Goal: Task Accomplishment & Management: Complete application form

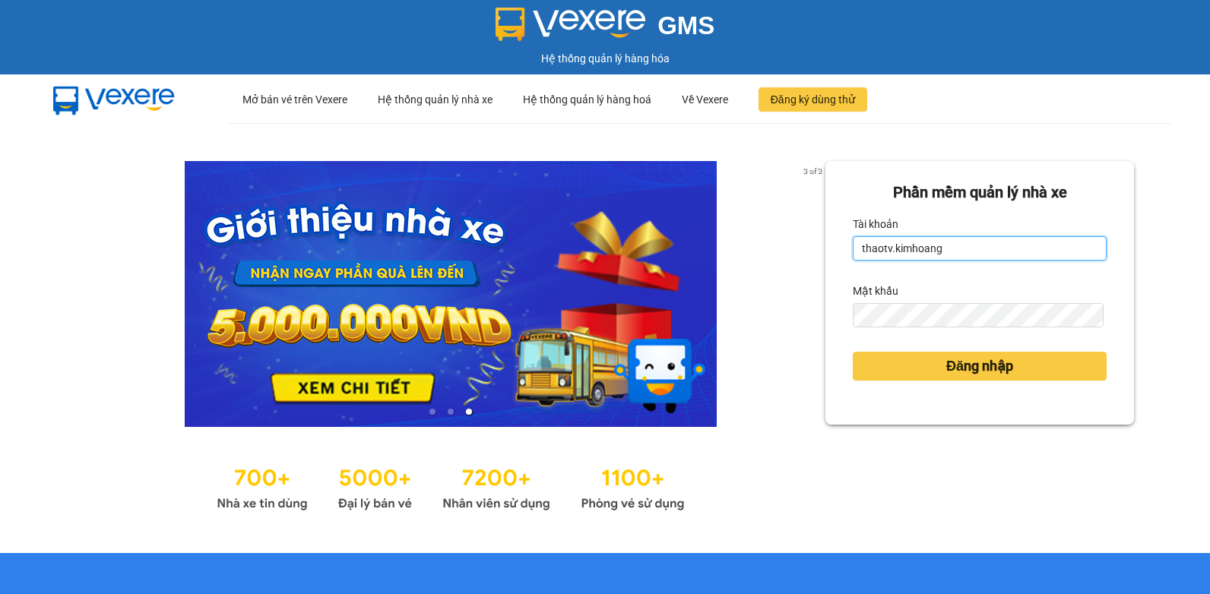
click at [949, 255] on input "thaotv.kimhoang" at bounding box center [980, 248] width 254 height 24
type input "t"
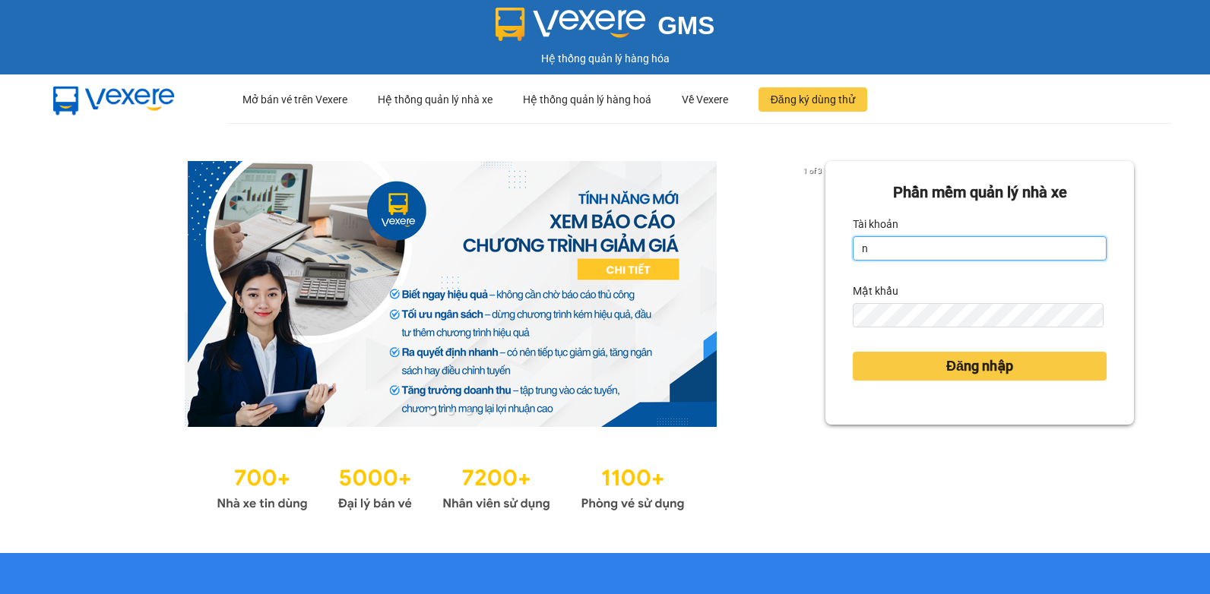
type input "nguyenpht.kimhoang"
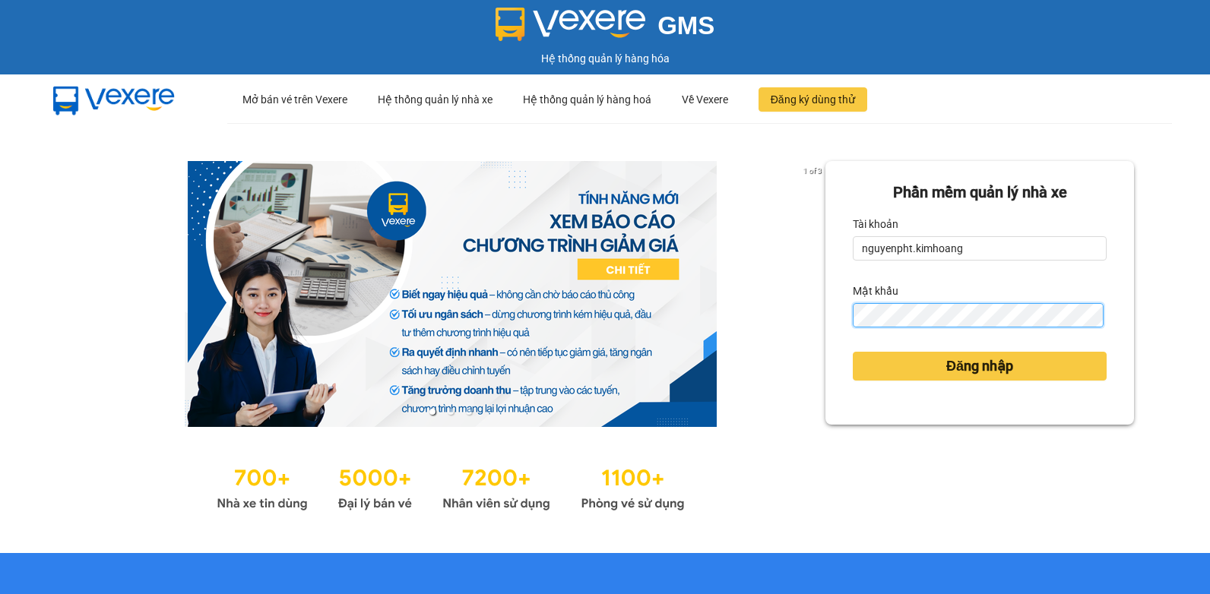
click at [725, 331] on div "1 of 3 [PERSON_NAME] mềm [PERSON_NAME] nhà xe [PERSON_NAME] nguyenpht.[PERSON_N…" at bounding box center [605, 338] width 1210 height 430
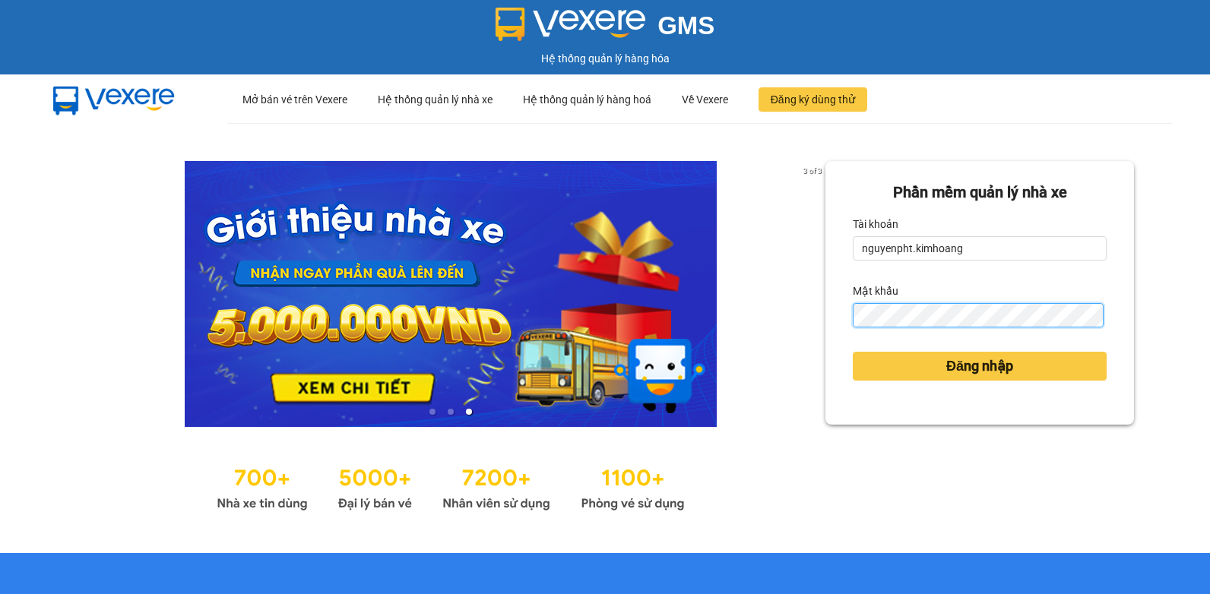
click at [853, 352] on button "Đăng nhập" at bounding box center [980, 366] width 254 height 29
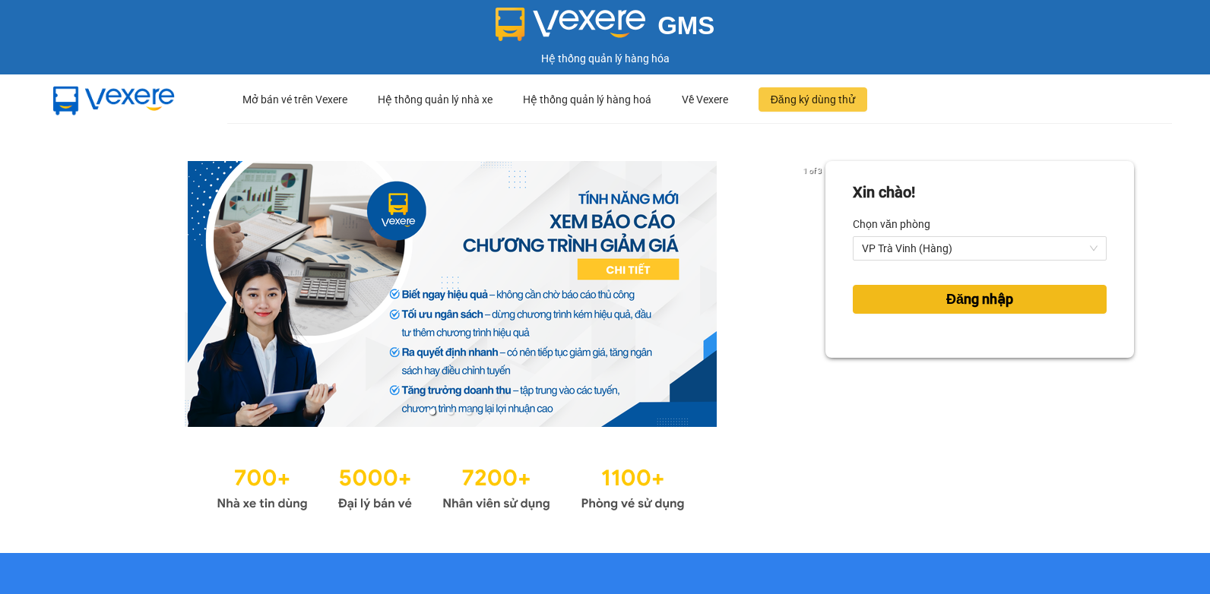
click at [1012, 293] on button "Đăng nhập" at bounding box center [980, 299] width 254 height 29
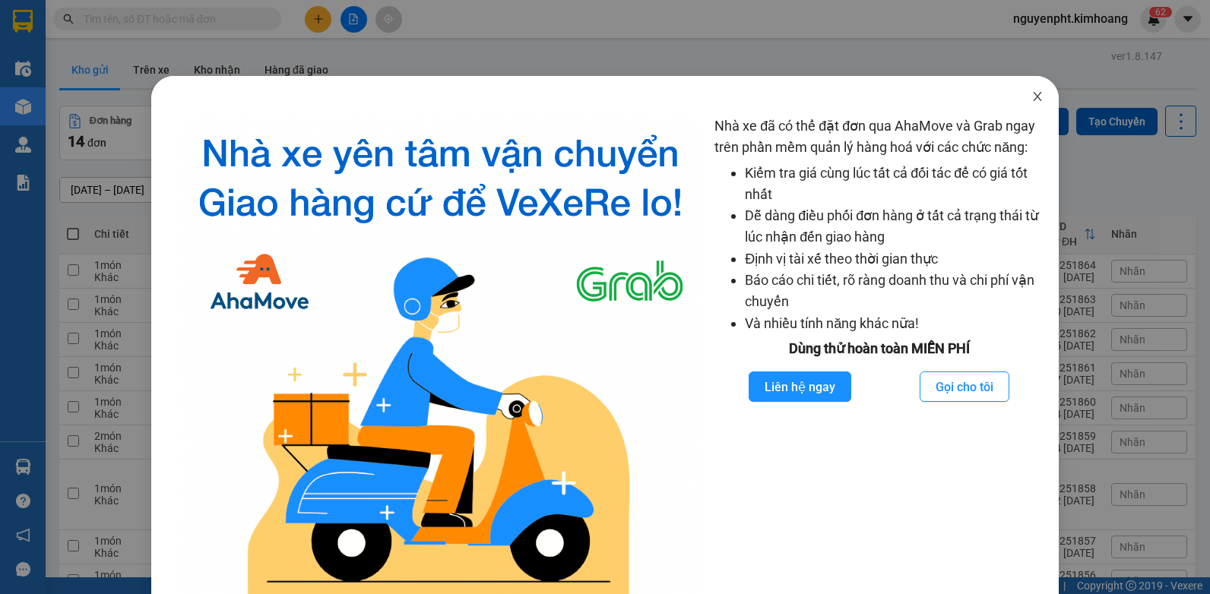
click at [1032, 95] on icon "close" at bounding box center [1038, 96] width 12 height 12
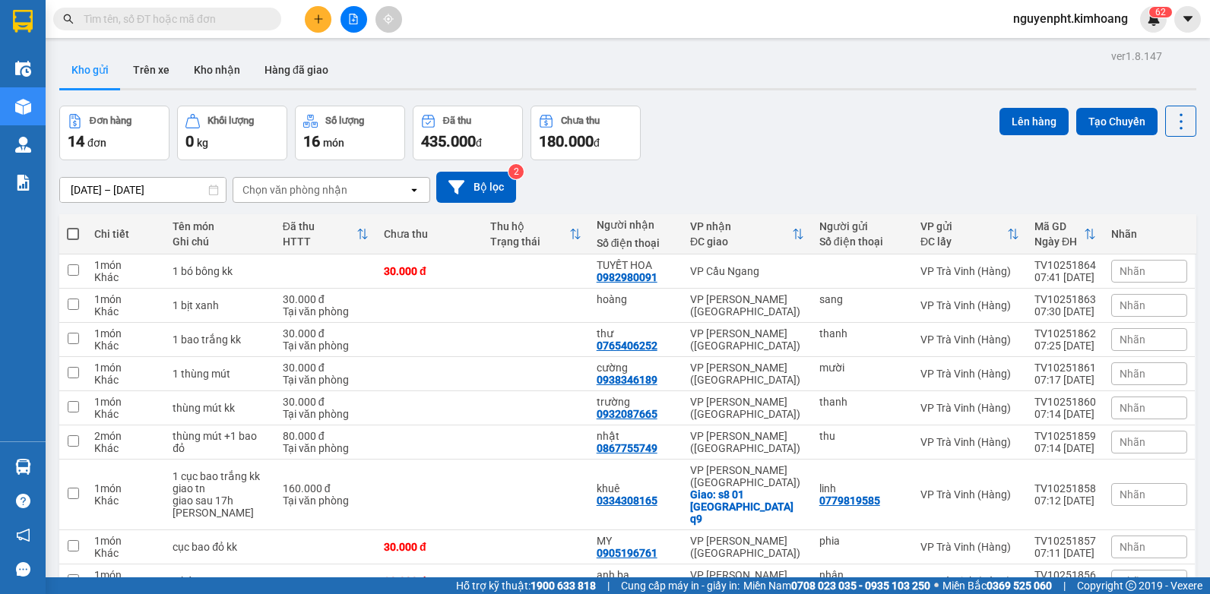
click at [244, 26] on input "text" at bounding box center [173, 19] width 179 height 17
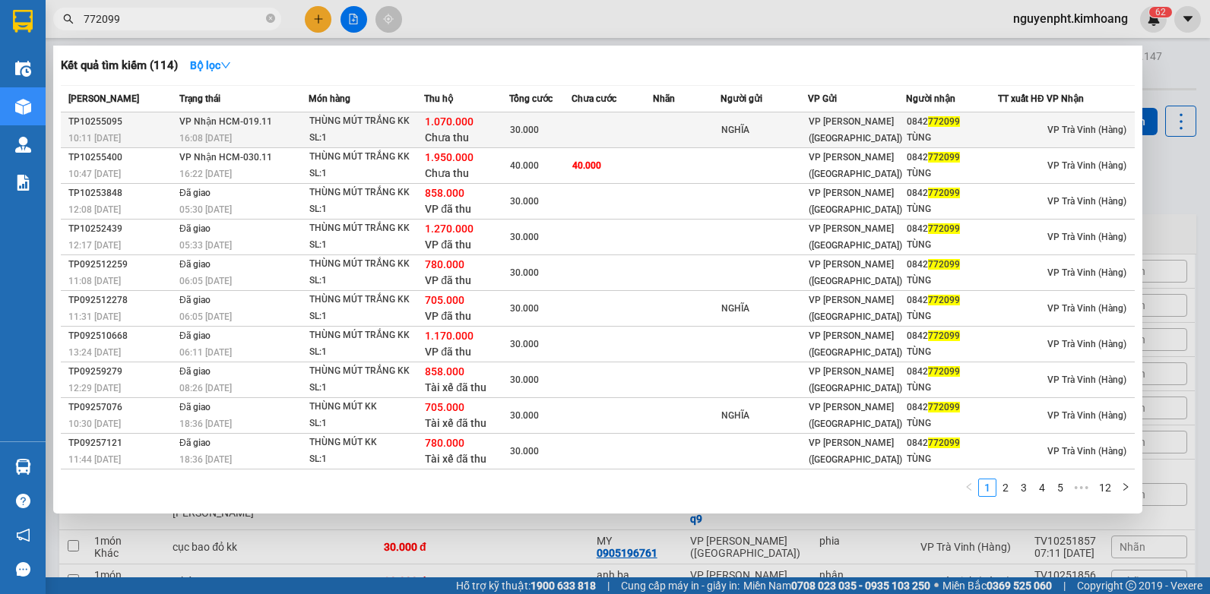
type input "772099"
click at [662, 138] on td at bounding box center [687, 131] width 68 height 36
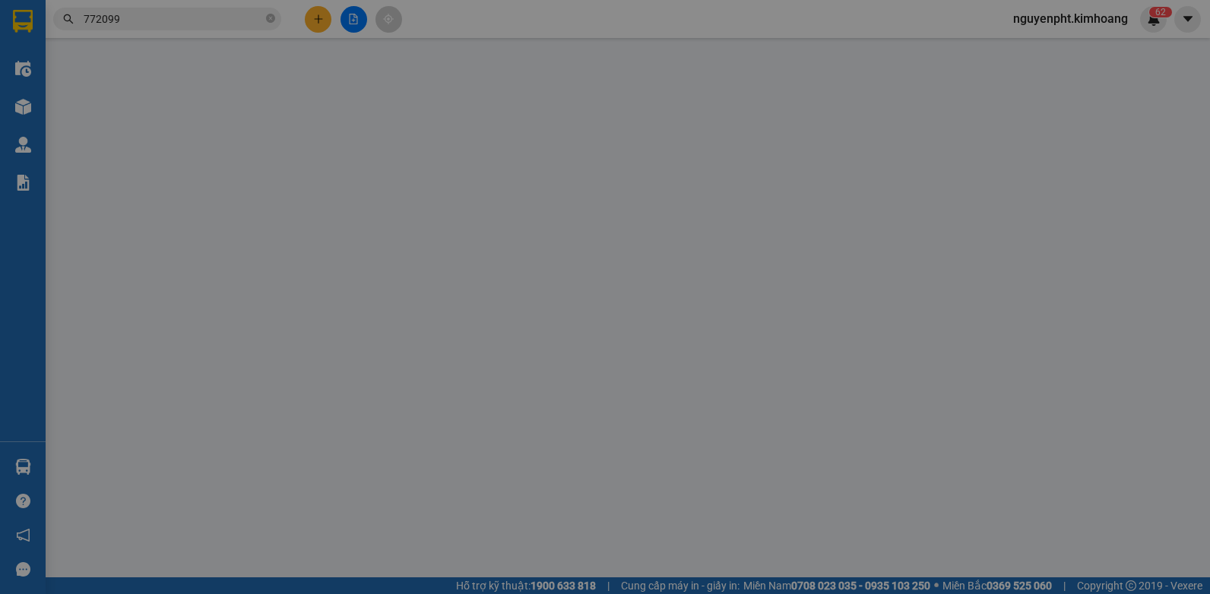
type input "NGHĨA"
type input "0842772099"
type input "TÙNG"
type input "1.070.000"
type input "30.000"
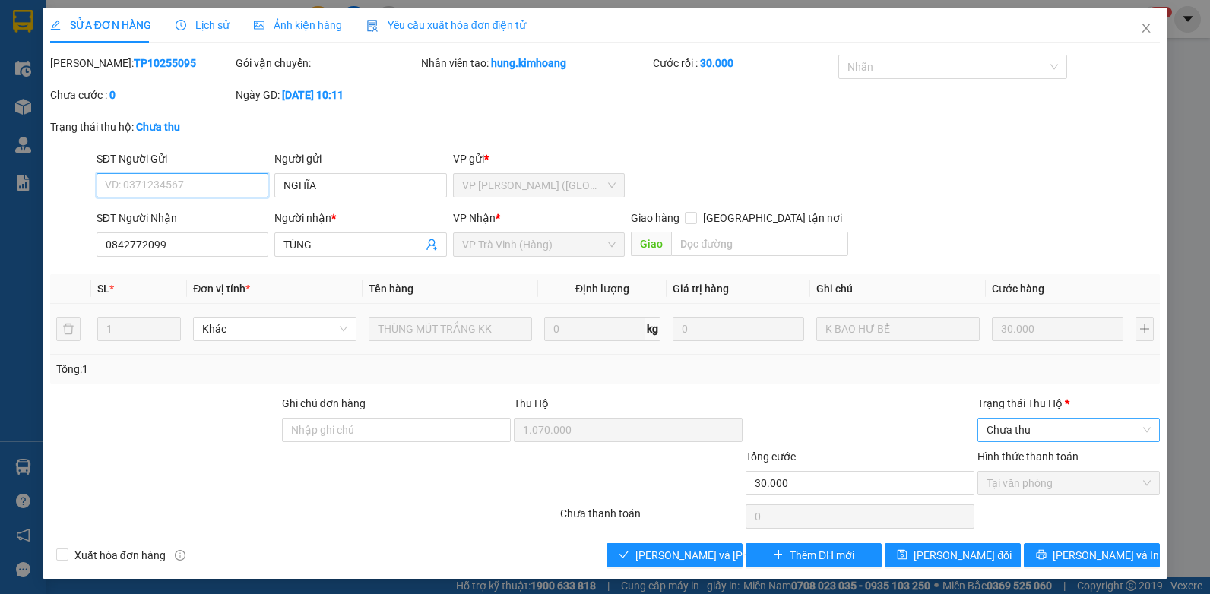
click at [1016, 433] on span "Chưa thu" at bounding box center [1069, 430] width 164 height 23
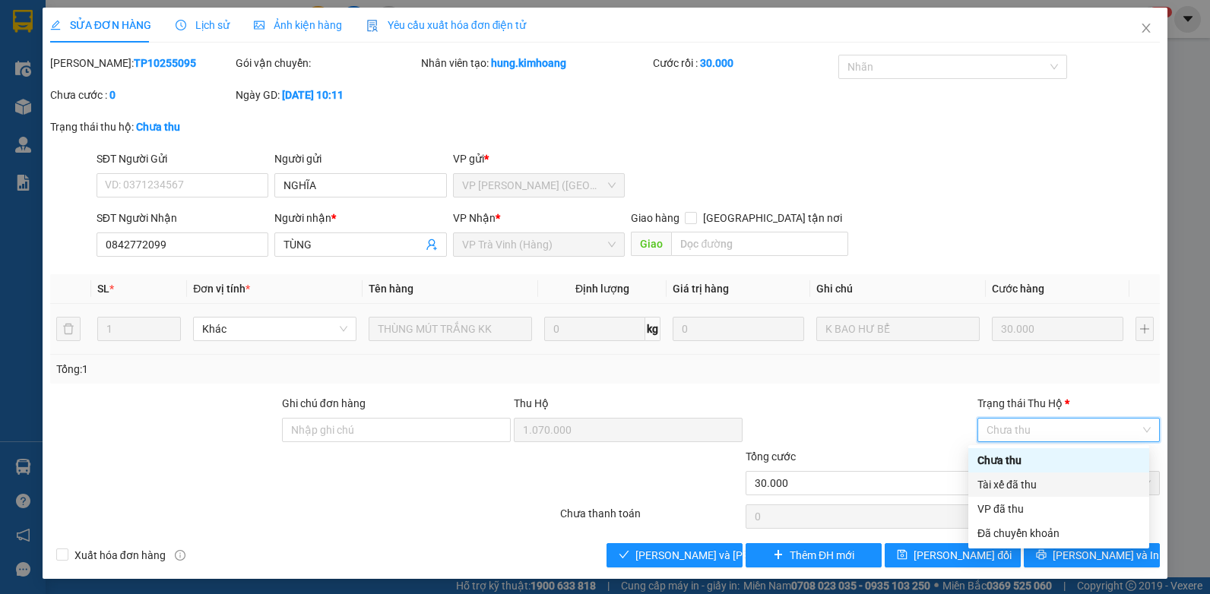
click at [1002, 482] on div "Tài xế đã thu" at bounding box center [1059, 485] width 163 height 17
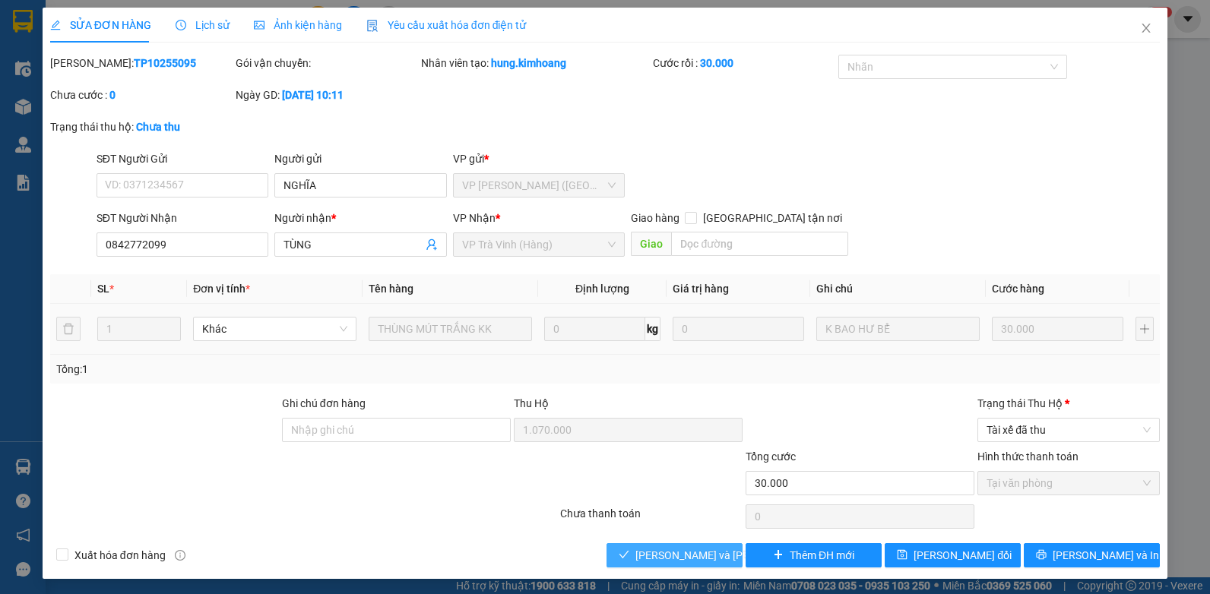
click at [630, 557] on button "[PERSON_NAME] và [PERSON_NAME] hàng" at bounding box center [675, 556] width 136 height 24
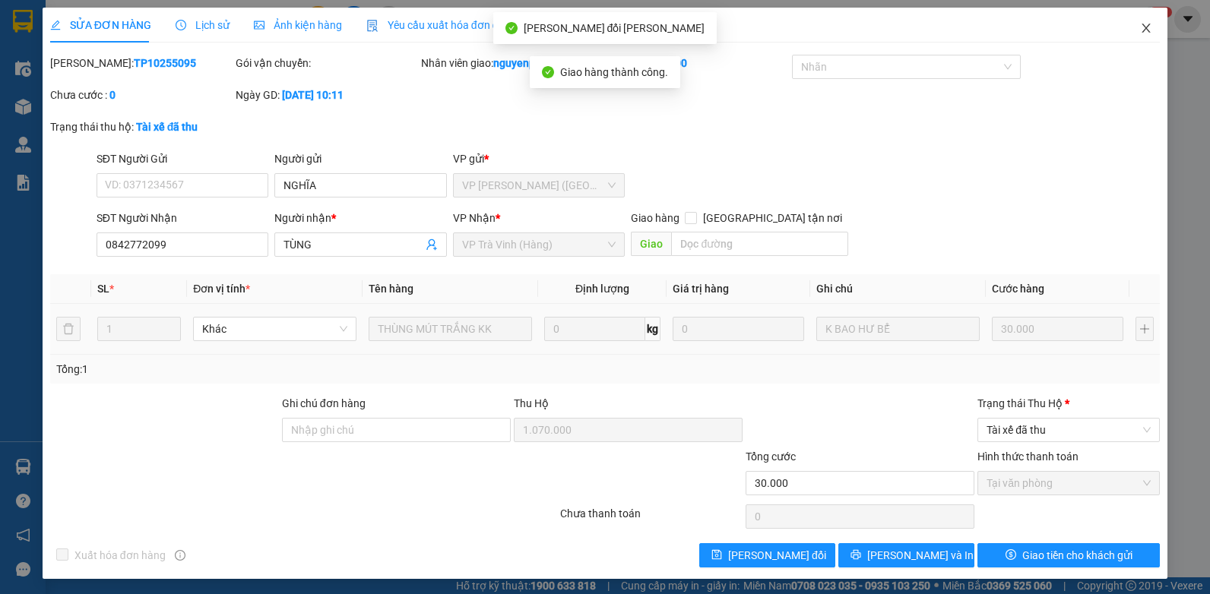
click at [1140, 30] on icon "close" at bounding box center [1146, 28] width 12 height 12
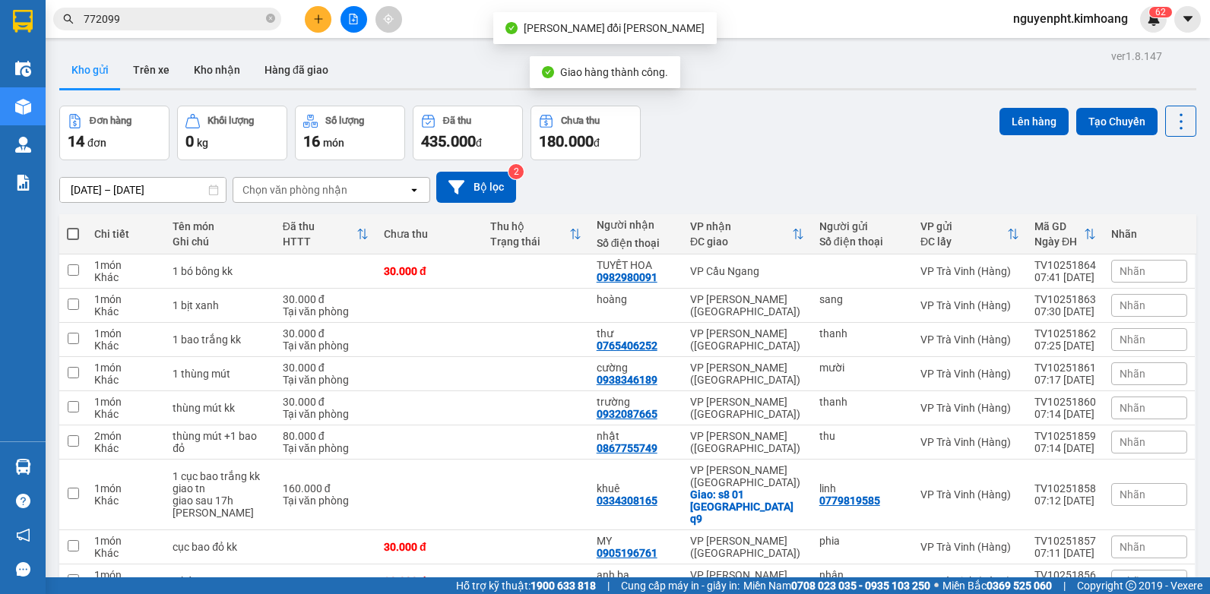
click at [200, 15] on input "772099" at bounding box center [173, 19] width 179 height 17
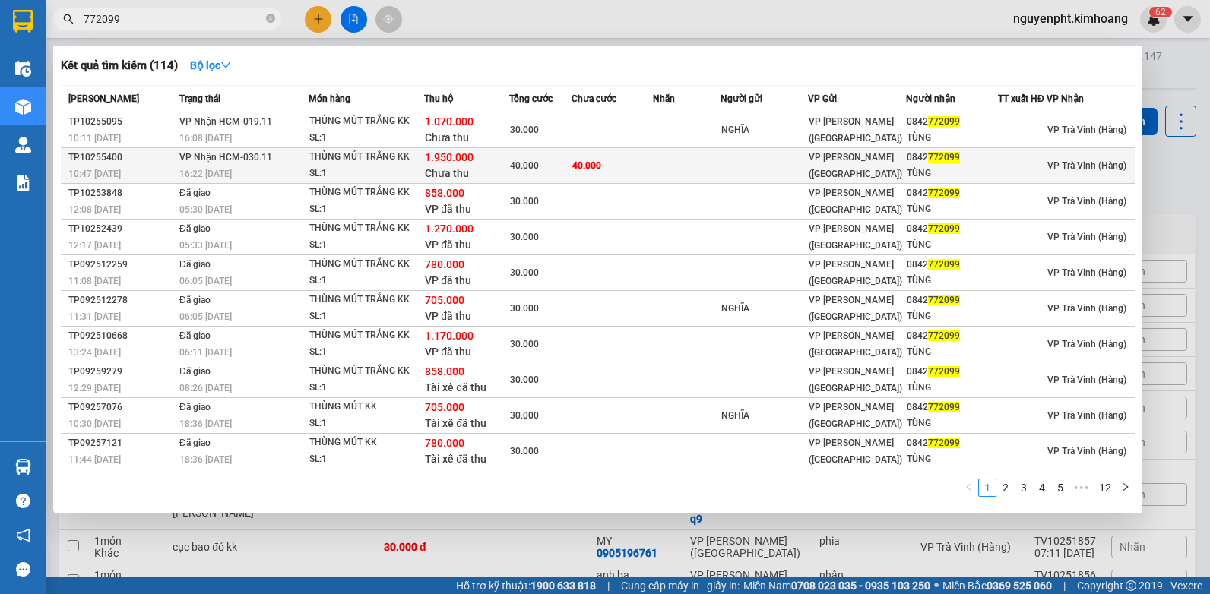
click at [653, 167] on td "40.000" at bounding box center [612, 166] width 81 height 36
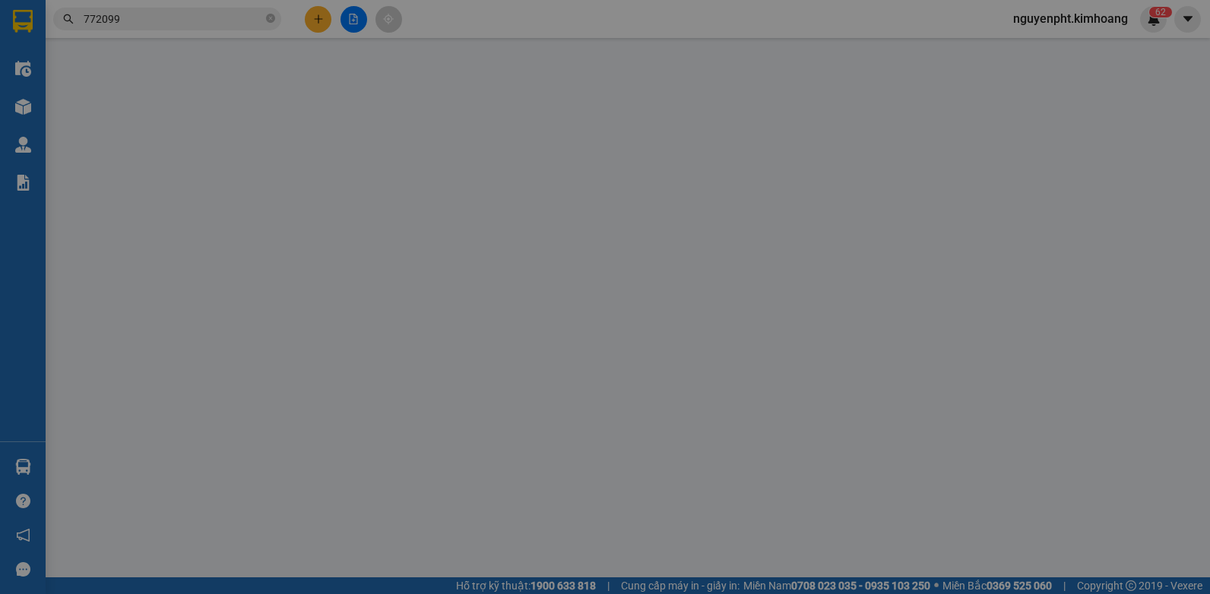
type input "0842772099"
type input "TÙNG"
type input "1.950.000"
type input "40.000"
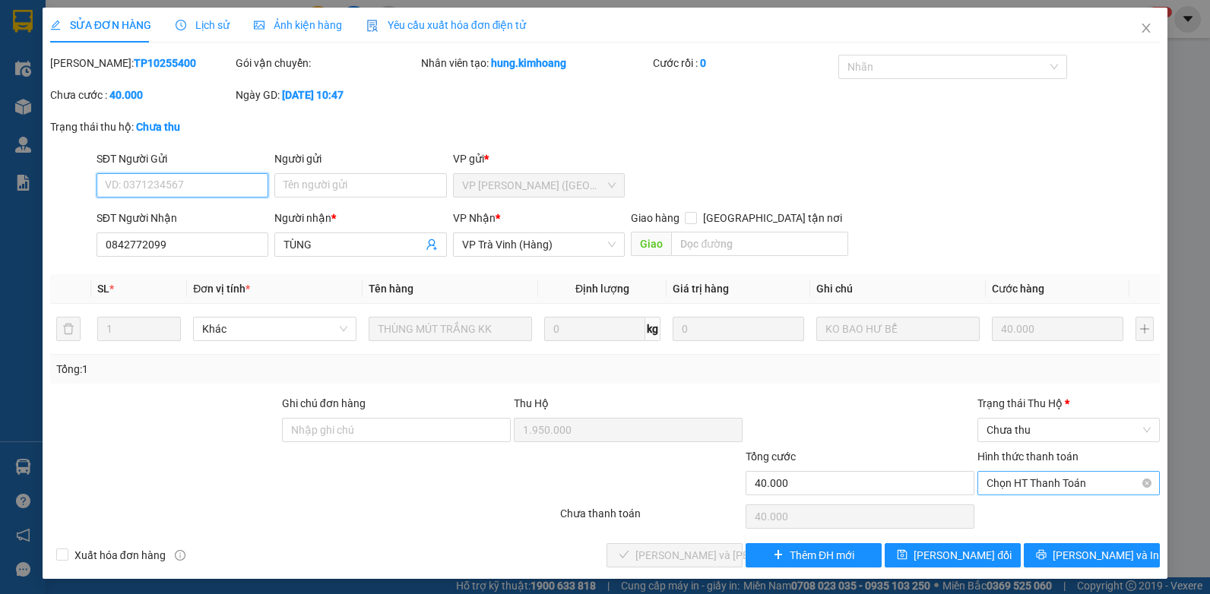
click at [1041, 485] on span "Chọn HT Thanh Toán" at bounding box center [1069, 483] width 164 height 23
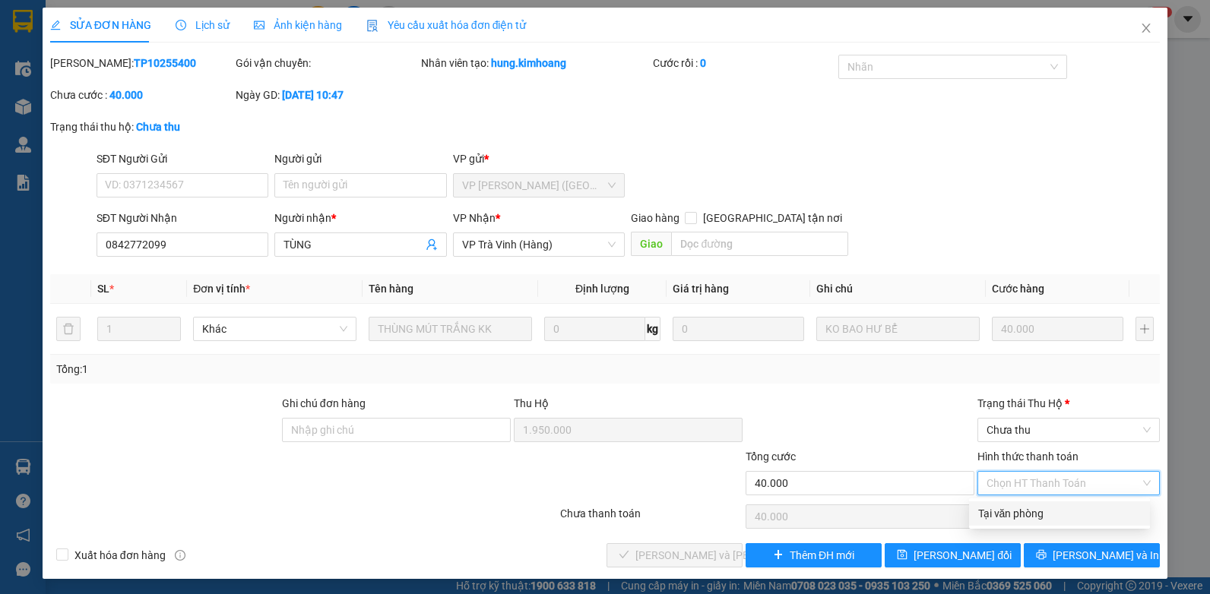
drag, startPoint x: 1037, startPoint y: 509, endPoint x: 1029, endPoint y: 501, distance: 11.3
click at [1036, 509] on div "Tại văn phòng" at bounding box center [1059, 514] width 163 height 17
type input "0"
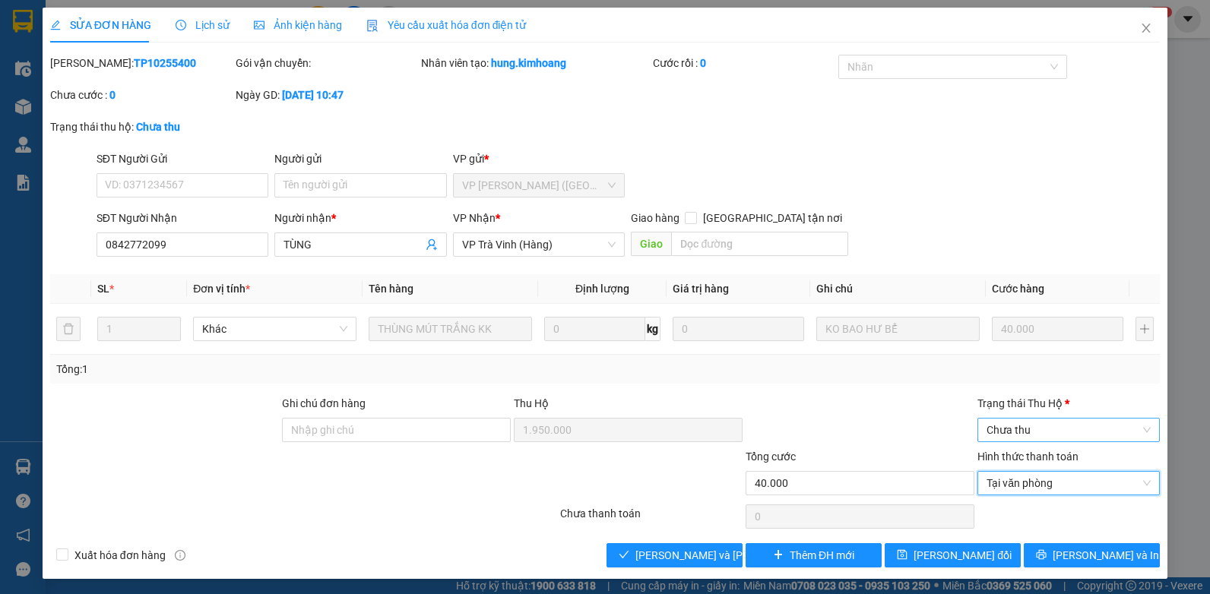
click at [1055, 431] on span "Chưa thu" at bounding box center [1069, 430] width 164 height 23
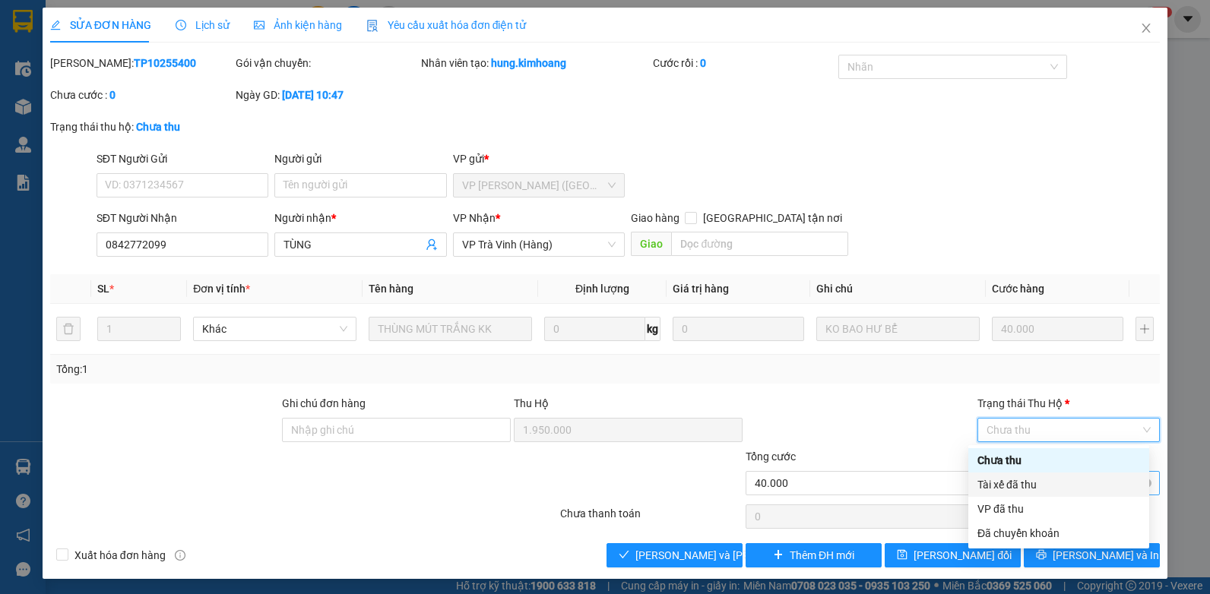
drag, startPoint x: 1035, startPoint y: 483, endPoint x: 1009, endPoint y: 490, distance: 27.3
click at [1035, 485] on div "Tài xế đã thu" at bounding box center [1059, 485] width 163 height 17
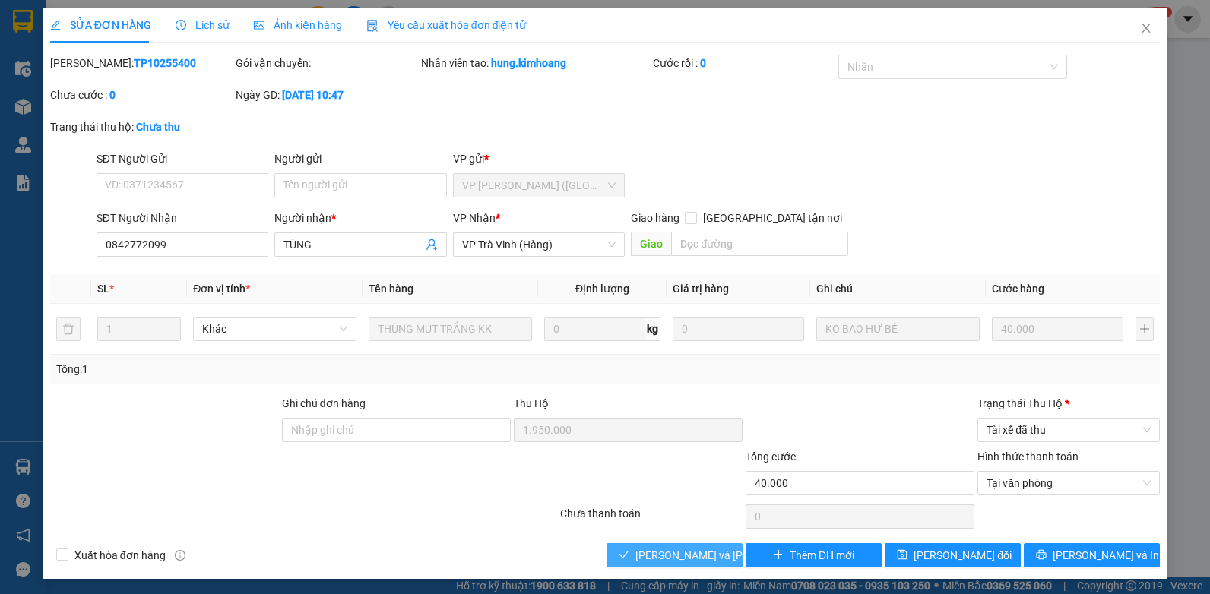
click at [667, 558] on span "[PERSON_NAME] và [PERSON_NAME] hàng" at bounding box center [738, 555] width 205 height 17
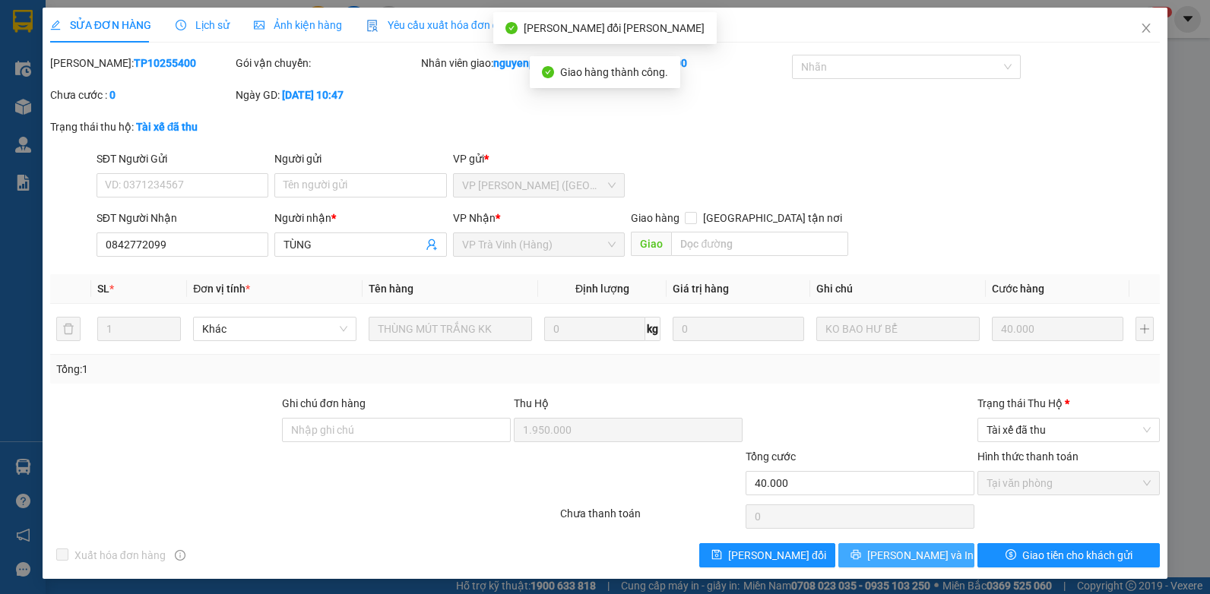
click at [924, 564] on span "[PERSON_NAME] và In" at bounding box center [920, 555] width 106 height 17
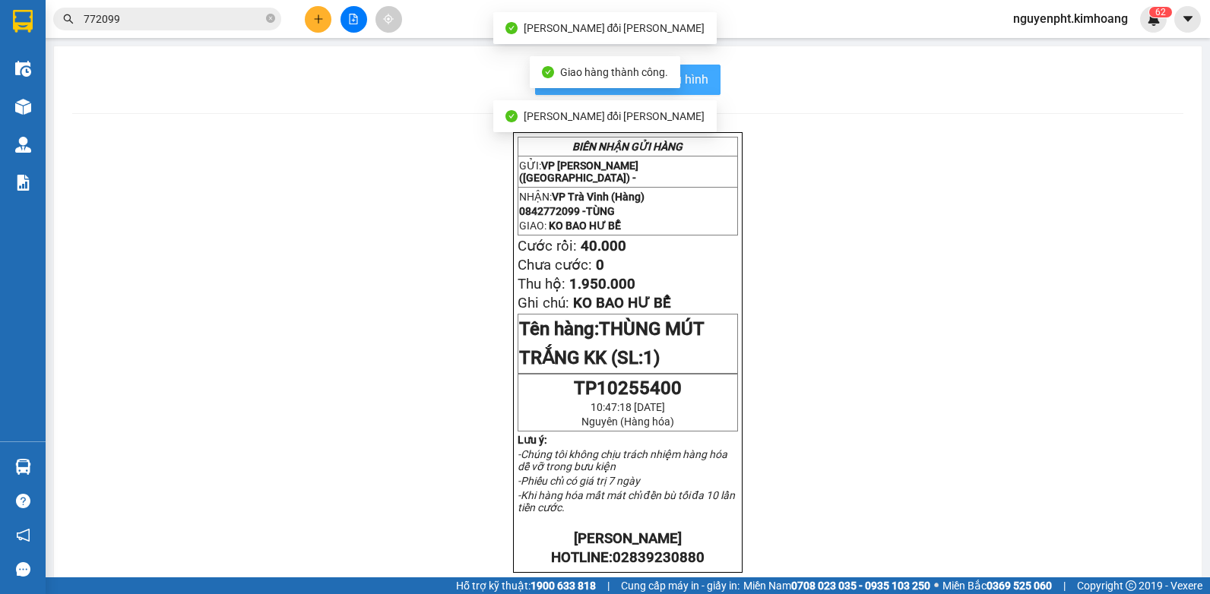
click at [702, 92] on button "In mẫu biên lai tự cấu hình" at bounding box center [627, 80] width 185 height 30
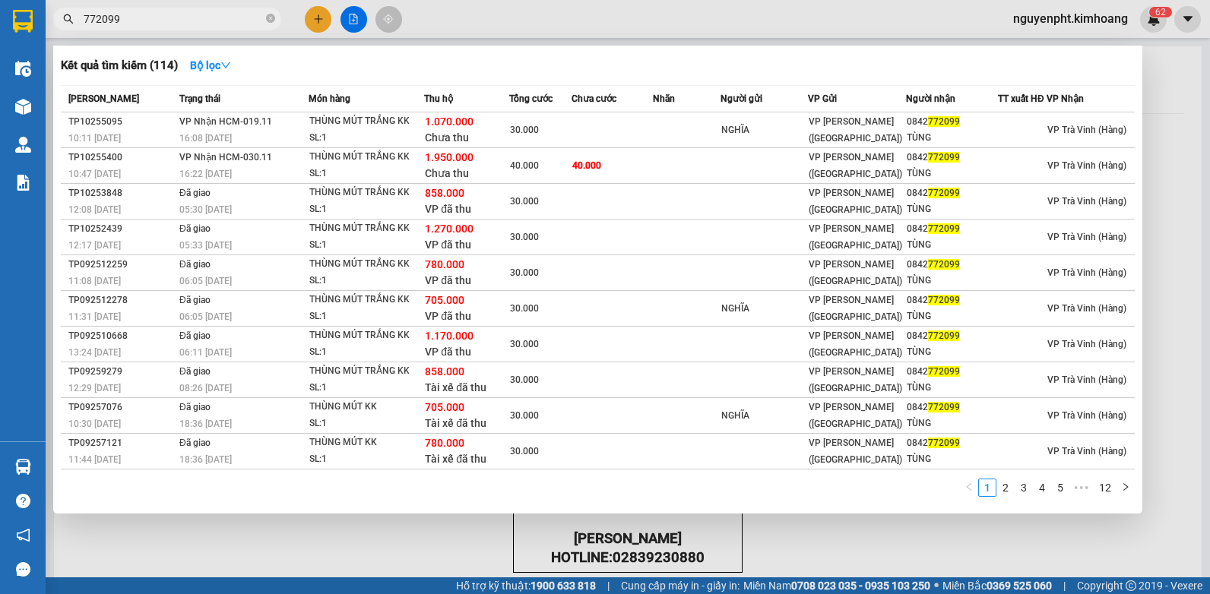
drag, startPoint x: 125, startPoint y: 22, endPoint x: -3, endPoint y: 33, distance: 128.9
click at [0, 33] on html "Kết quả tìm kiếm ( 114 ) Bộ lọc Mã ĐH Trạng thái Món hàng Thu hộ Tổng cước Chưa…" at bounding box center [605, 297] width 1210 height 594
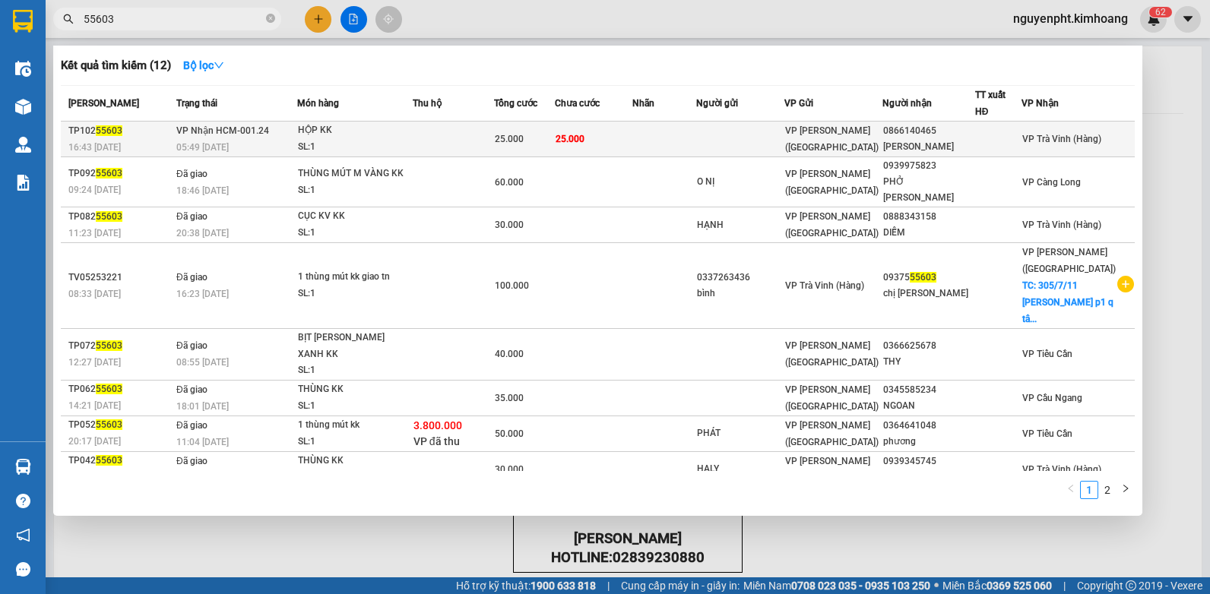
type input "55603"
click at [674, 135] on td at bounding box center [664, 140] width 64 height 36
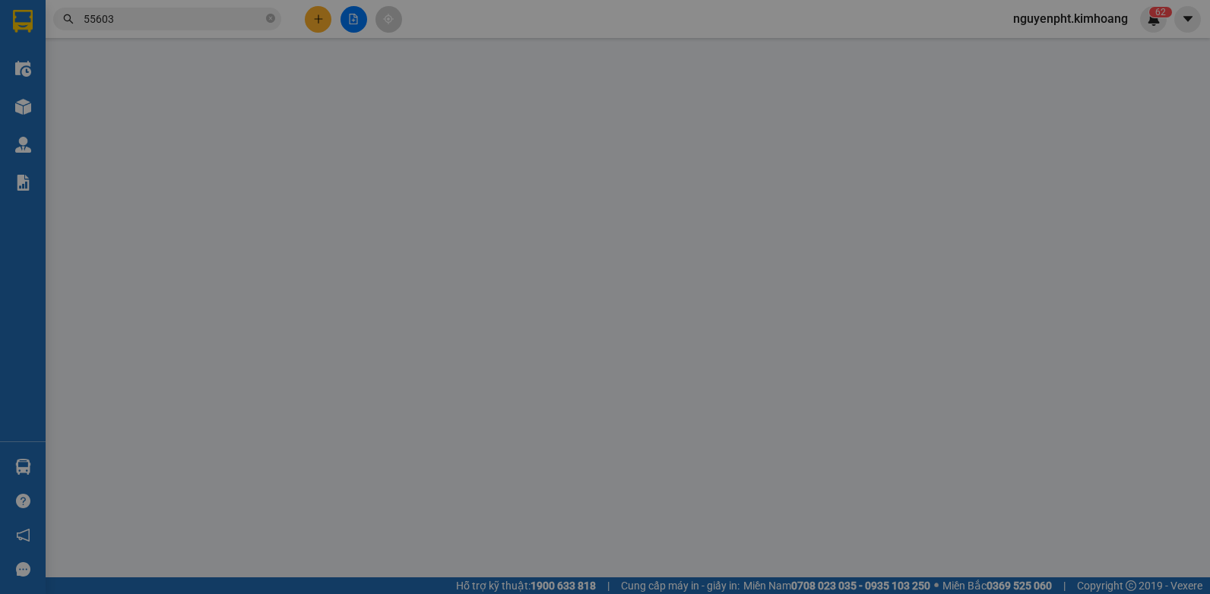
type input "0866140465"
type input "[PERSON_NAME]"
type input "25.000"
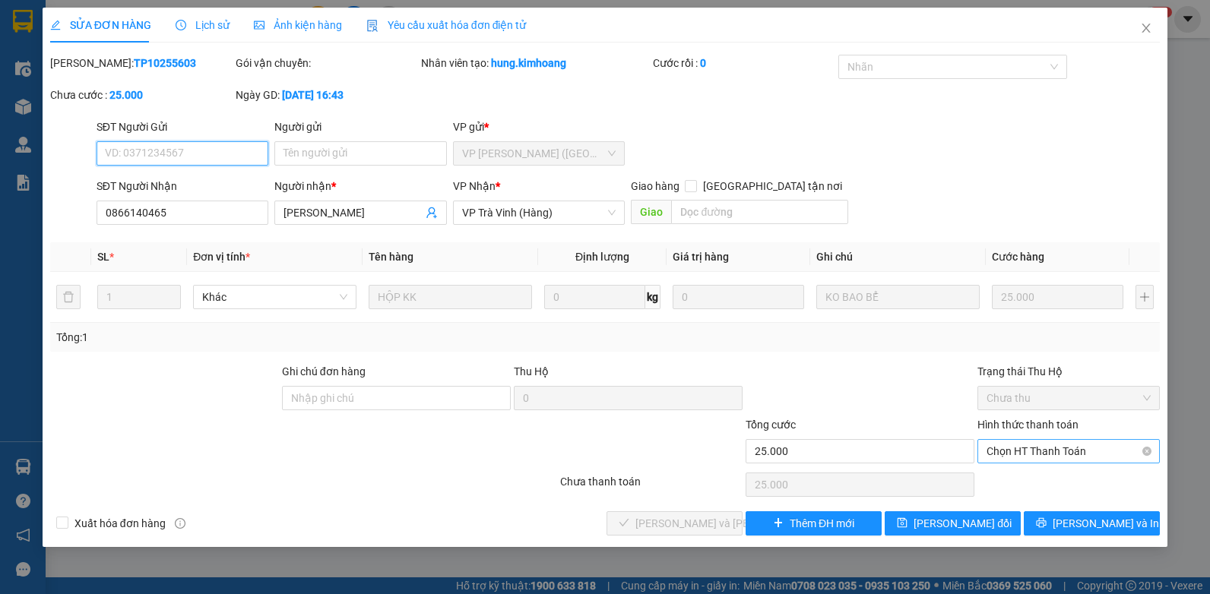
click at [1035, 458] on span "Chọn HT Thanh Toán" at bounding box center [1069, 451] width 164 height 23
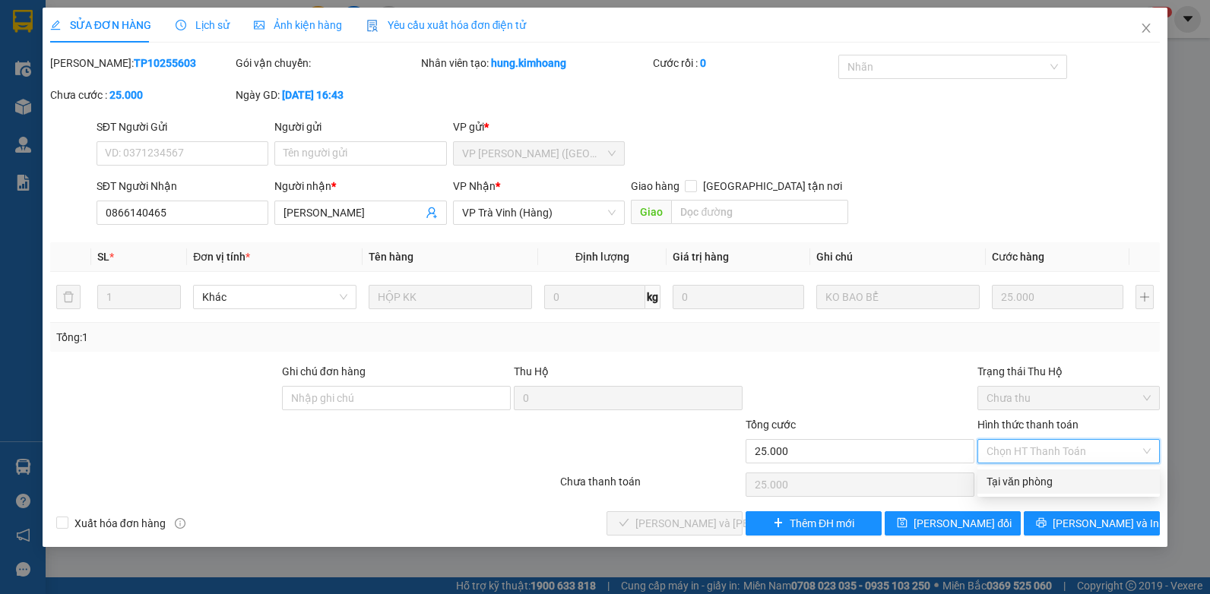
click at [1022, 480] on div "Tại văn phòng" at bounding box center [1069, 482] width 164 height 17
type input "0"
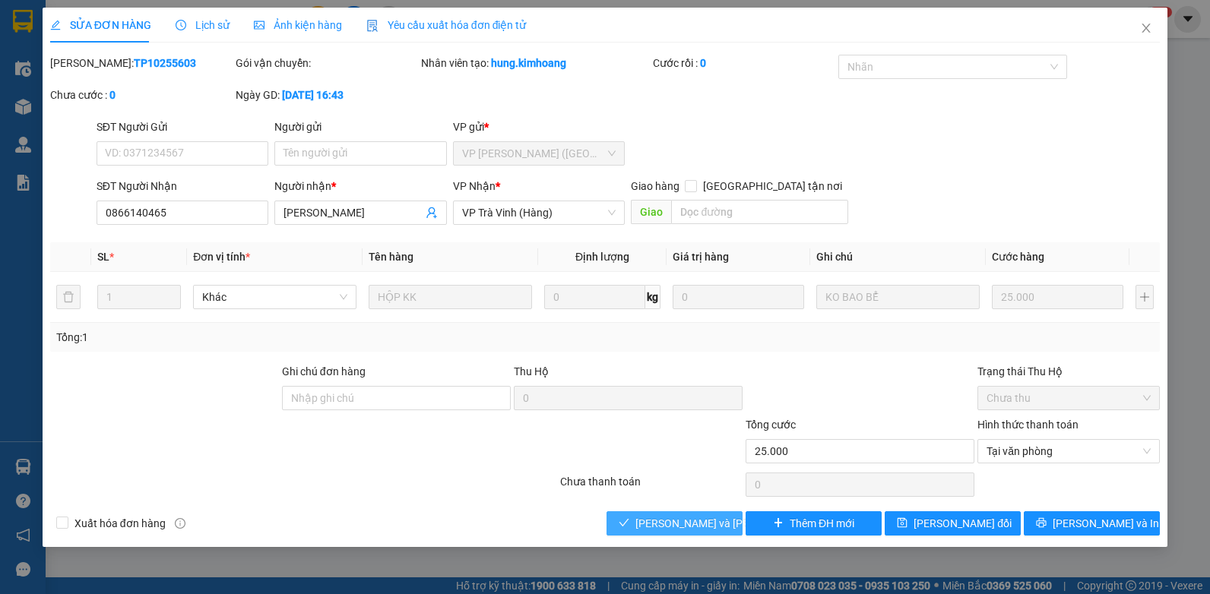
click at [696, 518] on span "[PERSON_NAME] và [PERSON_NAME] hàng" at bounding box center [738, 523] width 205 height 17
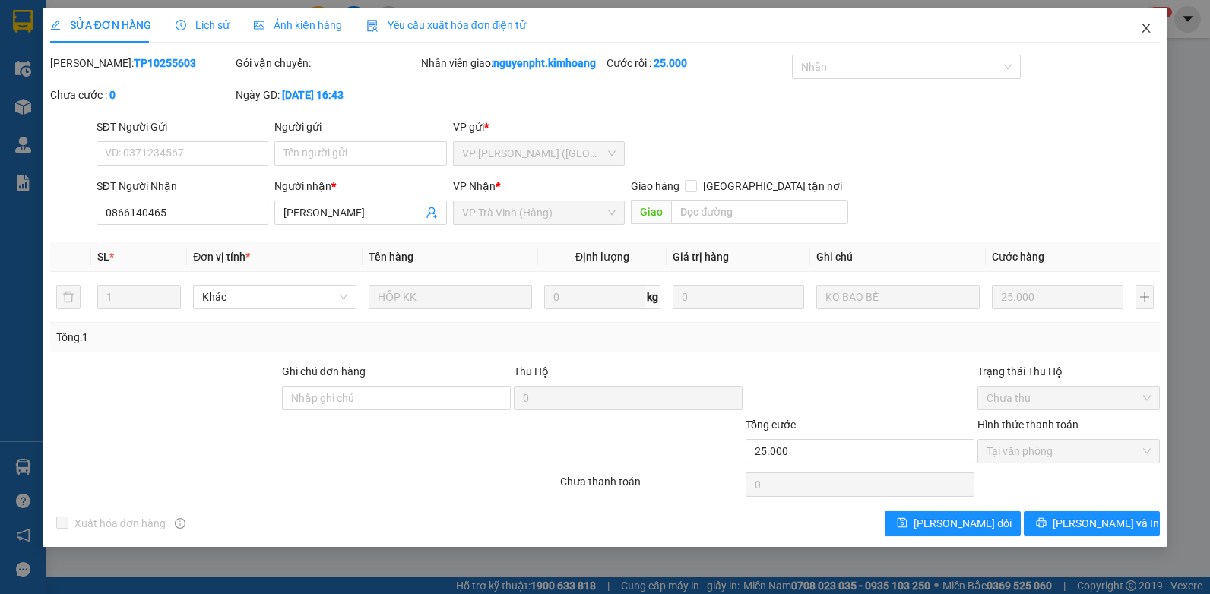
click at [1148, 24] on icon "close" at bounding box center [1146, 28] width 12 height 12
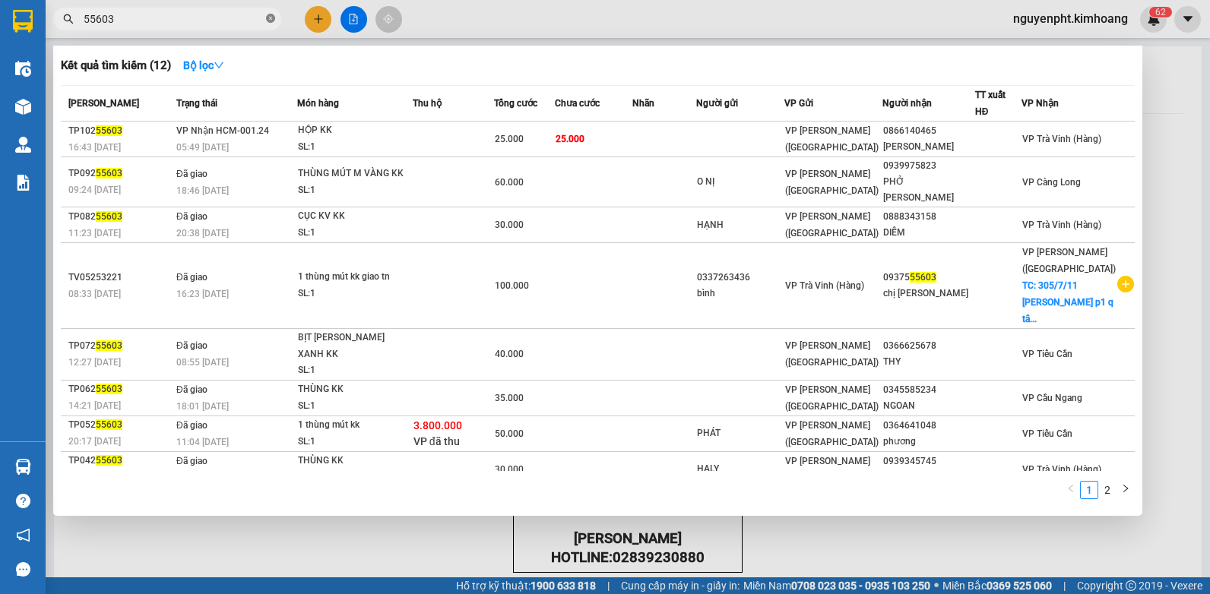
click at [266, 17] on span "55603" at bounding box center [167, 19] width 228 height 23
click at [267, 21] on icon "close-circle" at bounding box center [270, 18] width 9 height 9
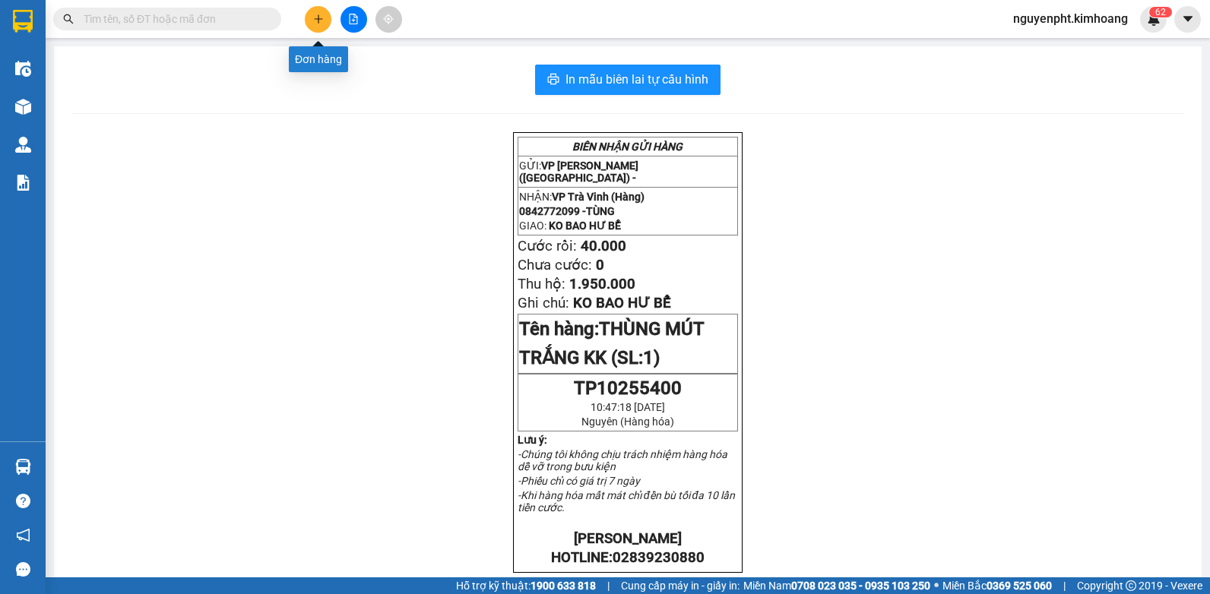
click at [319, 21] on icon "plus" at bounding box center [318, 19] width 11 height 11
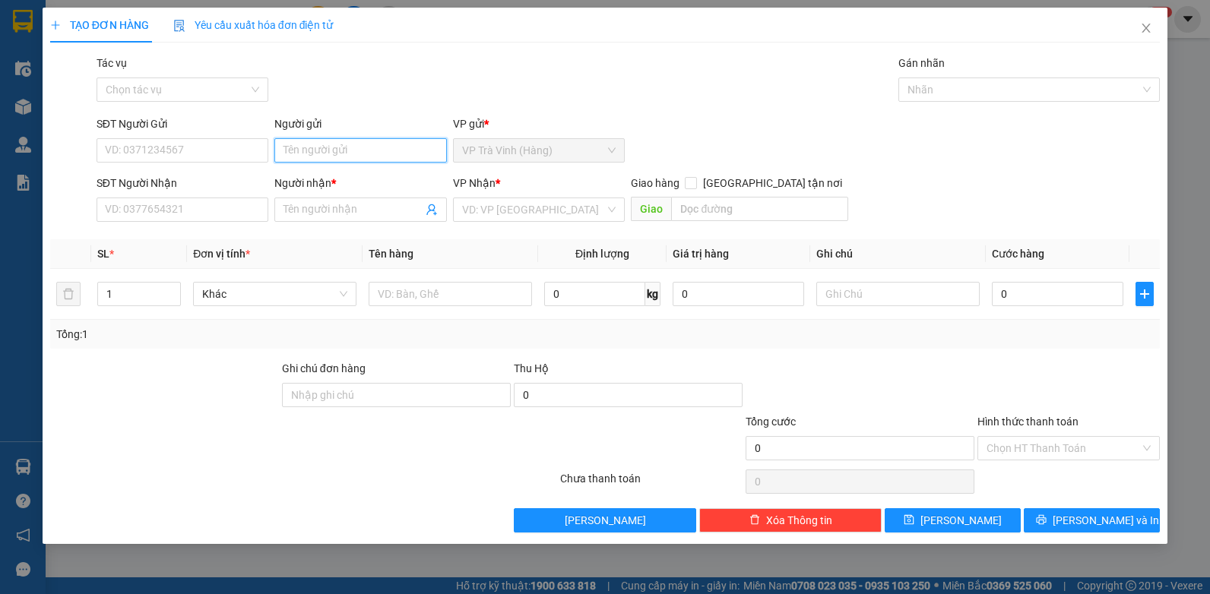
click at [332, 153] on input "Người gửi" at bounding box center [360, 150] width 173 height 24
click at [335, 149] on input "tùngq" at bounding box center [360, 150] width 173 height 24
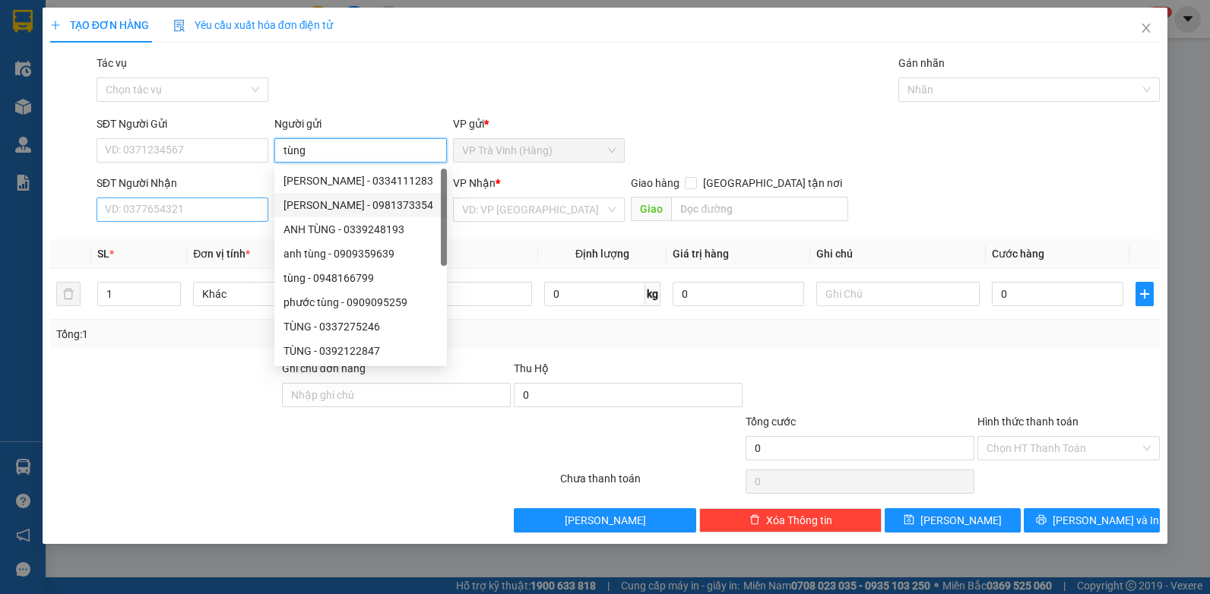
type input "tùng"
click at [245, 206] on input "SĐT Người Nhận" at bounding box center [183, 210] width 173 height 24
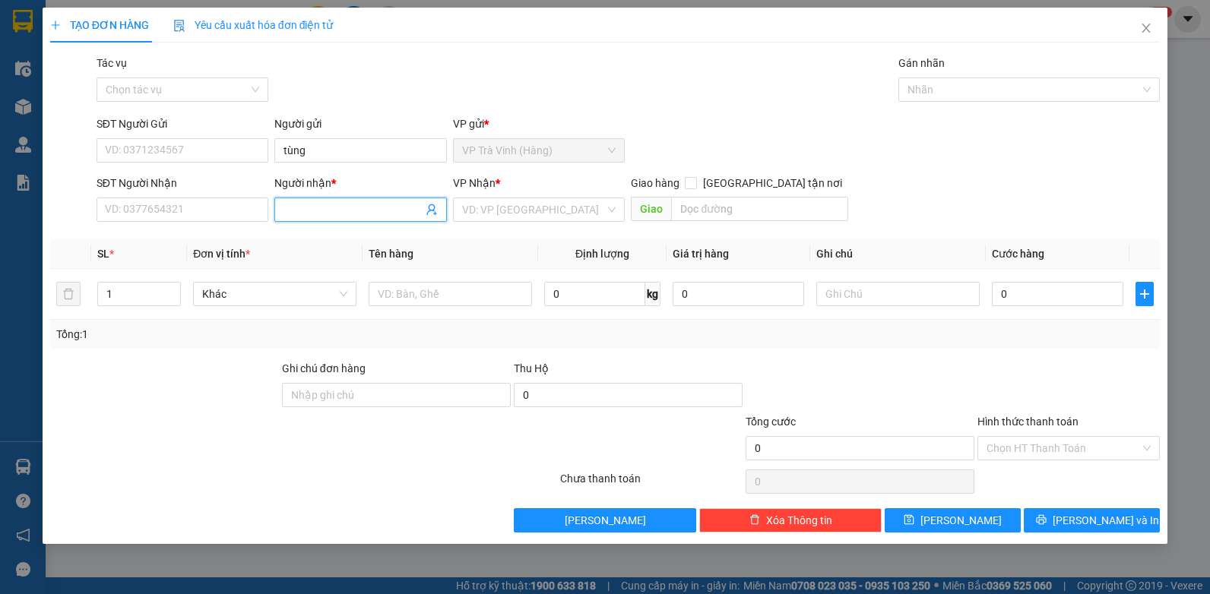
click at [292, 209] on input "Người nhận *" at bounding box center [353, 209] width 139 height 17
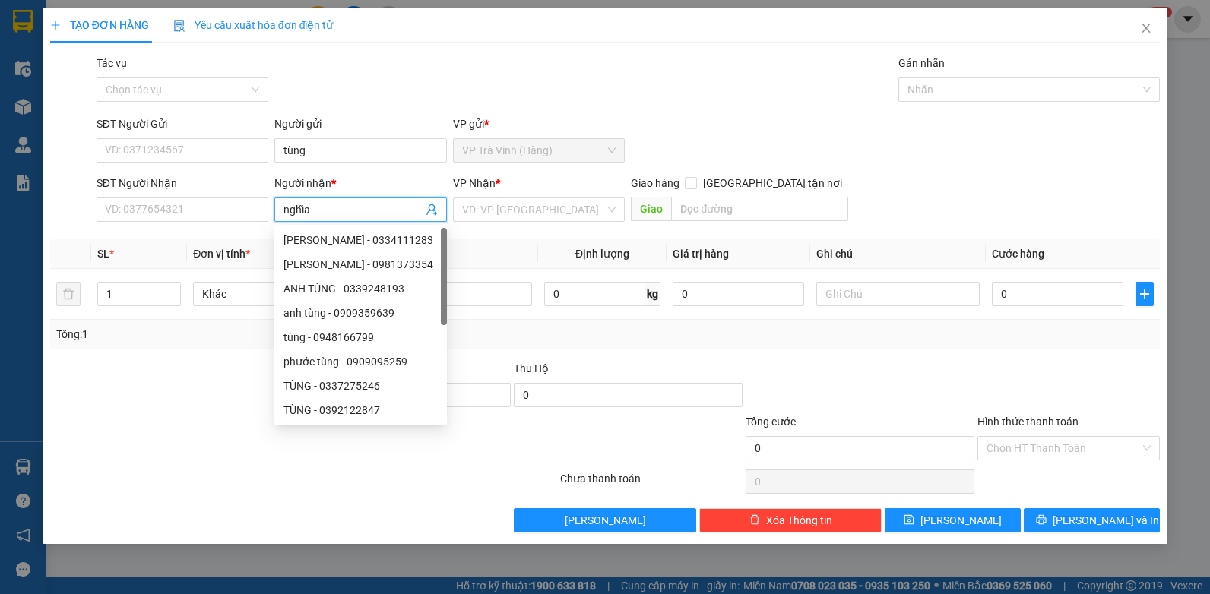
type input "nghĩa"
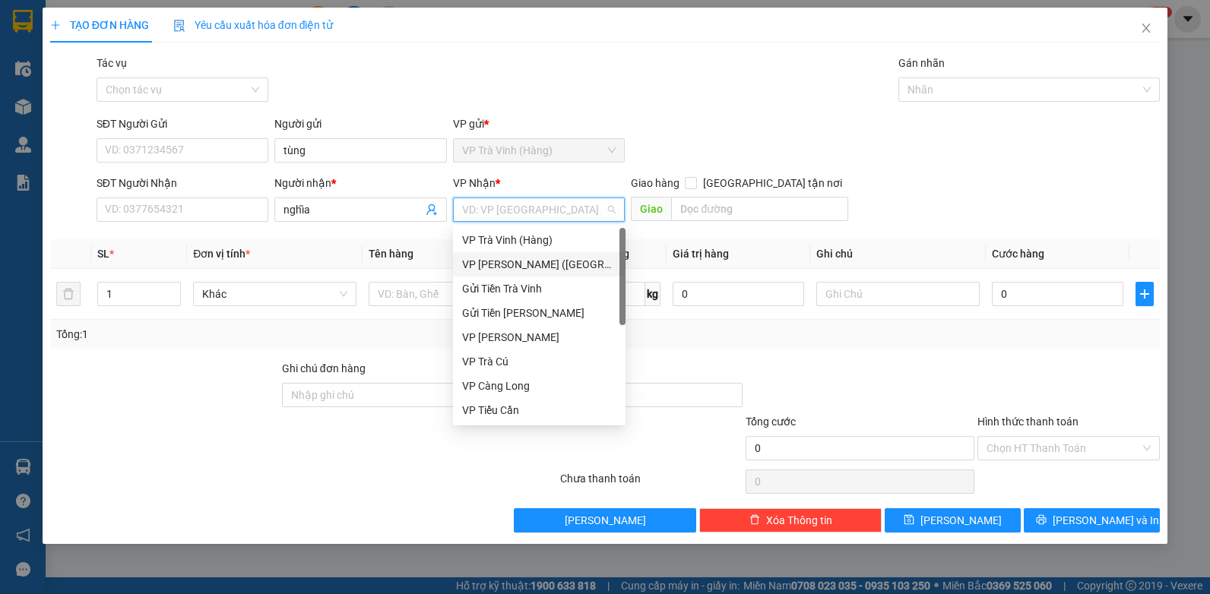
click at [495, 258] on div "VP [PERSON_NAME] ([GEOGRAPHIC_DATA])" at bounding box center [539, 264] width 154 height 17
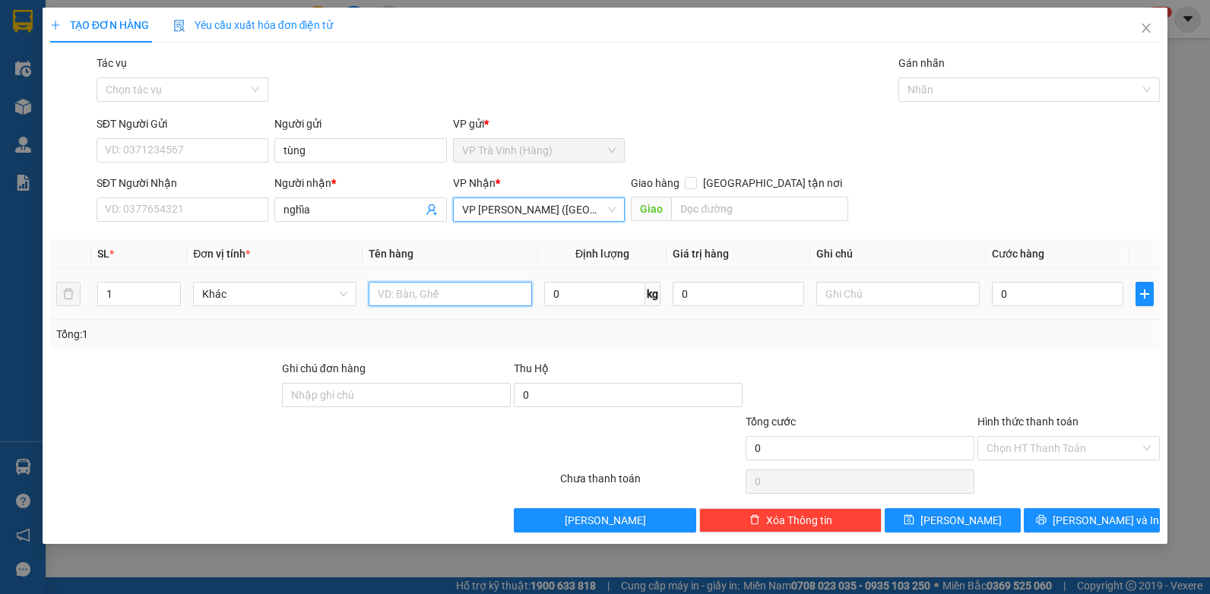
click at [417, 283] on input "text" at bounding box center [450, 294] width 163 height 24
type input "tiền sl55400 1.950.000"
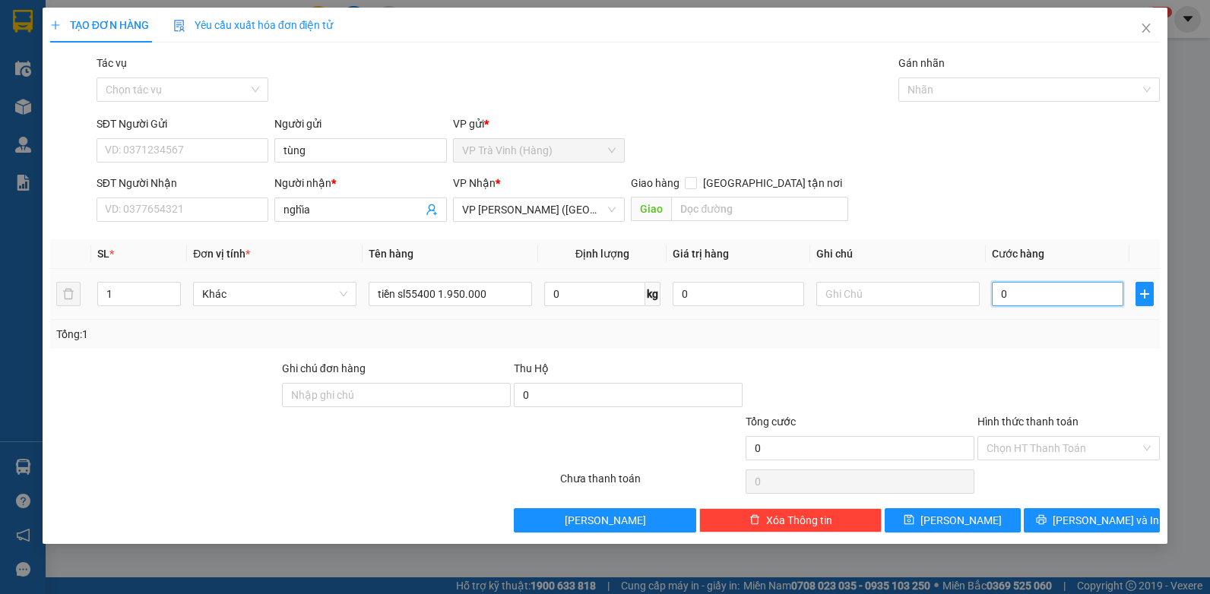
click at [1012, 294] on input "0" at bounding box center [1058, 294] width 132 height 24
type input "2"
type input "20"
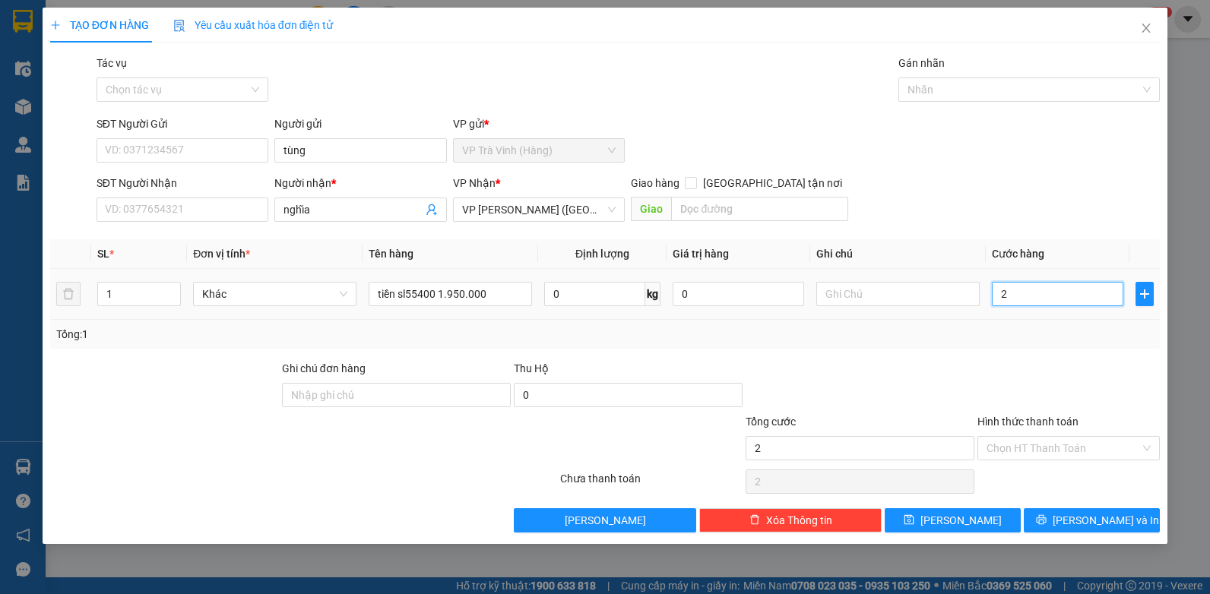
type input "20"
type input "20.000"
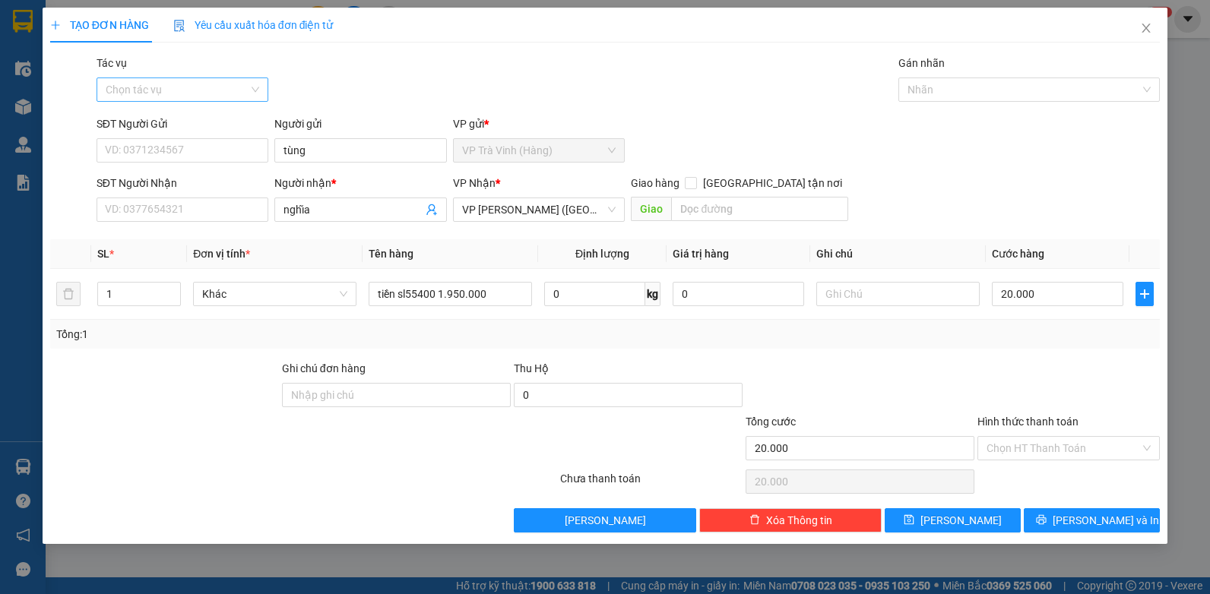
click at [123, 84] on input "Tác vụ" at bounding box center [178, 89] width 144 height 23
click at [160, 153] on div "Nhập hàng kho nhận" at bounding box center [183, 144] width 173 height 24
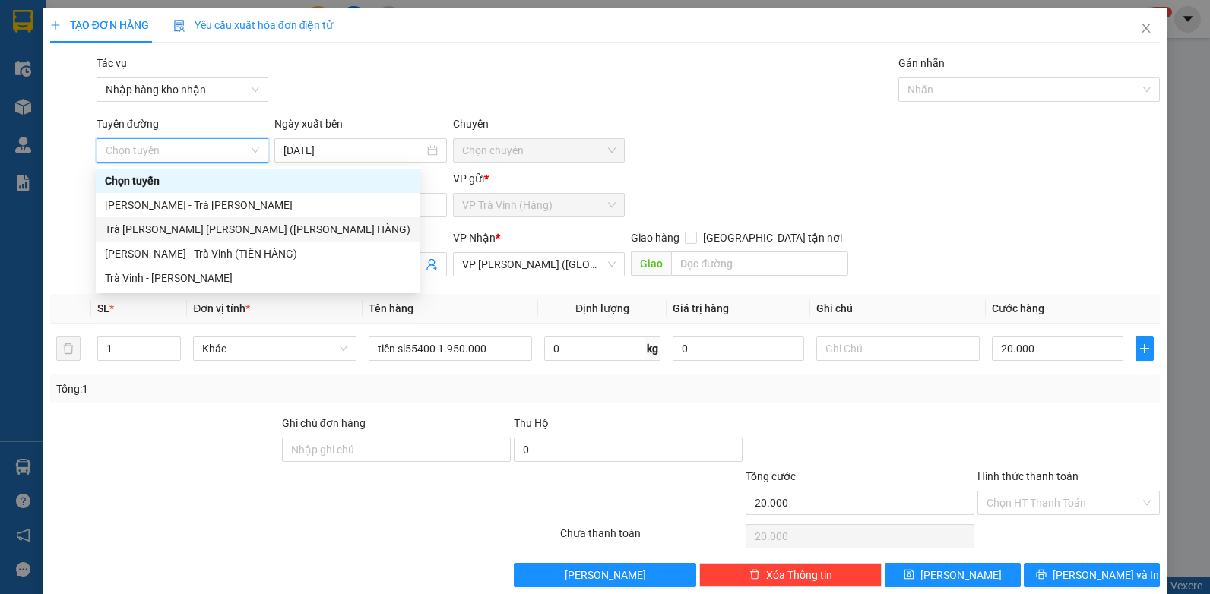
click at [174, 232] on div "Trà [PERSON_NAME] [PERSON_NAME] ([PERSON_NAME] HÀNG)" at bounding box center [258, 229] width 306 height 17
type input "[DATE]"
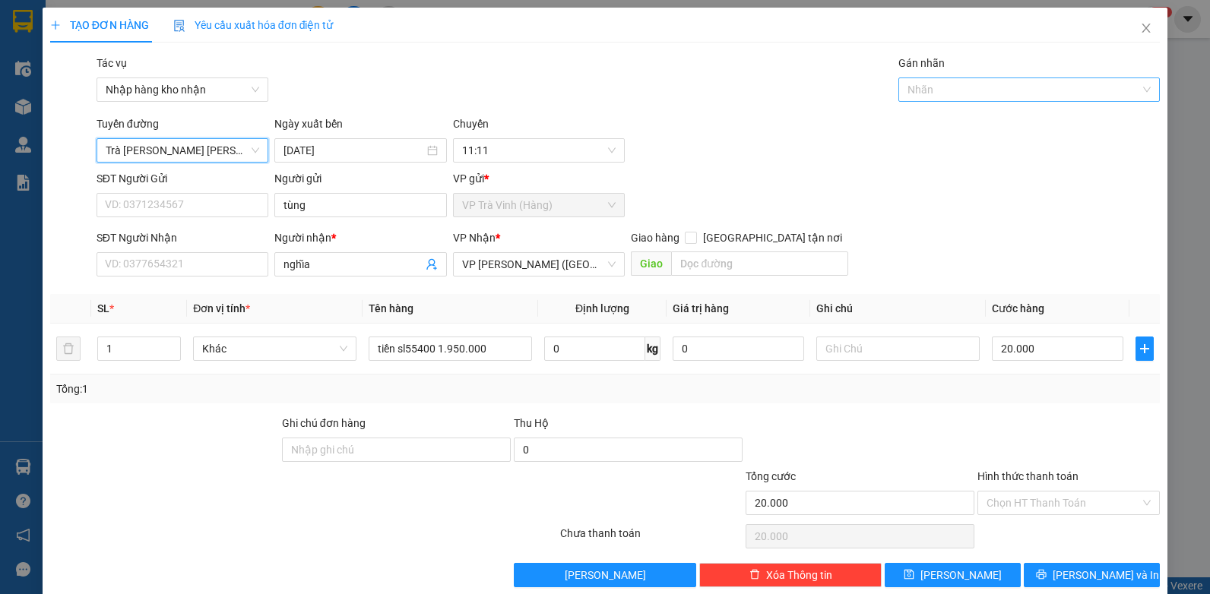
drag, startPoint x: 942, startPoint y: 87, endPoint x: 944, endPoint y: 97, distance: 9.4
click at [942, 89] on div at bounding box center [1021, 90] width 239 height 18
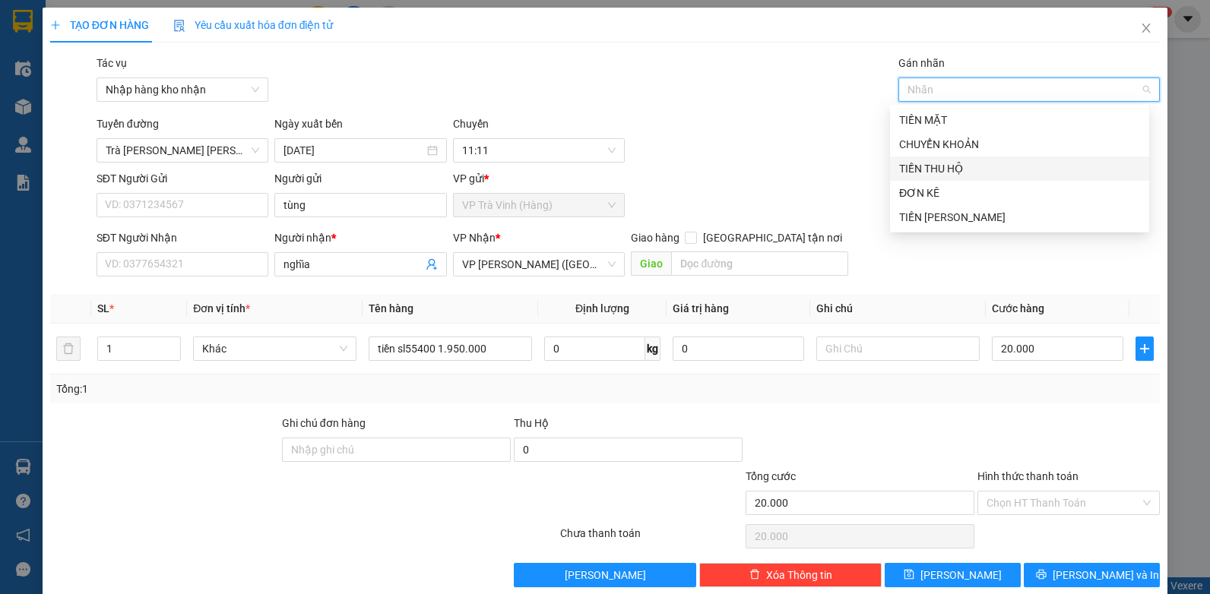
click at [939, 170] on div "TIỀN THU HỘ" at bounding box center [1019, 168] width 241 height 17
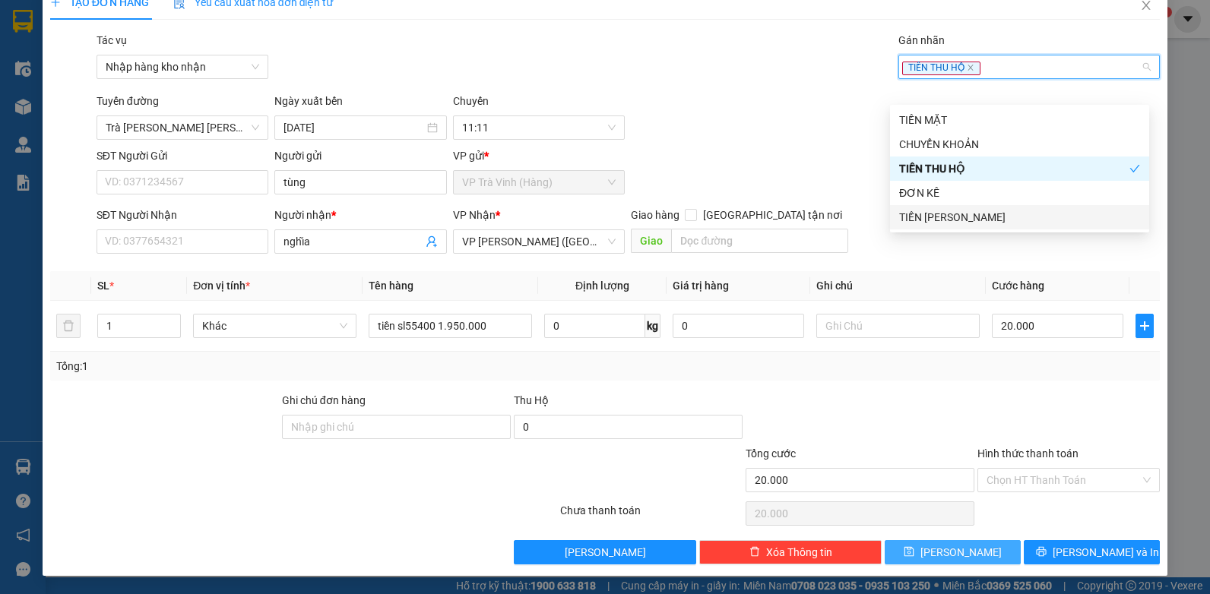
click at [937, 560] on button "[PERSON_NAME]" at bounding box center [953, 552] width 136 height 24
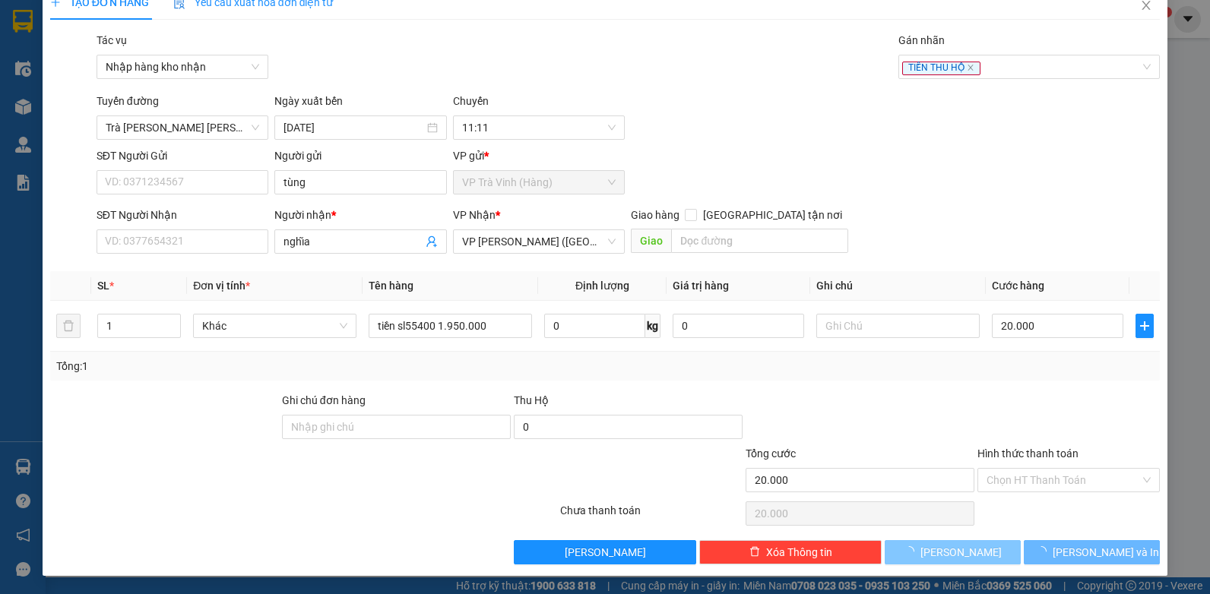
type input "0"
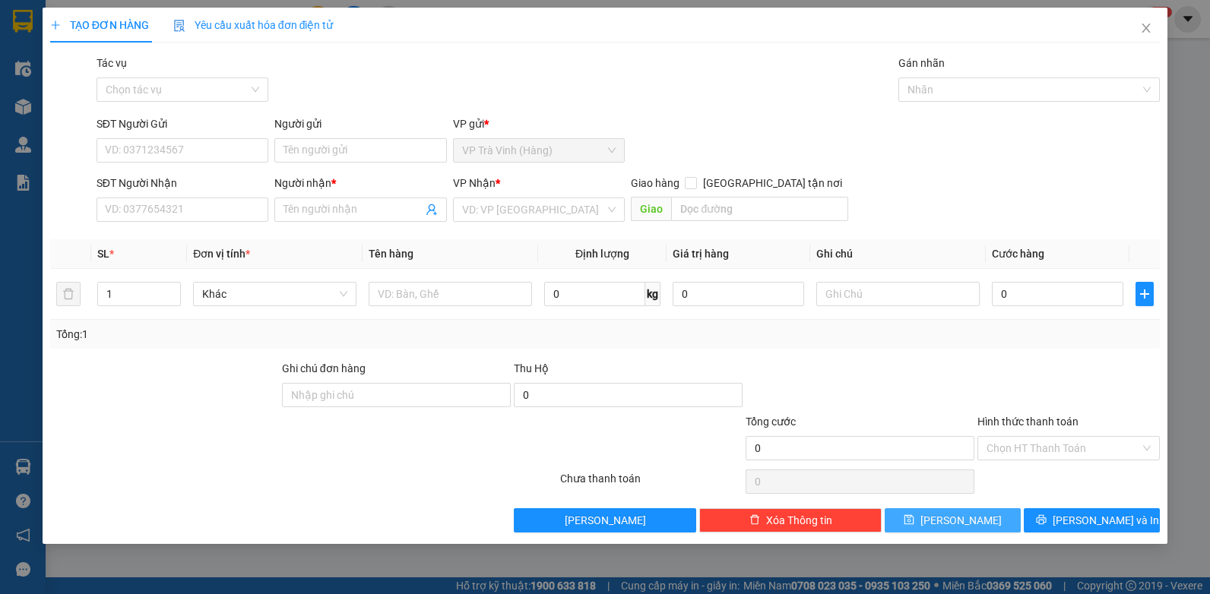
scroll to position [0, 0]
drag, startPoint x: 1144, startPoint y: 25, endPoint x: 1048, endPoint y: 27, distance: 95.8
click at [1143, 25] on icon "close" at bounding box center [1146, 28] width 12 height 12
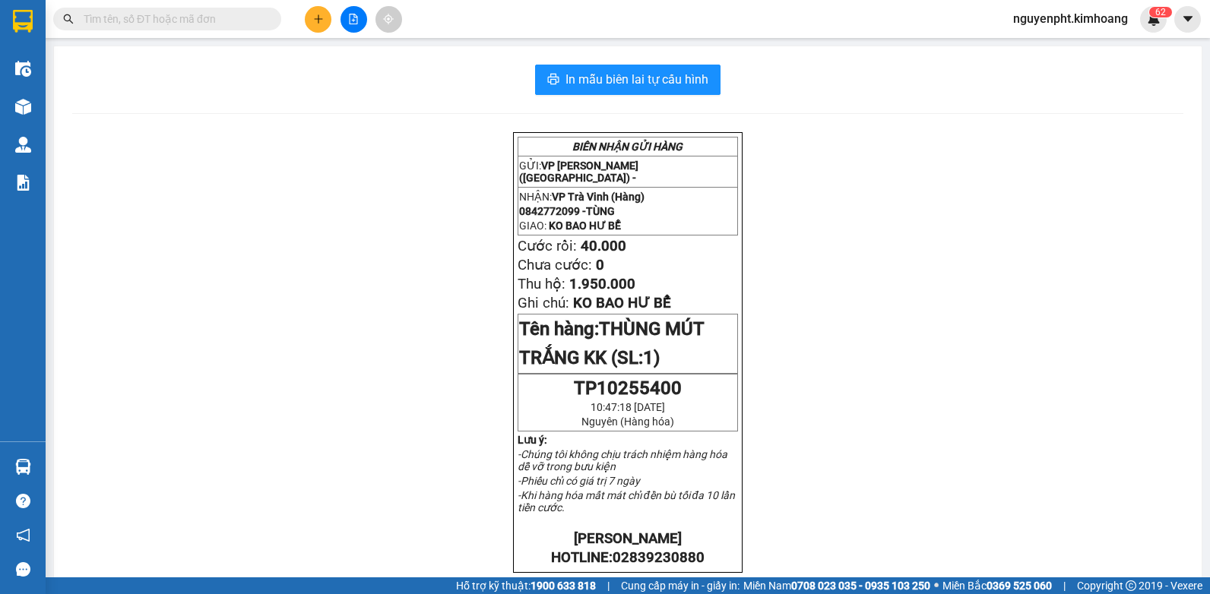
click at [238, 17] on input "text" at bounding box center [173, 19] width 179 height 17
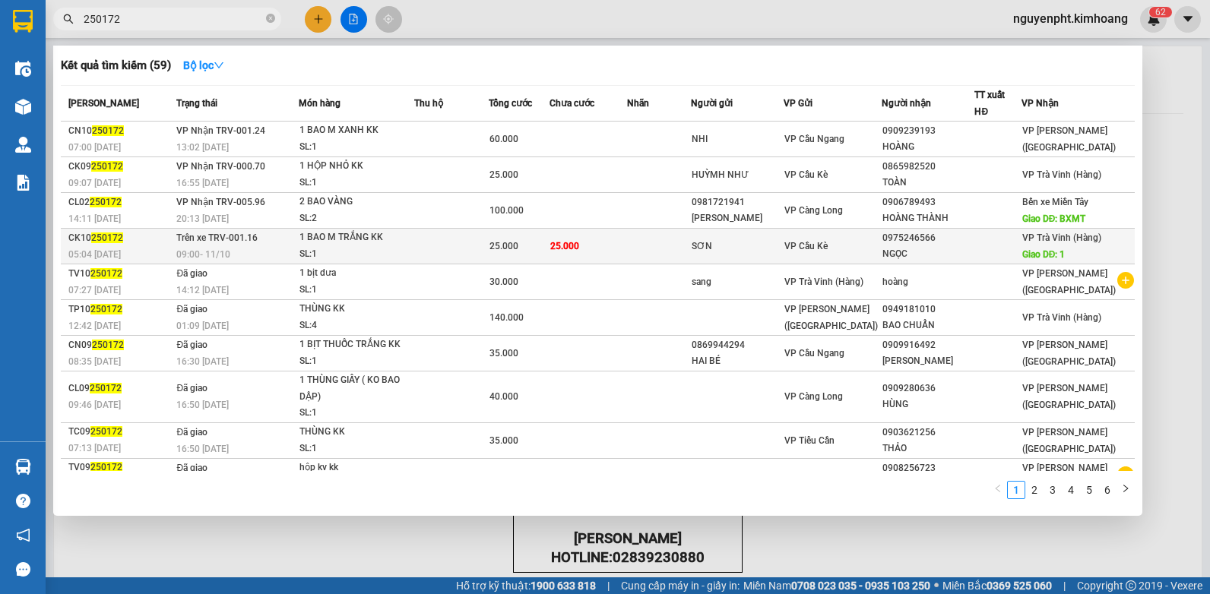
type input "250172"
click at [518, 249] on span "25.000" at bounding box center [504, 246] width 29 height 11
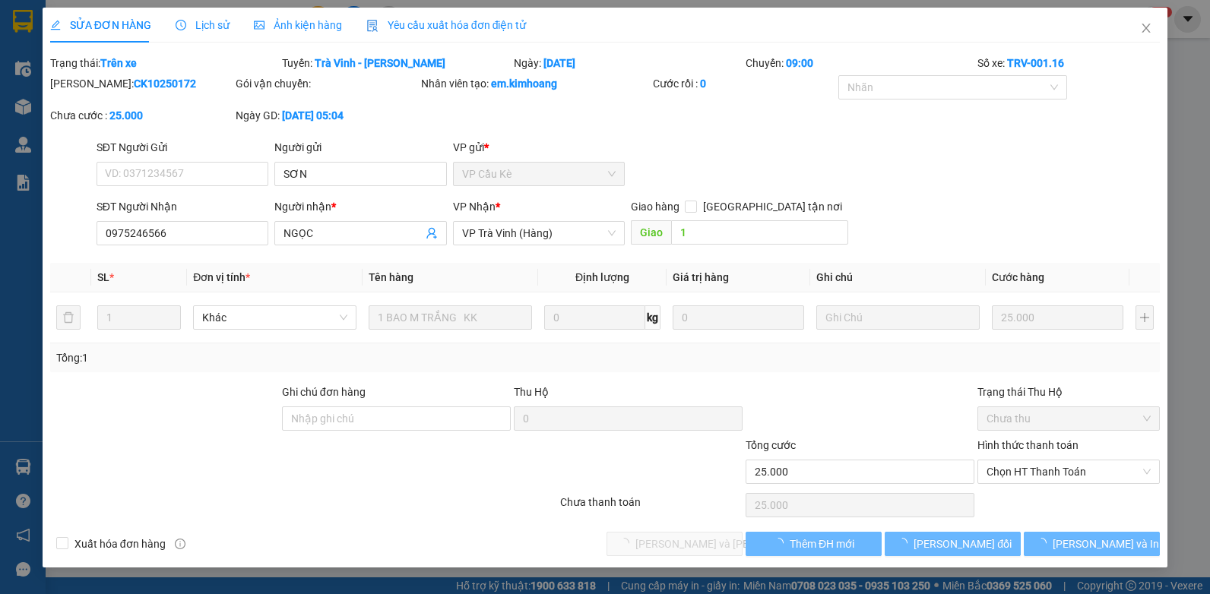
type input "SƠN"
type input "0975246566"
type input "NGỌC"
type input "1"
type input "25.000"
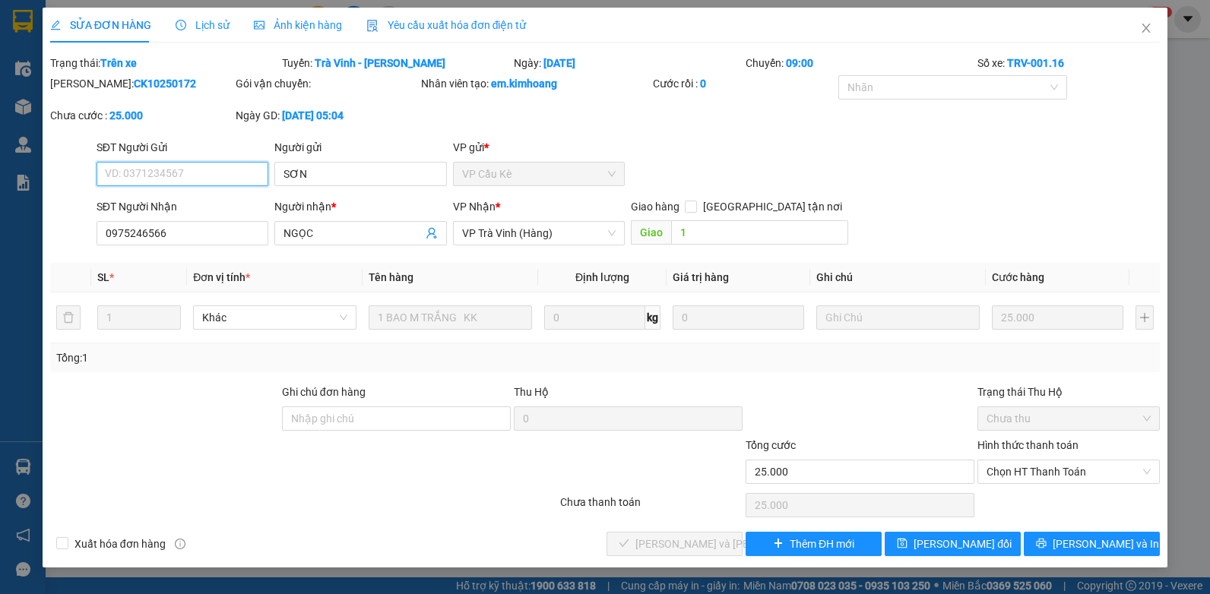
drag, startPoint x: 1038, startPoint y: 474, endPoint x: 1032, endPoint y: 487, distance: 14.0
click at [1036, 478] on span "Chọn HT Thanh Toán" at bounding box center [1069, 472] width 164 height 23
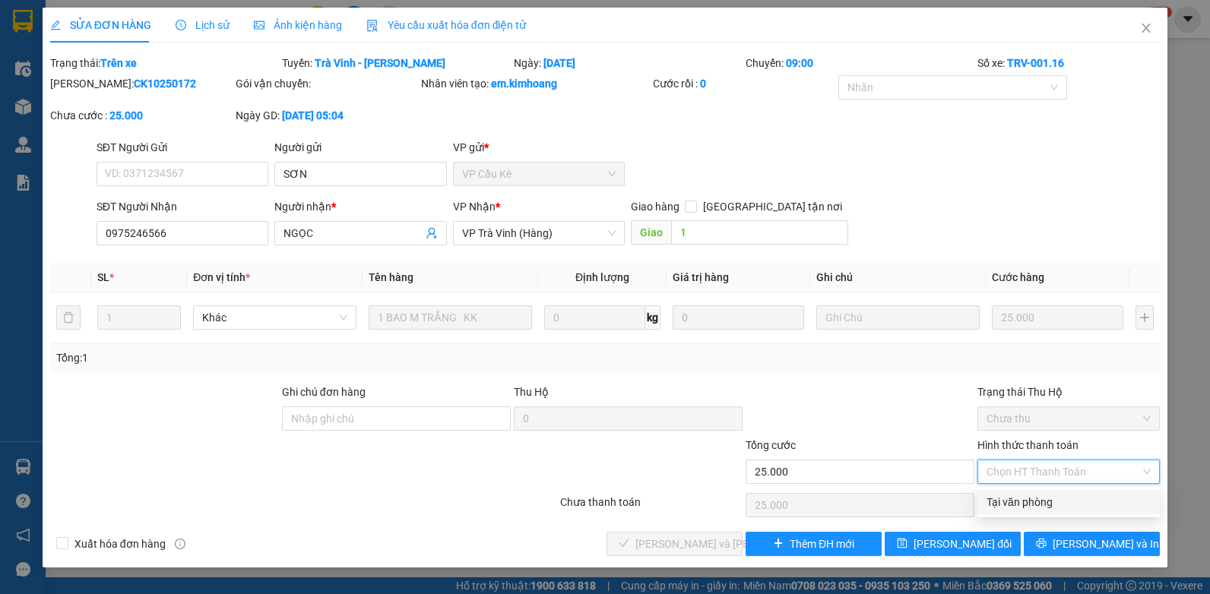
click at [1030, 498] on div "Tại văn phòng" at bounding box center [1069, 502] width 164 height 17
type input "0"
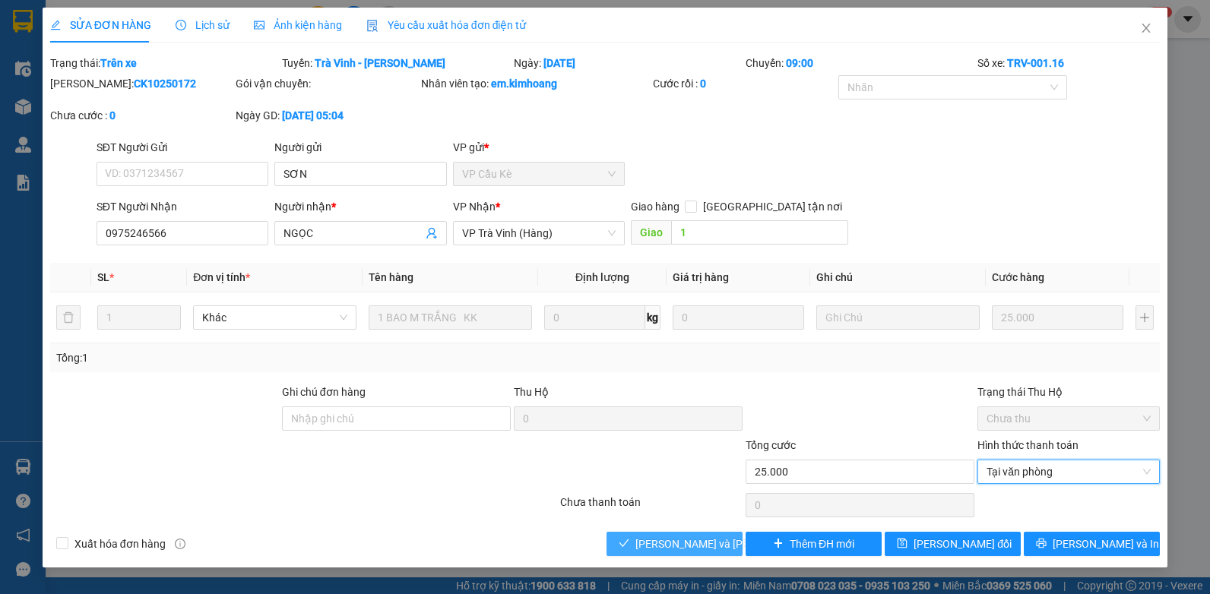
click at [664, 537] on span "[PERSON_NAME] và [PERSON_NAME] hàng" at bounding box center [738, 544] width 205 height 17
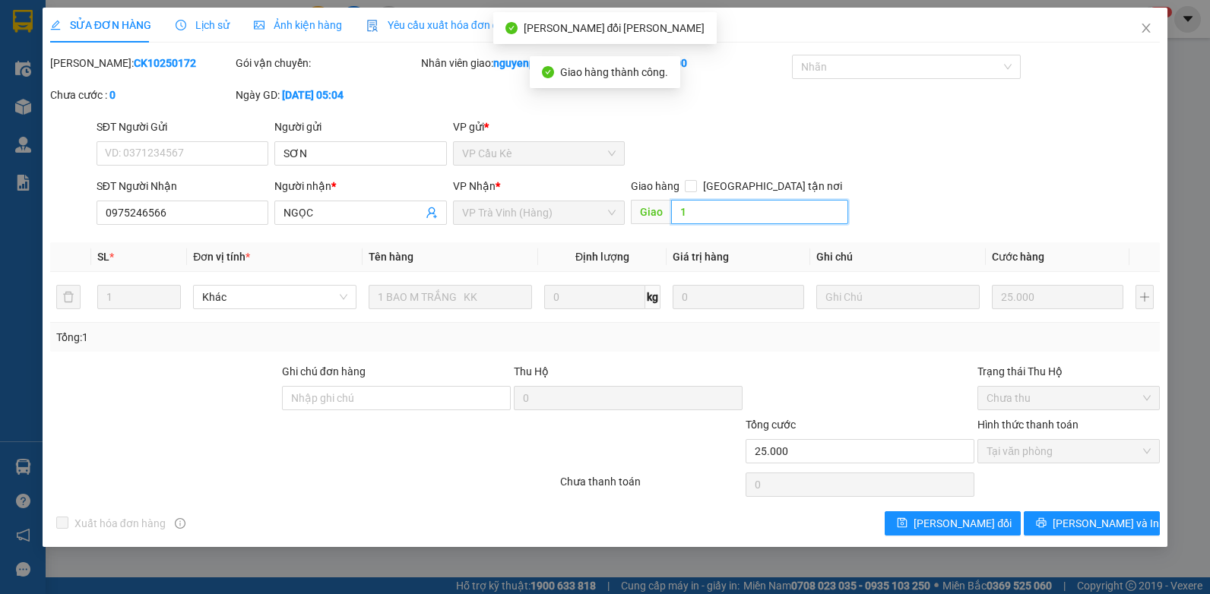
click at [722, 220] on input "1" at bounding box center [759, 212] width 176 height 24
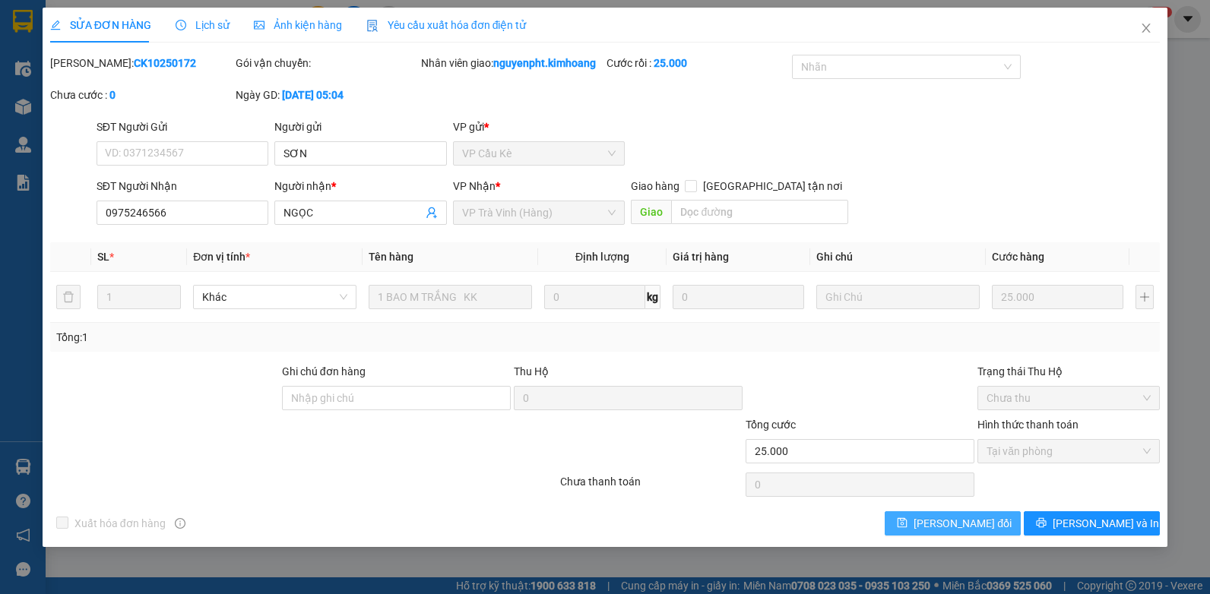
click at [997, 521] on button "[PERSON_NAME] đổi" at bounding box center [953, 524] width 136 height 24
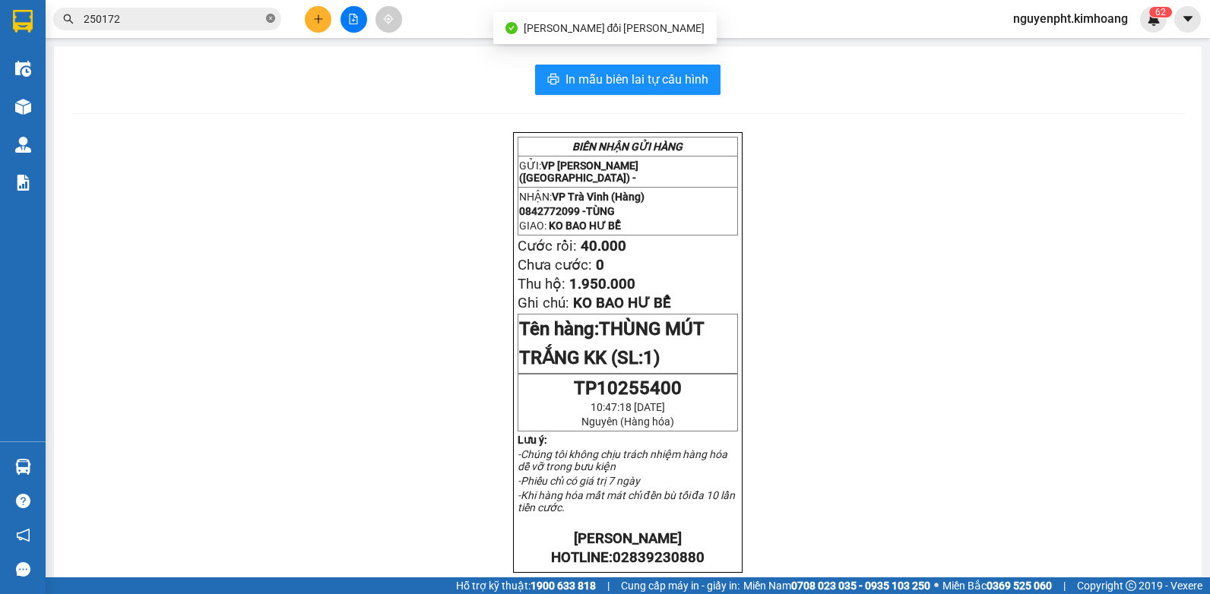
click at [268, 17] on icon "close-circle" at bounding box center [270, 18] width 9 height 9
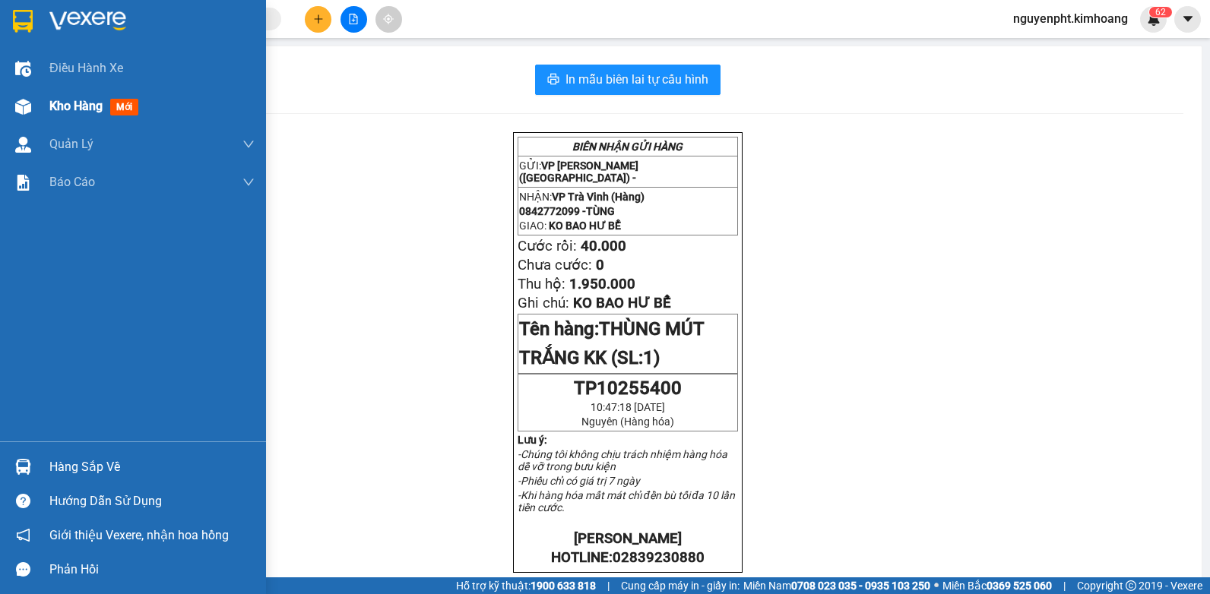
click at [63, 103] on span "Kho hàng" at bounding box center [75, 106] width 53 height 14
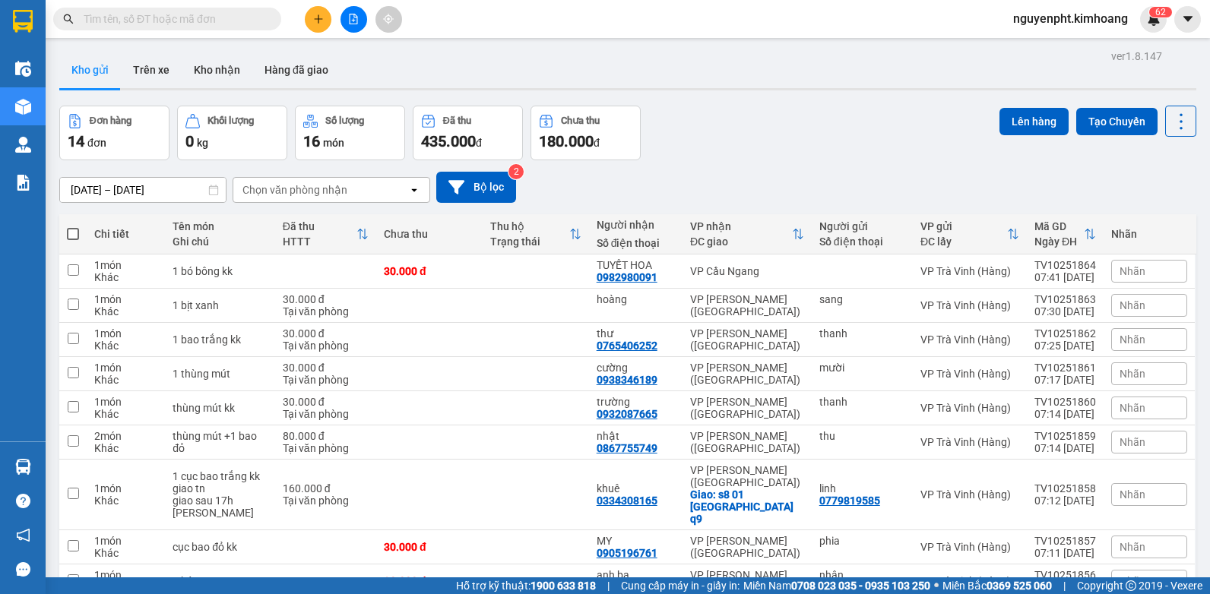
scroll to position [106, 0]
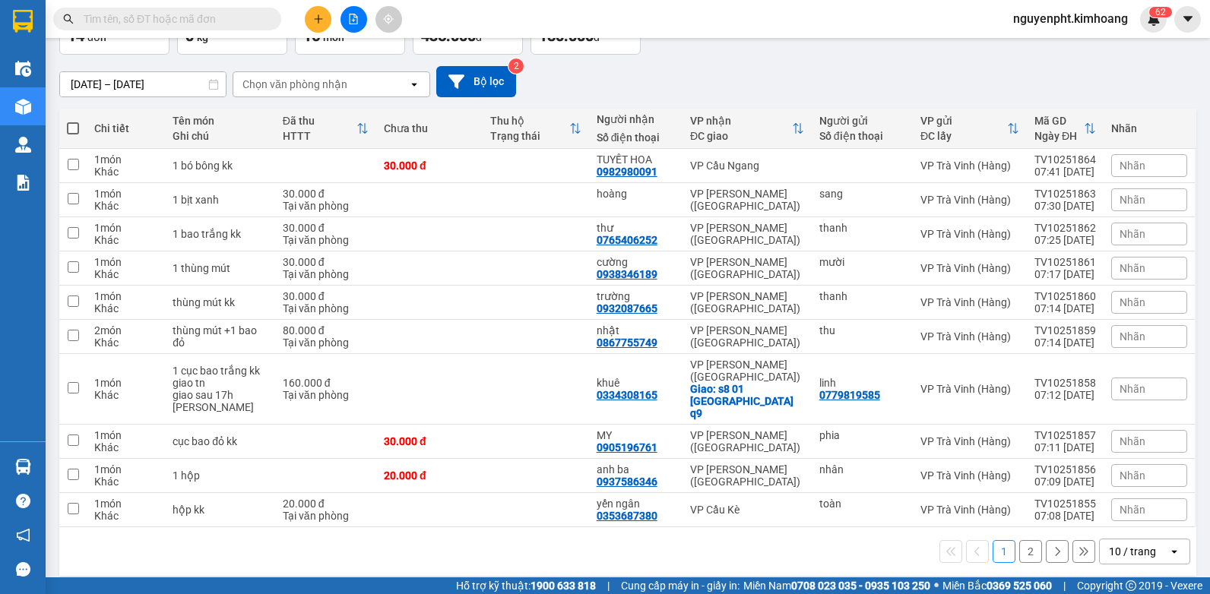
click at [1109, 544] on div "10 / trang" at bounding box center [1132, 551] width 47 height 15
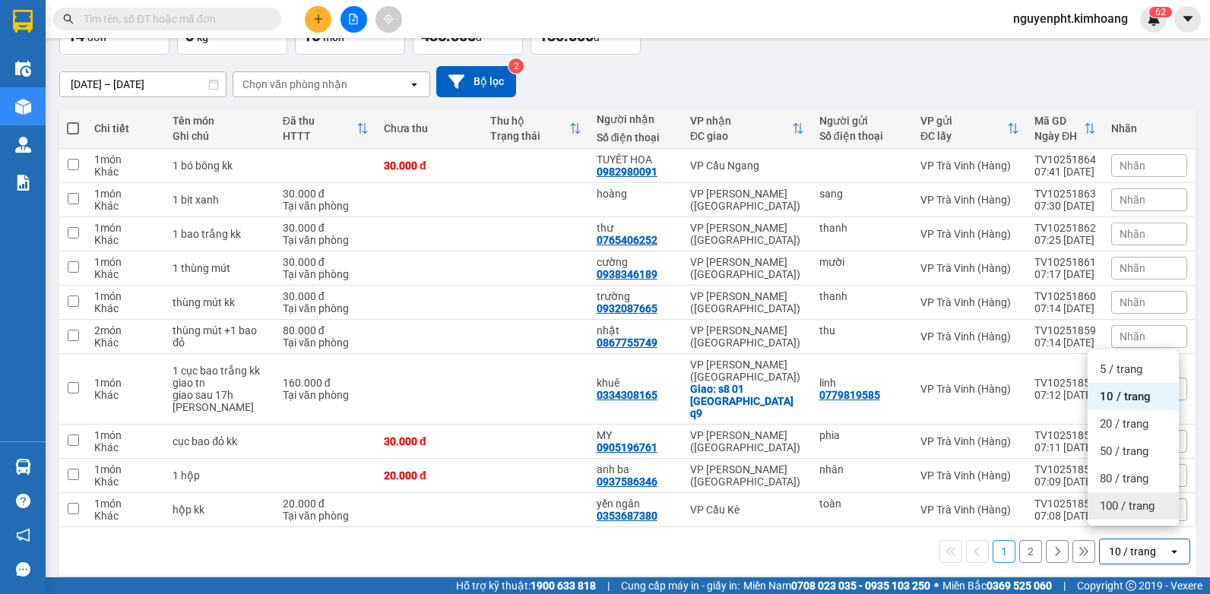
click at [1116, 514] on div "100 / trang" at bounding box center [1133, 506] width 91 height 27
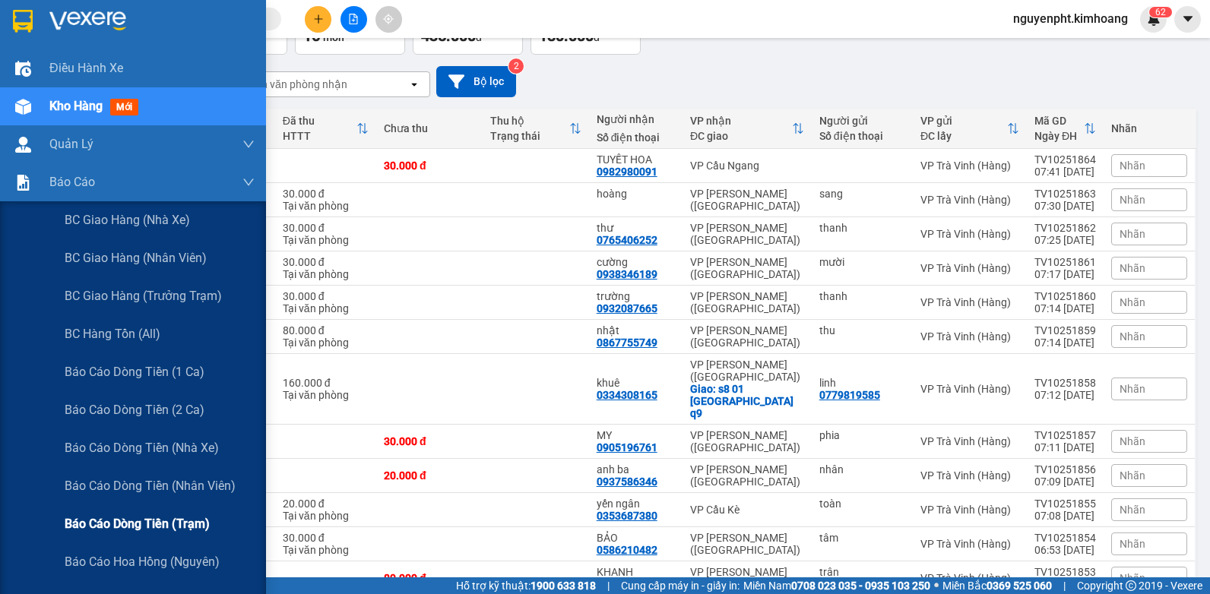
scroll to position [76, 0]
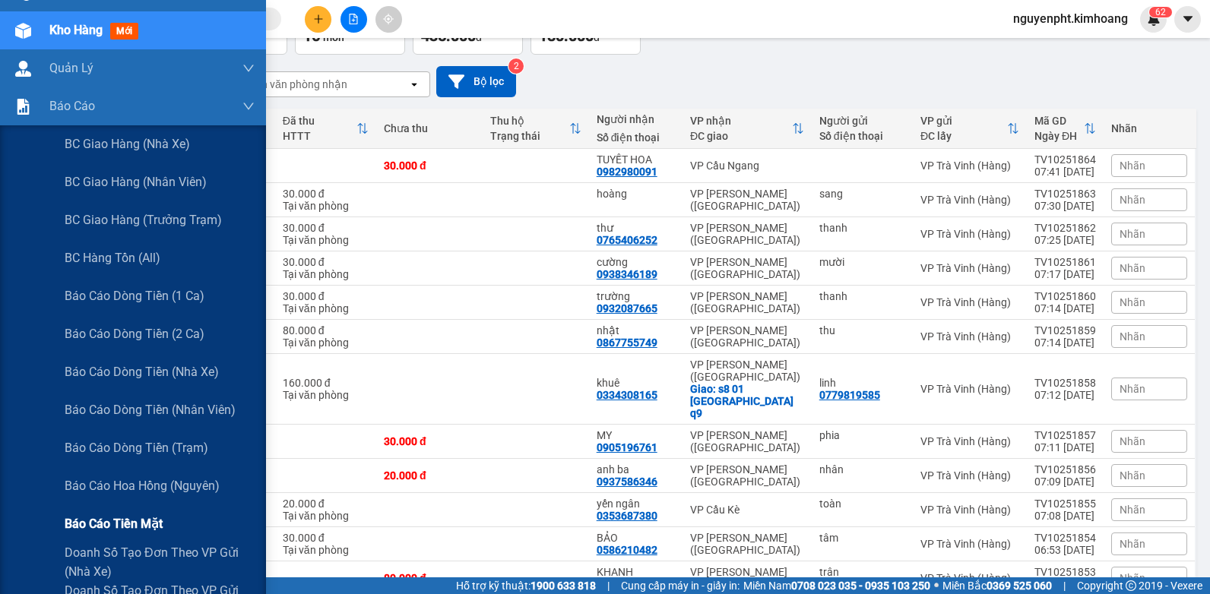
click at [119, 518] on span "Báo cáo tiền mặt" at bounding box center [114, 524] width 98 height 19
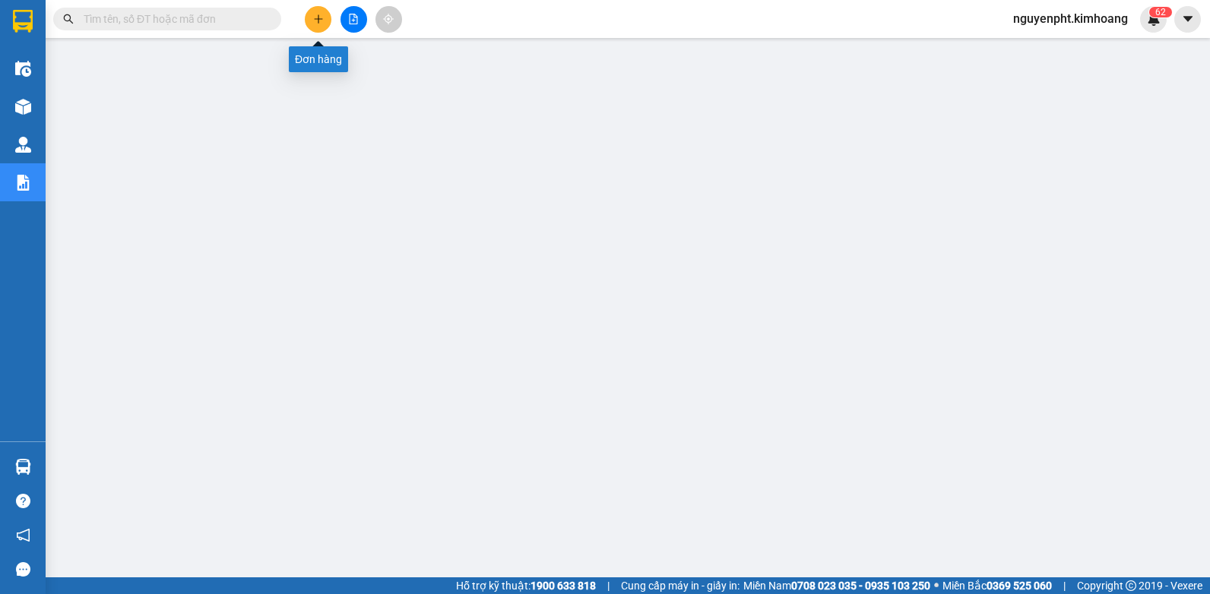
click at [314, 9] on button at bounding box center [318, 19] width 27 height 27
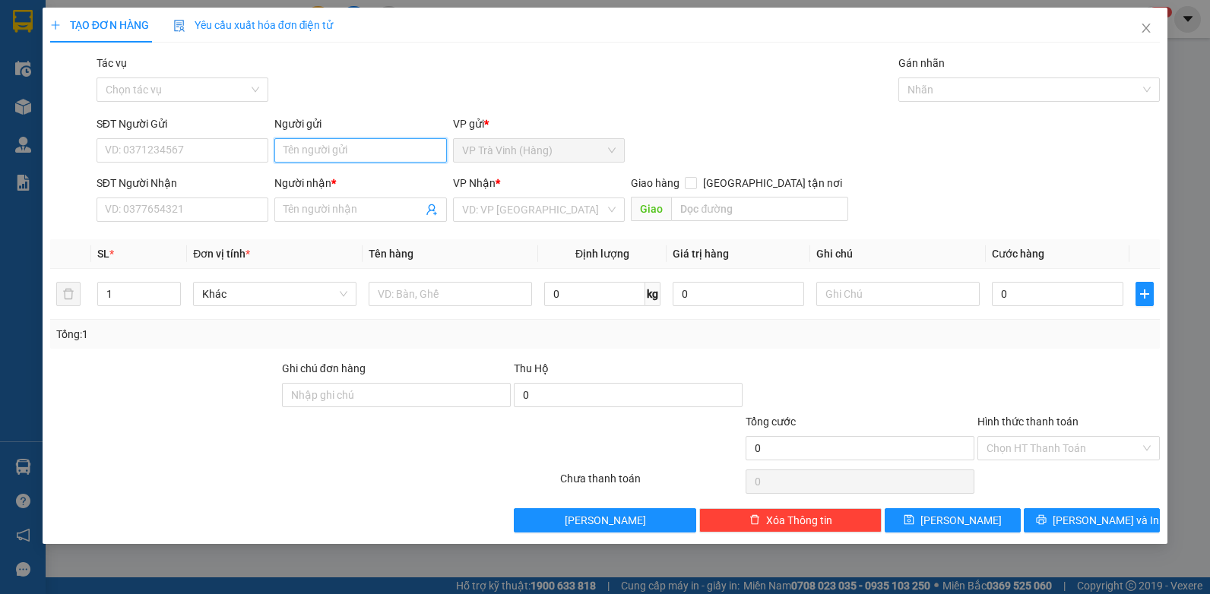
click at [328, 154] on input "Người gửi" at bounding box center [360, 150] width 173 height 24
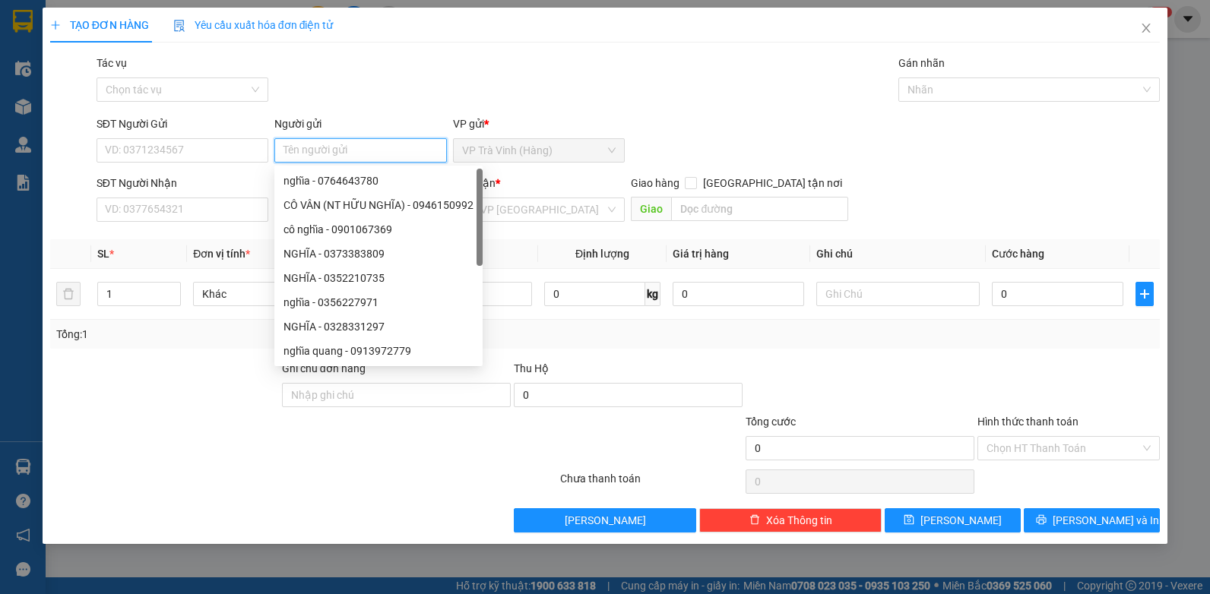
type input "d"
type input "đẹp"
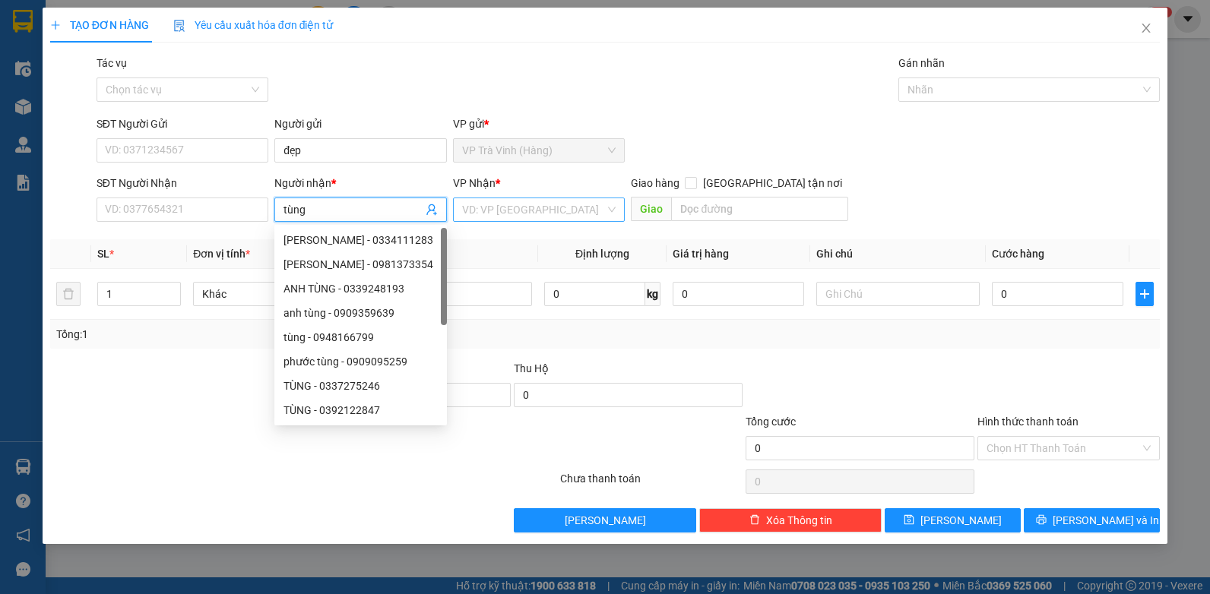
type input "tùng"
drag, startPoint x: 553, startPoint y: 202, endPoint x: 528, endPoint y: 237, distance: 43.5
click at [553, 204] on input "search" at bounding box center [534, 209] width 144 height 23
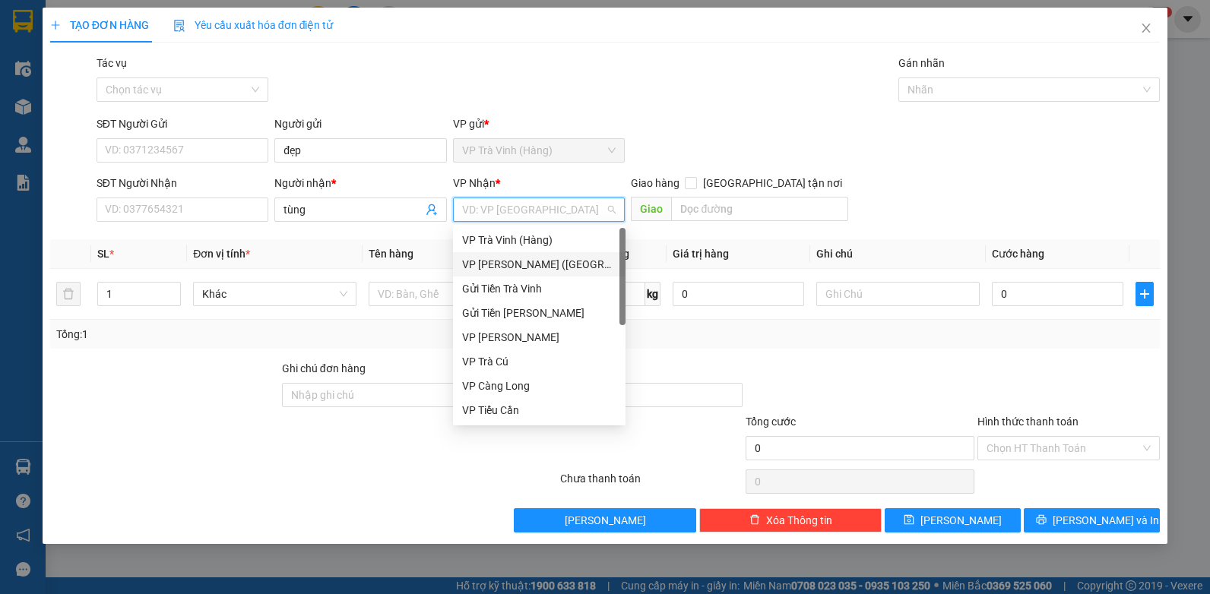
click at [521, 267] on div "VP [PERSON_NAME] ([GEOGRAPHIC_DATA])" at bounding box center [539, 264] width 154 height 17
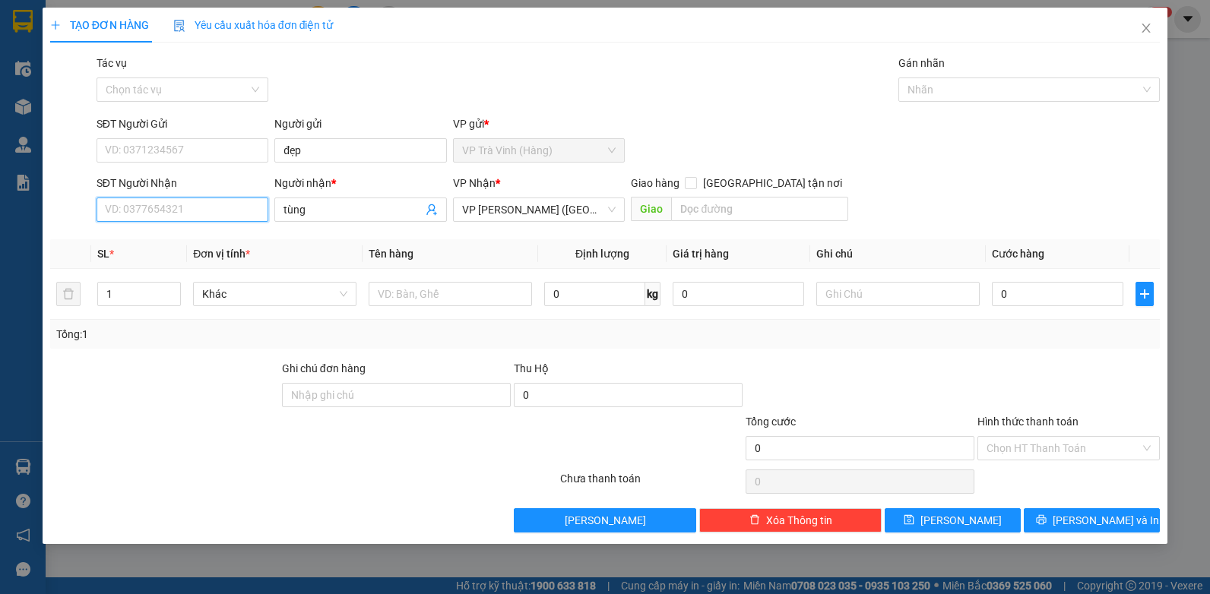
click at [182, 200] on input "SĐT Người Nhận" at bounding box center [183, 210] width 173 height 24
type input "0354624945"
click at [477, 293] on input "text" at bounding box center [450, 294] width 163 height 24
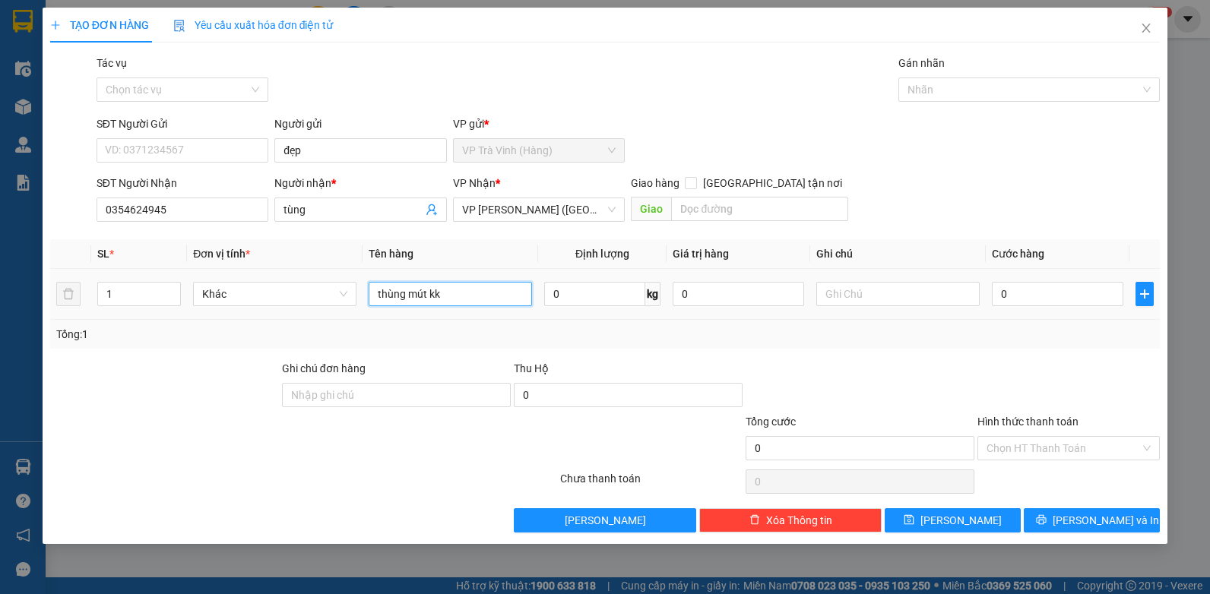
type input "thùng mút kk"
type input "3"
type input "30"
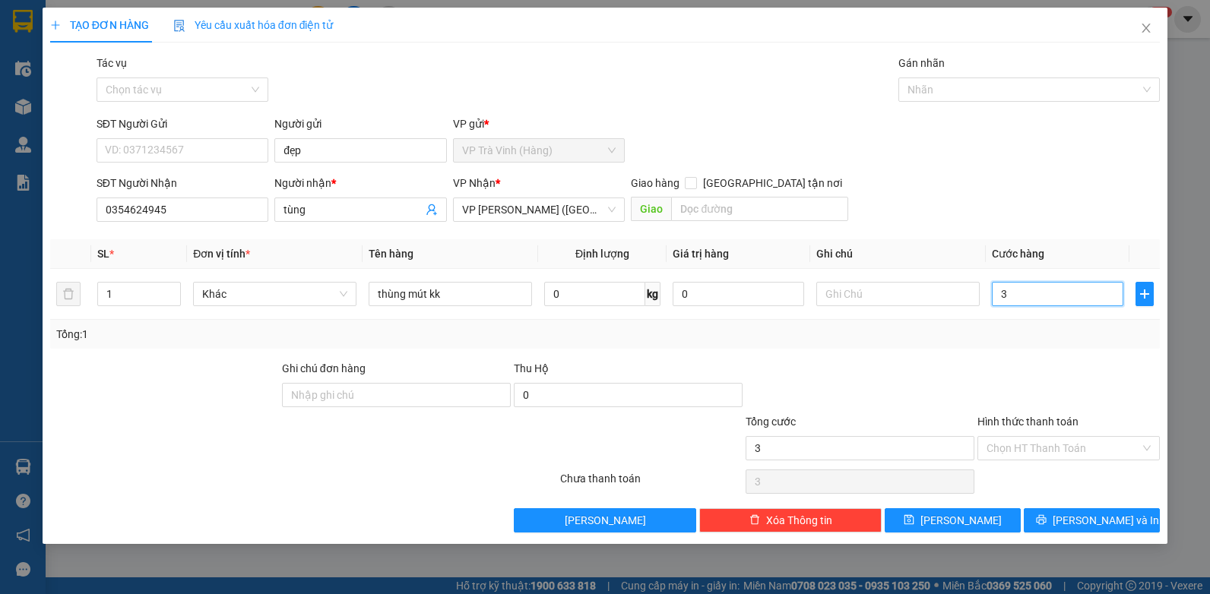
type input "30"
type input "30.000"
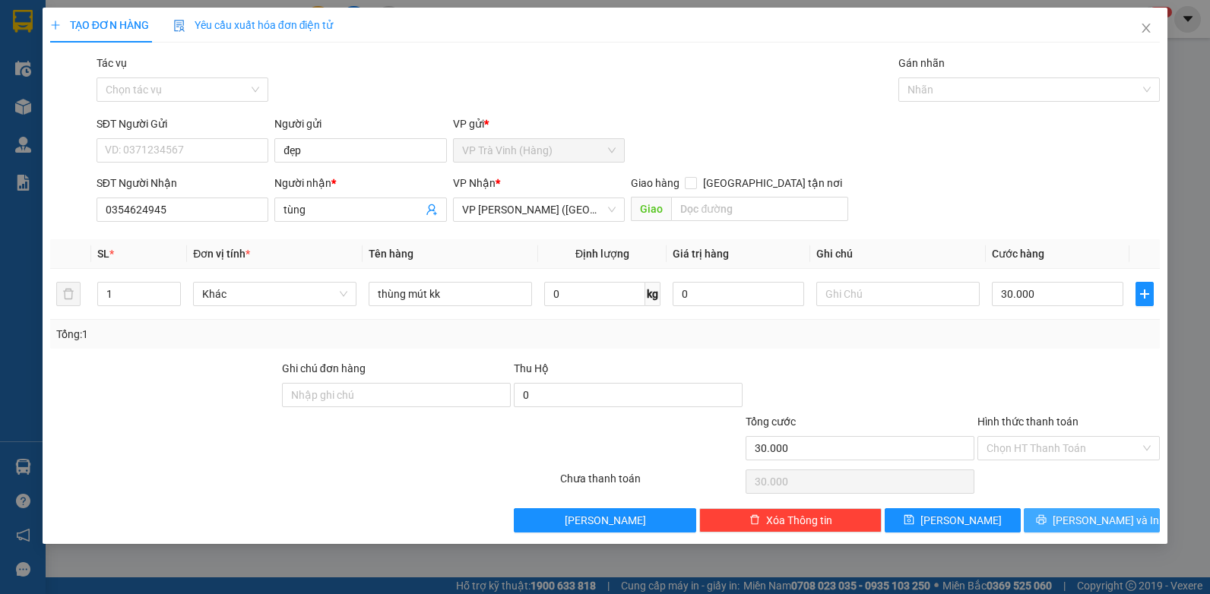
click at [1090, 515] on span "[PERSON_NAME] và In" at bounding box center [1106, 520] width 106 height 17
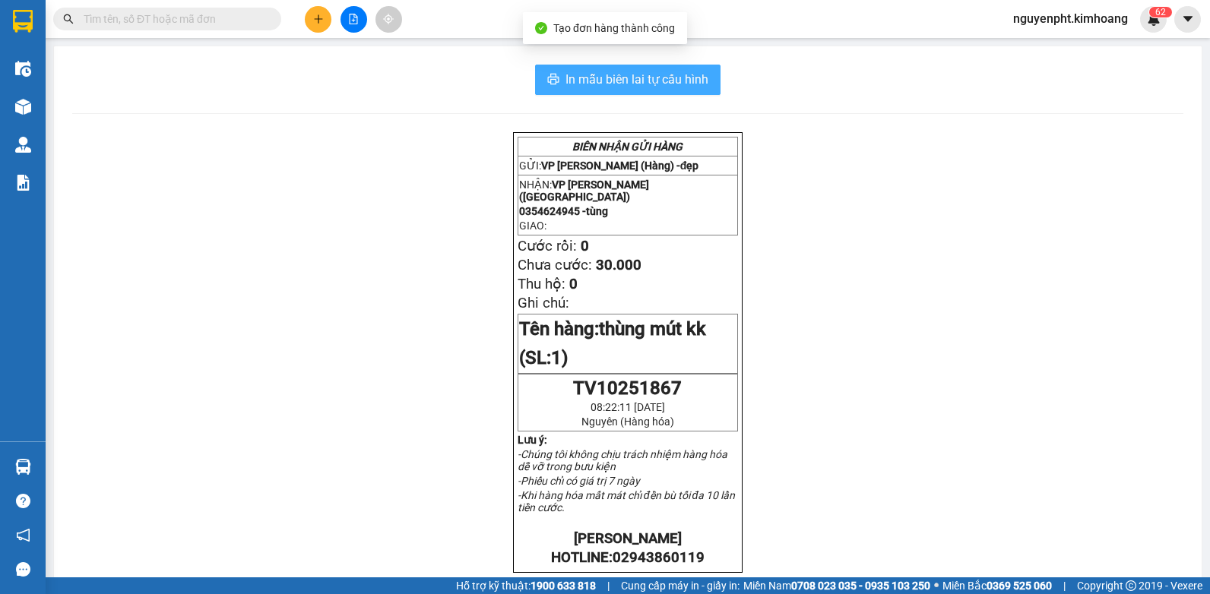
click at [651, 70] on button "In mẫu biên lai tự cấu hình" at bounding box center [627, 80] width 185 height 30
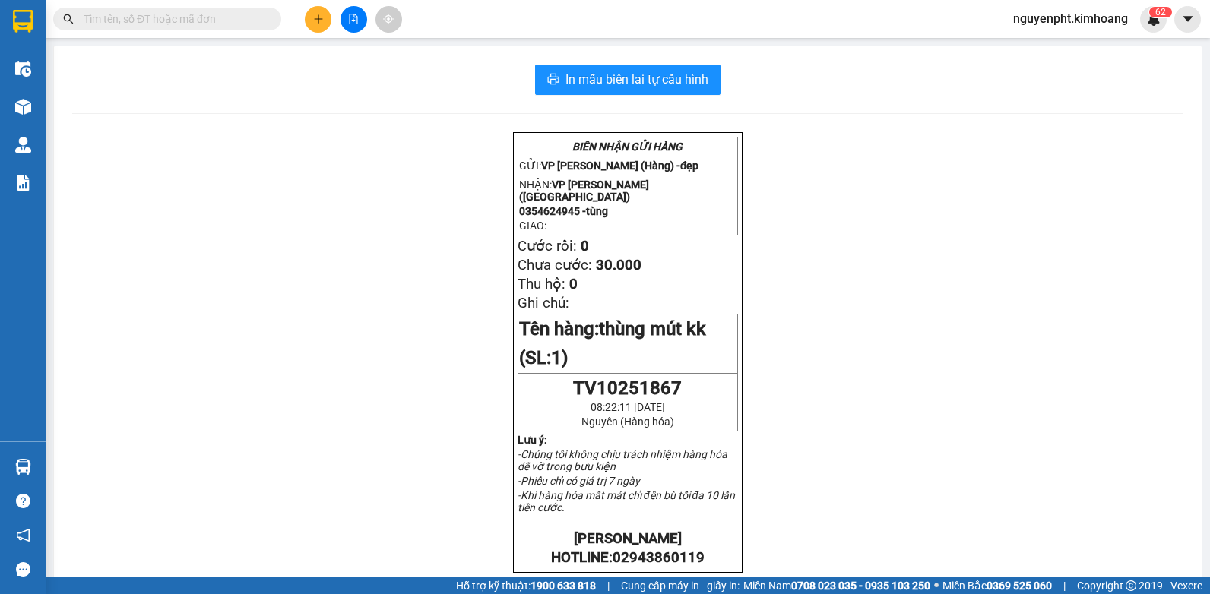
click at [220, 20] on input "text" at bounding box center [173, 19] width 179 height 17
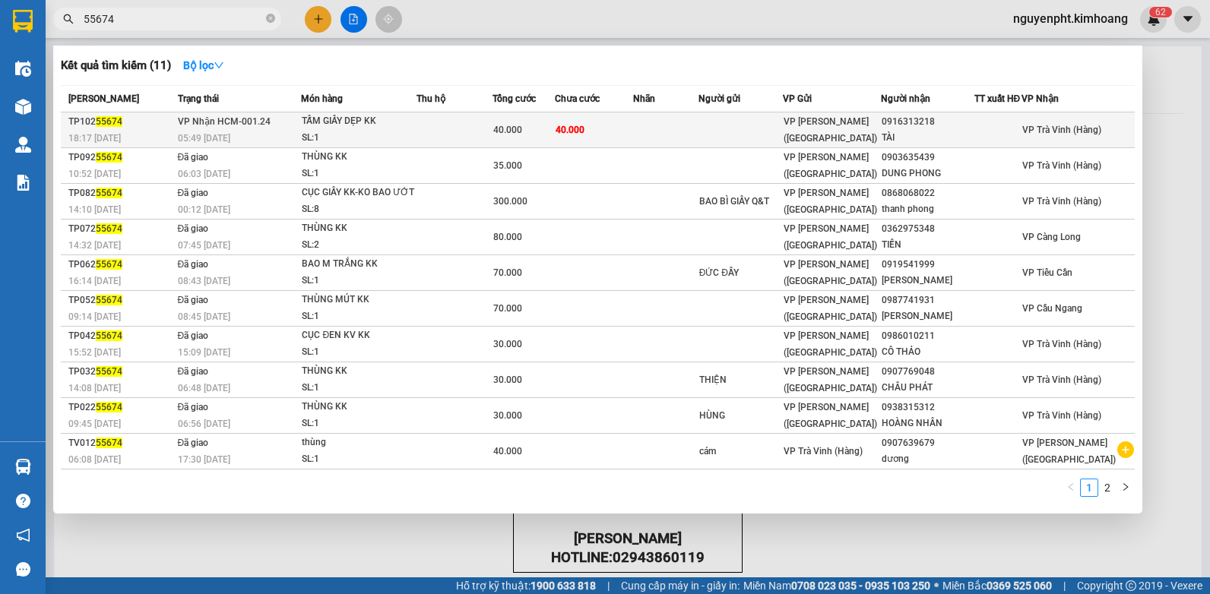
type input "55674"
click at [584, 135] on span "40.000" at bounding box center [570, 129] width 29 height 12
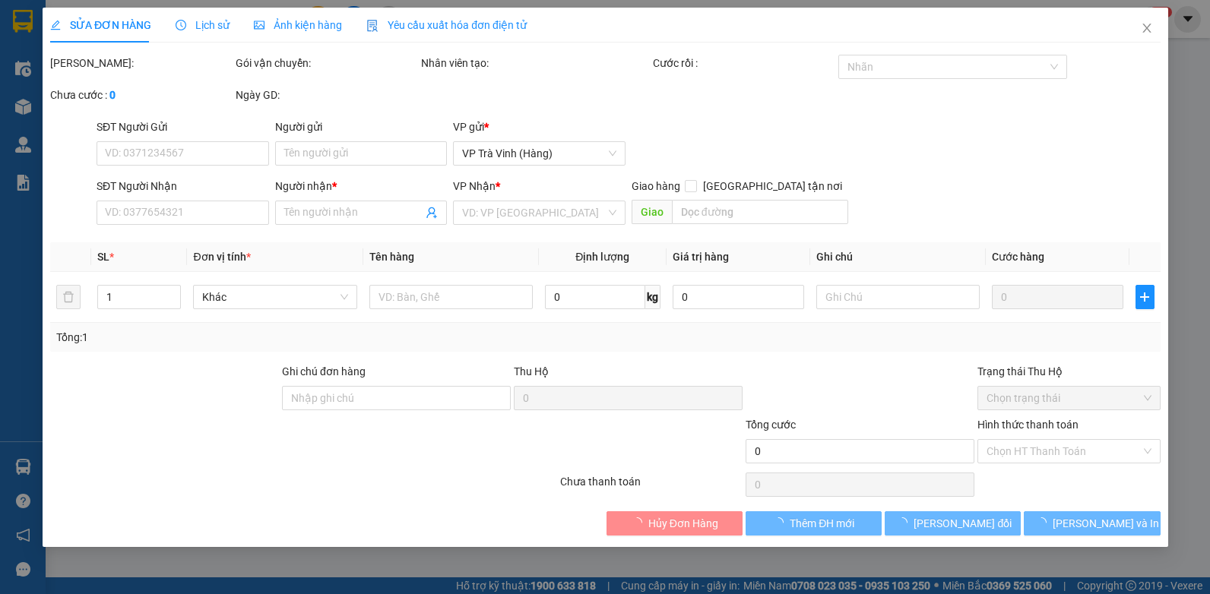
type input "0916313218"
type input "TÀI"
type input "40.000"
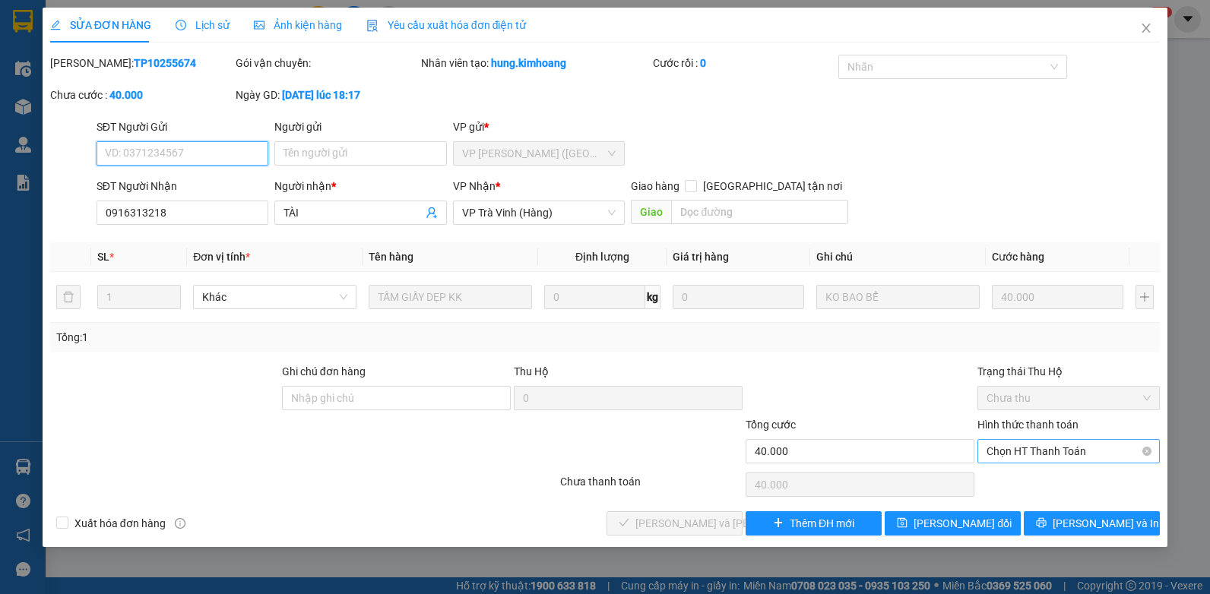
click at [1032, 444] on span "Chọn HT Thanh Toán" at bounding box center [1069, 451] width 164 height 23
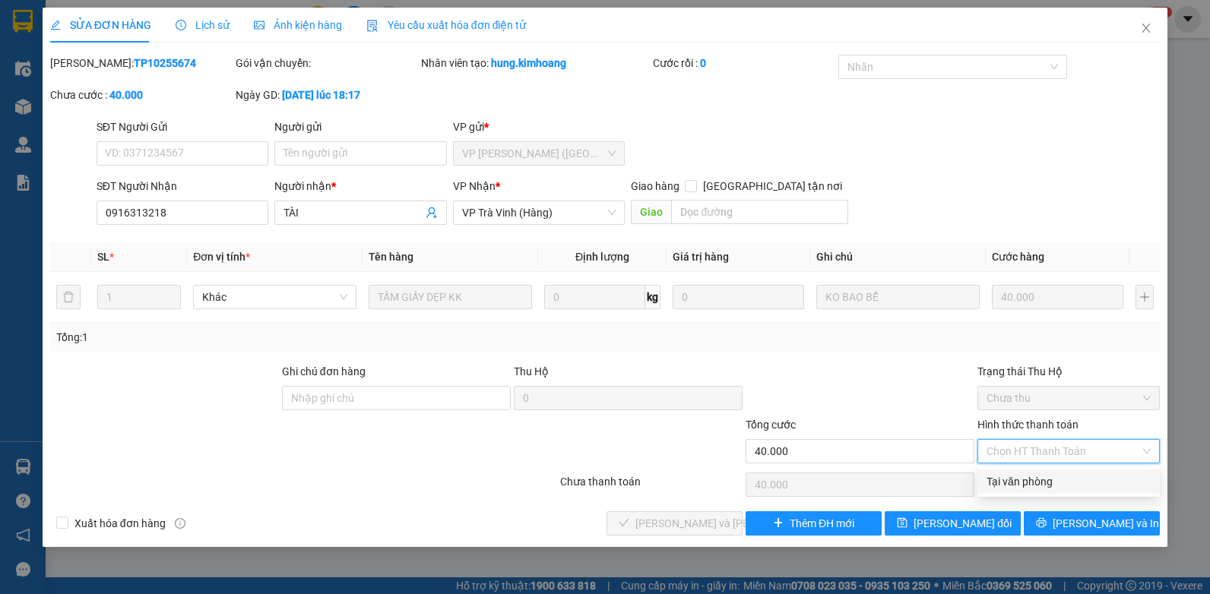
click at [1015, 487] on div "Tại văn phòng" at bounding box center [1069, 482] width 164 height 17
type input "0"
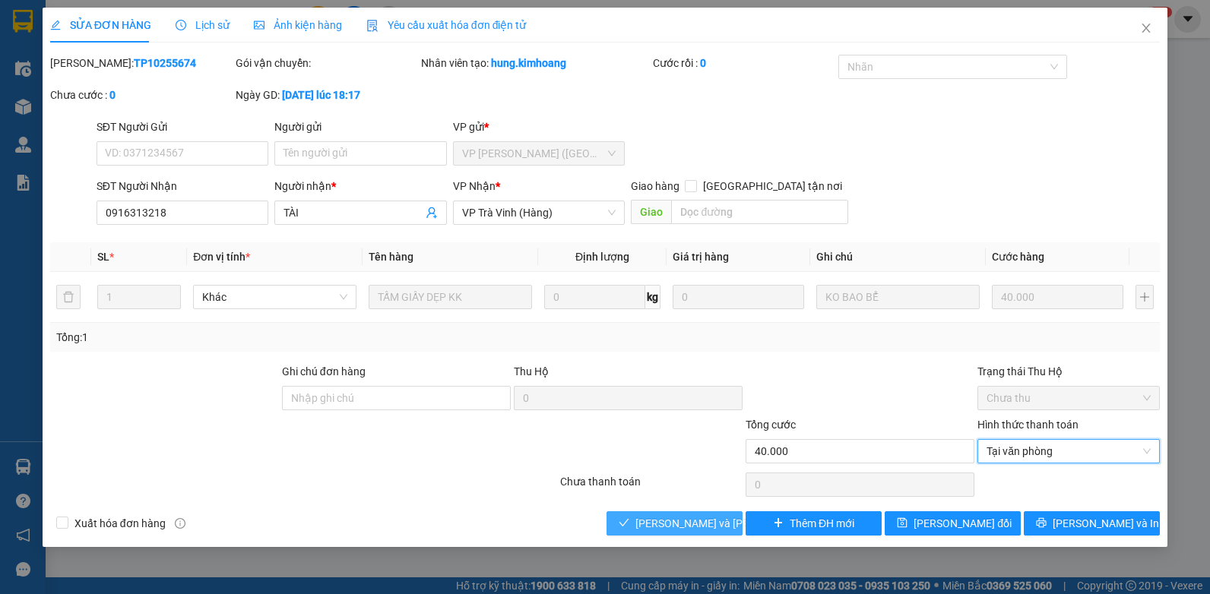
drag, startPoint x: 674, startPoint y: 511, endPoint x: 674, endPoint y: 532, distance: 21.3
click at [674, 513] on button "[PERSON_NAME] và [PERSON_NAME] hàng" at bounding box center [675, 524] width 136 height 24
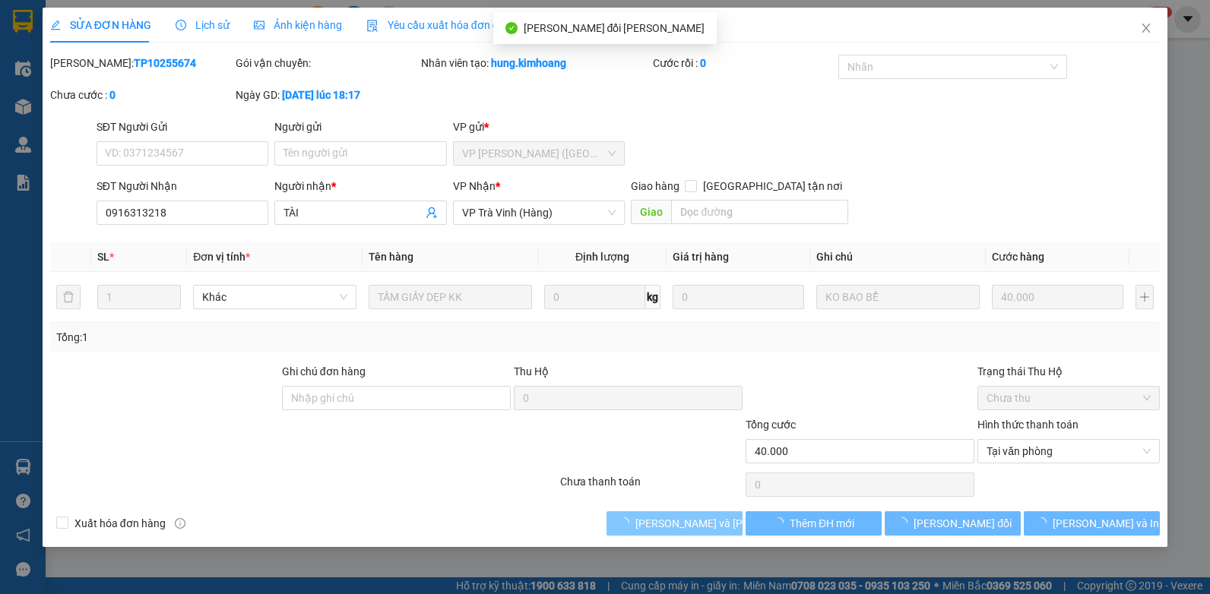
drag, startPoint x: 674, startPoint y: 532, endPoint x: 689, endPoint y: 503, distance: 32.3
click at [676, 533] on button "[PERSON_NAME] và [PERSON_NAME] hàng" at bounding box center [675, 524] width 136 height 24
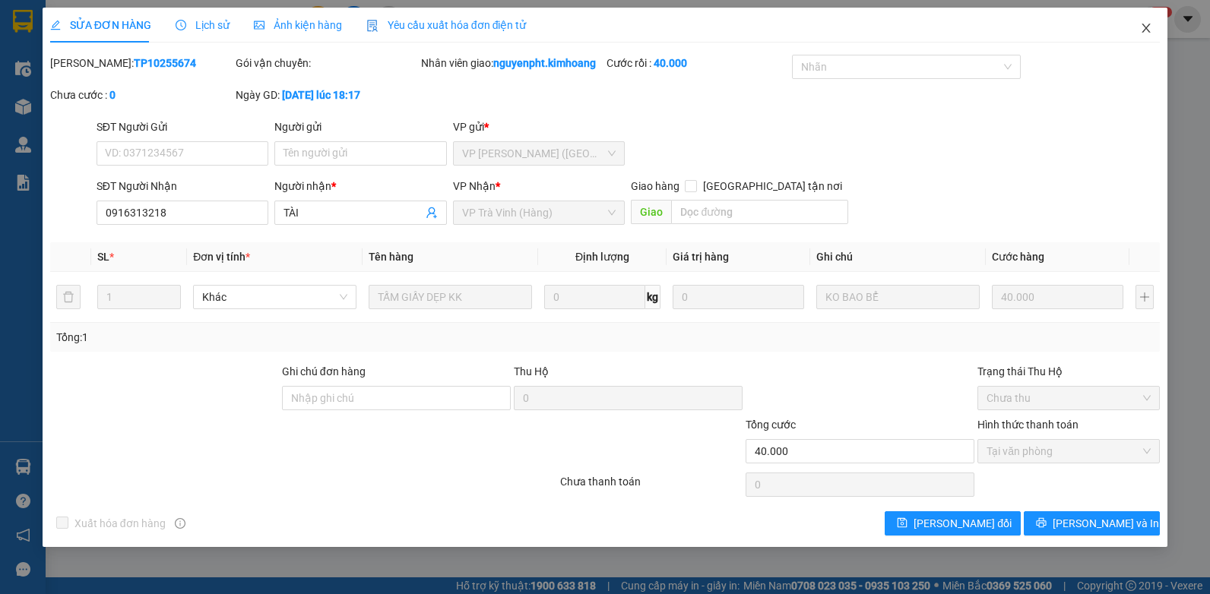
click at [1144, 32] on icon "close" at bounding box center [1147, 28] width 8 height 9
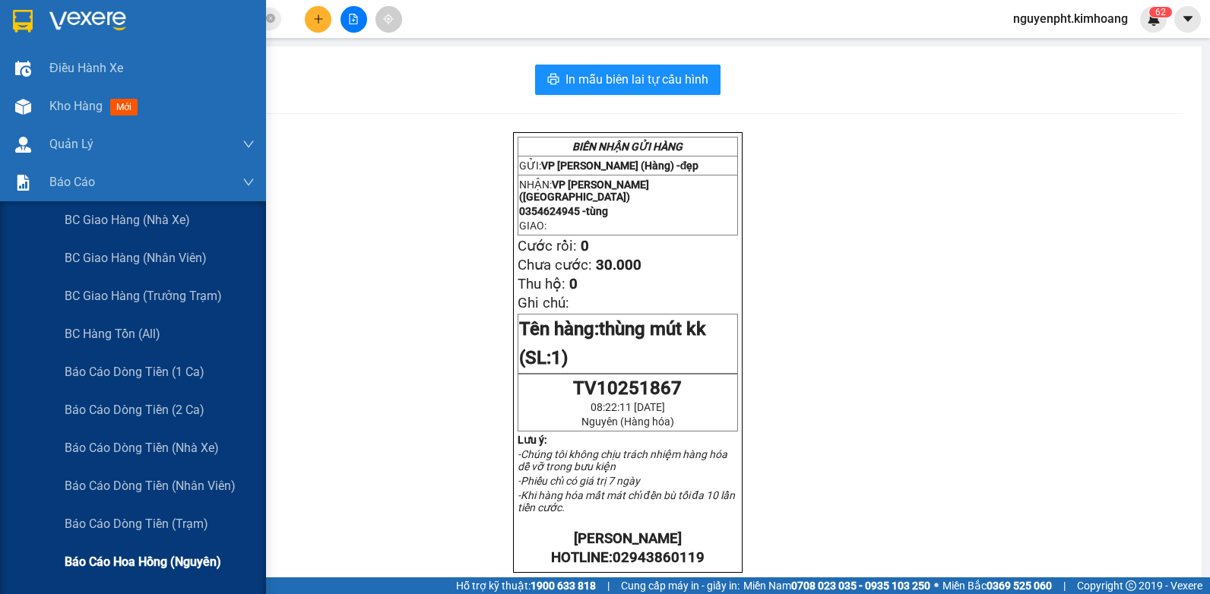
scroll to position [152, 0]
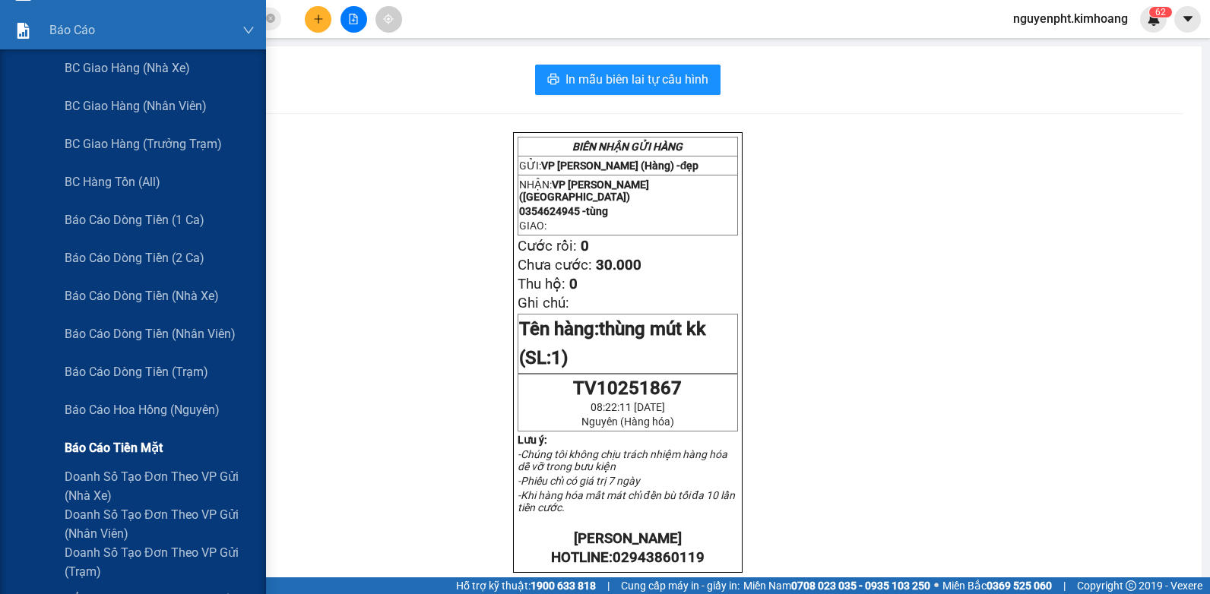
click at [142, 445] on span "Báo cáo tiền mặt" at bounding box center [114, 448] width 98 height 19
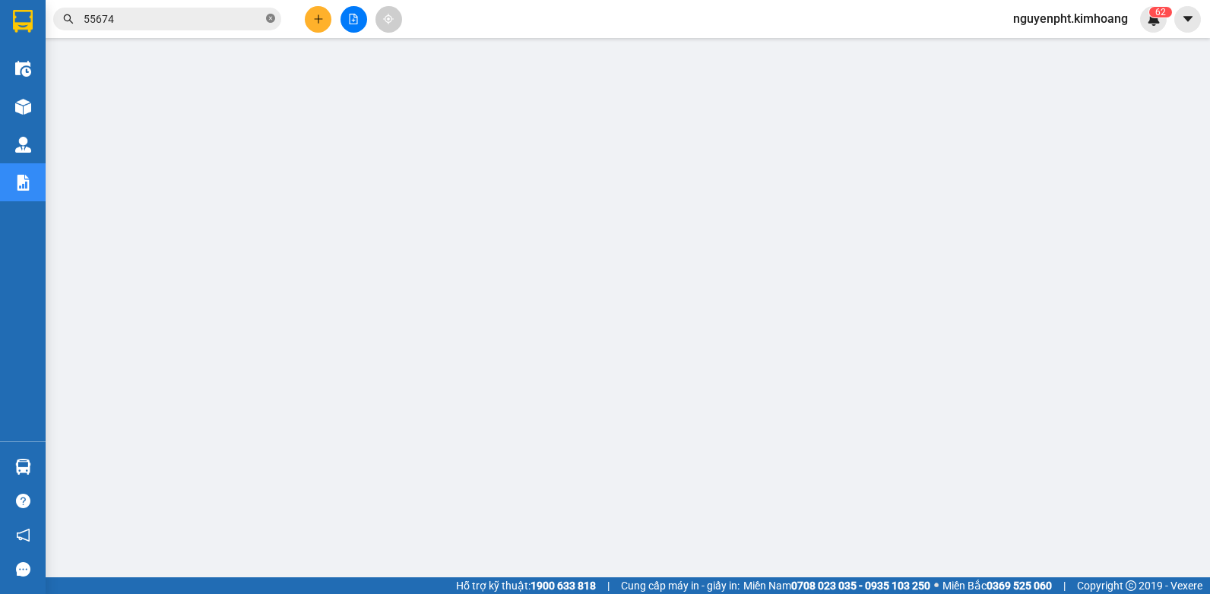
click at [272, 17] on icon "close-circle" at bounding box center [270, 18] width 9 height 9
click at [322, 24] on icon "plus" at bounding box center [318, 19] width 11 height 11
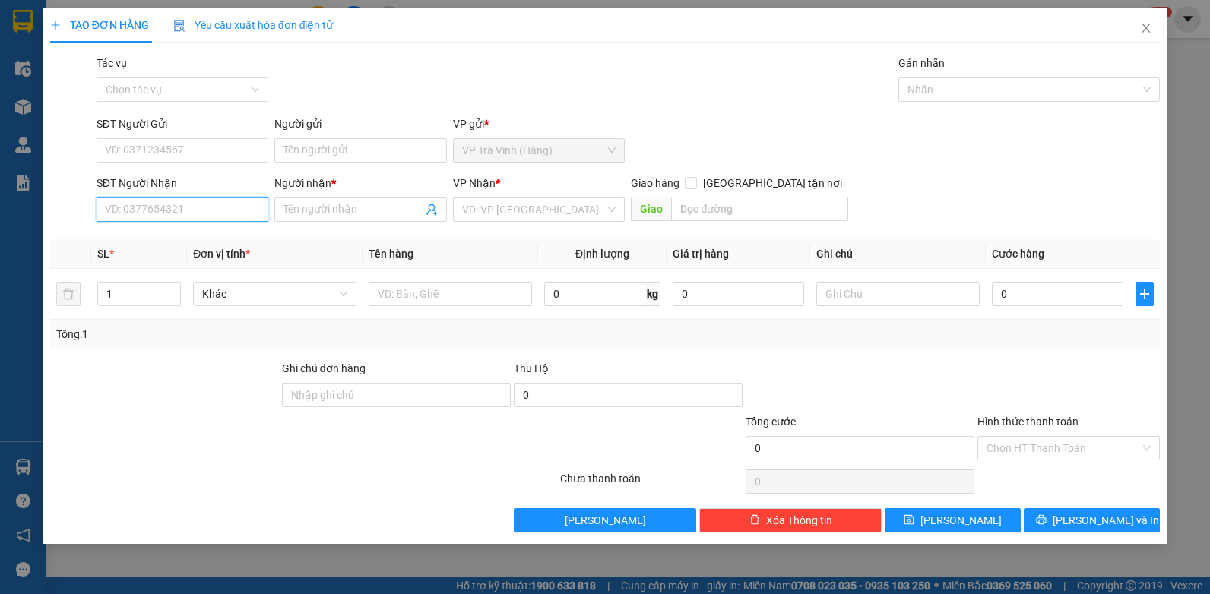
click at [196, 212] on input "SĐT Người Nhận" at bounding box center [183, 210] width 173 height 24
type input "0325590795"
click at [189, 240] on div "0325590795 - mỹ duyên" at bounding box center [183, 240] width 154 height 17
type input "mỹ duyên"
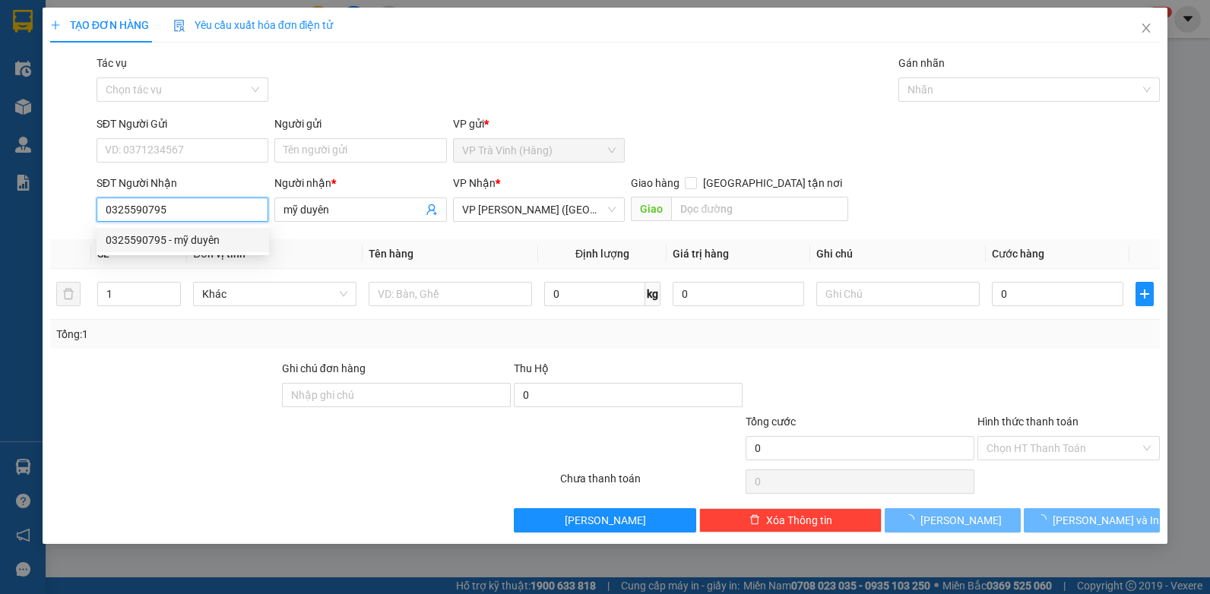
type input "35.000"
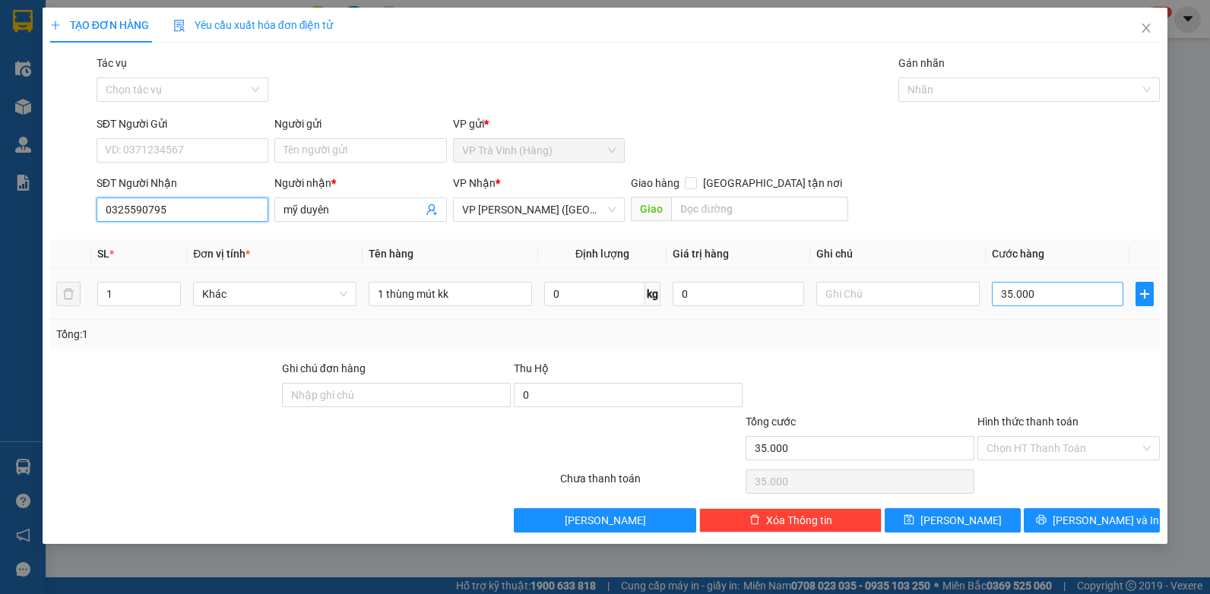
type input "0325590795"
click at [1073, 297] on input "35.000" at bounding box center [1058, 294] width 132 height 24
type input "3"
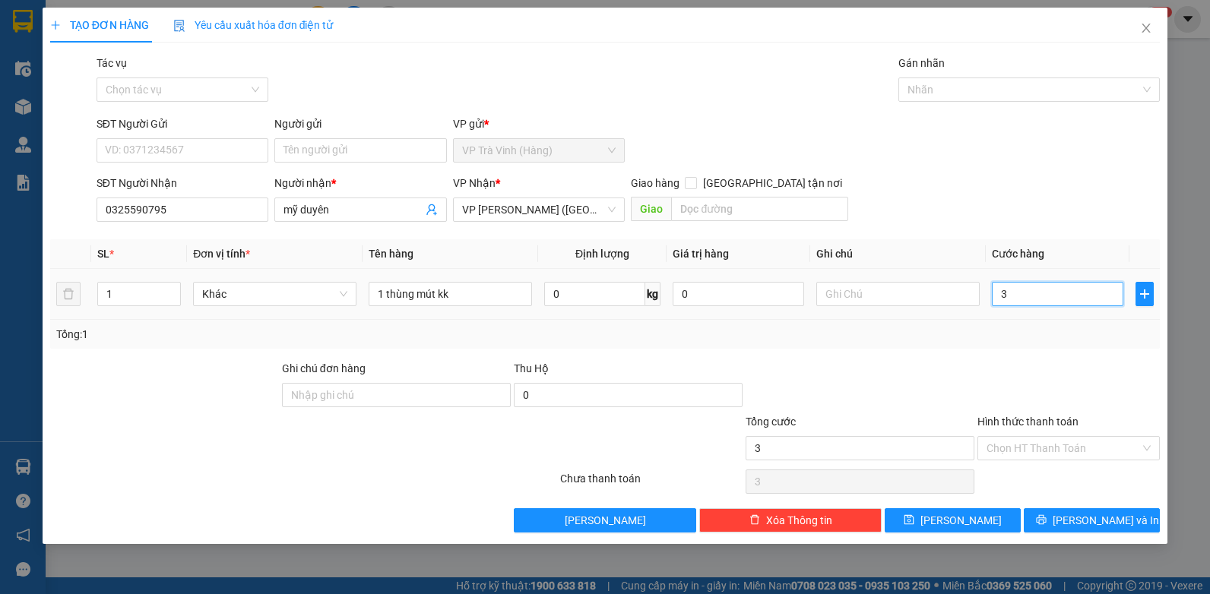
type input "30"
type input "30.000"
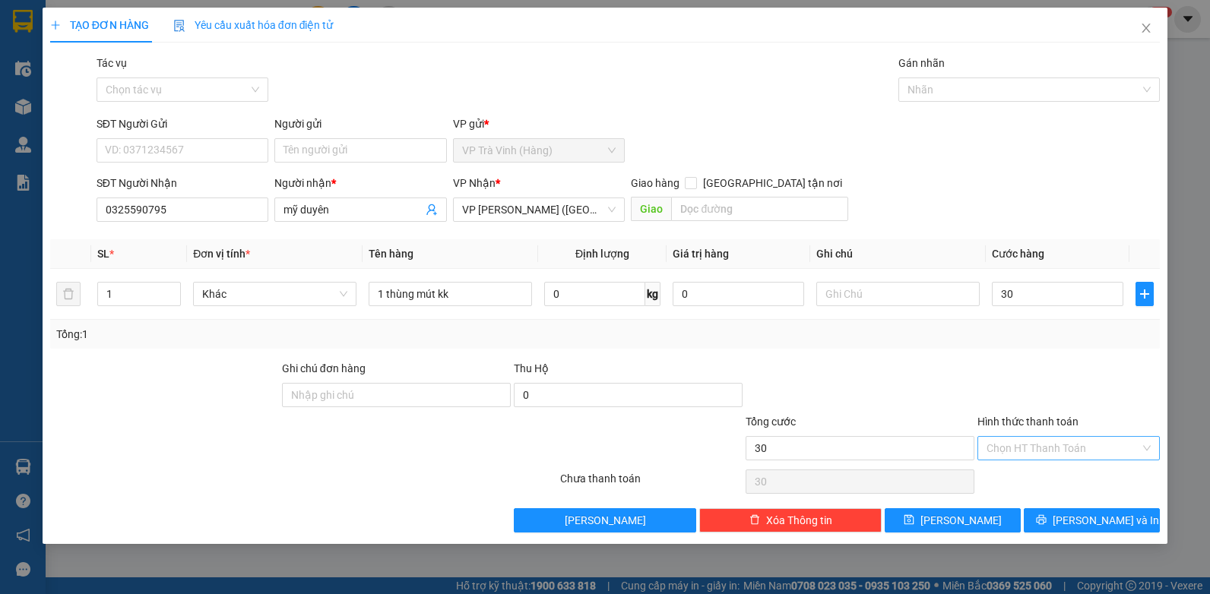
type input "30.000"
click at [1071, 448] on input "Hình thức thanh toán" at bounding box center [1064, 448] width 154 height 23
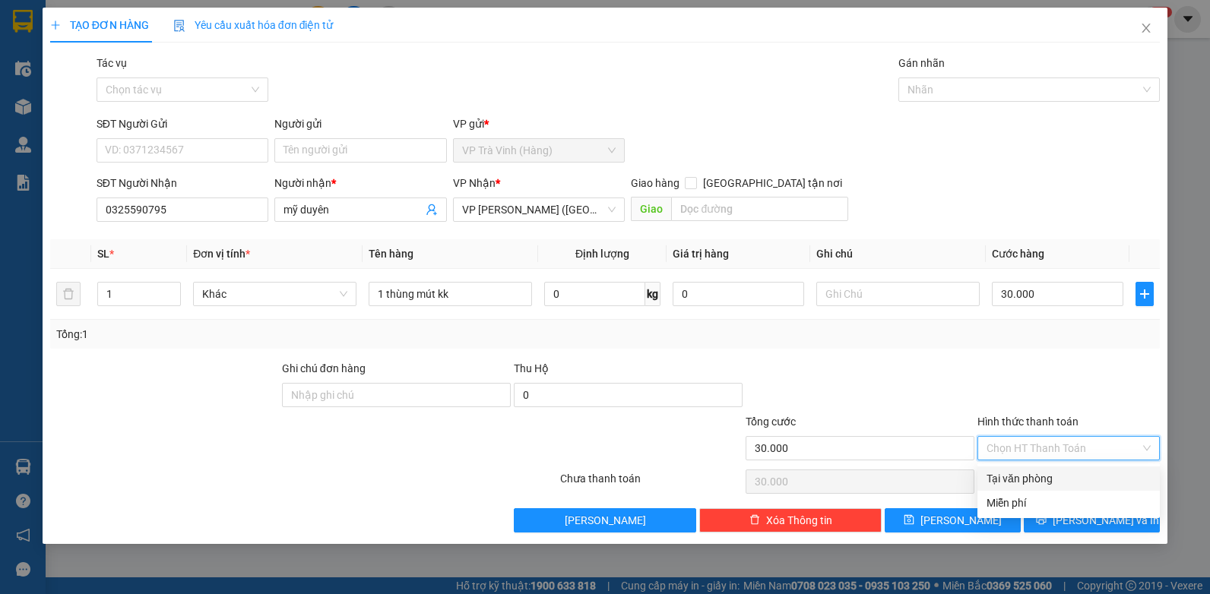
click at [1072, 480] on div "Tại văn phòng" at bounding box center [1069, 479] width 164 height 17
type input "0"
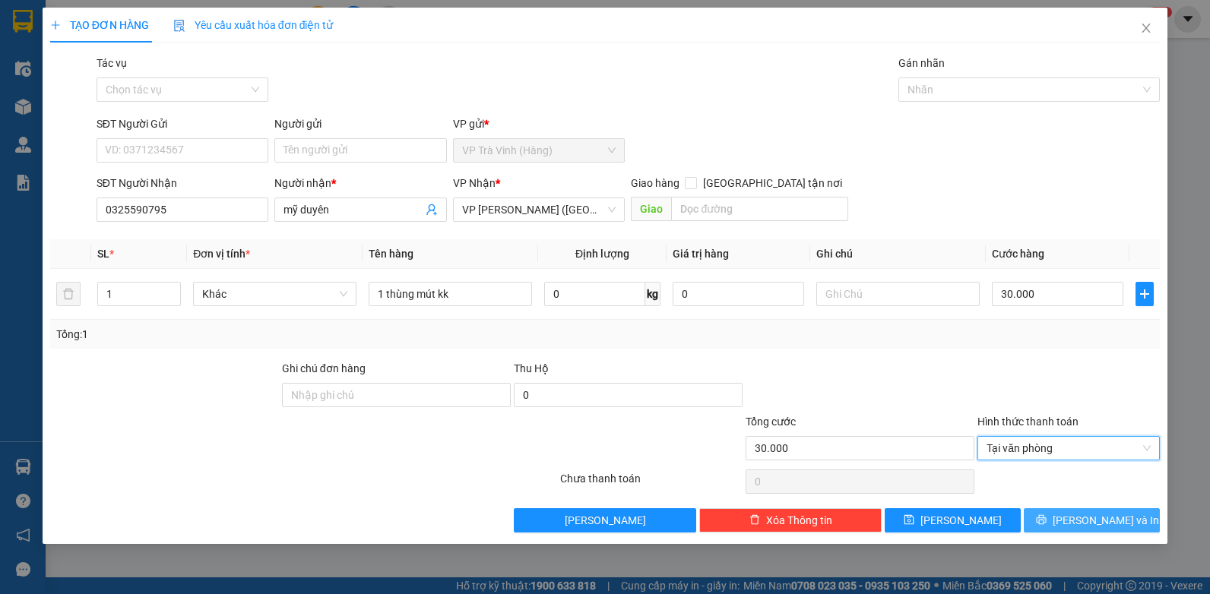
click at [1092, 516] on span "[PERSON_NAME] và In" at bounding box center [1106, 520] width 106 height 17
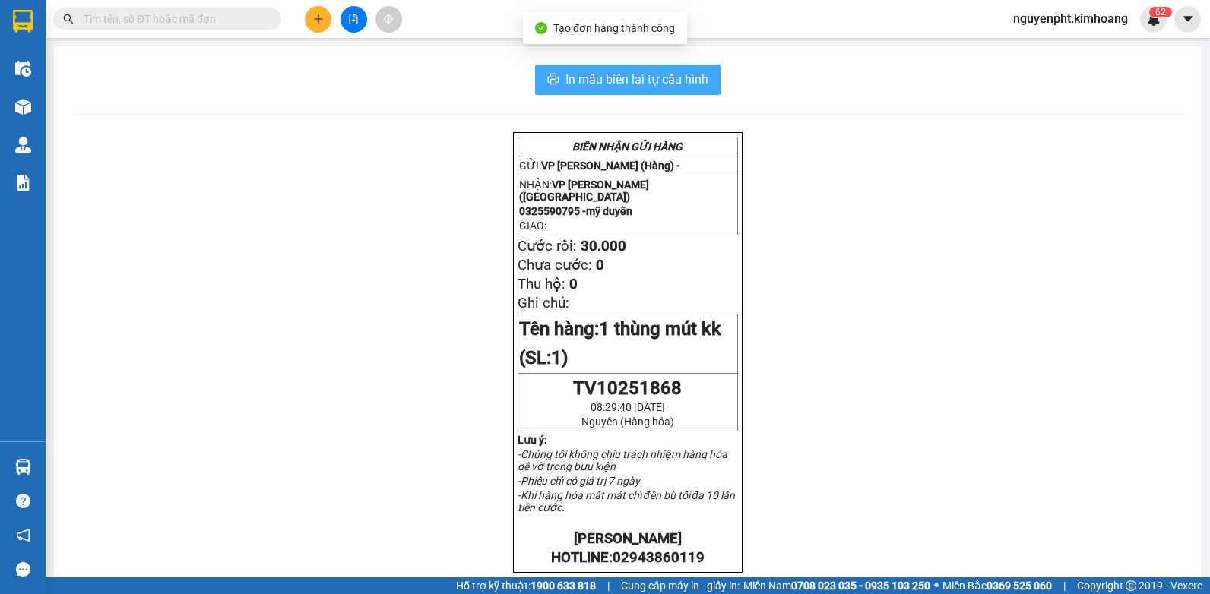
click at [637, 78] on span "In mẫu biên lai tự cấu hình" at bounding box center [637, 79] width 143 height 19
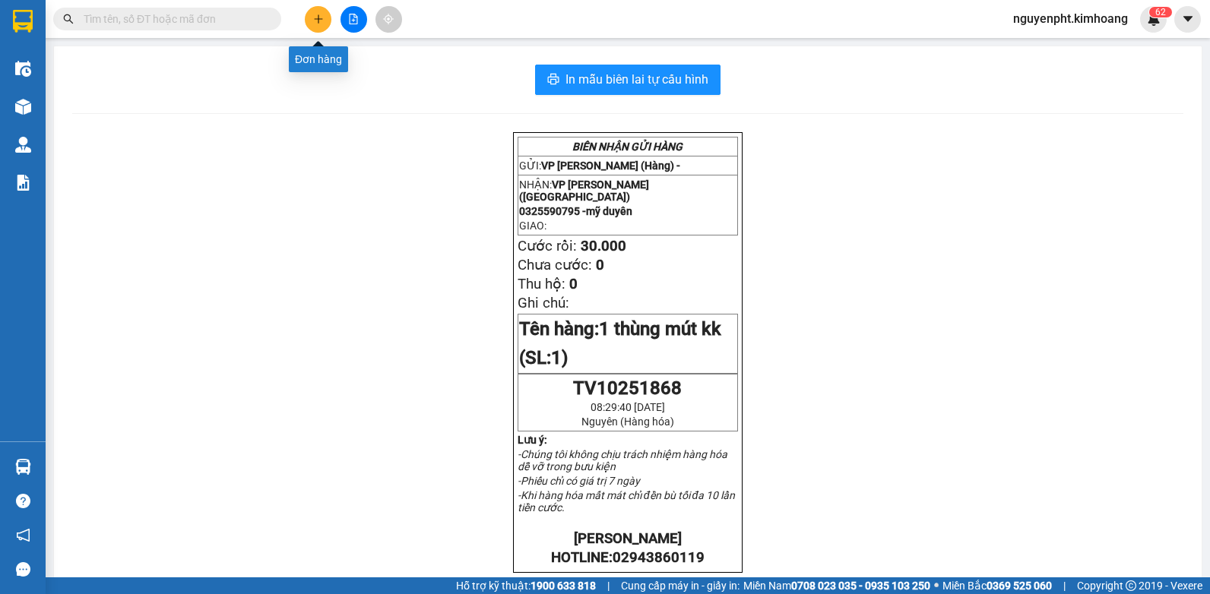
click at [306, 20] on button at bounding box center [318, 19] width 27 height 27
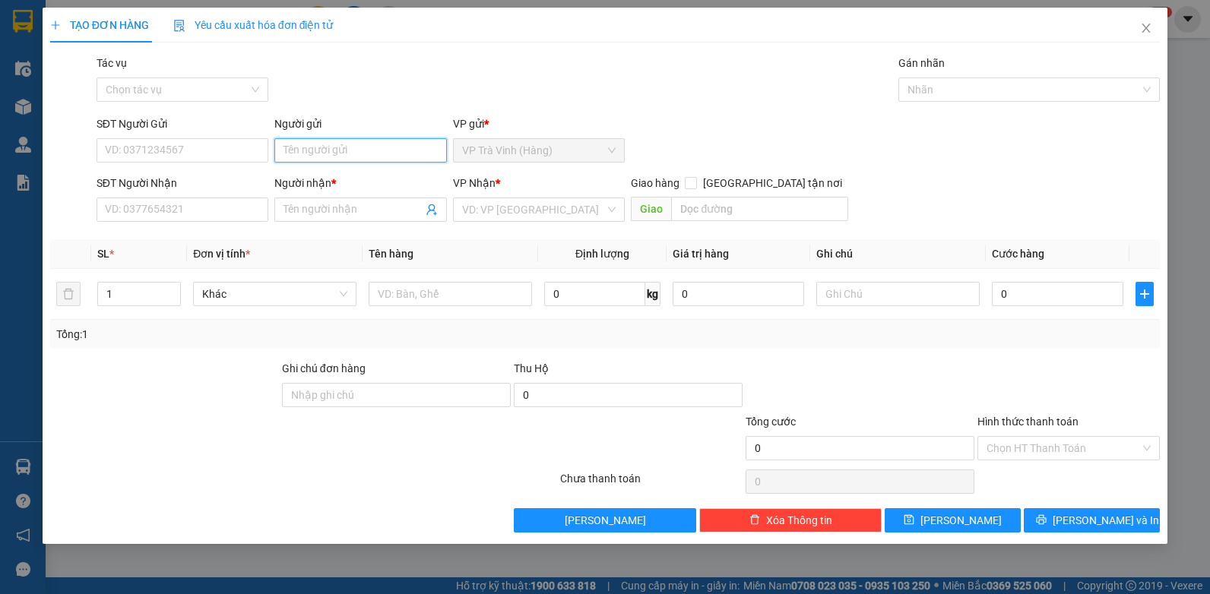
click at [309, 154] on input "Người gửi" at bounding box center [360, 150] width 173 height 24
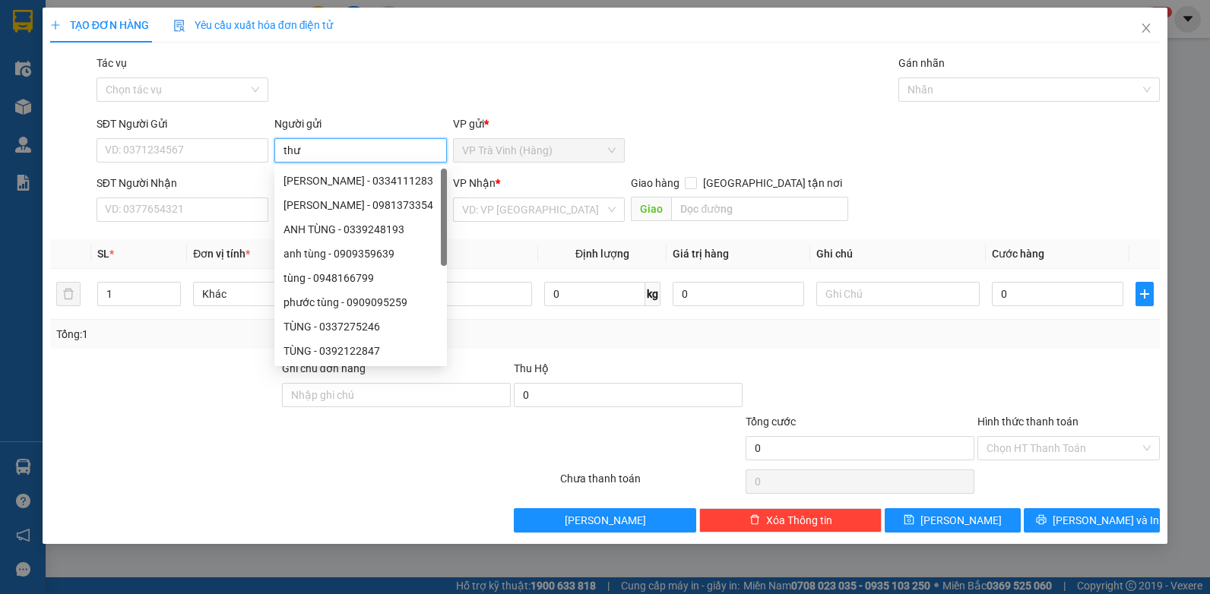
type input "thư"
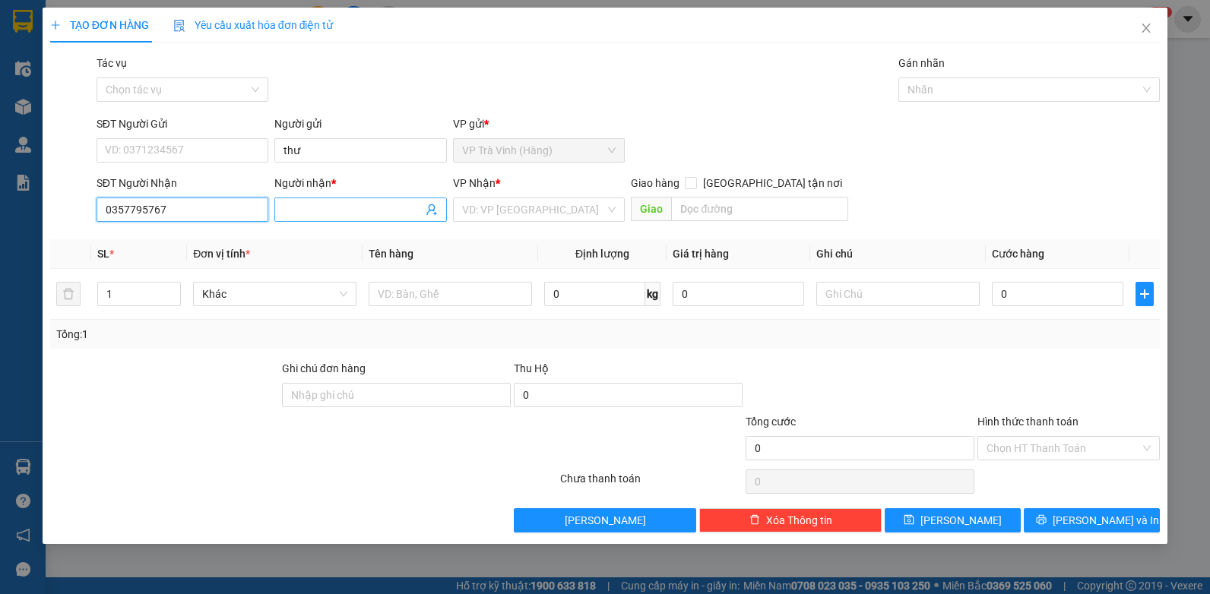
type input "0357795767"
click at [313, 214] on input "Người nhận *" at bounding box center [353, 209] width 139 height 17
type input "chú đặng"
click at [565, 217] on input "search" at bounding box center [534, 209] width 144 height 23
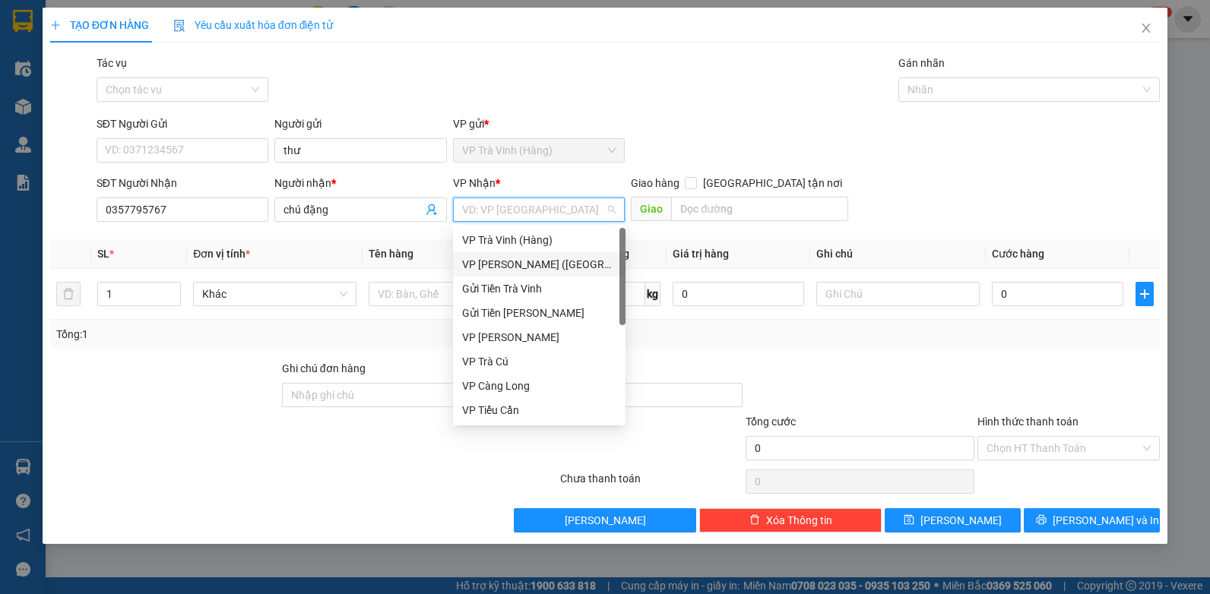
click at [515, 263] on div "VP [PERSON_NAME] ([GEOGRAPHIC_DATA])" at bounding box center [539, 264] width 154 height 17
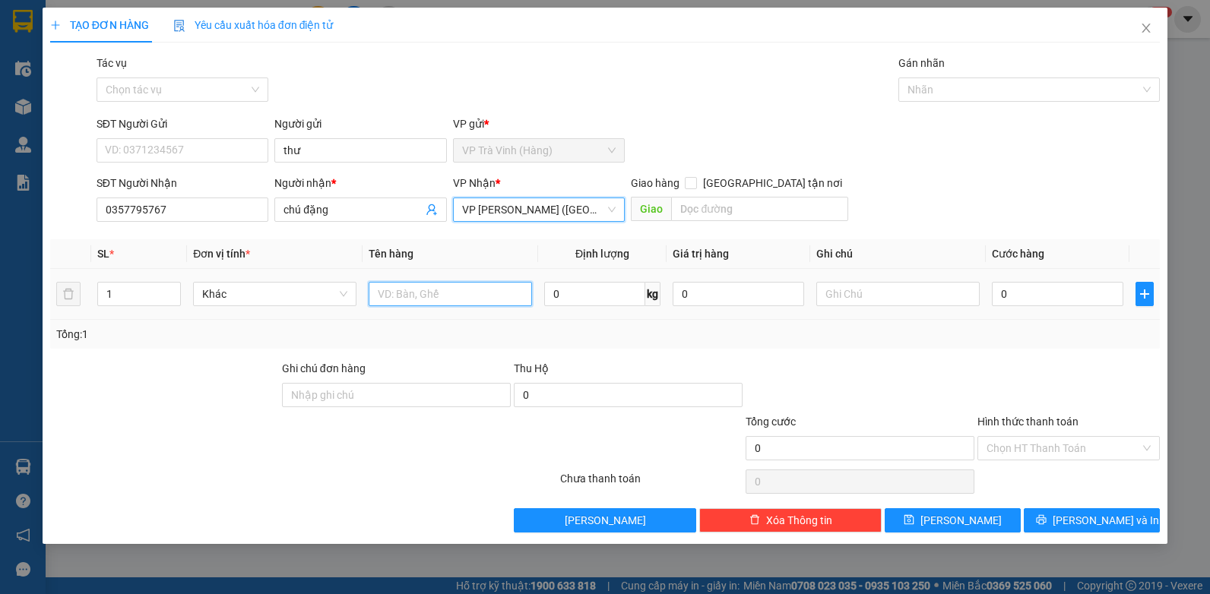
click at [399, 301] on input "text" at bounding box center [450, 294] width 163 height 24
type input "hộp kk"
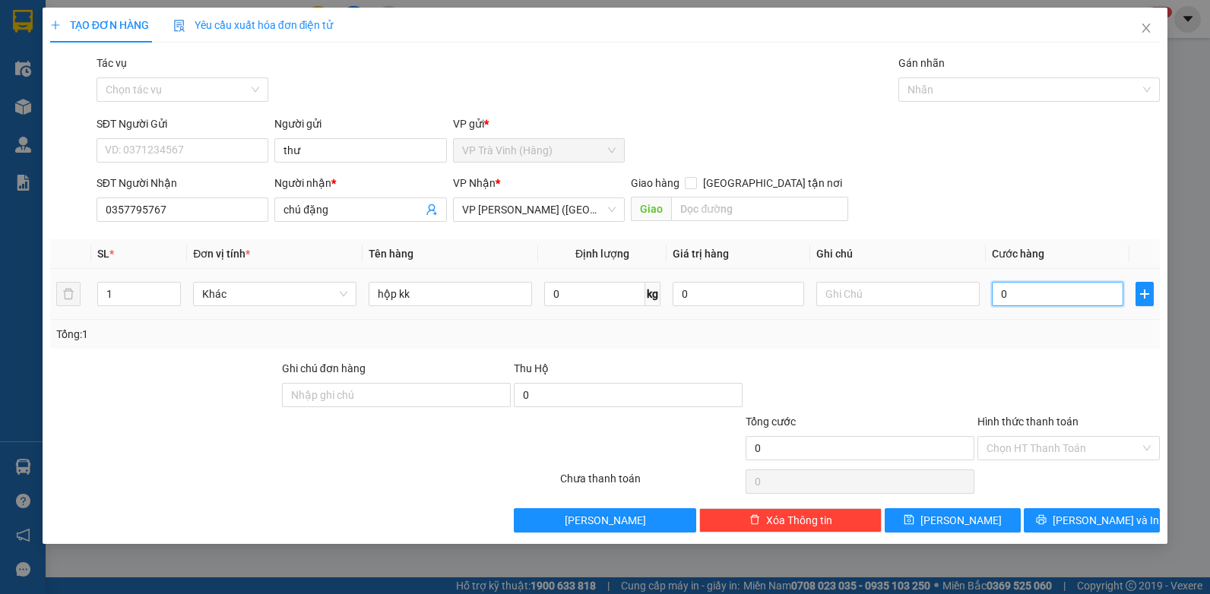
type input "2"
type input "20"
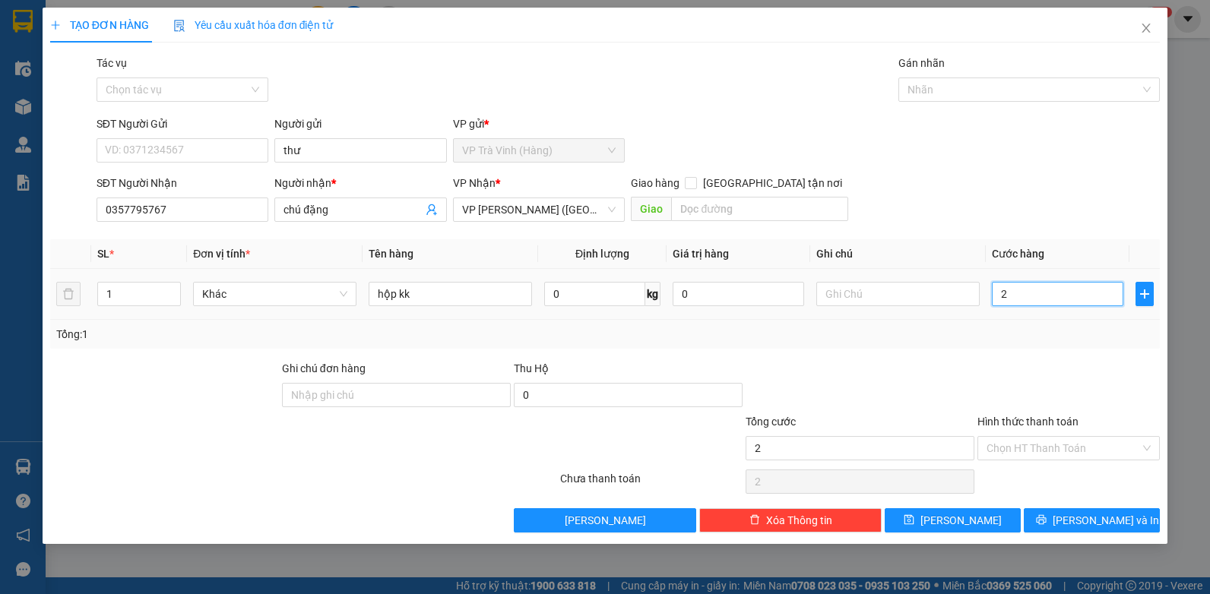
type input "20"
type input "20.000"
click at [1029, 448] on input "Hình thức thanh toán" at bounding box center [1064, 448] width 154 height 23
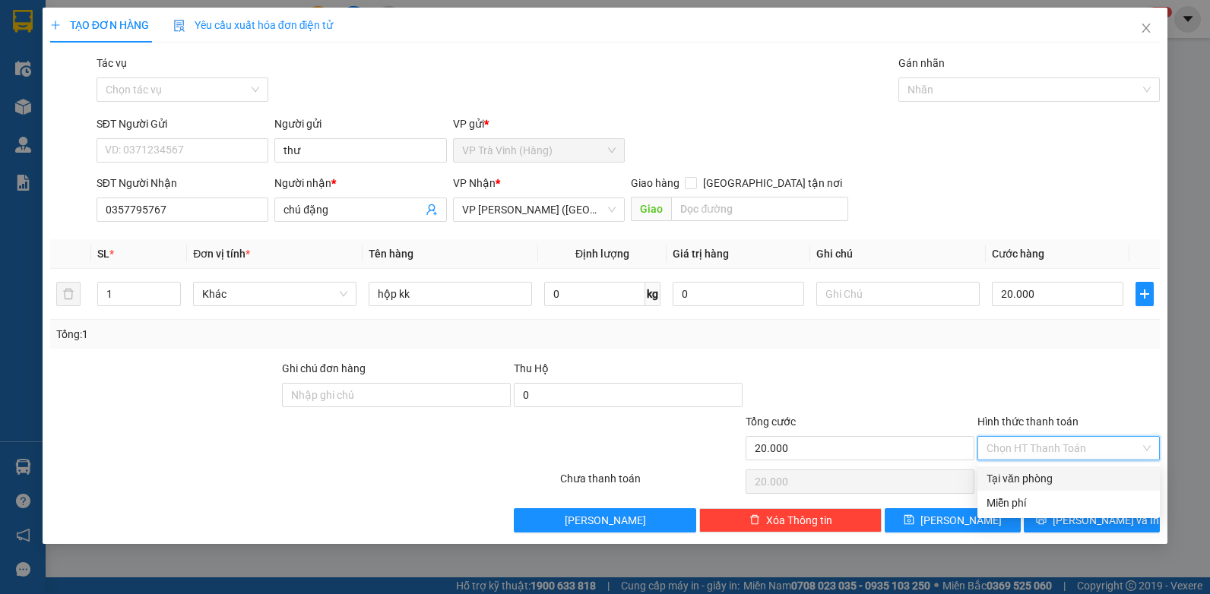
click at [1003, 483] on div "Tại văn phòng" at bounding box center [1069, 479] width 164 height 17
type input "0"
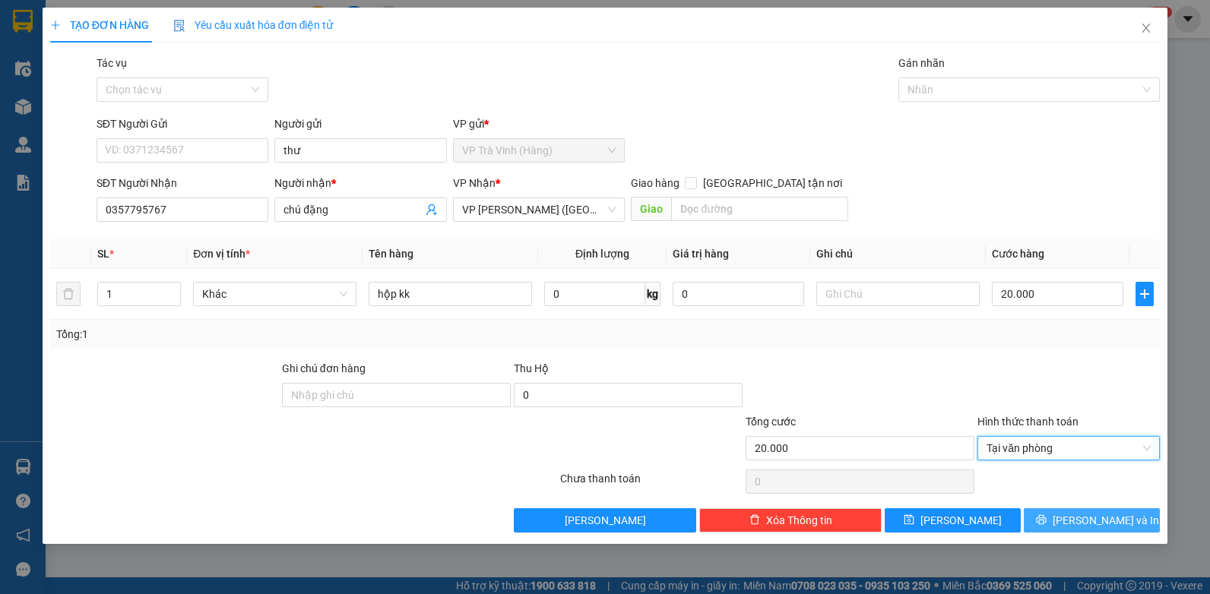
click at [1035, 518] on button "[PERSON_NAME] và In" at bounding box center [1092, 521] width 136 height 24
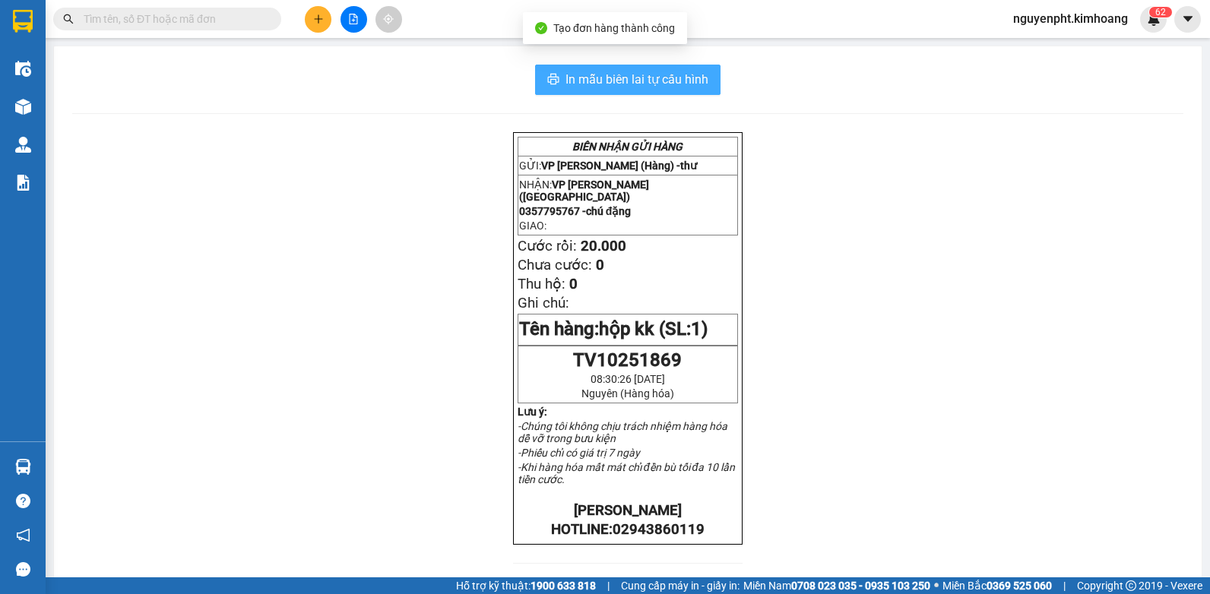
click at [574, 84] on span "In mẫu biên lai tự cấu hình" at bounding box center [637, 79] width 143 height 19
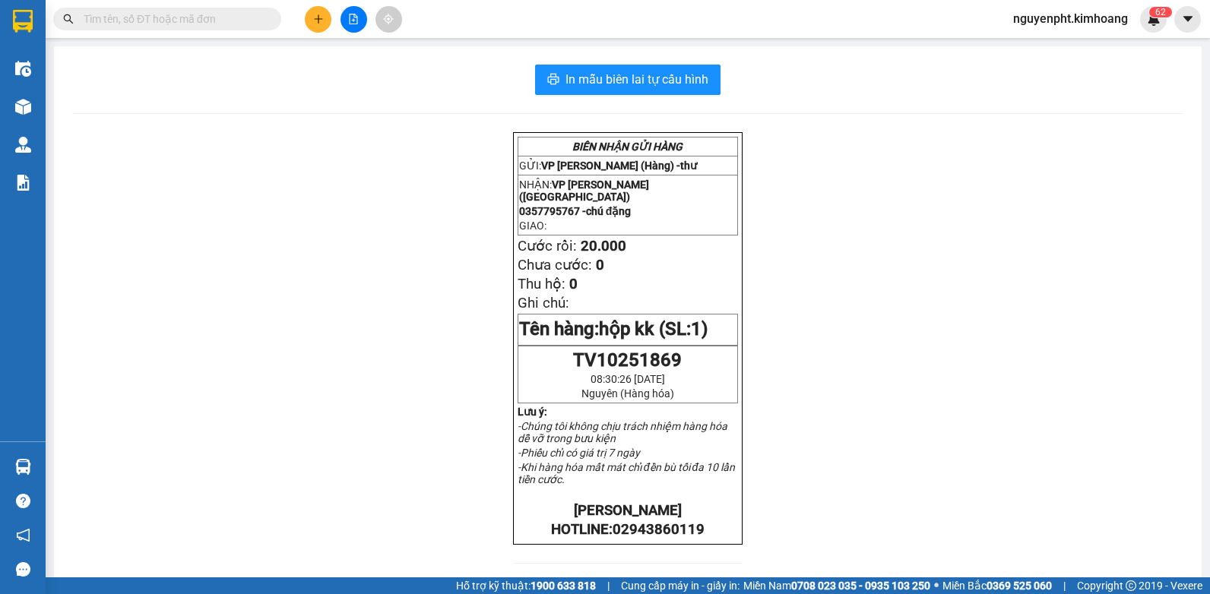
click at [198, 17] on input "text" at bounding box center [173, 19] width 179 height 17
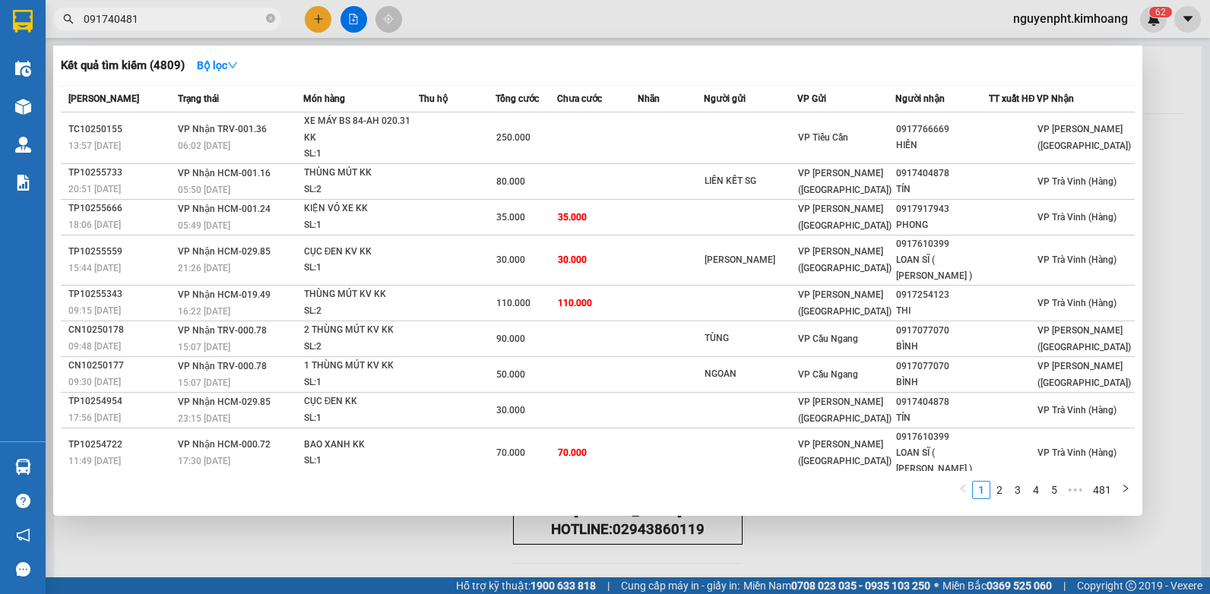
type input "0917404819"
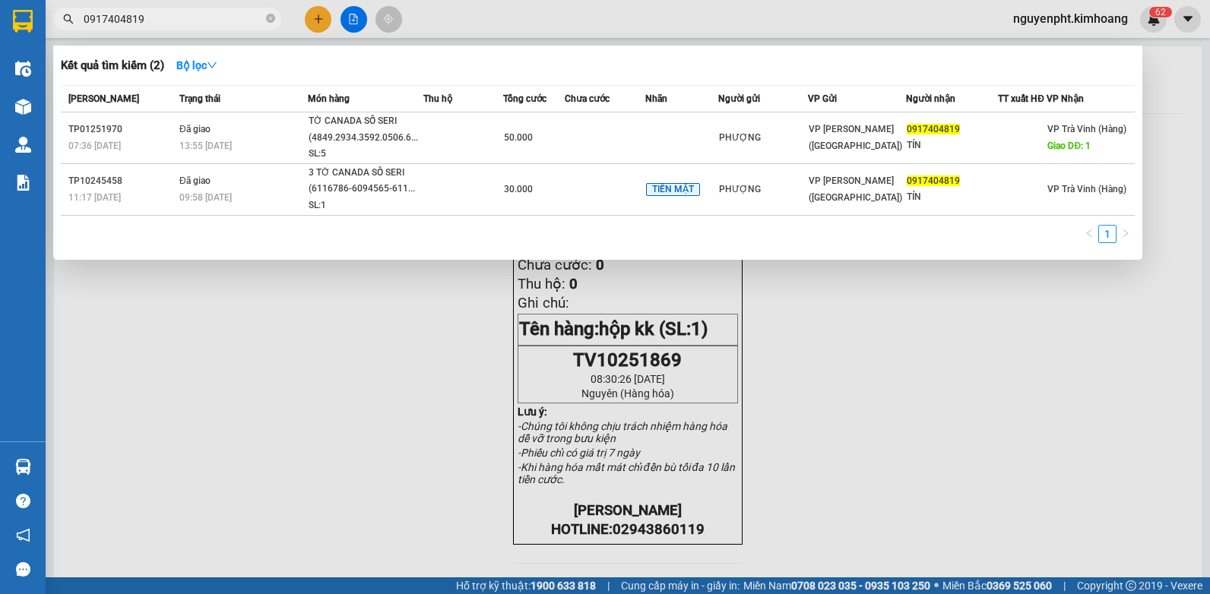
click at [271, 18] on icon "close-circle" at bounding box center [270, 18] width 9 height 9
type input "5327"
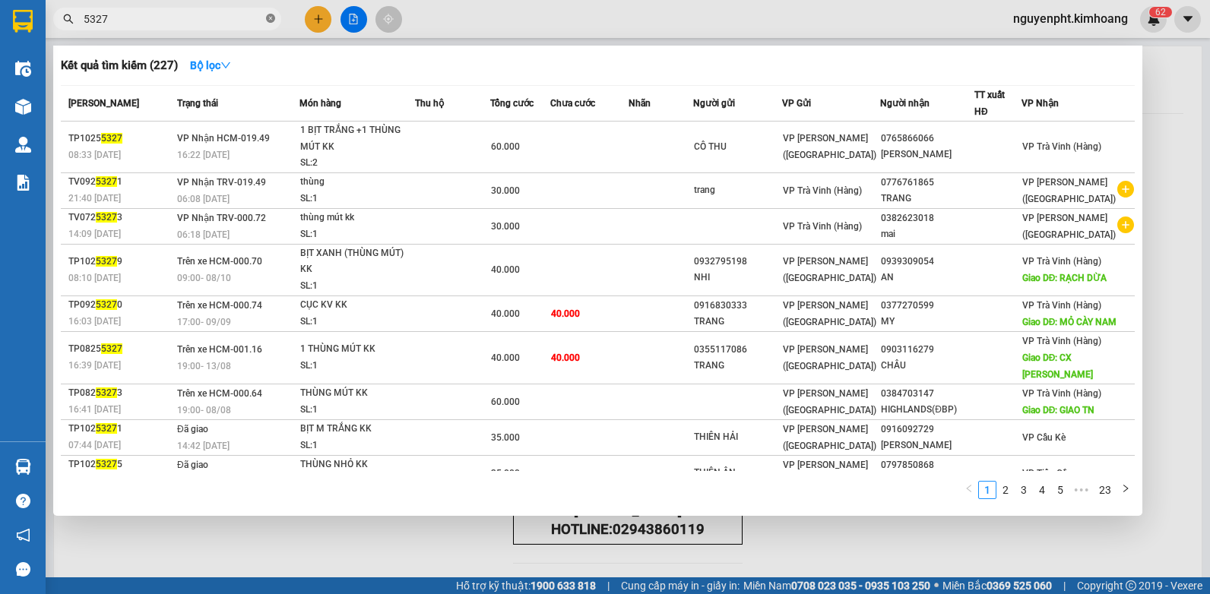
click at [271, 17] on icon "close-circle" at bounding box center [270, 18] width 9 height 9
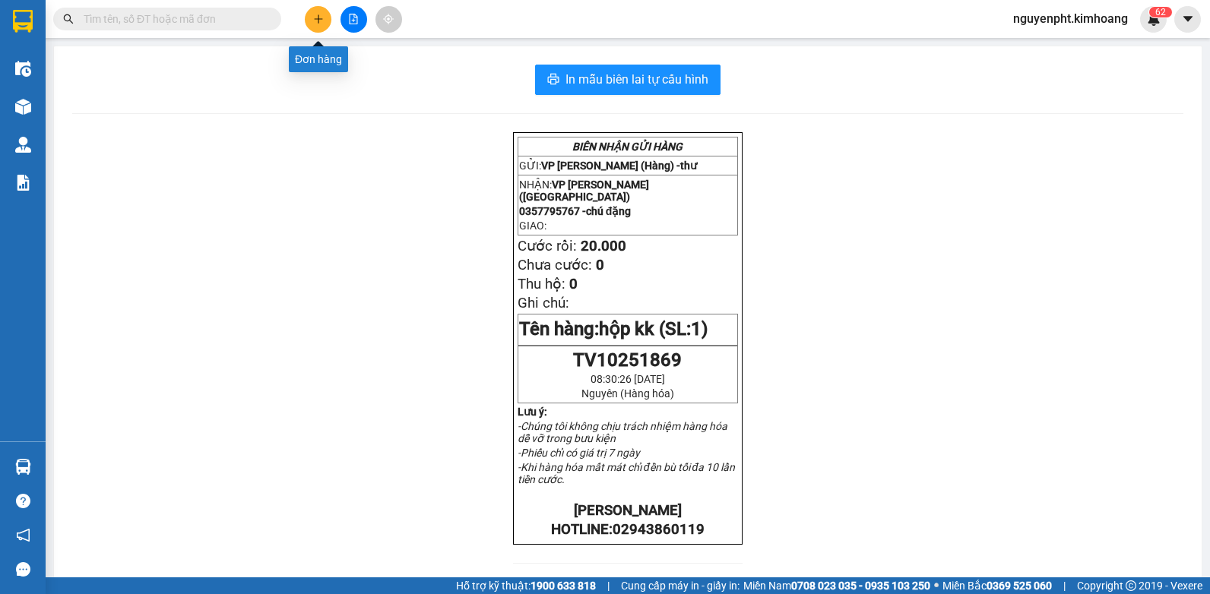
click at [319, 28] on button at bounding box center [318, 19] width 27 height 27
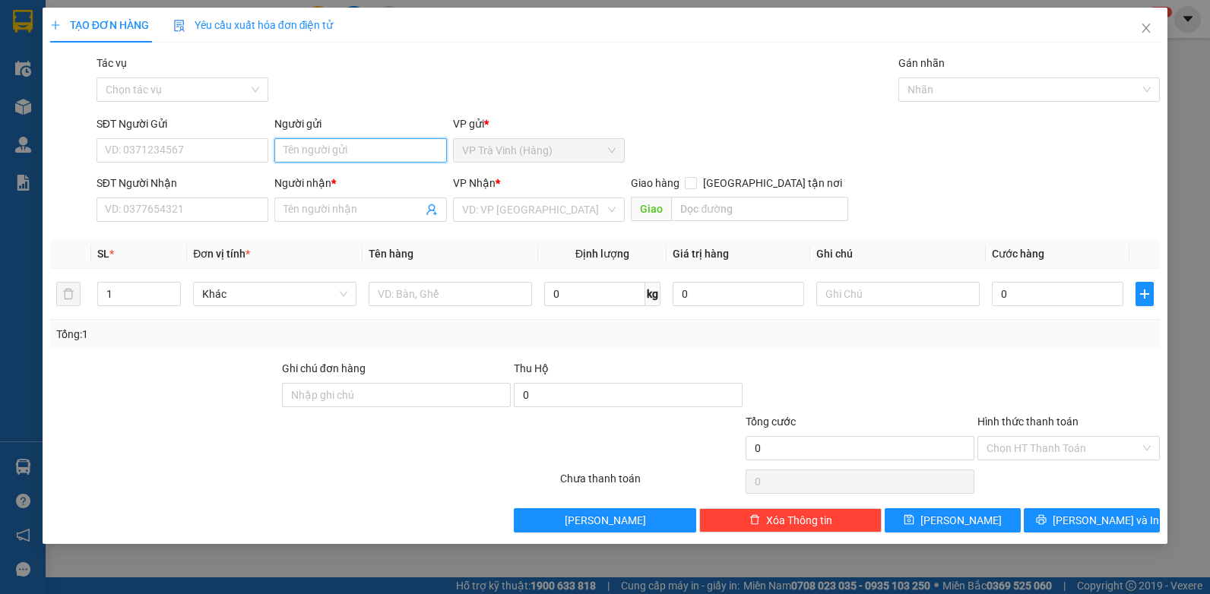
click at [361, 157] on input "Người gửi" at bounding box center [360, 150] width 173 height 24
type input "thoa"
drag, startPoint x: 338, startPoint y: 148, endPoint x: 230, endPoint y: 171, distance: 109.6
click at [174, 171] on form "SĐT Người Gửi VD: 0371234567 Người gửi thoa thoa VP gửi * VP [PERSON_NAME] (Hàn…" at bounding box center [605, 172] width 1111 height 113
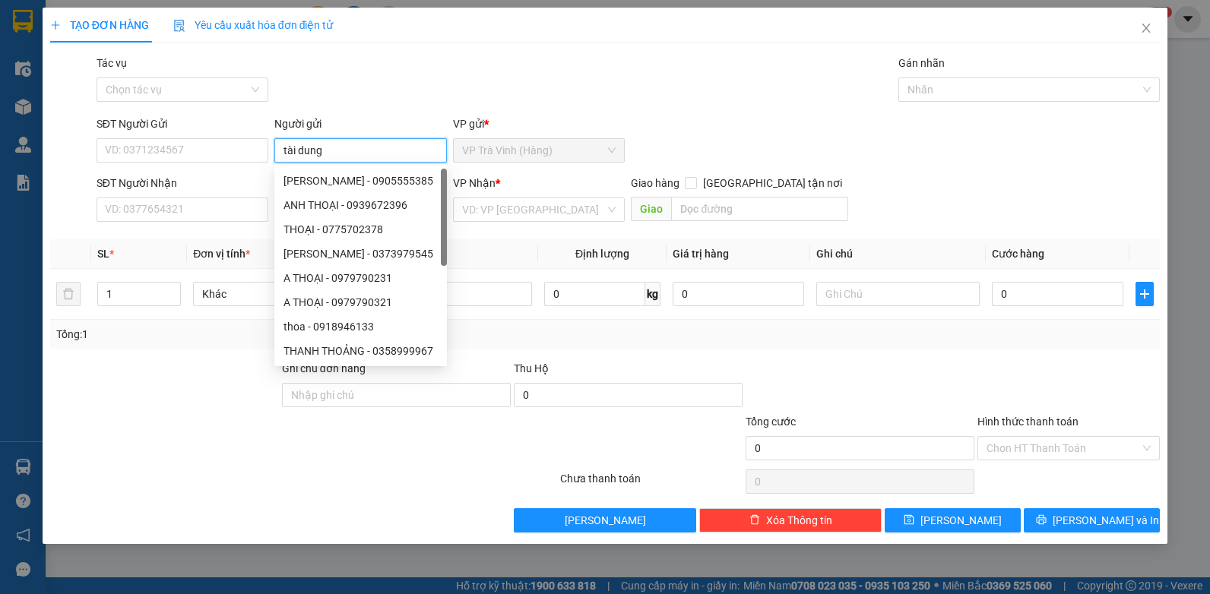
type input "tài dung"
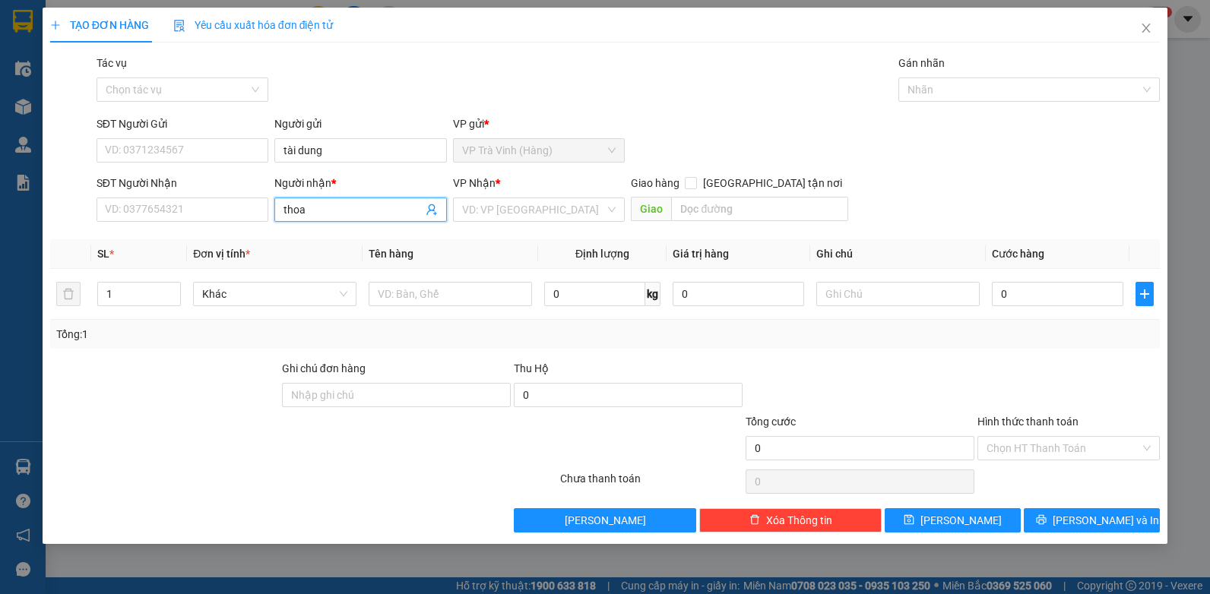
type input "thoa"
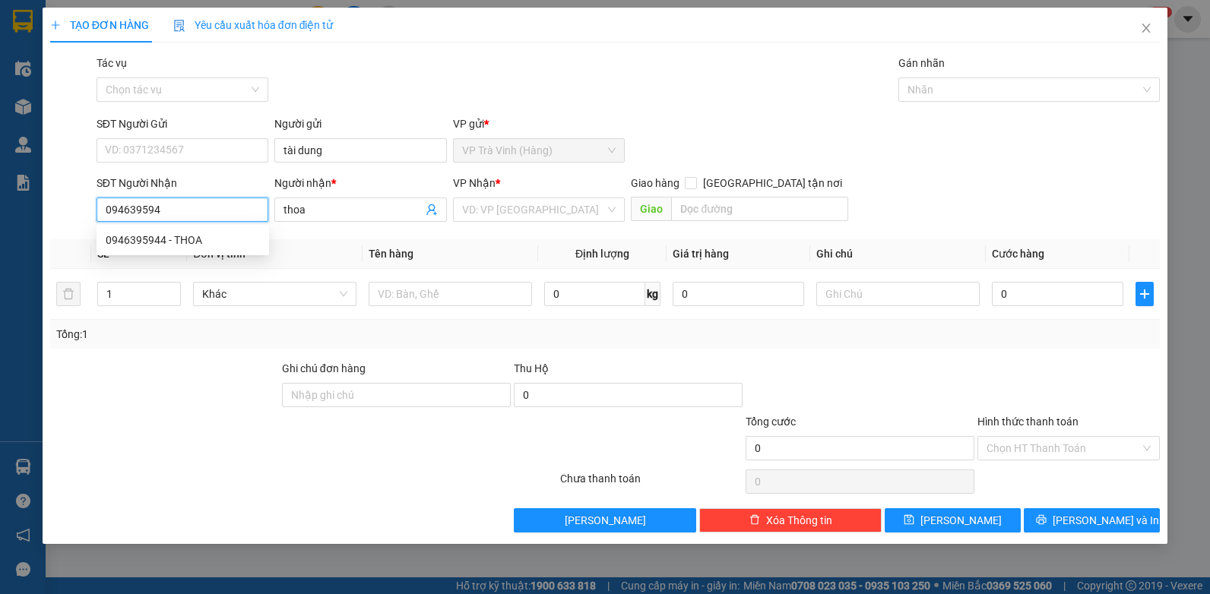
type input "0946395944"
click at [213, 237] on div "0946395944 - THOA" at bounding box center [183, 240] width 154 height 17
type input "THOA"
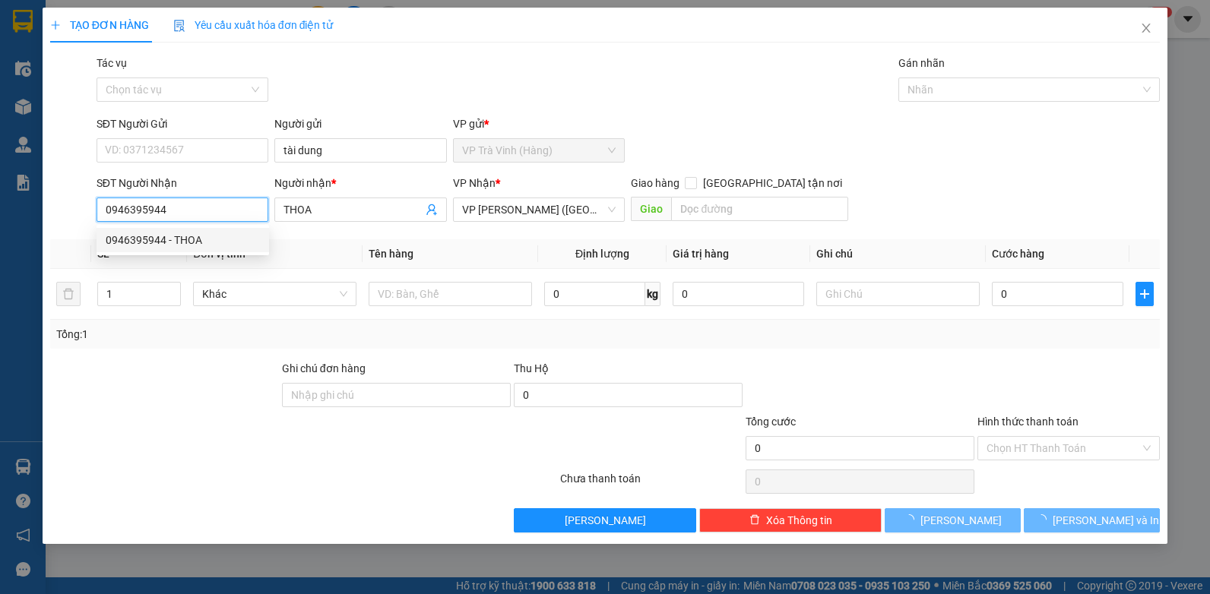
type input "30.000"
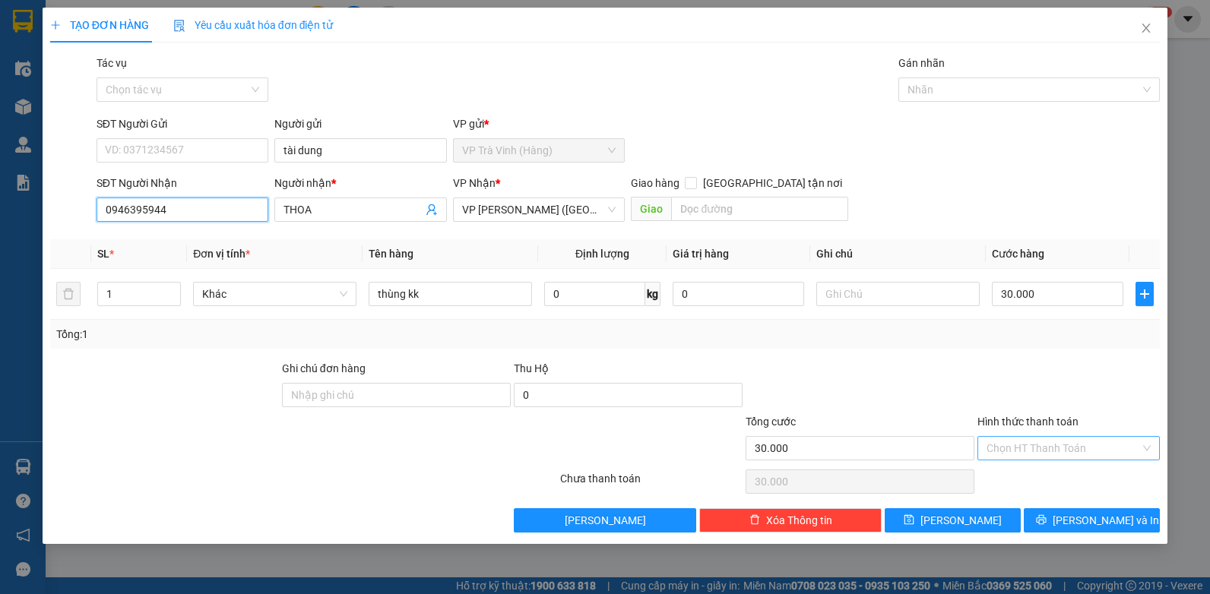
type input "0946395944"
click at [1092, 451] on input "Hình thức thanh toán" at bounding box center [1064, 448] width 154 height 23
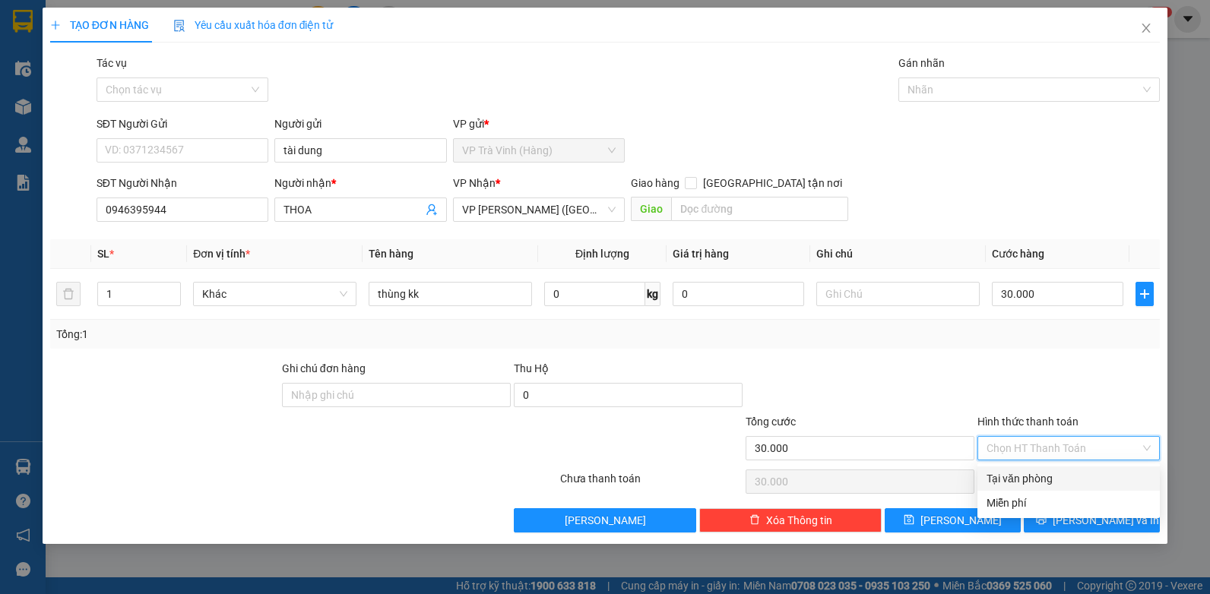
click at [1076, 474] on div "Tại văn phòng" at bounding box center [1069, 479] width 164 height 17
type input "0"
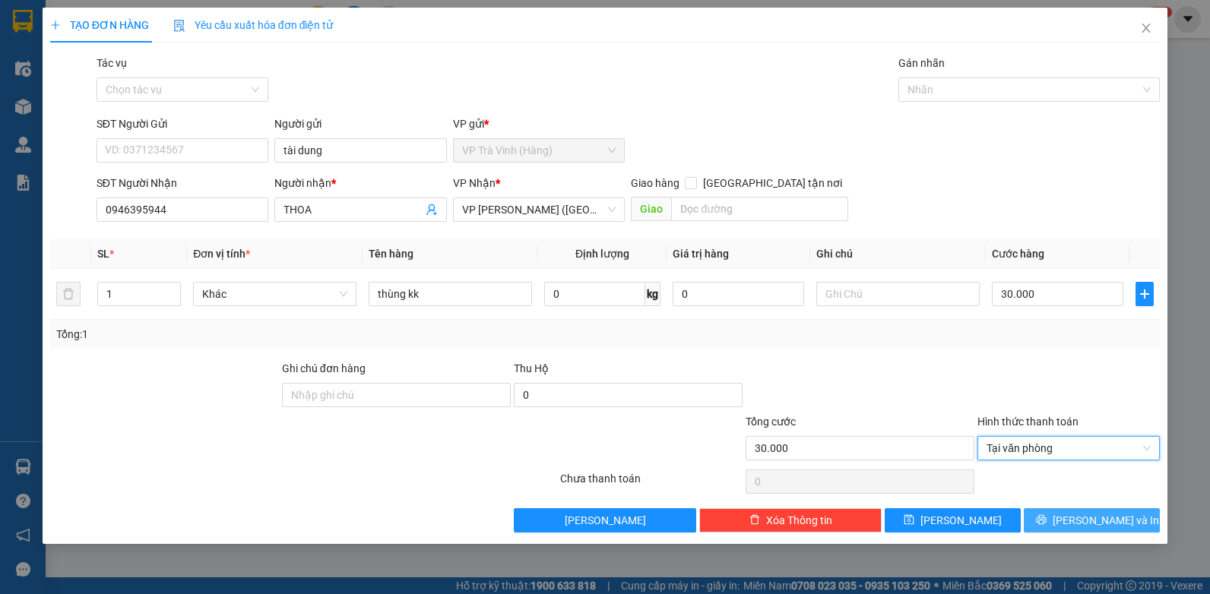
click at [1094, 513] on span "[PERSON_NAME] và In" at bounding box center [1106, 520] width 106 height 17
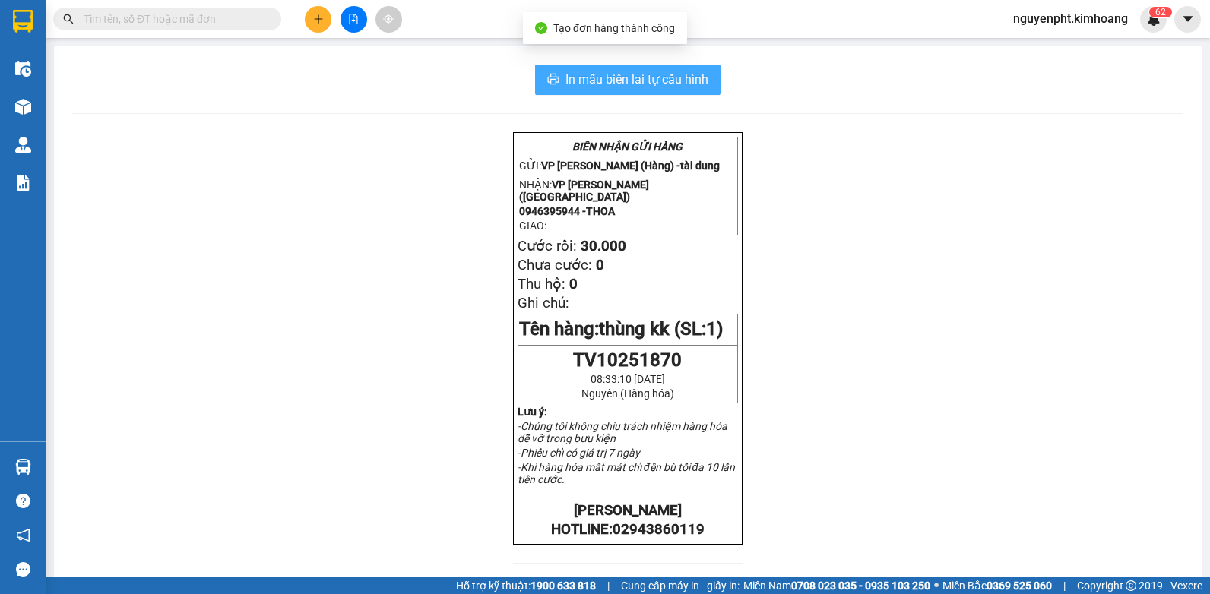
click at [672, 90] on button "In mẫu biên lai tự cấu hình" at bounding box center [627, 80] width 185 height 30
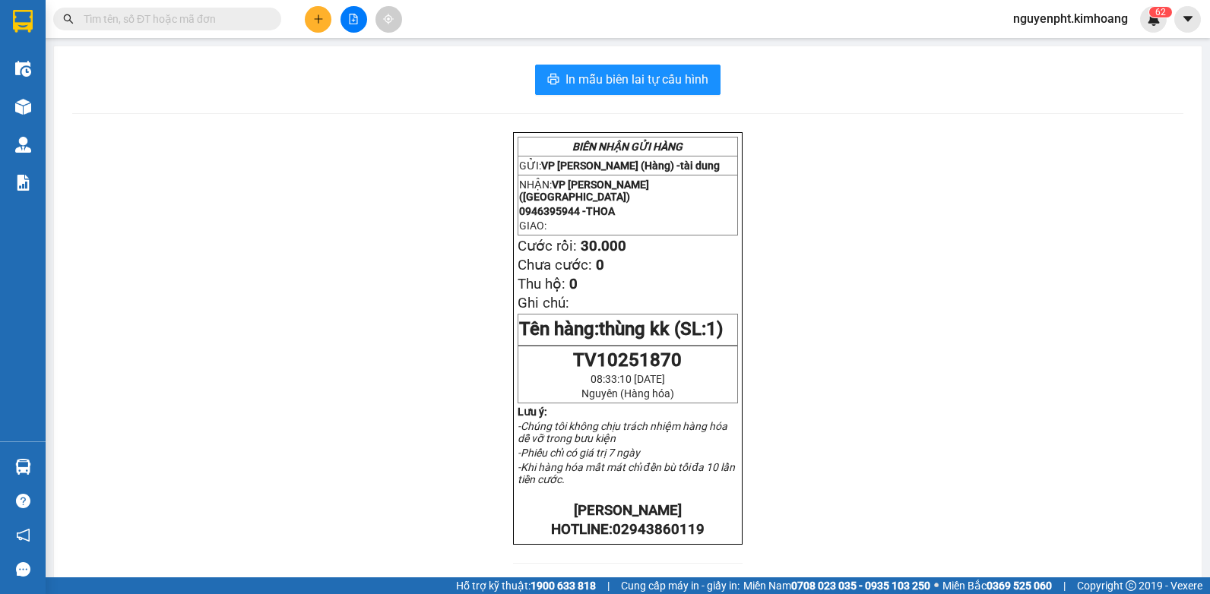
click at [246, 24] on input "text" at bounding box center [173, 19] width 179 height 17
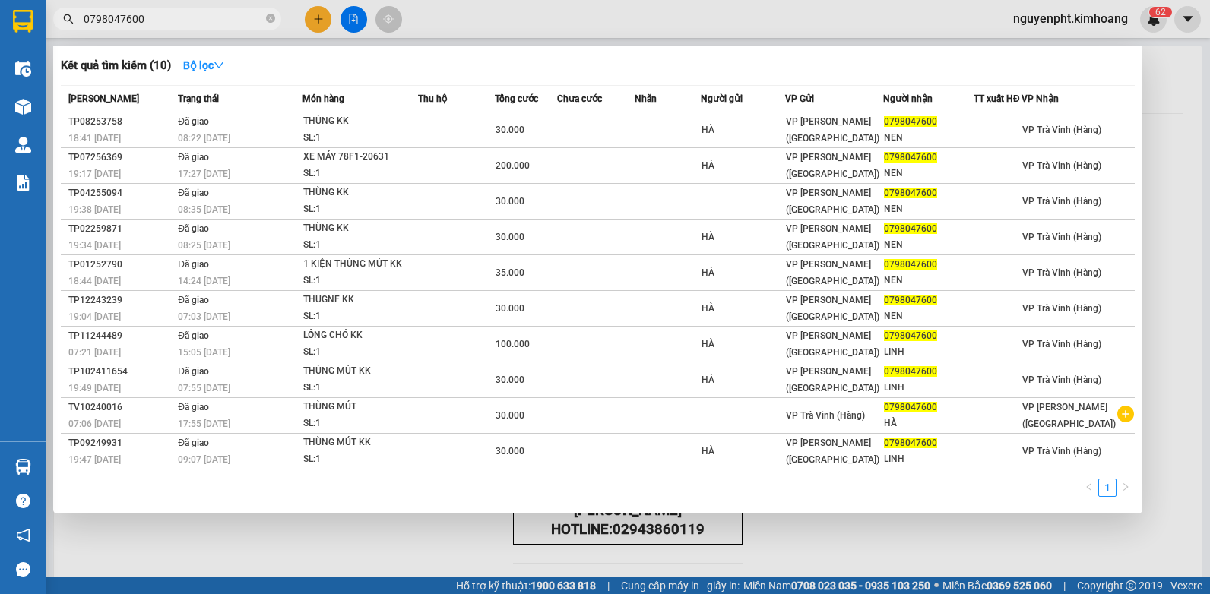
drag, startPoint x: -3, startPoint y: 37, endPoint x: 0, endPoint y: 68, distance: 30.6
click at [0, 57] on html "Kết quả [PERSON_NAME] ( 10 ) Bộ lọc Mã ĐH Trạng thái Món hàng Thu hộ Tổng [PERS…" at bounding box center [605, 297] width 1210 height 594
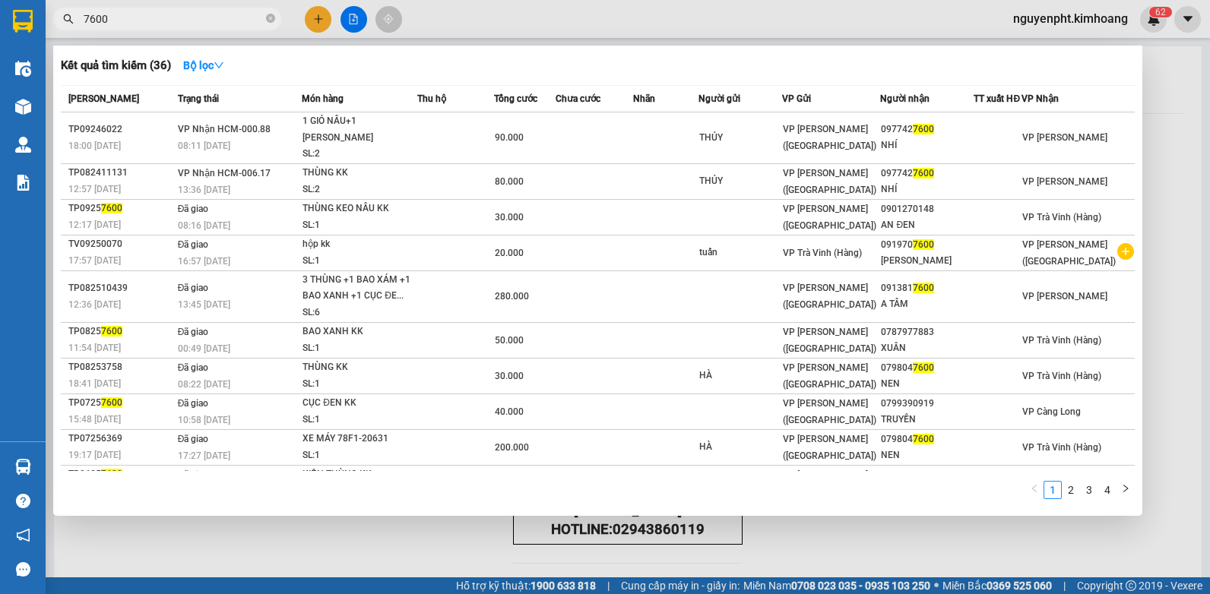
drag, startPoint x: 122, startPoint y: 21, endPoint x: 0, endPoint y: 90, distance: 139.9
click at [0, 88] on html "Kết quả tìm kiếm ( 36 ) Bộ lọc Mã ĐH Trạng thái Món hàng Thu hộ Tổng cước Chưa …" at bounding box center [605, 297] width 1210 height 594
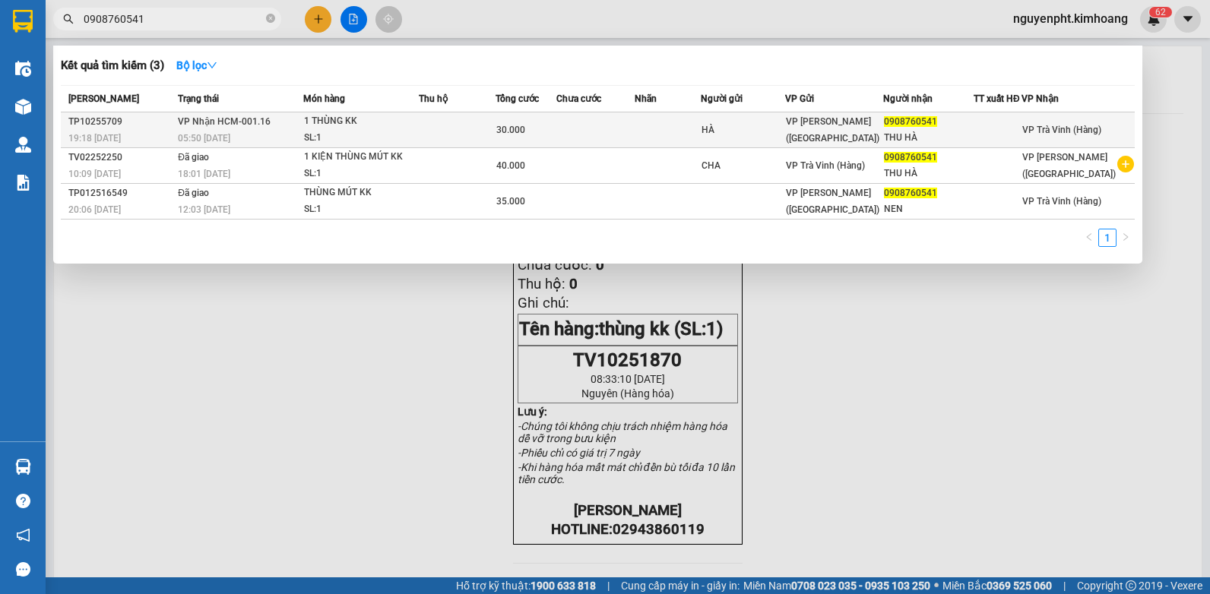
type input "0908760541"
click at [518, 135] on span "30.000" at bounding box center [510, 130] width 29 height 11
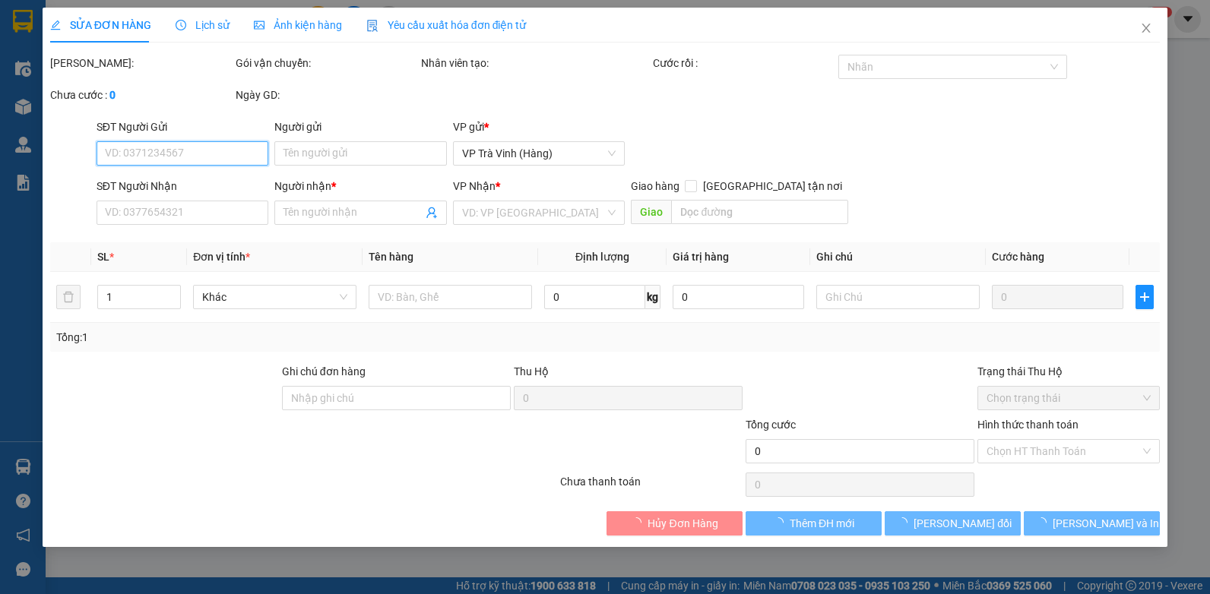
type input "HÀ"
type input "0908760541"
type input "THU HÀ"
type input "30.000"
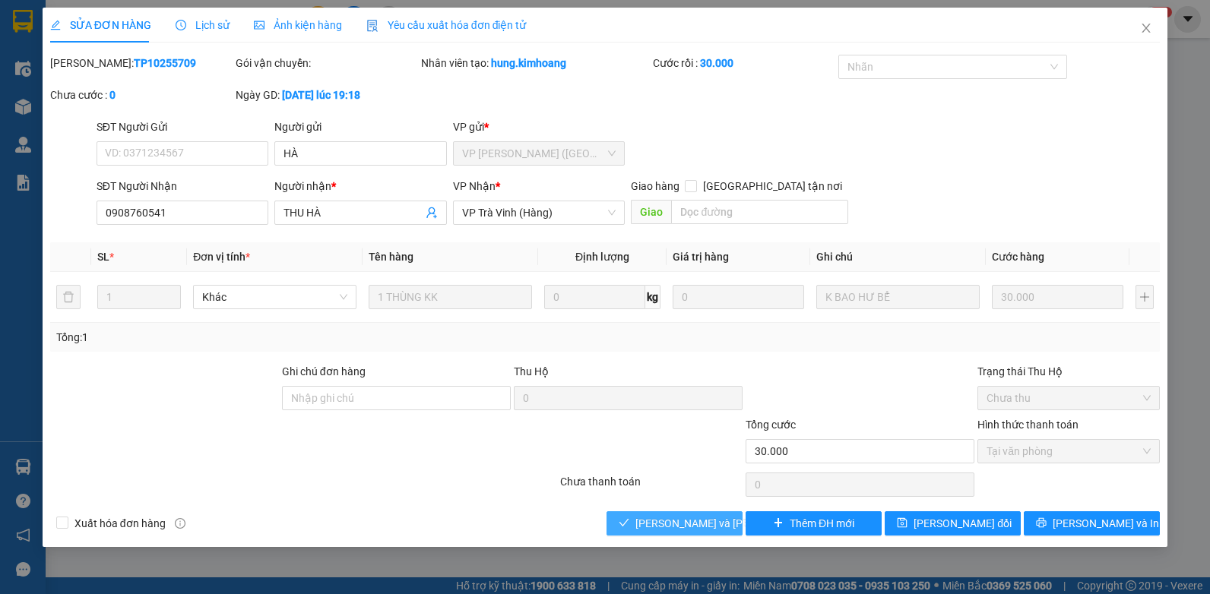
click at [705, 526] on span "[PERSON_NAME] và [PERSON_NAME] hàng" at bounding box center [738, 523] width 205 height 17
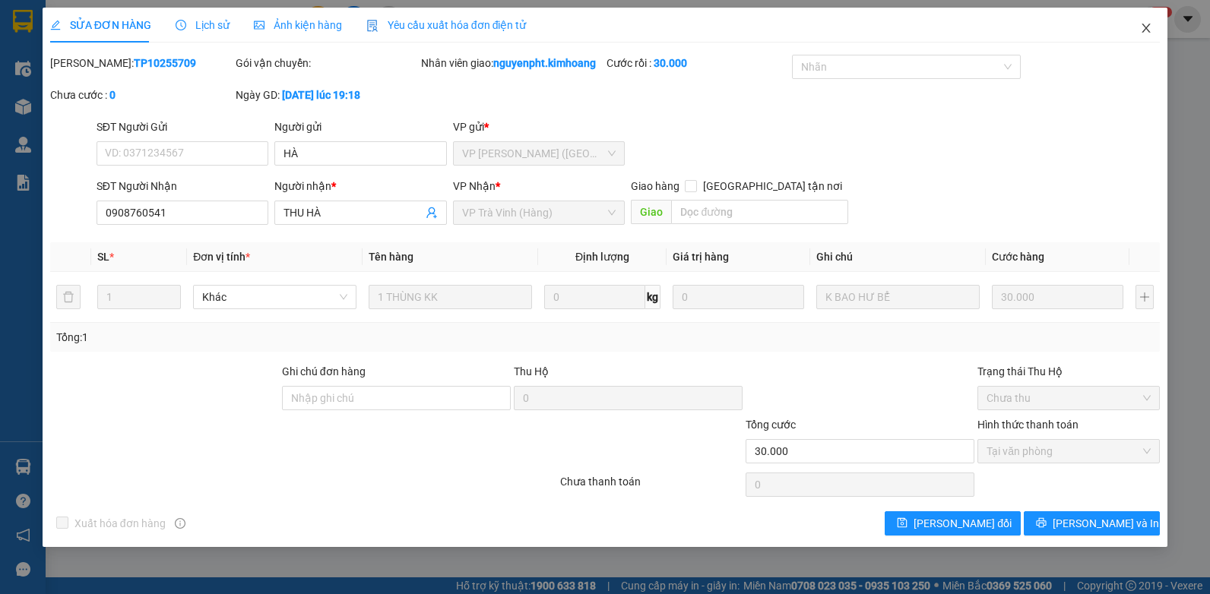
click at [1146, 27] on icon "close" at bounding box center [1146, 28] width 12 height 12
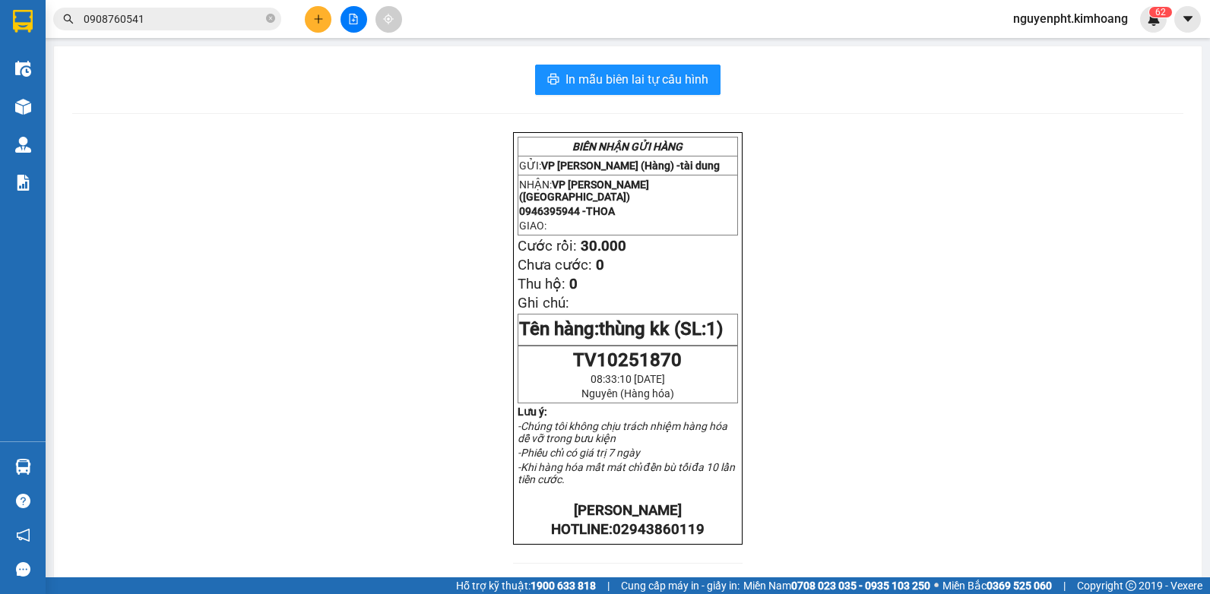
drag, startPoint x: 170, startPoint y: 18, endPoint x: -3, endPoint y: 16, distance: 172.6
click at [0, 16] on html "Kết quả tìm kiếm ( 3 ) Bộ lọc Mã ĐH Trạng thái Món hàng Thu hộ Tổng cước Chưa c…" at bounding box center [605, 297] width 1210 height 594
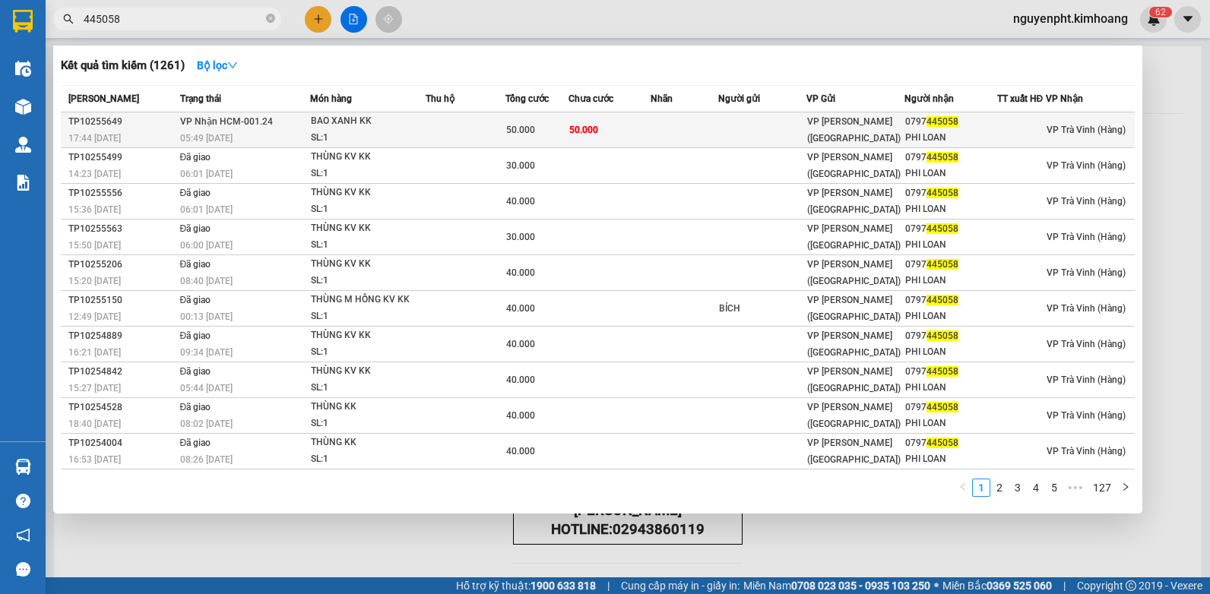
type input "445058"
click at [582, 132] on span "50.000" at bounding box center [583, 130] width 29 height 11
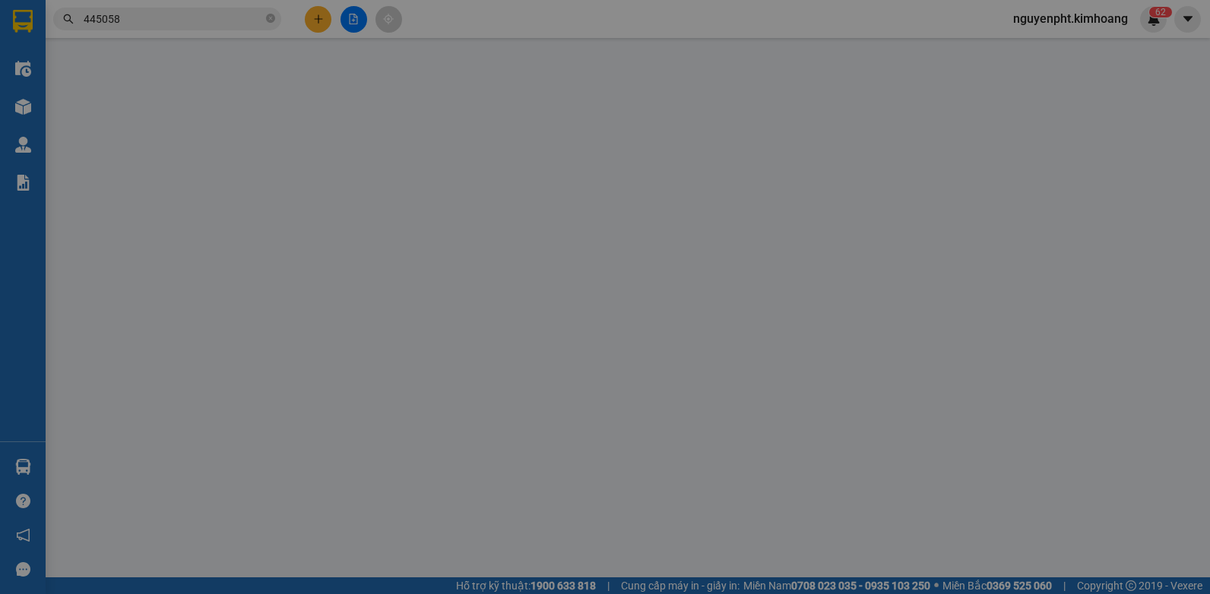
type input "0797445058"
type input "PHI LOAN"
type input "50.000"
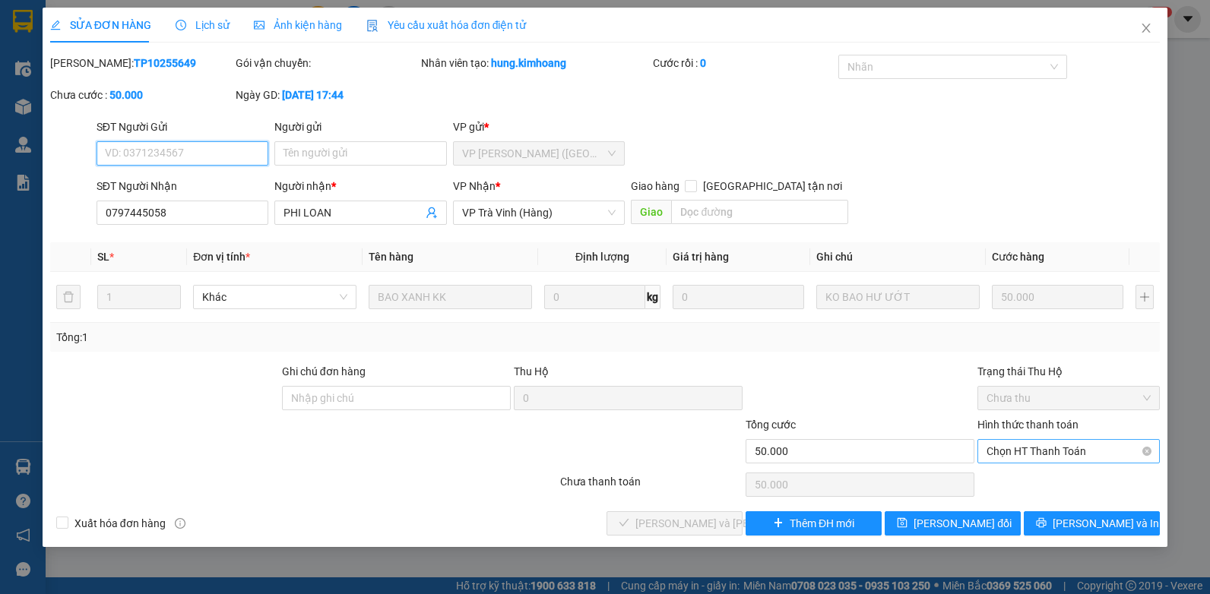
click at [1067, 456] on span "Chọn HT Thanh Toán" at bounding box center [1069, 451] width 164 height 23
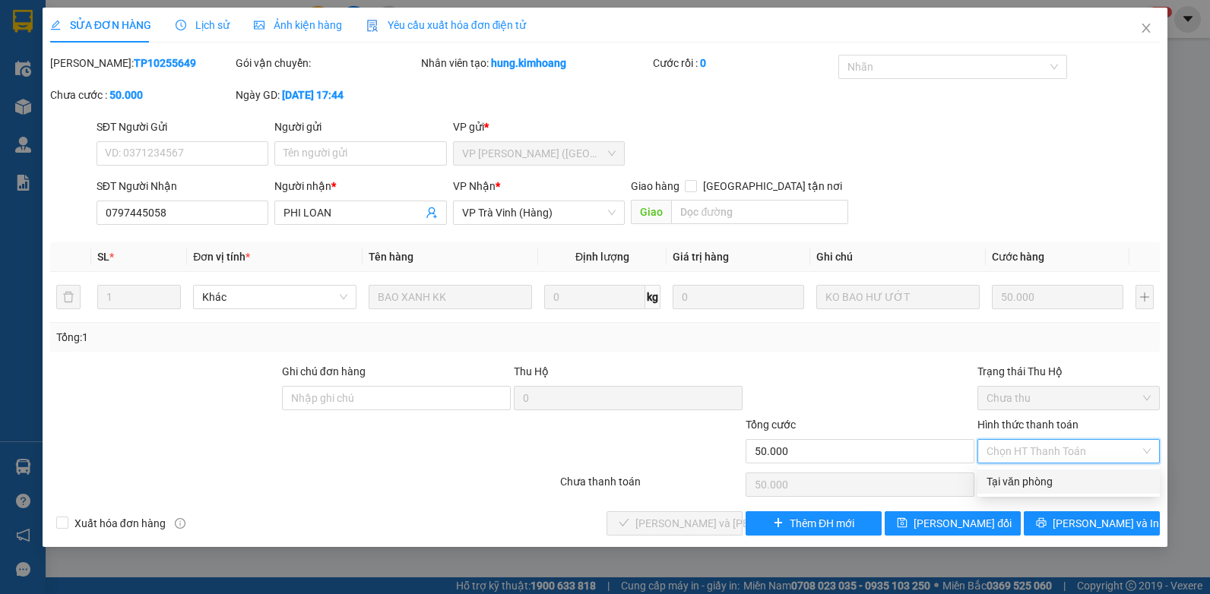
click at [1048, 479] on div "Tại văn phòng" at bounding box center [1069, 482] width 164 height 17
type input "0"
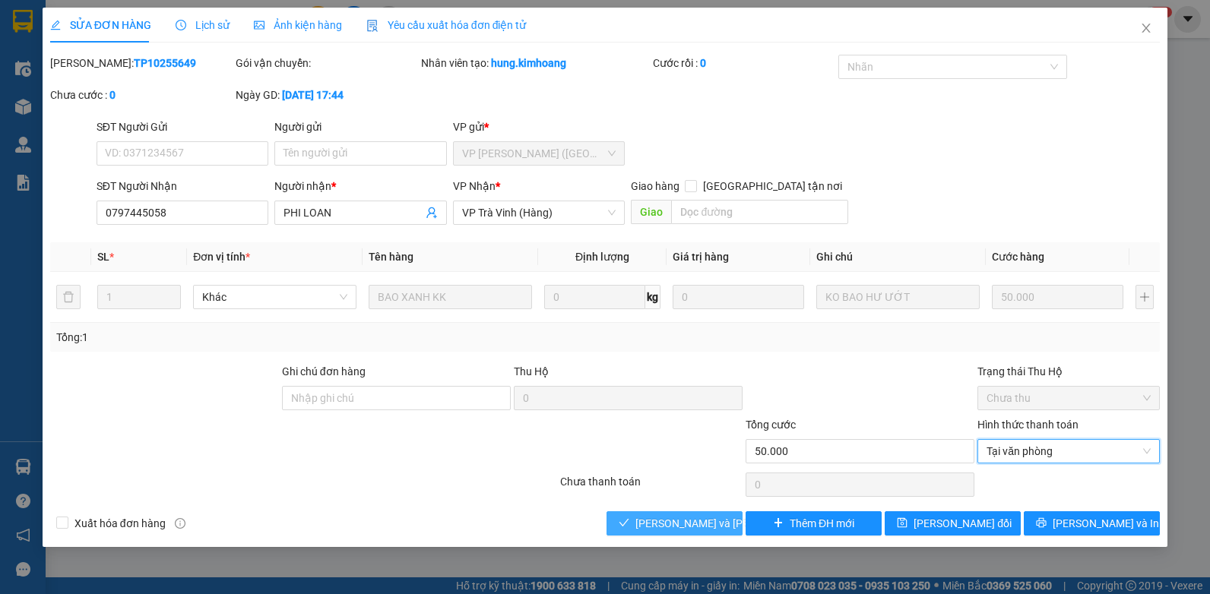
click at [680, 528] on span "[PERSON_NAME] và [PERSON_NAME] hàng" at bounding box center [738, 523] width 205 height 17
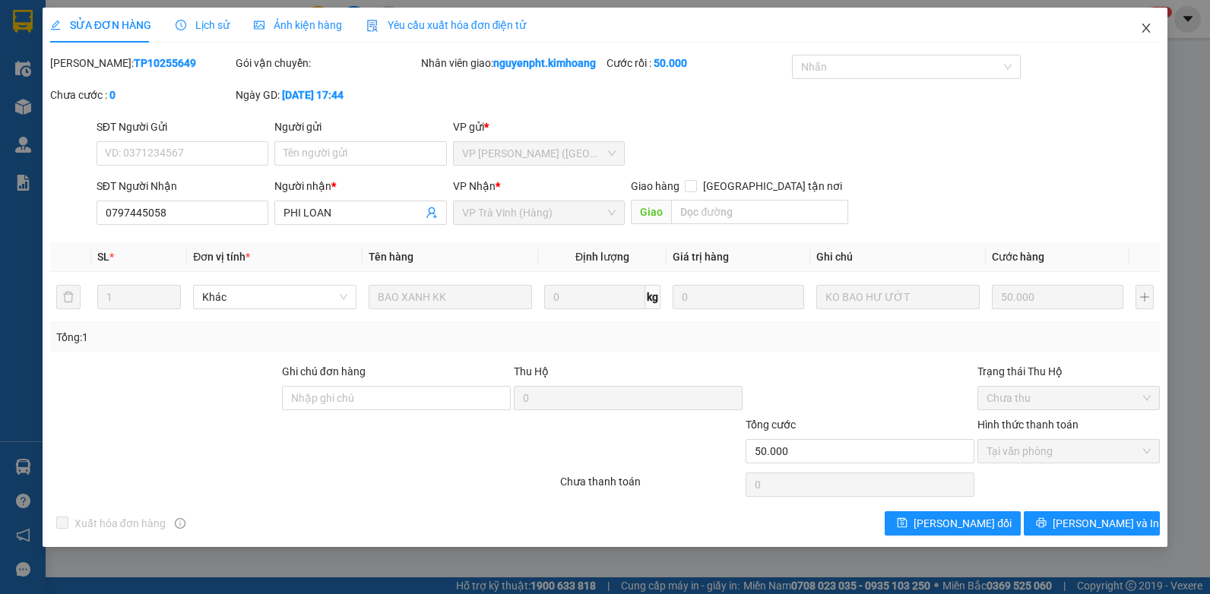
click at [1148, 27] on icon "close" at bounding box center [1147, 28] width 8 height 9
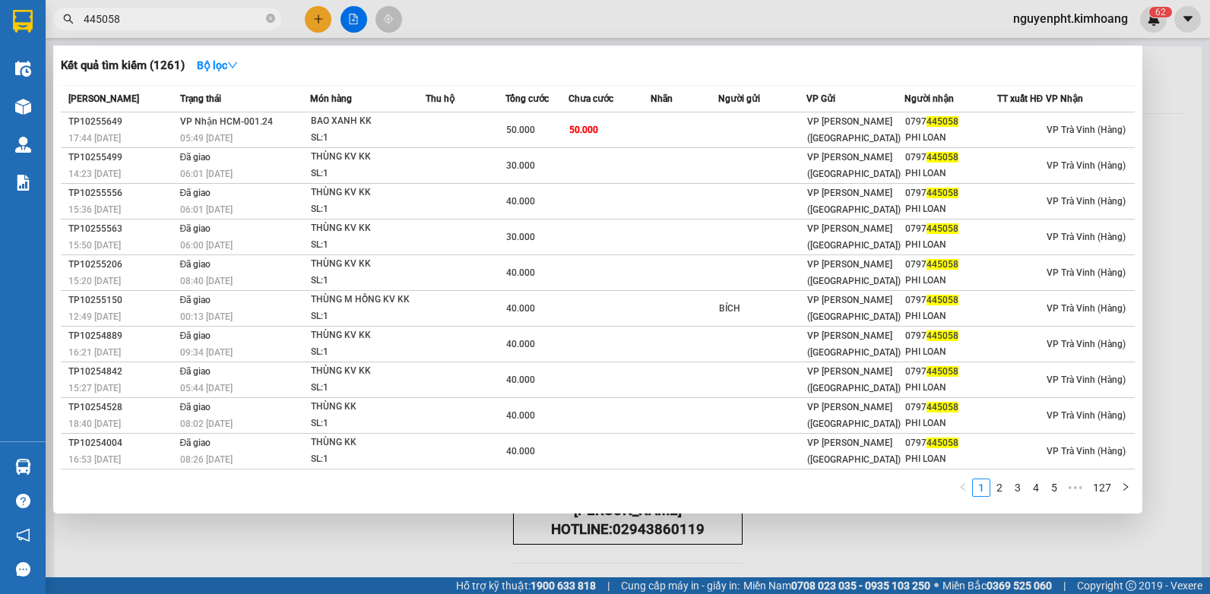
drag, startPoint x: 216, startPoint y: 18, endPoint x: 763, endPoint y: 115, distance: 555.8
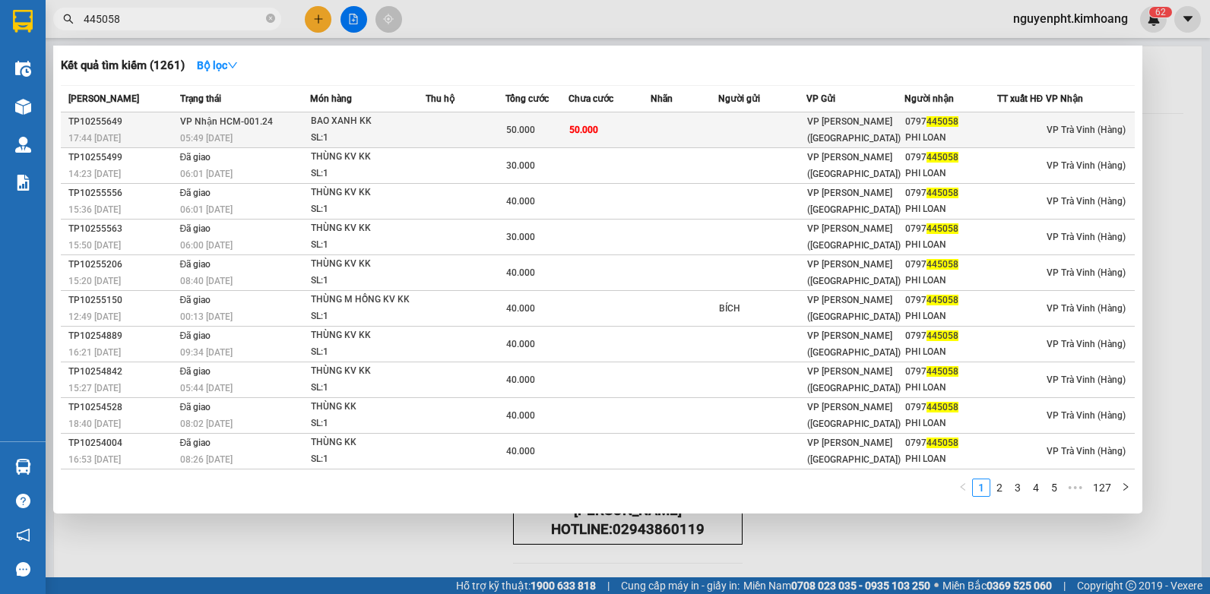
click at [0, 49] on html "Kết quả tìm kiếm ( 1261 ) Bộ lọc Mã ĐH Trạng thái Món hàng Thu hộ Tổng cước Chư…" at bounding box center [605, 297] width 1210 height 594
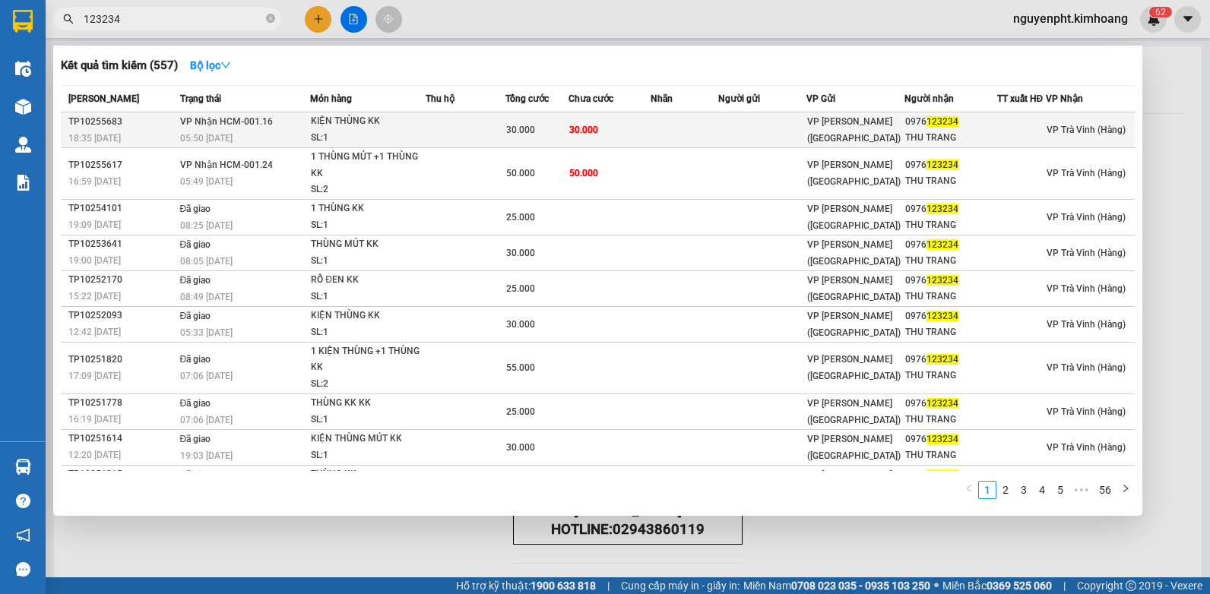
type input "123234"
click at [690, 118] on td at bounding box center [685, 131] width 68 height 36
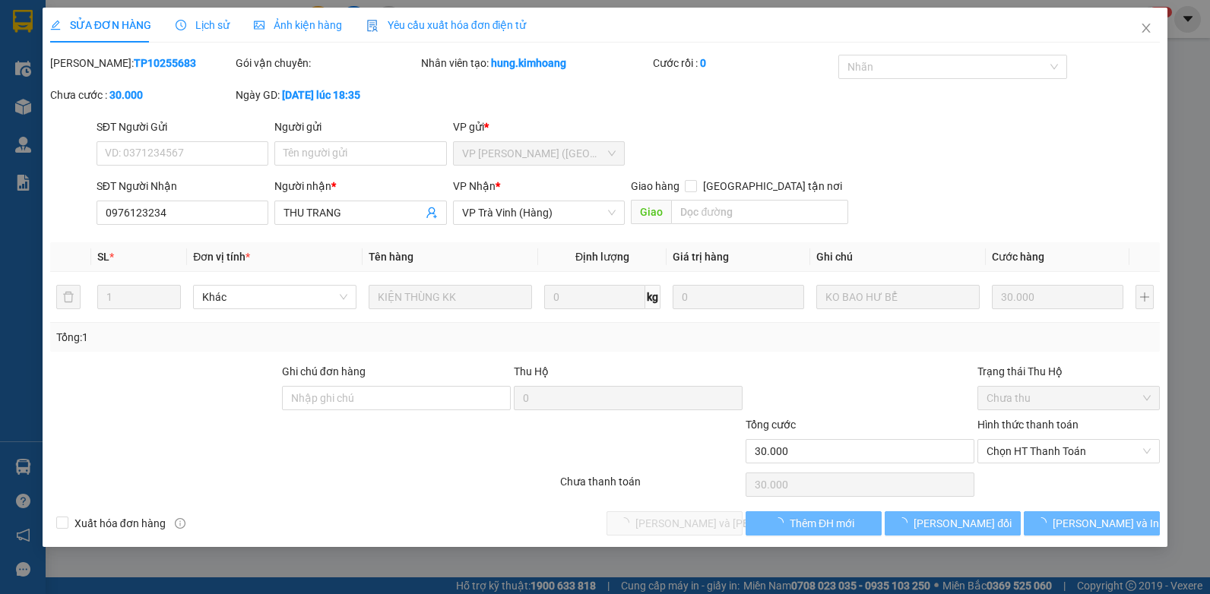
type input "0976123234"
type input "THU TRANG"
type input "30.000"
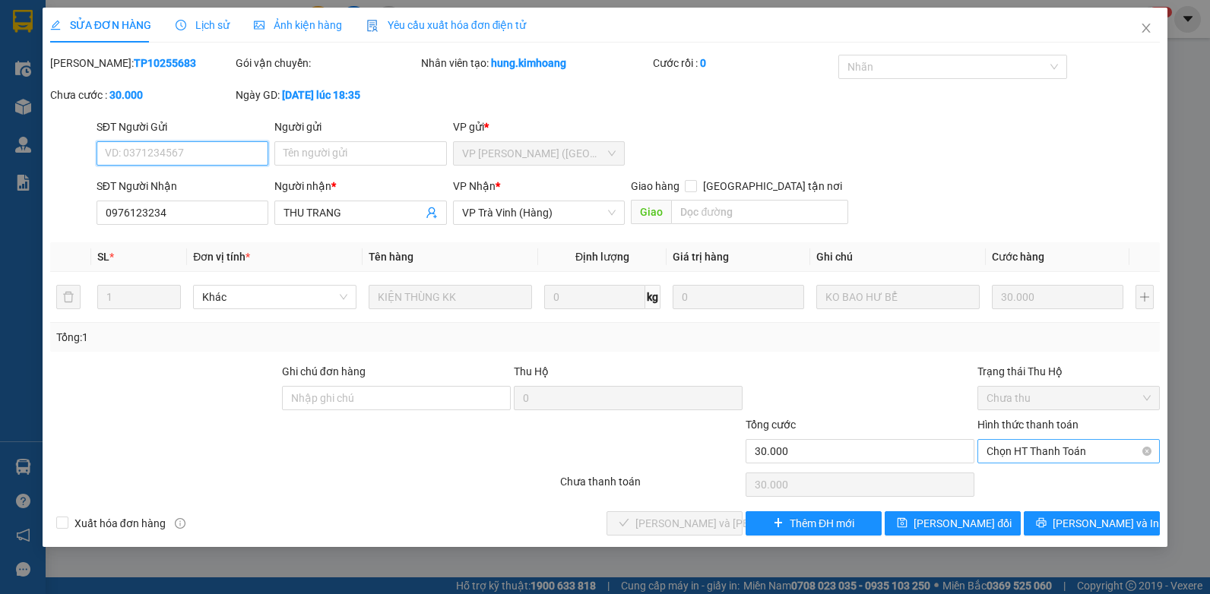
click at [1056, 456] on span "Chọn HT Thanh Toán" at bounding box center [1069, 451] width 164 height 23
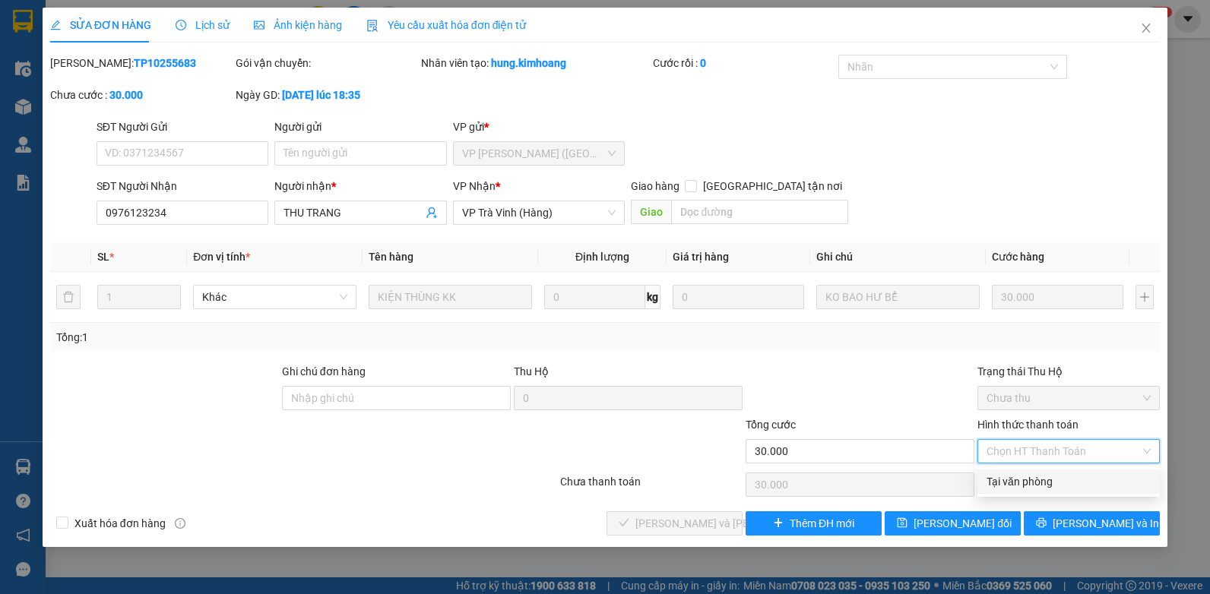
click at [1047, 490] on div "Tại văn phòng" at bounding box center [1069, 482] width 164 height 17
type input "0"
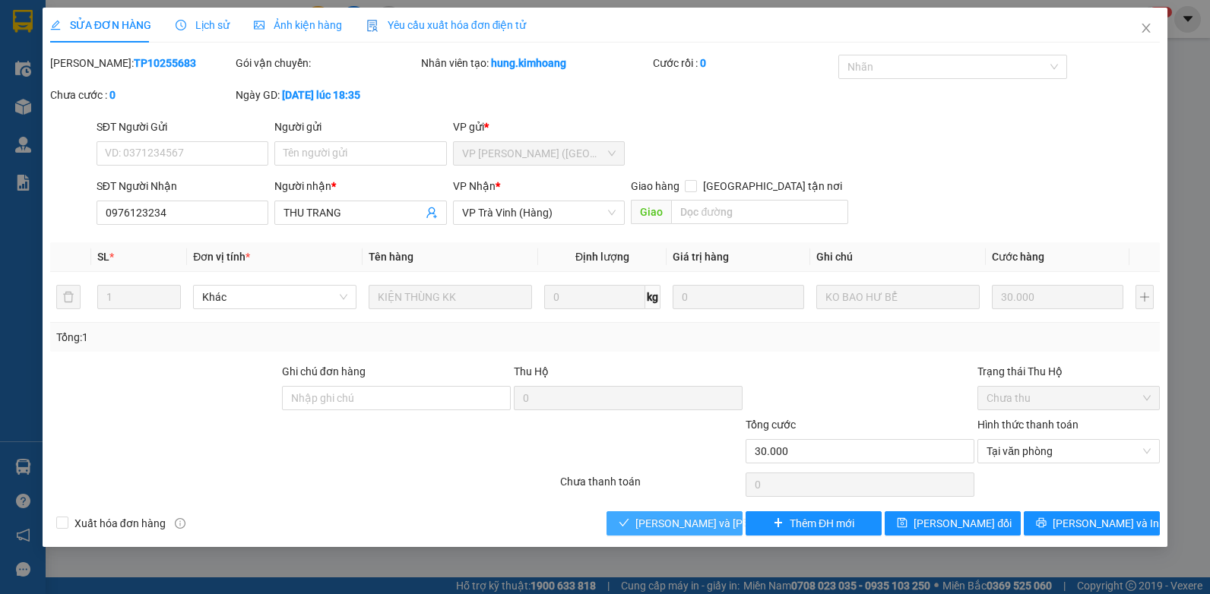
drag, startPoint x: 698, startPoint y: 531, endPoint x: 674, endPoint y: 522, distance: 25.3
click at [699, 534] on button "[PERSON_NAME] và [PERSON_NAME] hàng" at bounding box center [675, 524] width 136 height 24
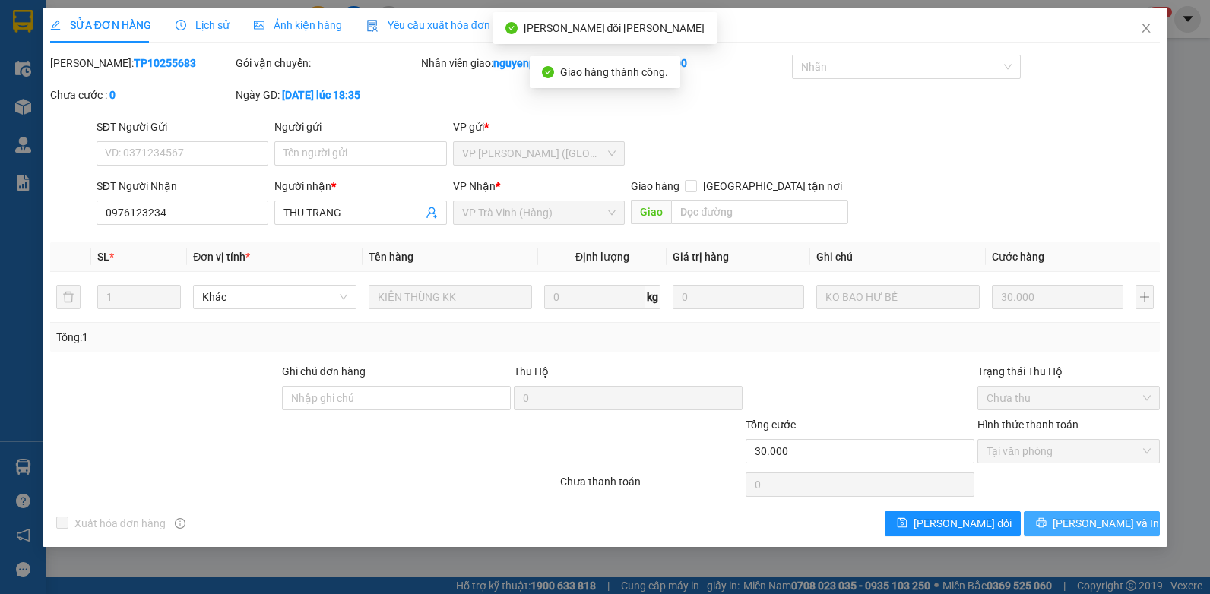
click at [1050, 528] on button "[PERSON_NAME] và In" at bounding box center [1092, 524] width 136 height 24
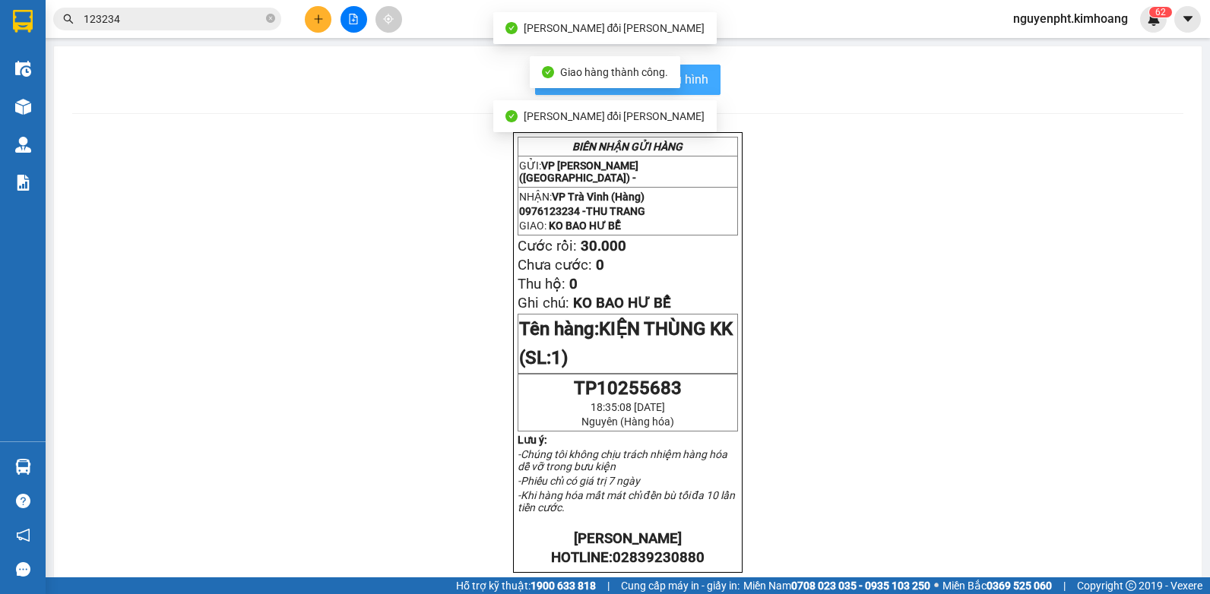
click at [696, 79] on span "In mẫu biên lai tự cấu hình" at bounding box center [637, 79] width 143 height 19
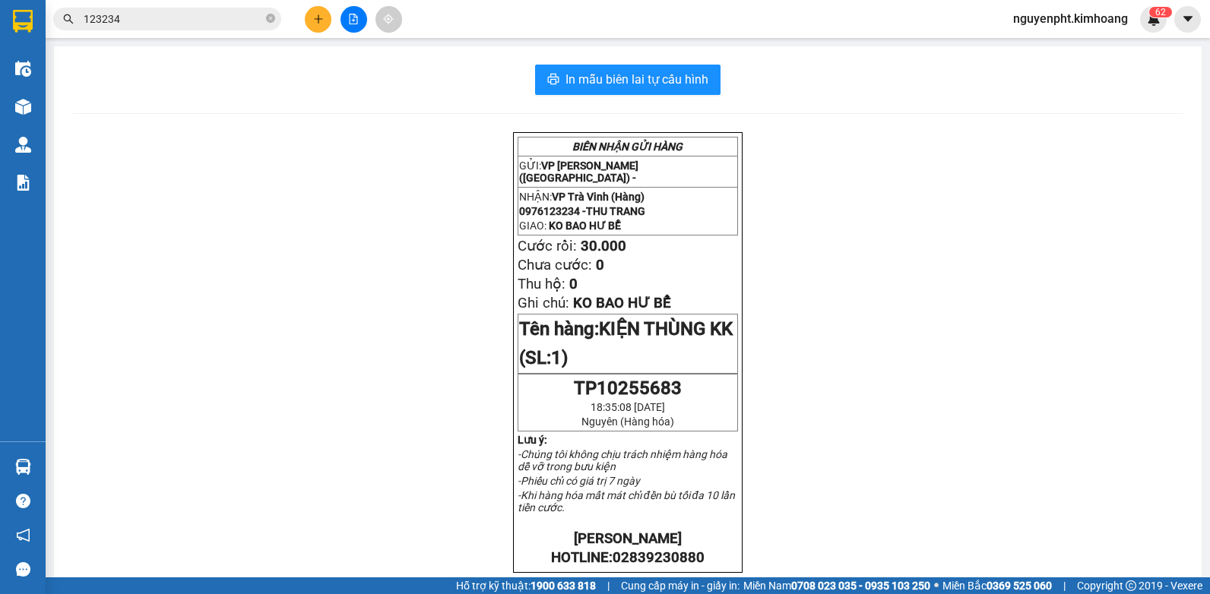
click at [208, 24] on input "123234" at bounding box center [173, 19] width 179 height 17
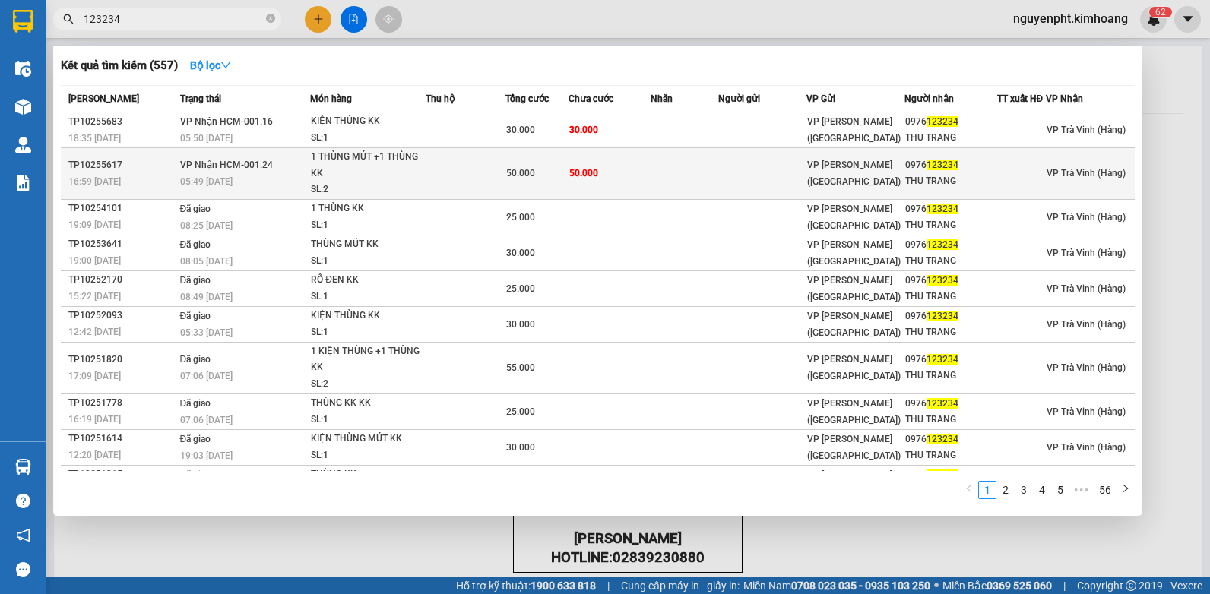
click at [294, 166] on td "VP Nhận HCM-001.24 05:49 [DATE]" at bounding box center [243, 174] width 135 height 52
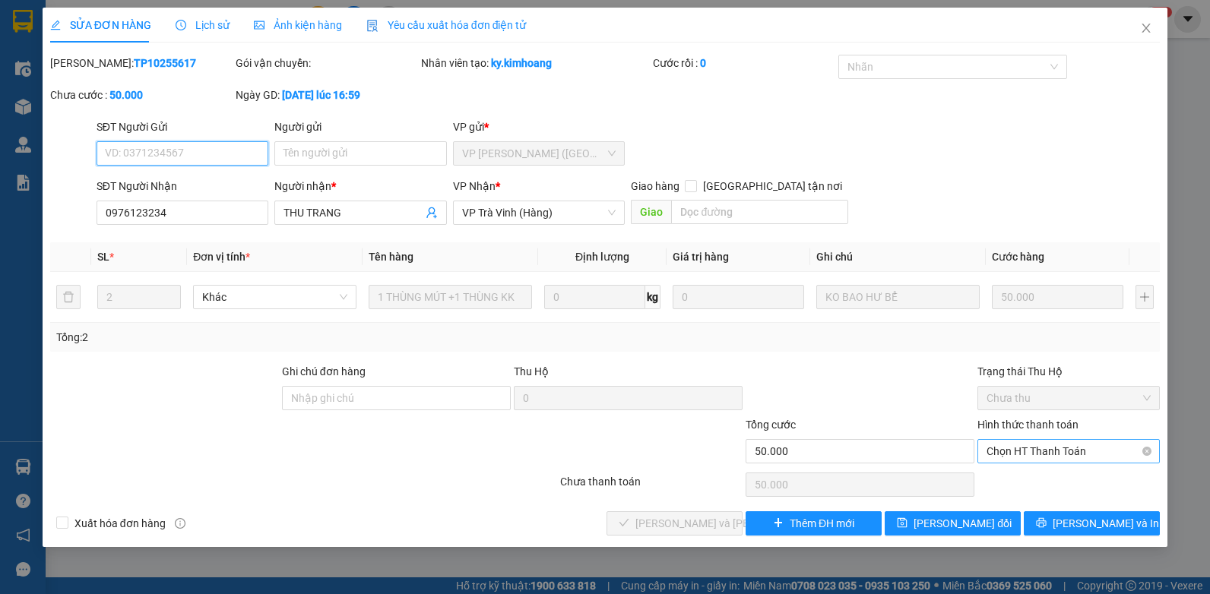
click at [1066, 445] on span "Chọn HT Thanh Toán" at bounding box center [1069, 451] width 164 height 23
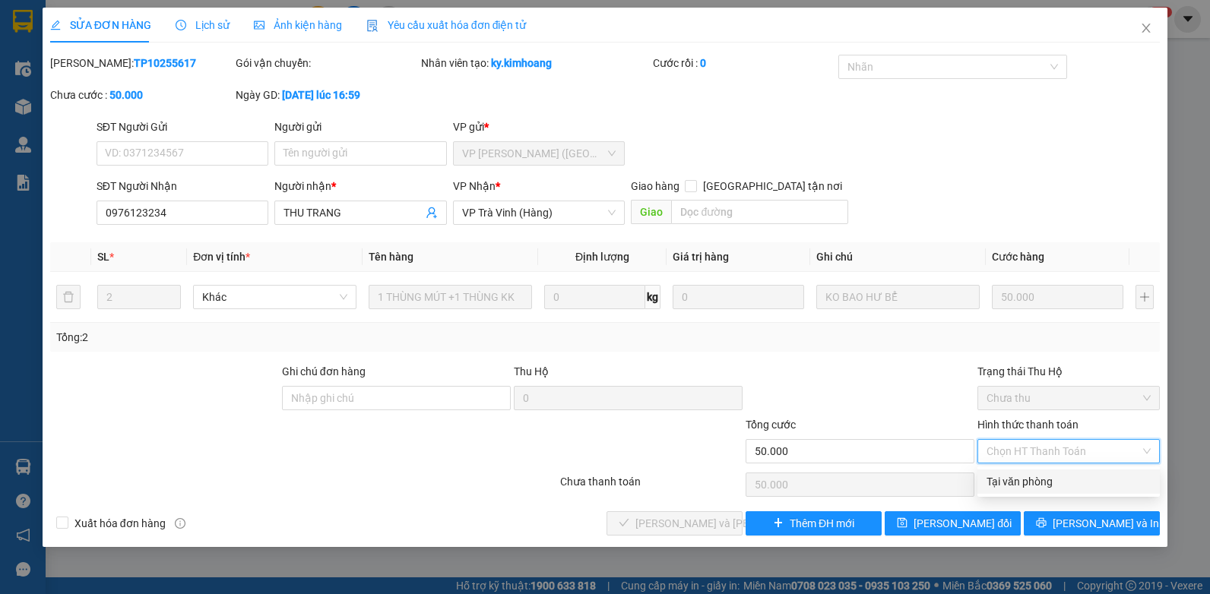
drag, startPoint x: 1048, startPoint y: 487, endPoint x: 1038, endPoint y: 489, distance: 9.2
click at [1048, 488] on div "Tại văn phòng" at bounding box center [1069, 482] width 164 height 17
type input "0"
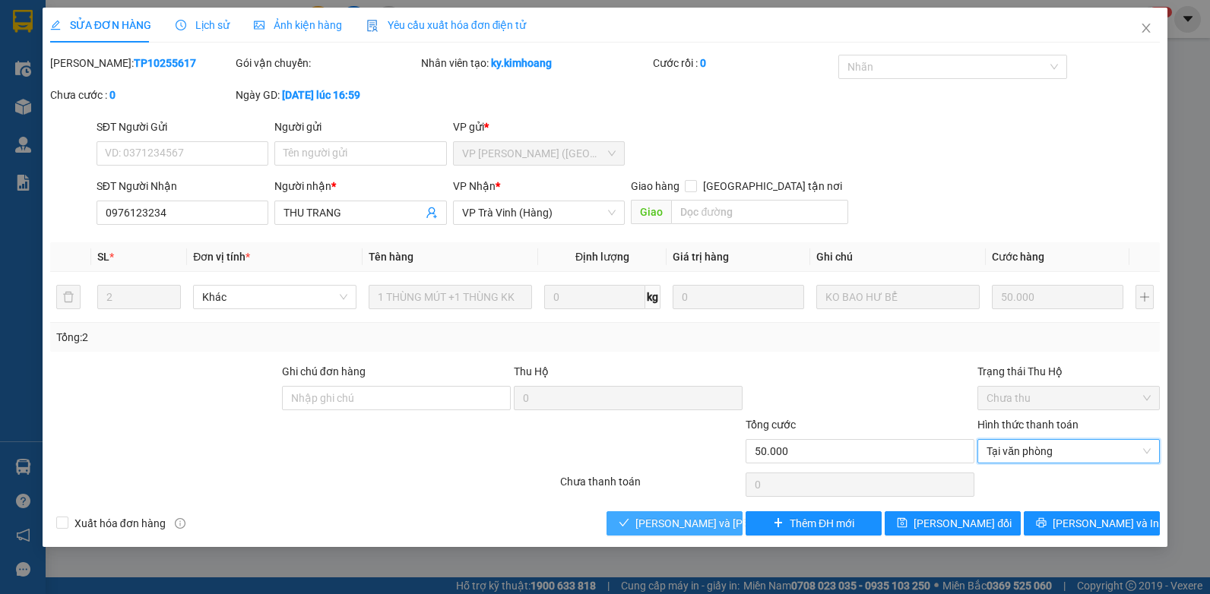
click at [667, 522] on span "[PERSON_NAME] và [PERSON_NAME] hàng" at bounding box center [738, 523] width 205 height 17
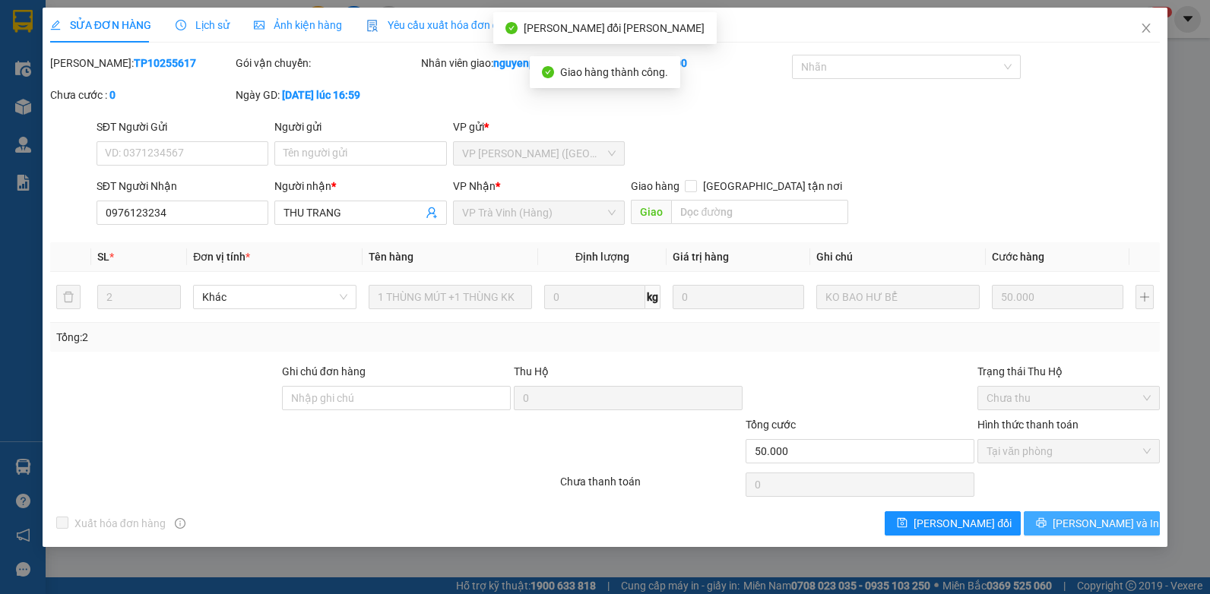
click at [1113, 515] on span "[PERSON_NAME] và In" at bounding box center [1106, 523] width 106 height 17
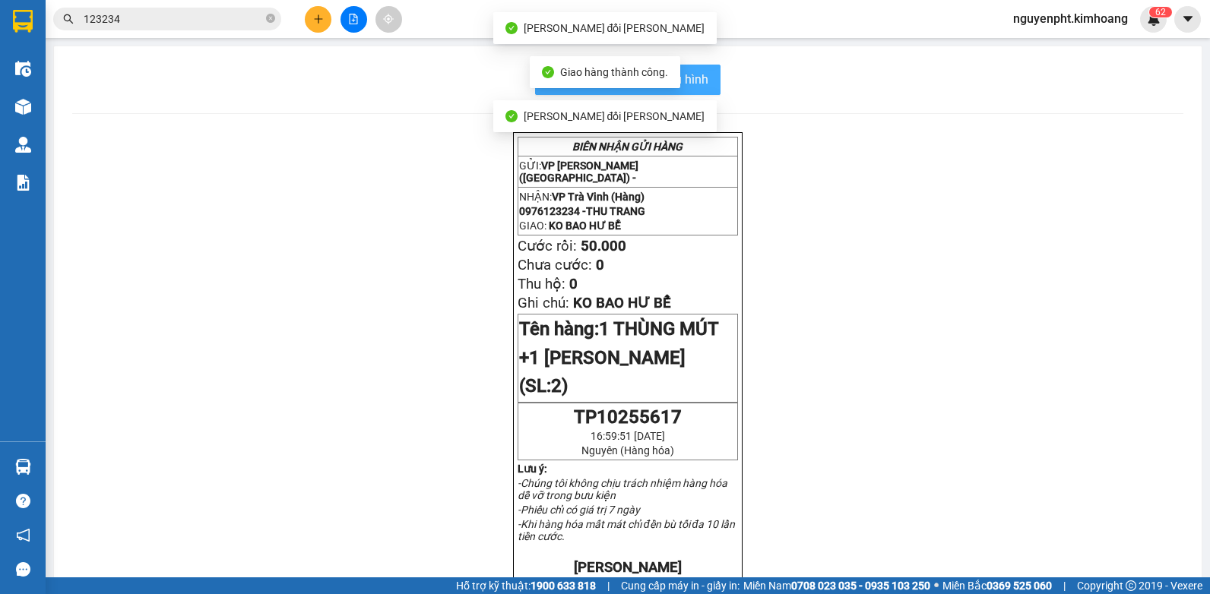
drag, startPoint x: 705, startPoint y: 70, endPoint x: 675, endPoint y: 81, distance: 31.8
click at [704, 70] on button "In mẫu biên lai tự cấu hình" at bounding box center [627, 80] width 185 height 30
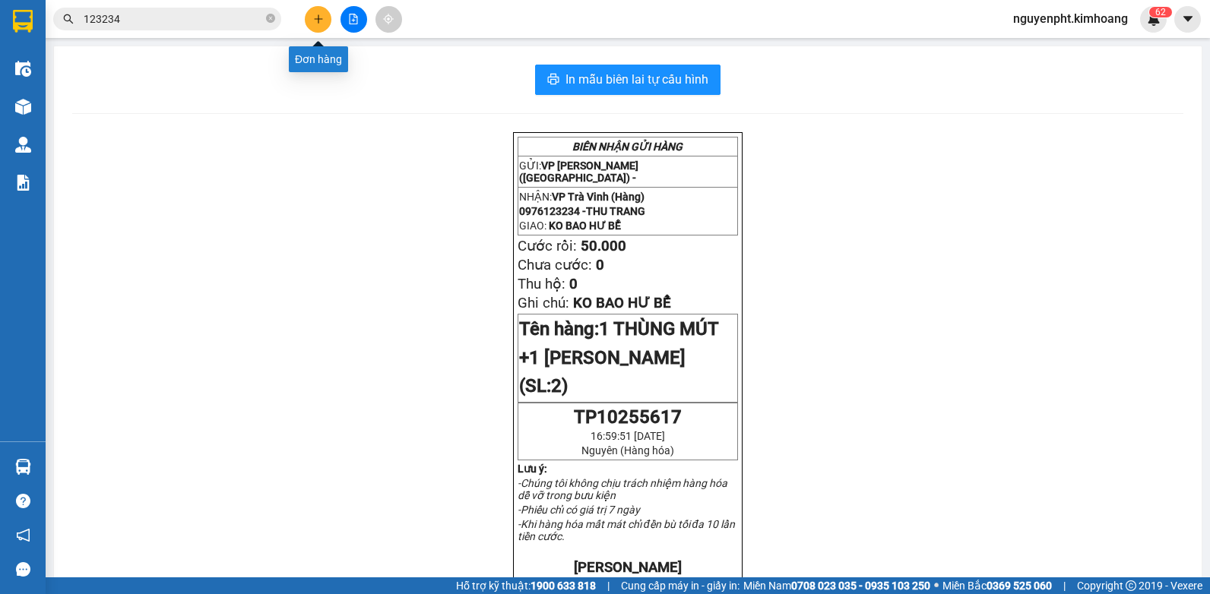
click at [323, 17] on icon "plus" at bounding box center [318, 19] width 11 height 11
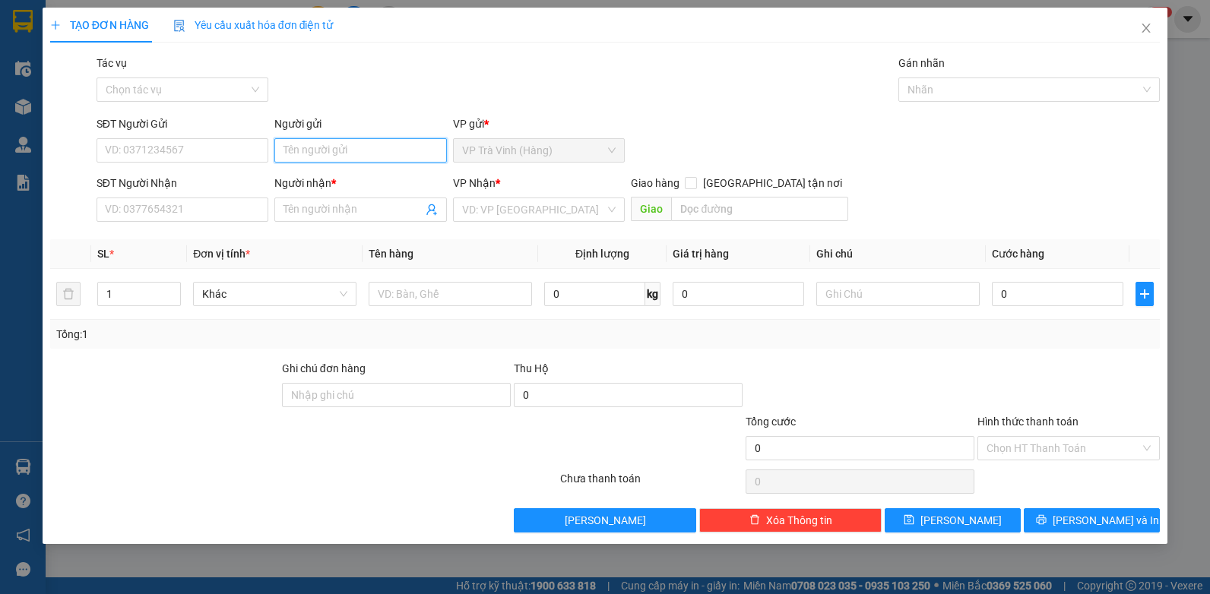
click at [356, 158] on input "Người gửi" at bounding box center [360, 150] width 173 height 24
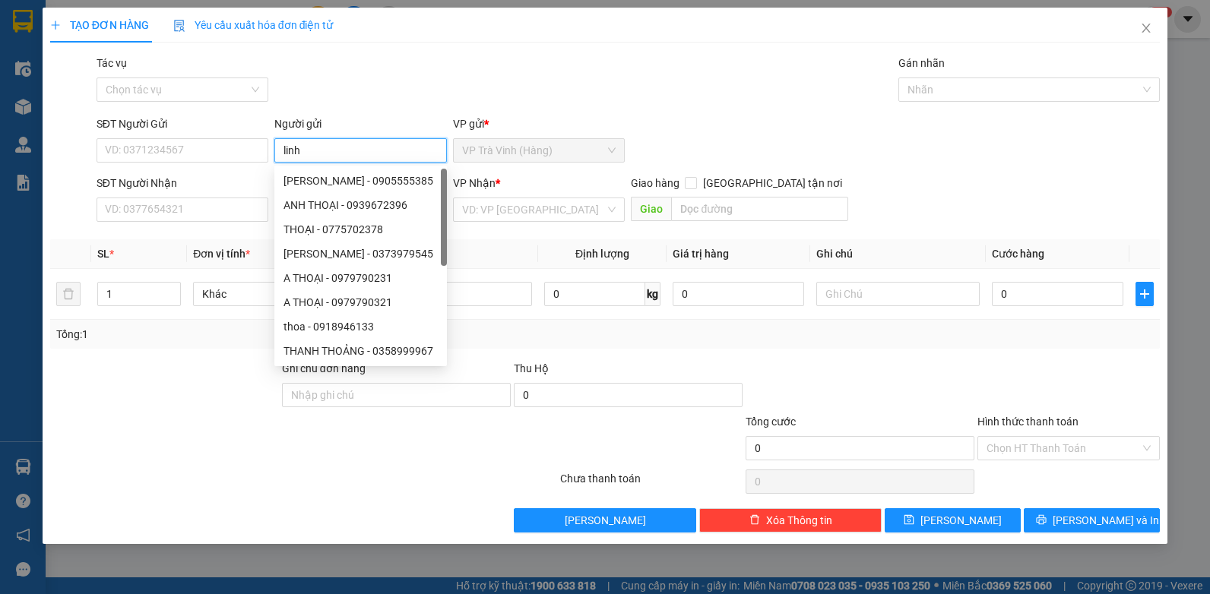
type input "linh"
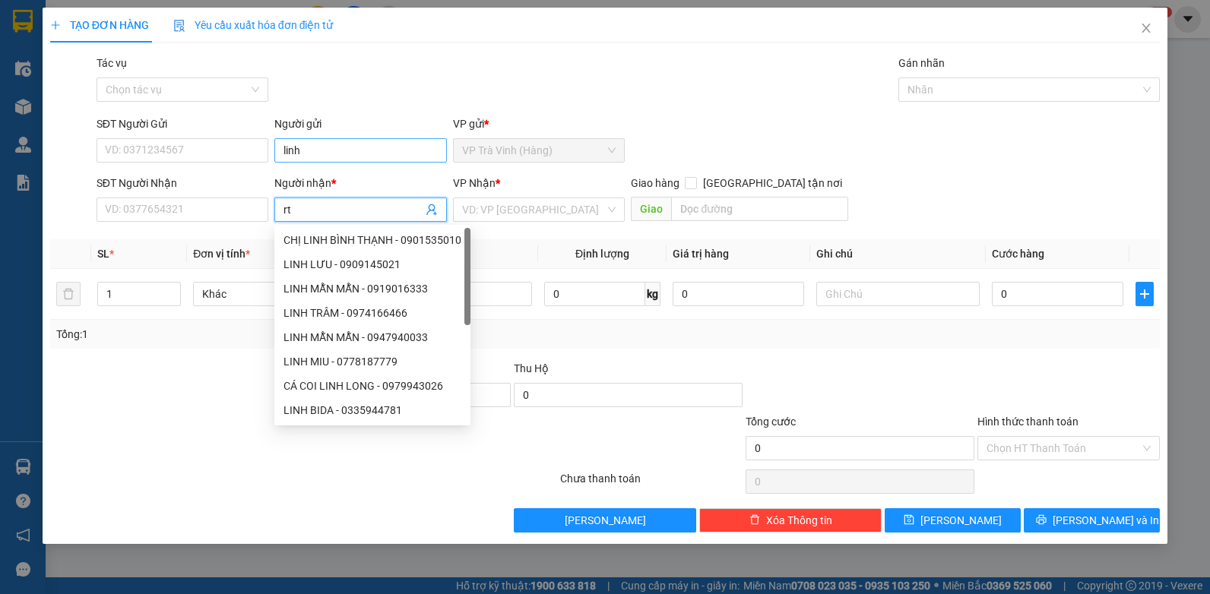
type input "r"
type input "tuấn"
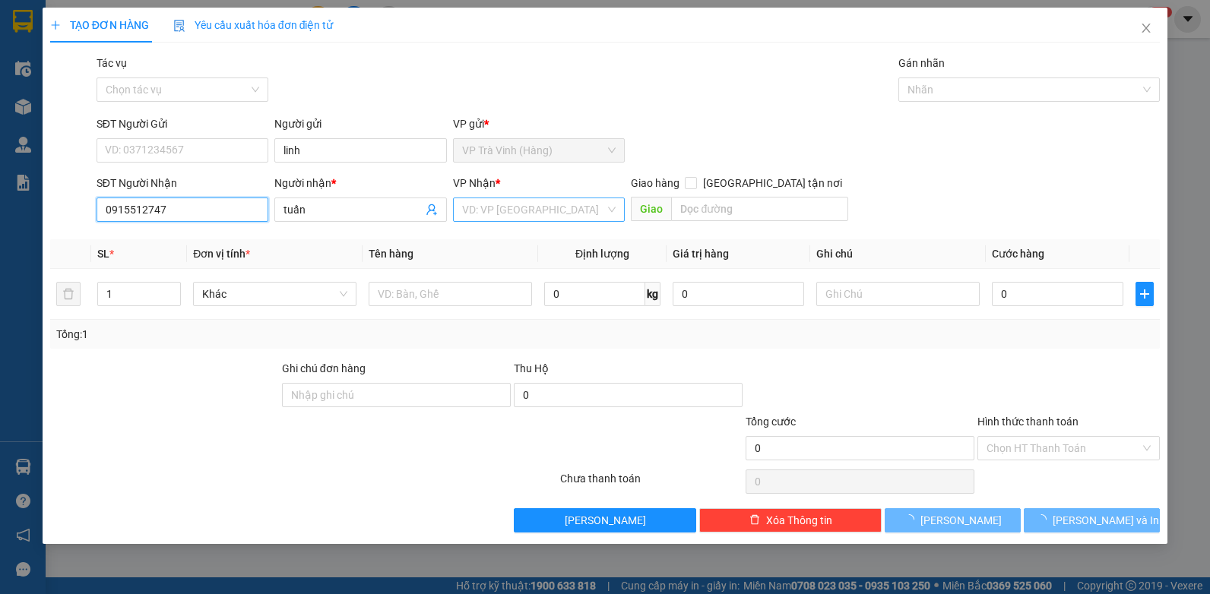
type input "0915512747"
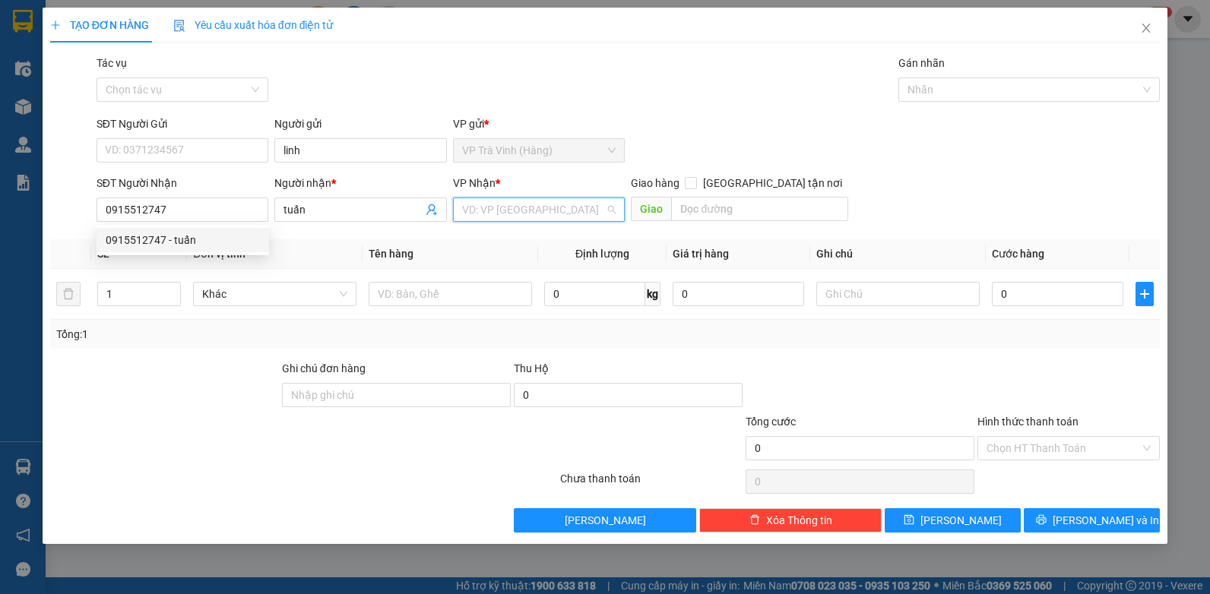
click at [480, 216] on input "search" at bounding box center [534, 209] width 144 height 23
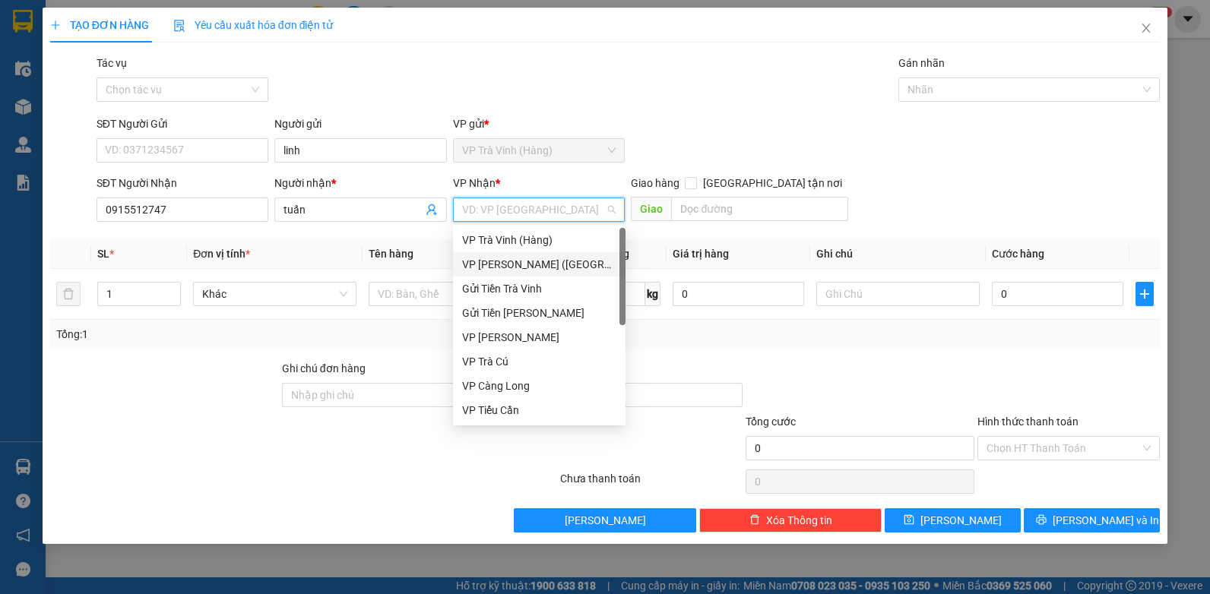
drag, startPoint x: 493, startPoint y: 271, endPoint x: 483, endPoint y: 277, distance: 11.2
click at [494, 272] on div "VP [PERSON_NAME] ([GEOGRAPHIC_DATA])" at bounding box center [539, 264] width 154 height 17
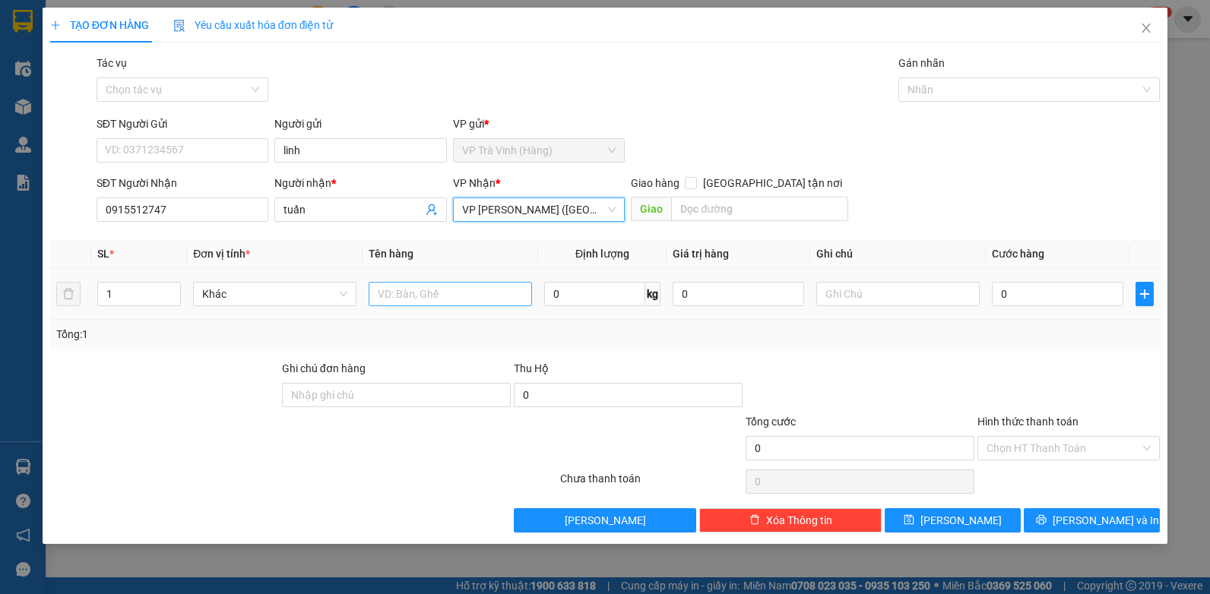
click at [412, 307] on div at bounding box center [450, 294] width 163 height 30
click at [412, 299] on input "text" at bounding box center [450, 294] width 163 height 24
type input "túi vải trắng kk"
type input "2"
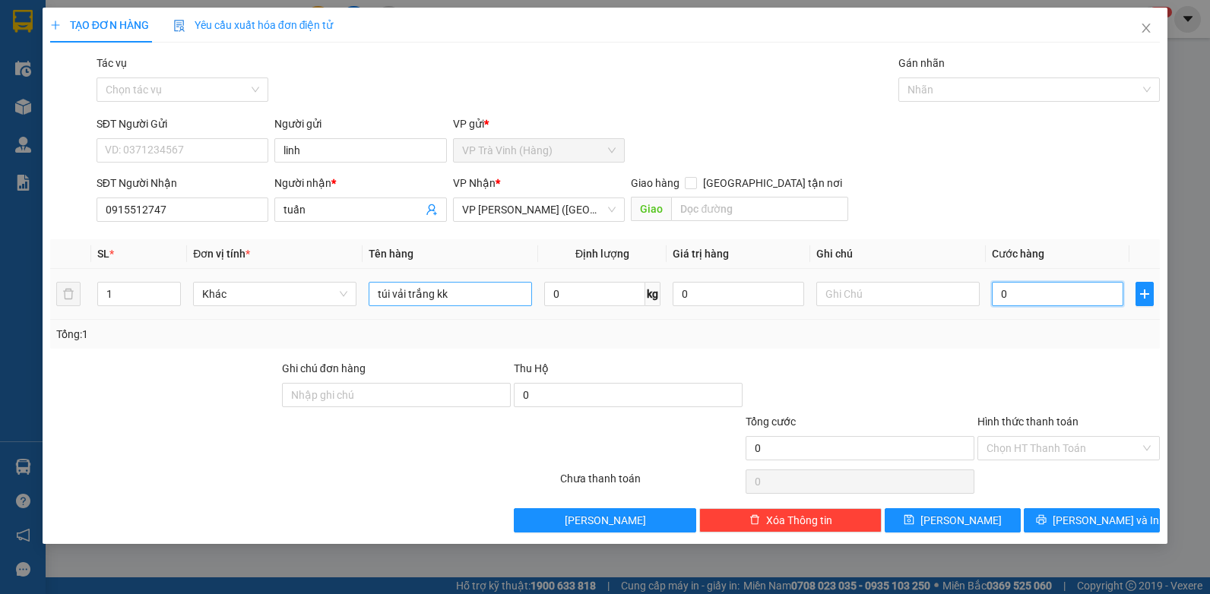
type input "2"
type input "25"
type input "25.000"
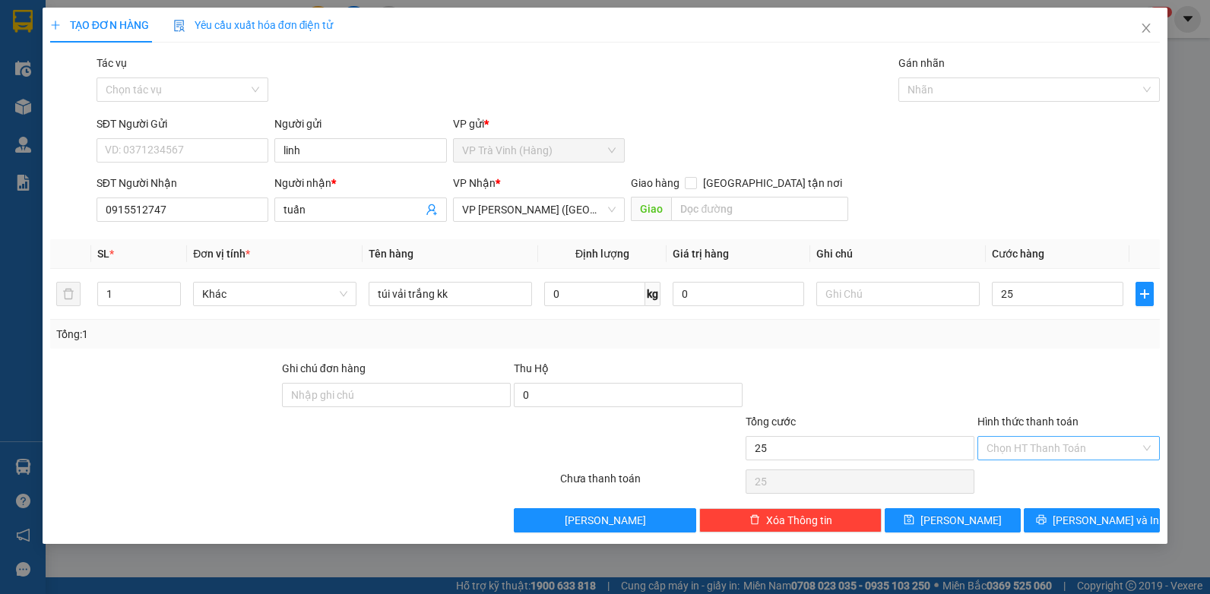
type input "25.000"
drag, startPoint x: 1058, startPoint y: 442, endPoint x: 1054, endPoint y: 453, distance: 12.0
click at [1057, 442] on input "Hình thức thanh toán" at bounding box center [1064, 448] width 154 height 23
click at [1051, 493] on div "Miễn phí" at bounding box center [1069, 503] width 182 height 24
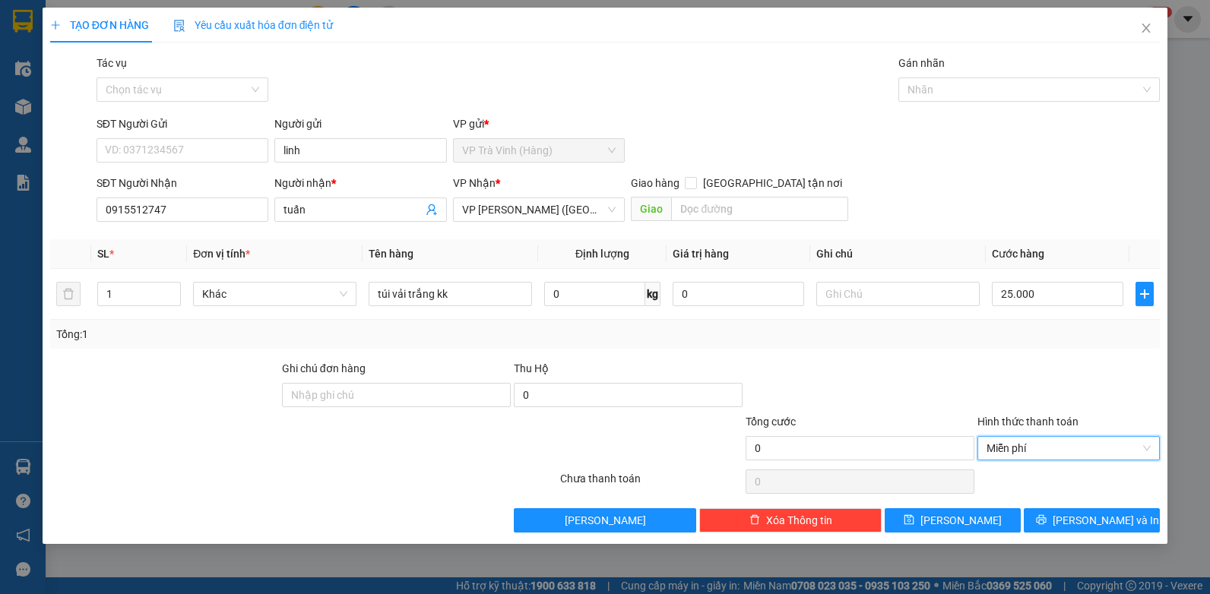
drag, startPoint x: 1052, startPoint y: 458, endPoint x: 1049, endPoint y: 468, distance: 10.3
click at [1051, 458] on span "Miễn phí" at bounding box center [1069, 448] width 164 height 23
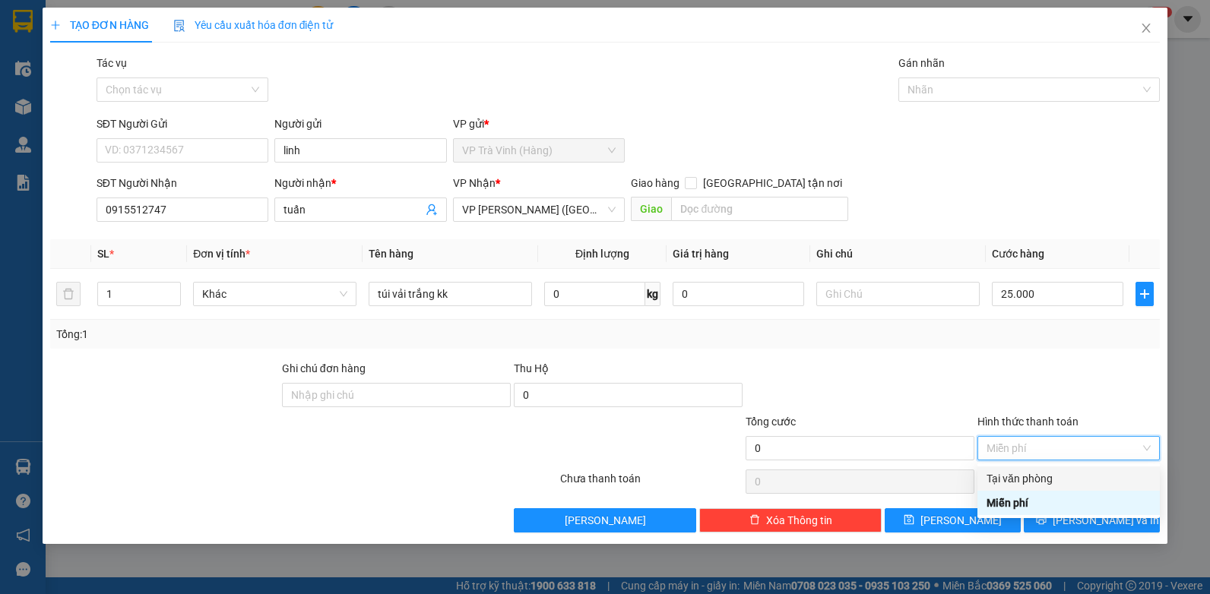
click at [1048, 482] on div "Tại văn phòng" at bounding box center [1069, 479] width 164 height 17
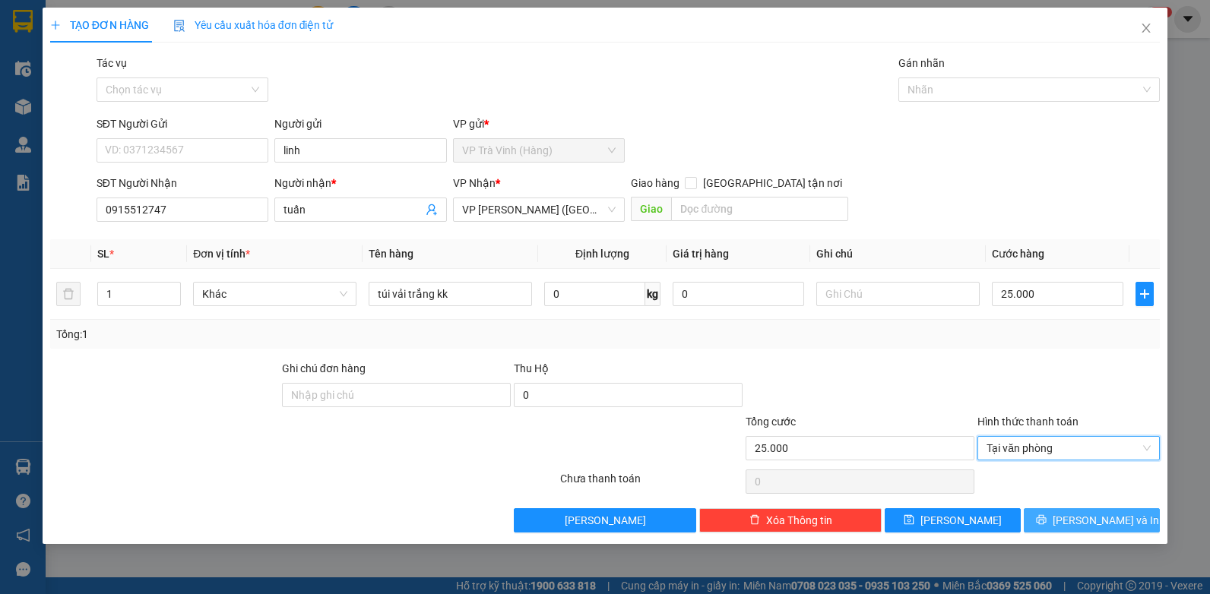
click at [1057, 515] on button "[PERSON_NAME] và In" at bounding box center [1092, 521] width 136 height 24
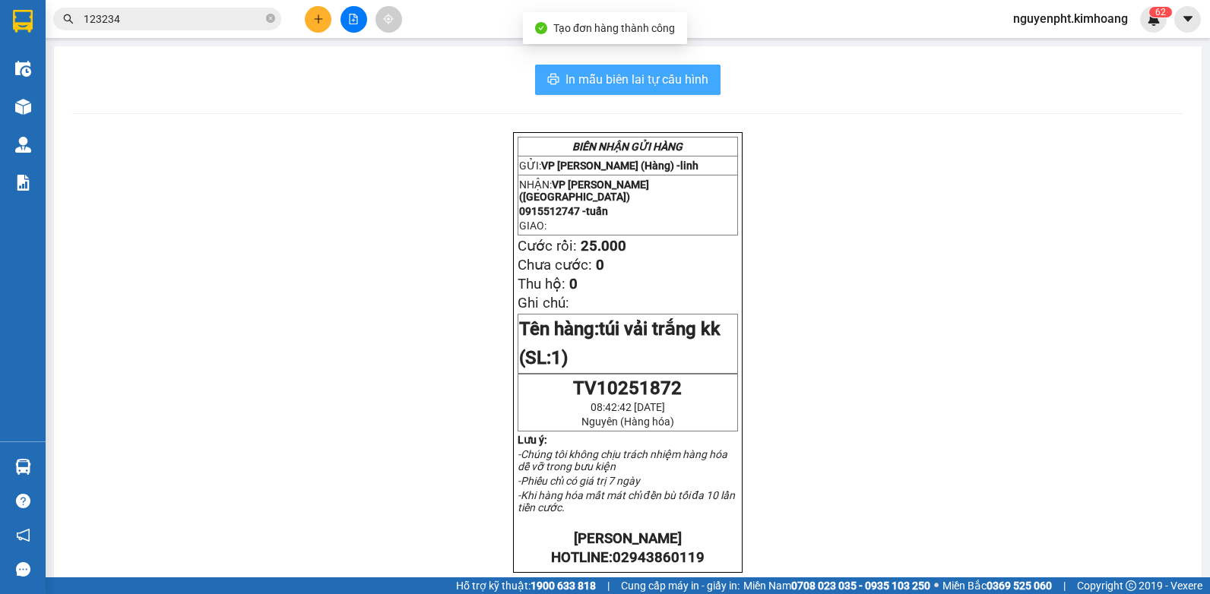
click at [588, 73] on span "In mẫu biên lai tự cấu hình" at bounding box center [637, 79] width 143 height 19
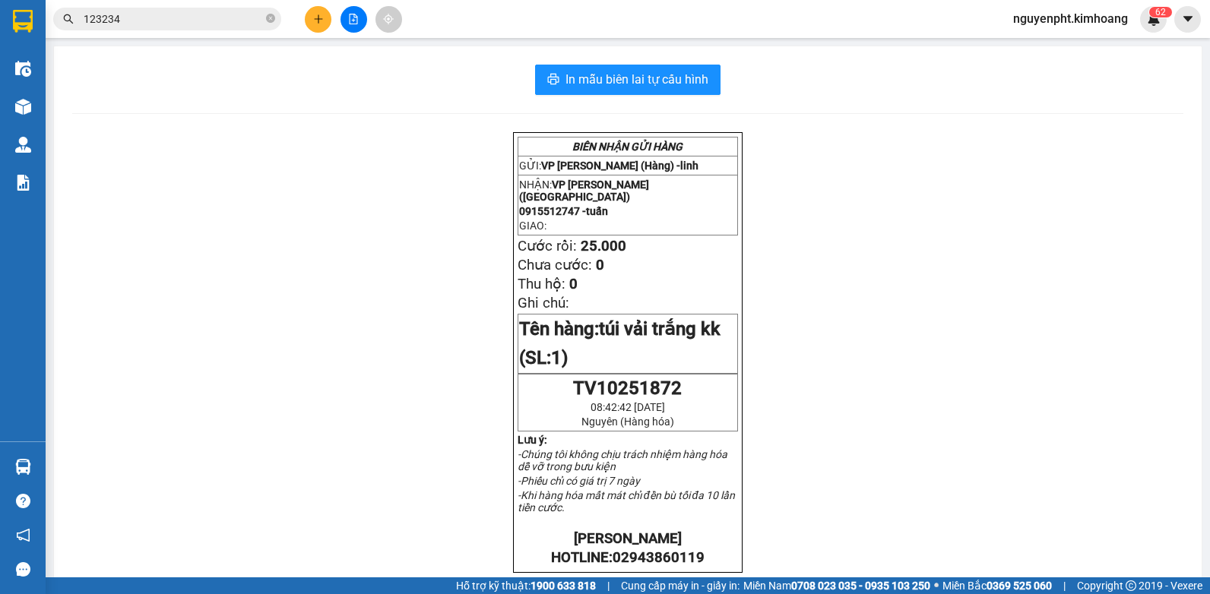
click at [322, 21] on button at bounding box center [318, 19] width 27 height 27
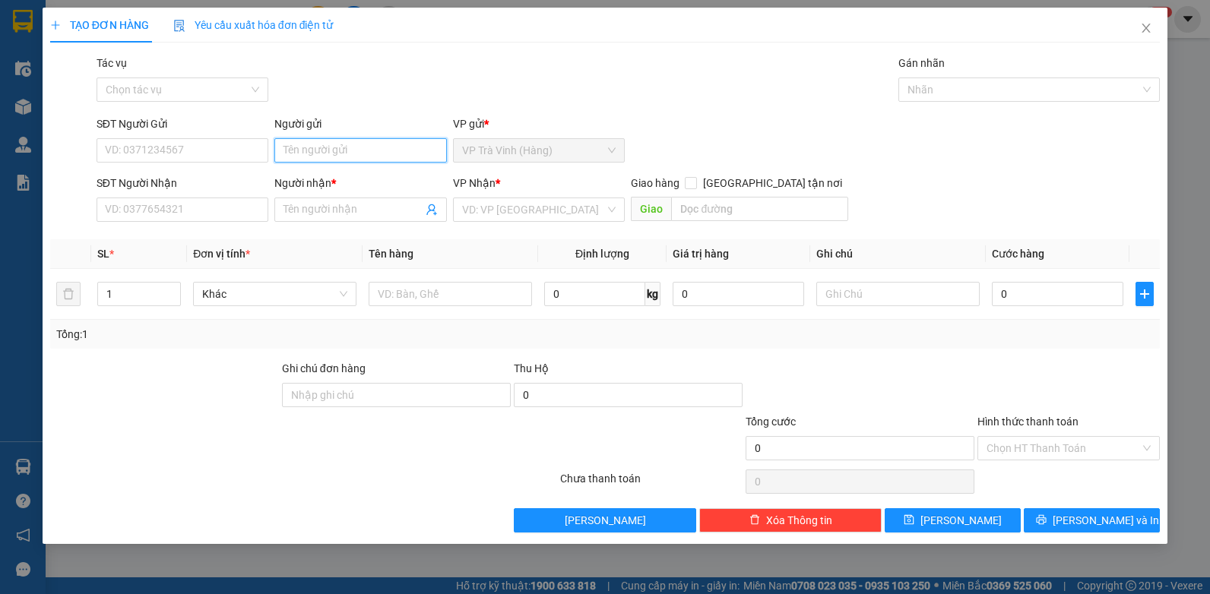
click at [311, 142] on input "Người gửi" at bounding box center [360, 150] width 173 height 24
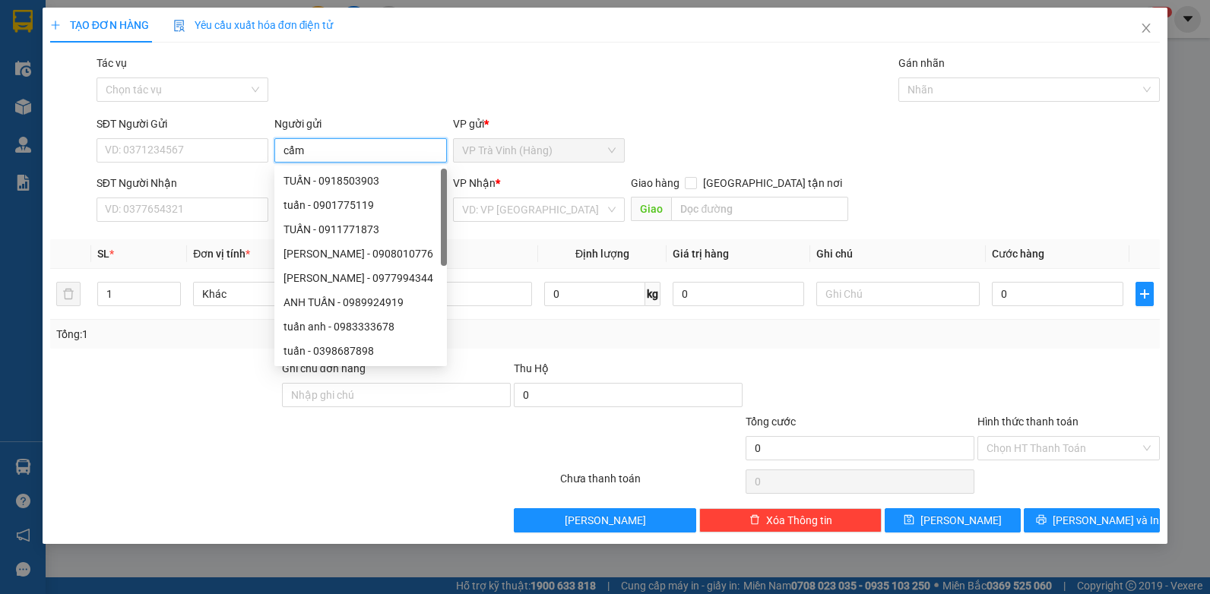
type input "cẩm"
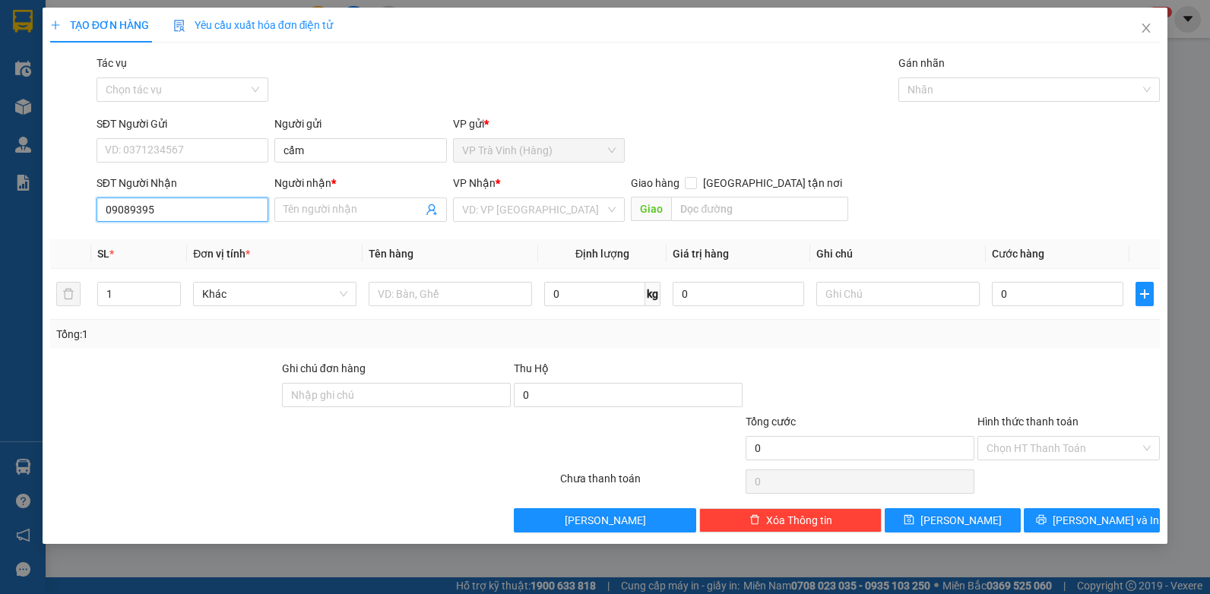
click at [126, 212] on input "09089395" at bounding box center [183, 210] width 173 height 24
type input "0908959395"
drag, startPoint x: 173, startPoint y: 243, endPoint x: 182, endPoint y: 249, distance: 11.2
click at [173, 244] on div "0908959395 - [PERSON_NAME]" at bounding box center [183, 240] width 154 height 17
type input "hoàng anh"
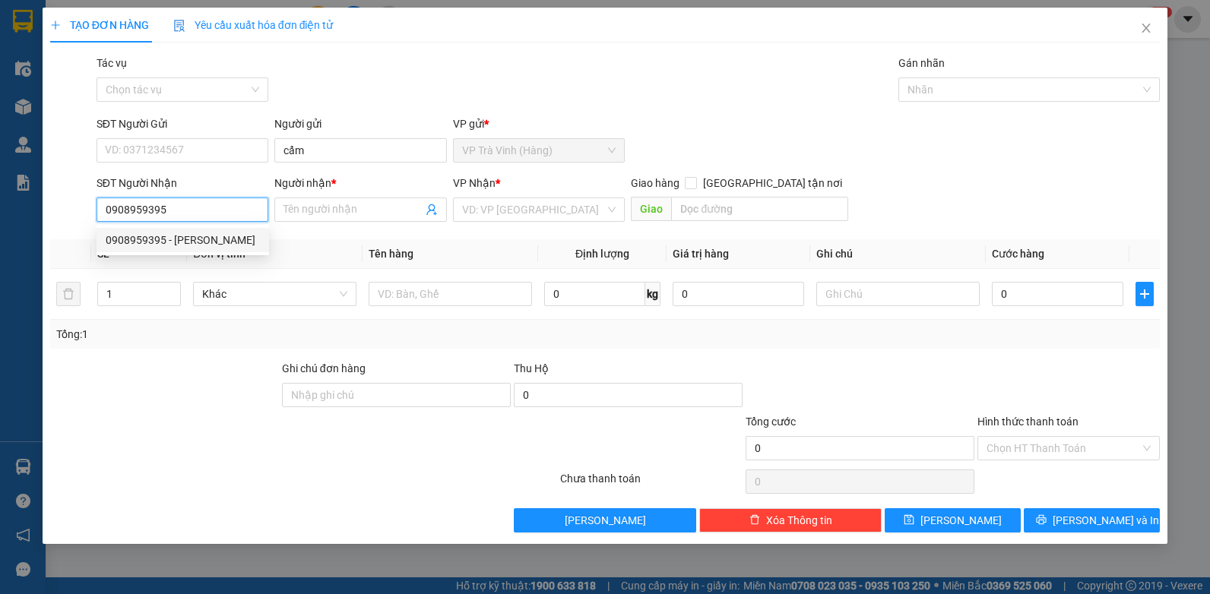
checkbox input "true"
type input "862 lạc long quân p8 q tân bình"
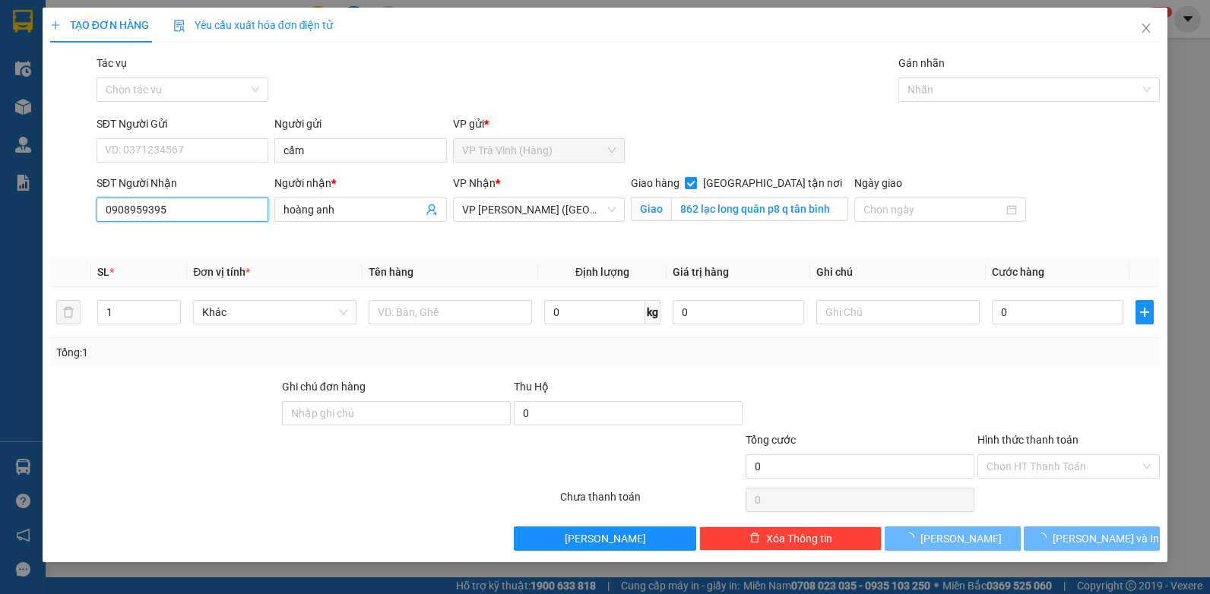
type input "100.000"
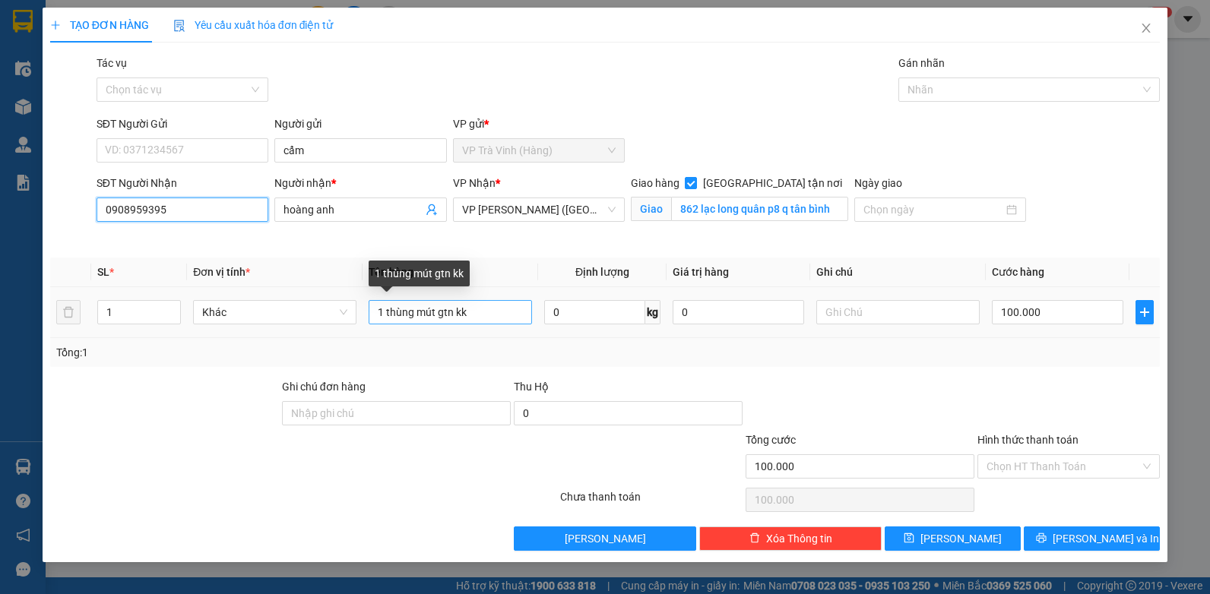
type input "0908959395"
click at [385, 311] on input "1 thùng mút gtn kk" at bounding box center [450, 312] width 163 height 24
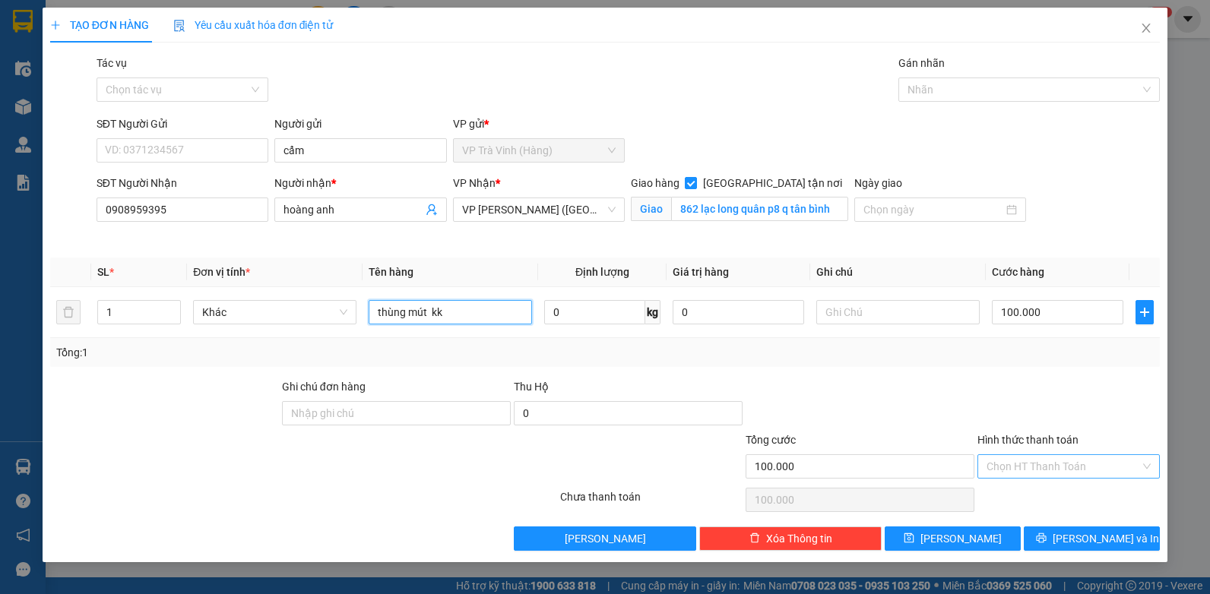
type input "thùng mút kk"
click at [1043, 462] on input "Hình thức thanh toán" at bounding box center [1064, 466] width 154 height 23
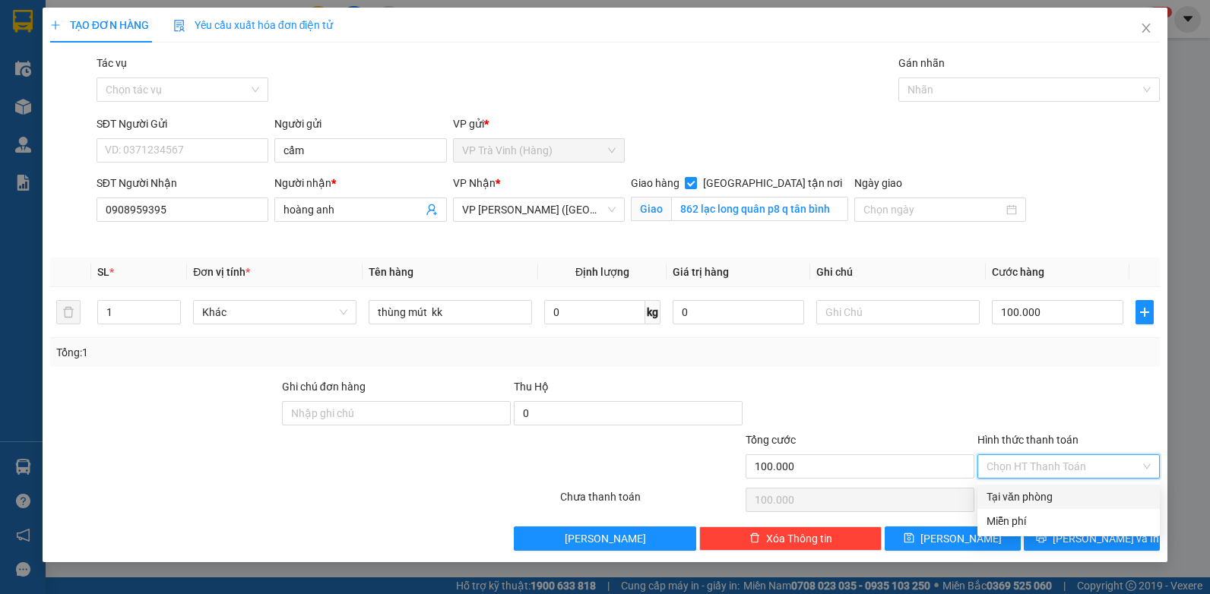
click at [1032, 492] on div "Tại văn phòng" at bounding box center [1069, 497] width 164 height 17
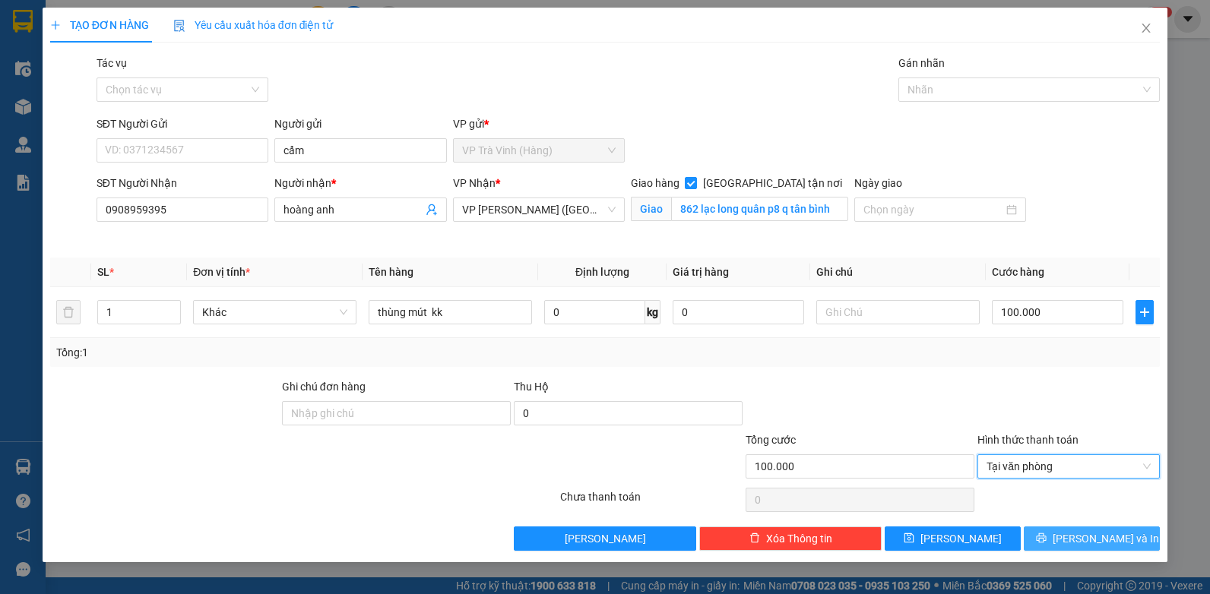
click at [1073, 534] on button "[PERSON_NAME] và In" at bounding box center [1092, 539] width 136 height 24
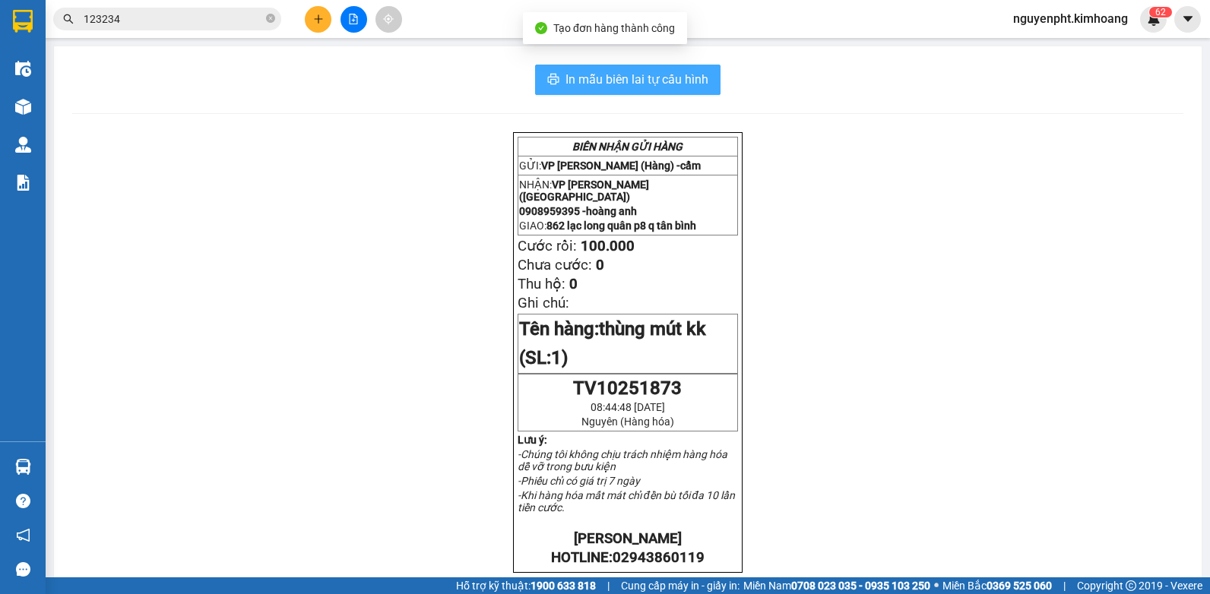
click at [689, 80] on span "In mẫu biên lai tự cấu hình" at bounding box center [637, 79] width 143 height 19
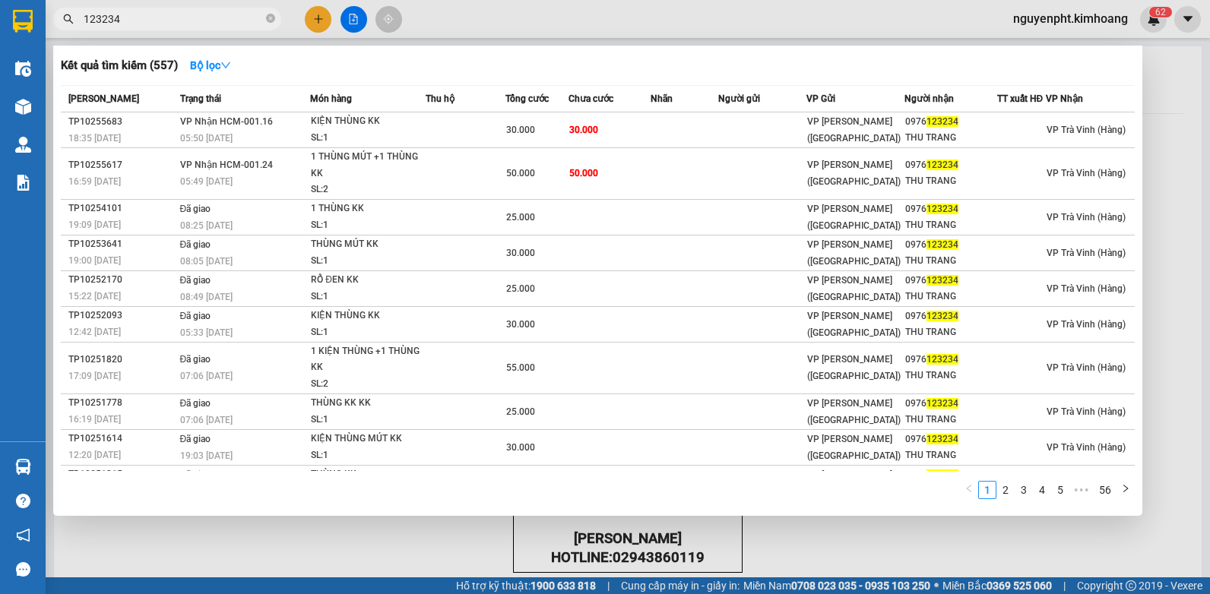
drag, startPoint x: 154, startPoint y: 21, endPoint x: 24, endPoint y: 39, distance: 130.4
click at [0, 43] on html "Kết quả tìm kiếm ( 557 ) Bộ lọc Mã ĐH Trạng thái Món hàng Thu hộ Tổng cước Chưa…" at bounding box center [605, 297] width 1210 height 594
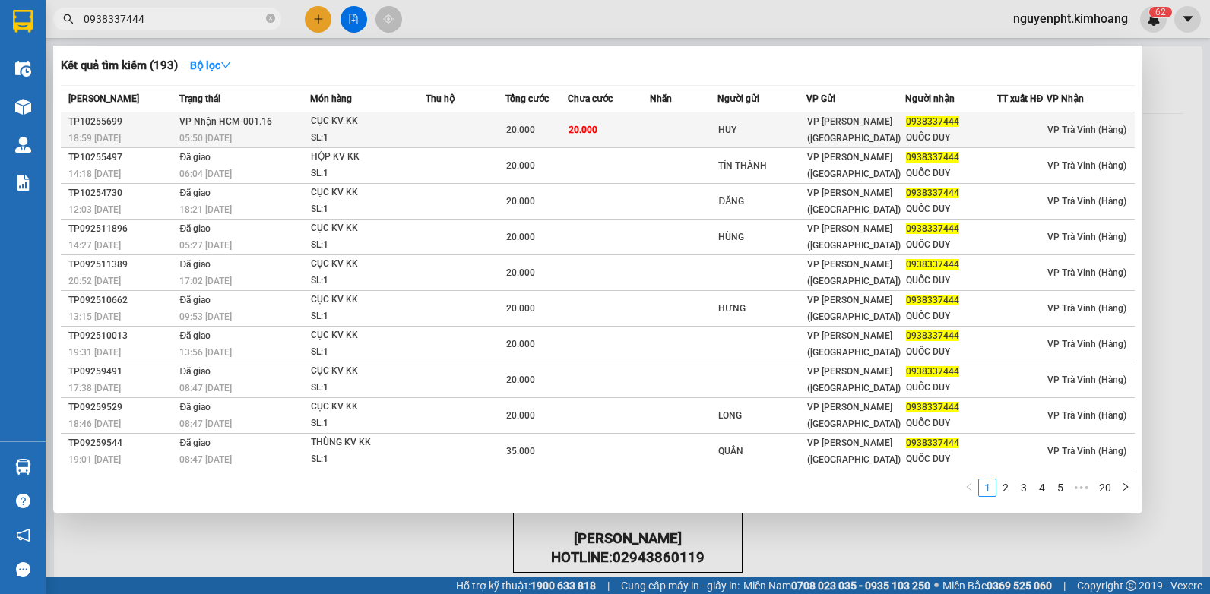
type input "0938337444"
click at [544, 131] on div "20.000" at bounding box center [536, 130] width 61 height 17
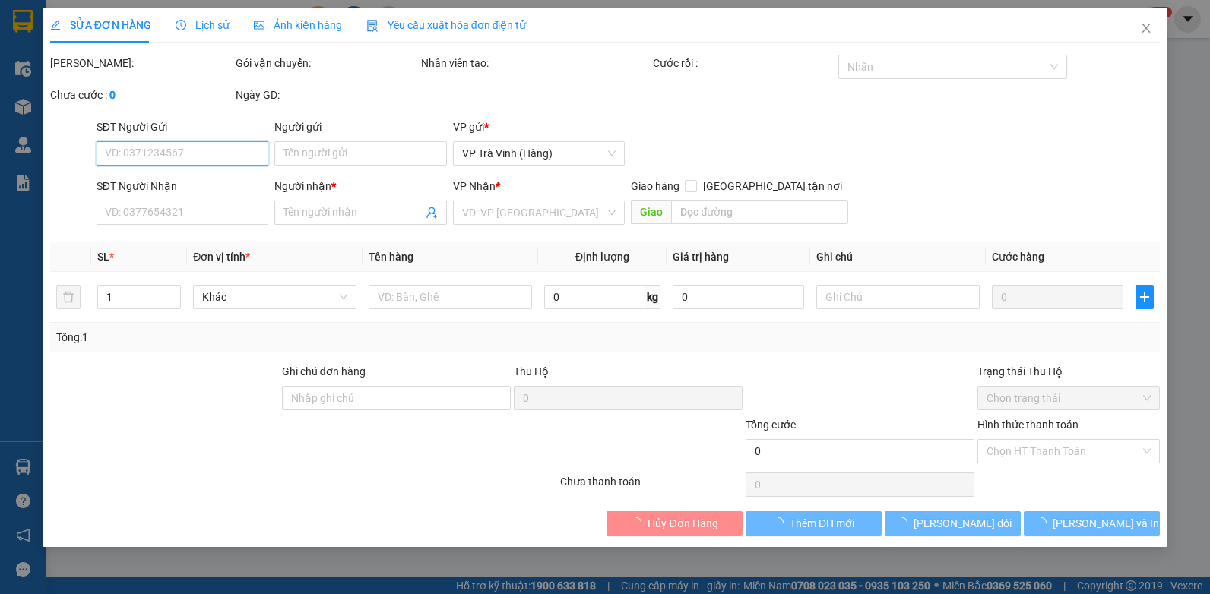
type input "HUY"
type input "0938337444"
type input "QUỐC DUY"
type input "20.000"
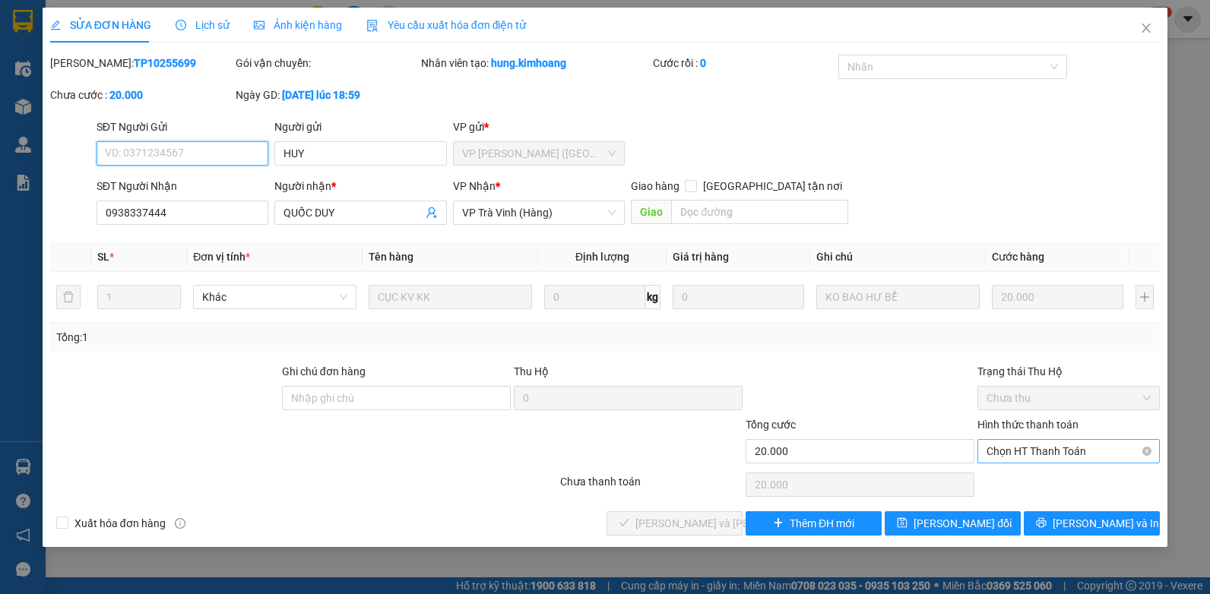
click at [1060, 458] on span "Chọn HT Thanh Toán" at bounding box center [1069, 451] width 164 height 23
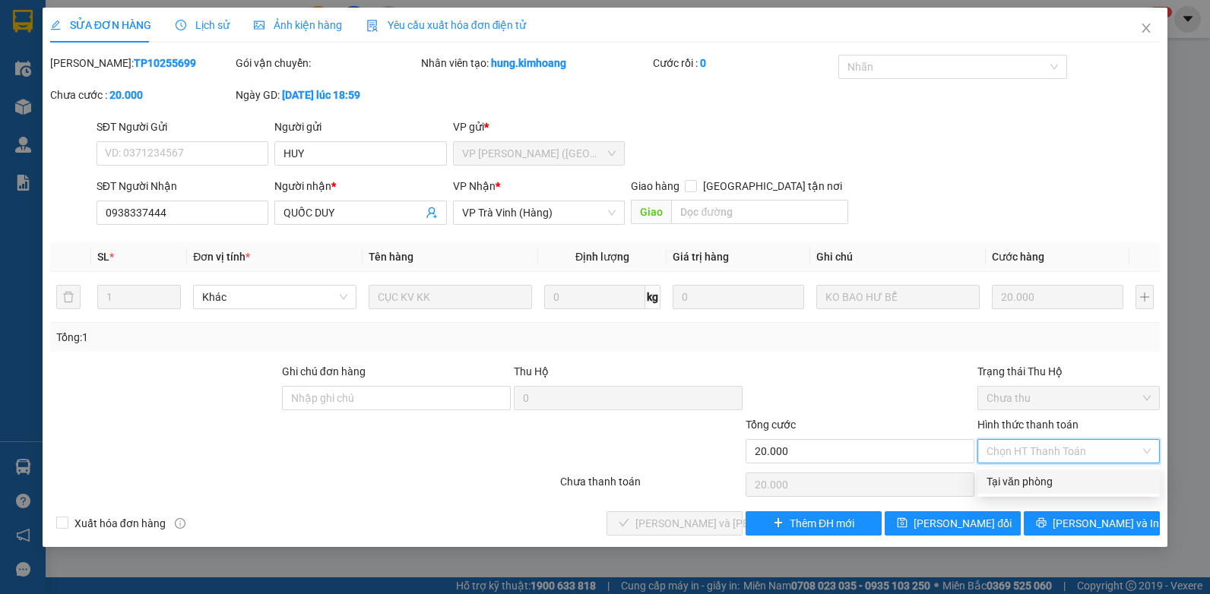
click at [1035, 481] on div "Tại văn phòng" at bounding box center [1069, 482] width 164 height 17
type input "0"
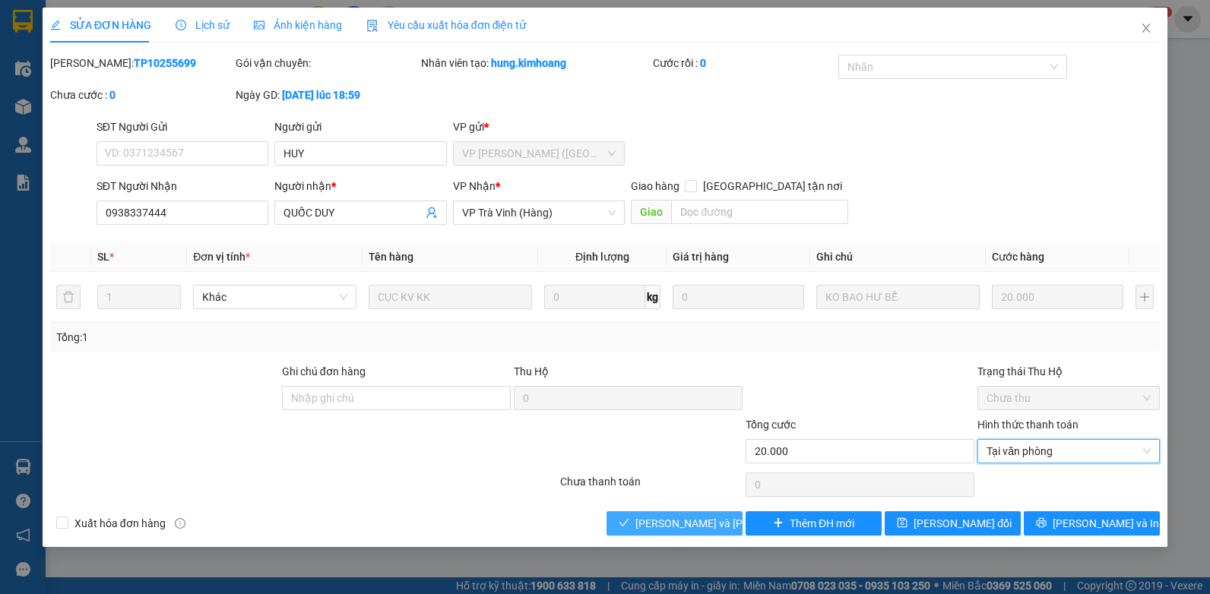
click at [672, 524] on span "[PERSON_NAME] và [PERSON_NAME] hàng" at bounding box center [738, 523] width 205 height 17
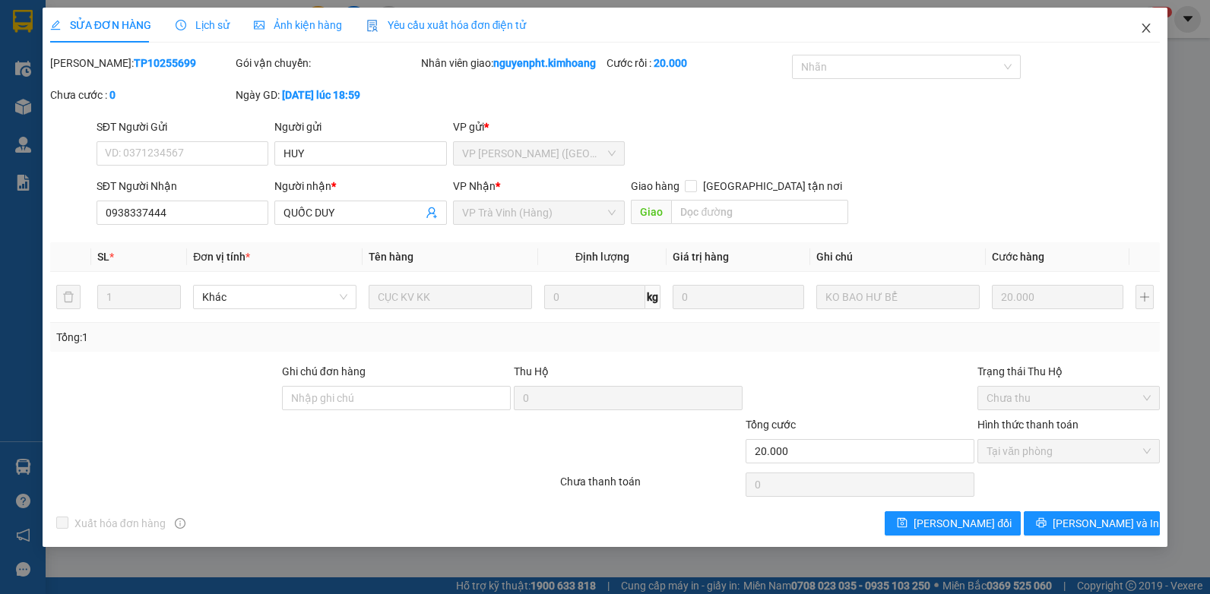
drag, startPoint x: 1146, startPoint y: 30, endPoint x: 1112, endPoint y: 17, distance: 36.8
click at [1146, 30] on icon "close" at bounding box center [1146, 28] width 12 height 12
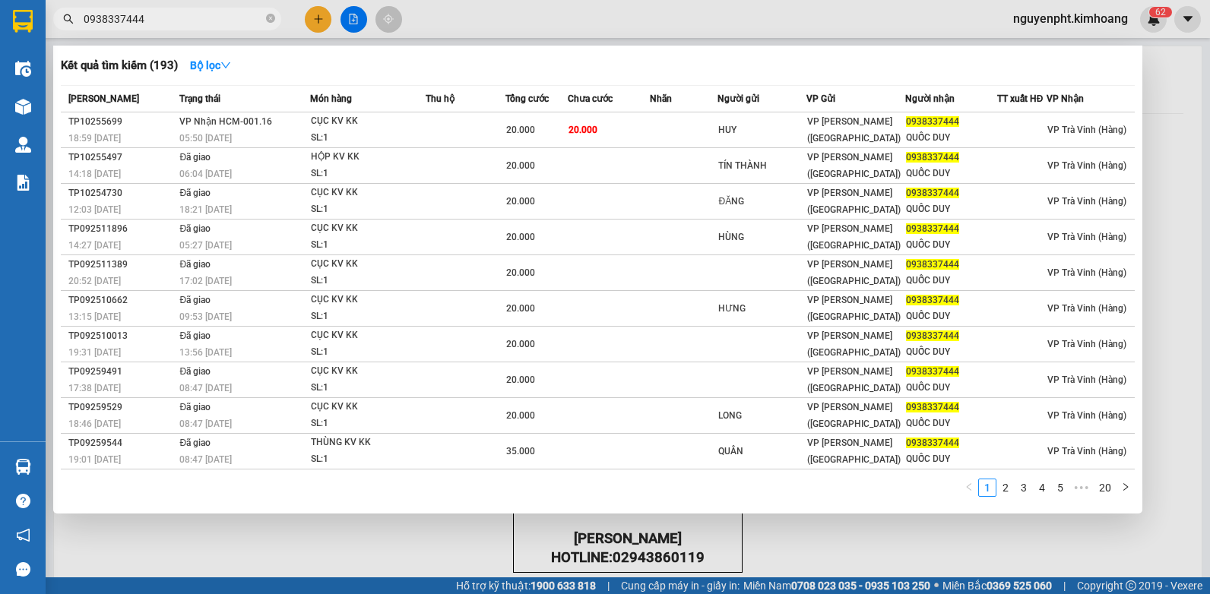
drag, startPoint x: 151, startPoint y: 24, endPoint x: 13, endPoint y: 39, distance: 139.1
click at [0, 39] on html "Kết quả tìm kiếm ( 193 ) Bộ lọc Mã ĐH Trạng thái Món hàng Thu hộ Tổng cước Chưa…" at bounding box center [605, 297] width 1210 height 594
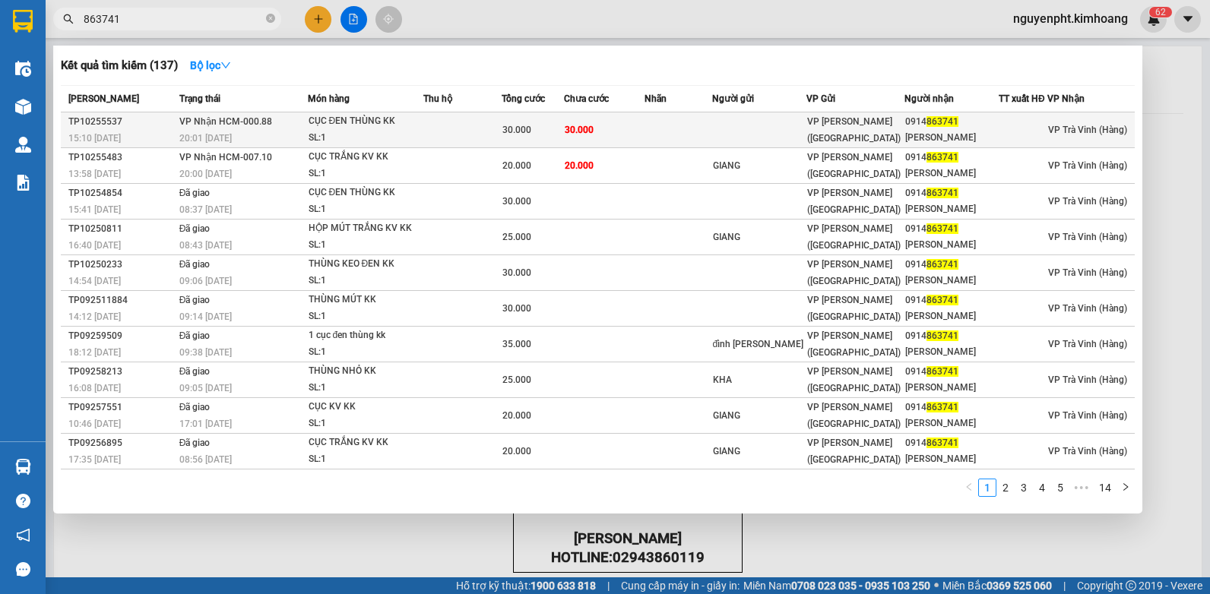
type input "863741"
click at [560, 128] on div "30.000" at bounding box center [532, 130] width 61 height 17
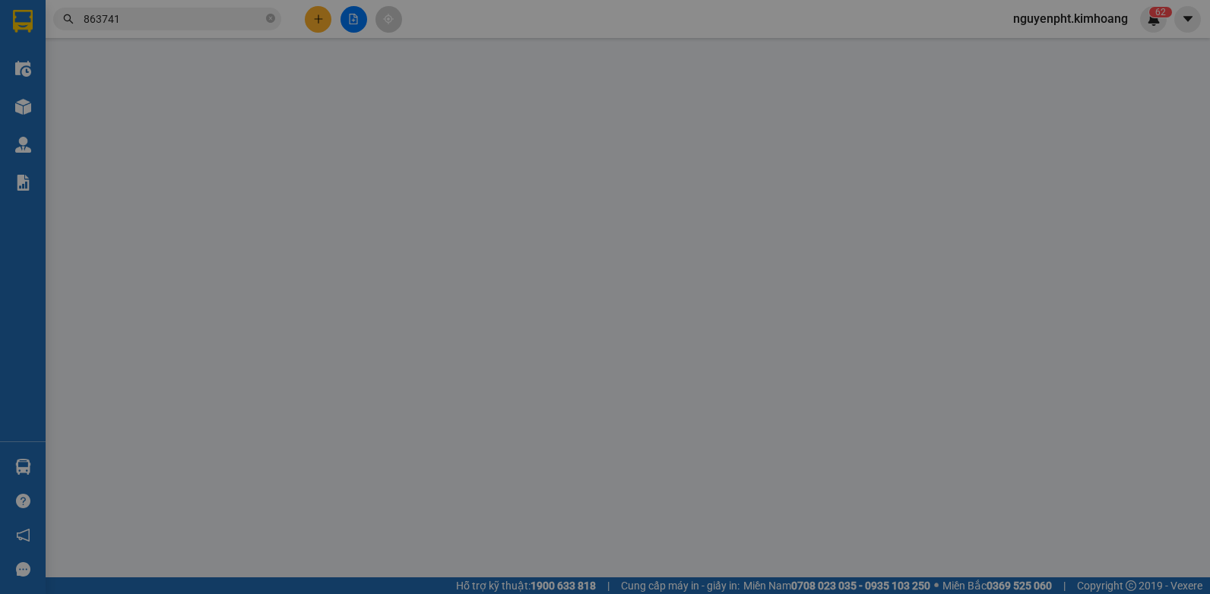
type input "0914863741"
type input "[PERSON_NAME]"
type input "30.000"
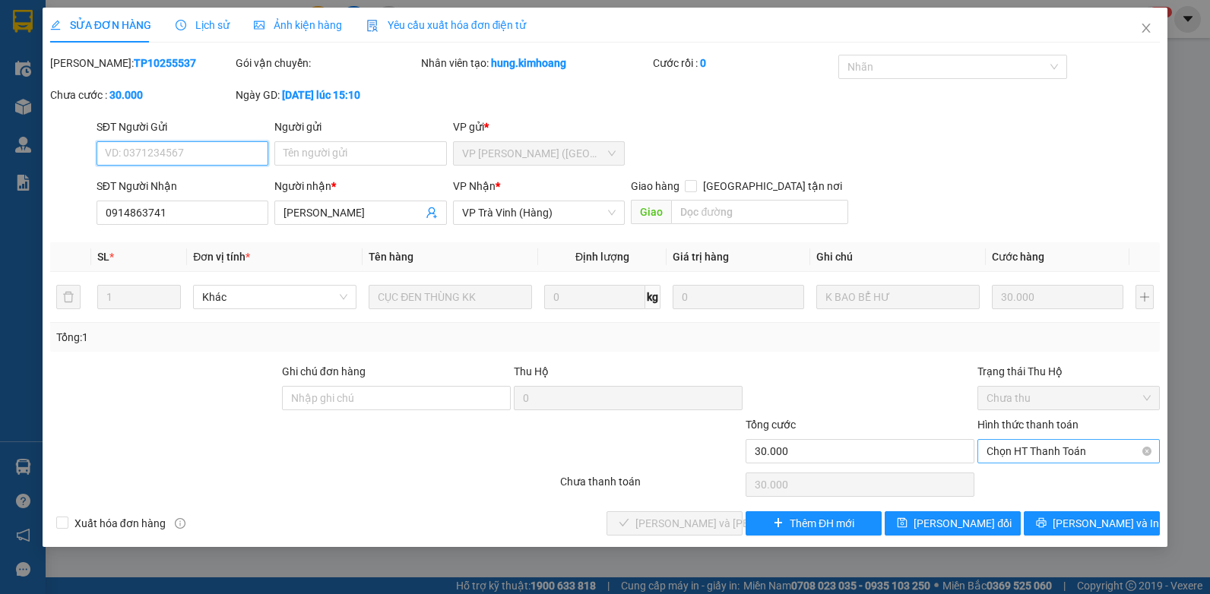
drag, startPoint x: 1048, startPoint y: 449, endPoint x: 1044, endPoint y: 463, distance: 14.9
click at [1048, 449] on span "Chọn HT Thanh Toán" at bounding box center [1069, 451] width 164 height 23
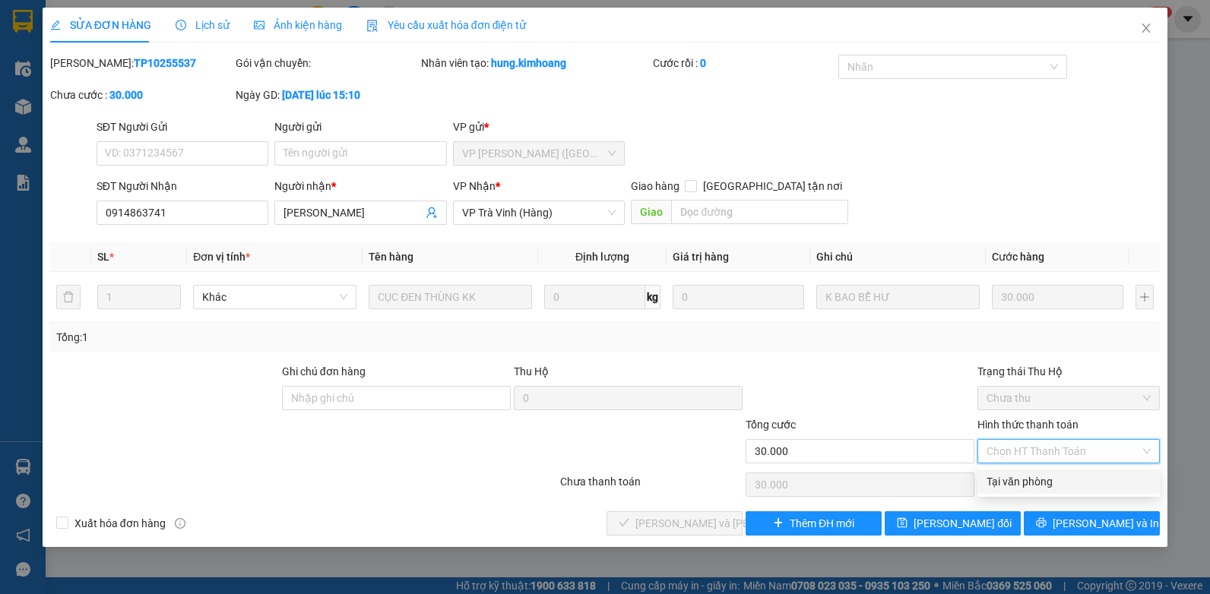
click at [1035, 480] on div "Tại văn phòng" at bounding box center [1069, 482] width 164 height 17
type input "0"
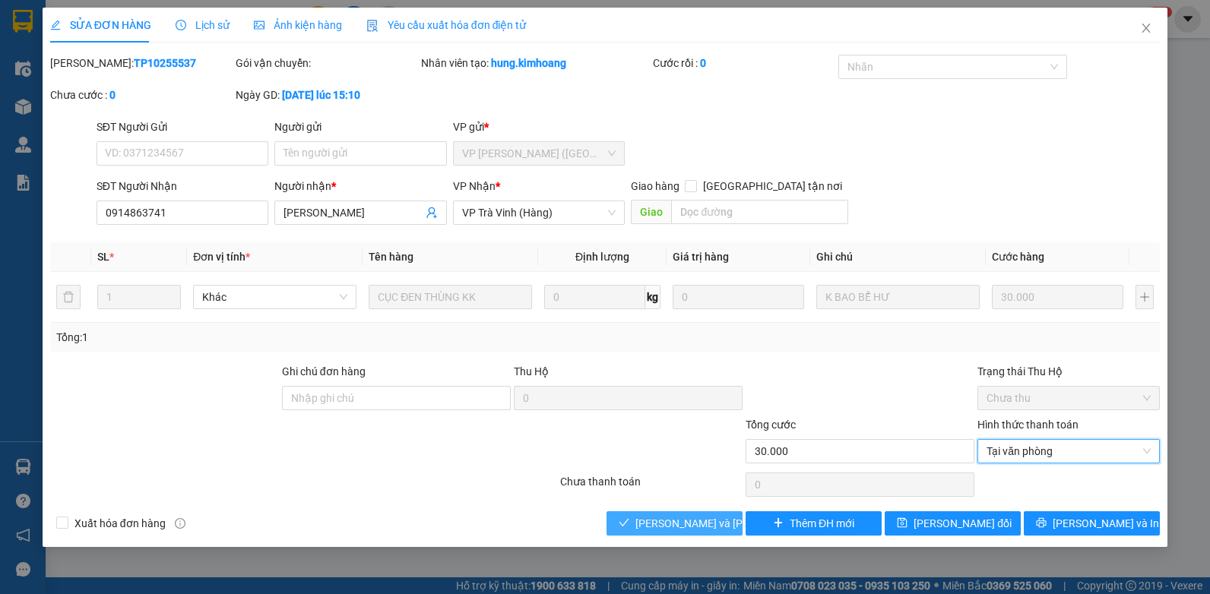
drag, startPoint x: 711, startPoint y: 521, endPoint x: 702, endPoint y: 515, distance: 10.3
click at [709, 521] on span "[PERSON_NAME] và [PERSON_NAME] hàng" at bounding box center [738, 523] width 205 height 17
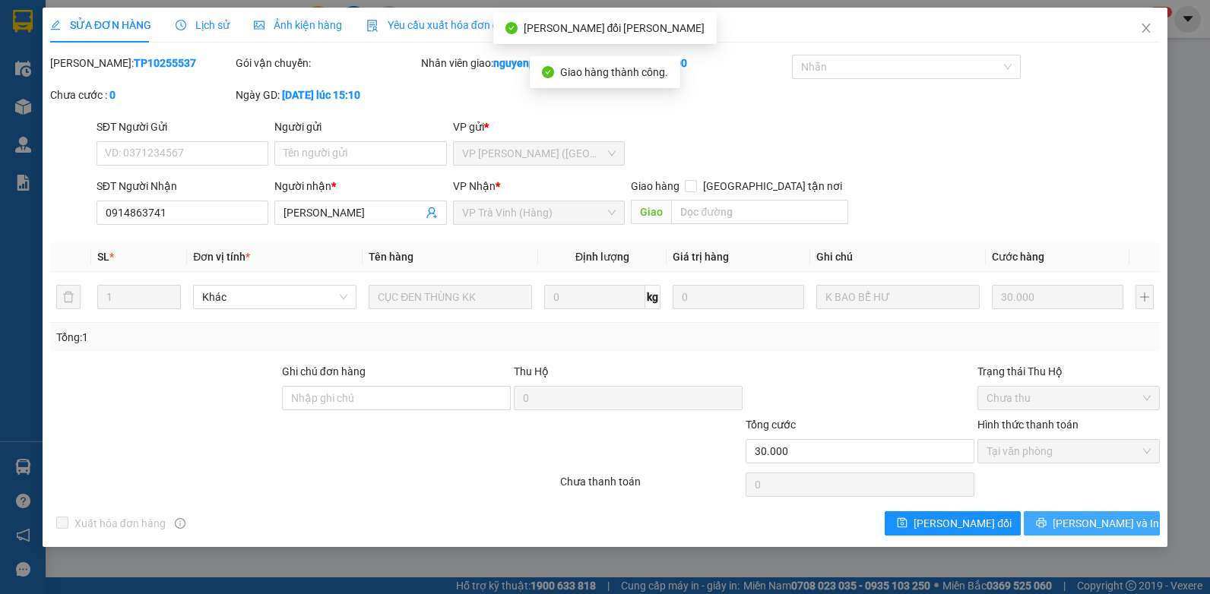
click at [1061, 522] on button "[PERSON_NAME] và In" at bounding box center [1092, 524] width 136 height 24
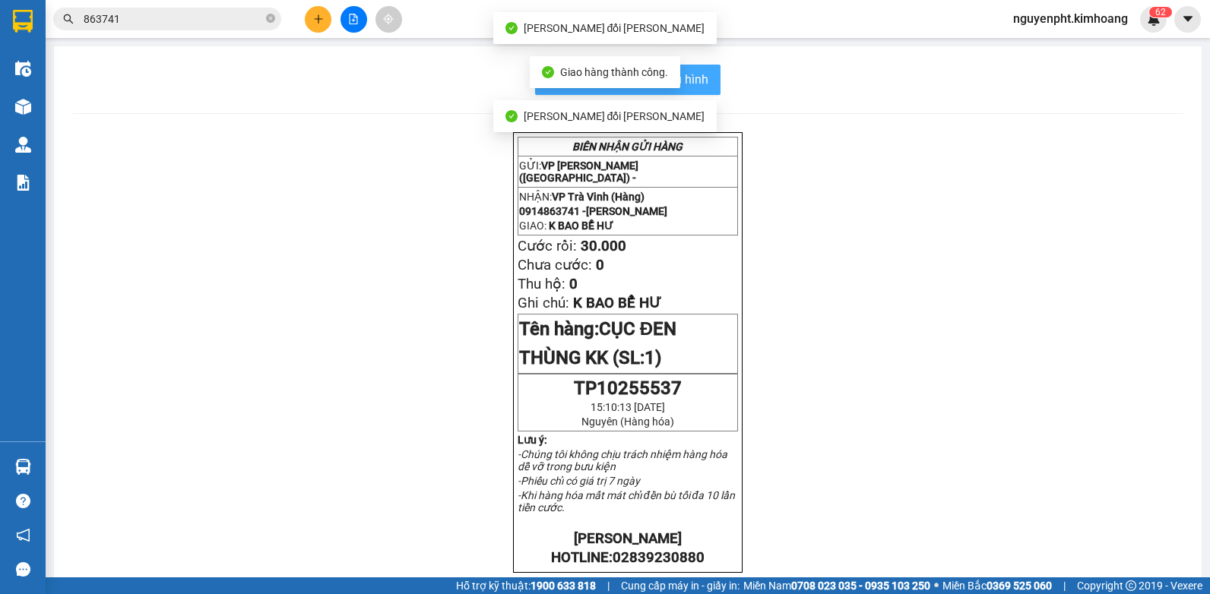
drag, startPoint x: 696, startPoint y: 73, endPoint x: 673, endPoint y: 71, distance: 22.9
click at [694, 74] on span "In mẫu biên lai tự cấu hình" at bounding box center [637, 79] width 143 height 19
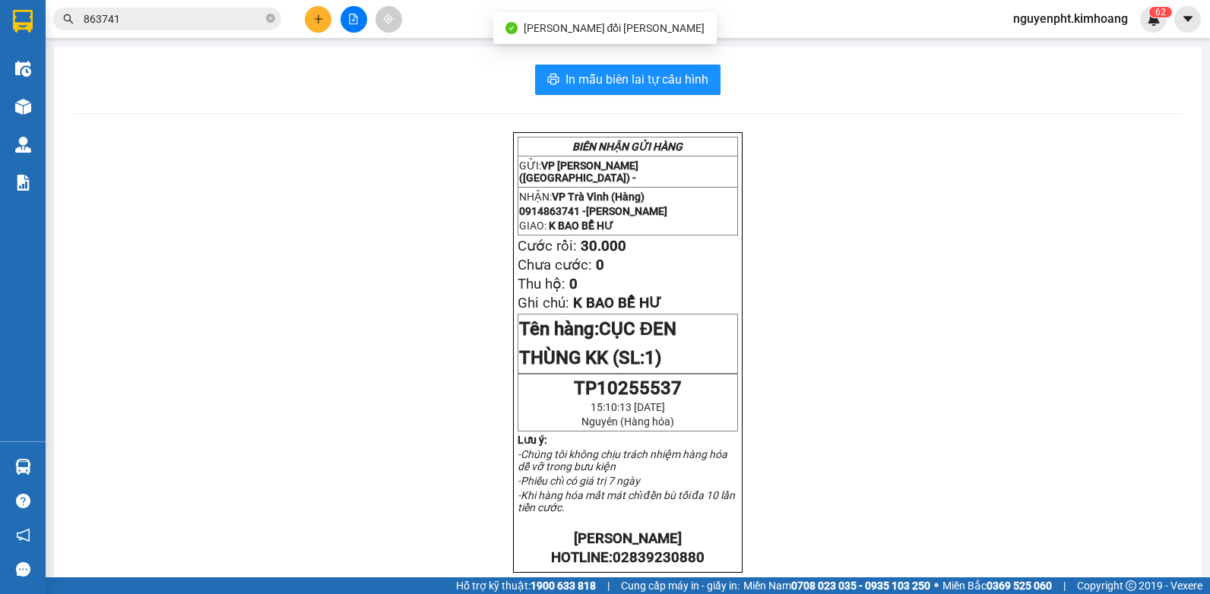
drag, startPoint x: 198, startPoint y: 28, endPoint x: 239, endPoint y: 89, distance: 73.8
click at [201, 29] on span "863741" at bounding box center [167, 19] width 228 height 23
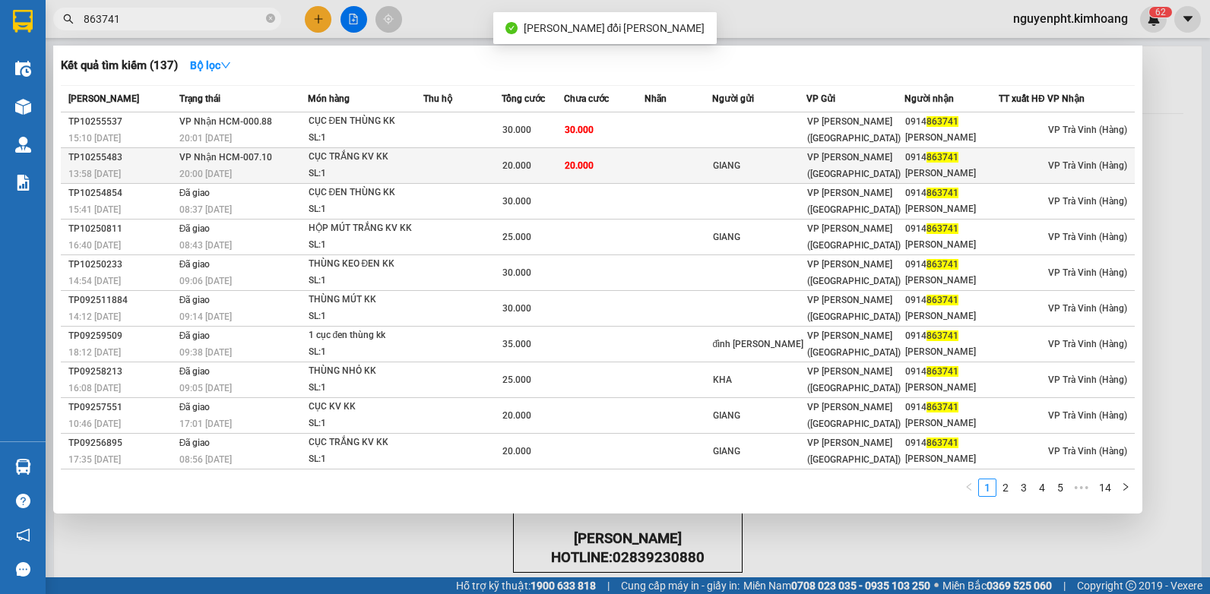
click at [423, 163] on div "CỤC TRẮNG KV KK" at bounding box center [366, 157] width 114 height 17
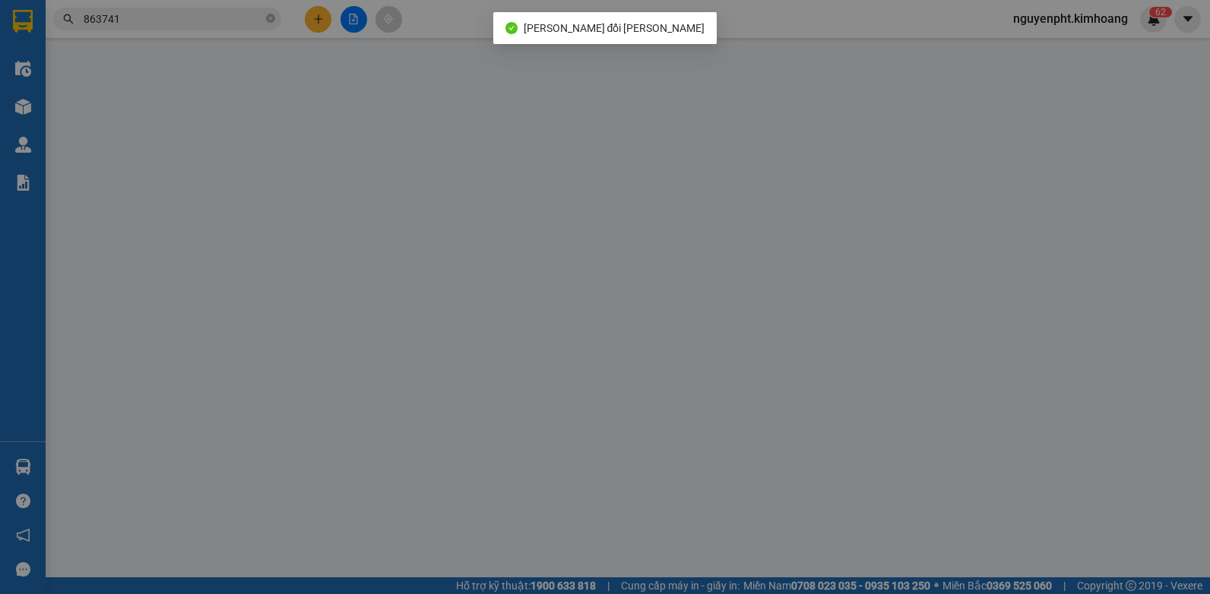
type input "GIANG"
type input "0914863741"
type input "[PERSON_NAME]"
type input "20.000"
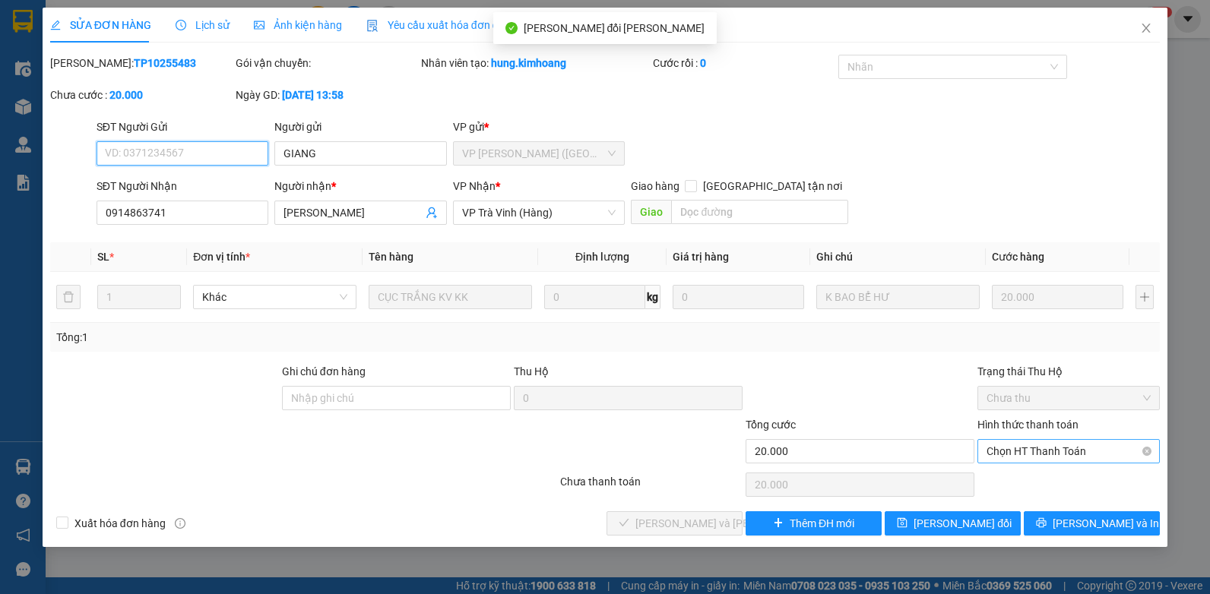
drag, startPoint x: 1073, startPoint y: 444, endPoint x: 1071, endPoint y: 454, distance: 10.0
click at [1073, 450] on span "Chọn HT Thanh Toán" at bounding box center [1069, 451] width 164 height 23
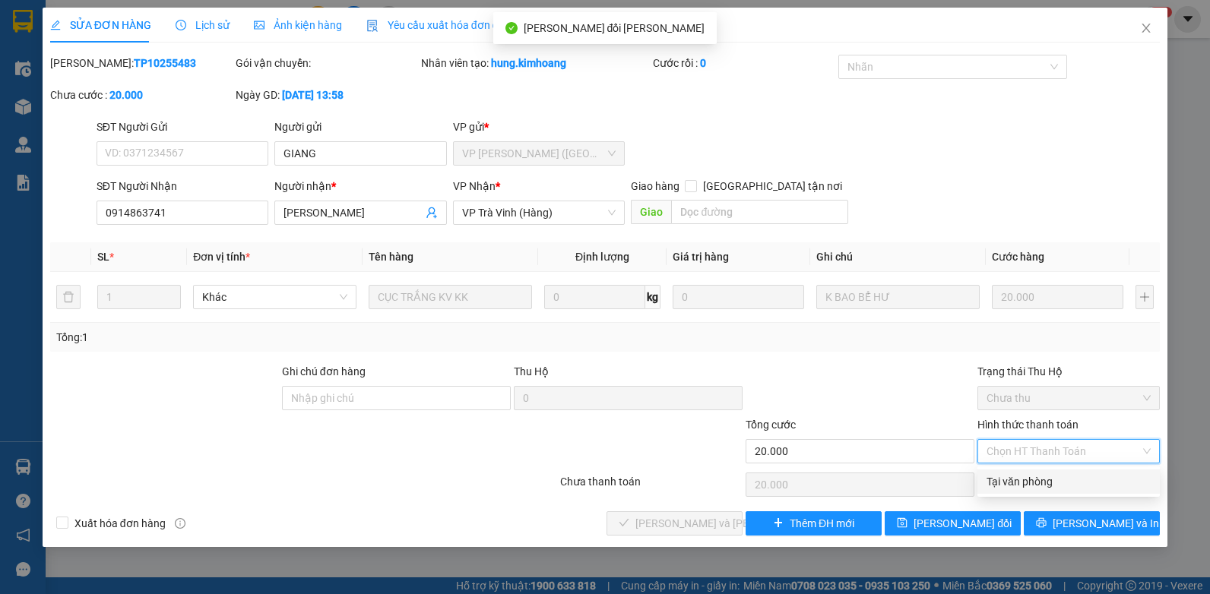
drag, startPoint x: 1064, startPoint y: 480, endPoint x: 974, endPoint y: 493, distance: 91.3
click at [1064, 481] on div "Tại văn phòng" at bounding box center [1069, 482] width 164 height 17
type input "0"
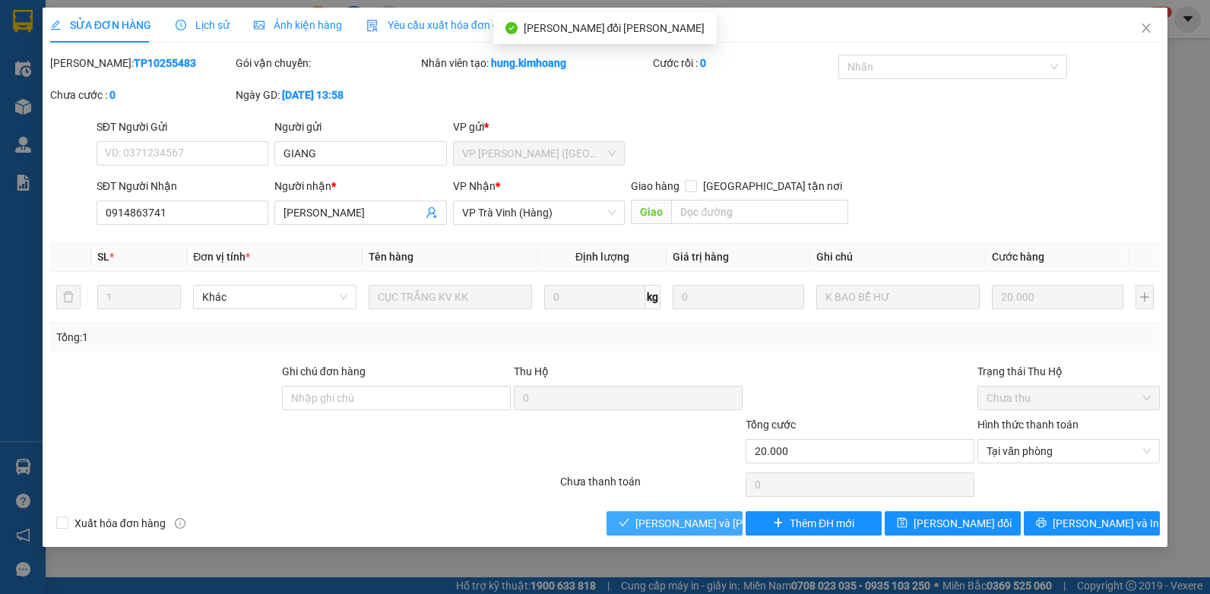
drag, startPoint x: 685, startPoint y: 526, endPoint x: 709, endPoint y: 502, distance: 33.9
click at [686, 527] on span "[PERSON_NAME] và [PERSON_NAME] hàng" at bounding box center [738, 523] width 205 height 17
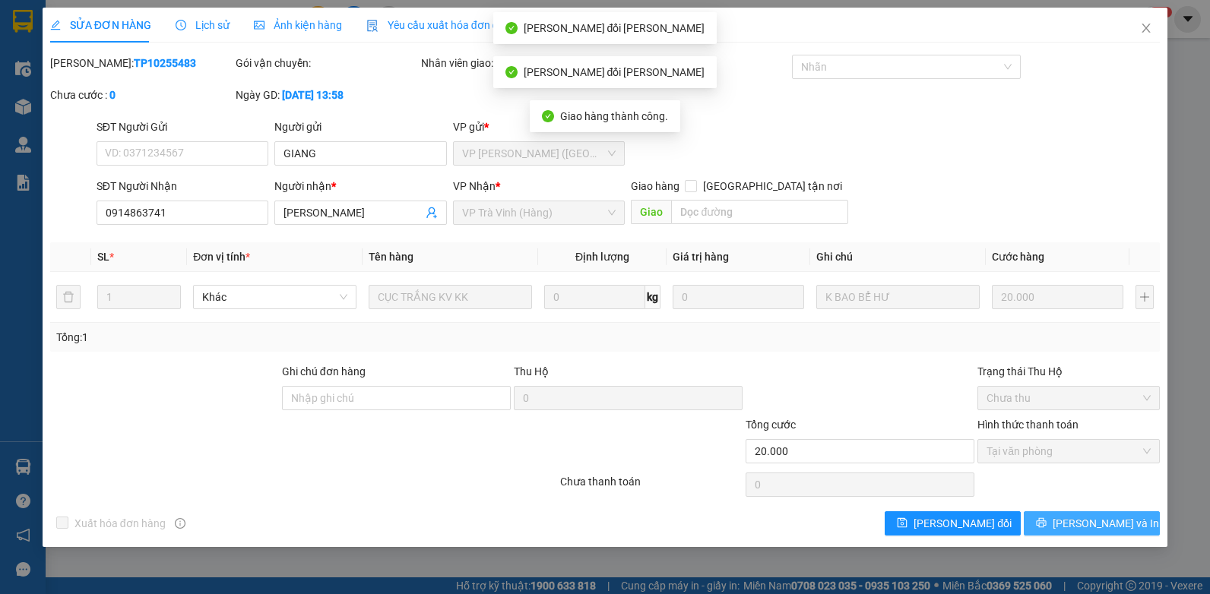
click at [1047, 522] on icon "printer" at bounding box center [1041, 523] width 11 height 11
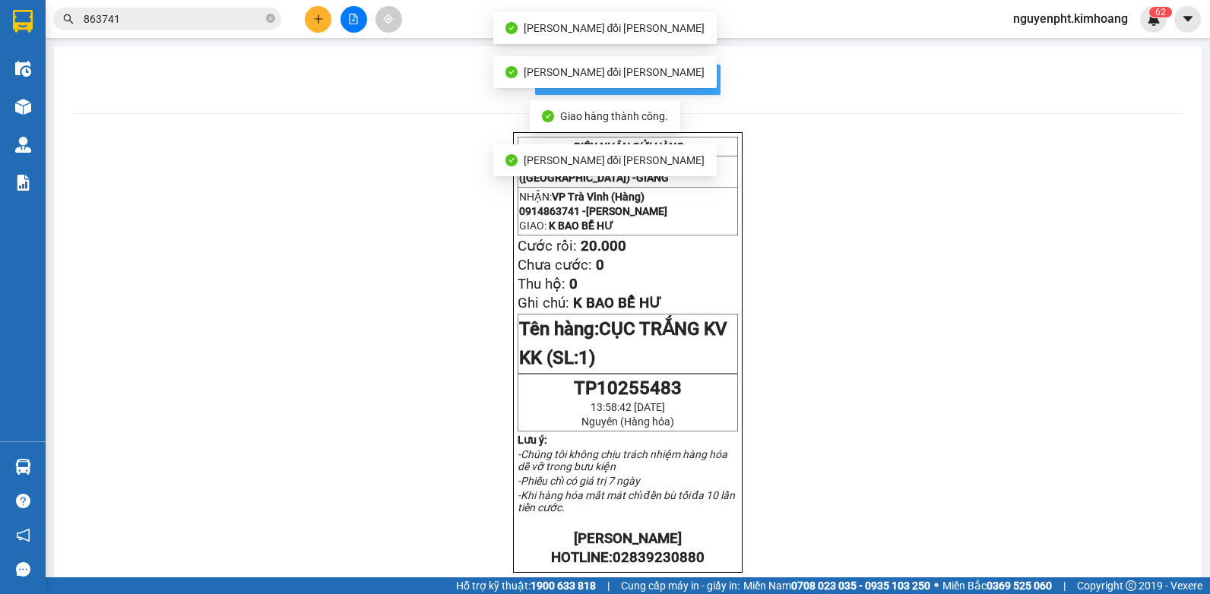
click at [699, 78] on span "In mẫu biên lai tự cấu hình" at bounding box center [637, 79] width 143 height 19
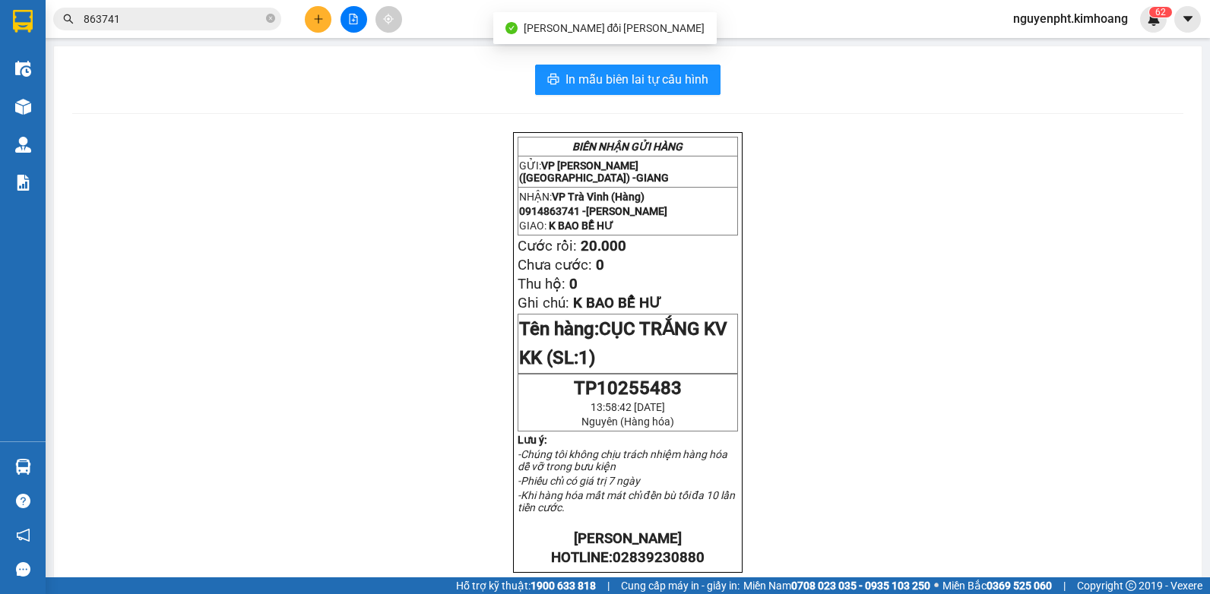
click at [195, 15] on input "863741" at bounding box center [173, 19] width 179 height 17
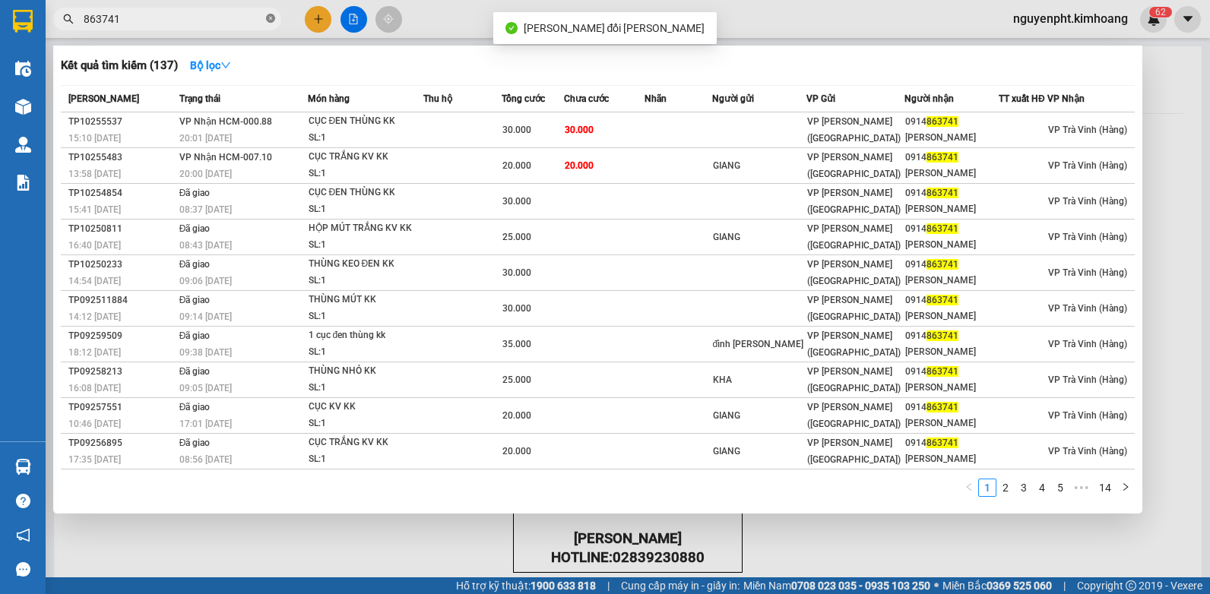
click at [271, 18] on icon "close-circle" at bounding box center [270, 18] width 9 height 9
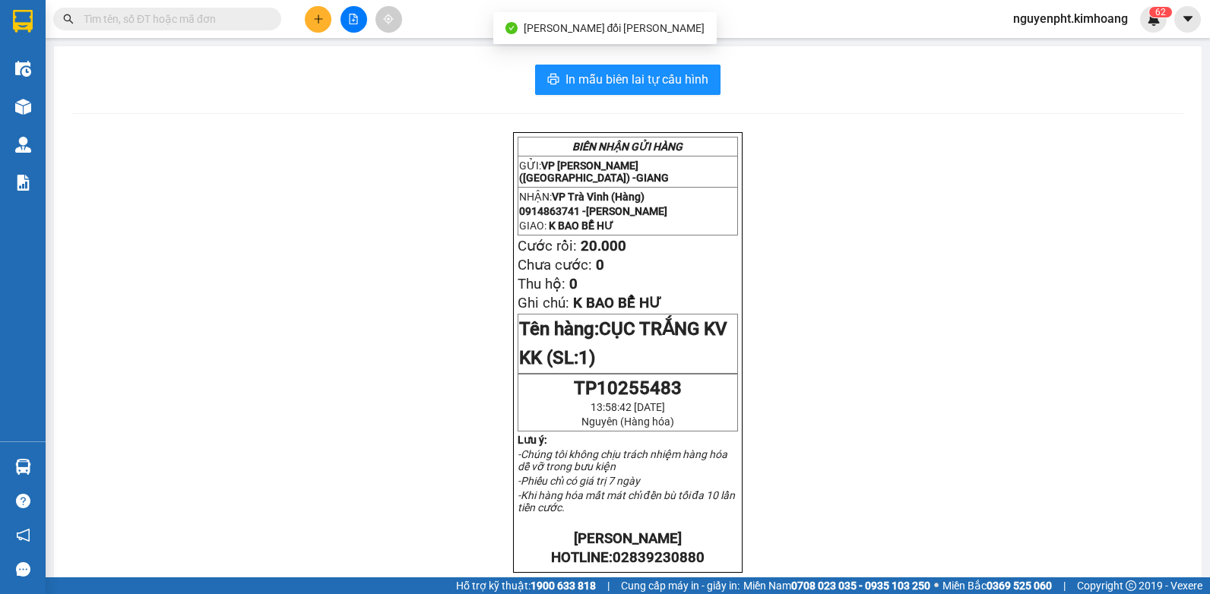
click at [239, 18] on input "text" at bounding box center [173, 19] width 179 height 17
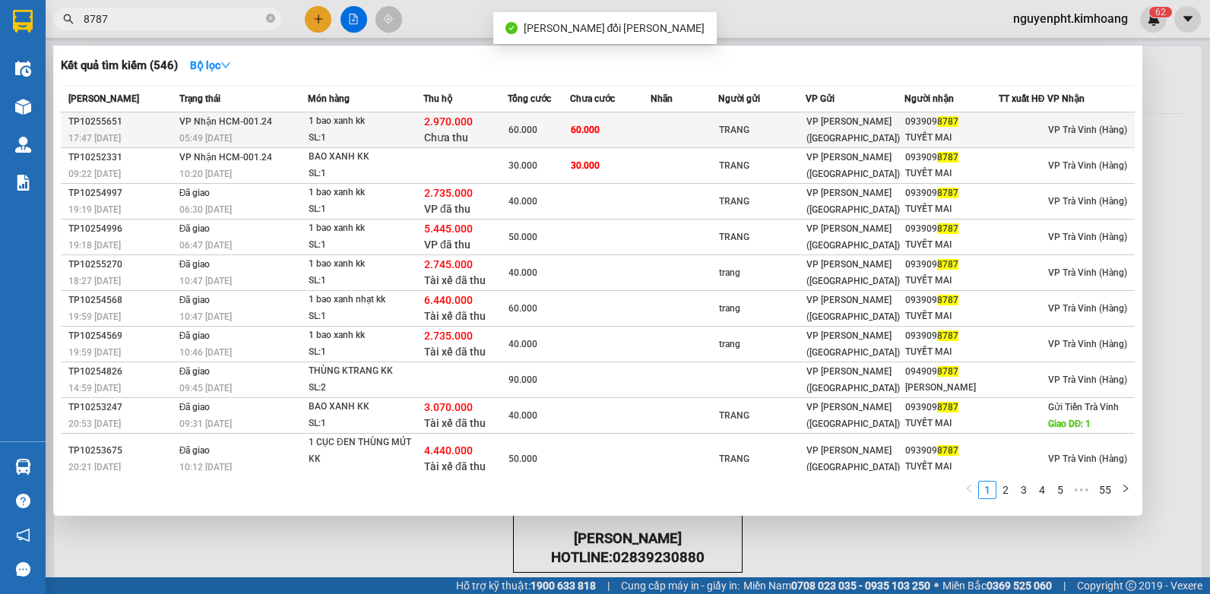
type input "8787"
click at [1048, 138] on td "VP Trà Vinh (Hàng)" at bounding box center [1091, 131] width 87 height 36
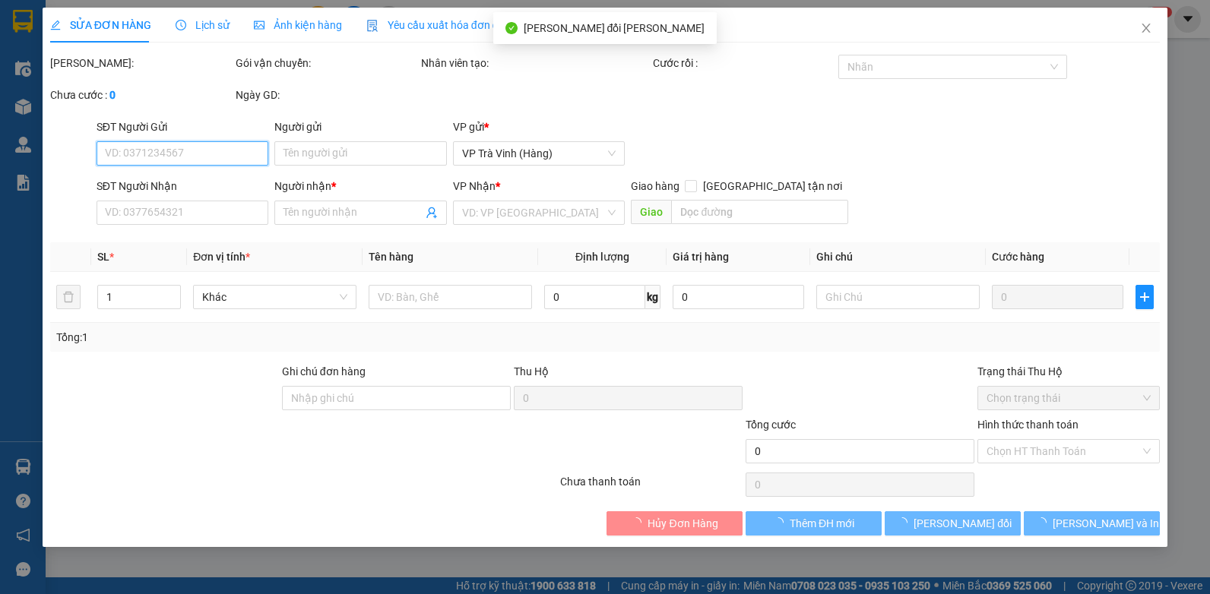
type input "TRANG"
type input "0939098787"
type input "TUYẾT MAI"
type input "bao nhỏ"
type input "2.970.000"
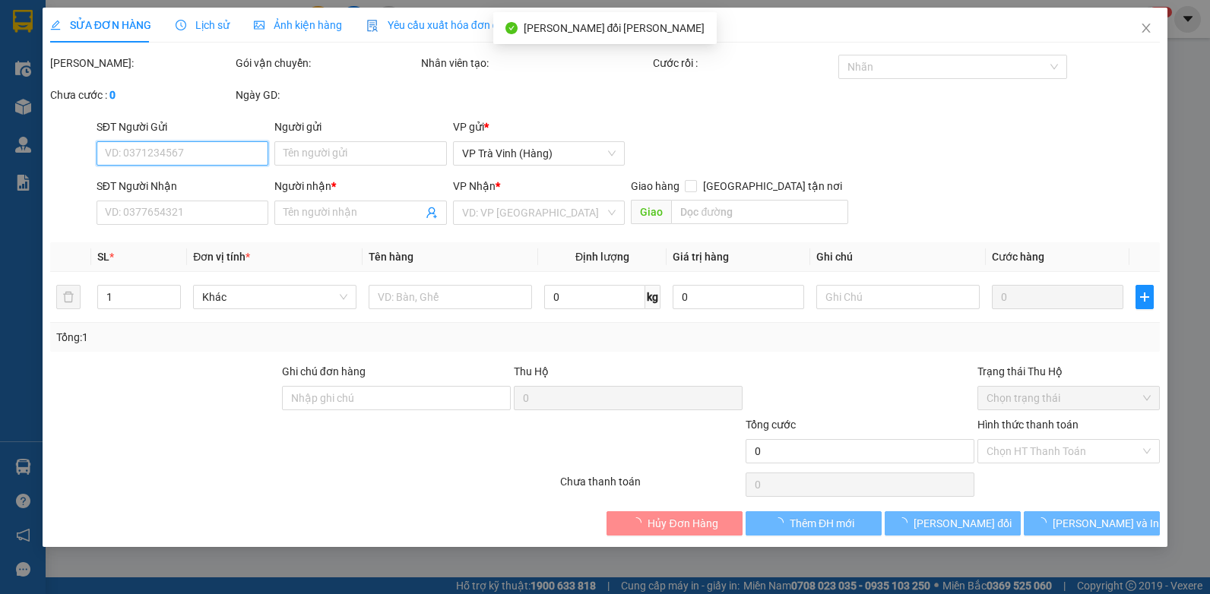
type input "60.000"
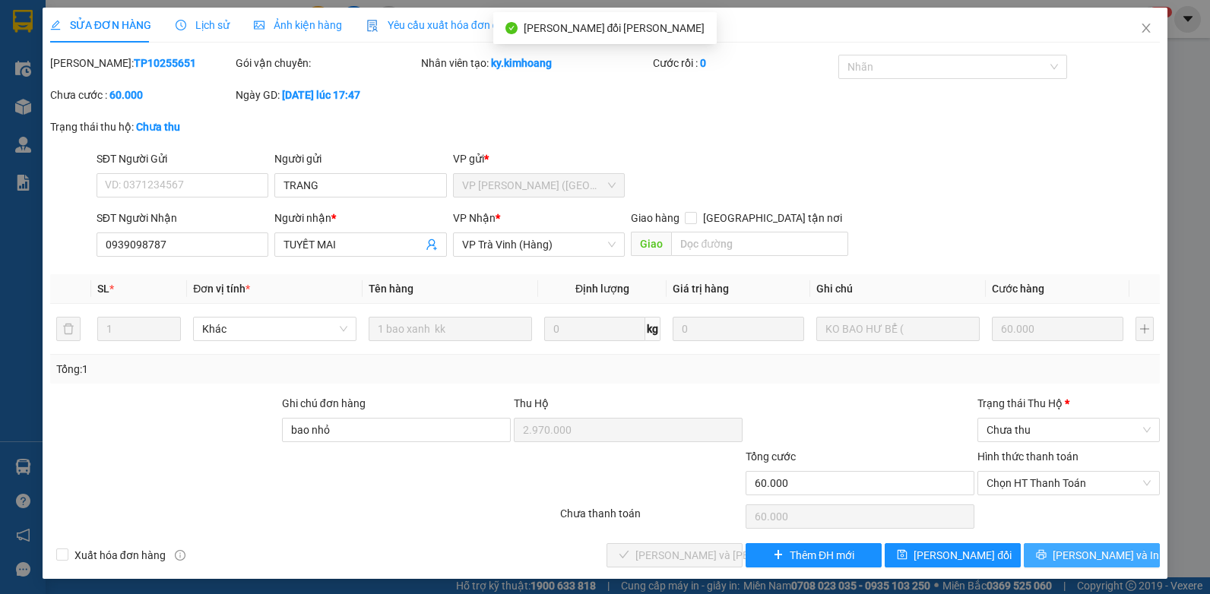
drag, startPoint x: 1078, startPoint y: 553, endPoint x: 1070, endPoint y: 547, distance: 10.3
click at [1077, 553] on span "[PERSON_NAME] và In" at bounding box center [1106, 555] width 106 height 17
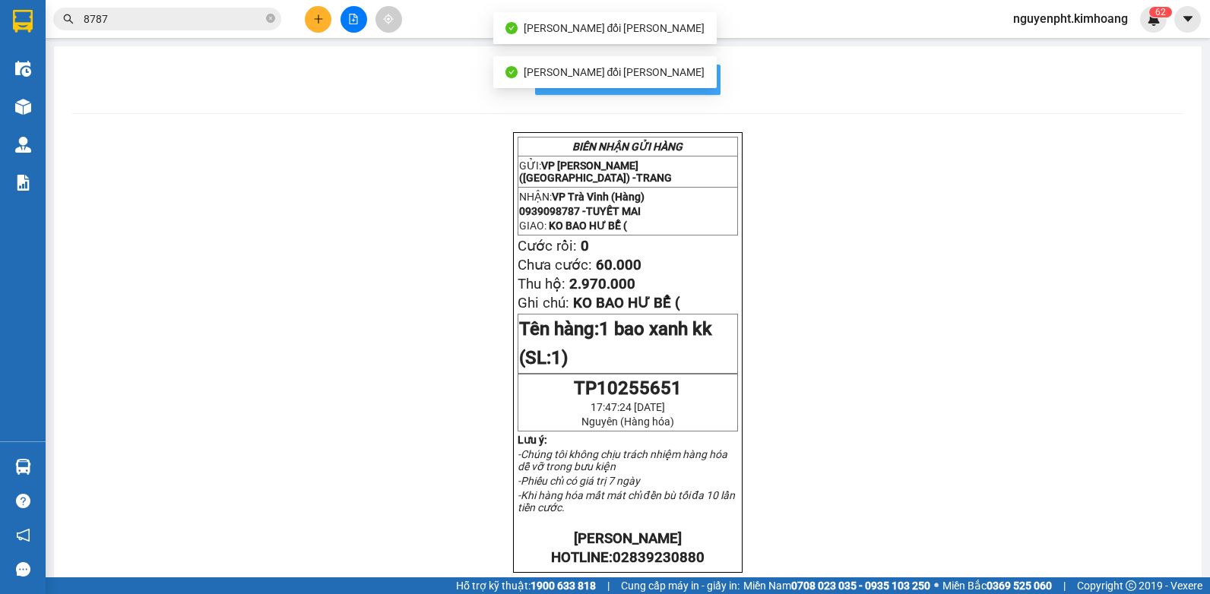
click at [702, 79] on span "In mẫu biên lai tự cấu hình" at bounding box center [637, 79] width 143 height 19
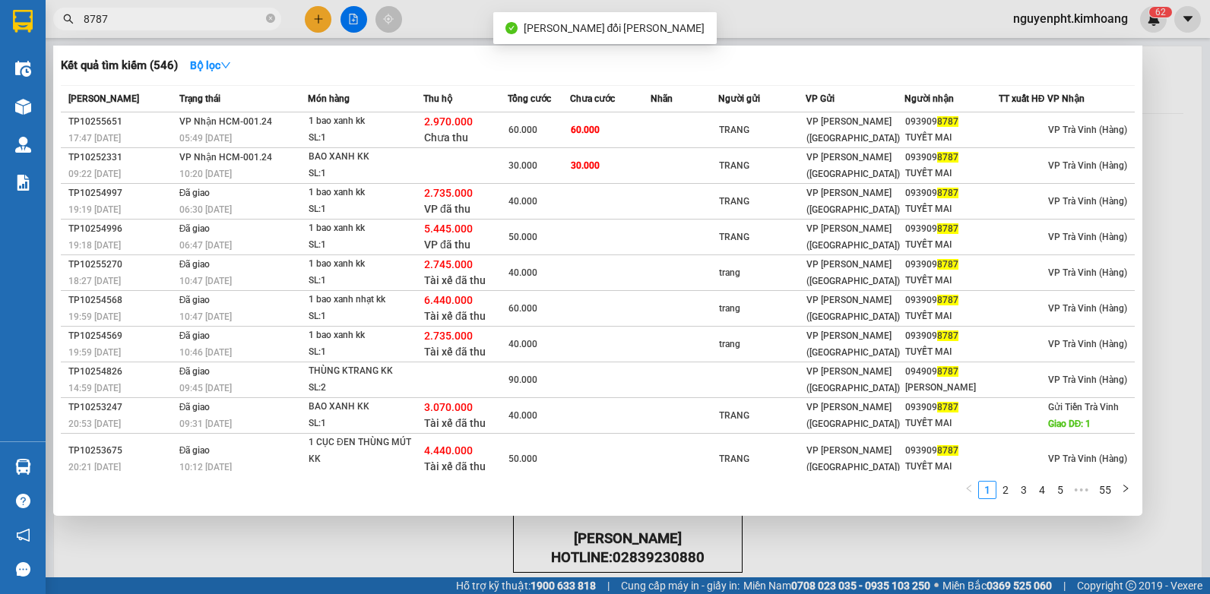
drag, startPoint x: 205, startPoint y: 21, endPoint x: 26, endPoint y: 144, distance: 217.2
click at [0, 147] on html "Kết quả tìm kiếm ( 546 ) Bộ lọc Mã ĐH Trạng thái Món hàng Thu hộ Tổng cước Chưa…" at bounding box center [605, 297] width 1210 height 594
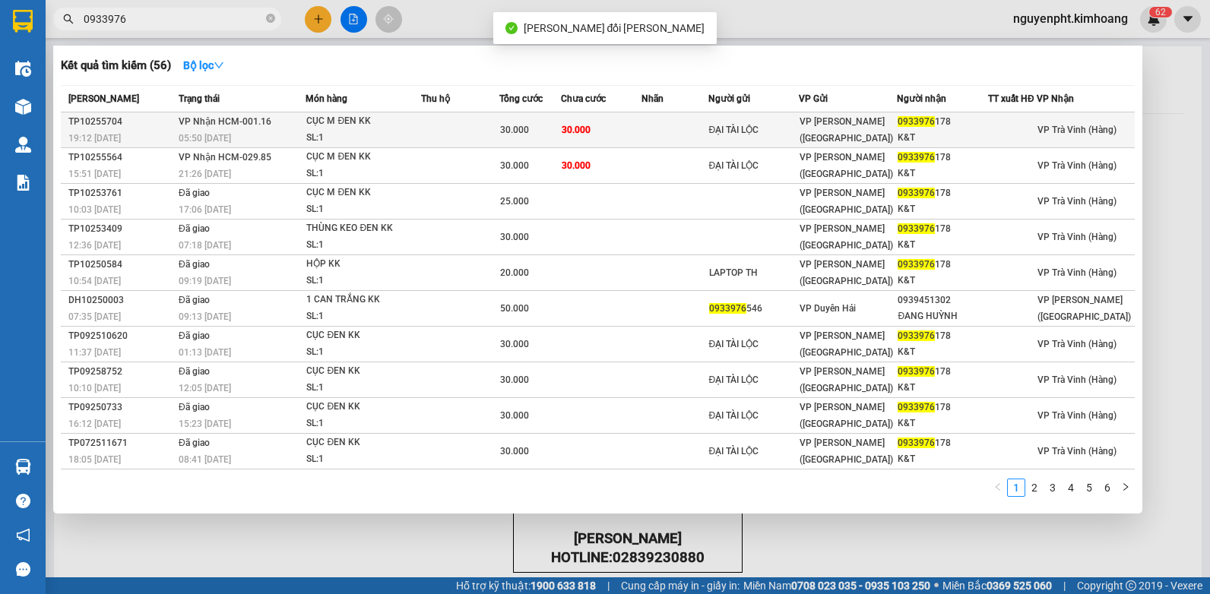
type input "0933976"
click at [487, 132] on td at bounding box center [460, 131] width 78 height 36
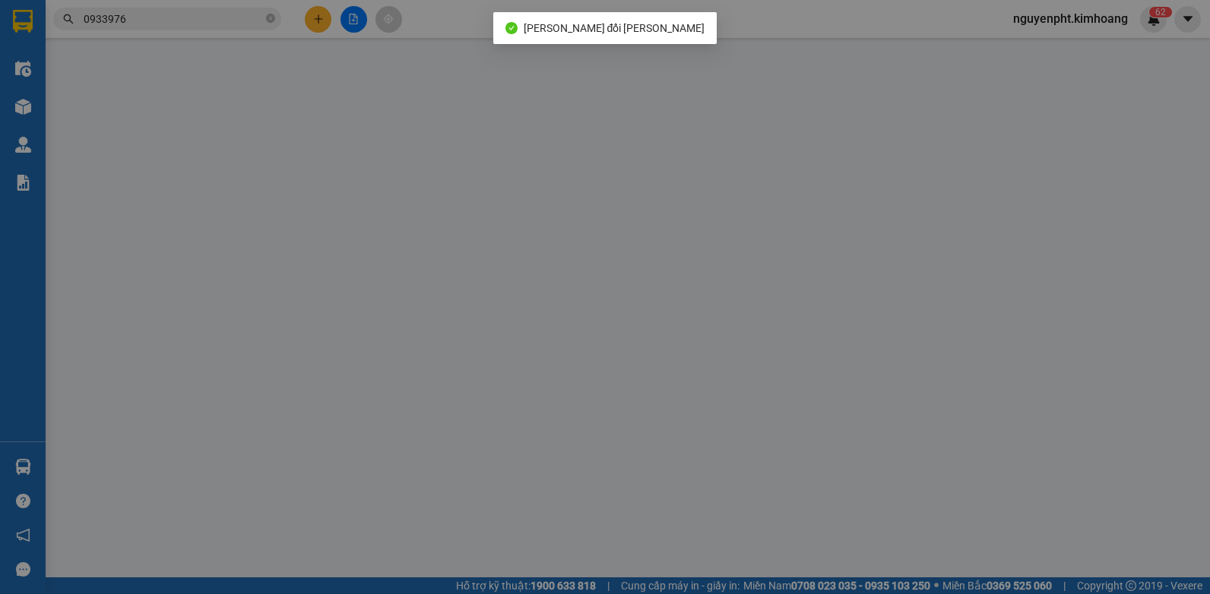
type input "ĐẠI TÀI LỘC"
type input "0933976178"
type input "K&T"
type input "30.000"
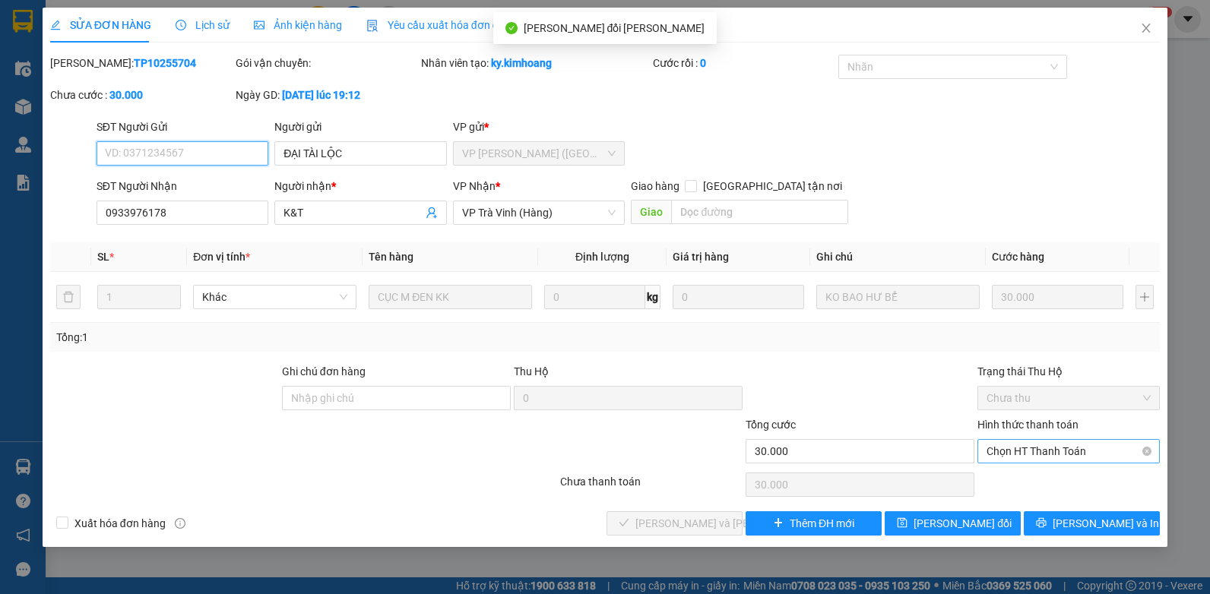
click at [1066, 446] on span "Chọn HT Thanh Toán" at bounding box center [1069, 451] width 164 height 23
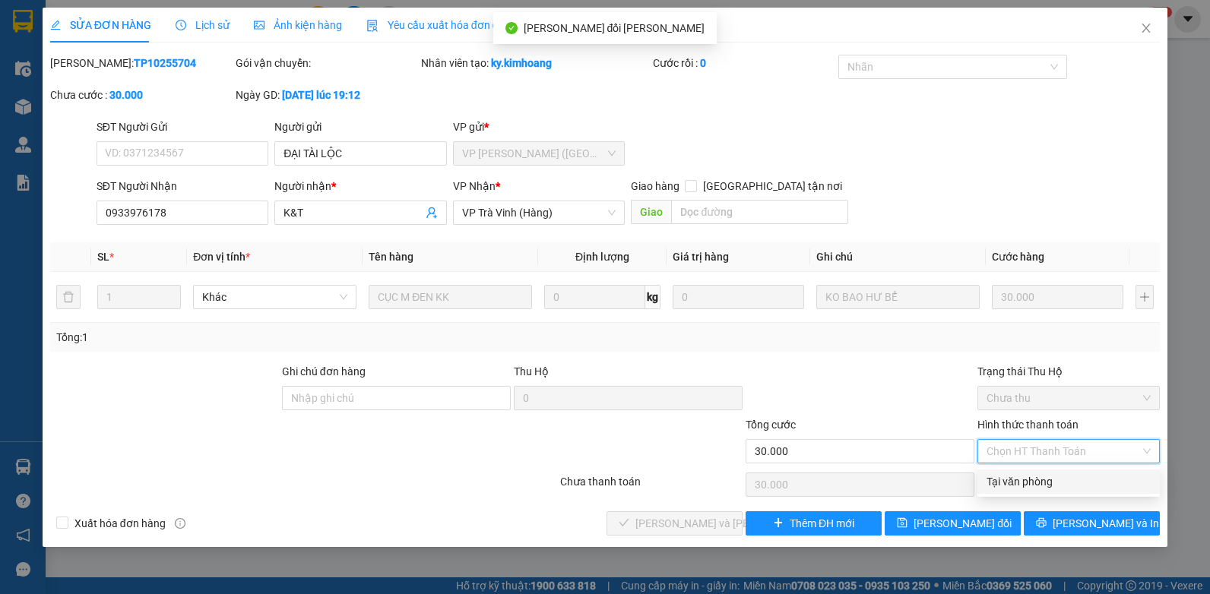
click at [1028, 493] on div "Tại văn phòng" at bounding box center [1069, 482] width 182 height 24
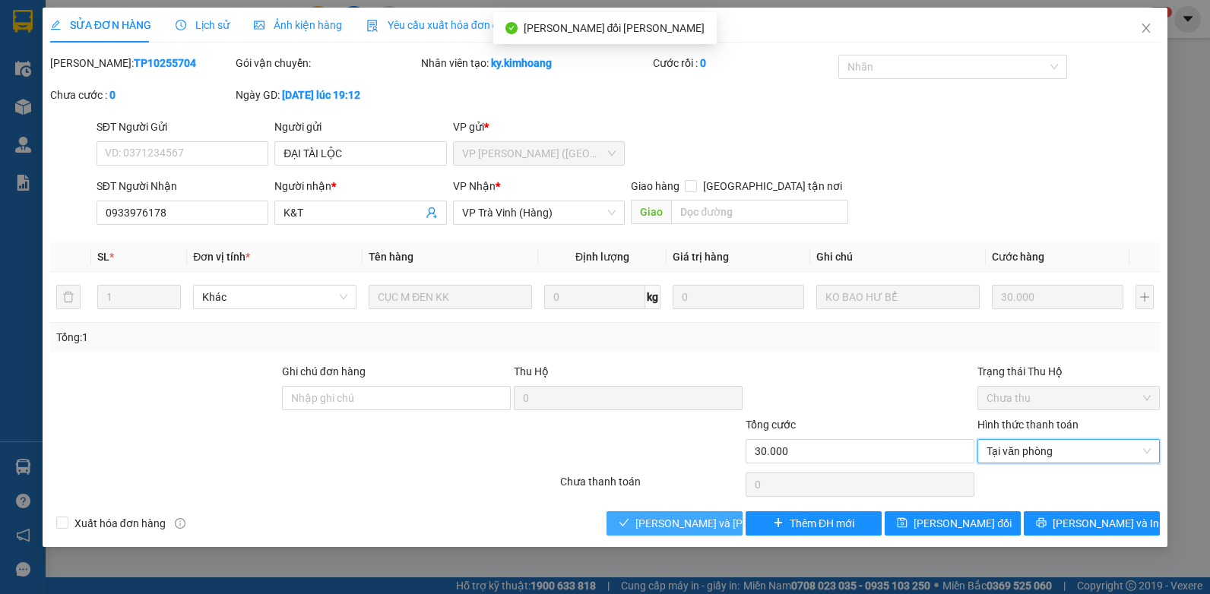
drag, startPoint x: 683, startPoint y: 529, endPoint x: 677, endPoint y: 523, distance: 8.1
click at [682, 529] on span "[PERSON_NAME] và [PERSON_NAME] hàng" at bounding box center [738, 523] width 205 height 17
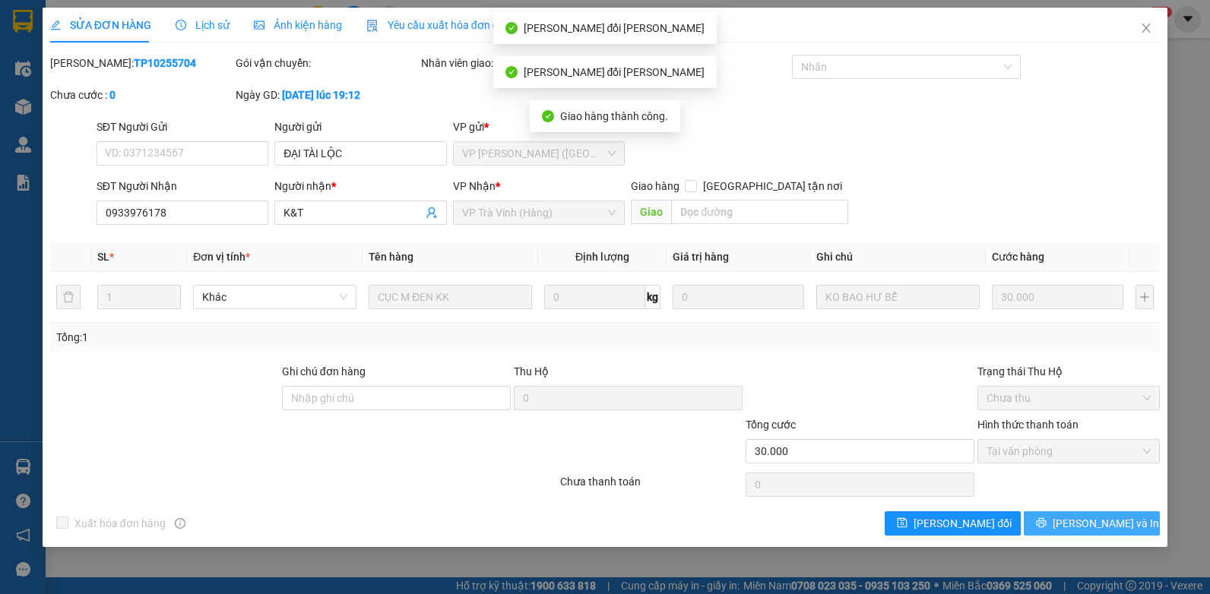
click at [1082, 528] on span "[PERSON_NAME] và In" at bounding box center [1106, 523] width 106 height 17
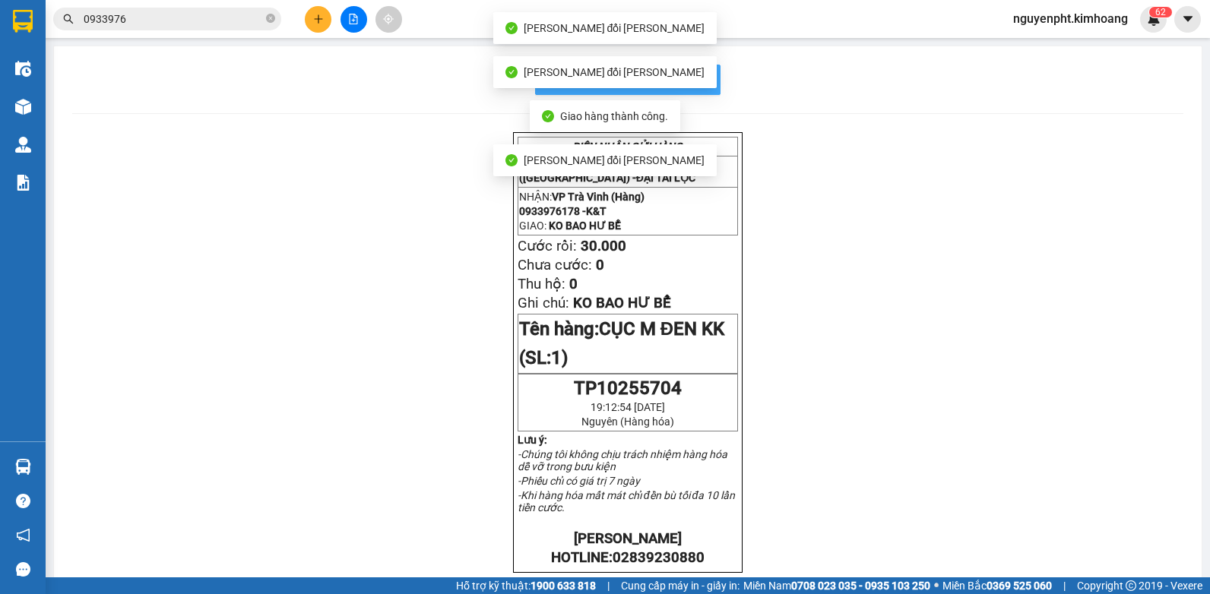
drag, startPoint x: 705, startPoint y: 85, endPoint x: 684, endPoint y: 83, distance: 20.7
click at [704, 85] on button "In mẫu biên lai tự cấu hình" at bounding box center [627, 80] width 185 height 30
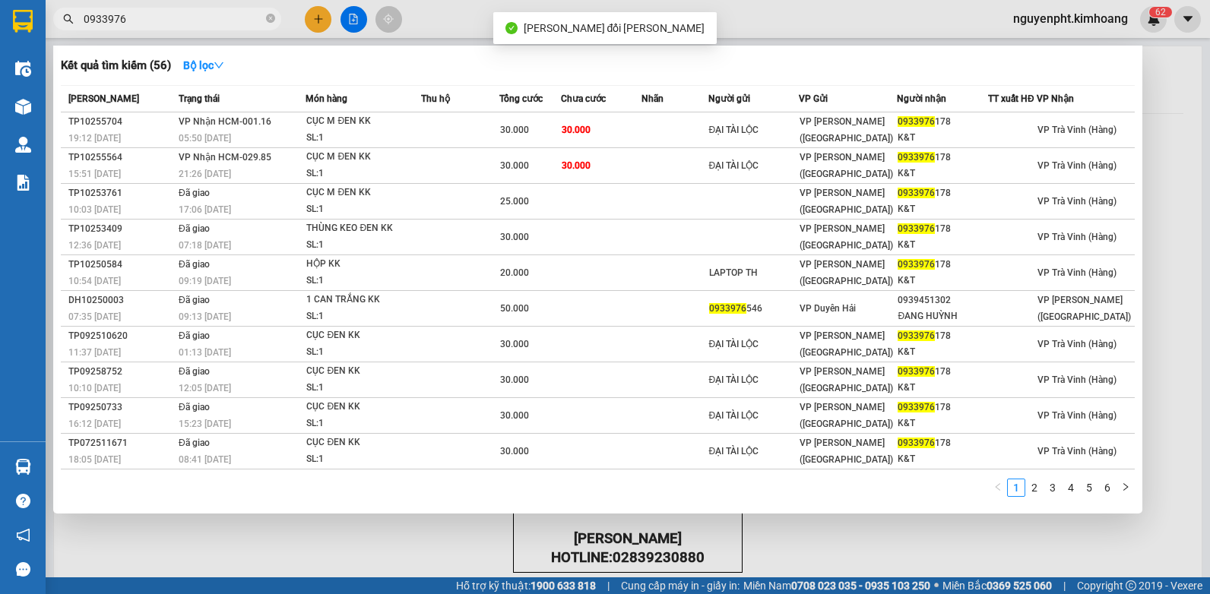
drag, startPoint x: 211, startPoint y: 21, endPoint x: 194, endPoint y: 69, distance: 51.0
click at [211, 21] on input "0933976" at bounding box center [173, 19] width 179 height 17
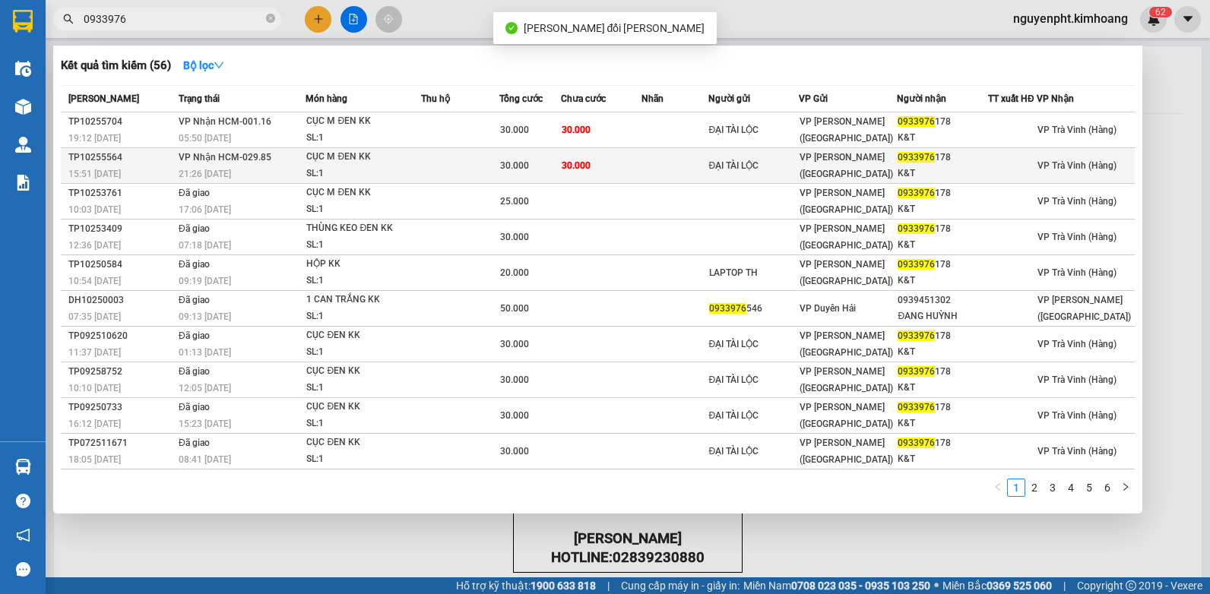
click at [369, 161] on div "CỤC M ĐEN KK" at bounding box center [363, 157] width 114 height 17
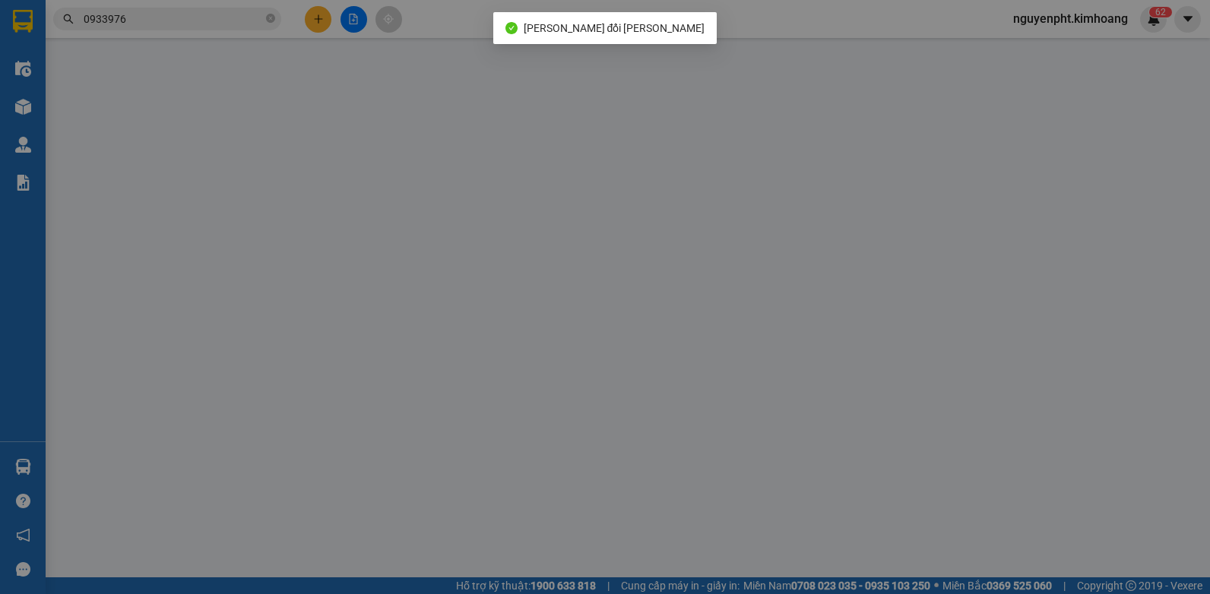
type input "ĐẠI TÀI LỘC"
type input "0933976178"
type input "K&T"
type input "30.000"
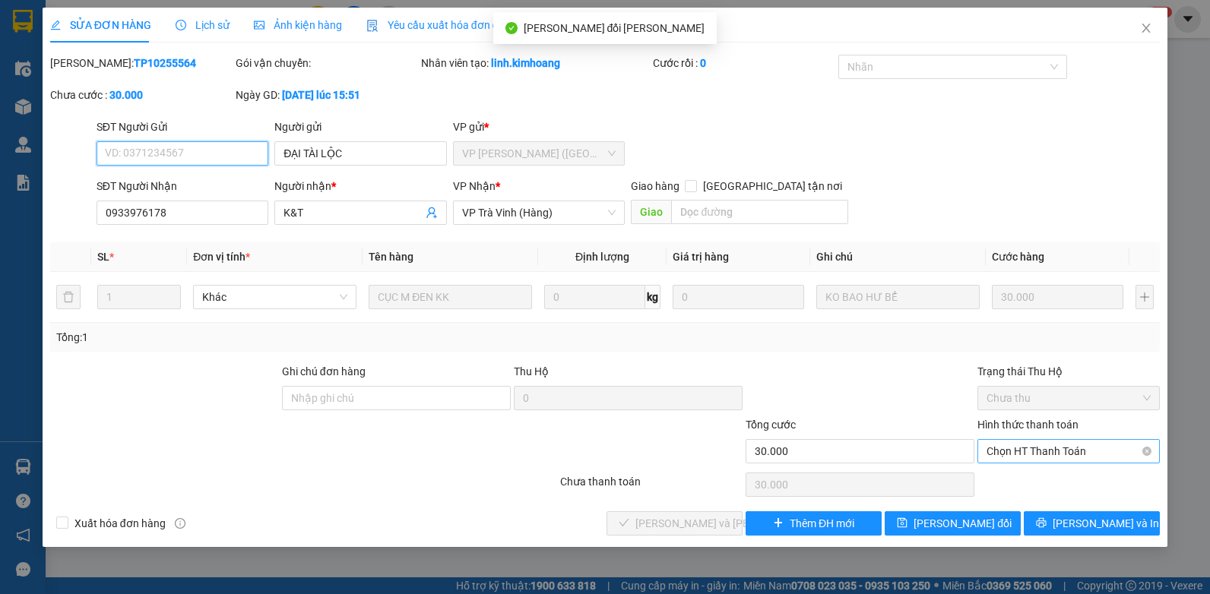
click at [1027, 452] on span "Chọn HT Thanh Toán" at bounding box center [1069, 451] width 164 height 23
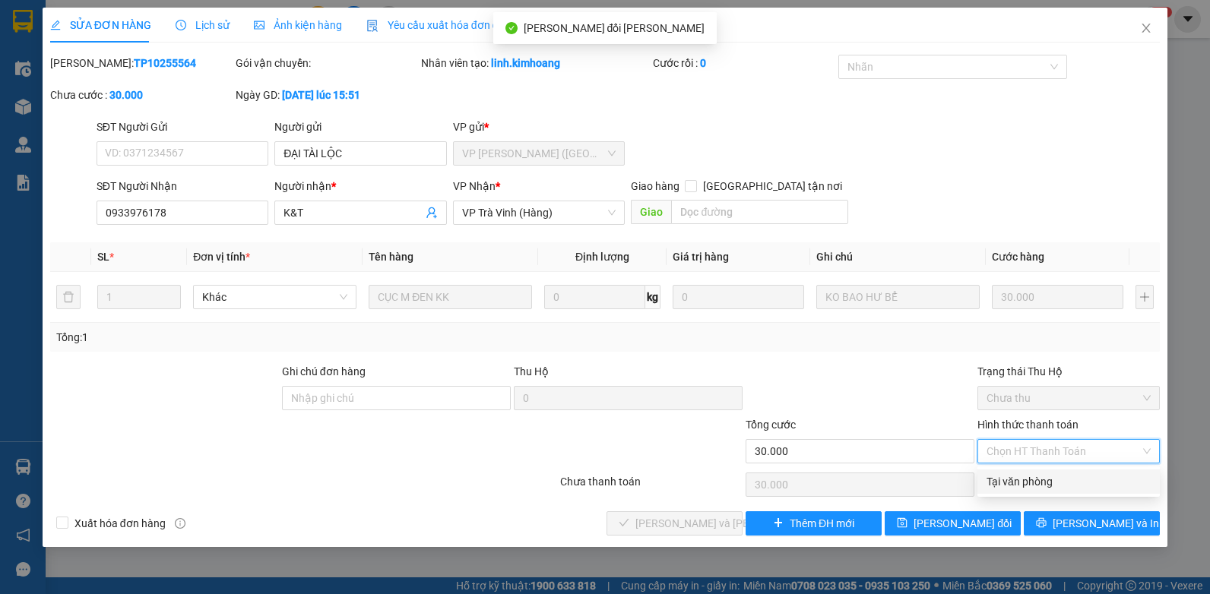
click at [1017, 484] on div "Tại văn phòng" at bounding box center [1069, 482] width 164 height 17
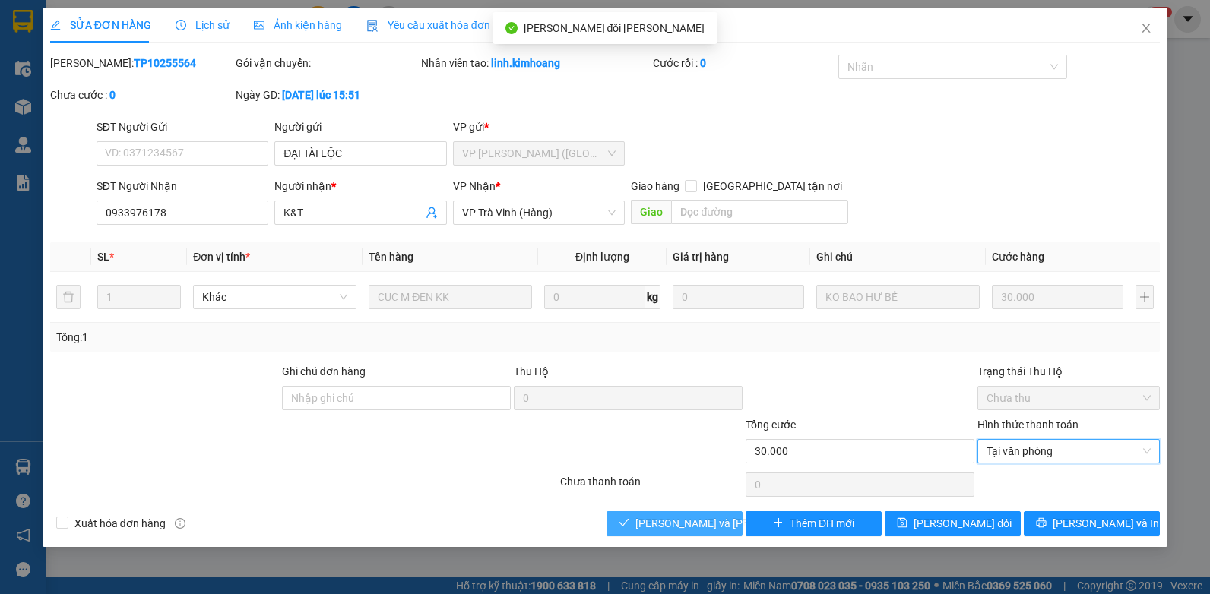
click at [696, 516] on span "[PERSON_NAME] và [PERSON_NAME] hàng" at bounding box center [738, 523] width 205 height 17
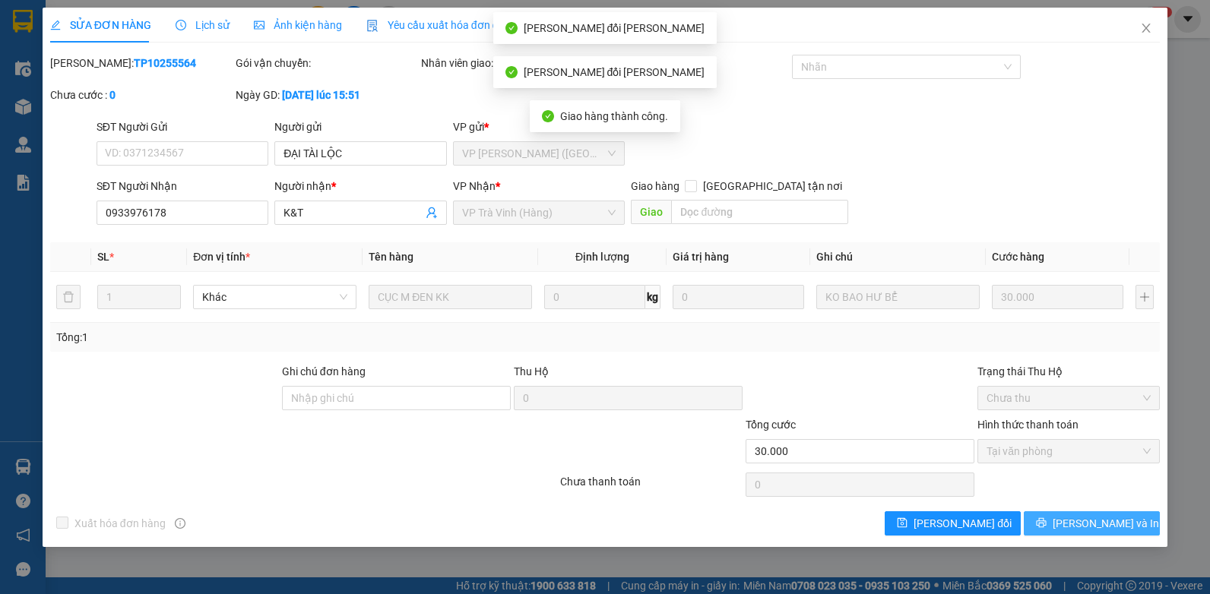
click at [1091, 520] on span "[PERSON_NAME] và In" at bounding box center [1106, 523] width 106 height 17
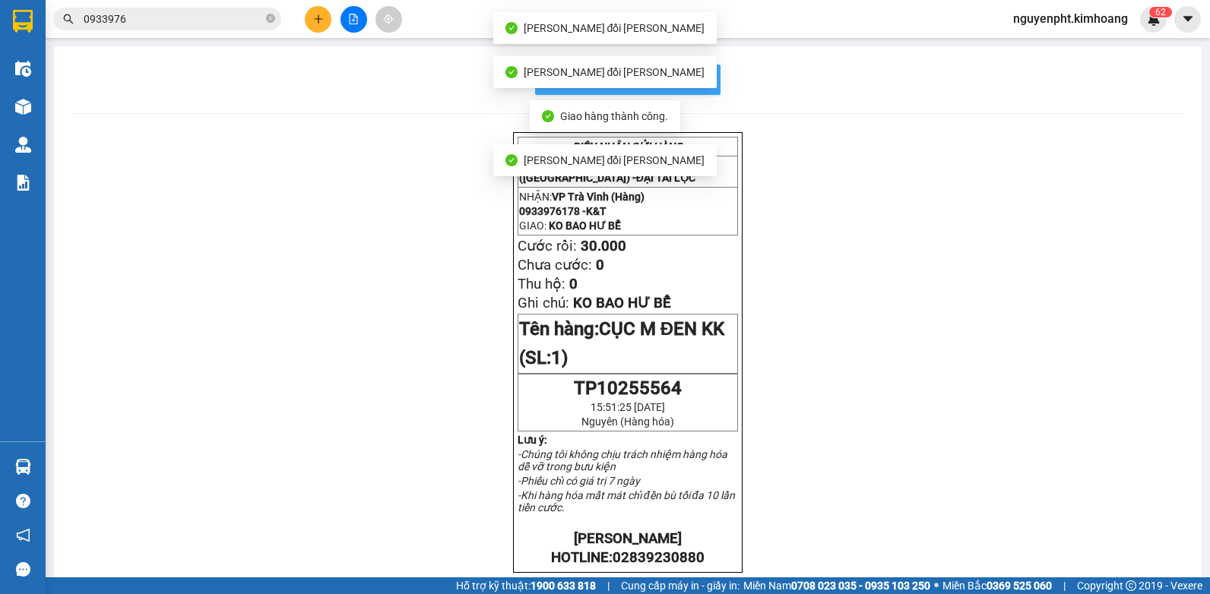
drag, startPoint x: 709, startPoint y: 82, endPoint x: 686, endPoint y: 87, distance: 23.3
click at [708, 82] on button "In mẫu biên lai tự cấu hình" at bounding box center [627, 80] width 185 height 30
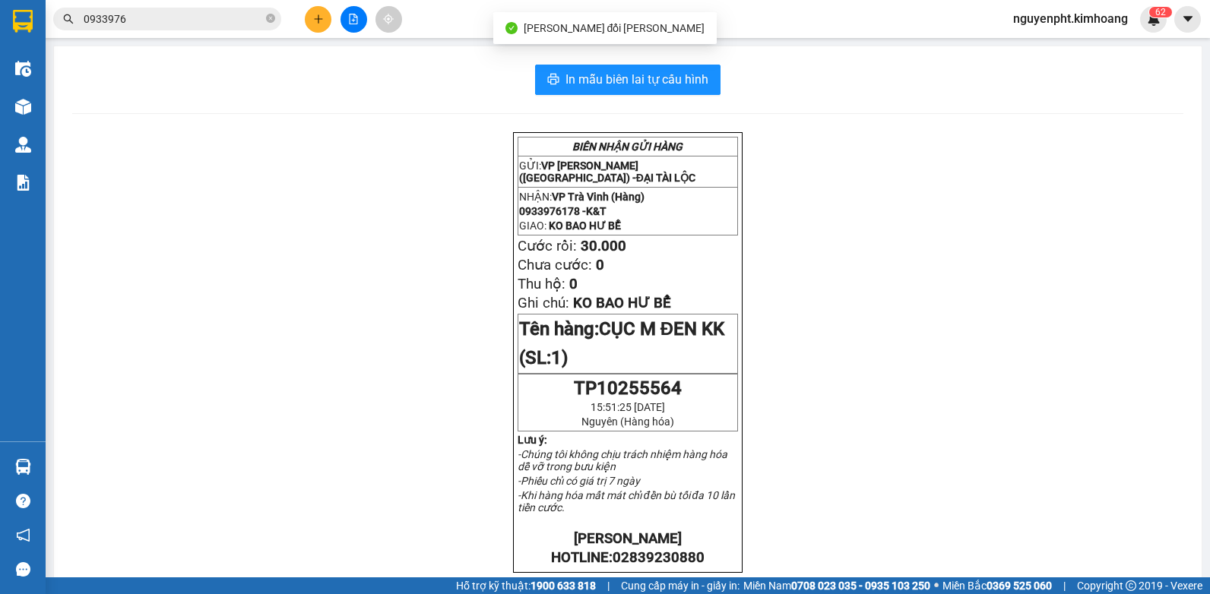
click at [190, 19] on input "0933976" at bounding box center [173, 19] width 179 height 17
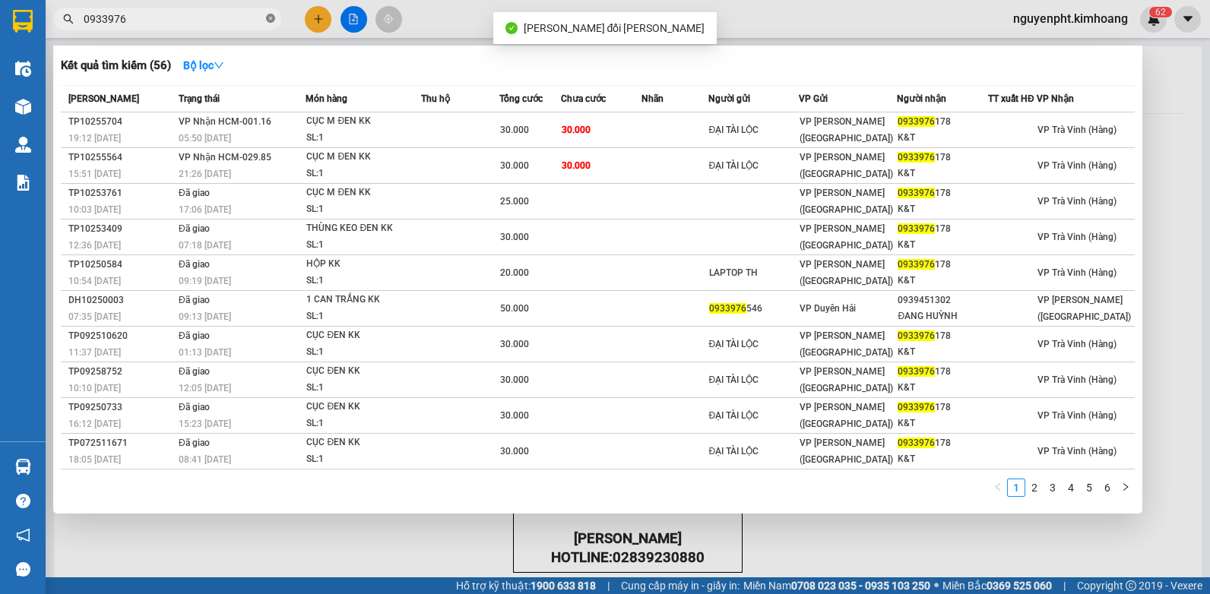
click at [271, 19] on icon "close-circle" at bounding box center [270, 18] width 9 height 9
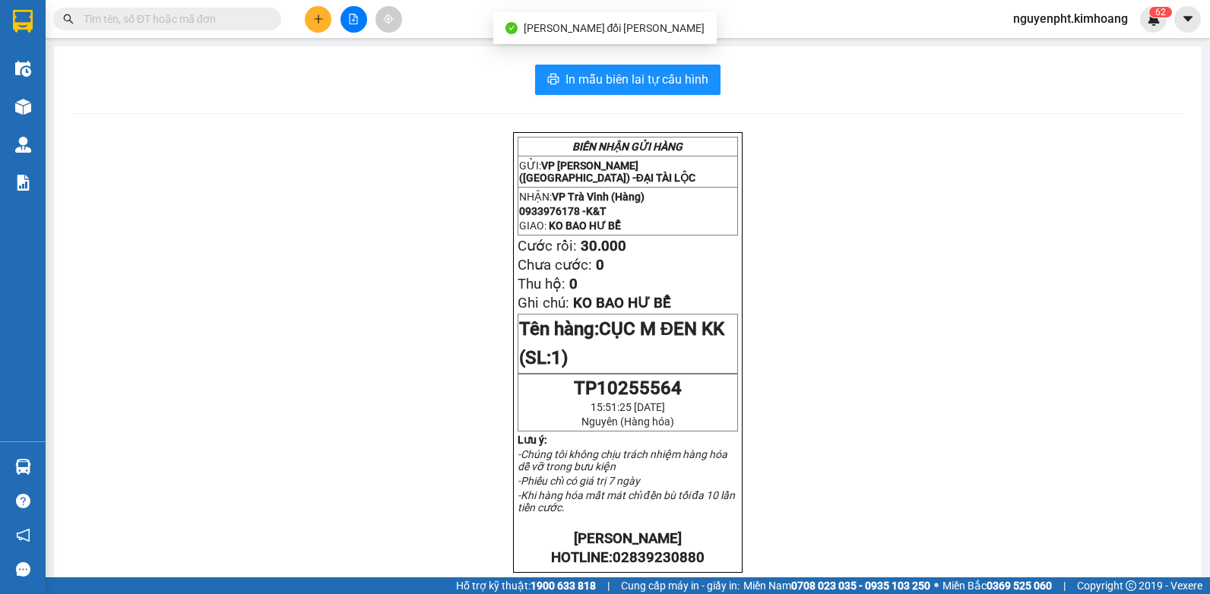
click at [239, 17] on input "text" at bounding box center [173, 19] width 179 height 17
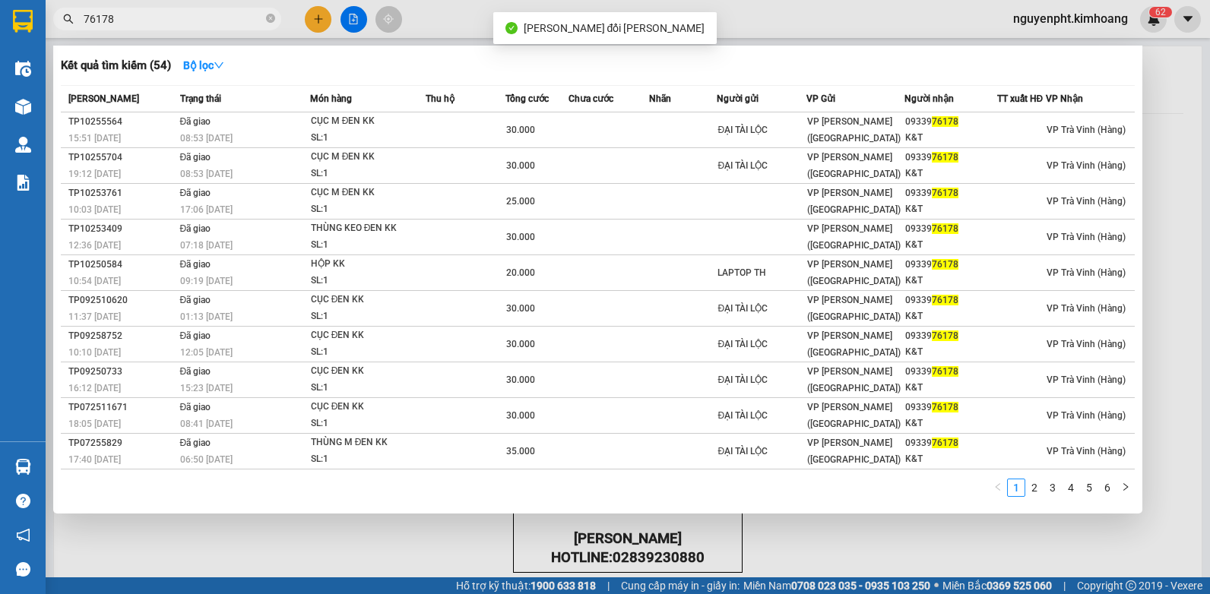
drag, startPoint x: 211, startPoint y: 17, endPoint x: -3, endPoint y: -41, distance: 221.3
click at [0, 0] on html "Kết quả [PERSON_NAME] ( 54 ) Bộ lọc Mã ĐH Trạng thái Món hàng Thu hộ Tổng [PERS…" at bounding box center [605, 297] width 1210 height 594
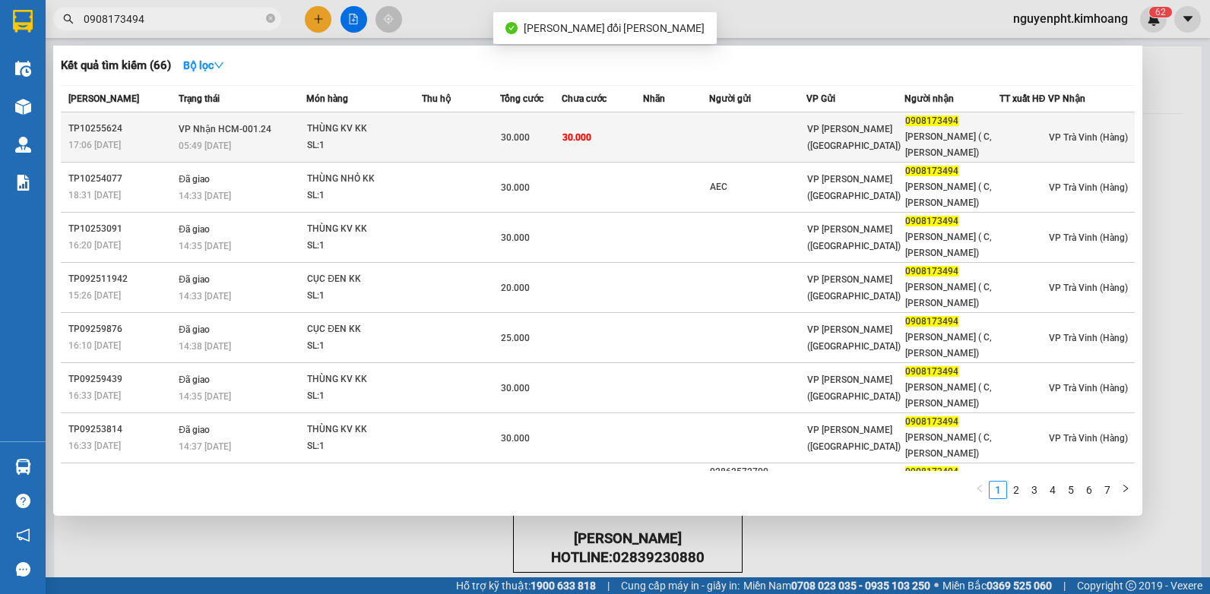
type input "0908173494"
click at [489, 132] on td at bounding box center [461, 138] width 78 height 50
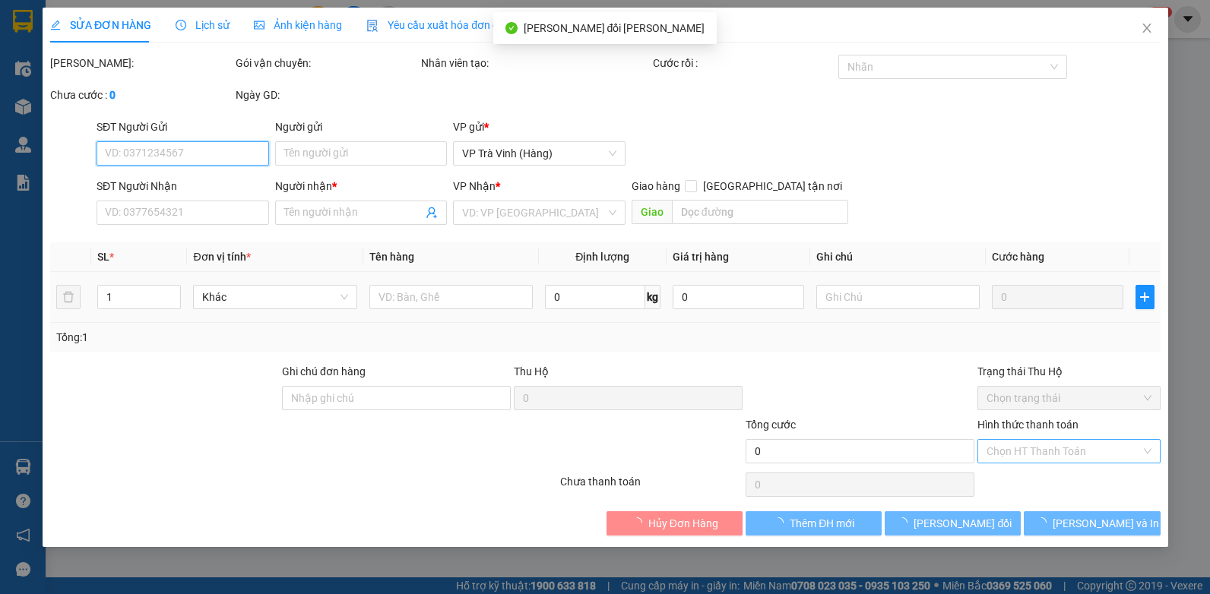
type input "0908173494"
type input "[PERSON_NAME] ( C,[PERSON_NAME])"
type input "30.000"
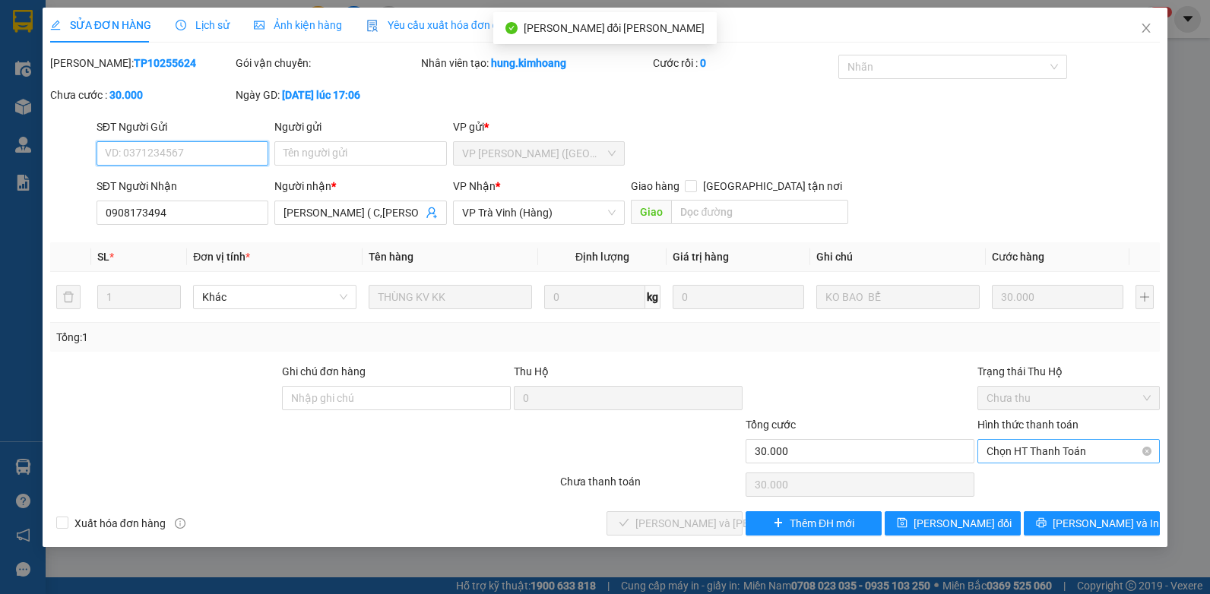
click at [1038, 447] on span "Chọn HT Thanh Toán" at bounding box center [1069, 451] width 164 height 23
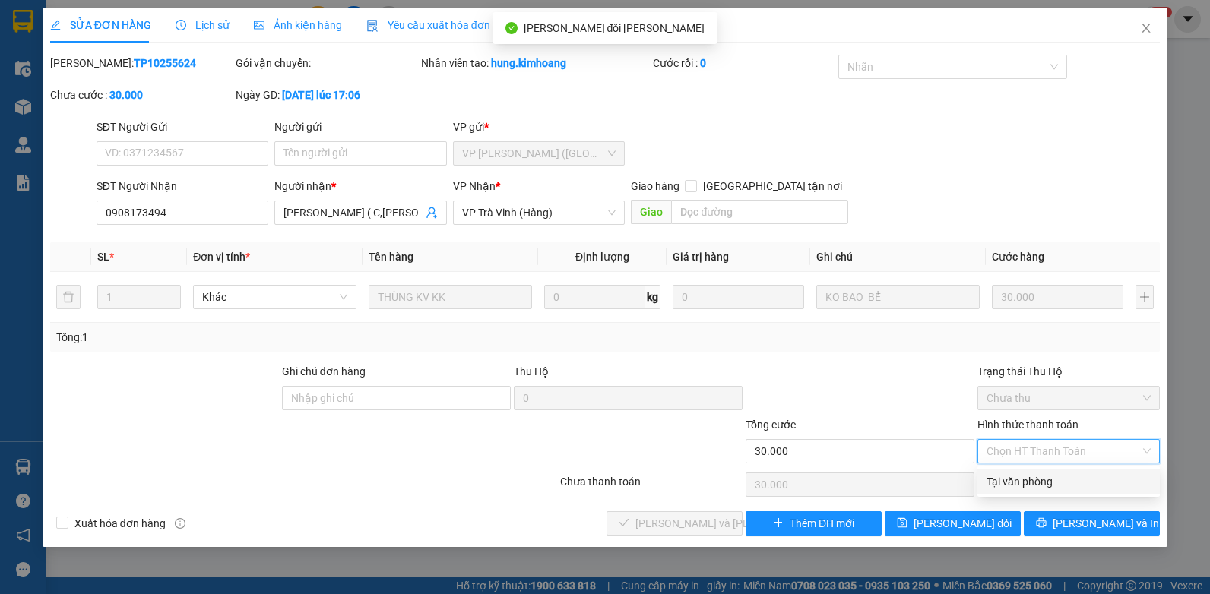
click at [1013, 480] on div "Tại văn phòng" at bounding box center [1069, 482] width 164 height 17
type input "0"
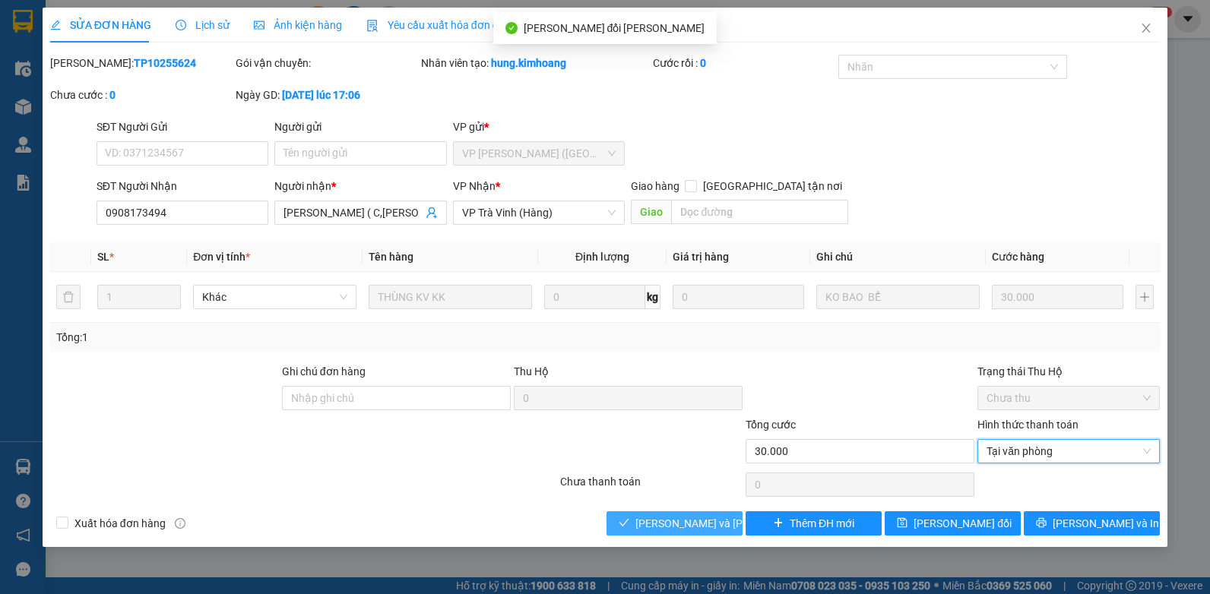
drag, startPoint x: 655, startPoint y: 529, endPoint x: 664, endPoint y: 521, distance: 11.9
click at [655, 528] on span "[PERSON_NAME] và [PERSON_NAME] hàng" at bounding box center [738, 523] width 205 height 17
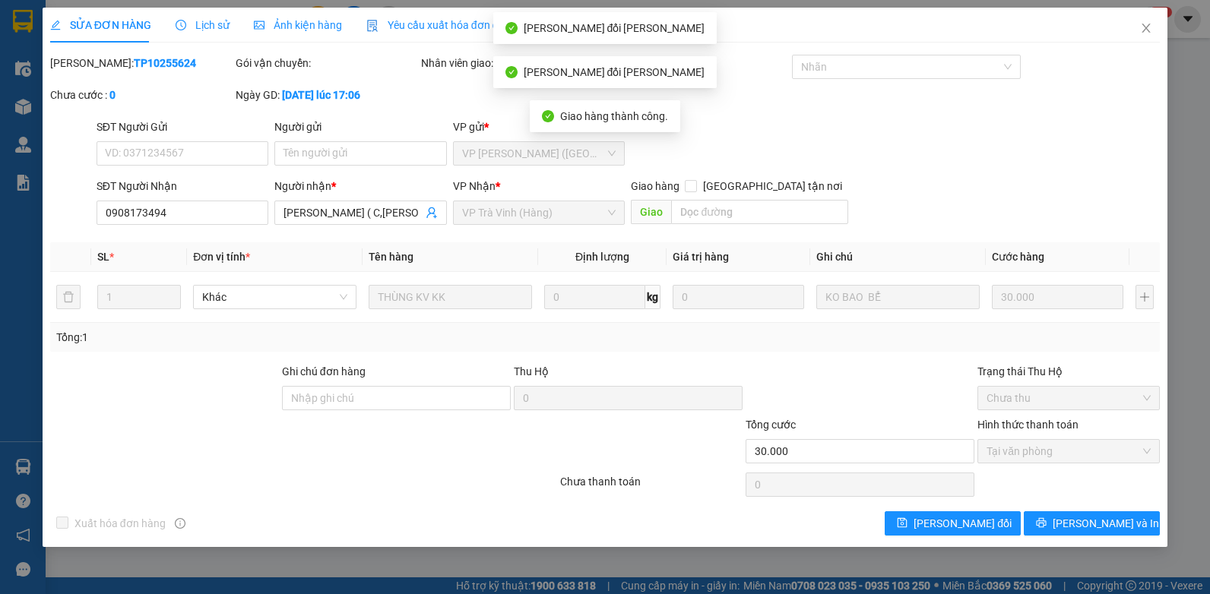
click at [1102, 536] on div "SỬA ĐƠN HÀNG Lịch sử [PERSON_NAME] hàng Yêu cầu xuất [PERSON_NAME] điện tử Tota…" at bounding box center [606, 278] width 1126 height 540
drag, startPoint x: 1113, startPoint y: 525, endPoint x: 956, endPoint y: 214, distance: 347.8
click at [1112, 525] on span "[PERSON_NAME] và In" at bounding box center [1106, 523] width 106 height 17
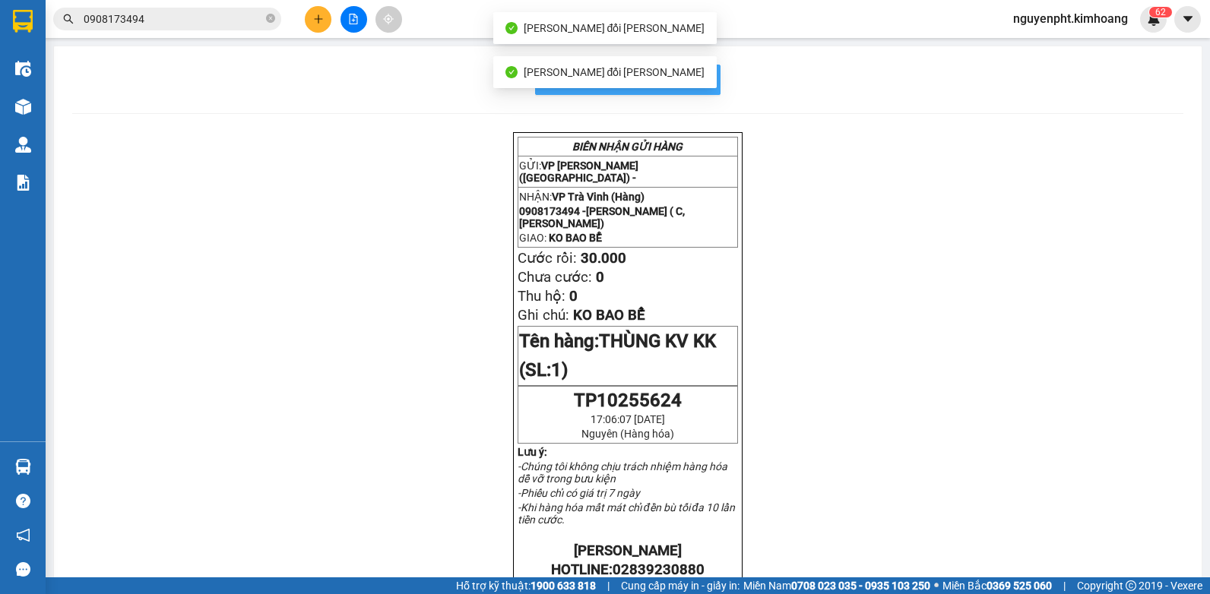
click at [700, 90] on button "In mẫu biên lai tự cấu hình" at bounding box center [627, 80] width 185 height 30
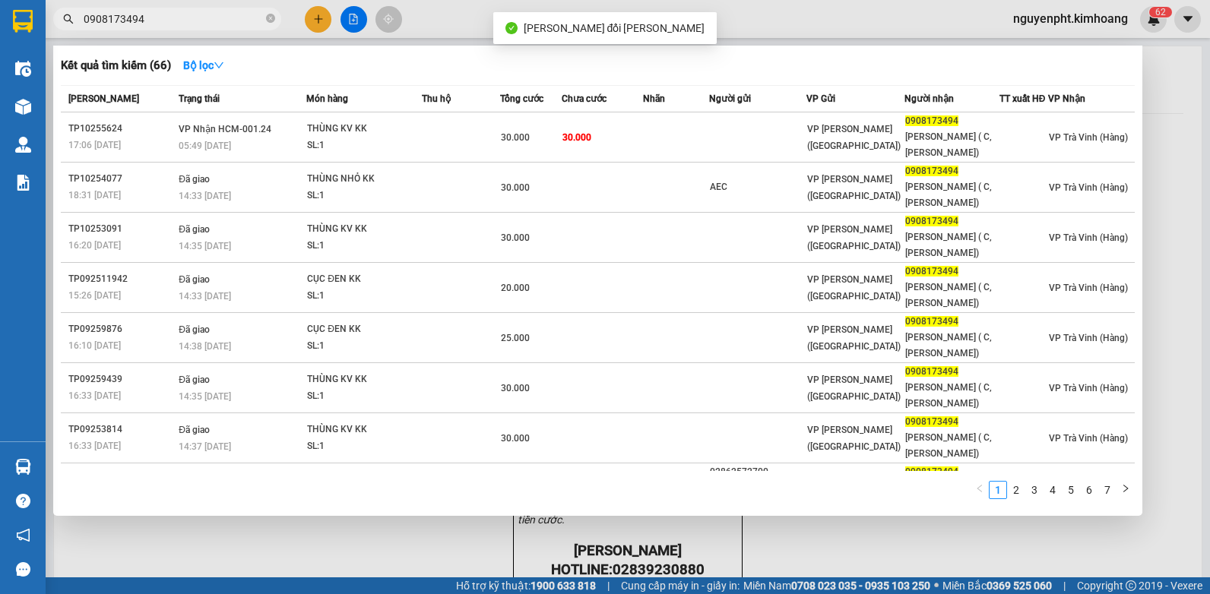
drag, startPoint x: 181, startPoint y: 18, endPoint x: 5, endPoint y: 44, distance: 178.2
click at [0, 42] on html "Kết quả [PERSON_NAME] ( 66 ) Bộ lọc Mã ĐH Trạng thái Món hàng Thu hộ Tổng [PERS…" at bounding box center [605, 297] width 1210 height 594
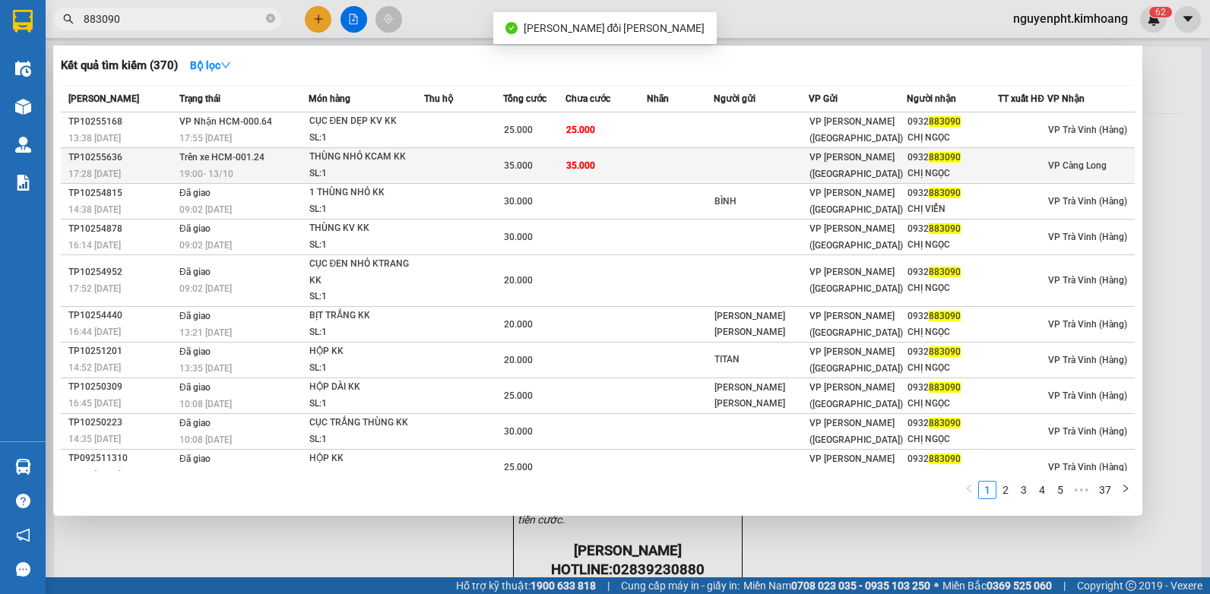
type input "883090"
click at [758, 170] on td at bounding box center [761, 166] width 94 height 36
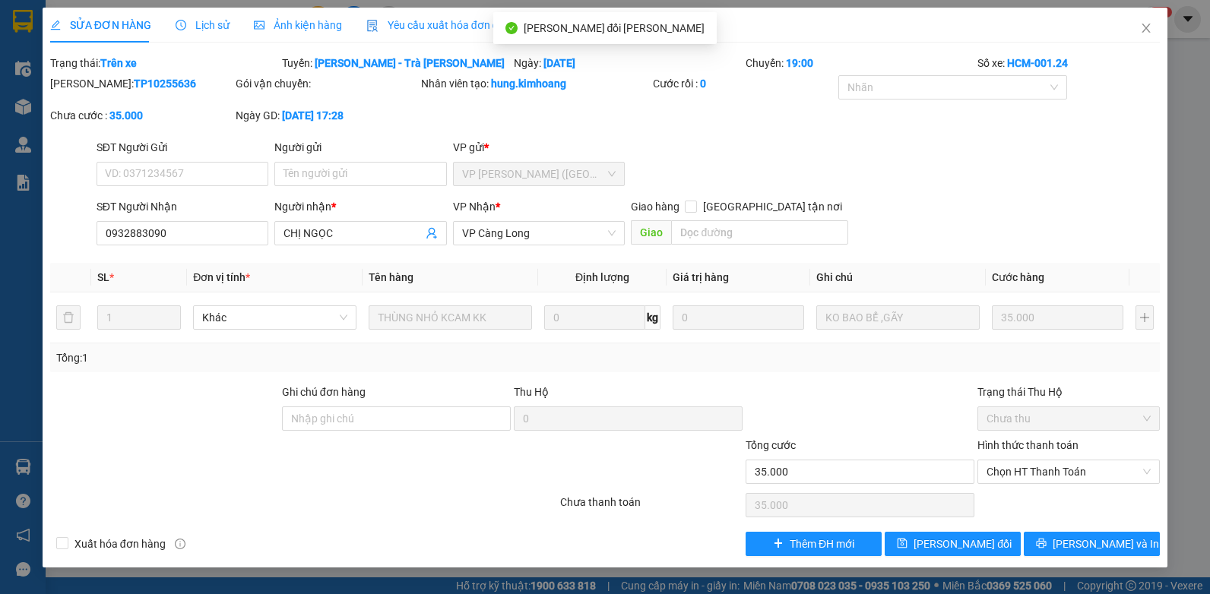
click at [1057, 557] on div "SỬA ĐƠN HÀNG Lịch sử Ảnh kiện hàng Yêu cầu xuất hóa đơn điện tử Total Paid Fee …" at bounding box center [606, 288] width 1126 height 560
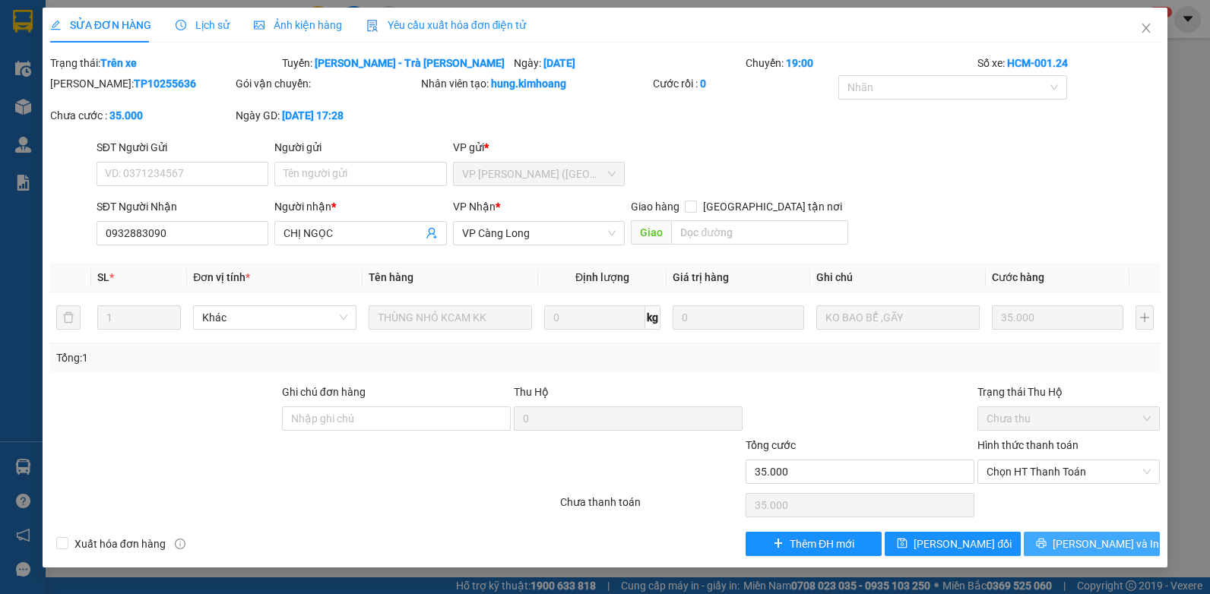
click at [1059, 547] on button "[PERSON_NAME] và In" at bounding box center [1092, 544] width 136 height 24
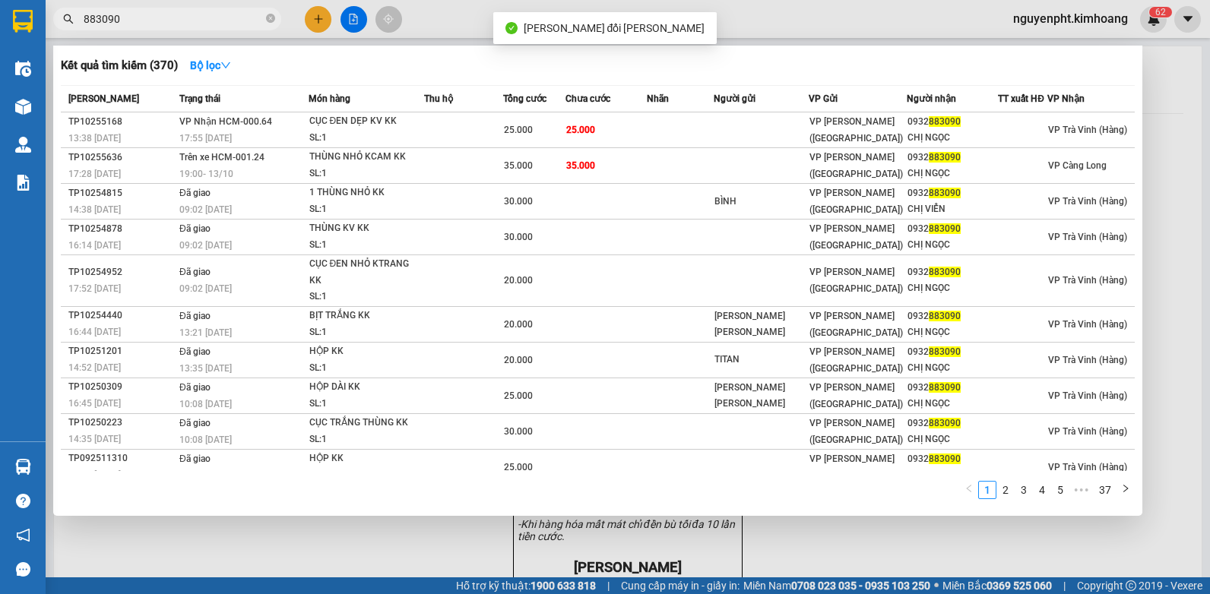
click at [271, 20] on icon "close-circle" at bounding box center [270, 18] width 9 height 9
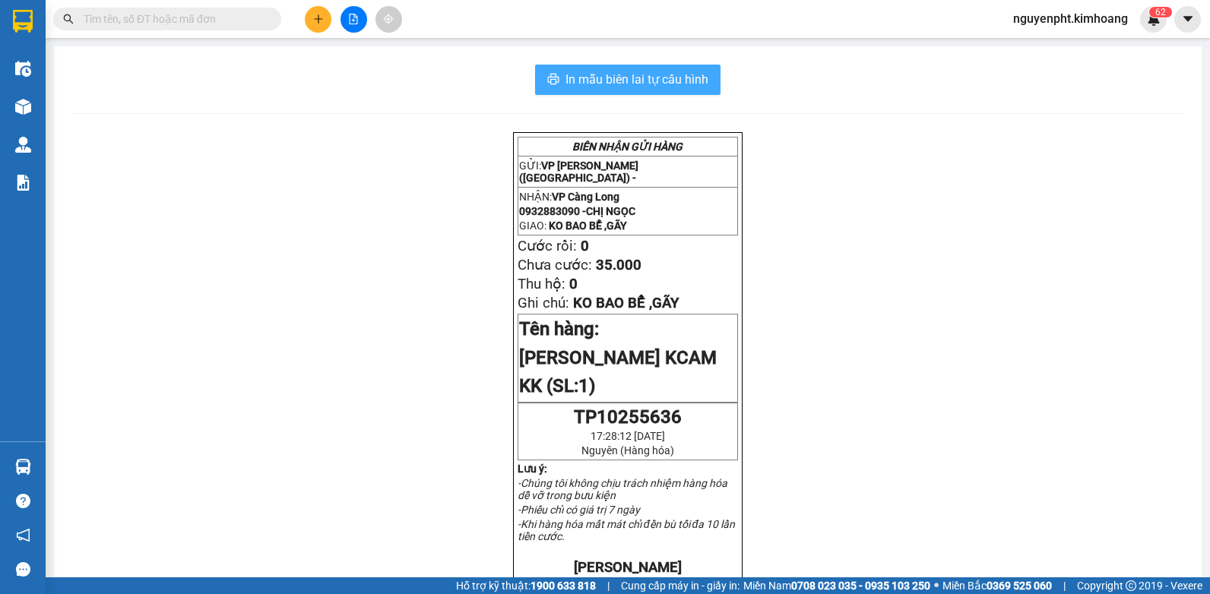
click at [630, 73] on span "In mẫu biên lai tự cấu hình" at bounding box center [637, 79] width 143 height 19
click at [312, 11] on button at bounding box center [318, 19] width 27 height 27
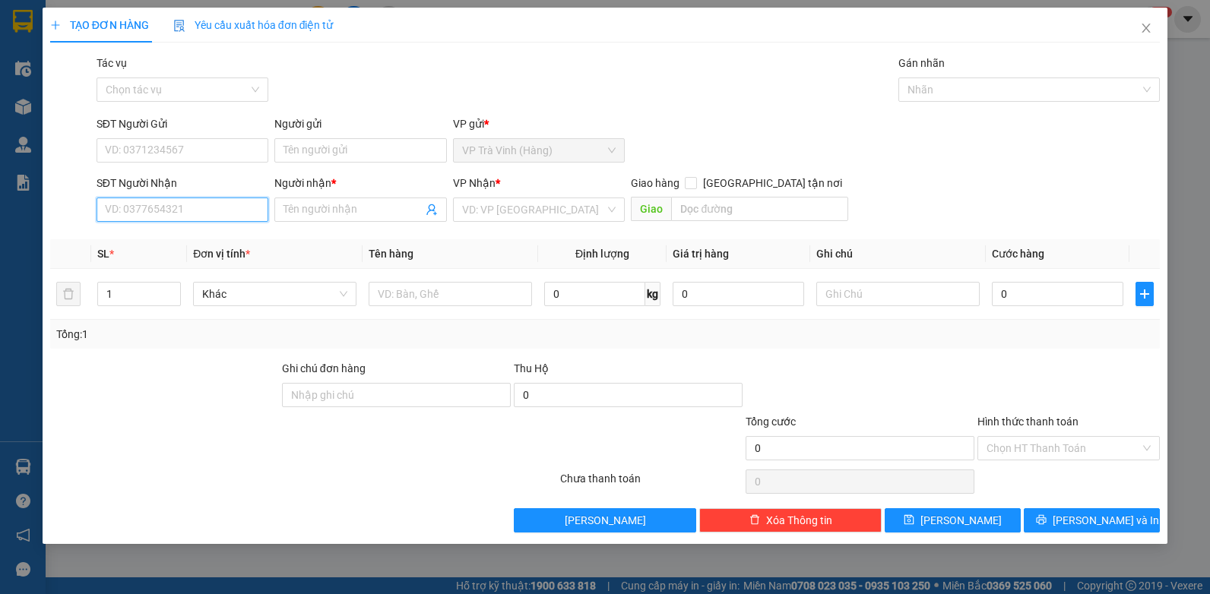
click at [209, 205] on input "SĐT Người Nhận" at bounding box center [183, 210] width 173 height 24
type input "0766465252"
click at [354, 209] on input "Người nhận *" at bounding box center [353, 209] width 139 height 17
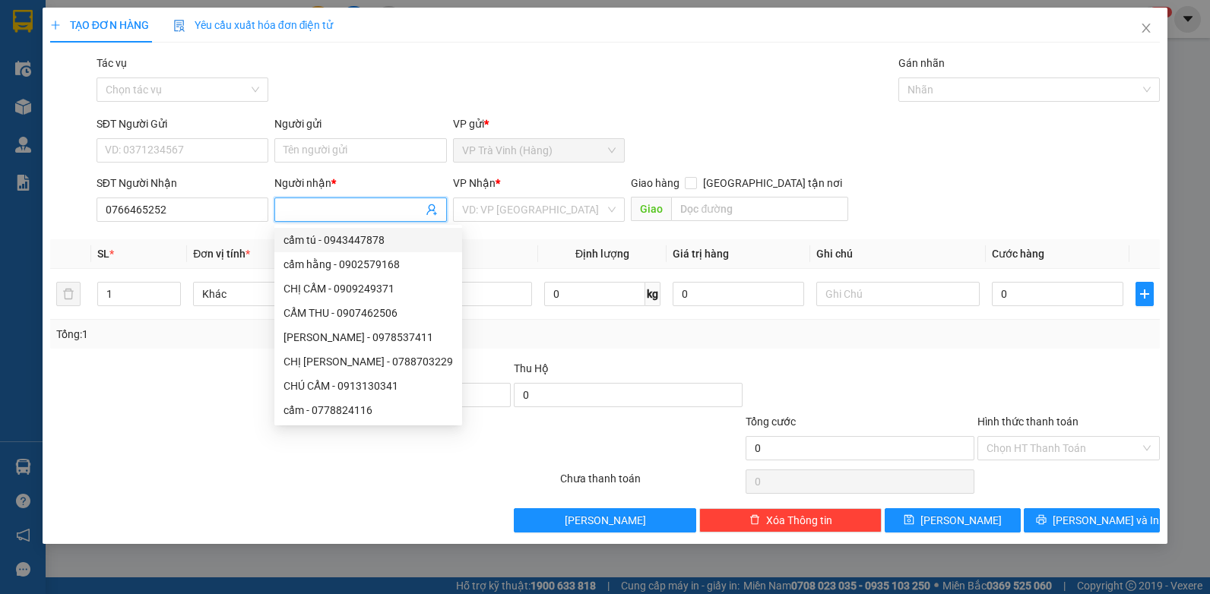
type input "d"
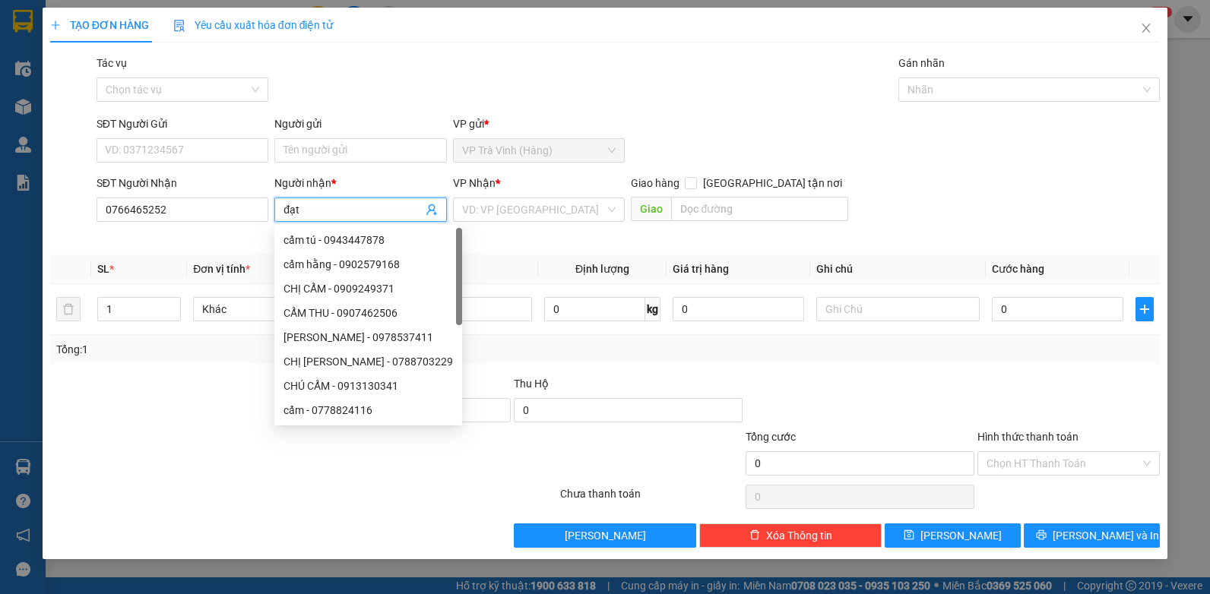
type input "đạt"
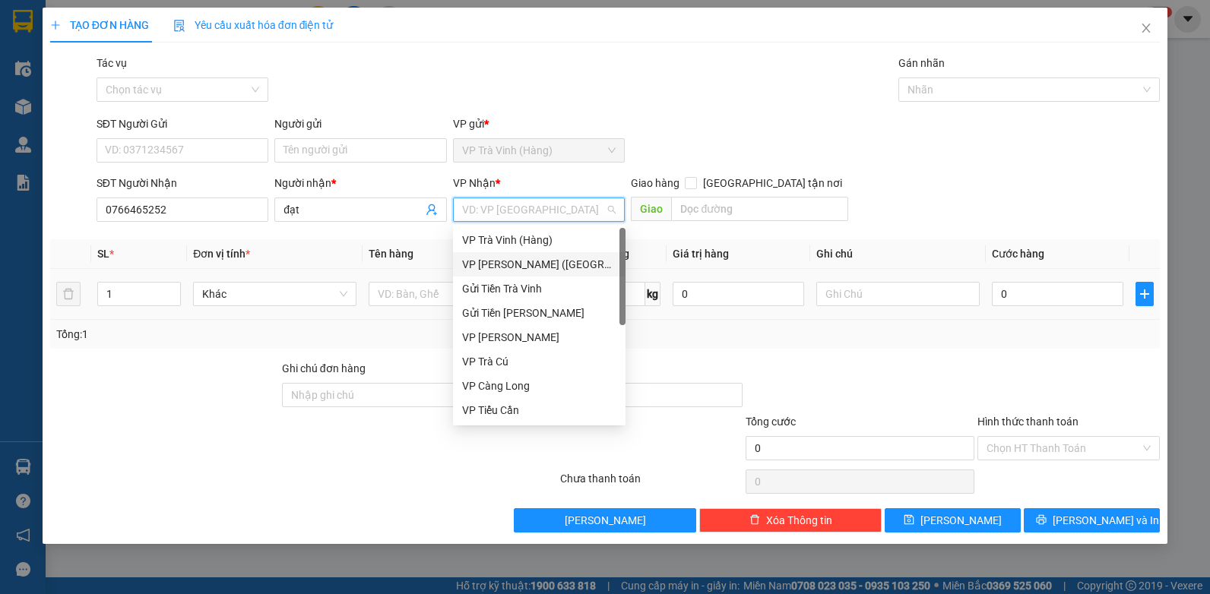
drag, startPoint x: 540, startPoint y: 263, endPoint x: 411, endPoint y: 313, distance: 137.9
click at [538, 264] on div "VP [PERSON_NAME] ([GEOGRAPHIC_DATA])" at bounding box center [539, 264] width 154 height 17
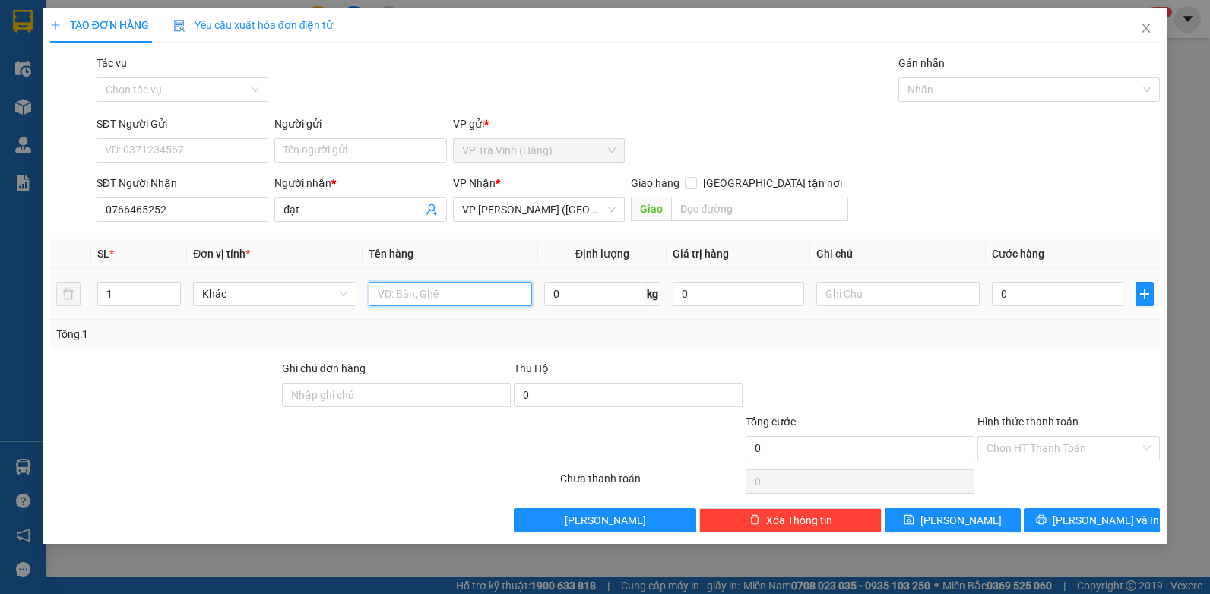
drag, startPoint x: 411, startPoint y: 293, endPoint x: 372, endPoint y: 273, distance: 44.5
click at [411, 290] on input "text" at bounding box center [450, 294] width 163 height 24
type input "bịt m vàng kk"
type input "2"
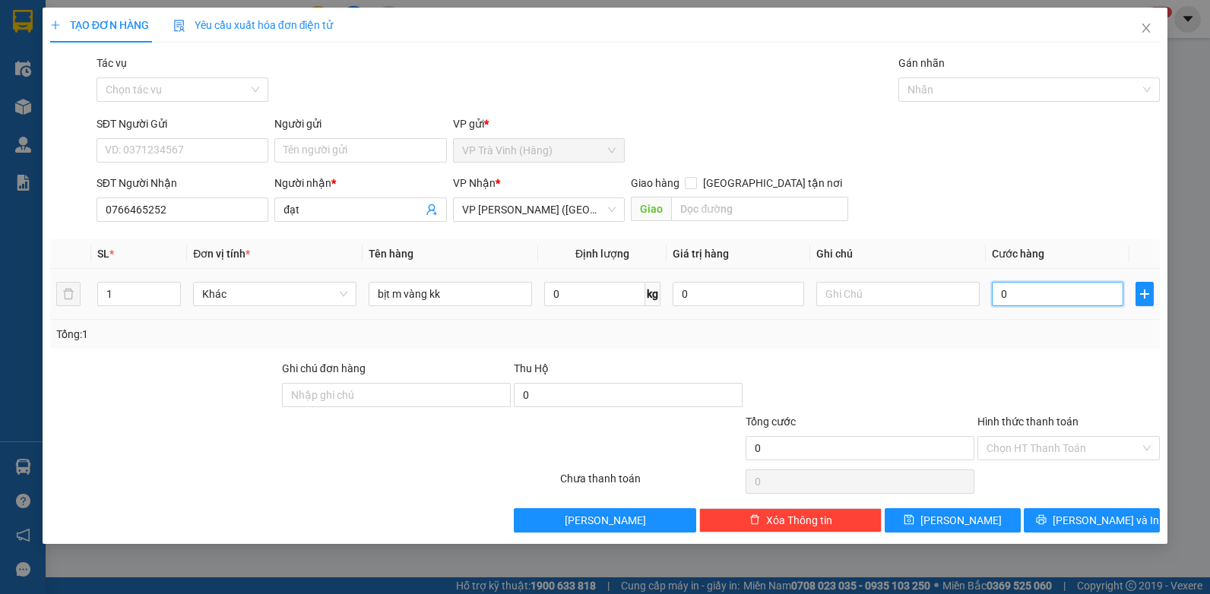
type input "2"
click at [1021, 445] on input "Hình thức thanh toán" at bounding box center [1064, 448] width 154 height 23
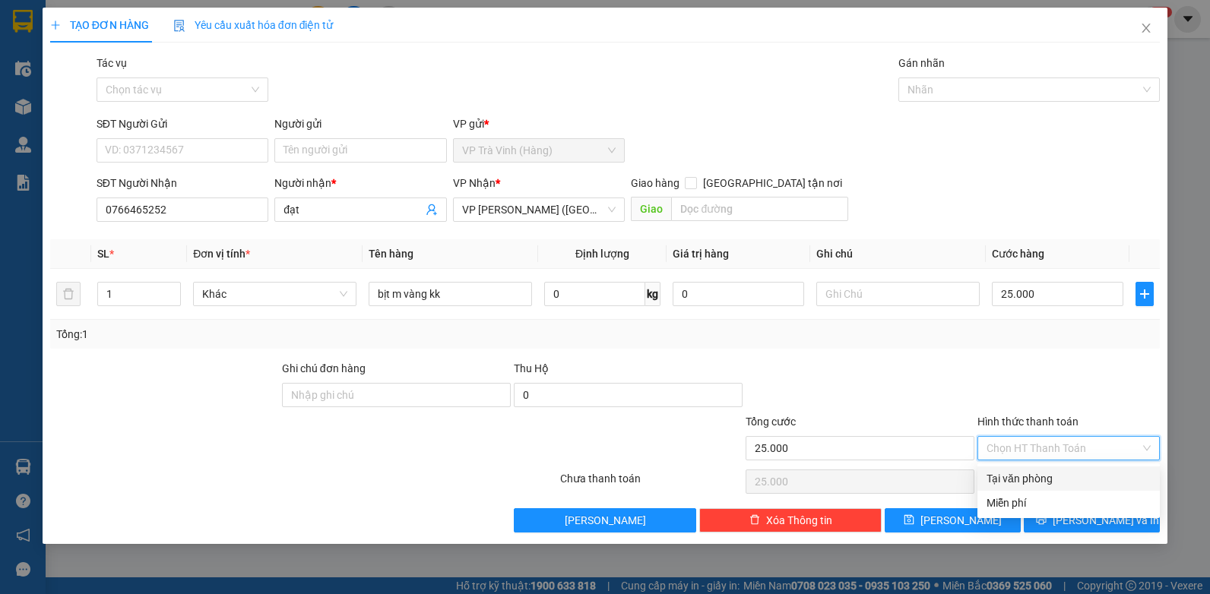
drag, startPoint x: 1022, startPoint y: 470, endPoint x: 1052, endPoint y: 503, distance: 44.7
click at [1022, 471] on div "Tại văn phòng" at bounding box center [1069, 479] width 182 height 24
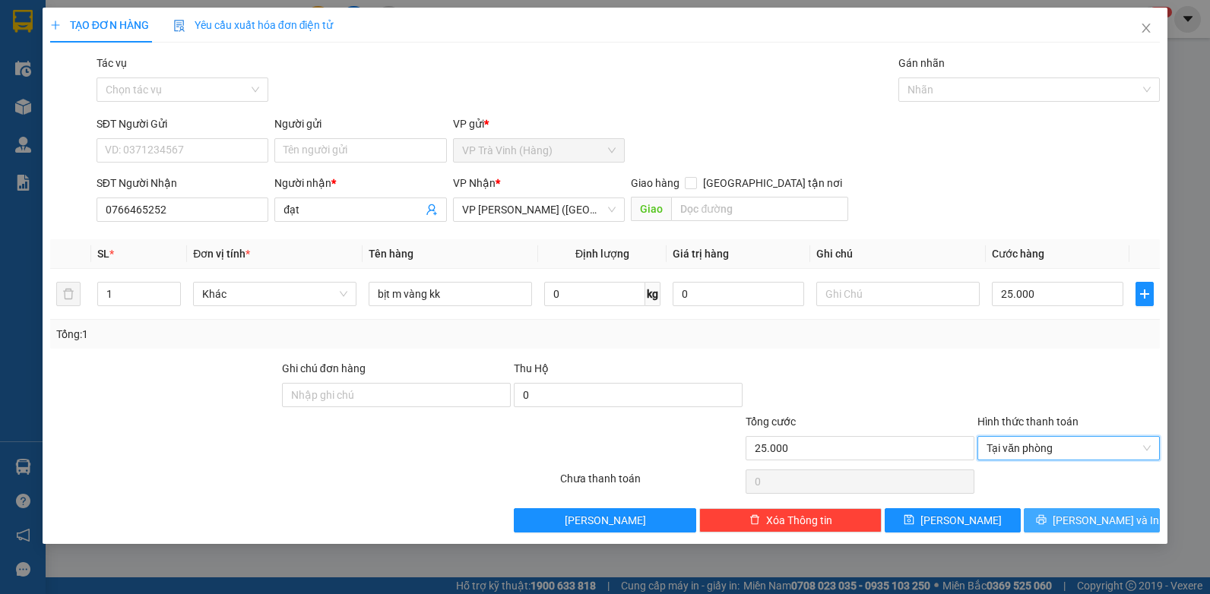
drag, startPoint x: 1073, startPoint y: 512, endPoint x: 1040, endPoint y: 496, distance: 36.4
click at [1067, 512] on button "[PERSON_NAME] và In" at bounding box center [1092, 521] width 136 height 24
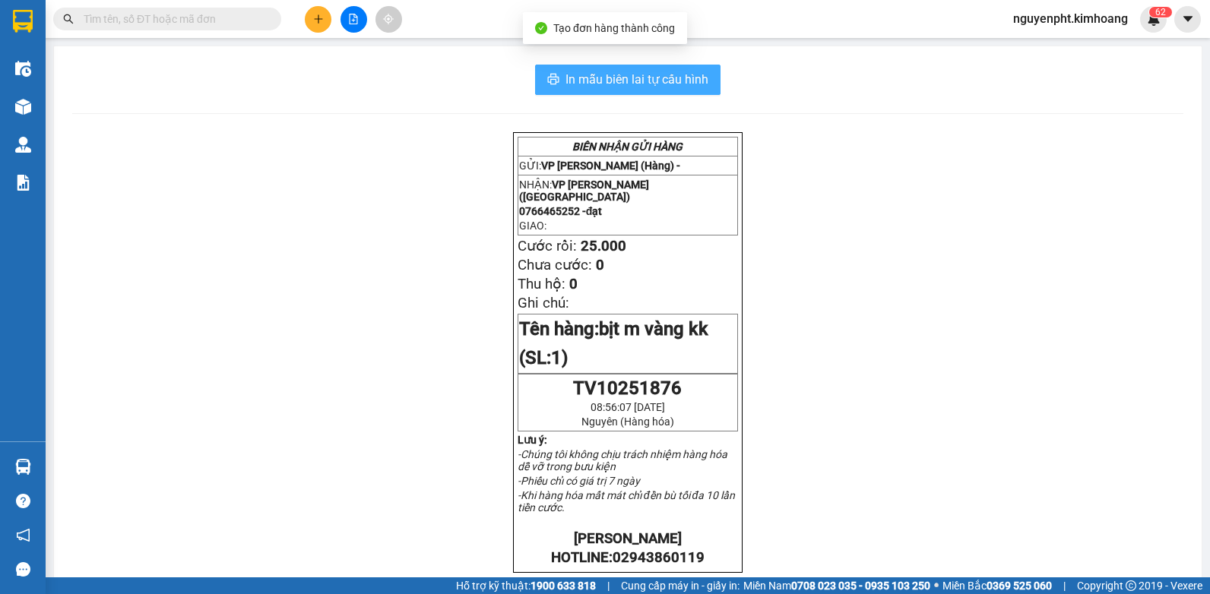
click at [677, 78] on span "In mẫu biên lai tự cấu hình" at bounding box center [637, 79] width 143 height 19
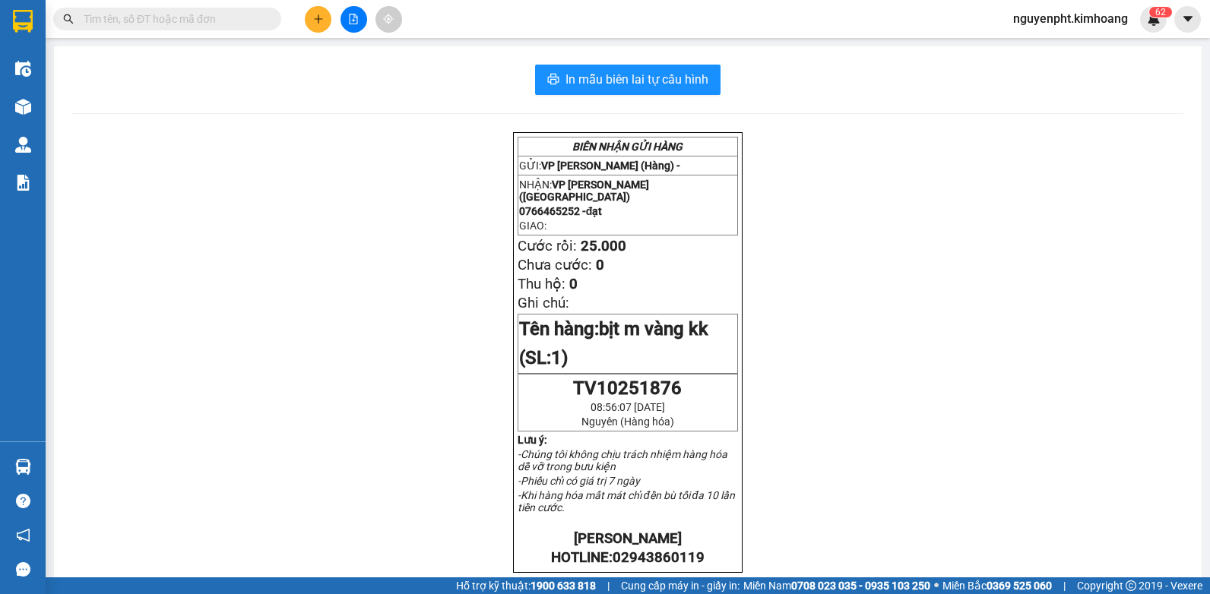
click at [189, 17] on input "text" at bounding box center [173, 19] width 179 height 17
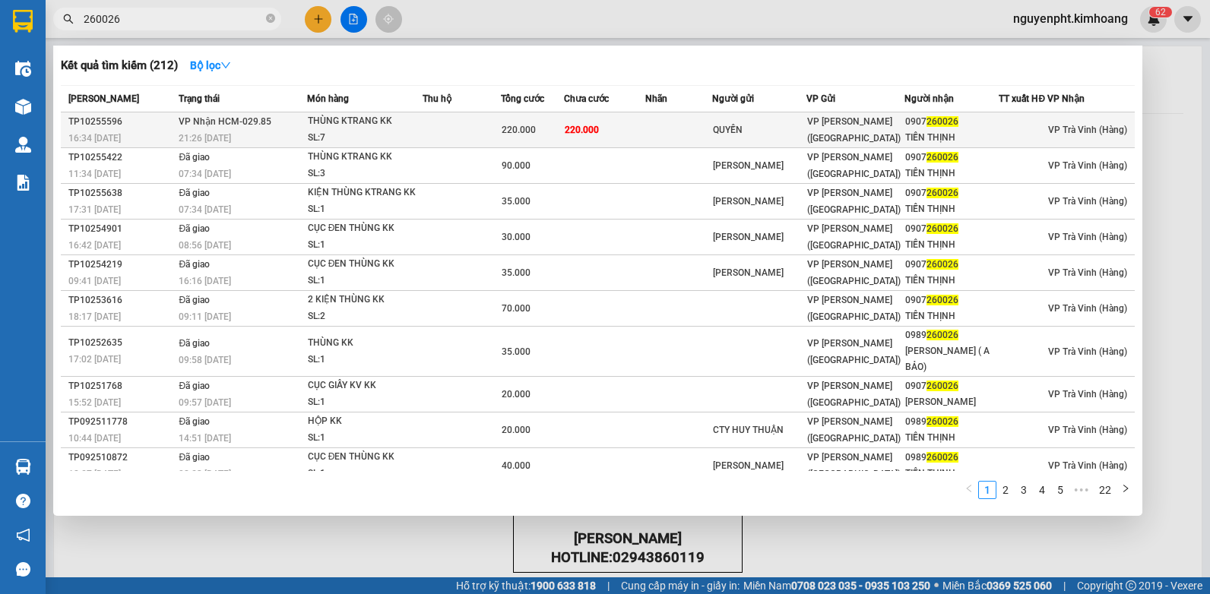
type input "260026"
click at [587, 131] on span "220.000" at bounding box center [582, 130] width 34 height 11
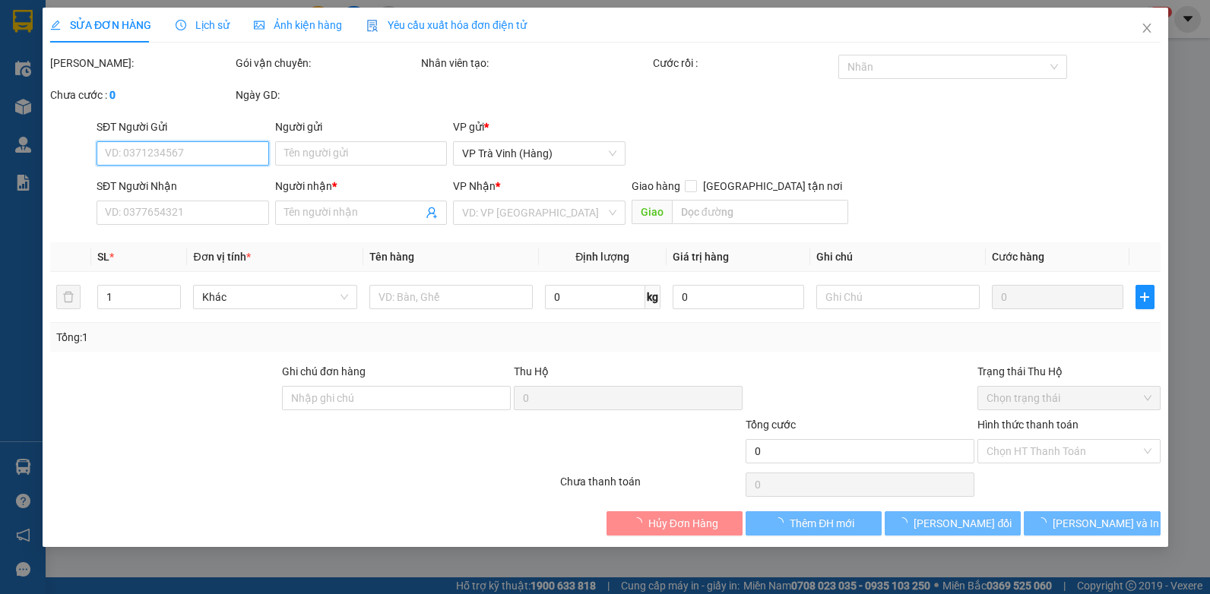
type input "QUYỀN"
type input "0907260026"
type input "TIẾN THỊNH"
type input "220.000"
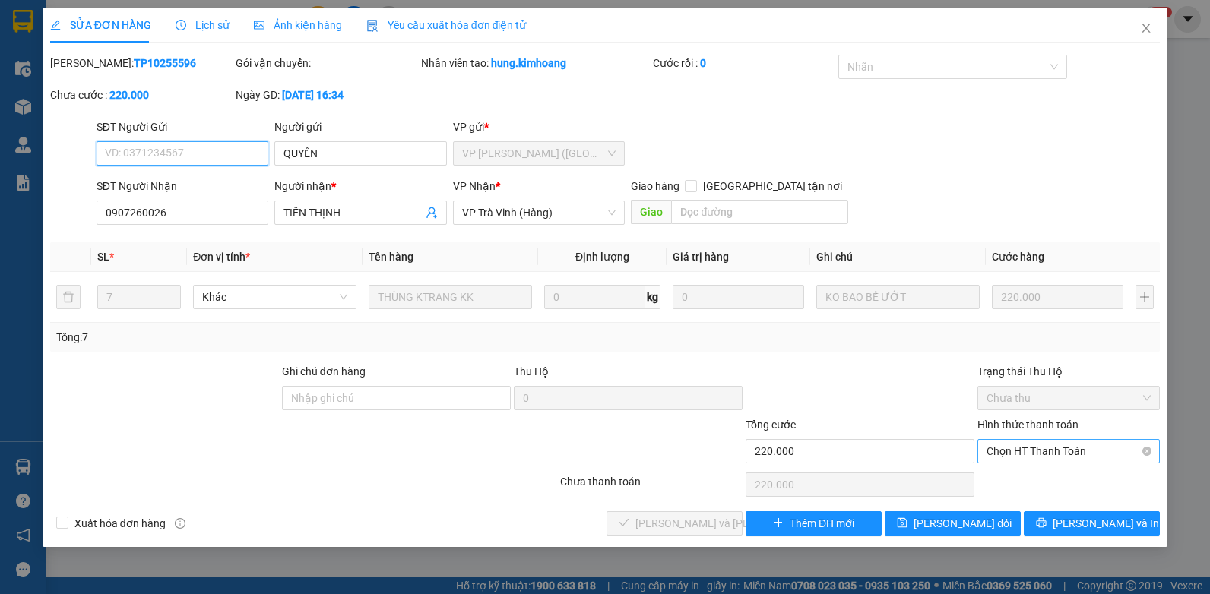
click at [1098, 456] on span "Chọn HT Thanh Toán" at bounding box center [1069, 451] width 164 height 23
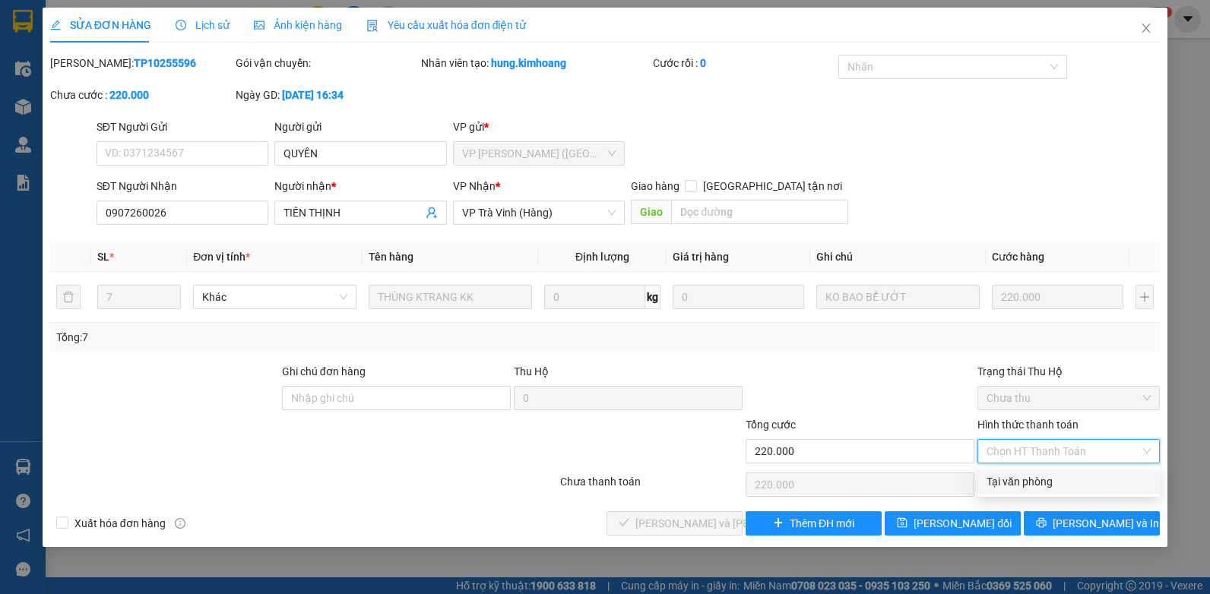
drag, startPoint x: 1066, startPoint y: 478, endPoint x: 1048, endPoint y: 478, distance: 18.2
click at [1064, 478] on div "Tại văn phòng" at bounding box center [1069, 482] width 164 height 17
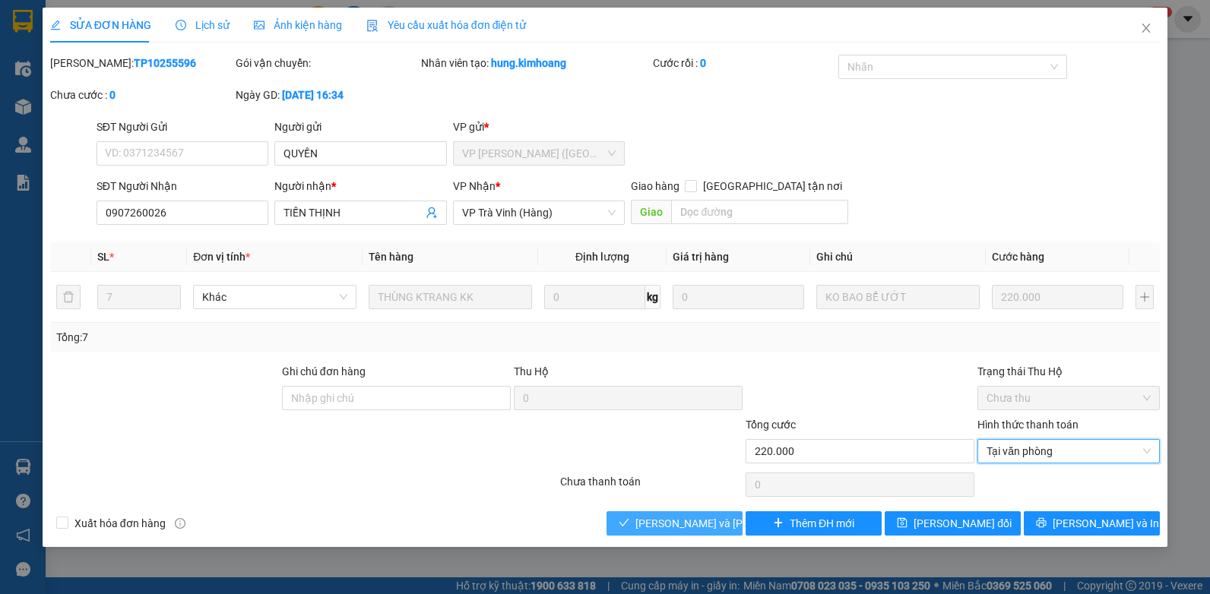
click at [696, 516] on span "[PERSON_NAME] và [PERSON_NAME] hàng" at bounding box center [738, 523] width 205 height 17
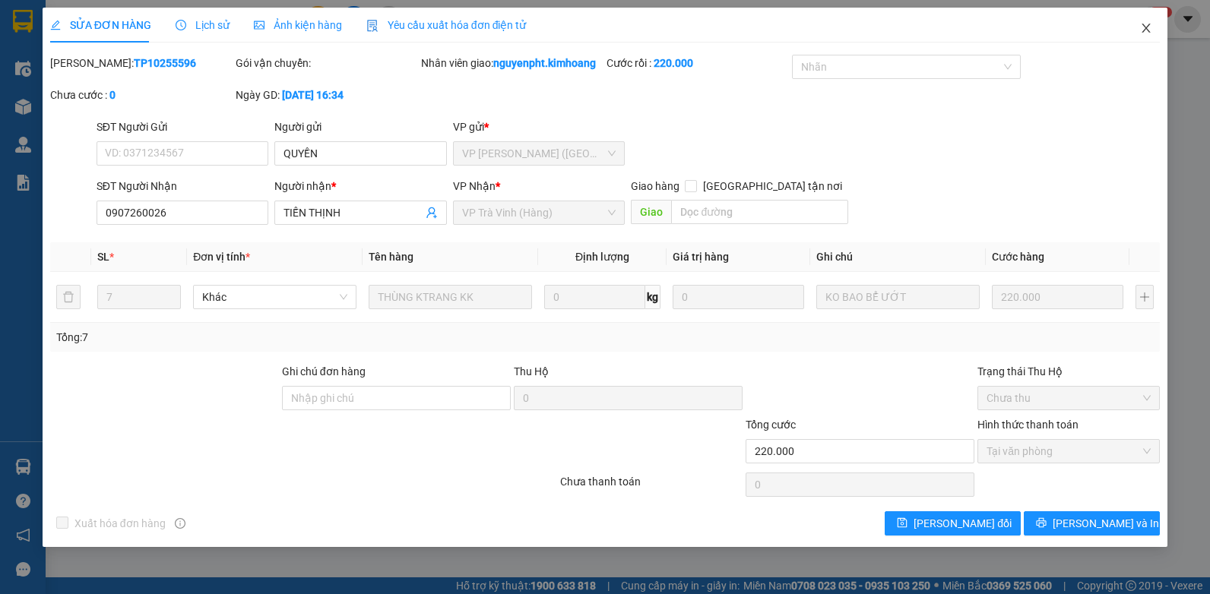
drag, startPoint x: 1148, startPoint y: 27, endPoint x: 1095, endPoint y: 35, distance: 53.8
click at [1148, 28] on icon "close" at bounding box center [1146, 28] width 12 height 12
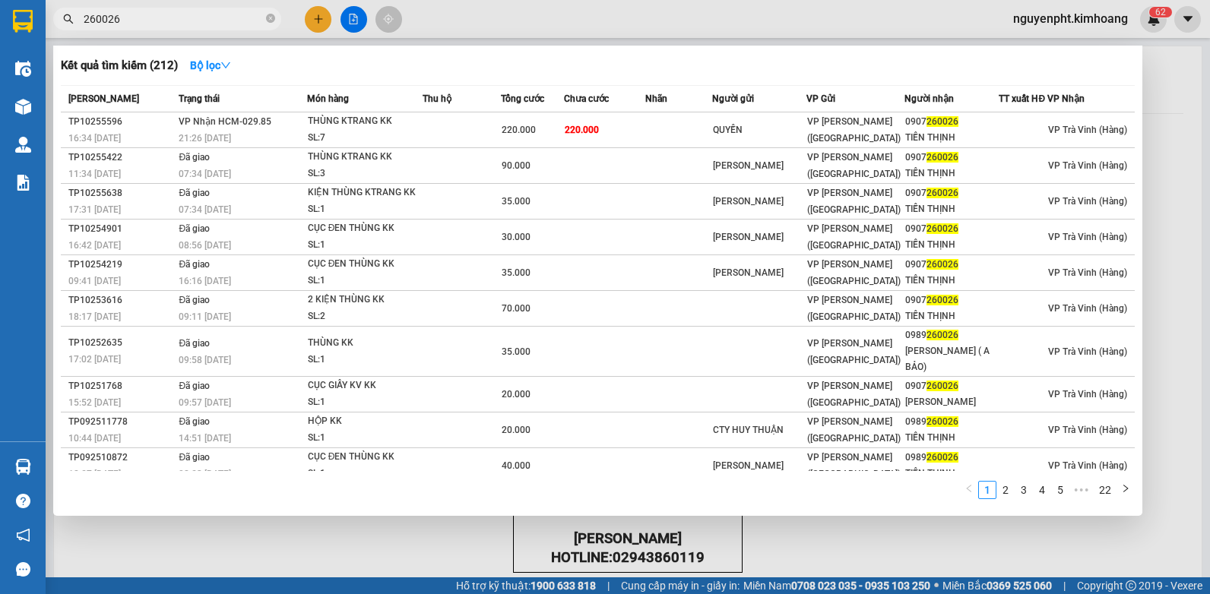
drag, startPoint x: 176, startPoint y: 10, endPoint x: 0, endPoint y: 15, distance: 176.4
click at [0, 15] on html "Kết quả tìm kiếm ( 212 ) Bộ lọc Mã ĐH Trạng thái Món hàng Thu hộ Tổng cước Chưa…" at bounding box center [605, 297] width 1210 height 594
click at [269, 19] on icon "close-circle" at bounding box center [270, 18] width 9 height 9
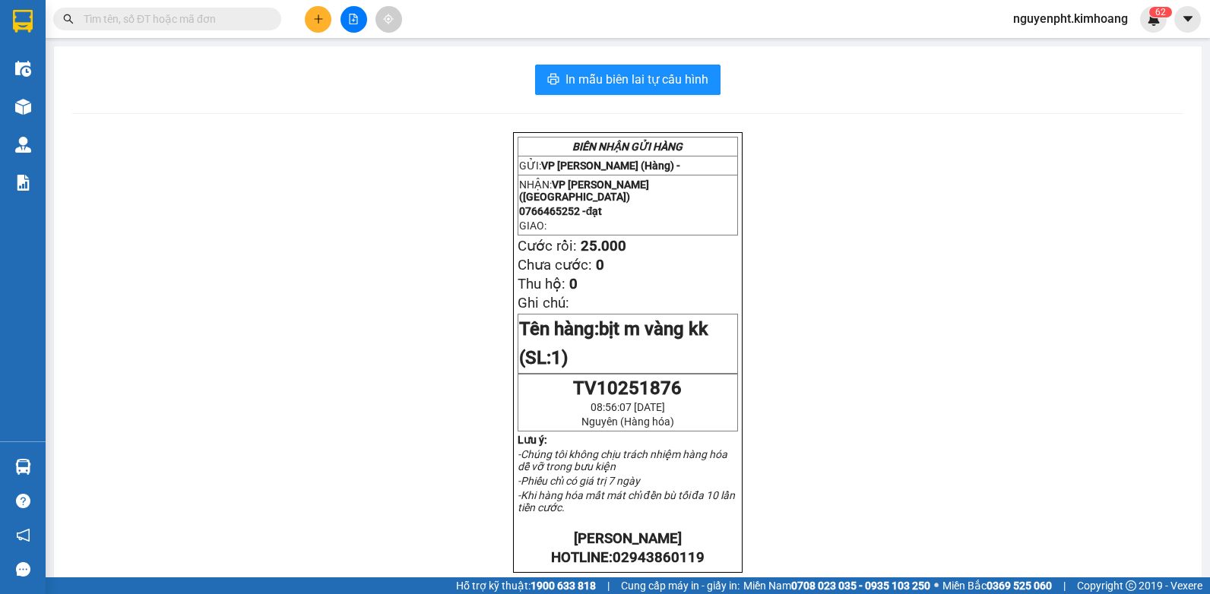
click at [238, 20] on input "text" at bounding box center [173, 19] width 179 height 17
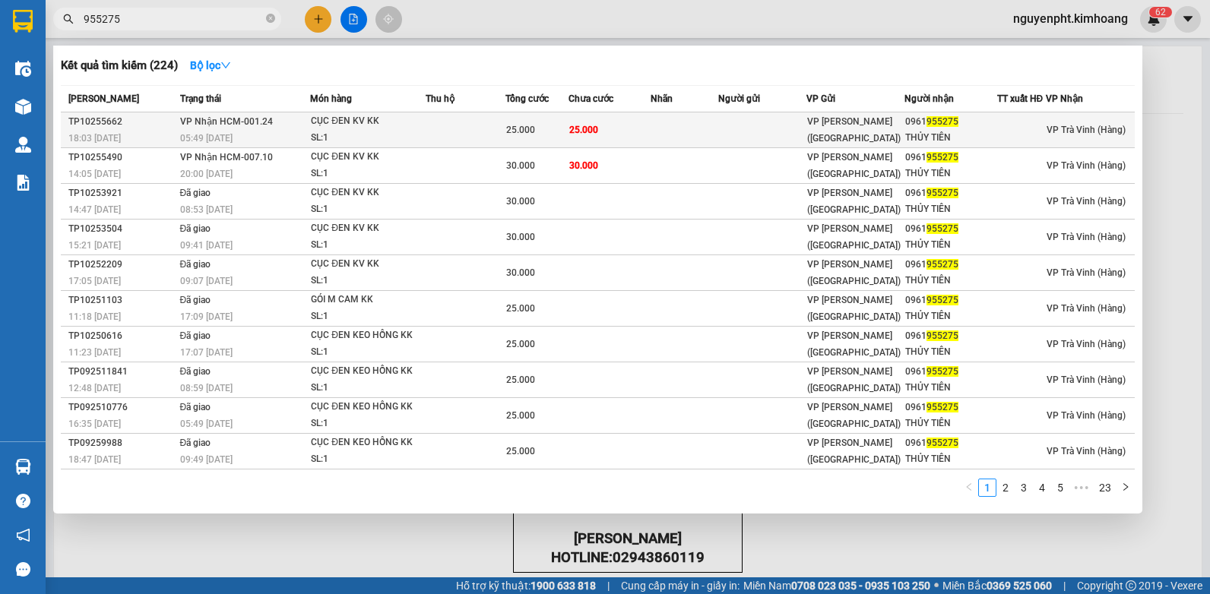
click at [591, 137] on td "25.000" at bounding box center [610, 131] width 82 height 36
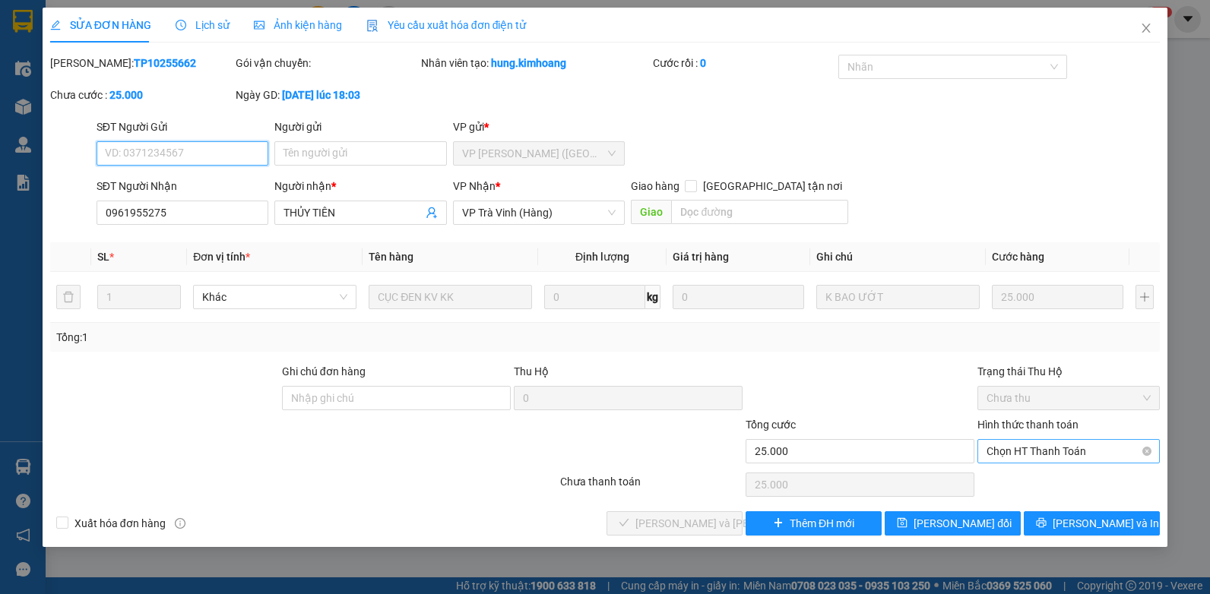
click at [1051, 454] on span "Chọn HT Thanh Toán" at bounding box center [1069, 451] width 164 height 23
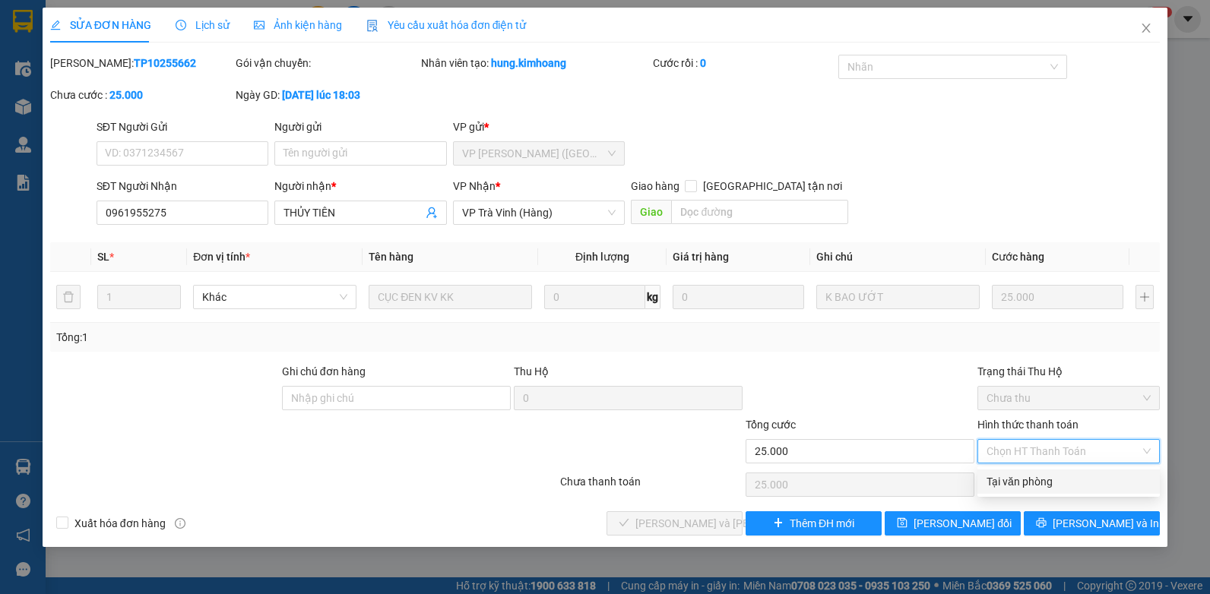
drag, startPoint x: 1026, startPoint y: 481, endPoint x: 988, endPoint y: 475, distance: 37.7
click at [1024, 482] on div "Tại văn phòng" at bounding box center [1069, 482] width 164 height 17
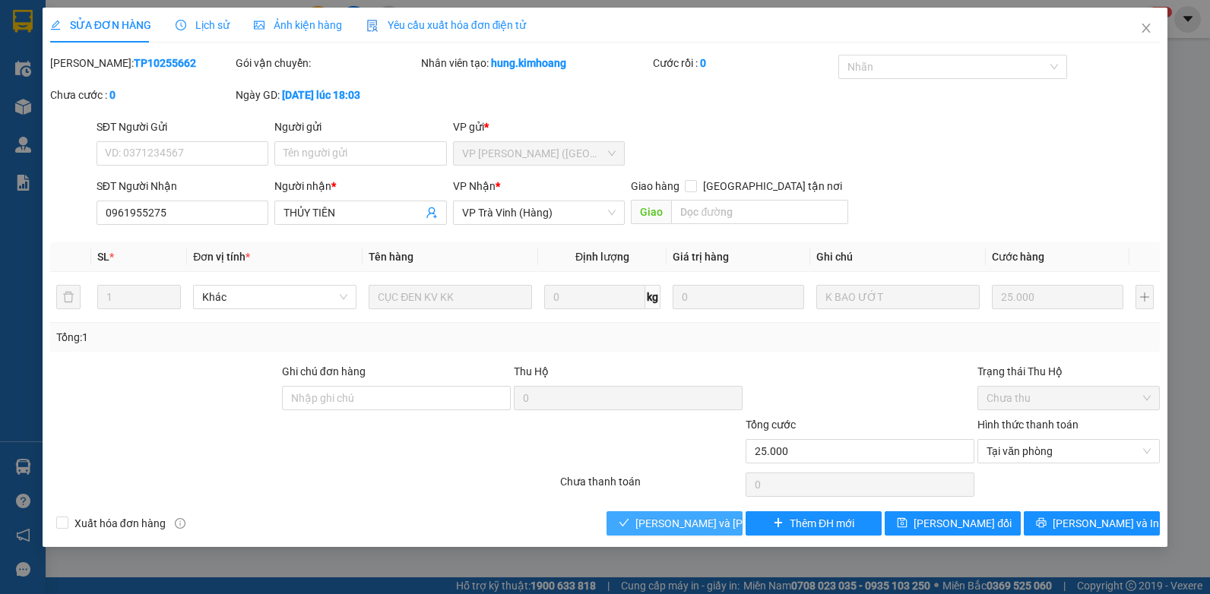
click at [670, 515] on span "[PERSON_NAME] và [PERSON_NAME] hàng" at bounding box center [738, 523] width 205 height 17
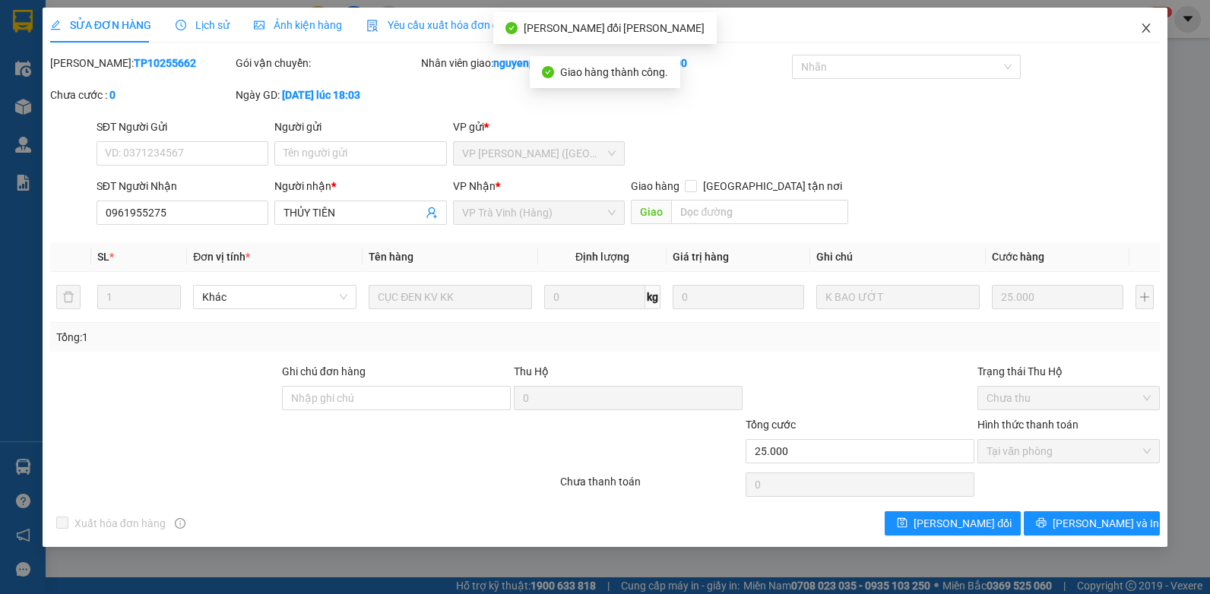
click at [1146, 27] on icon "close" at bounding box center [1147, 28] width 8 height 9
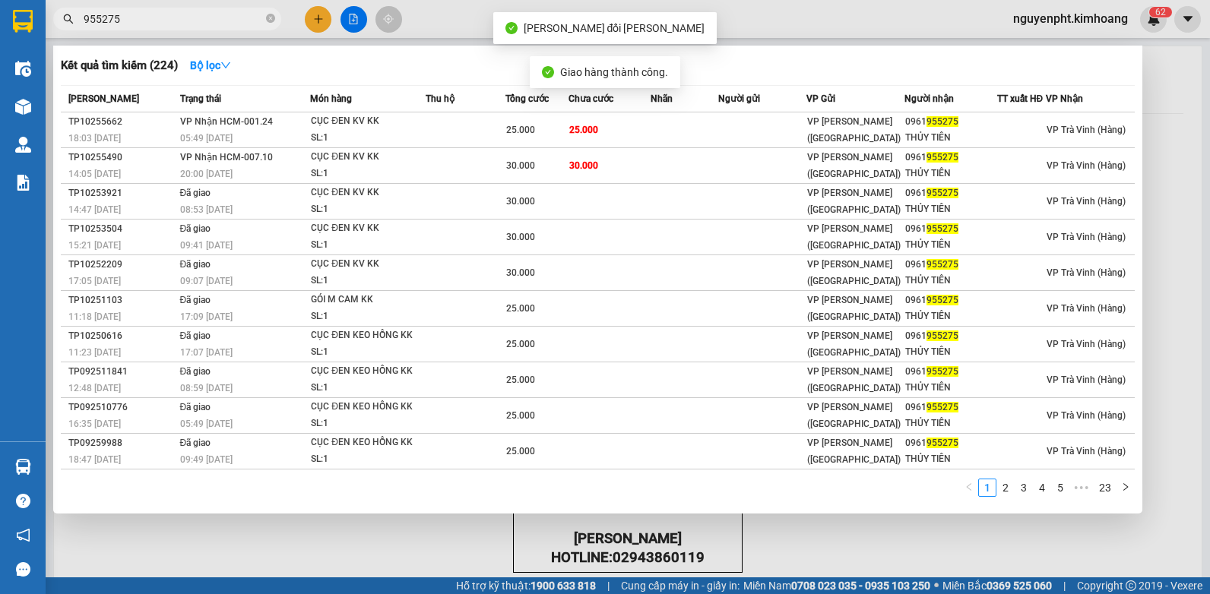
drag, startPoint x: 226, startPoint y: 16, endPoint x: 233, endPoint y: 22, distance: 9.2
click at [227, 17] on input "955275" at bounding box center [173, 19] width 179 height 17
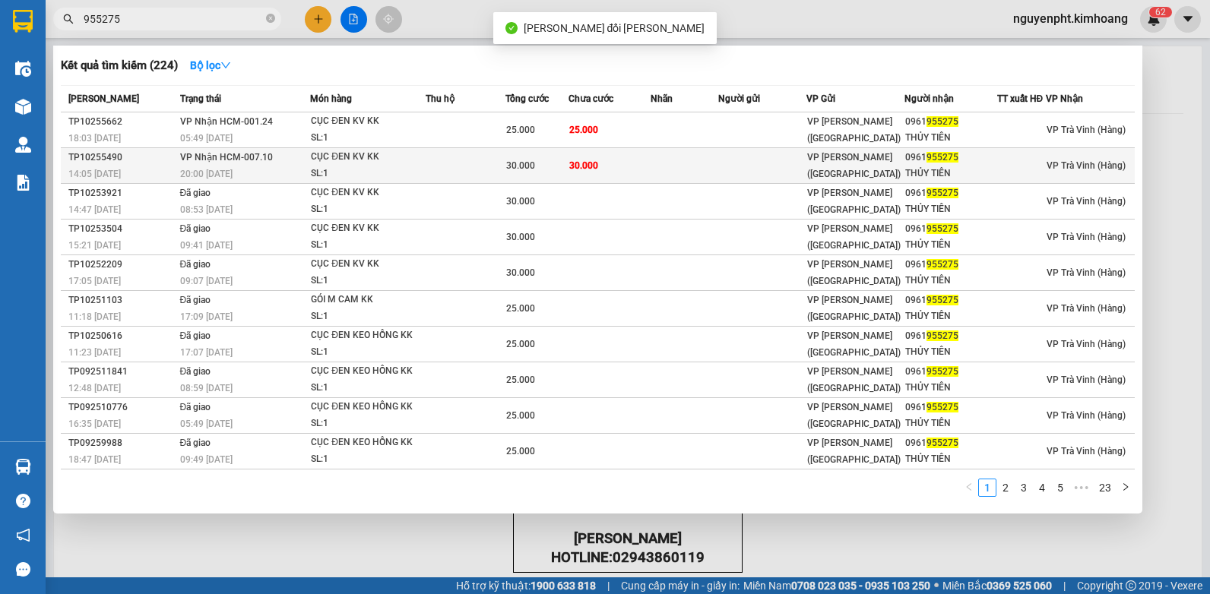
click at [231, 159] on span "VP Nhận HCM-007.10" at bounding box center [226, 157] width 93 height 11
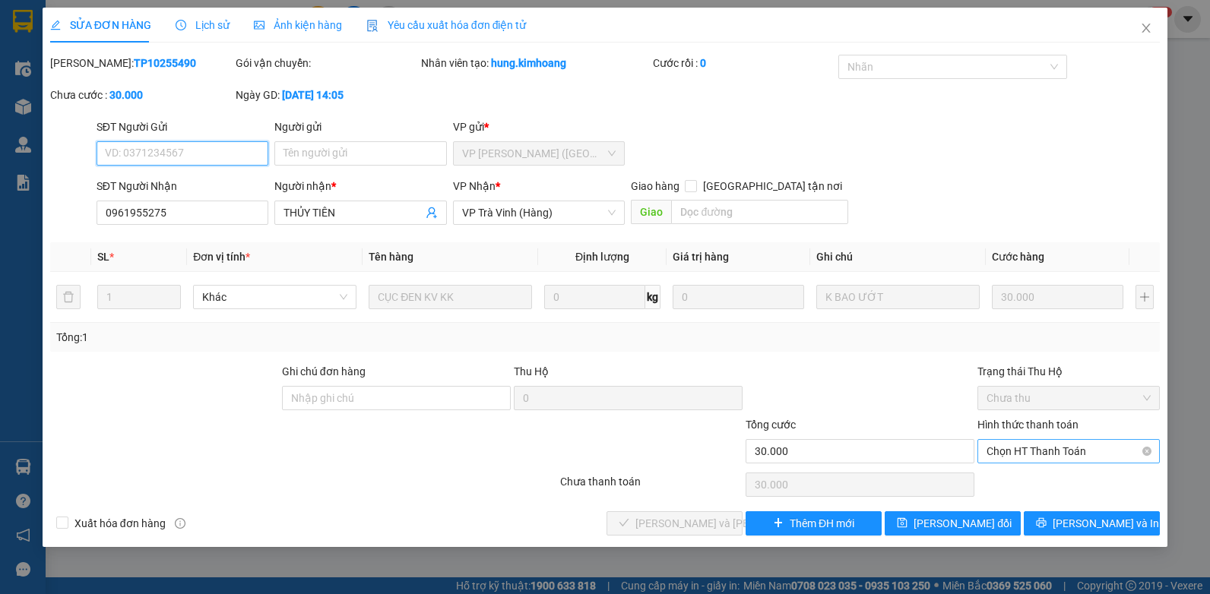
click at [1009, 453] on span "Chọn HT Thanh Toán" at bounding box center [1069, 451] width 164 height 23
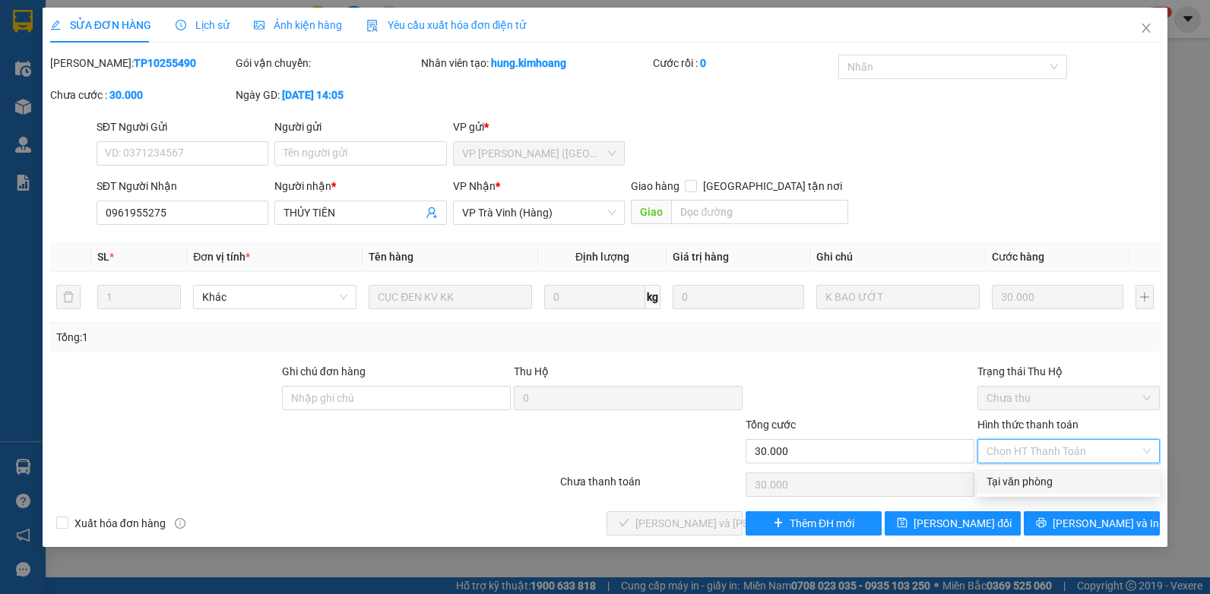
click at [1004, 482] on div "Tại văn phòng" at bounding box center [1069, 482] width 164 height 17
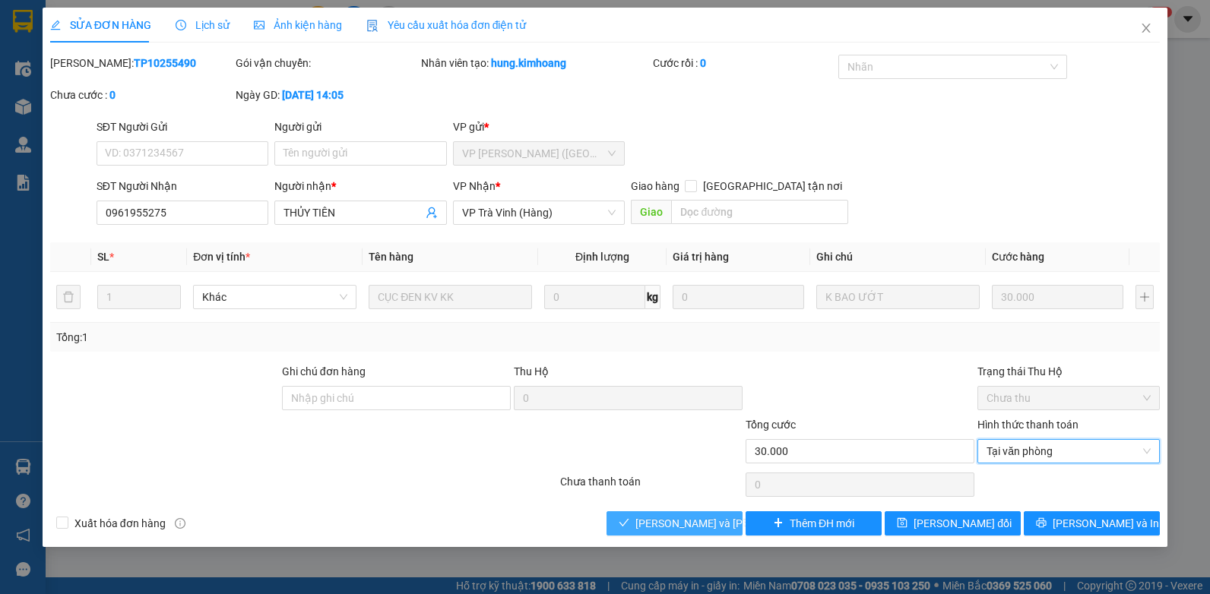
click at [629, 528] on icon "check" at bounding box center [624, 523] width 11 height 11
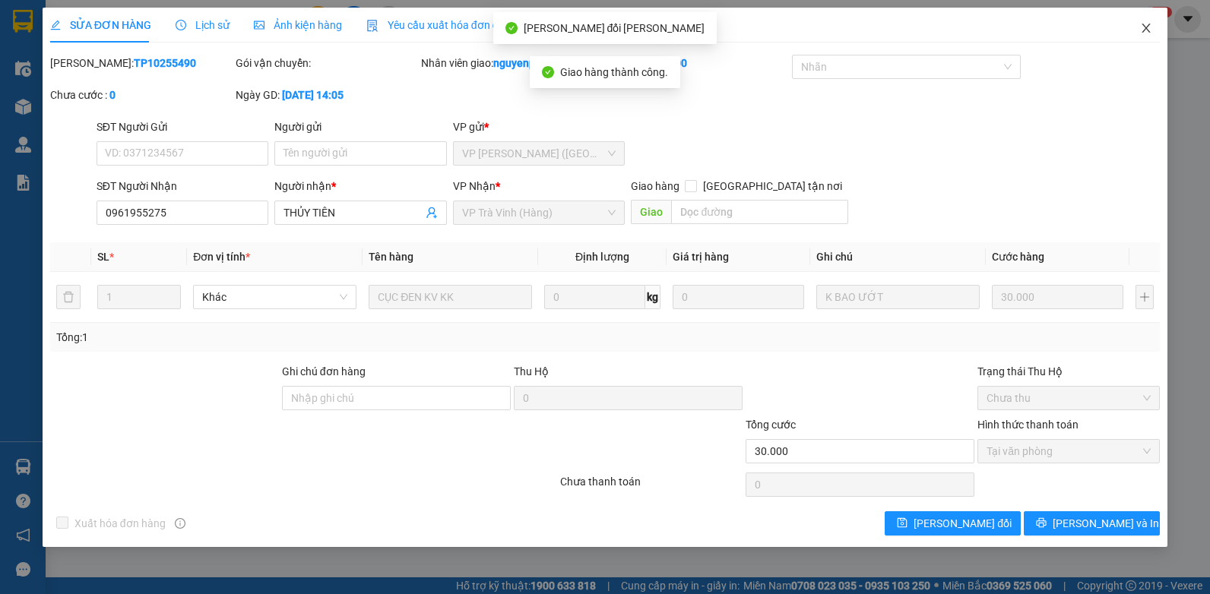
click at [1143, 29] on icon "close" at bounding box center [1146, 28] width 12 height 12
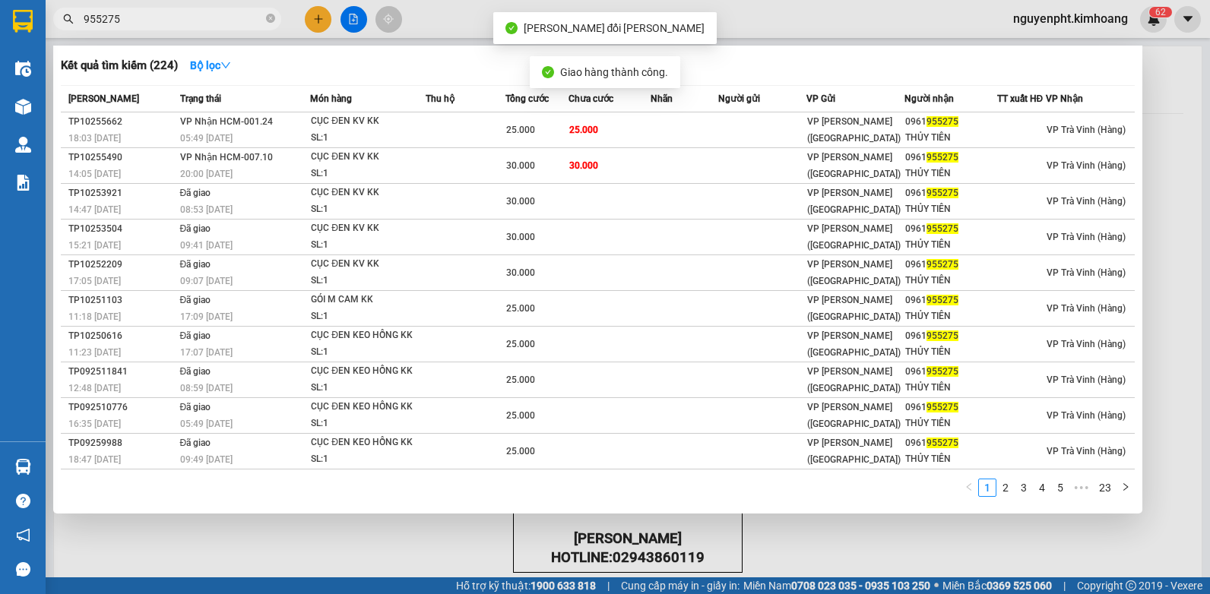
click at [198, 21] on input "955275" at bounding box center [173, 19] width 179 height 17
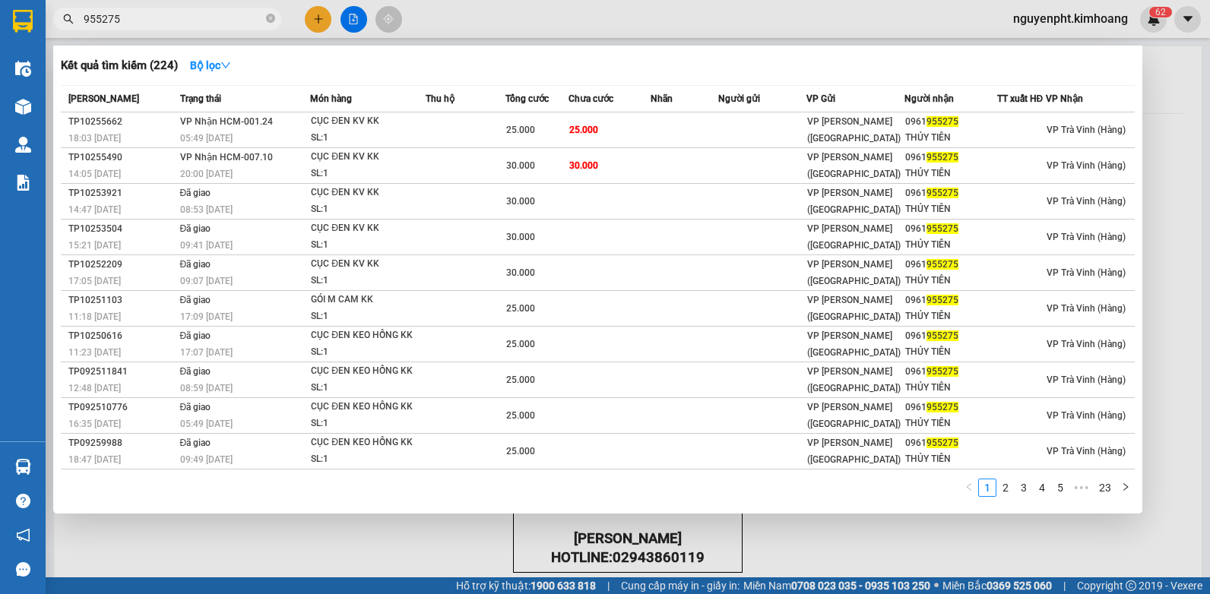
drag, startPoint x: 238, startPoint y: 19, endPoint x: 0, endPoint y: 128, distance: 261.6
click at [0, 124] on html "Kết quả [PERSON_NAME] ( 224 ) Bộ lọc Mã ĐH Trạng thái Món hàng Thu hộ Tổng [PER…" at bounding box center [605, 297] width 1210 height 594
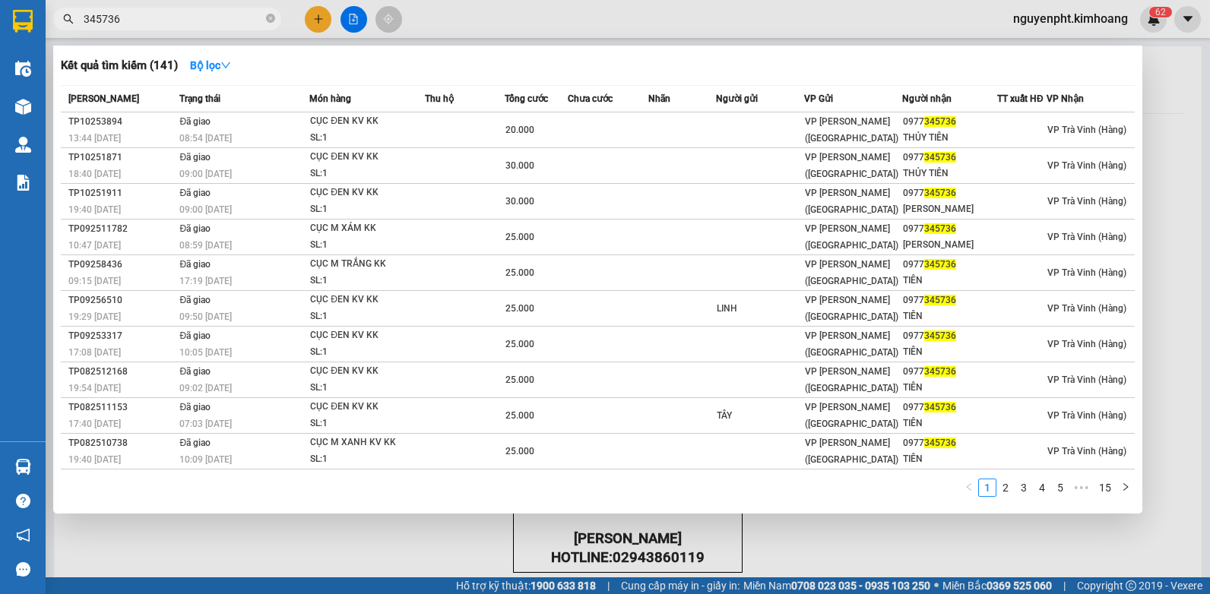
drag, startPoint x: 174, startPoint y: 17, endPoint x: 0, endPoint y: 147, distance: 216.8
click at [0, 109] on html "Kết quả [PERSON_NAME] ( 141 ) Bộ lọc Mã ĐH Trạng thái Món hàng Thu hộ Tổng [PER…" at bounding box center [605, 297] width 1210 height 594
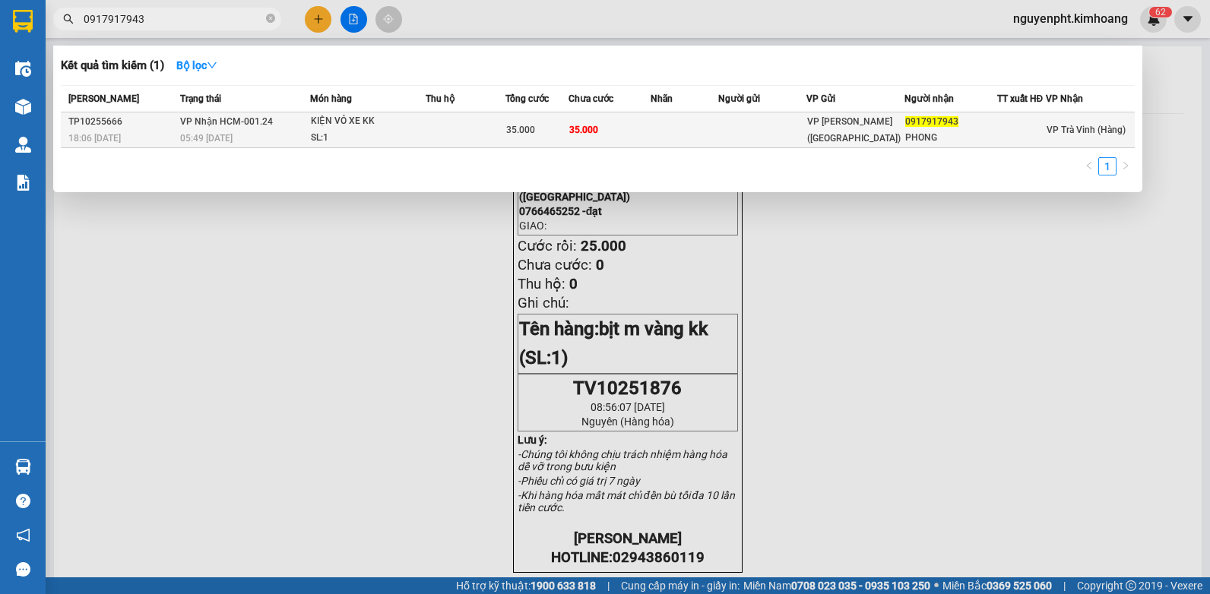
click at [570, 135] on td "35.000" at bounding box center [610, 131] width 82 height 36
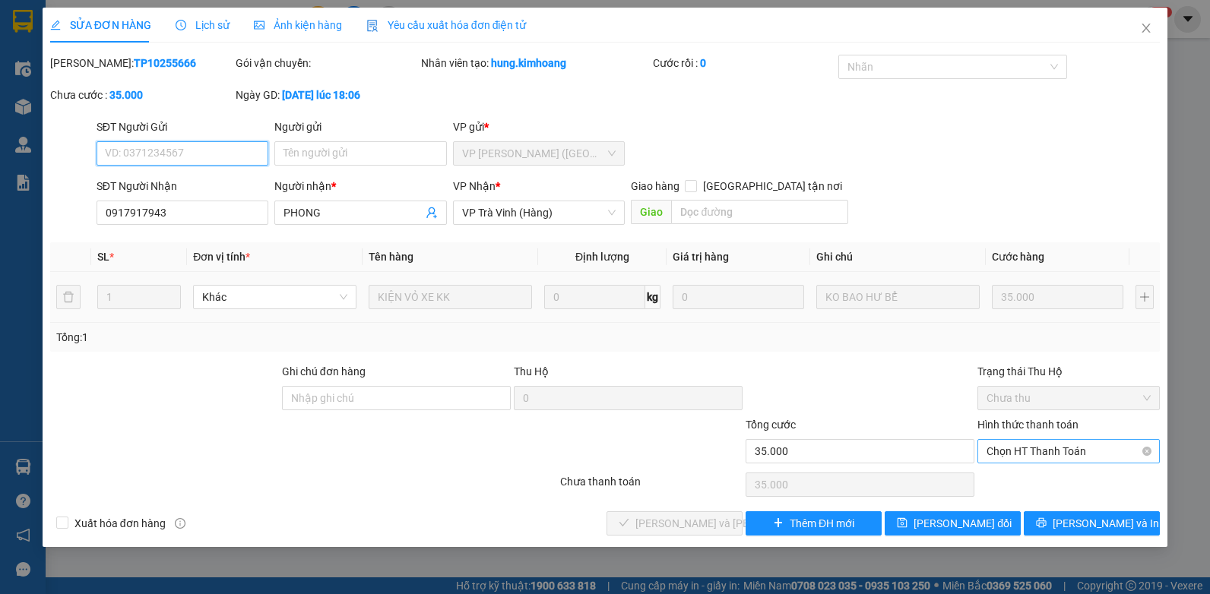
drag, startPoint x: 1034, startPoint y: 450, endPoint x: 1035, endPoint y: 463, distance: 12.9
click at [1034, 451] on span "Chọn HT Thanh Toán" at bounding box center [1069, 451] width 164 height 23
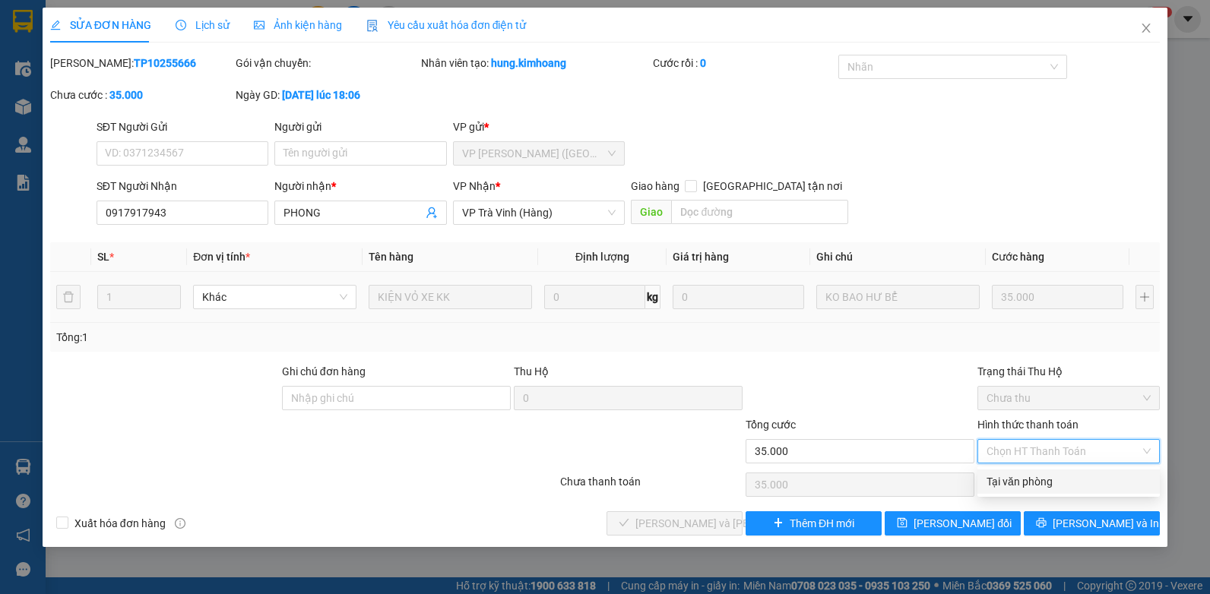
click at [1063, 483] on div "Tại văn phòng" at bounding box center [1069, 482] width 164 height 17
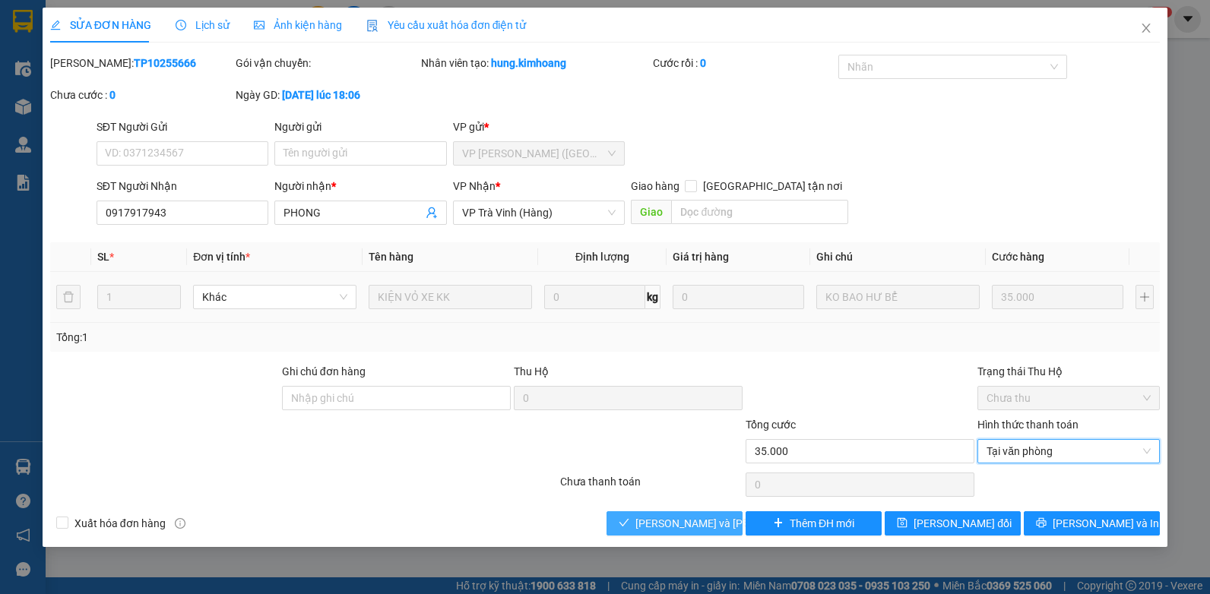
click at [662, 523] on span "[PERSON_NAME] và [PERSON_NAME] hàng" at bounding box center [738, 523] width 205 height 17
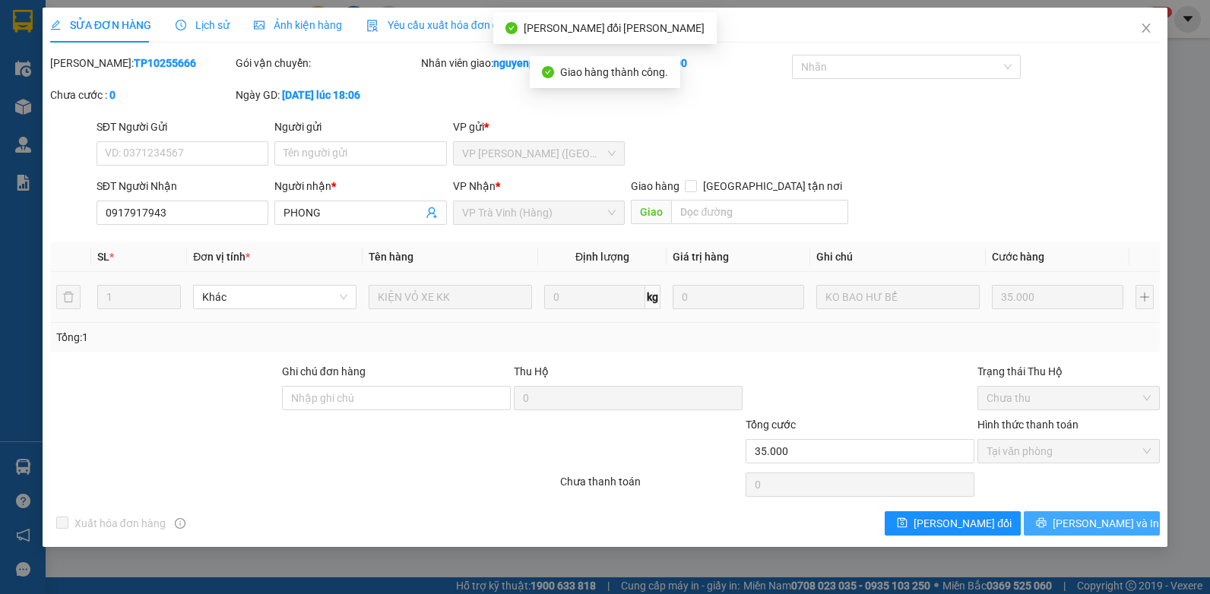
drag, startPoint x: 1098, startPoint y: 522, endPoint x: 1092, endPoint y: 528, distance: 8.1
click at [1098, 525] on span "[PERSON_NAME] và In" at bounding box center [1106, 523] width 106 height 17
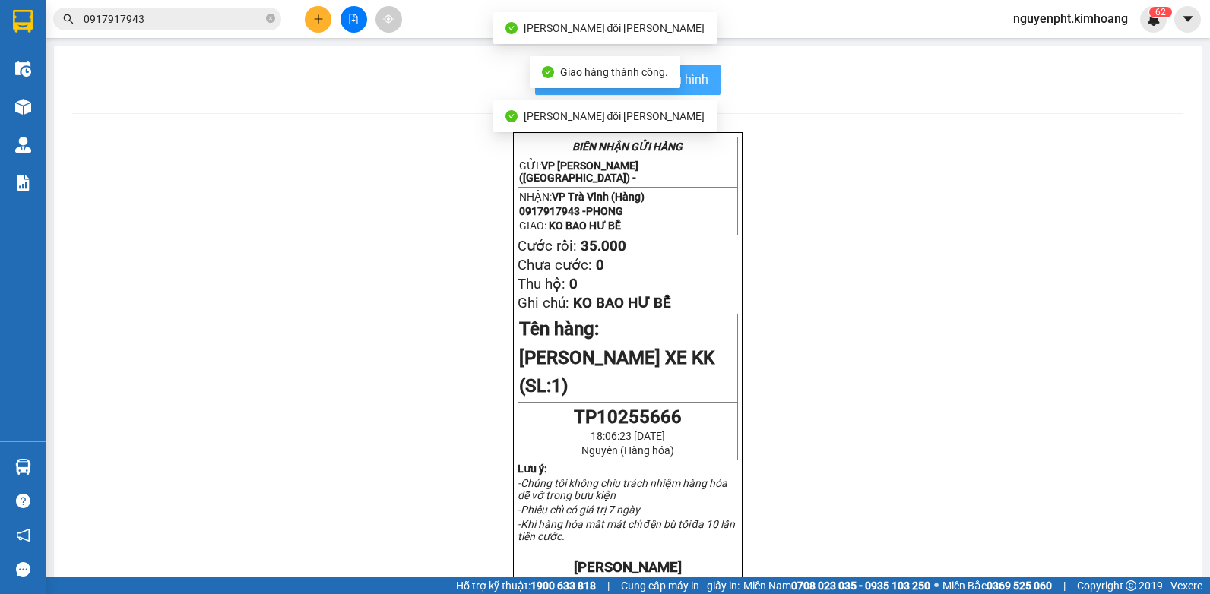
click at [698, 87] on span "In mẫu biên lai tự cấu hình" at bounding box center [637, 79] width 143 height 19
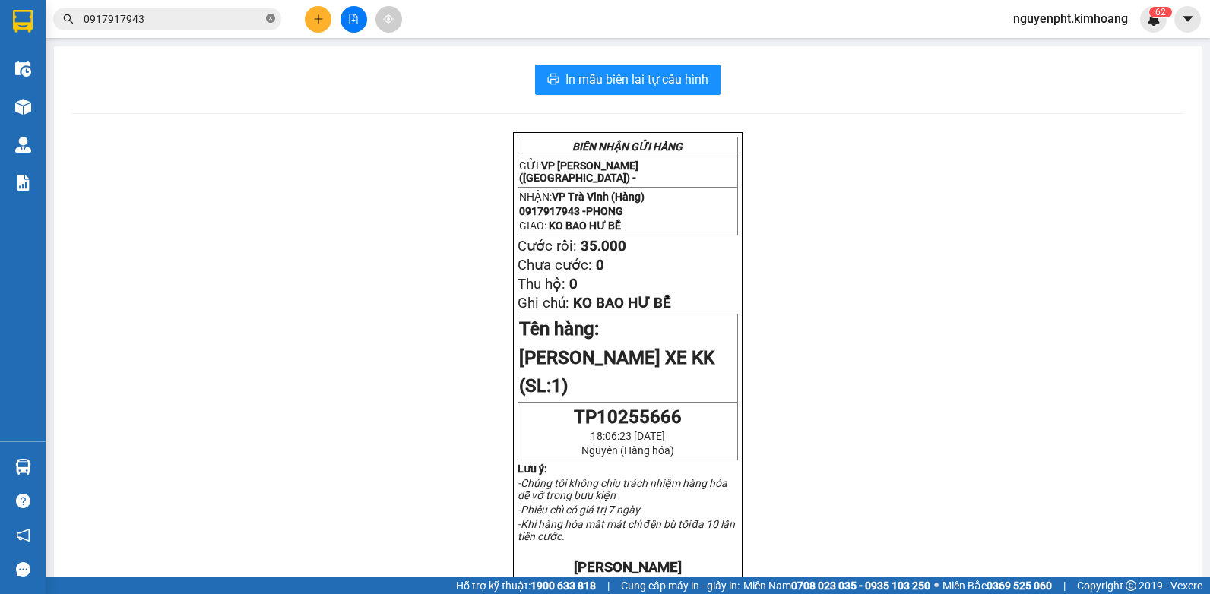
click at [272, 17] on icon "close-circle" at bounding box center [270, 18] width 9 height 9
click at [309, 17] on button at bounding box center [318, 19] width 27 height 27
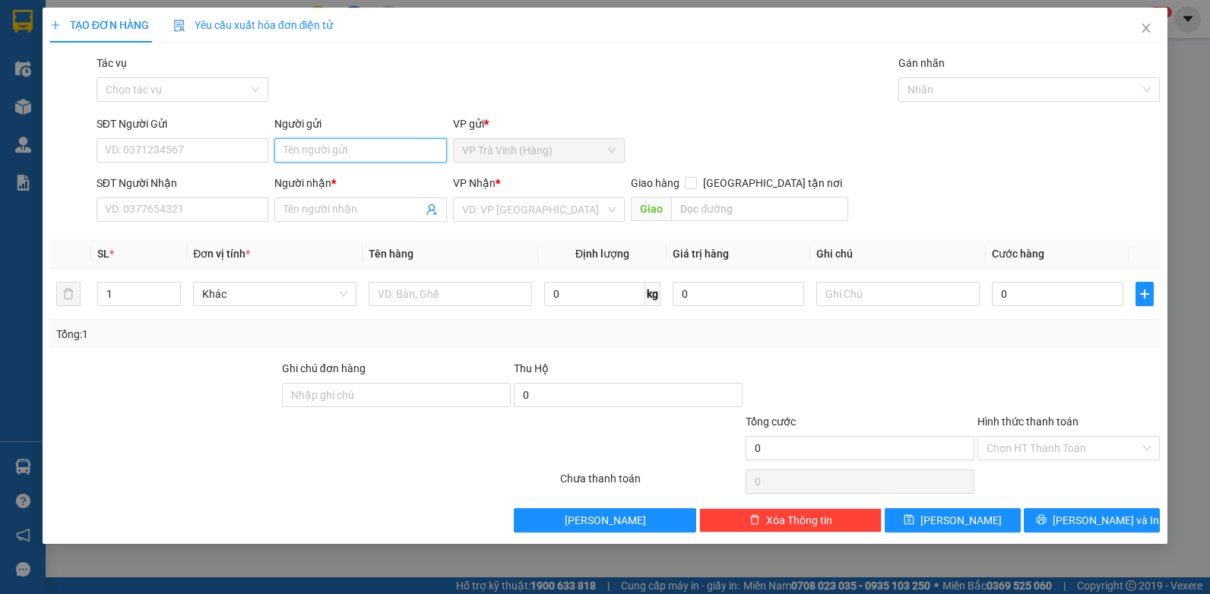
click at [297, 148] on input "Người gửi" at bounding box center [360, 150] width 173 height 24
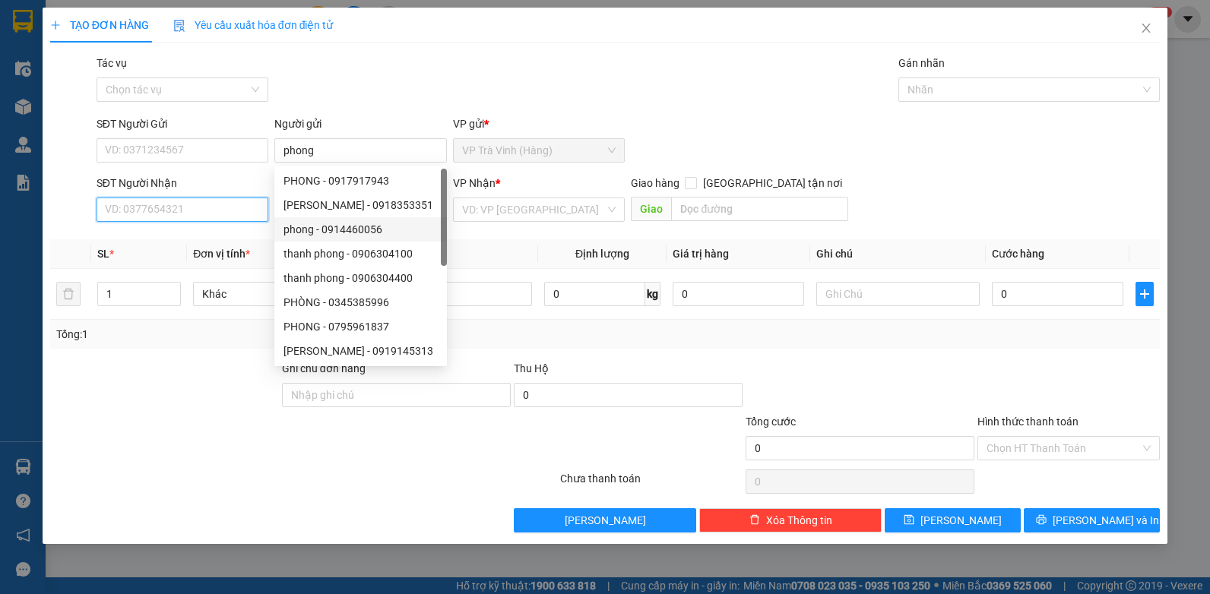
click at [220, 214] on input "SĐT Người Nhận" at bounding box center [183, 210] width 173 height 24
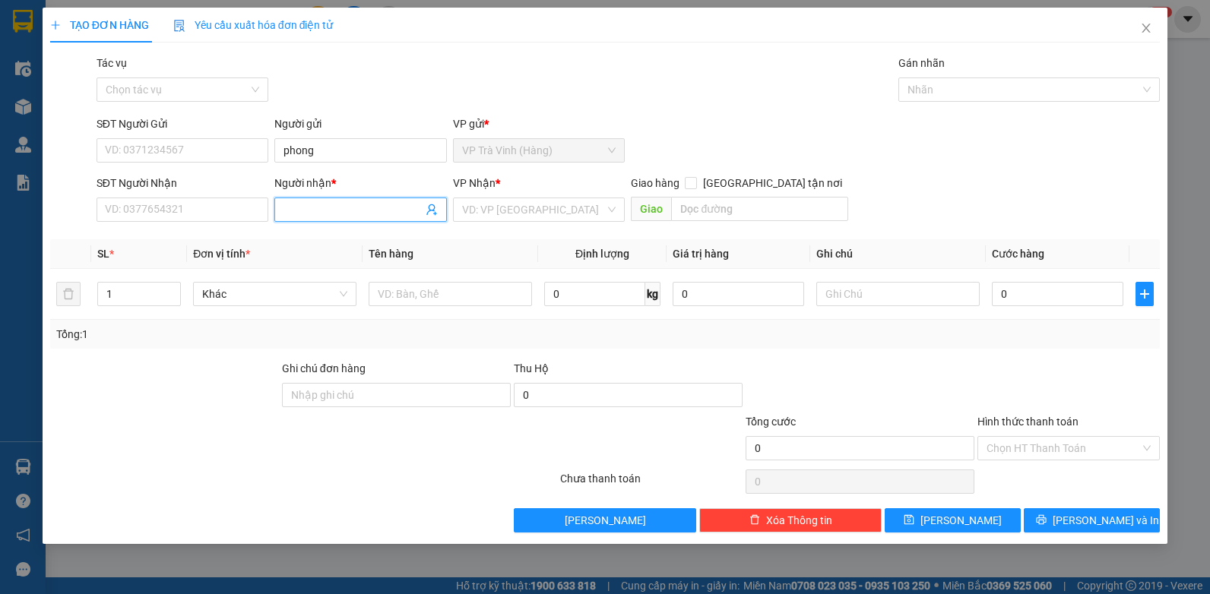
drag, startPoint x: 296, startPoint y: 208, endPoint x: 322, endPoint y: 195, distance: 29.3
click at [315, 198] on span at bounding box center [360, 210] width 173 height 24
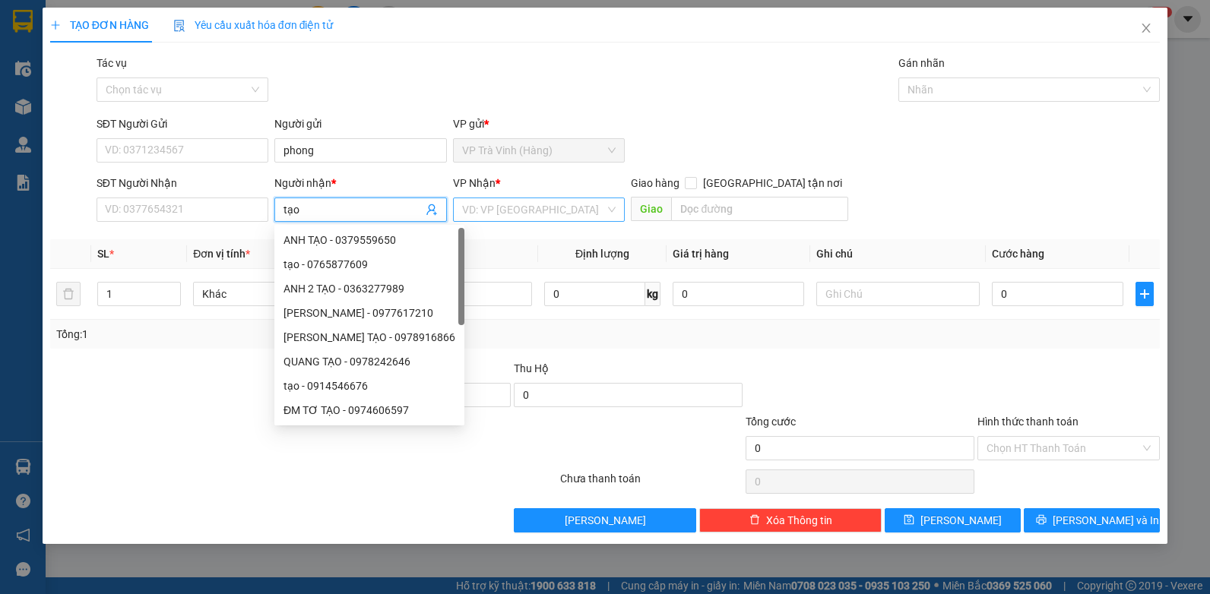
click at [534, 206] on input "search" at bounding box center [534, 209] width 144 height 23
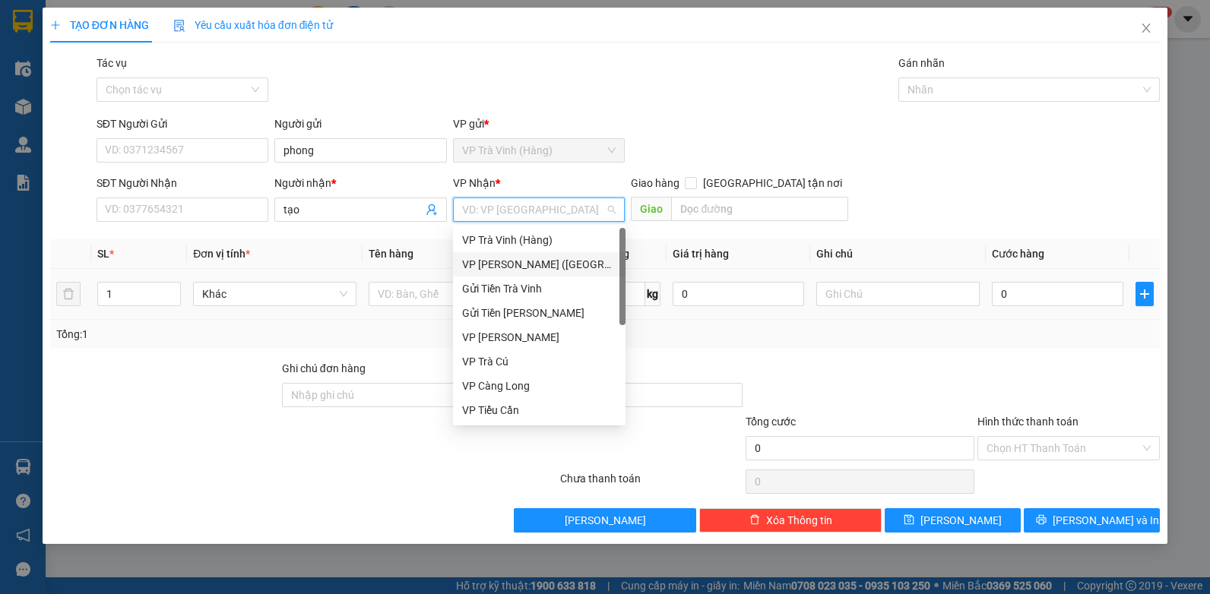
drag, startPoint x: 506, startPoint y: 268, endPoint x: 477, endPoint y: 271, distance: 29.0
click at [504, 268] on div "VP [PERSON_NAME] ([GEOGRAPHIC_DATA])" at bounding box center [539, 264] width 154 height 17
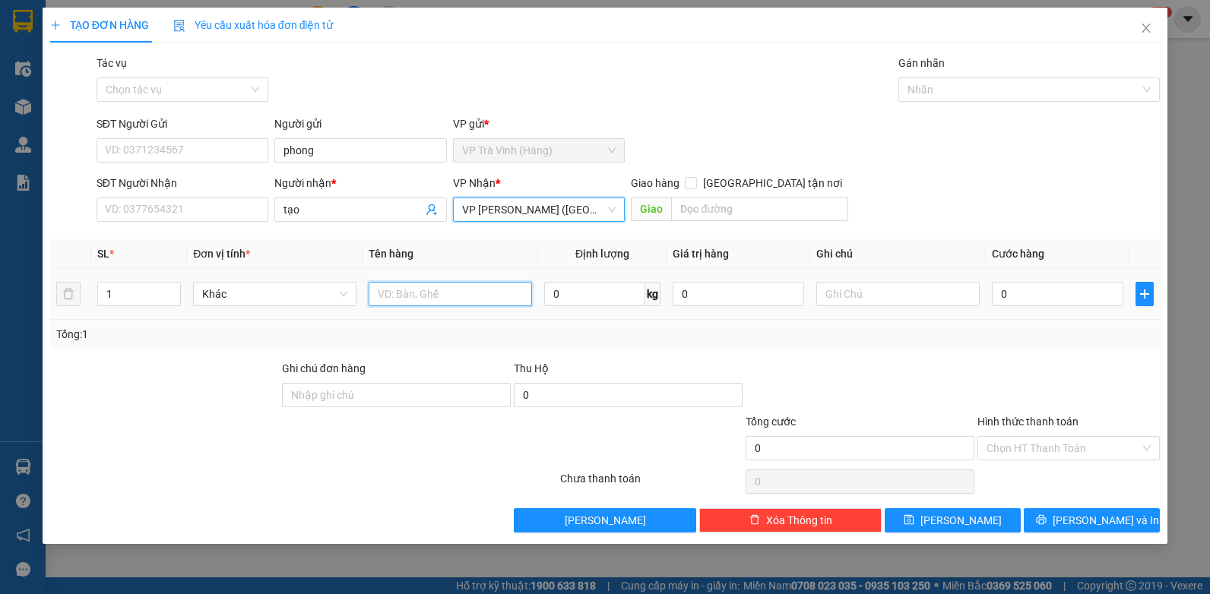
drag, startPoint x: 430, startPoint y: 296, endPoint x: 429, endPoint y: 289, distance: 7.8
click at [429, 294] on input "text" at bounding box center [450, 294] width 163 height 24
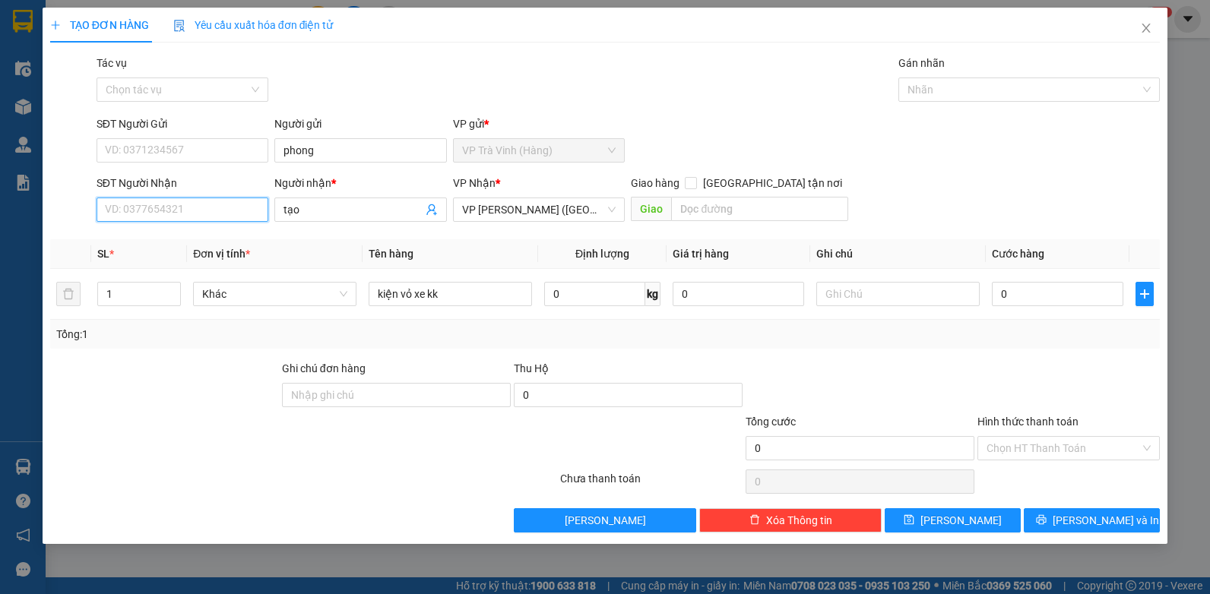
click at [204, 214] on input "SĐT Người Nhận" at bounding box center [183, 210] width 173 height 24
click at [1039, 298] on input "0" at bounding box center [1058, 294] width 132 height 24
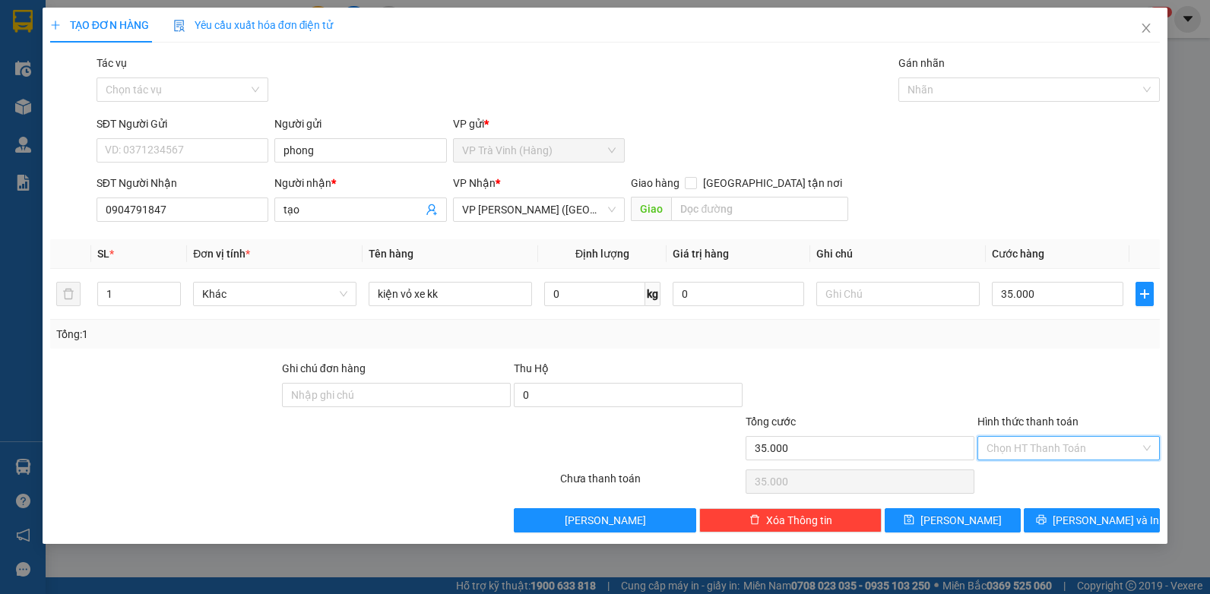
drag, startPoint x: 1083, startPoint y: 455, endPoint x: 1068, endPoint y: 477, distance: 27.0
click at [1082, 458] on input "Hình thức thanh toán" at bounding box center [1064, 448] width 154 height 23
click at [1067, 479] on div "Tại văn phòng" at bounding box center [1069, 479] width 164 height 17
click at [1073, 515] on button "[PERSON_NAME] và In" at bounding box center [1092, 521] width 136 height 24
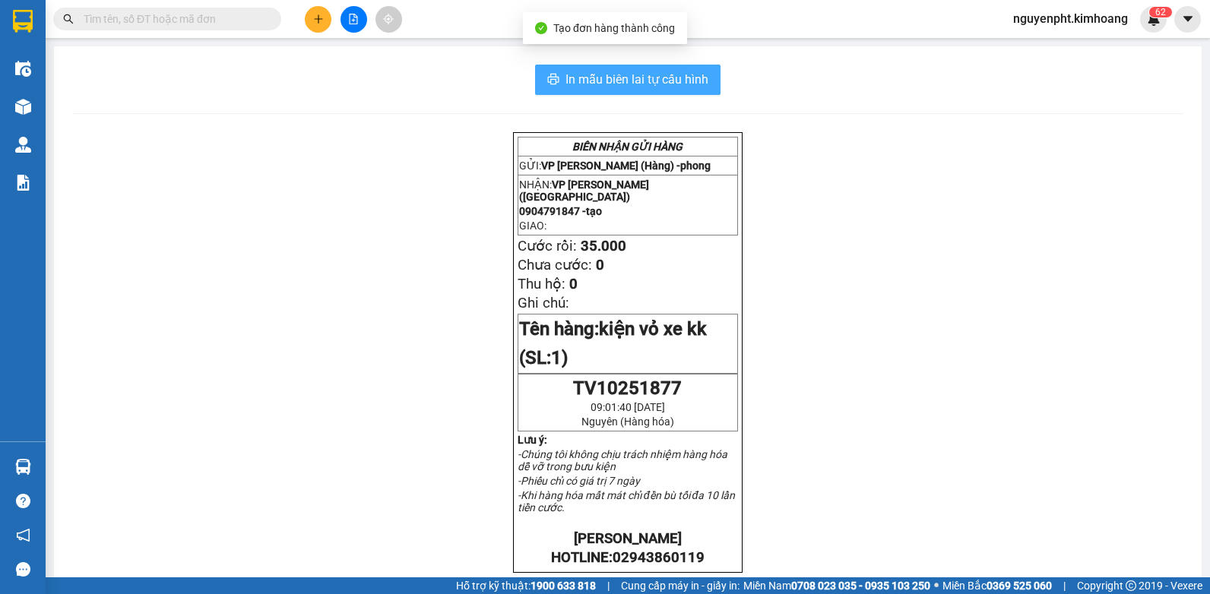
click at [620, 86] on span "In mẫu biên lai tự cấu hình" at bounding box center [637, 79] width 143 height 19
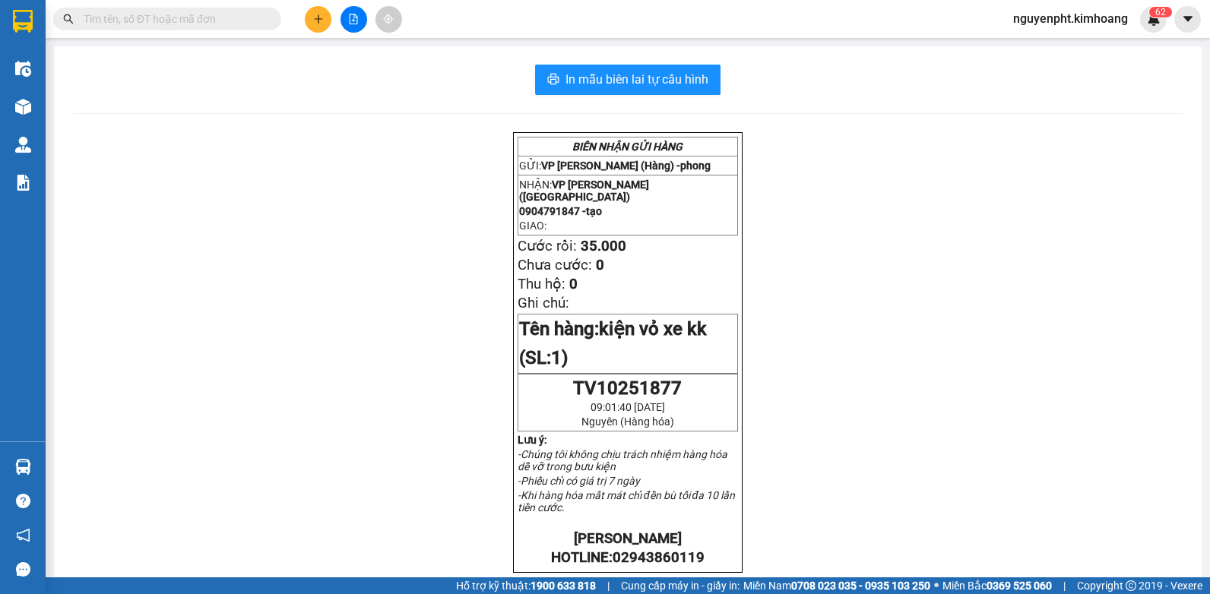
click at [170, 17] on input "text" at bounding box center [173, 19] width 179 height 17
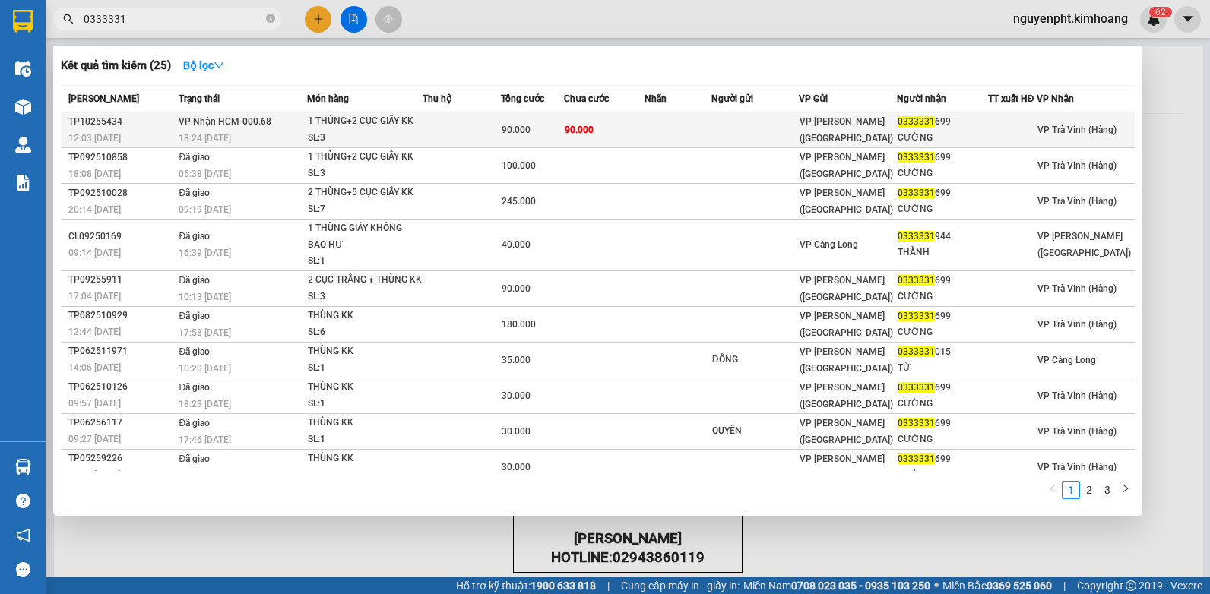
click at [376, 132] on div "SL: 3" at bounding box center [365, 138] width 114 height 17
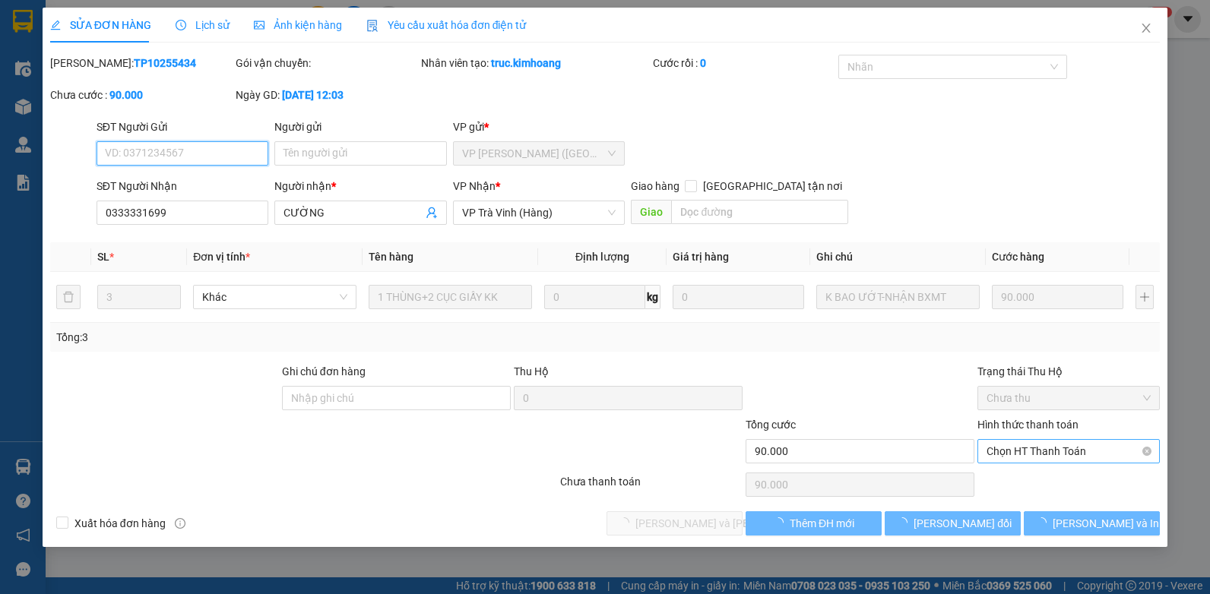
click at [1049, 452] on span "Chọn HT Thanh Toán" at bounding box center [1069, 451] width 164 height 23
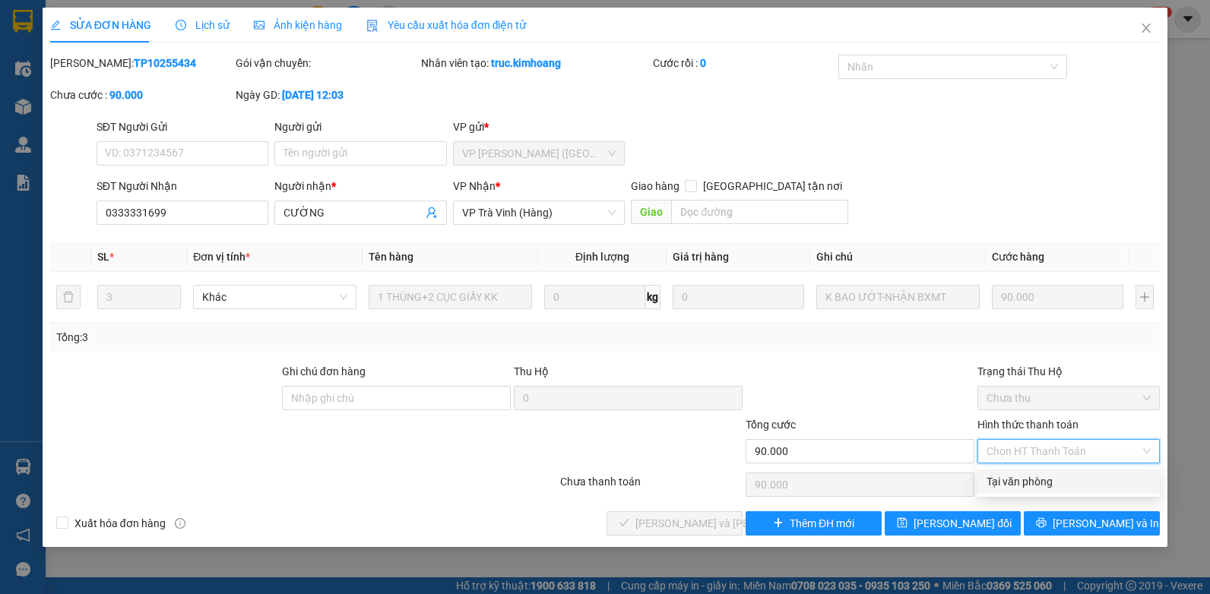
drag, startPoint x: 1035, startPoint y: 484, endPoint x: 968, endPoint y: 484, distance: 66.9
click at [1035, 484] on div "Tại văn phòng" at bounding box center [1069, 482] width 164 height 17
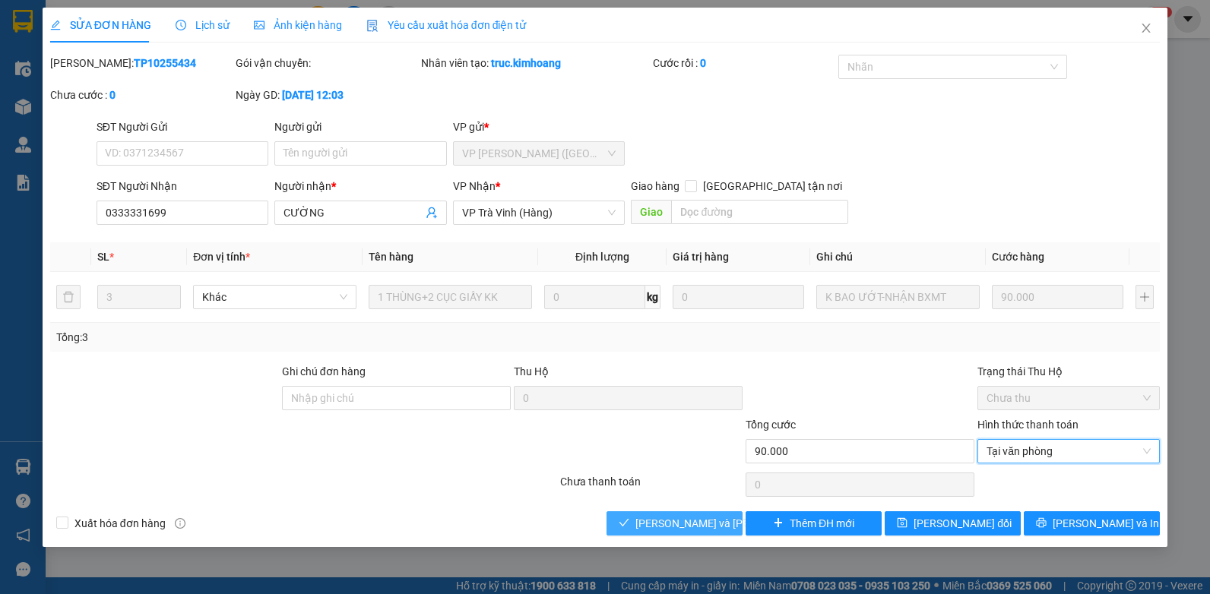
click at [644, 528] on span "[PERSON_NAME] và [PERSON_NAME] hàng" at bounding box center [738, 523] width 205 height 17
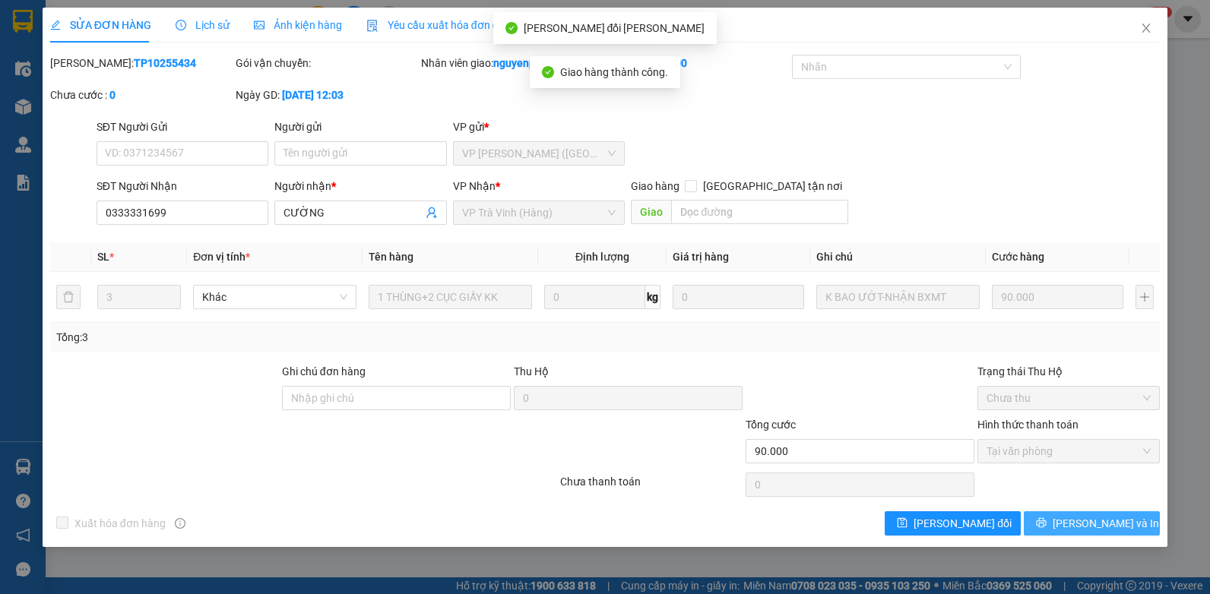
drag, startPoint x: 1066, startPoint y: 519, endPoint x: 1057, endPoint y: 523, distance: 9.2
click at [1047, 521] on icon "printer" at bounding box center [1042, 523] width 10 height 10
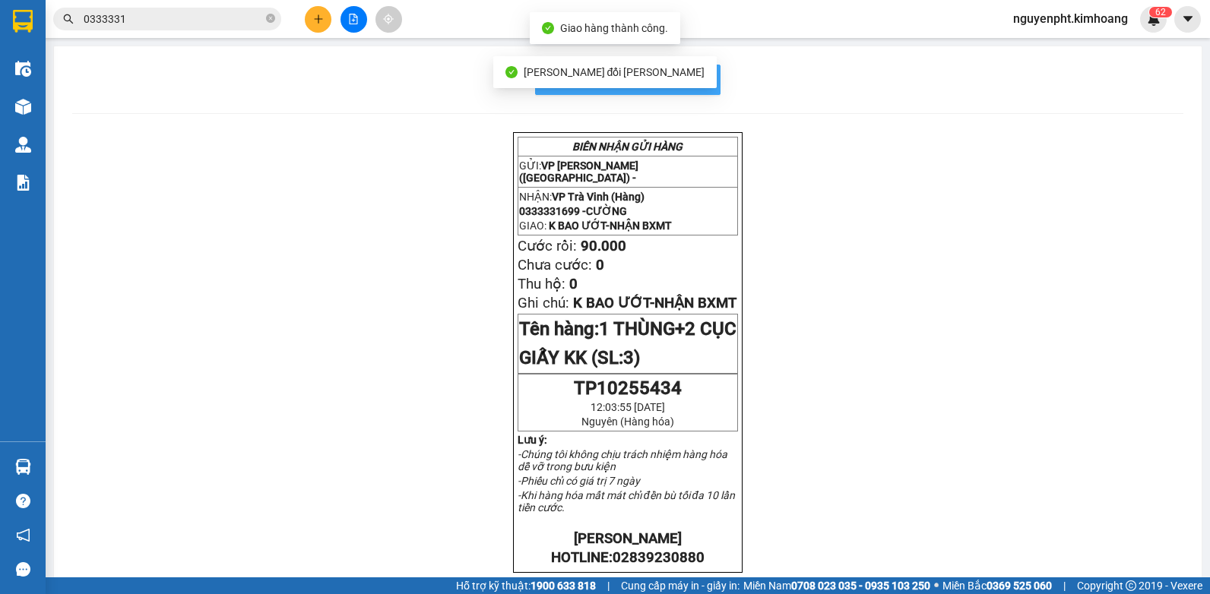
drag, startPoint x: 694, startPoint y: 80, endPoint x: 683, endPoint y: 78, distance: 11.6
click at [693, 80] on span "In mẫu biên lai tự cấu hình" at bounding box center [637, 79] width 143 height 19
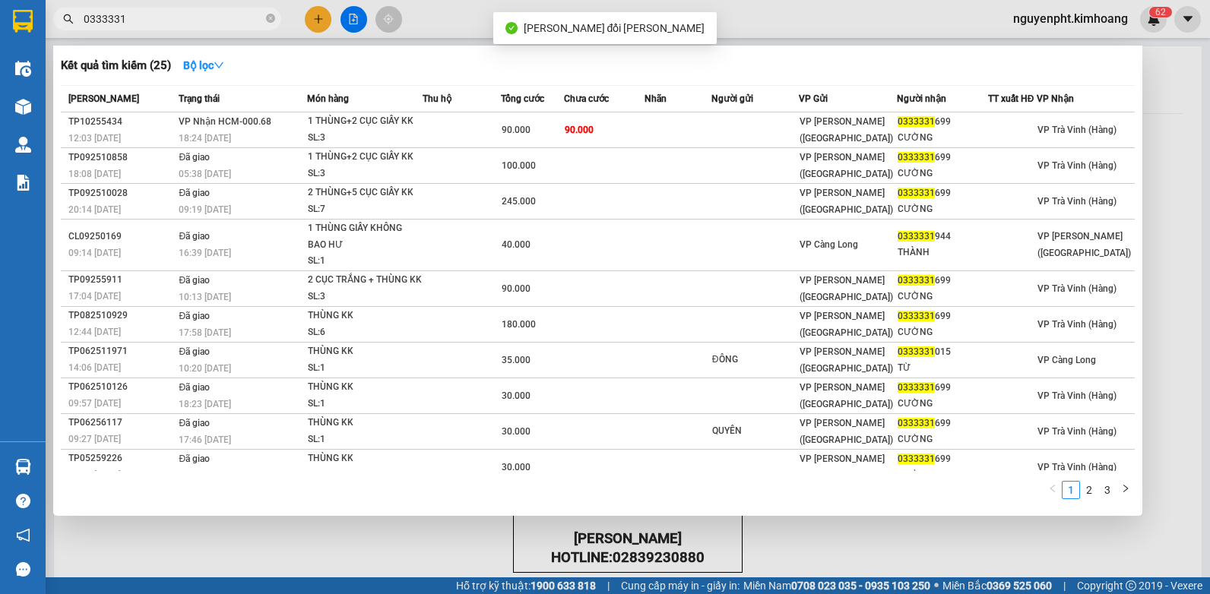
drag, startPoint x: 204, startPoint y: 21, endPoint x: -3, endPoint y: 23, distance: 206.8
click at [0, 23] on html "Kết quả tìm kiếm ( 25 ) Bộ lọc Mã ĐH Trạng thái Món hàng Thu hộ Tổng cước Chưa …" at bounding box center [605, 297] width 1210 height 594
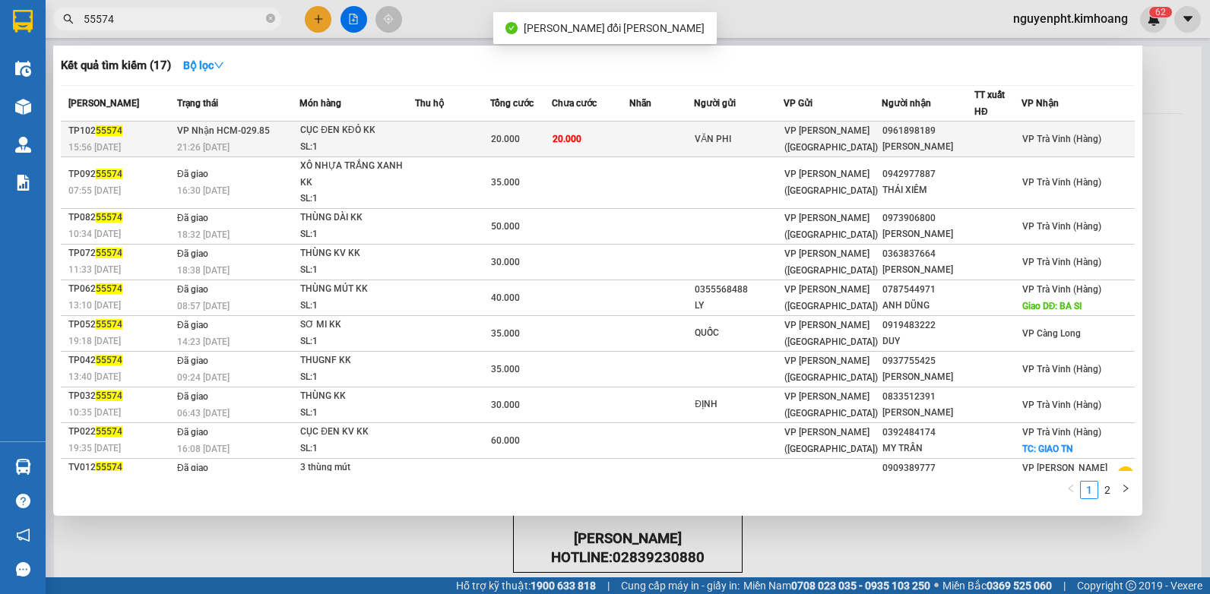
click at [544, 139] on div "20.000" at bounding box center [521, 139] width 60 height 17
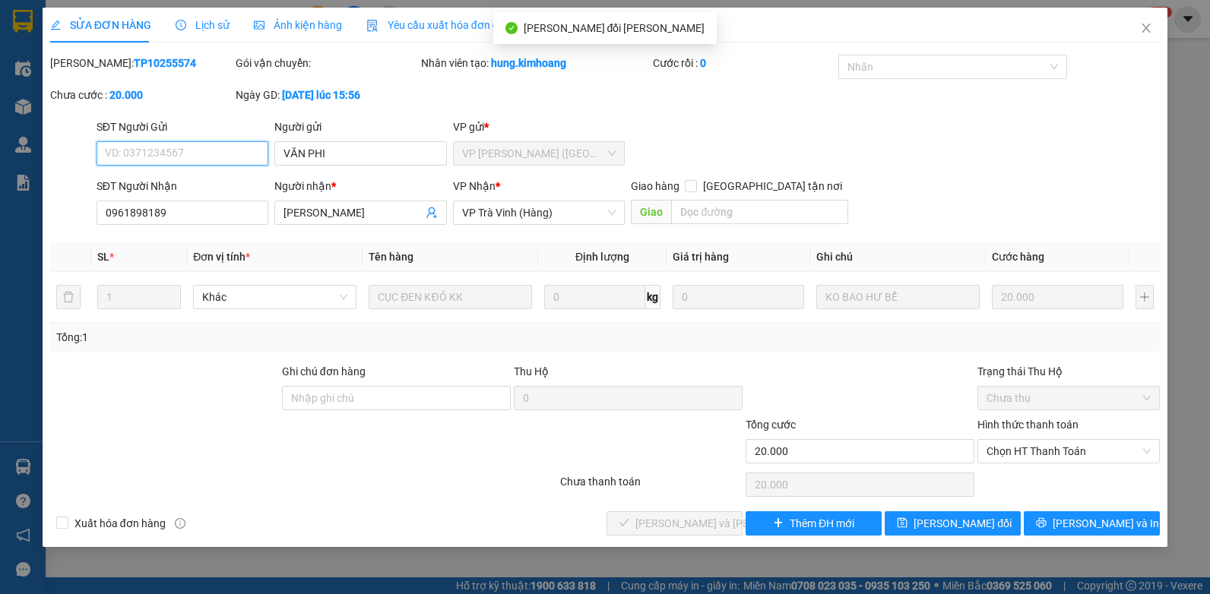
drag, startPoint x: 1076, startPoint y: 456, endPoint x: 1074, endPoint y: 468, distance: 11.5
click at [1076, 459] on span "Chọn HT Thanh Toán" at bounding box center [1069, 451] width 164 height 23
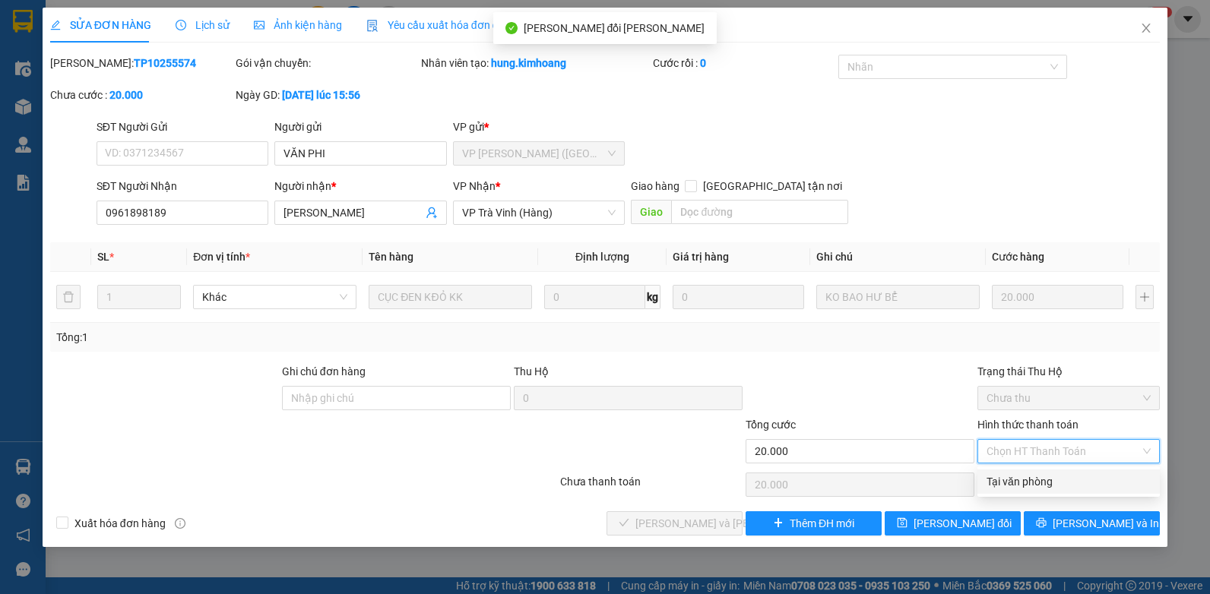
click at [1064, 486] on div "Tại văn phòng" at bounding box center [1069, 482] width 164 height 17
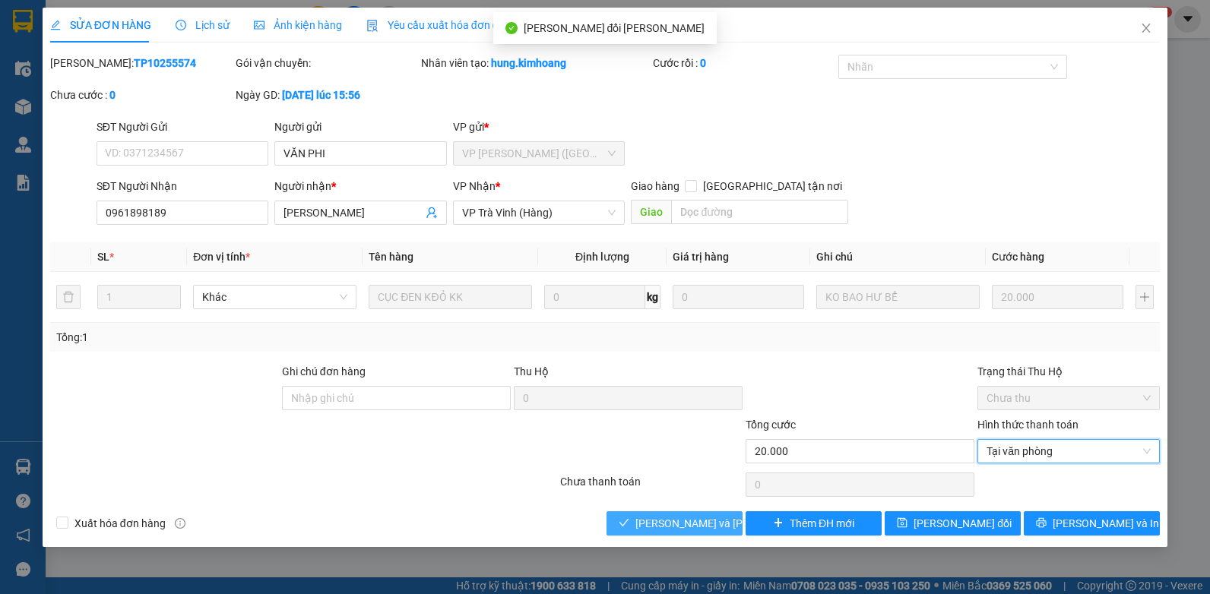
click at [714, 523] on span "[PERSON_NAME] và [PERSON_NAME] hàng" at bounding box center [738, 523] width 205 height 17
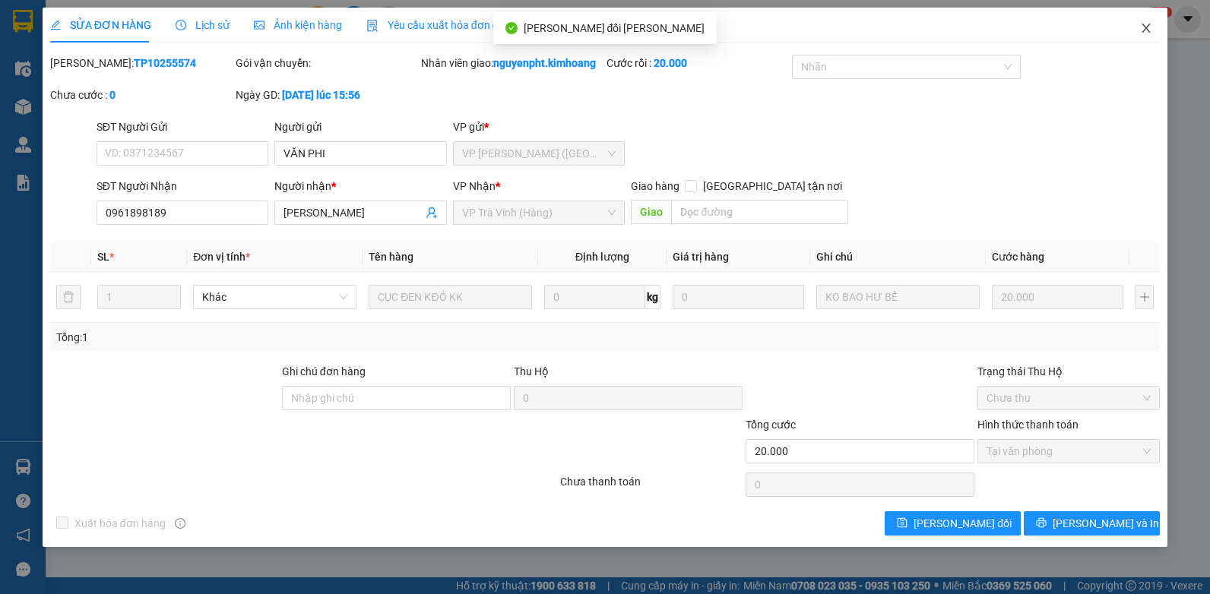
click at [1144, 27] on icon "close" at bounding box center [1147, 28] width 8 height 9
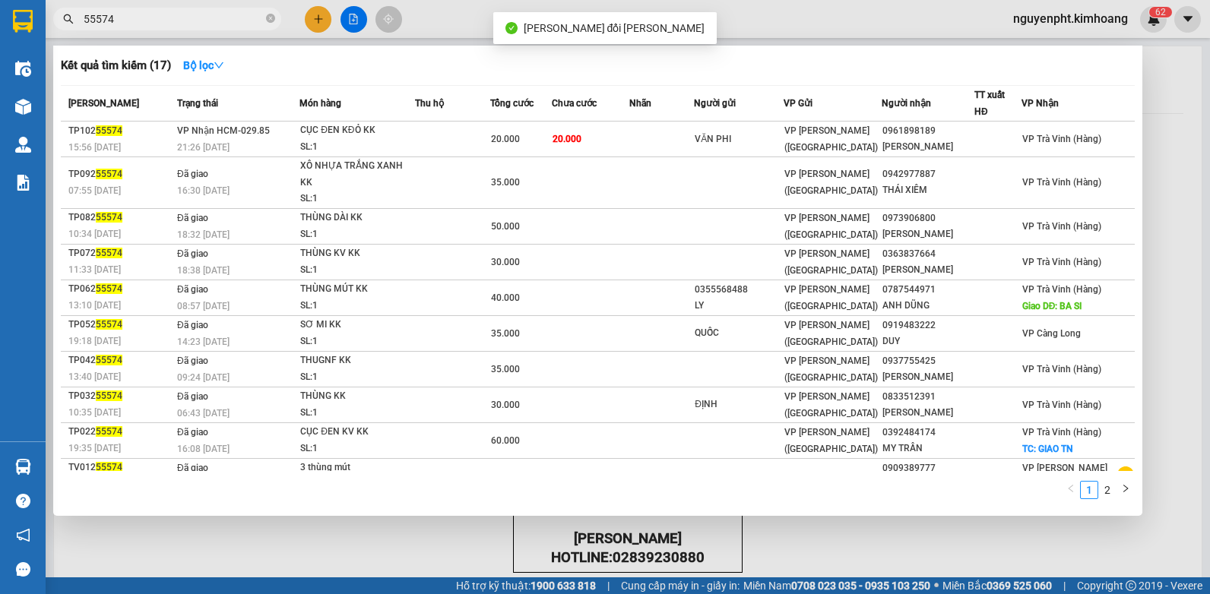
drag, startPoint x: 201, startPoint y: 14, endPoint x: 0, endPoint y: 50, distance: 204.0
click at [0, 40] on html "Kết quả [PERSON_NAME] ( 17 ) Bộ lọc Mã ĐH Trạng thái Món hàng Thu hộ Tổng [PERS…" at bounding box center [605, 297] width 1210 height 594
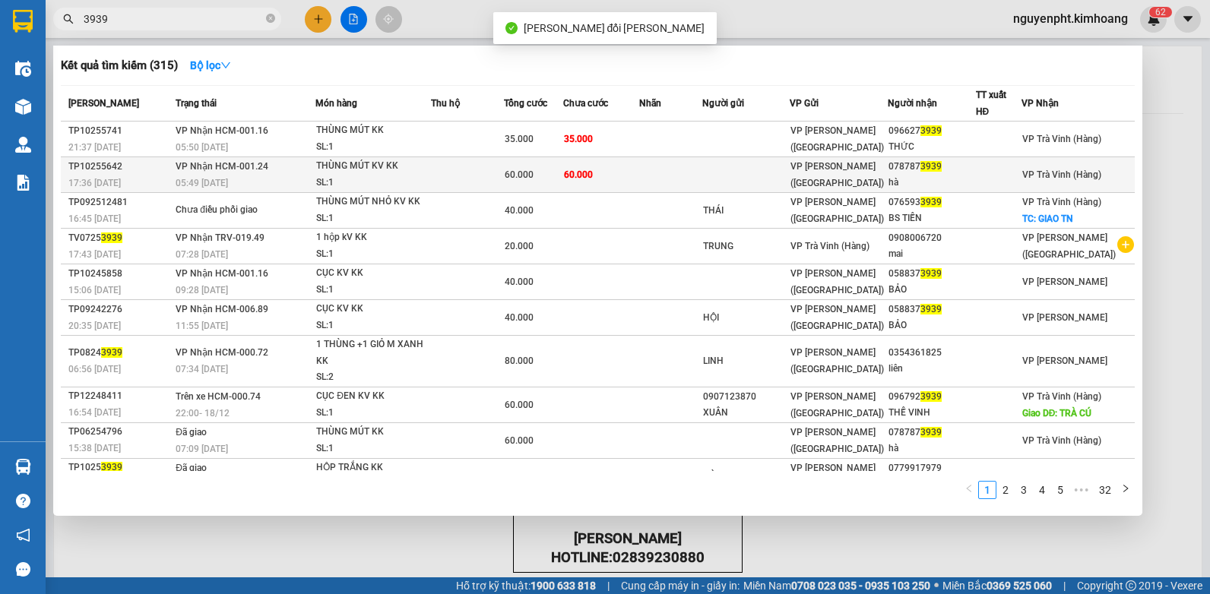
click at [604, 178] on td "60.000" at bounding box center [601, 175] width 76 height 36
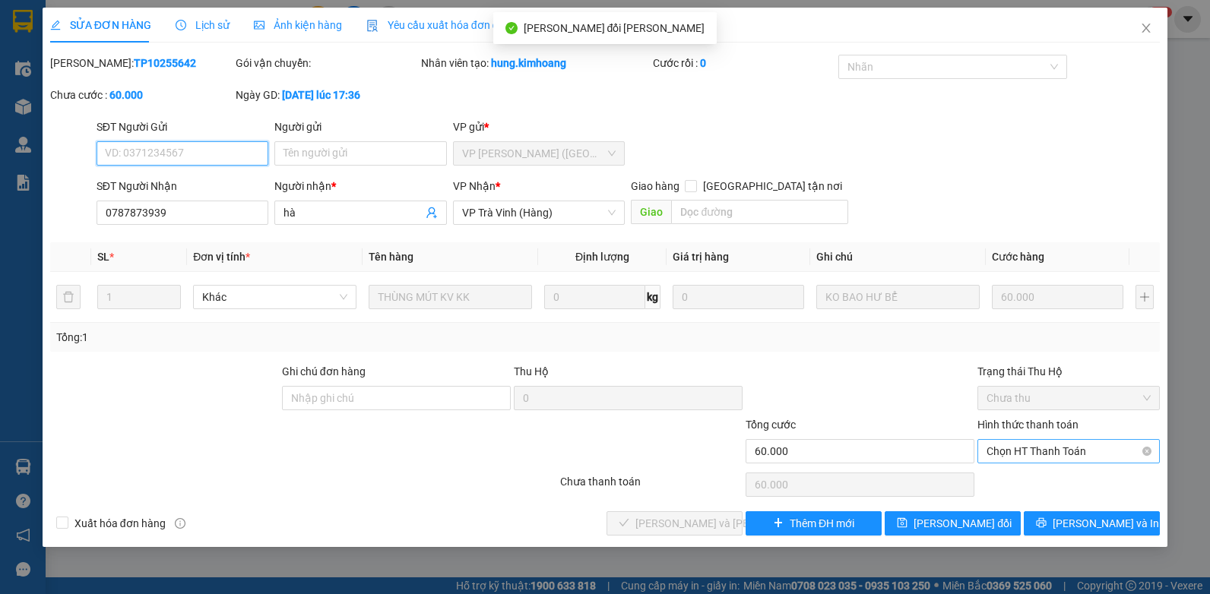
click at [1031, 452] on span "Chọn HT Thanh Toán" at bounding box center [1069, 451] width 164 height 23
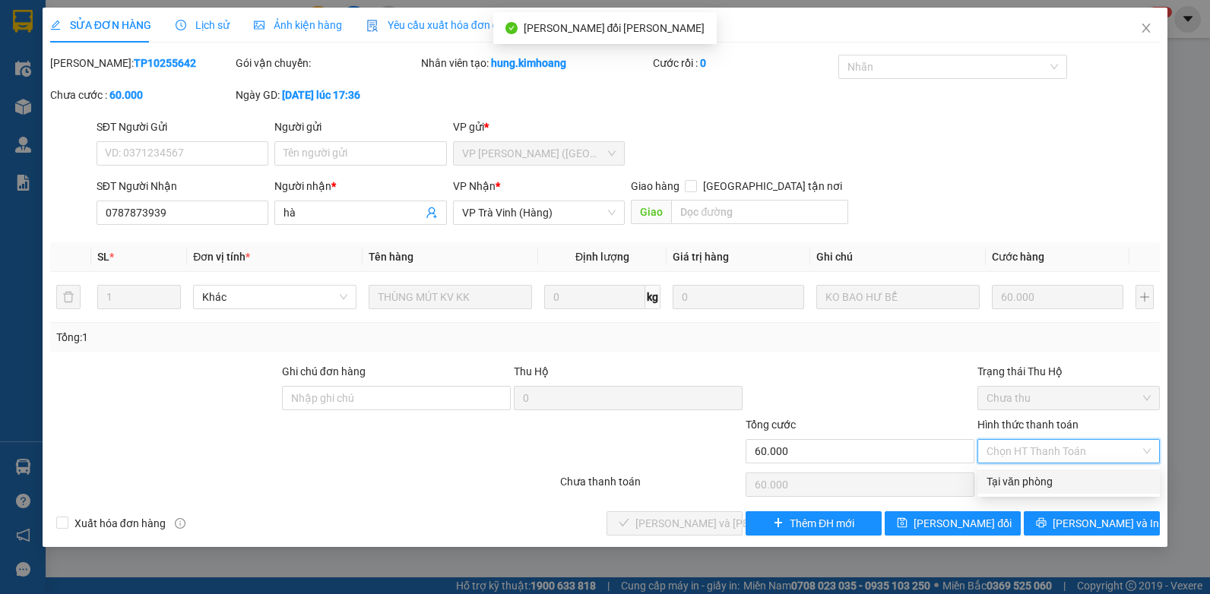
drag, startPoint x: 1024, startPoint y: 477, endPoint x: 923, endPoint y: 480, distance: 101.2
click at [1022, 478] on div "Tại văn phòng" at bounding box center [1069, 482] width 164 height 17
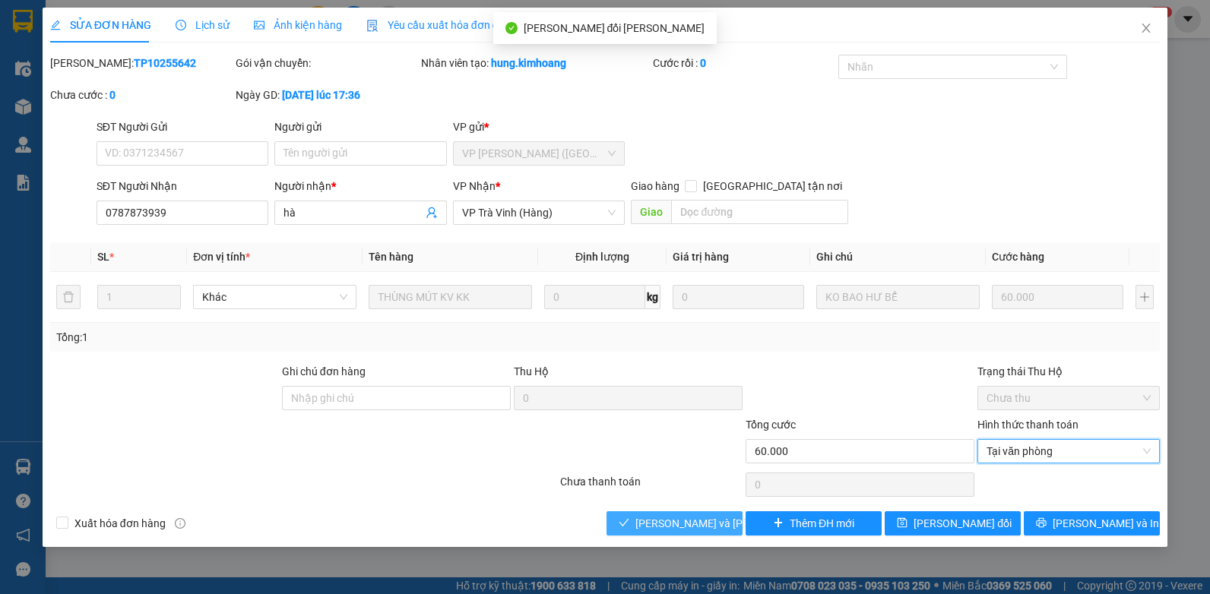
click at [697, 518] on span "[PERSON_NAME] và [PERSON_NAME] hàng" at bounding box center [738, 523] width 205 height 17
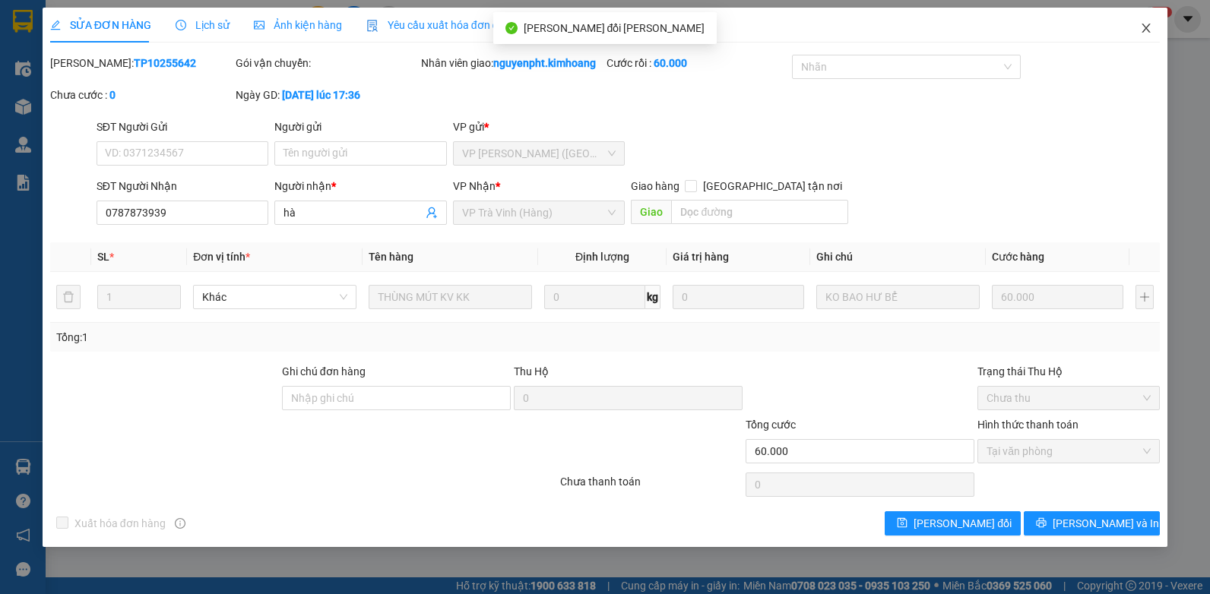
click at [1140, 25] on icon "close" at bounding box center [1146, 28] width 12 height 12
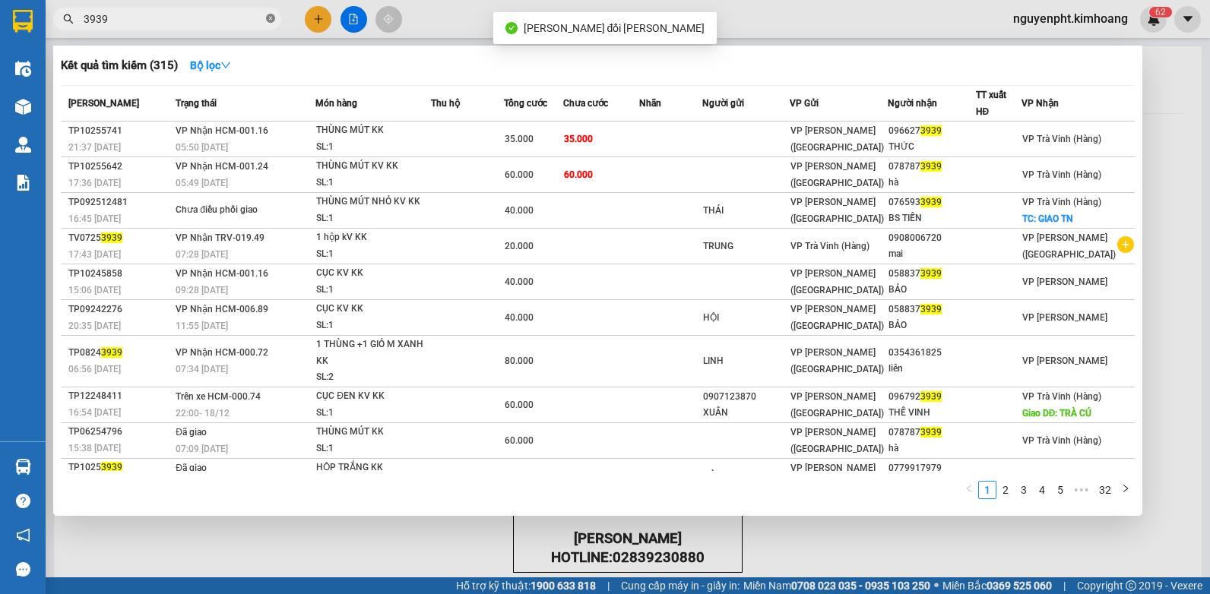
click at [266, 18] on icon "close-circle" at bounding box center [270, 18] width 9 height 9
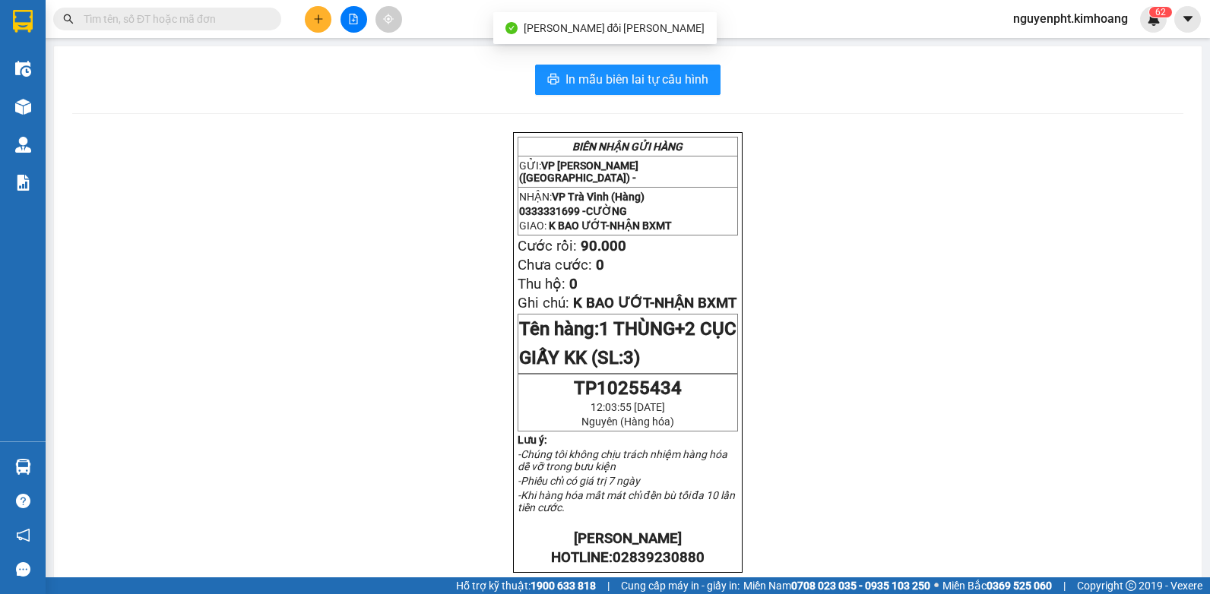
click at [320, 21] on icon "plus" at bounding box center [318, 19] width 11 height 11
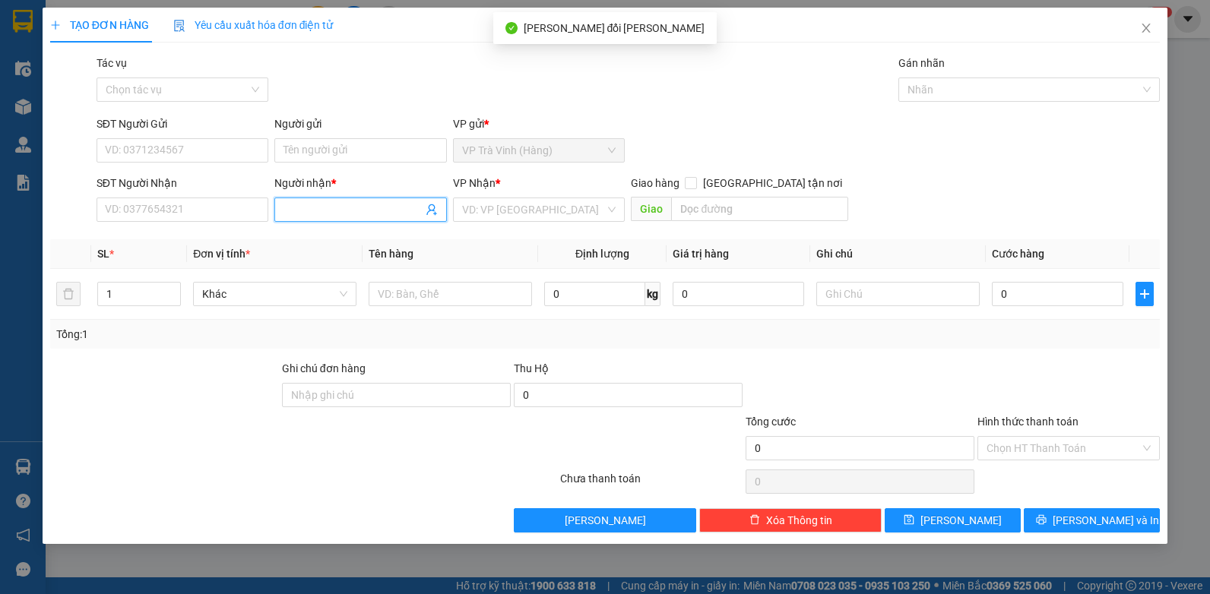
click at [304, 216] on input "Người nhận *" at bounding box center [353, 209] width 139 height 17
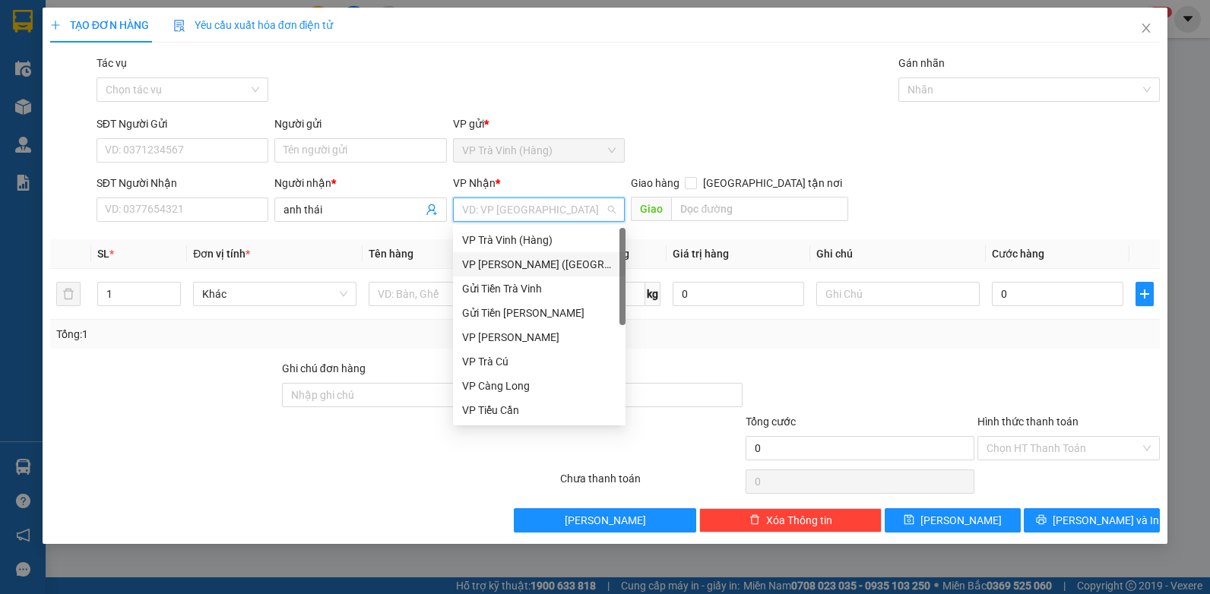
drag, startPoint x: 550, startPoint y: 258, endPoint x: 494, endPoint y: 277, distance: 58.7
click at [547, 258] on div "VP [PERSON_NAME] ([GEOGRAPHIC_DATA])" at bounding box center [539, 264] width 154 height 17
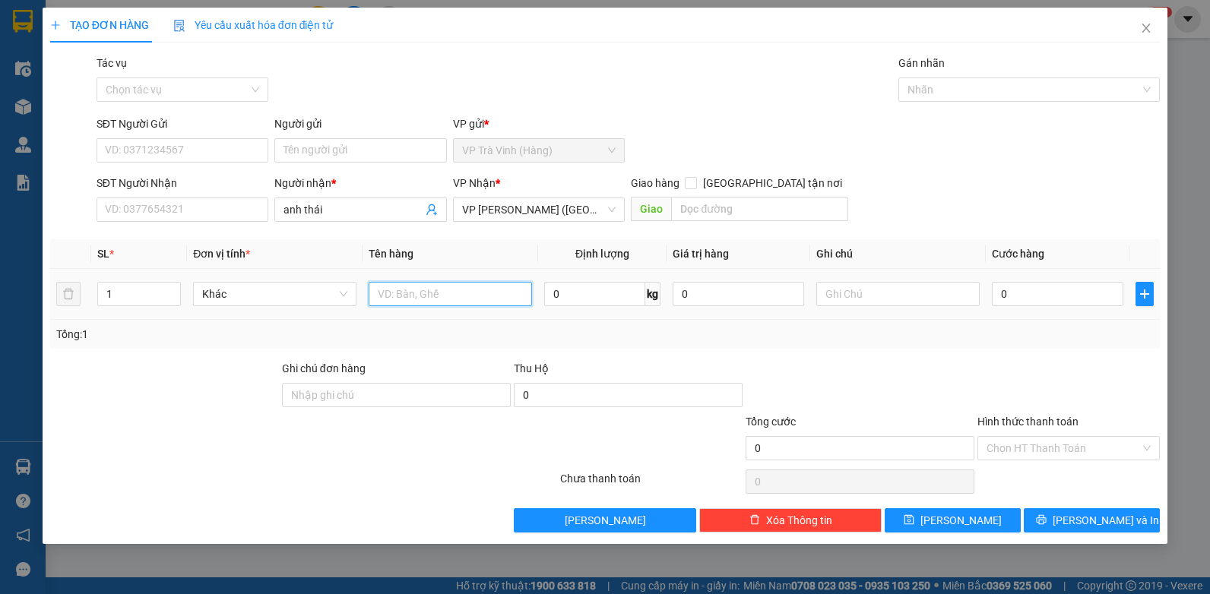
click at [439, 291] on input "text" at bounding box center [450, 294] width 163 height 24
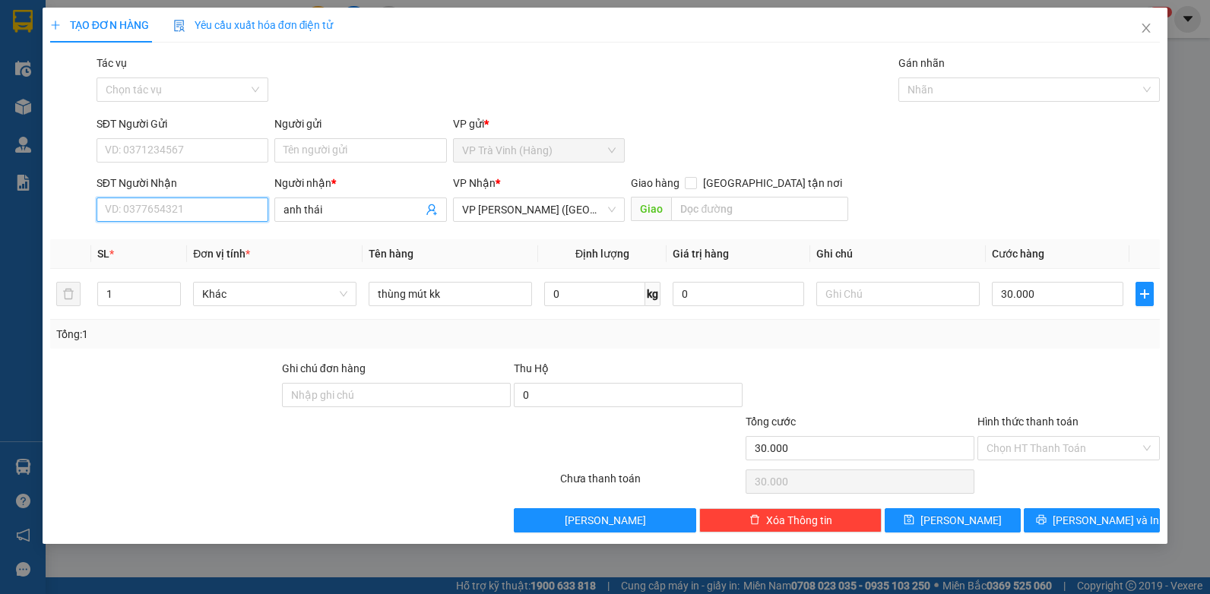
click at [230, 204] on input "SĐT Người Nhận" at bounding box center [183, 210] width 173 height 24
drag, startPoint x: 230, startPoint y: 240, endPoint x: 215, endPoint y: 235, distance: 15.4
click at [227, 240] on div "0911150880 - anh thái" at bounding box center [183, 240] width 154 height 17
click at [176, 300] on span "down" at bounding box center [172, 299] width 9 height 9
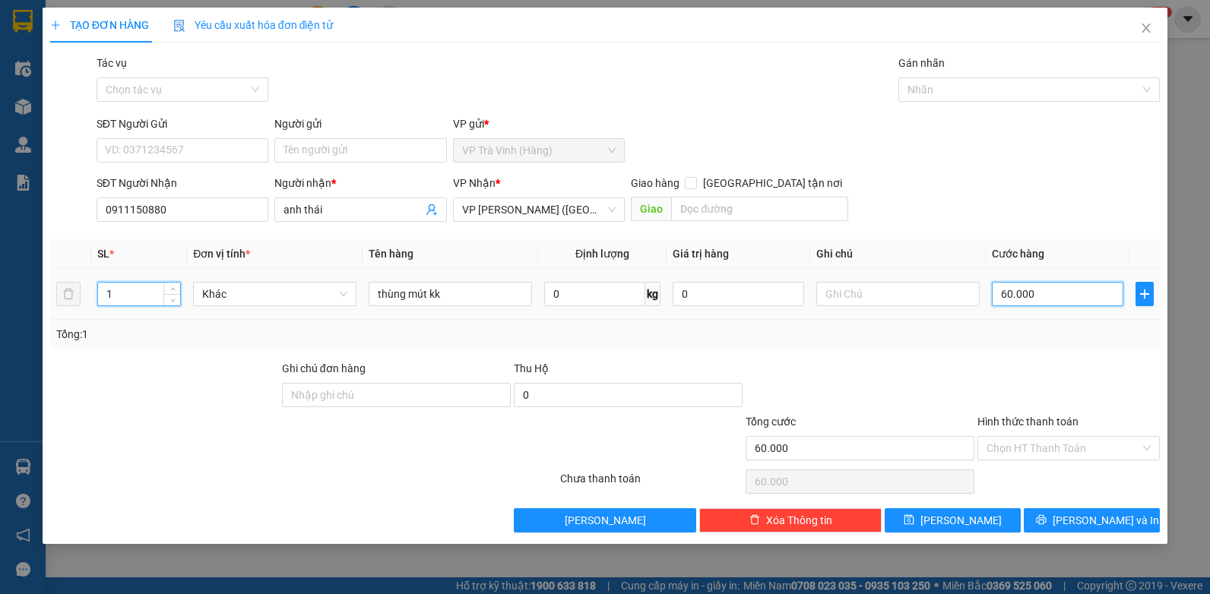
click at [1064, 296] on input "60.000" at bounding box center [1058, 294] width 132 height 24
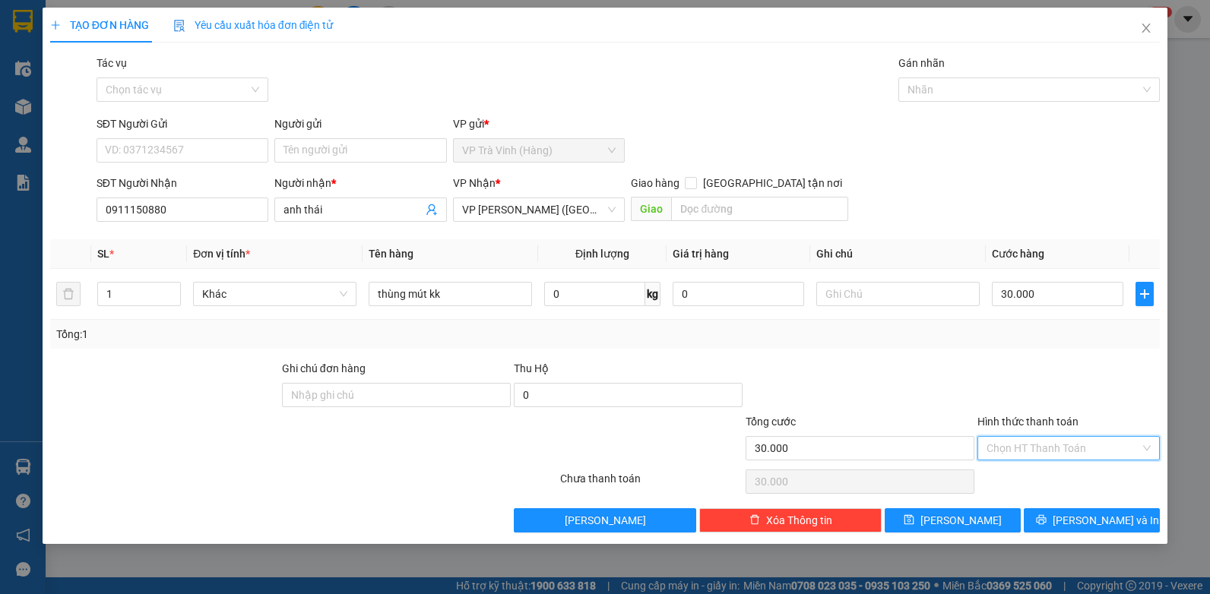
drag, startPoint x: 1082, startPoint y: 452, endPoint x: 1034, endPoint y: 451, distance: 47.9
click at [1080, 452] on input "Hình thức thanh toán" at bounding box center [1064, 448] width 154 height 23
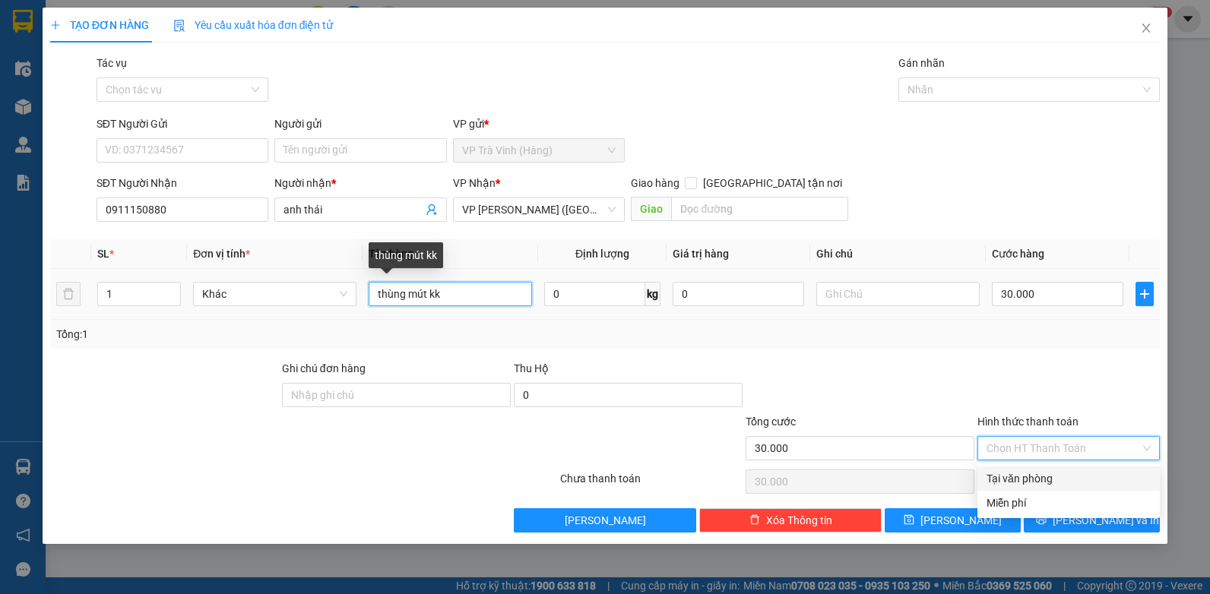
click at [430, 299] on input "thùng mút kk" at bounding box center [450, 294] width 163 height 24
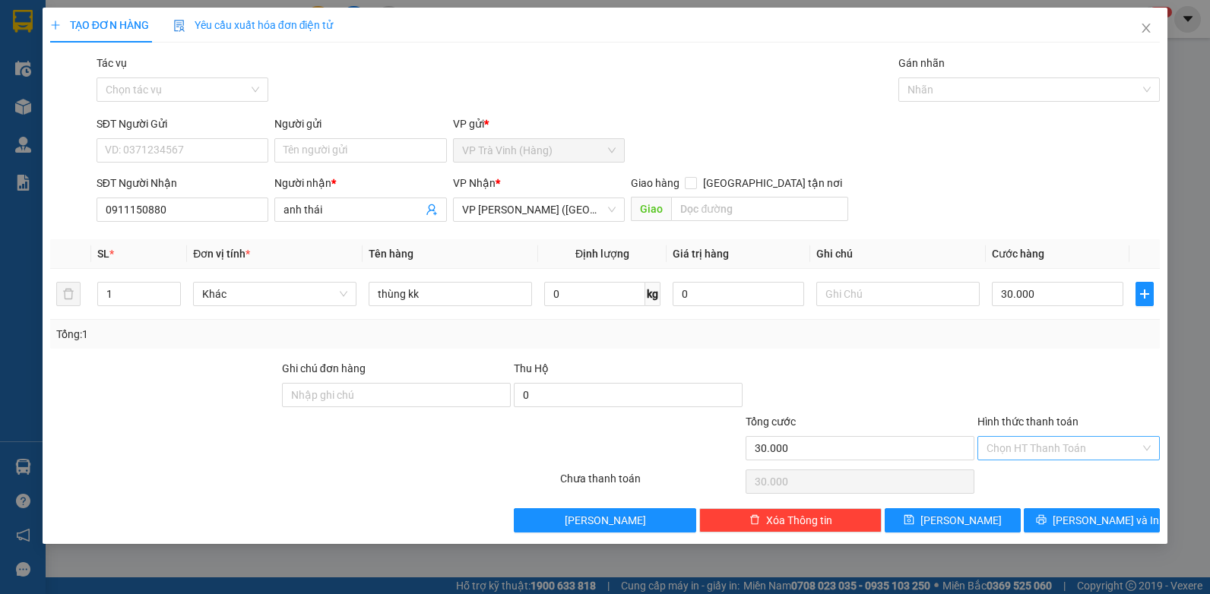
click at [1008, 445] on input "Hình thức thanh toán" at bounding box center [1064, 448] width 154 height 23
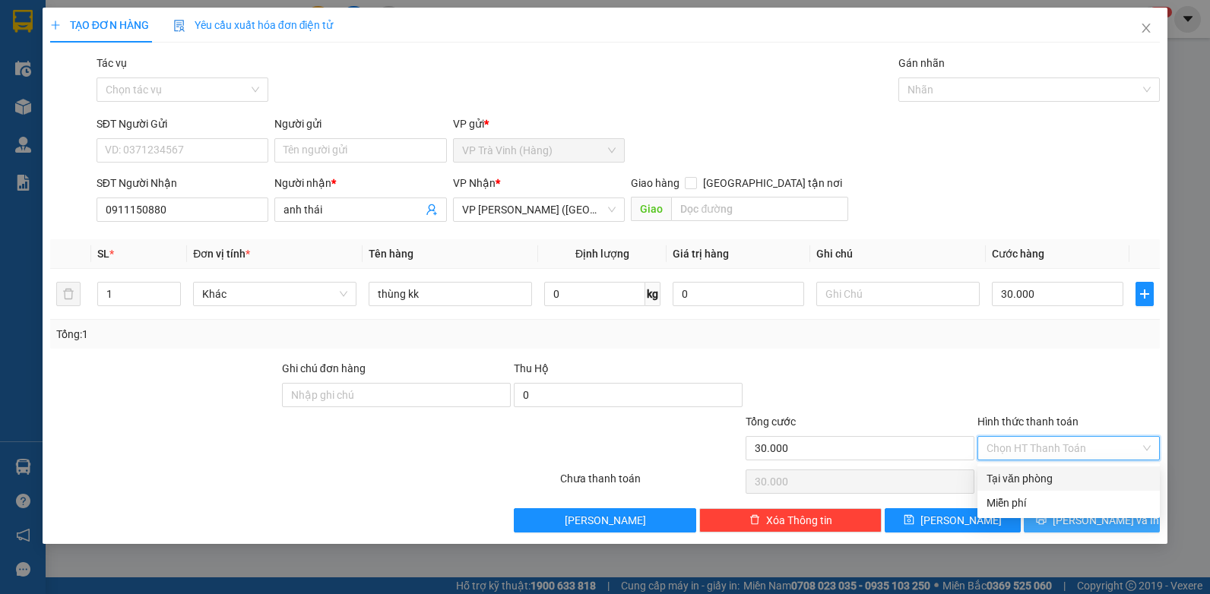
drag, startPoint x: 1016, startPoint y: 471, endPoint x: 1056, endPoint y: 519, distance: 62.1
click at [1016, 473] on div "Tại văn phòng" at bounding box center [1069, 479] width 164 height 17
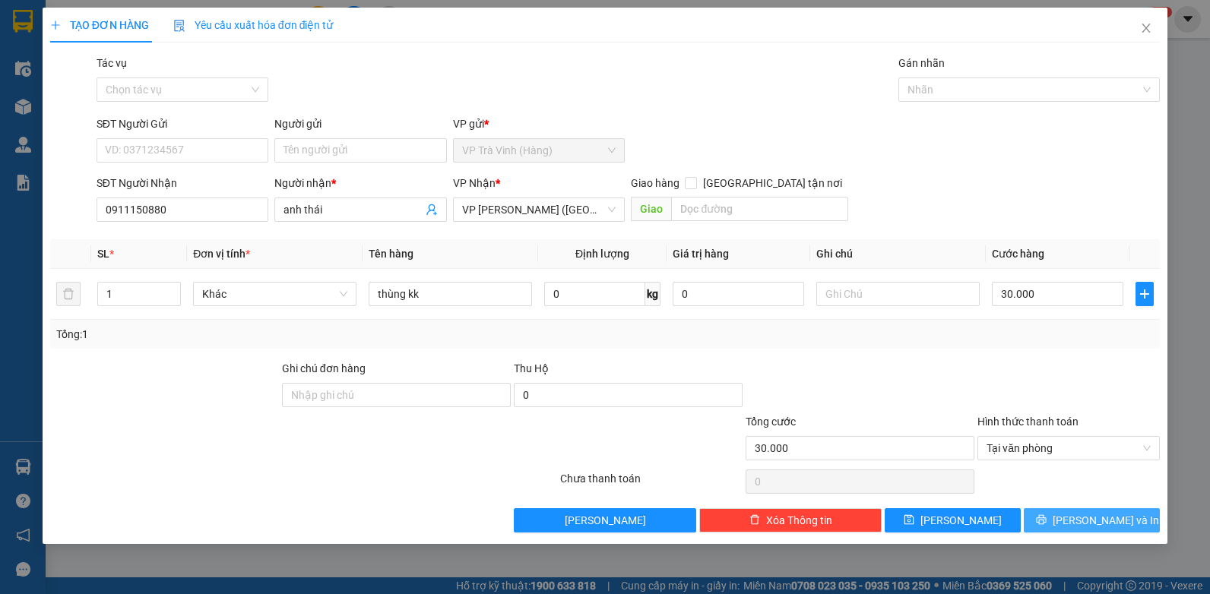
drag, startPoint x: 1102, startPoint y: 530, endPoint x: 1101, endPoint y: 522, distance: 7.6
click at [1102, 527] on button "[PERSON_NAME] và In" at bounding box center [1092, 521] width 136 height 24
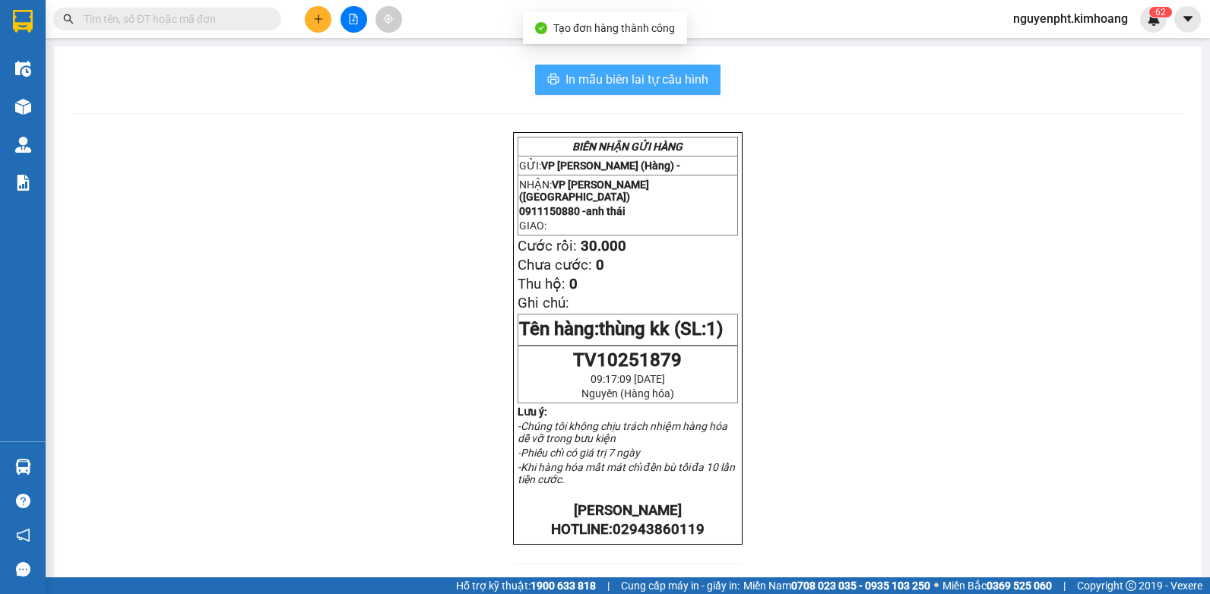
click at [648, 77] on span "In mẫu biên lai tự cấu hình" at bounding box center [637, 79] width 143 height 19
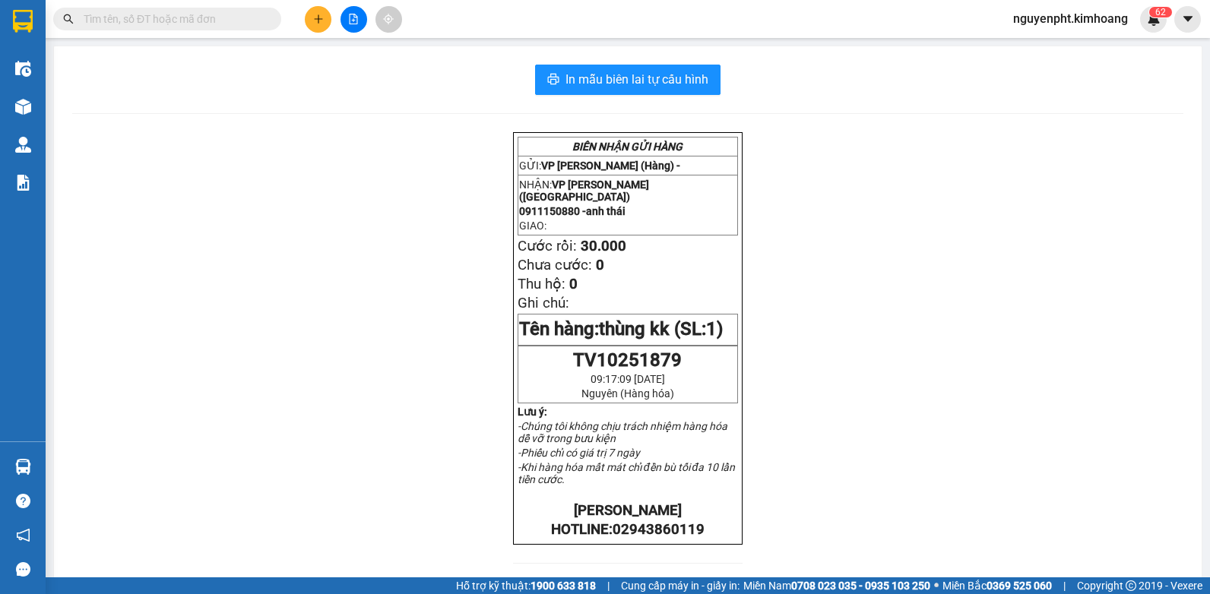
click at [150, 21] on input "text" at bounding box center [173, 19] width 179 height 17
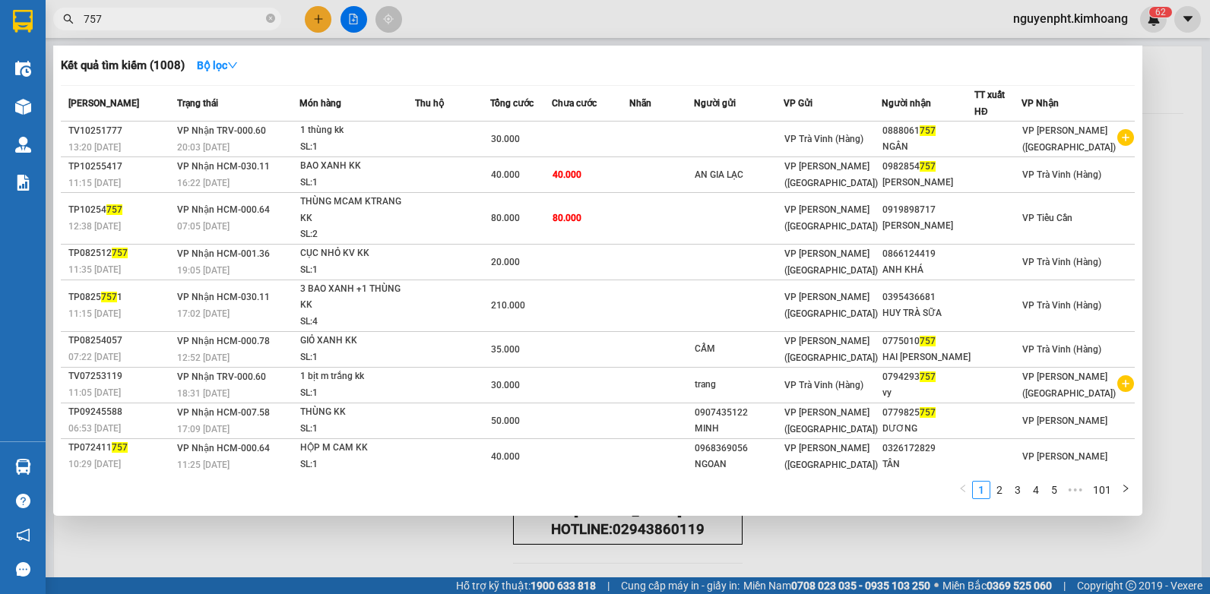
drag, startPoint x: 176, startPoint y: 10, endPoint x: 161, endPoint y: 16, distance: 16.4
click at [161, 16] on span "757" at bounding box center [167, 19] width 228 height 23
drag, startPoint x: 161, startPoint y: 16, endPoint x: 0, endPoint y: 43, distance: 163.3
click at [0, 37] on html "Kết quả [PERSON_NAME] ( 1008 ) Bộ lọc Mã ĐH Trạng thái Món hàng Thu hộ Tổng [PE…" at bounding box center [605, 297] width 1210 height 594
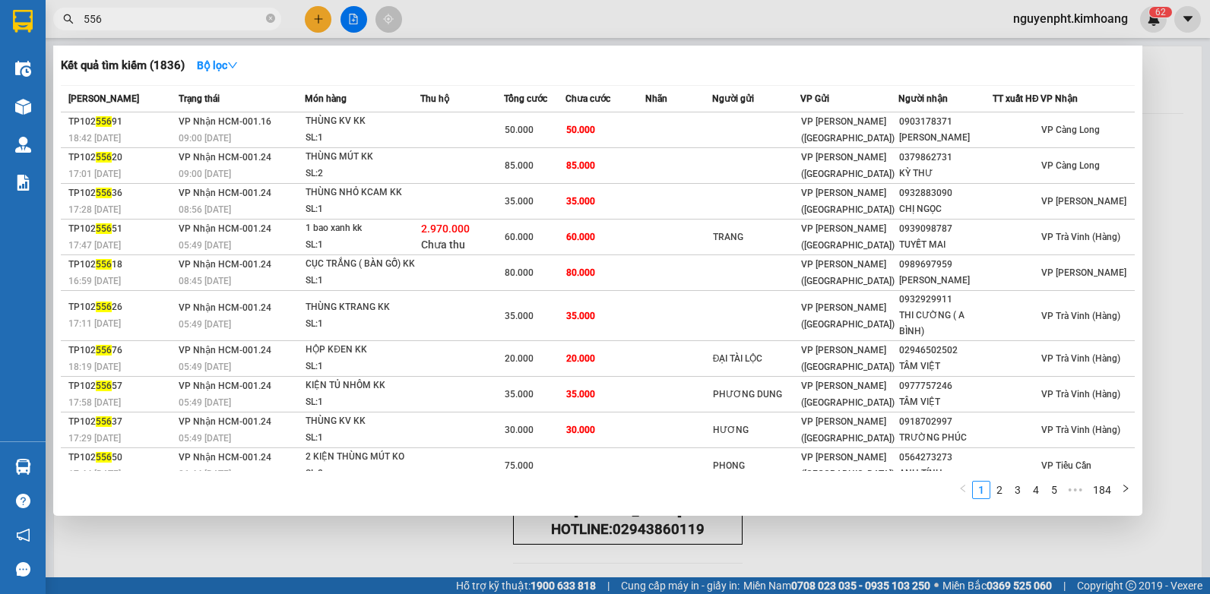
drag, startPoint x: 125, startPoint y: 16, endPoint x: 0, endPoint y: 2, distance: 125.4
click at [0, 8] on html "Kết quả [PERSON_NAME] ( 1836 ) Bộ lọc Mã ĐH Trạng thái Món hàng Thu hộ Tổng [PE…" at bounding box center [605, 297] width 1210 height 594
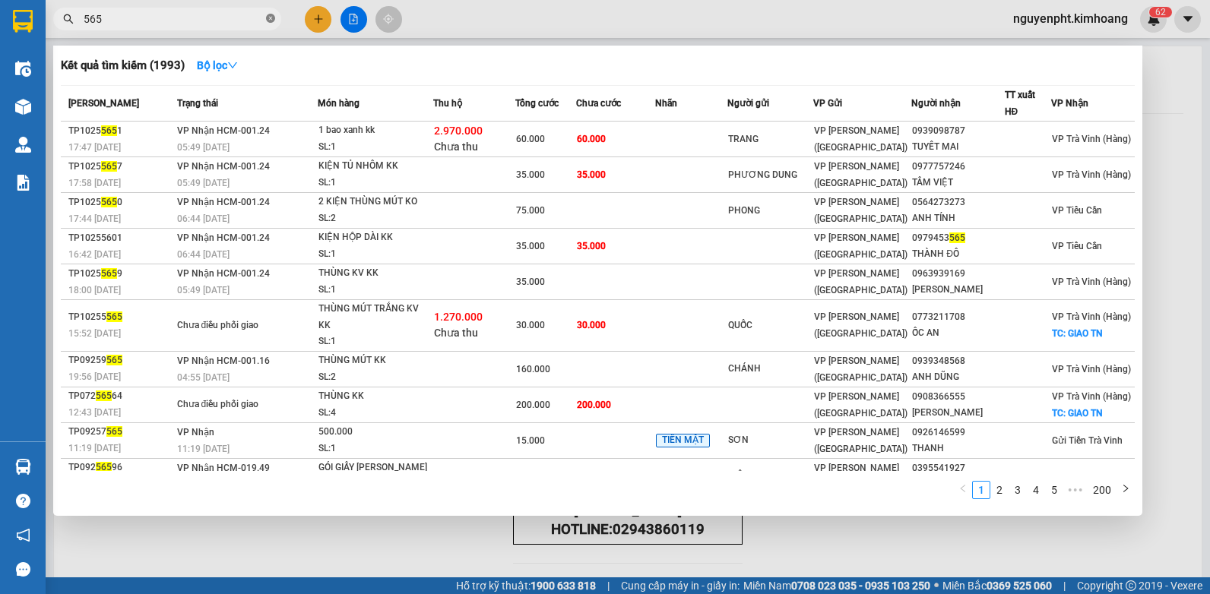
click at [270, 18] on icon "close-circle" at bounding box center [270, 18] width 9 height 9
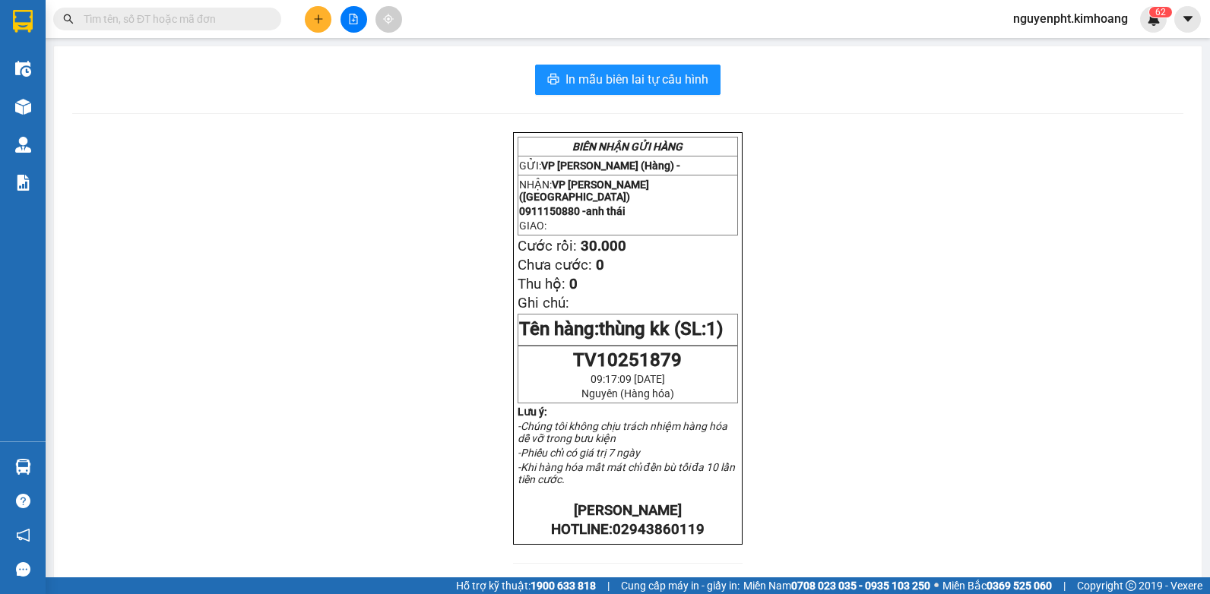
click at [220, 17] on input "text" at bounding box center [173, 19] width 179 height 17
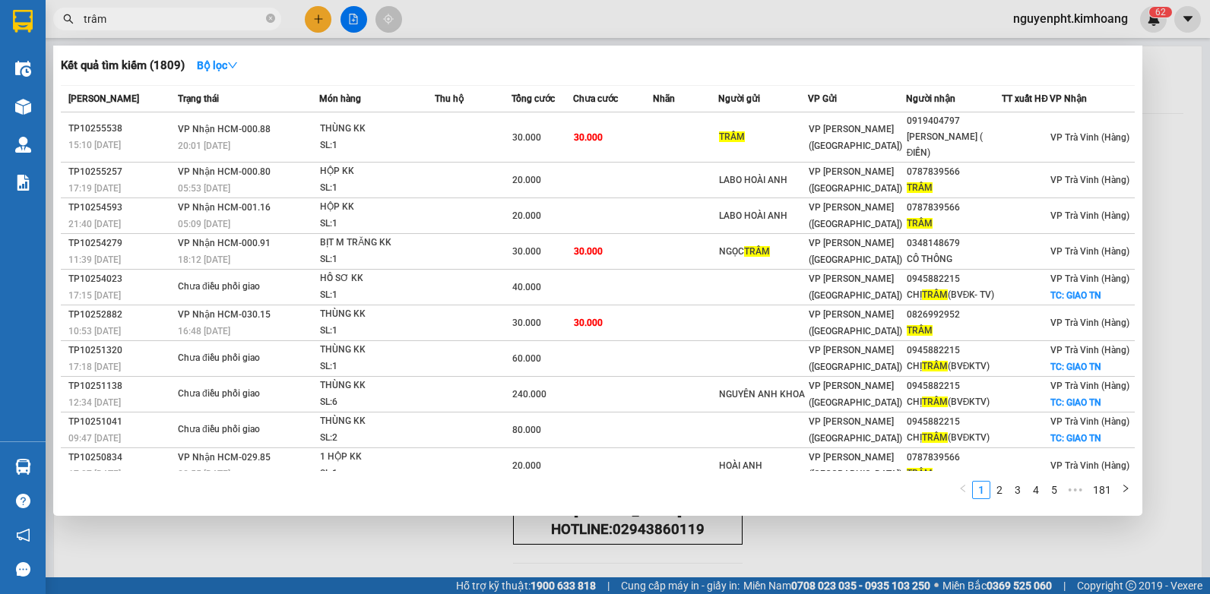
drag, startPoint x: 129, startPoint y: 15, endPoint x: 0, endPoint y: 38, distance: 131.2
click at [0, 35] on html "Kết quả [PERSON_NAME] ( 1809 ) Bộ lọc Mã ĐH Trạng thái Món hàng Thu hộ Tổng [PE…" at bounding box center [605, 297] width 1210 height 594
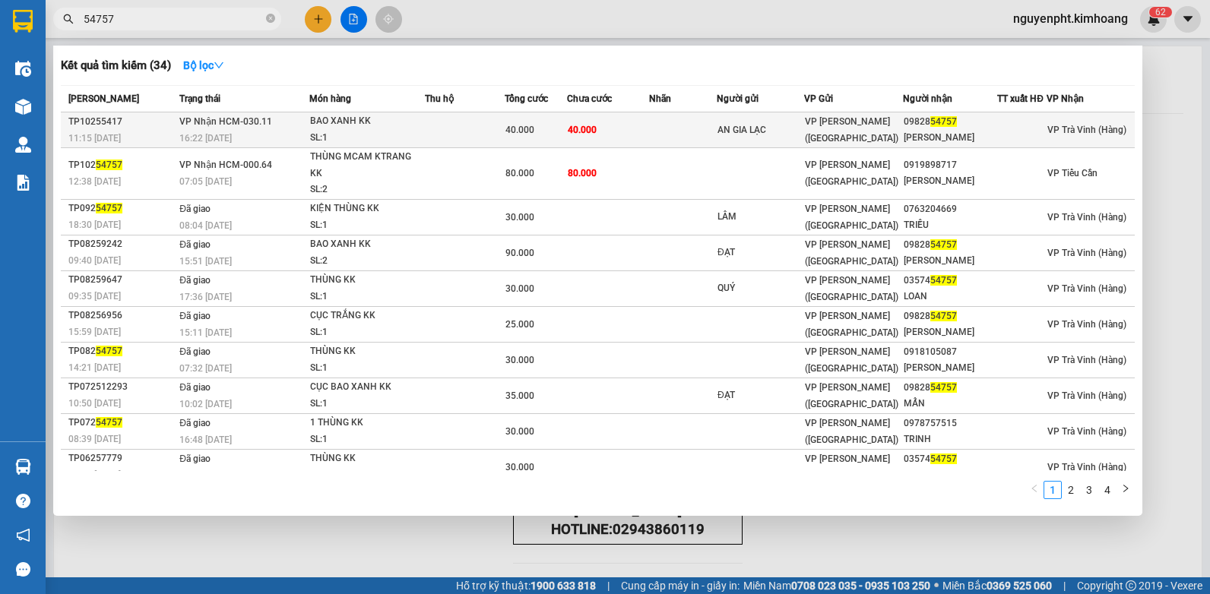
click at [645, 135] on td "40.000" at bounding box center [608, 131] width 82 height 36
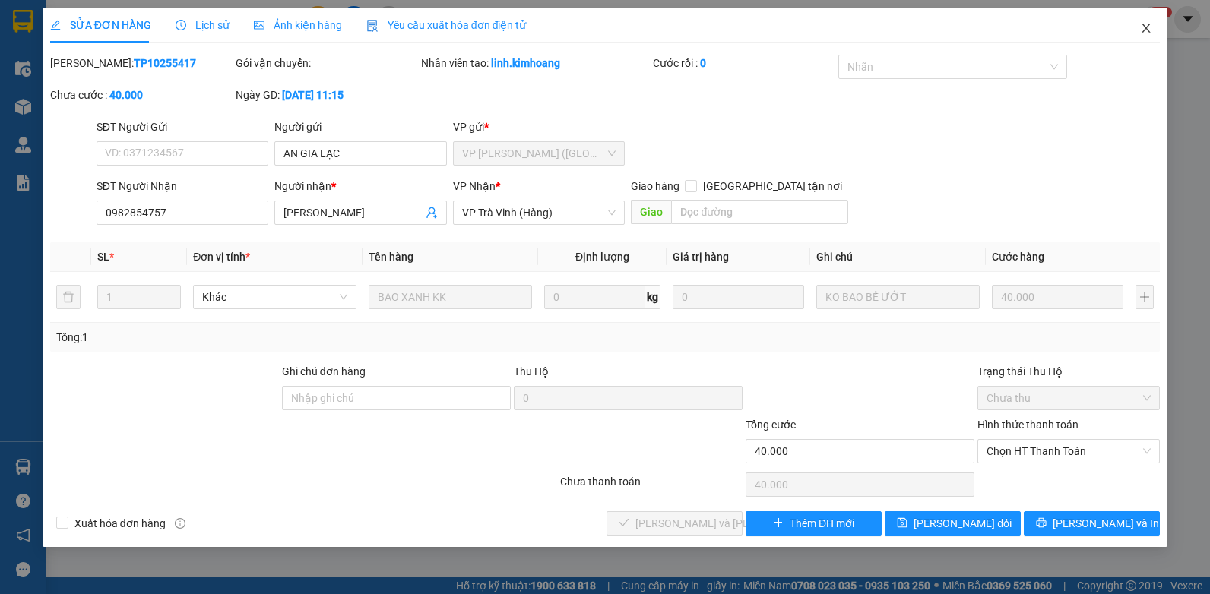
click at [1146, 29] on icon "close" at bounding box center [1146, 28] width 12 height 12
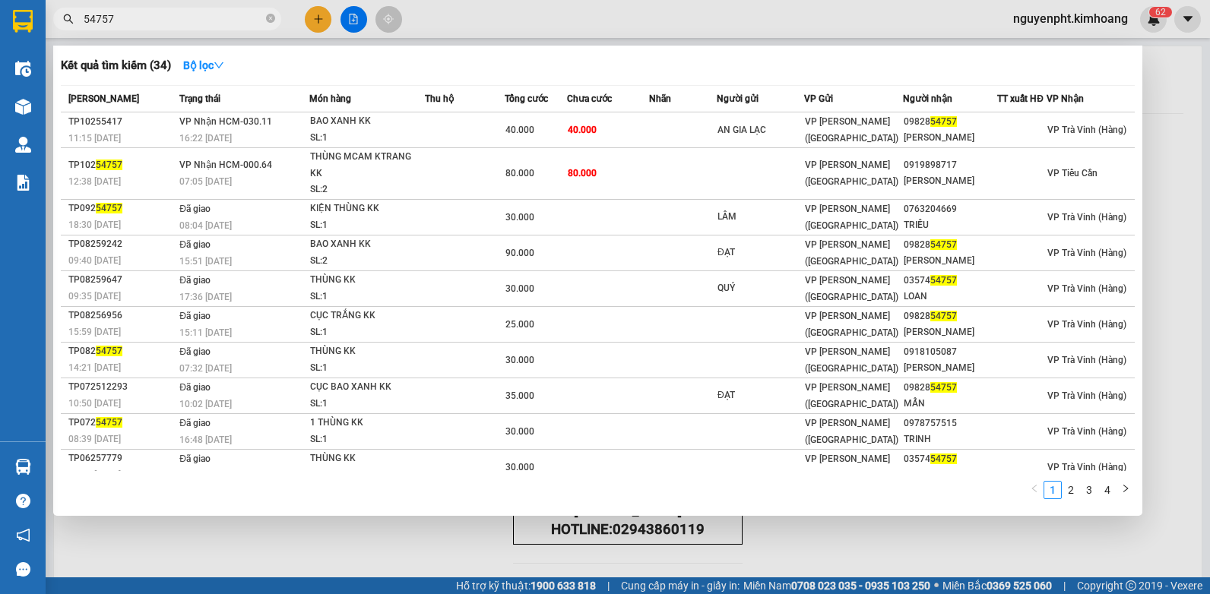
click at [251, 22] on input "54757" at bounding box center [173, 19] width 179 height 17
drag, startPoint x: 149, startPoint y: 14, endPoint x: 30, endPoint y: 28, distance: 119.4
click at [32, 27] on section "Kết quả tìm kiếm ( 34 ) Bộ lọc Mã ĐH Trạng thái Món hàng Thu hộ Tổng cước Chưa …" at bounding box center [605, 297] width 1210 height 594
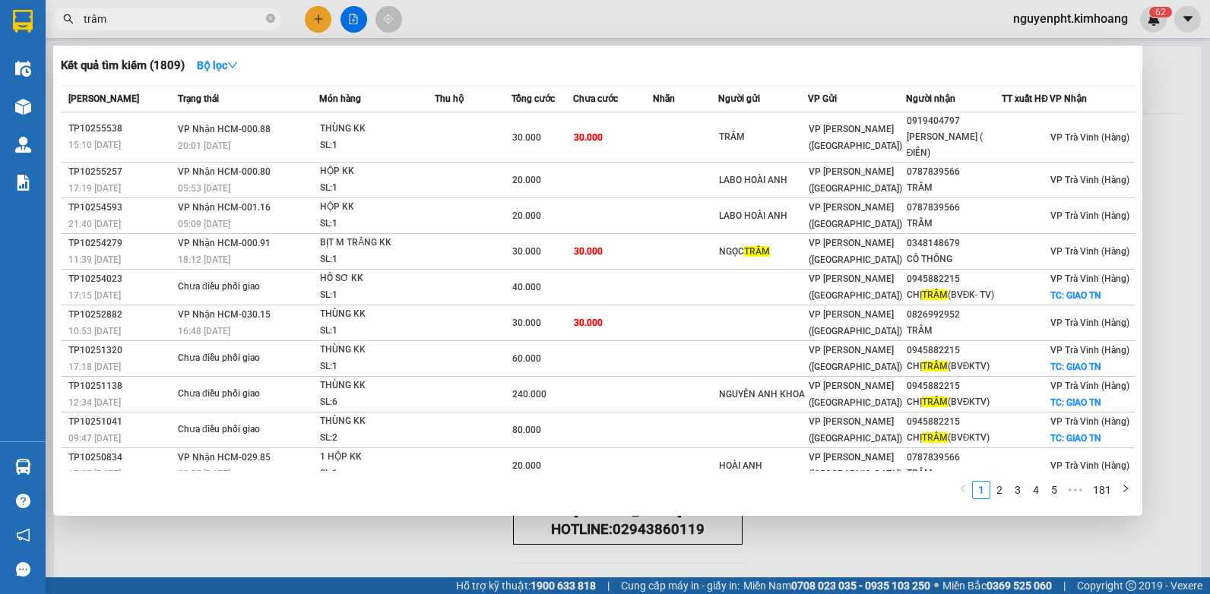
drag, startPoint x: 203, startPoint y: 23, endPoint x: 0, endPoint y: 11, distance: 203.3
click at [0, 23] on html "Kết quả [PERSON_NAME] ( 1809 ) Bộ lọc Mã ĐH Trạng thái Món hàng Thu hộ Tổng [PE…" at bounding box center [605, 297] width 1210 height 594
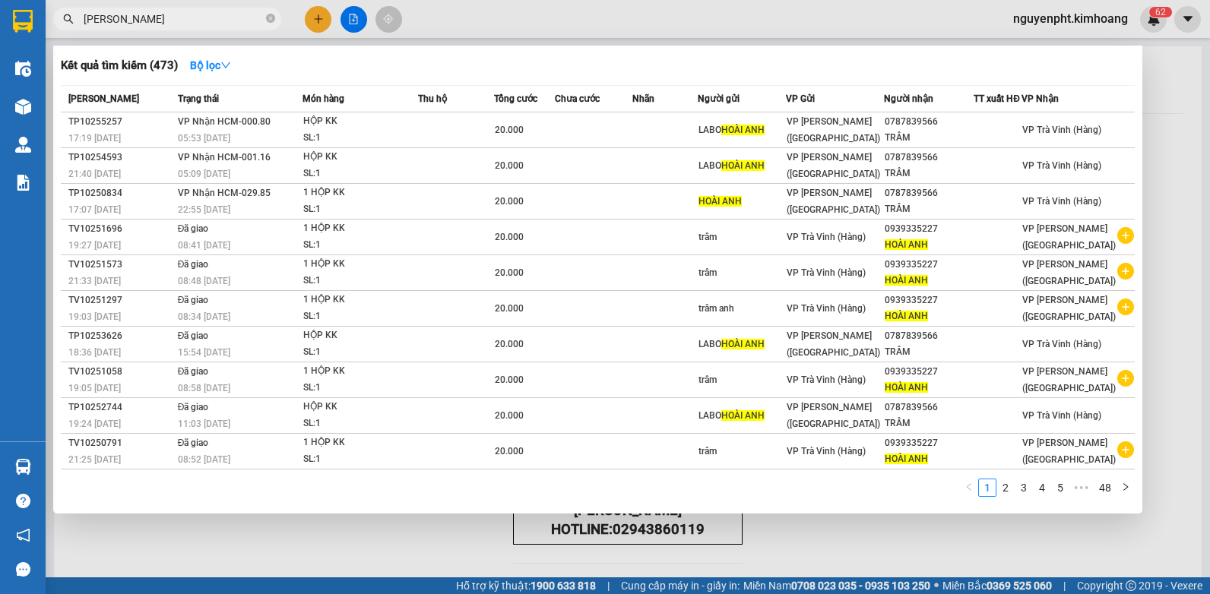
drag, startPoint x: 229, startPoint y: 20, endPoint x: 0, endPoint y: 424, distance: 464.7
click at [0, 268] on html "Kết quả [PERSON_NAME] ( 473 ) Bộ lọc Mã ĐH Trạng thái Món hàng Thu hộ Tổng [PER…" at bounding box center [605, 297] width 1210 height 594
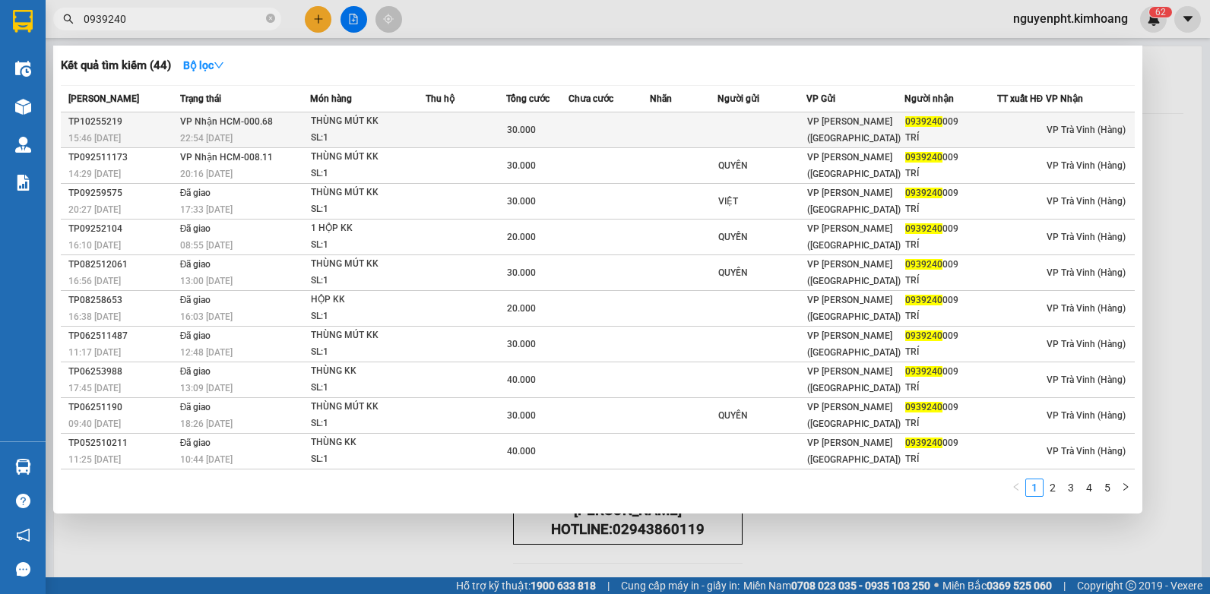
click at [526, 128] on span "30.000" at bounding box center [521, 130] width 29 height 11
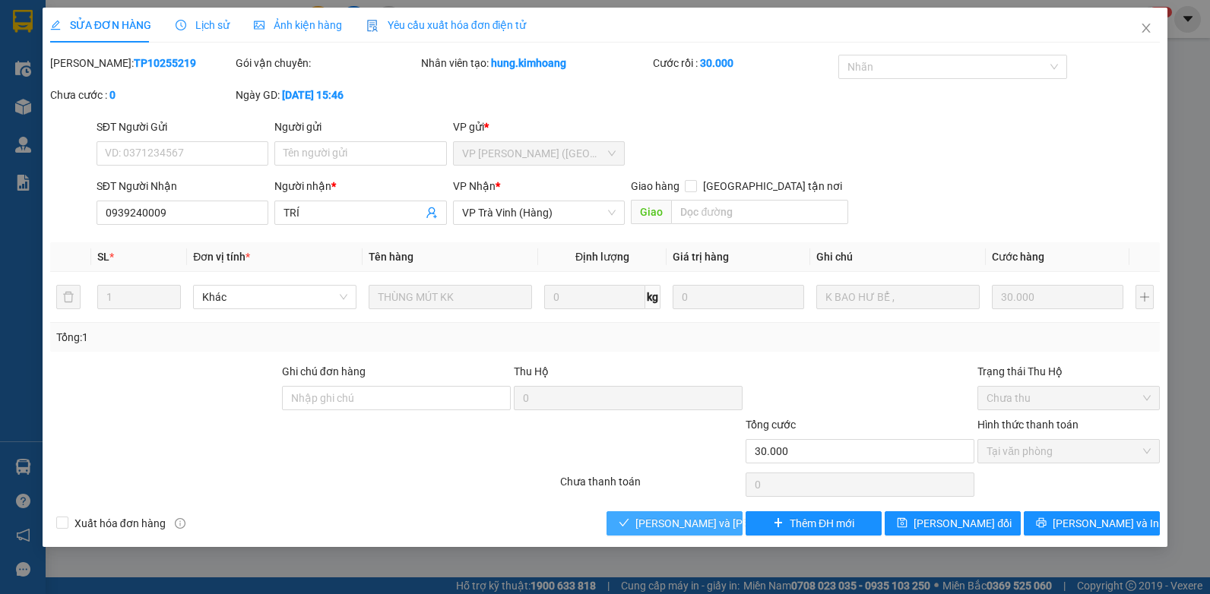
click at [674, 519] on span "[PERSON_NAME] và [PERSON_NAME] hàng" at bounding box center [738, 523] width 205 height 17
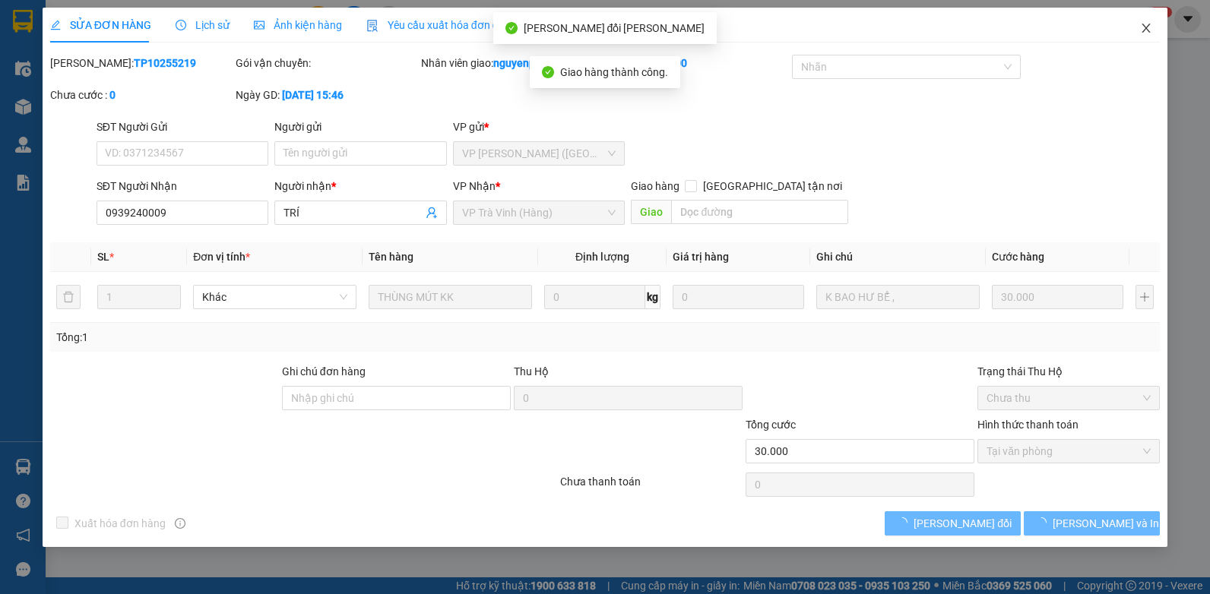
click at [1146, 28] on icon "close" at bounding box center [1147, 28] width 8 height 9
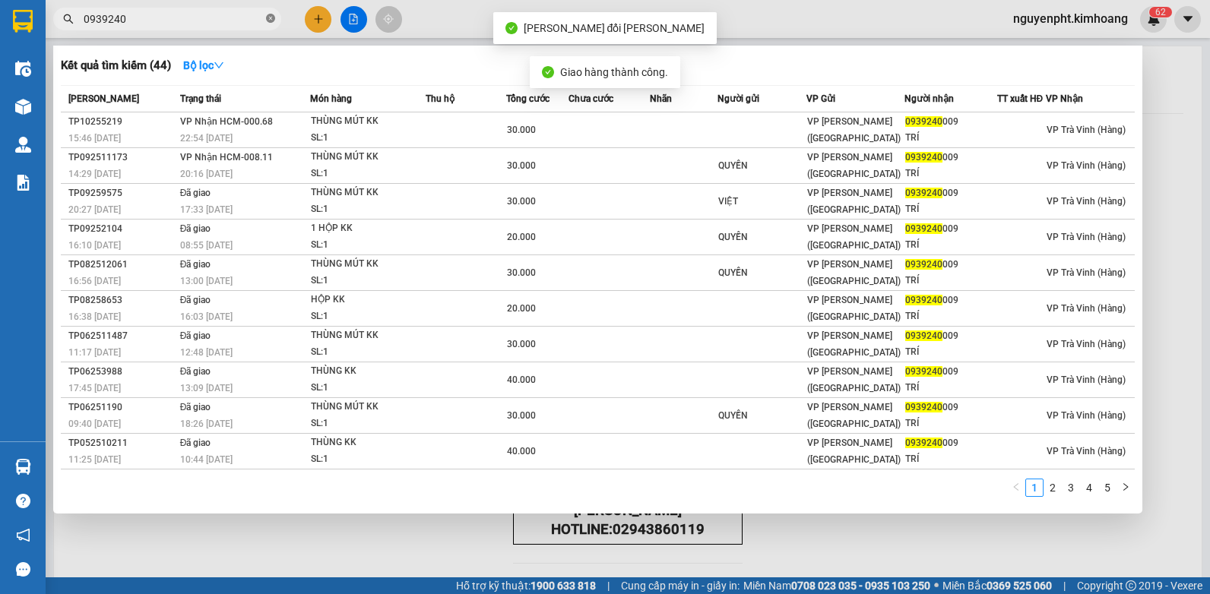
click at [272, 19] on icon "close-circle" at bounding box center [270, 18] width 9 height 9
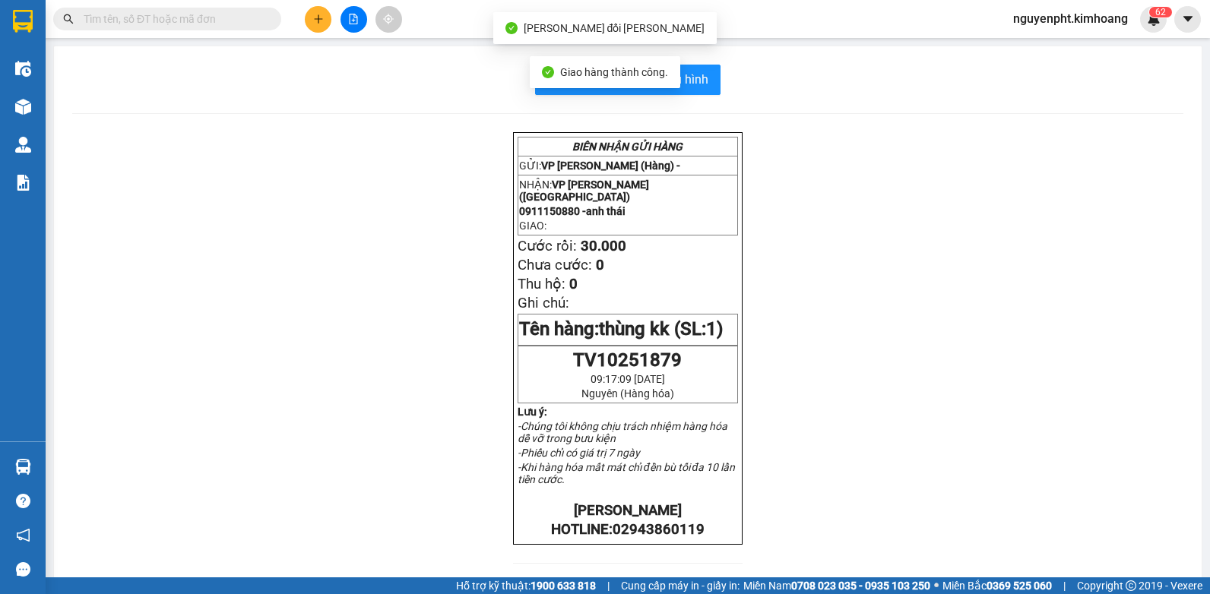
click at [313, 18] on icon "plus" at bounding box center [318, 19] width 11 height 11
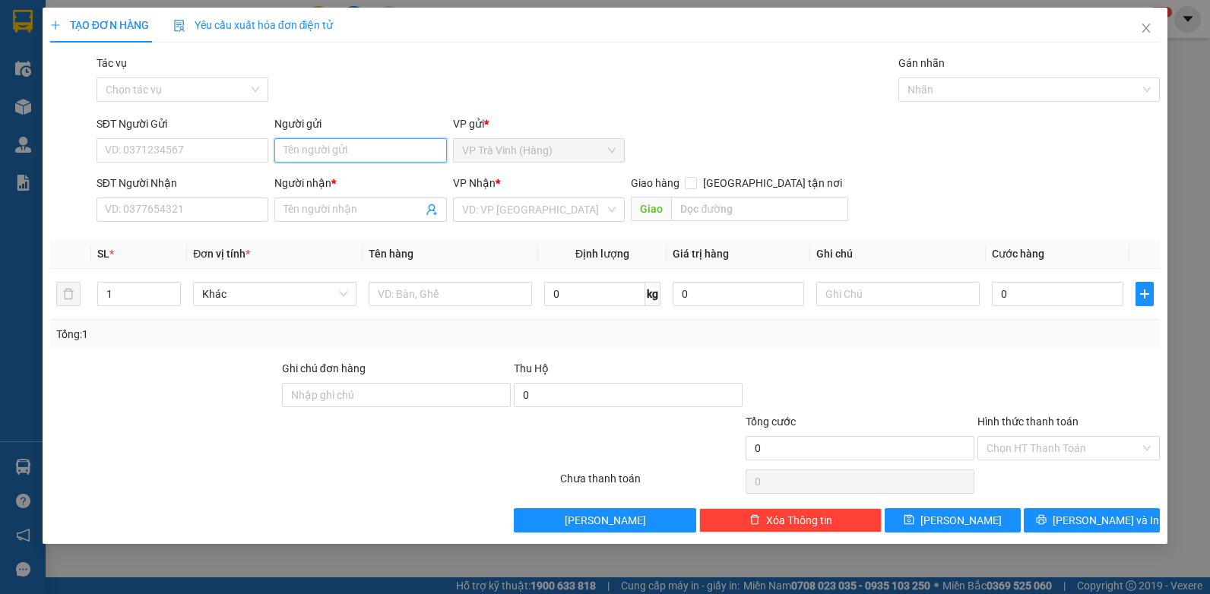
click at [338, 153] on input "Người gửi" at bounding box center [360, 150] width 173 height 24
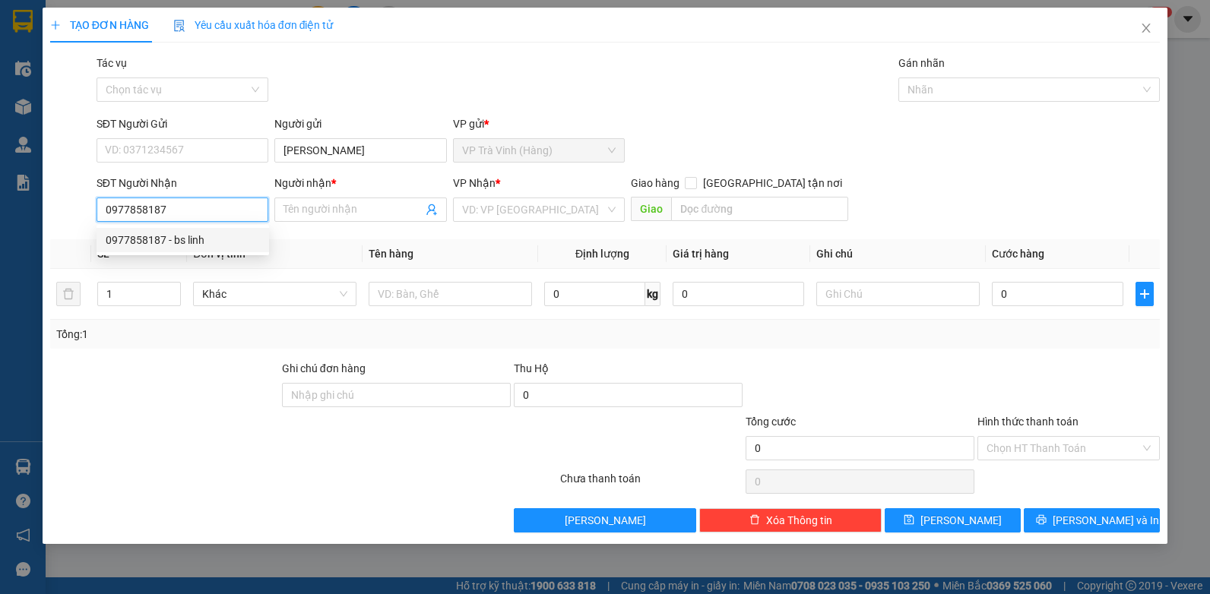
click at [181, 243] on div "0977858187 - bs linh" at bounding box center [183, 240] width 154 height 17
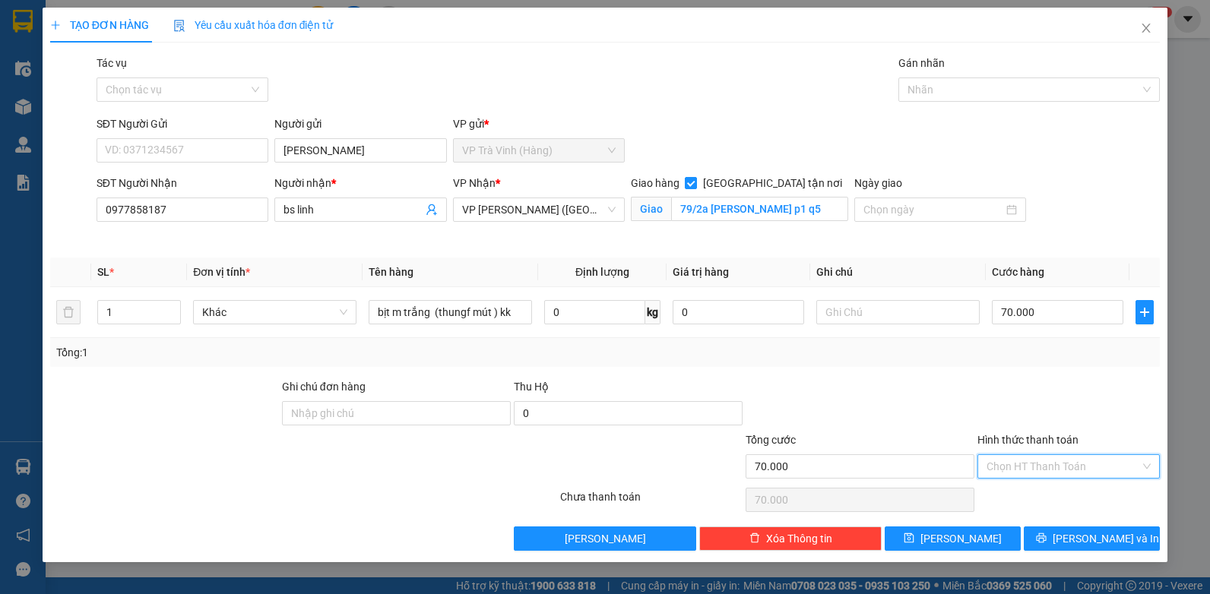
click at [1047, 462] on input "Hình thức thanh toán" at bounding box center [1064, 466] width 154 height 23
drag, startPoint x: 1041, startPoint y: 490, endPoint x: 1044, endPoint y: 505, distance: 14.6
click at [1041, 491] on div "Tại văn phòng" at bounding box center [1069, 497] width 164 height 17
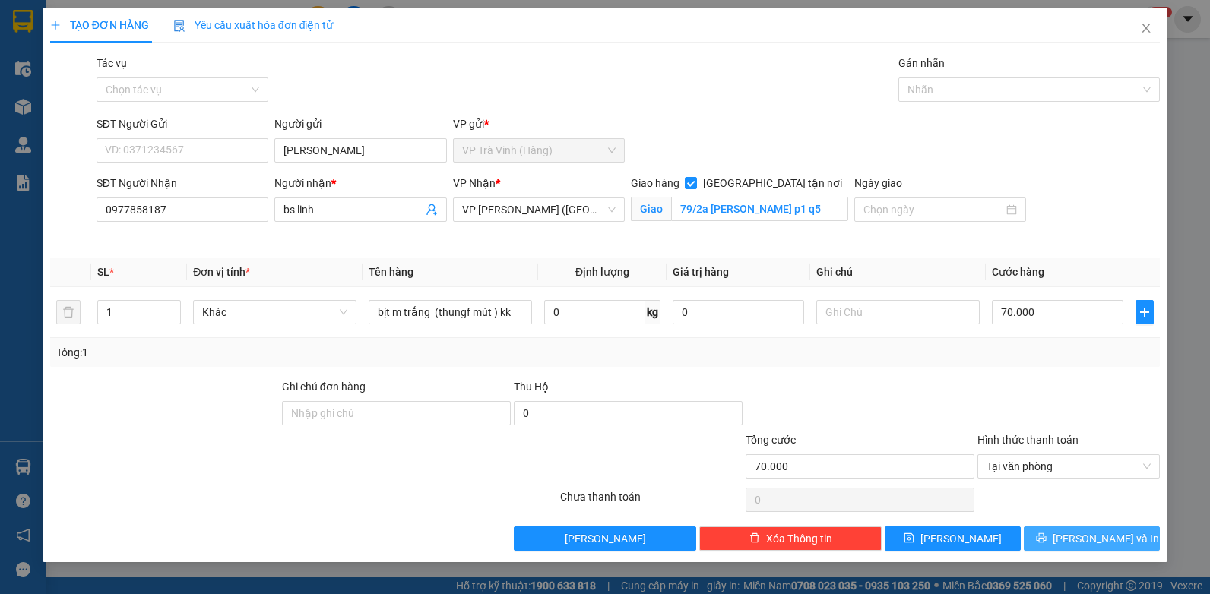
click at [1079, 540] on span "[PERSON_NAME] và In" at bounding box center [1106, 539] width 106 height 17
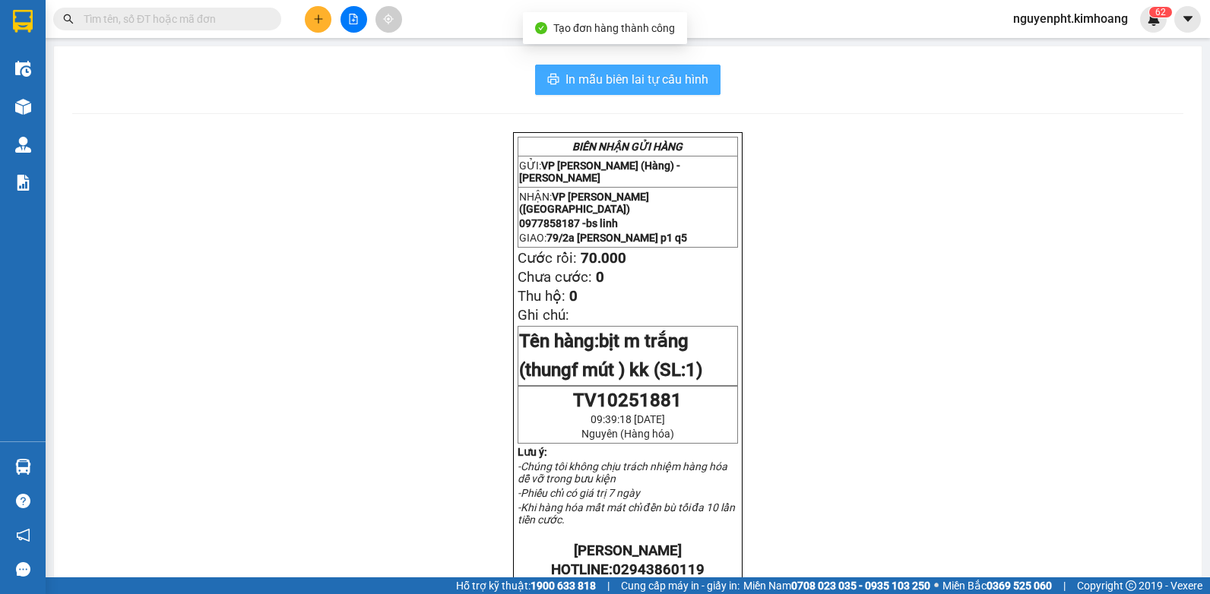
click at [616, 77] on span "In mẫu biên lai tự cấu hình" at bounding box center [637, 79] width 143 height 19
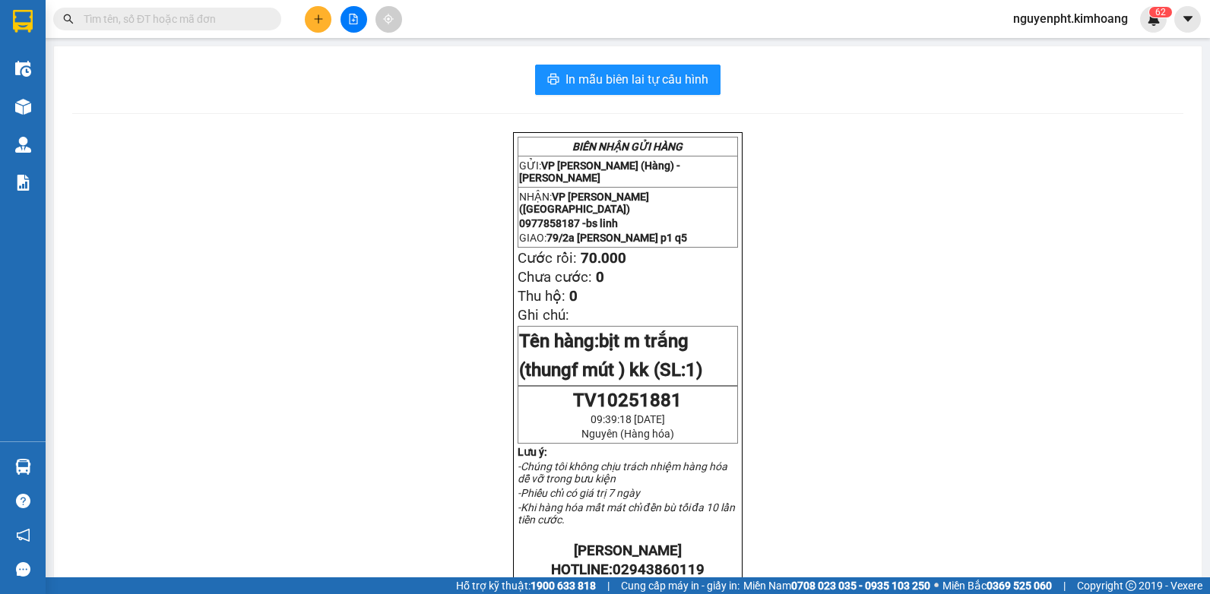
click at [205, 24] on input "text" at bounding box center [173, 19] width 179 height 17
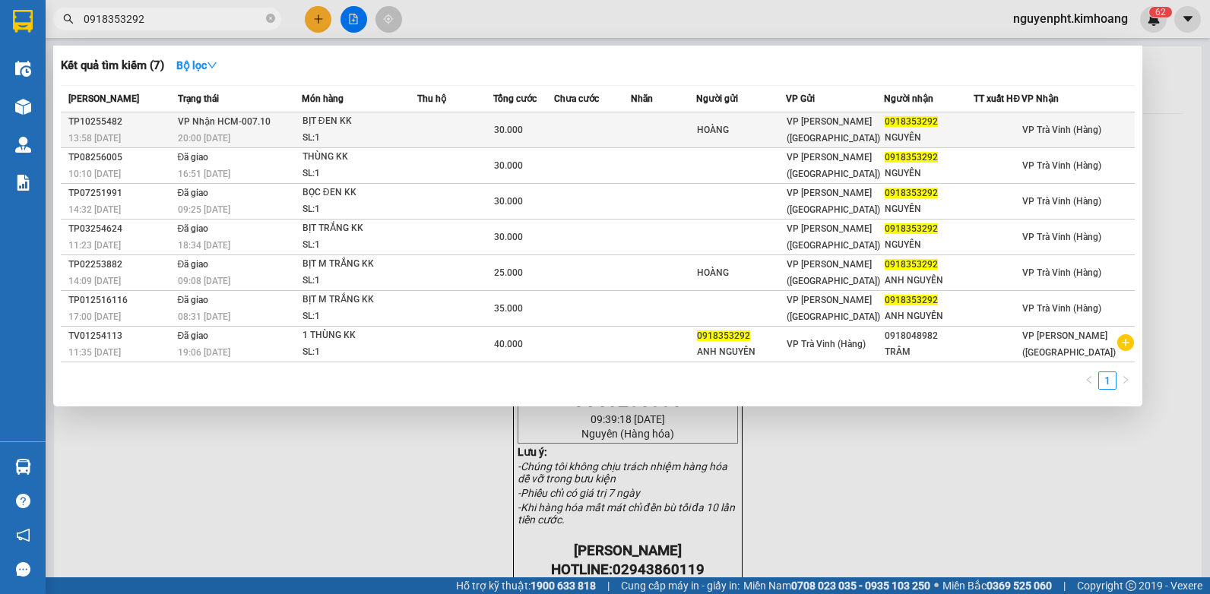
click at [550, 131] on div "30.000" at bounding box center [523, 130] width 59 height 17
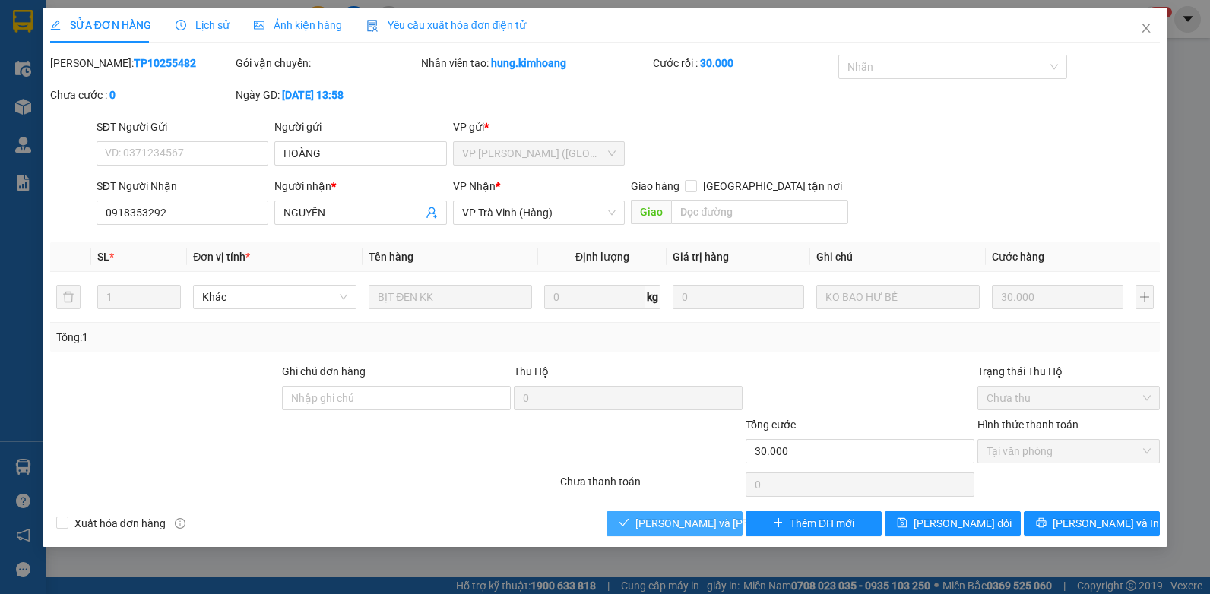
click at [662, 515] on span "[PERSON_NAME] và [PERSON_NAME] hàng" at bounding box center [738, 523] width 205 height 17
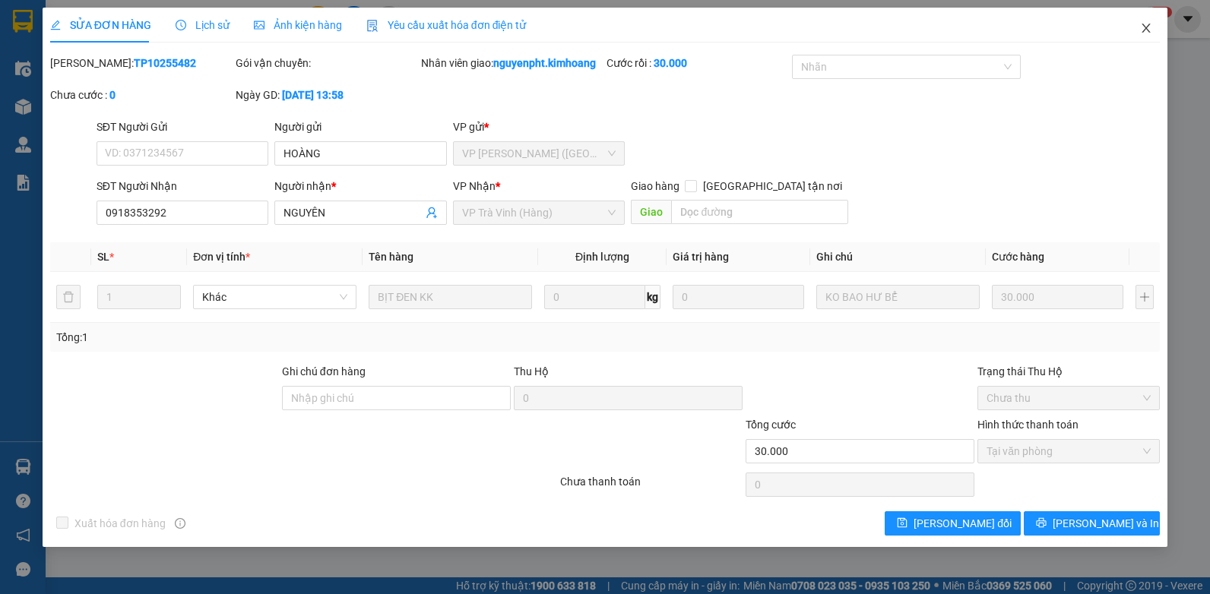
click at [1145, 35] on span "Close" at bounding box center [1146, 29] width 43 height 43
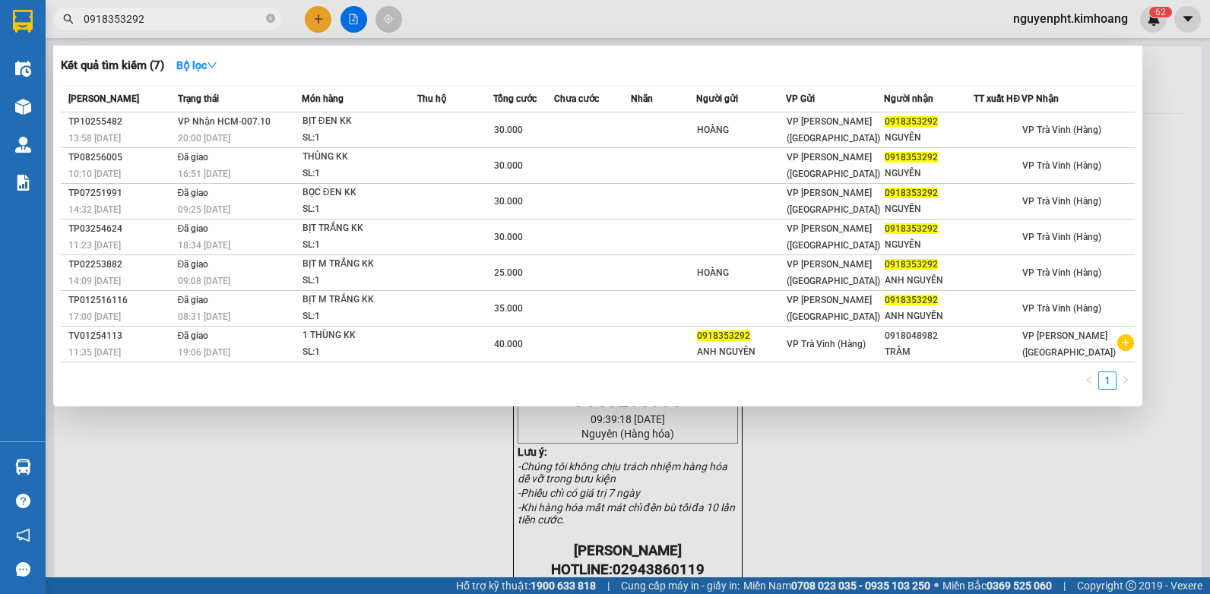
drag, startPoint x: 227, startPoint y: 21, endPoint x: 0, endPoint y: 43, distance: 228.4
click at [0, 43] on html "Kết quả [PERSON_NAME] ( 7 ) Bộ lọc Mã ĐH Trạng thái Món hàng Thu hộ Tổng [PERSO…" at bounding box center [605, 297] width 1210 height 594
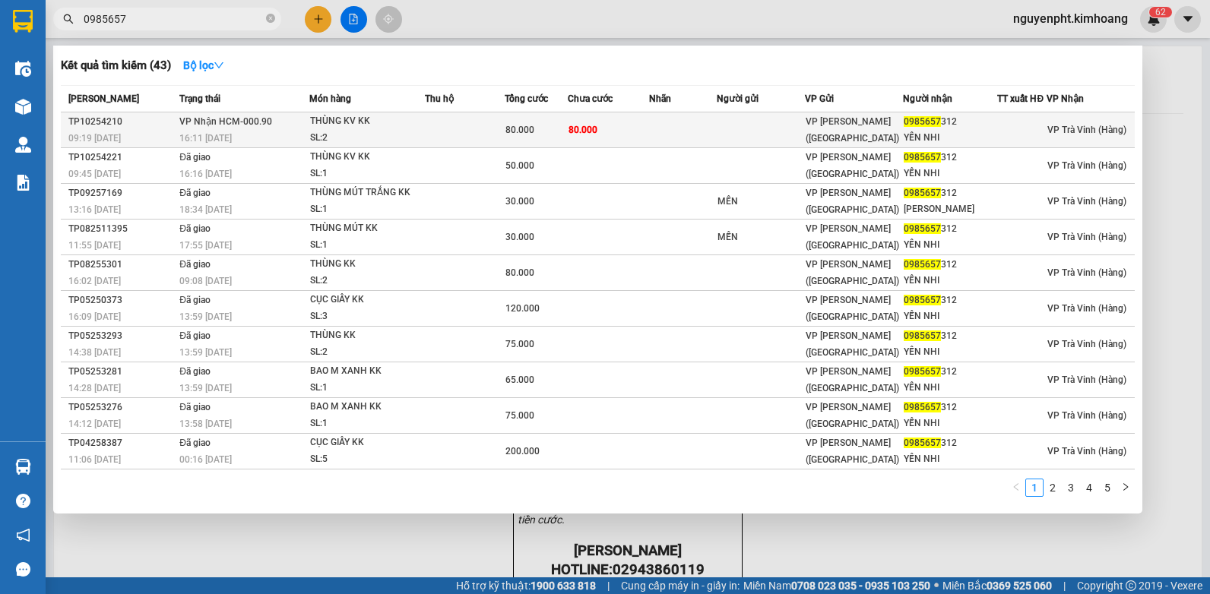
click at [703, 130] on td at bounding box center [683, 131] width 68 height 36
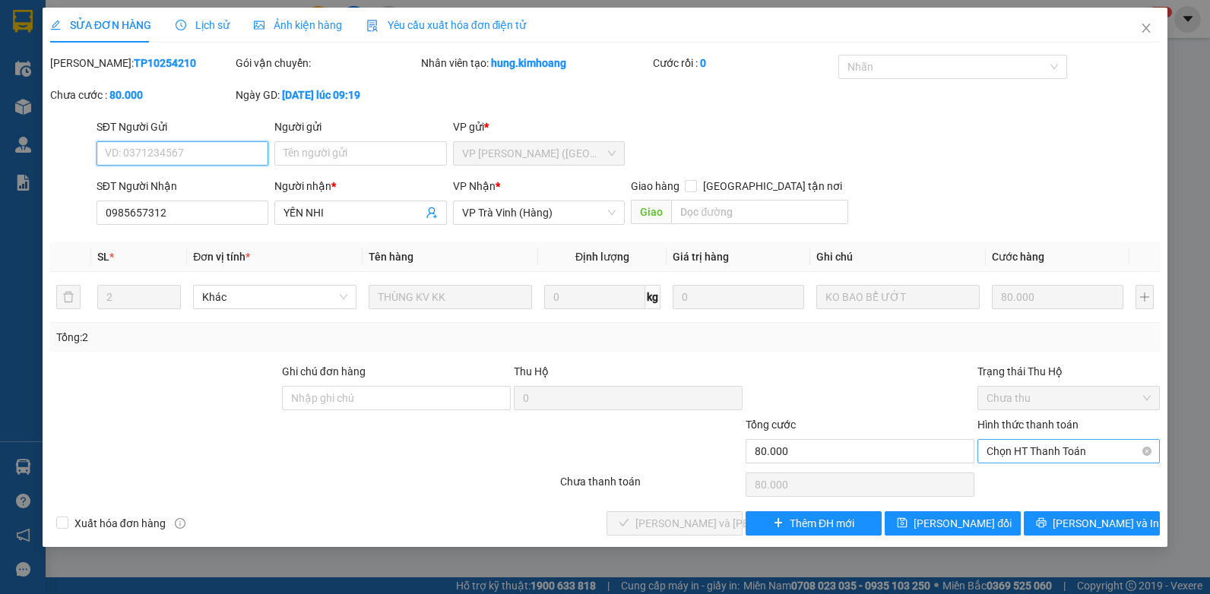
click at [1017, 449] on span "Chọn HT Thanh Toán" at bounding box center [1069, 451] width 164 height 23
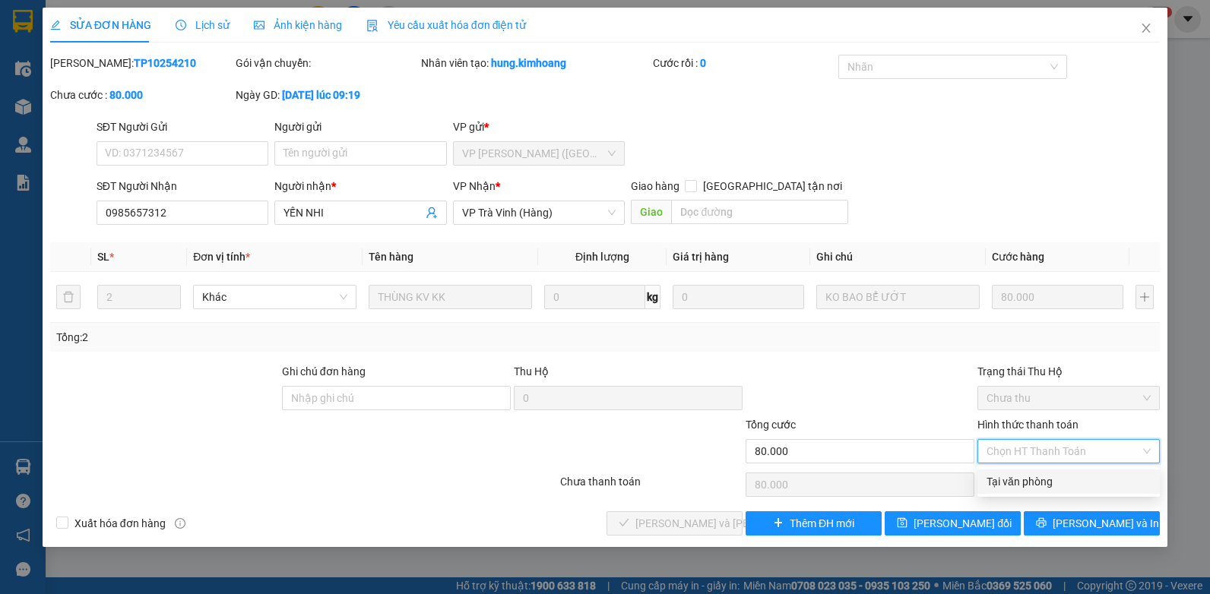
click at [1021, 478] on div "Tại văn phòng" at bounding box center [1069, 482] width 164 height 17
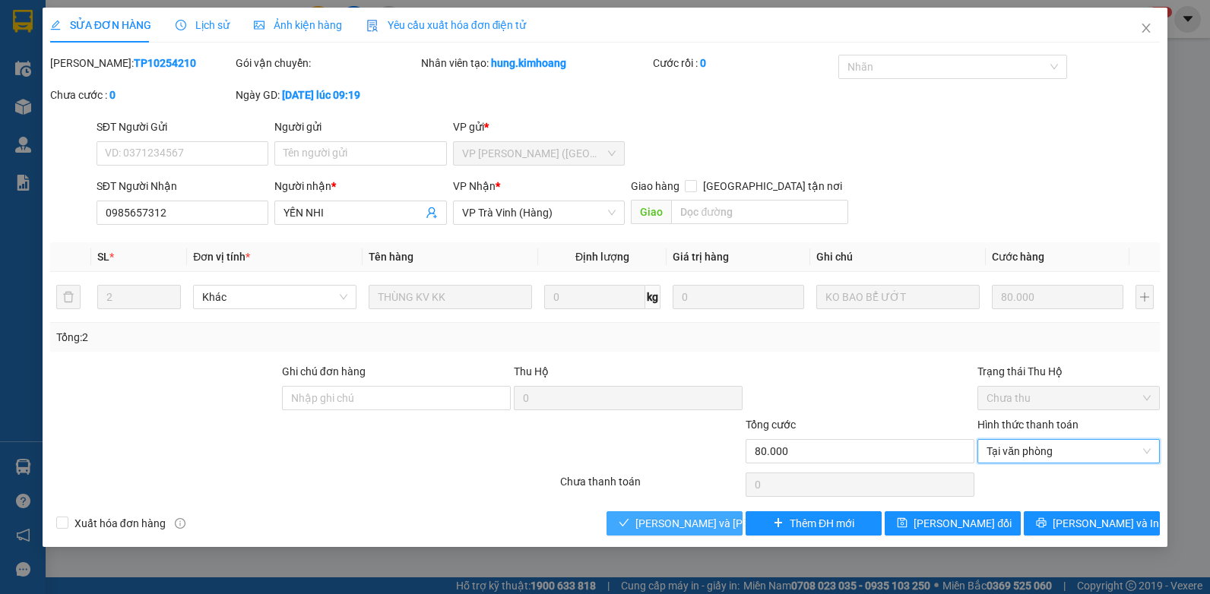
click at [699, 523] on span "[PERSON_NAME] và [PERSON_NAME] hàng" at bounding box center [738, 523] width 205 height 17
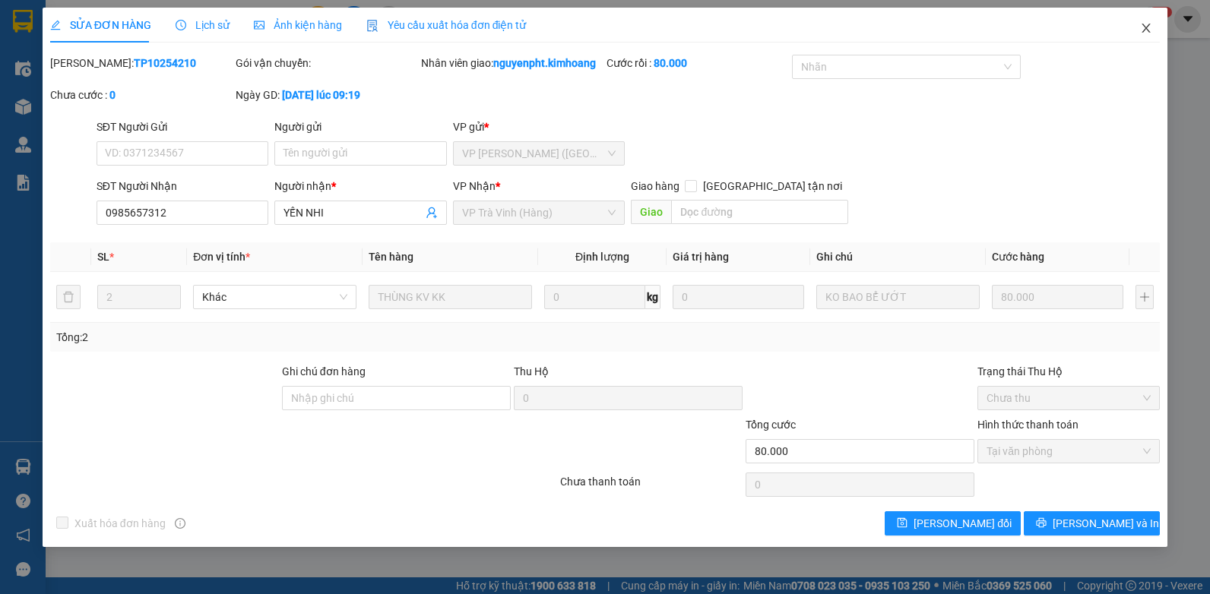
click at [1143, 31] on span "Close" at bounding box center [1146, 29] width 43 height 43
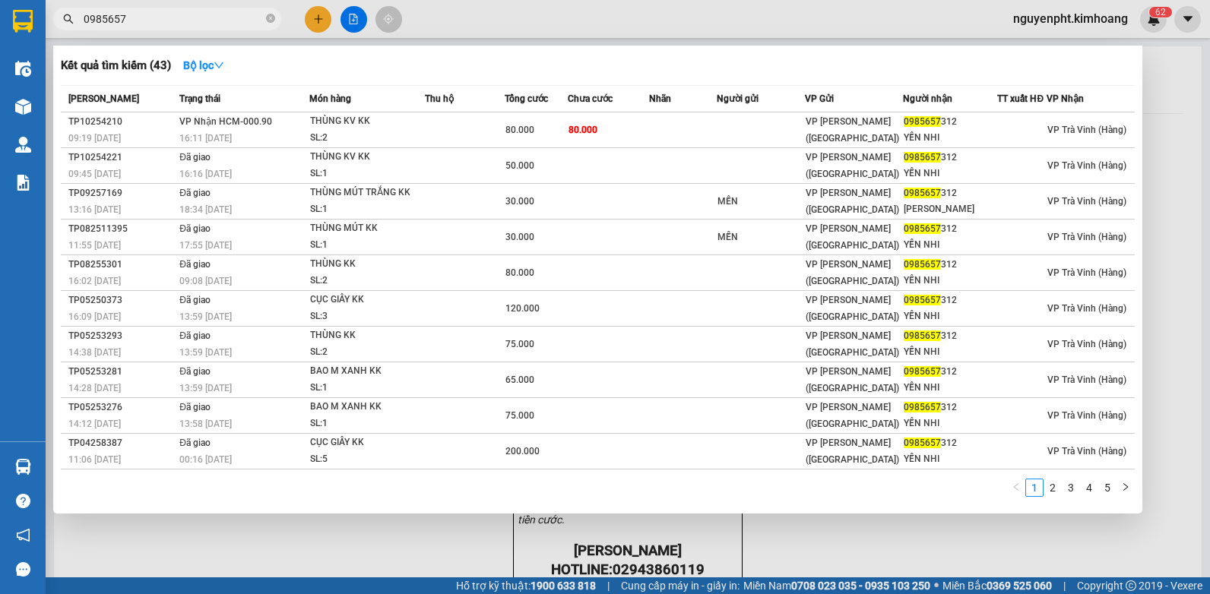
drag, startPoint x: 153, startPoint y: 14, endPoint x: -3, endPoint y: 24, distance: 156.2
click at [0, 24] on html "Kết quả tìm kiếm ( 43 ) Bộ lọc Mã ĐH Trạng thái Món hàng Thu hộ Tổng cước Chưa …" at bounding box center [605, 297] width 1210 height 594
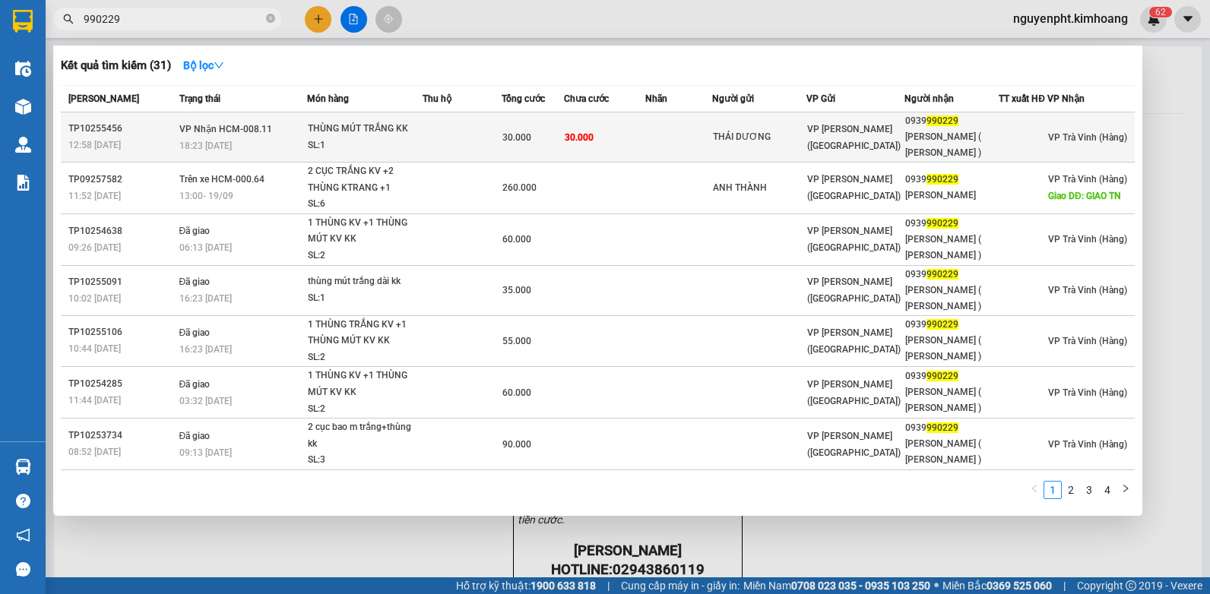
click at [556, 138] on div "30.000" at bounding box center [533, 137] width 62 height 17
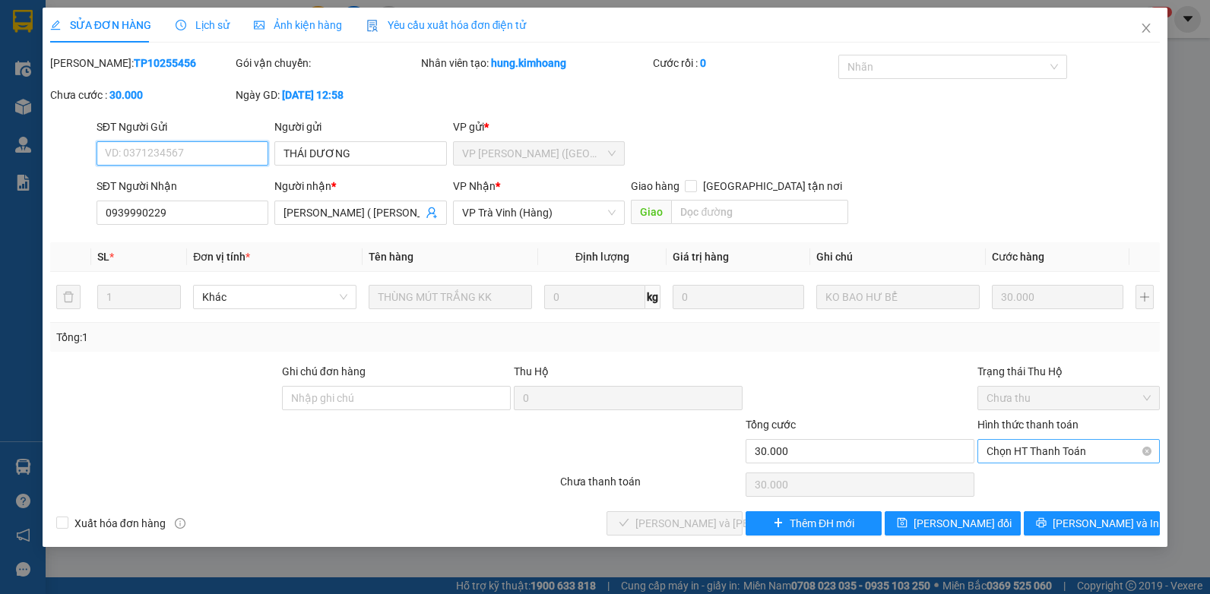
click at [1046, 454] on span "Chọn HT Thanh Toán" at bounding box center [1069, 451] width 164 height 23
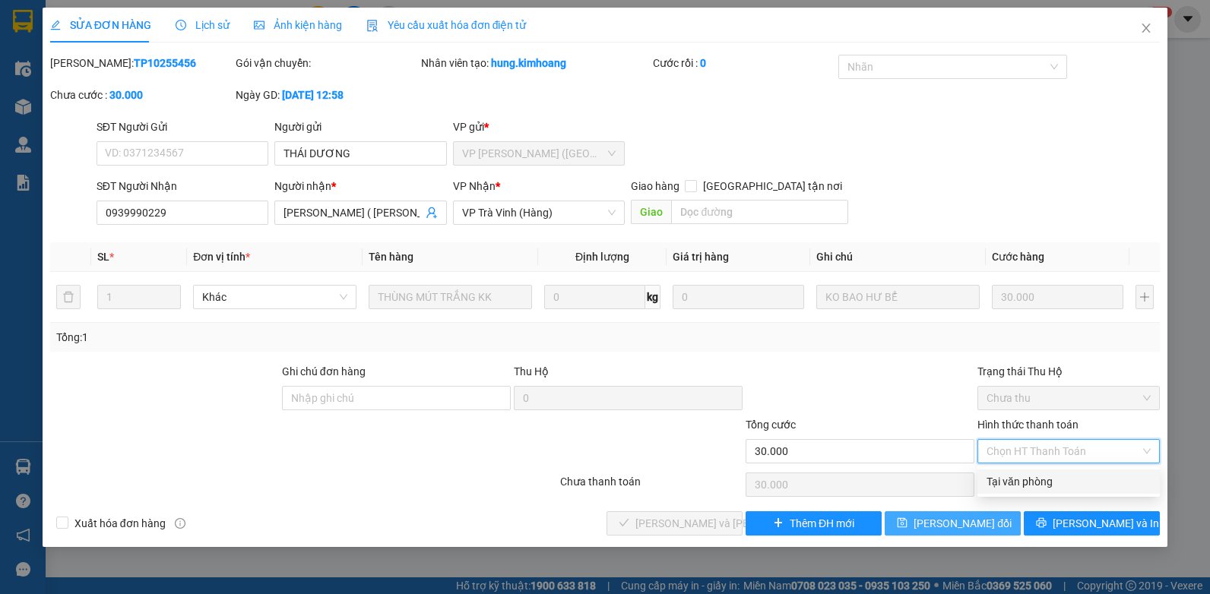
drag, startPoint x: 1028, startPoint y: 476, endPoint x: 896, endPoint y: 512, distance: 136.3
click at [1020, 479] on div "Tại văn phòng" at bounding box center [1069, 482] width 164 height 17
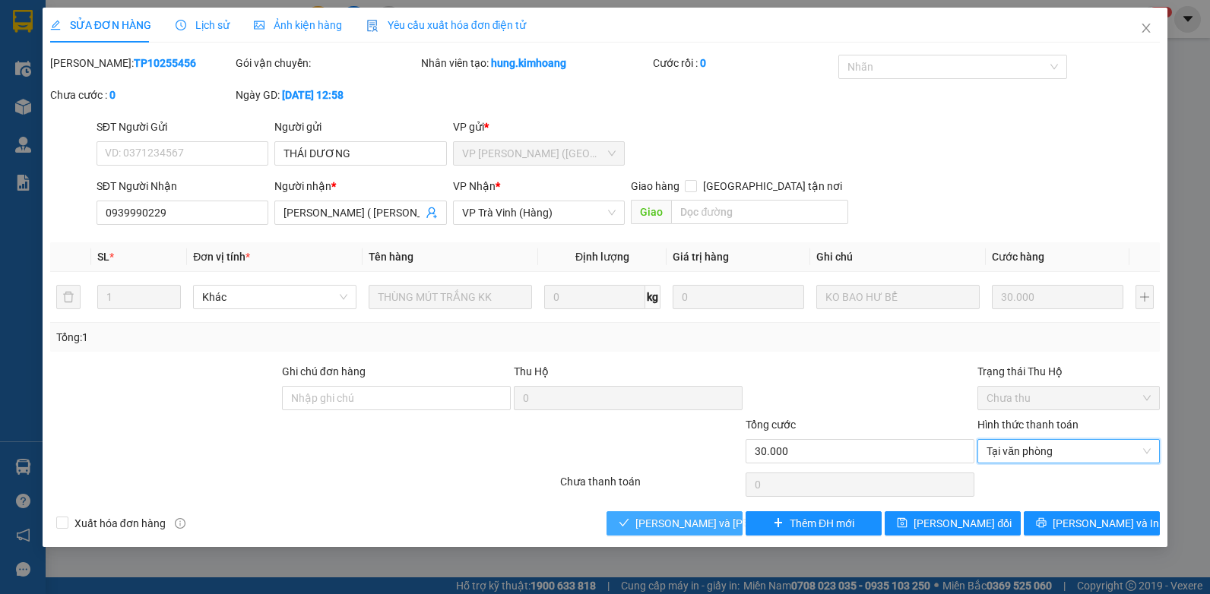
click at [702, 517] on span "[PERSON_NAME] và [PERSON_NAME] hàng" at bounding box center [738, 523] width 205 height 17
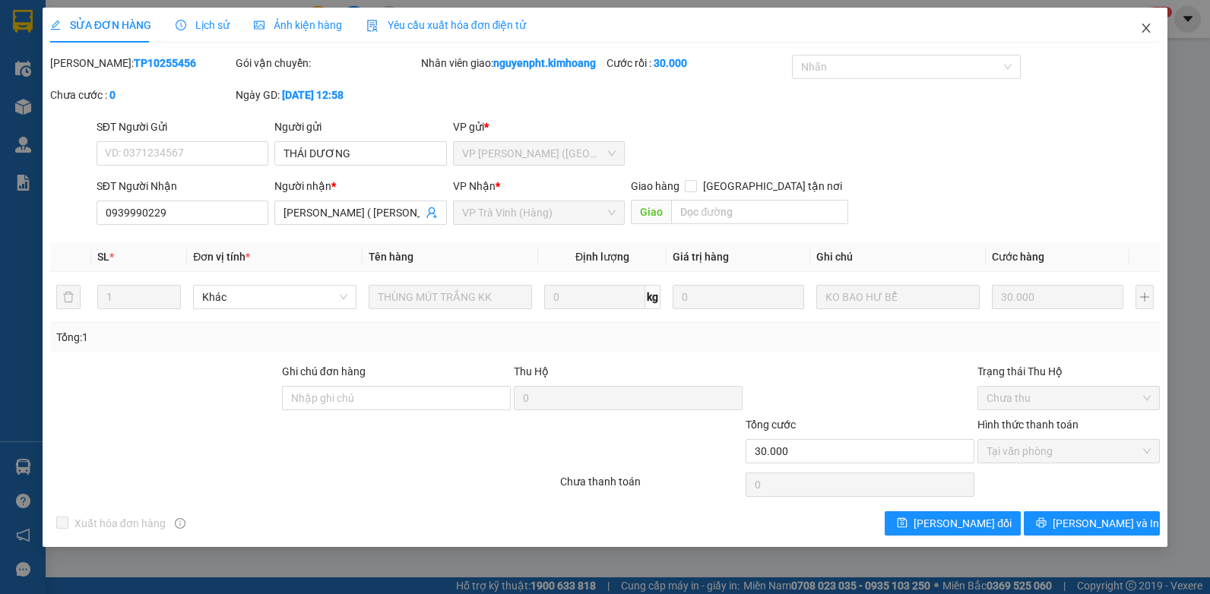
click at [1146, 27] on icon "close" at bounding box center [1146, 28] width 12 height 12
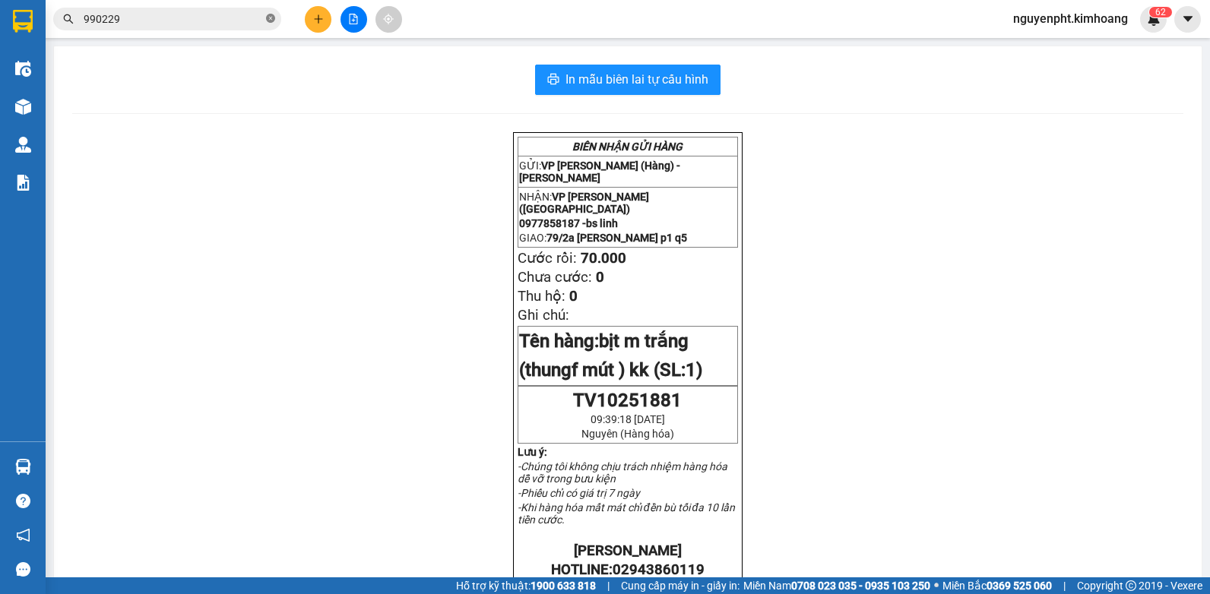
click at [272, 19] on icon "close-circle" at bounding box center [270, 18] width 9 height 9
click at [330, 24] on button at bounding box center [318, 19] width 27 height 27
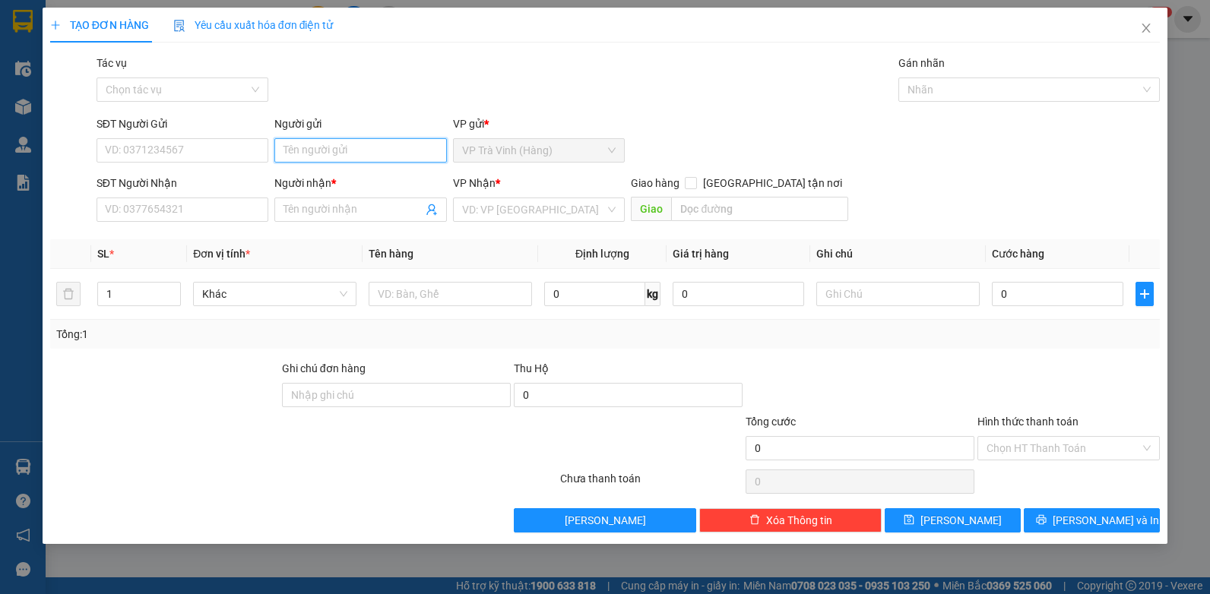
click at [317, 145] on input "Người gửi" at bounding box center [360, 150] width 173 height 24
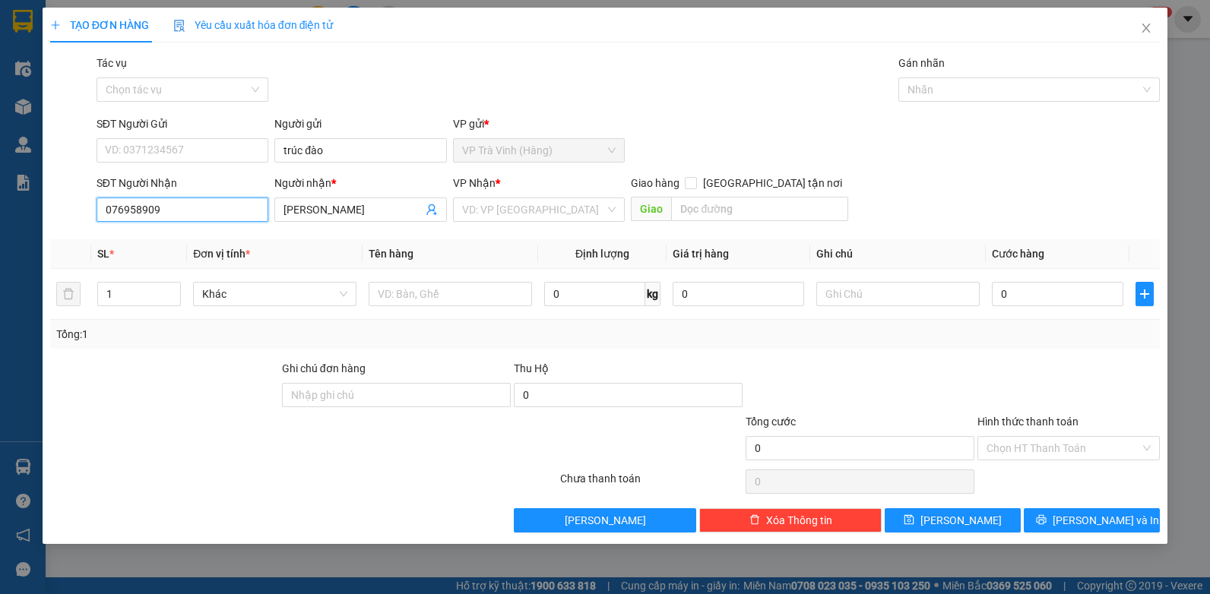
click at [131, 208] on input "076958909" at bounding box center [183, 210] width 173 height 24
click at [572, 208] on input "search" at bounding box center [534, 209] width 144 height 23
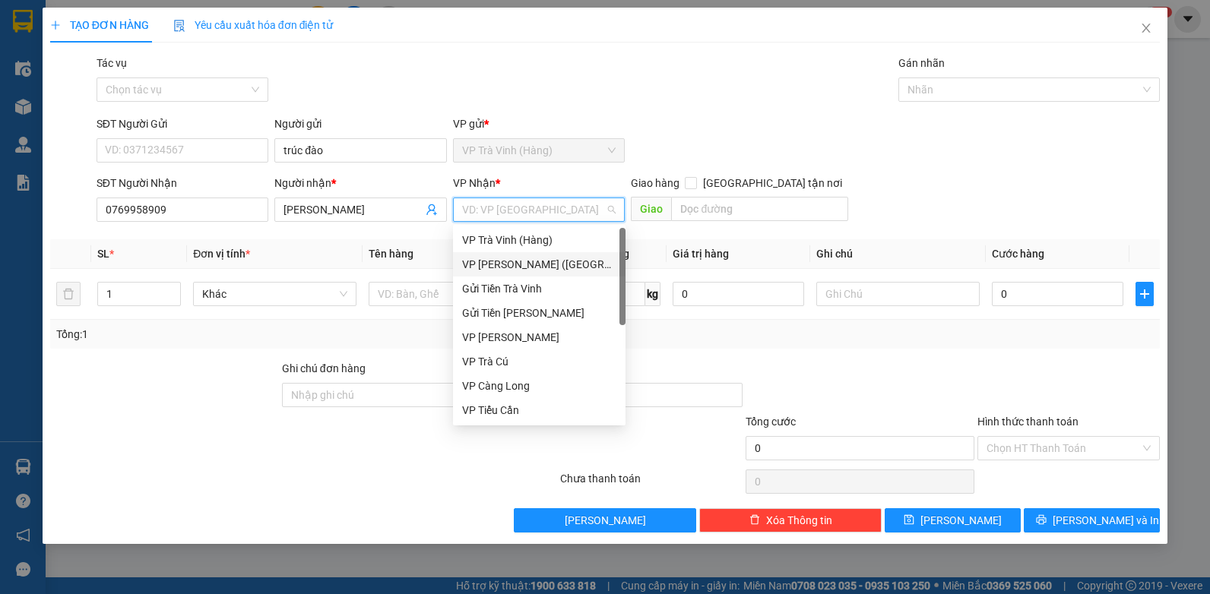
click at [496, 267] on div "VP [PERSON_NAME] ([GEOGRAPHIC_DATA])" at bounding box center [539, 264] width 154 height 17
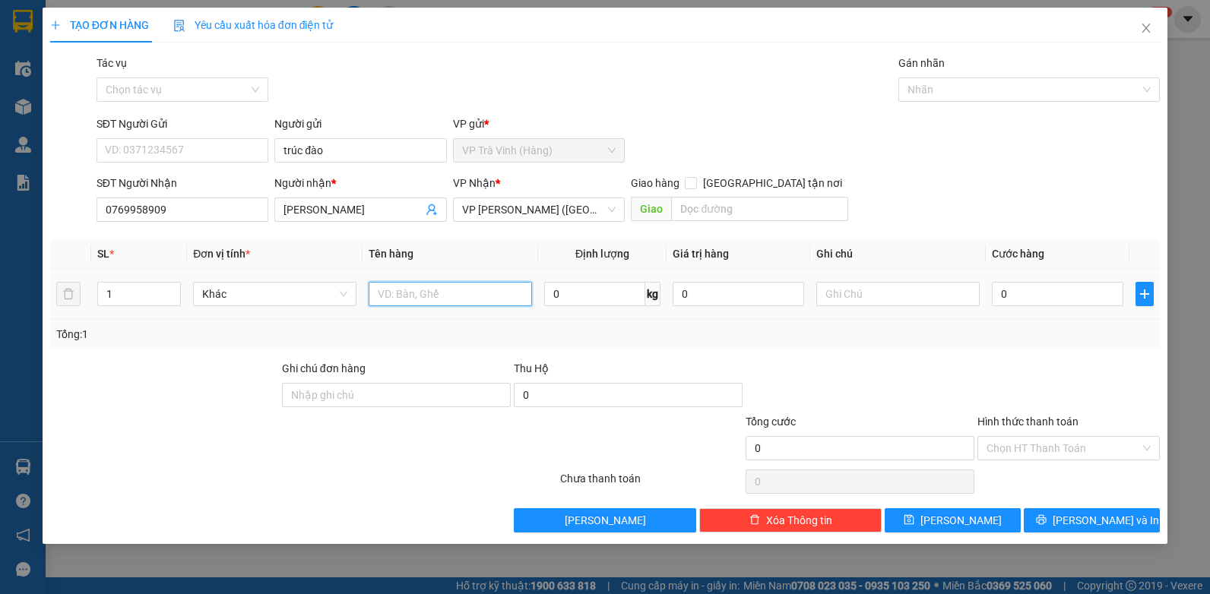
drag, startPoint x: 406, startPoint y: 304, endPoint x: 402, endPoint y: 280, distance: 24.6
click at [405, 300] on input "text" at bounding box center [450, 294] width 163 height 24
click at [1152, 525] on button "[PERSON_NAME] và In" at bounding box center [1092, 521] width 136 height 24
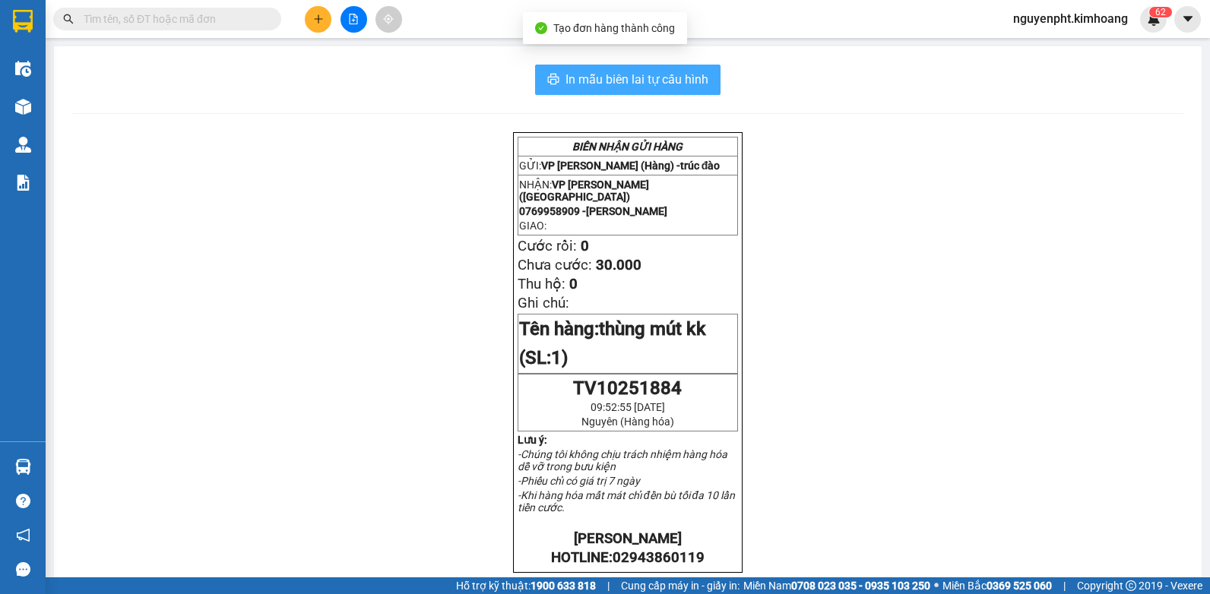
click at [584, 77] on span "In mẫu biên lai tự cấu hình" at bounding box center [637, 79] width 143 height 19
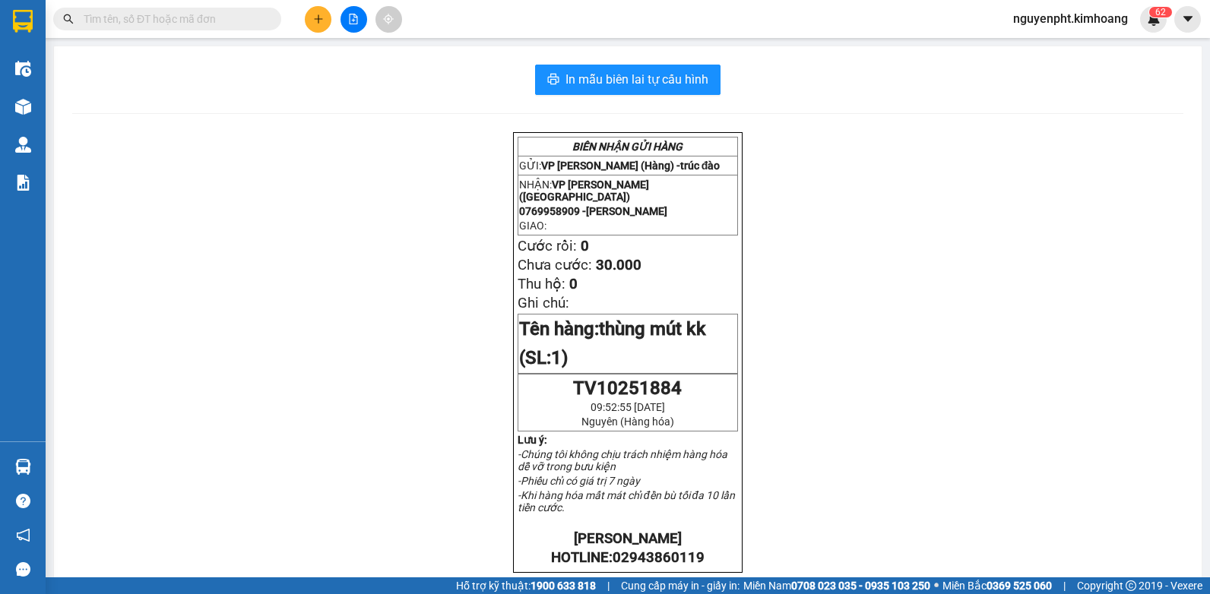
click at [234, 17] on input "text" at bounding box center [173, 19] width 179 height 17
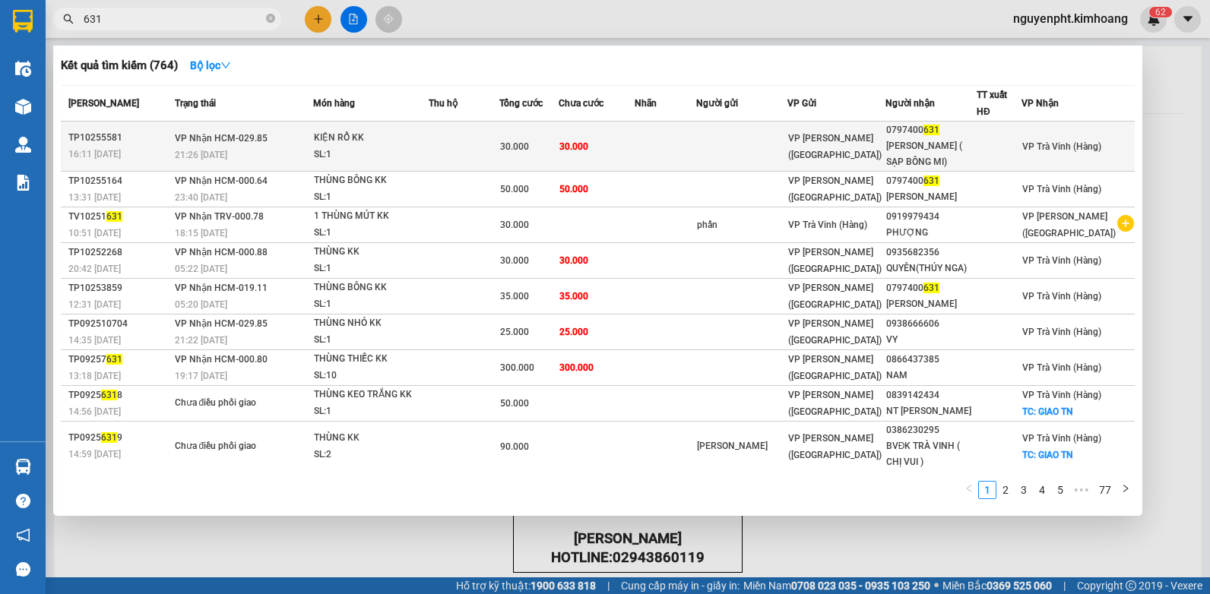
click at [747, 151] on td at bounding box center [741, 147] width 91 height 50
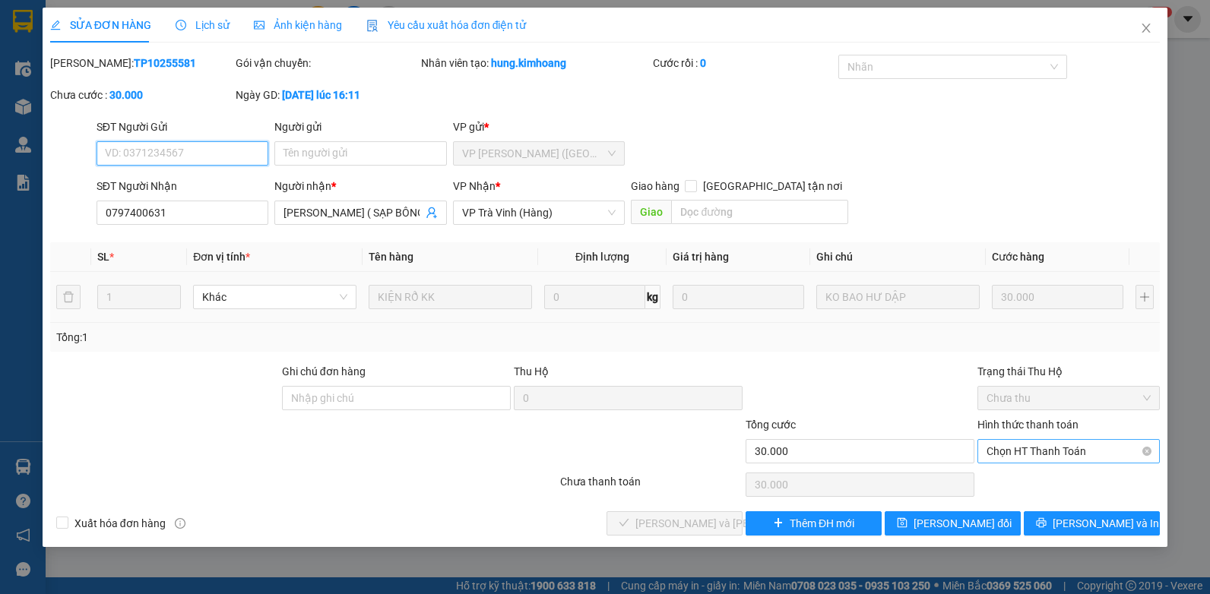
click at [1049, 448] on span "Chọn HT Thanh Toán" at bounding box center [1069, 451] width 164 height 23
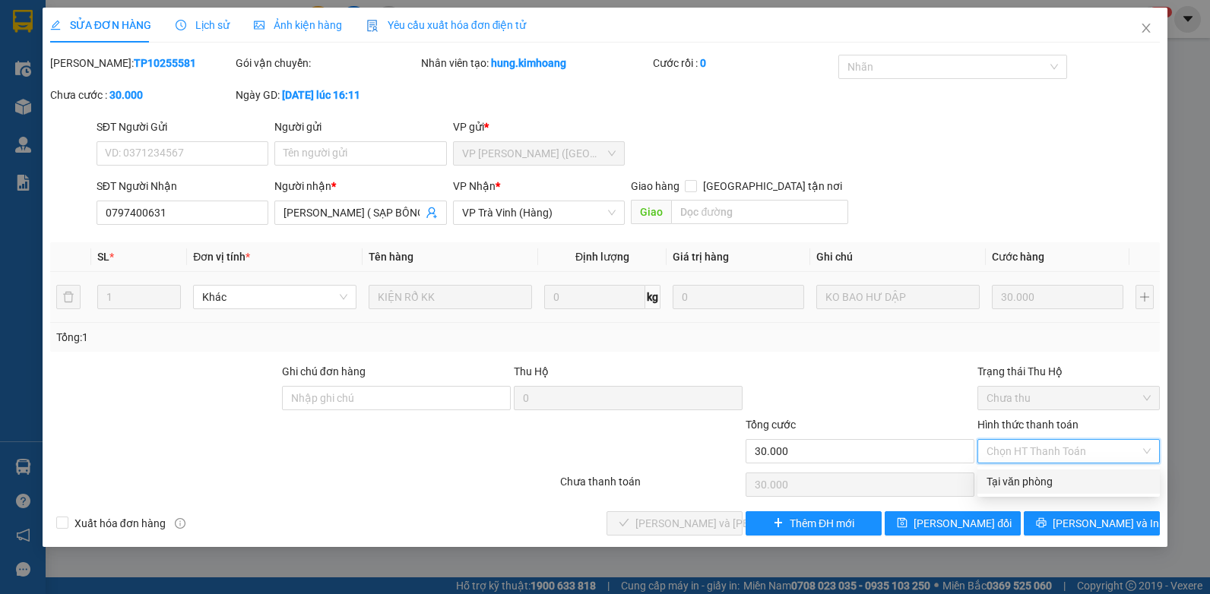
drag, startPoint x: 1039, startPoint y: 487, endPoint x: 1026, endPoint y: 485, distance: 13.9
click at [1038, 487] on div "Tại văn phòng" at bounding box center [1069, 482] width 164 height 17
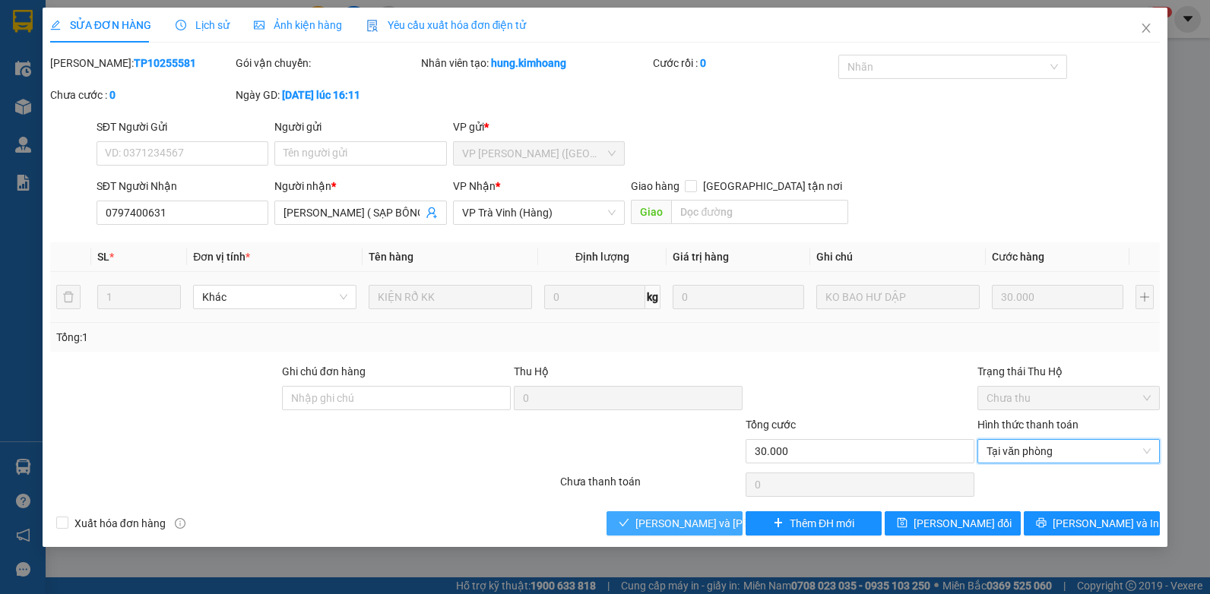
click at [684, 518] on span "[PERSON_NAME] và [PERSON_NAME] hàng" at bounding box center [738, 523] width 205 height 17
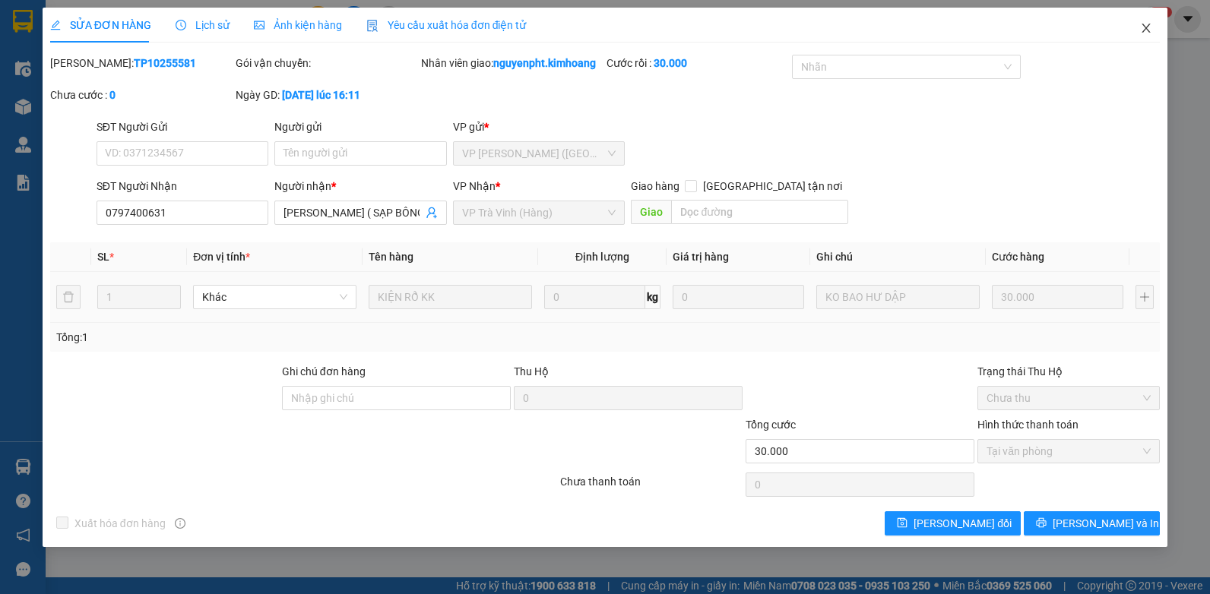
click at [1147, 27] on icon "close" at bounding box center [1146, 28] width 12 height 12
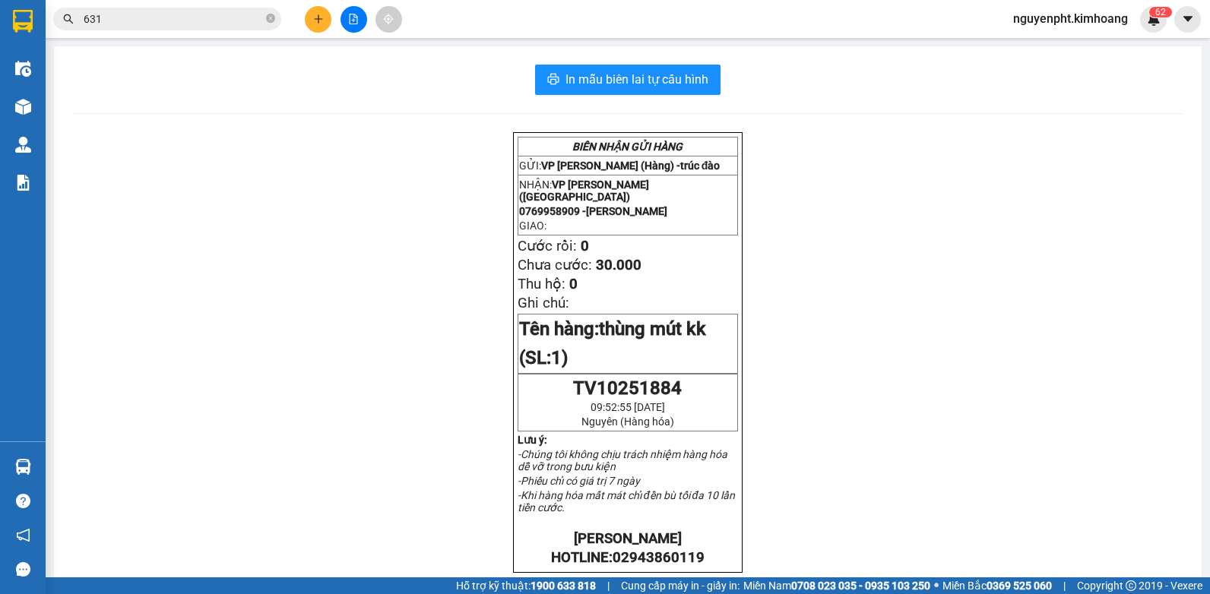
click at [316, 17] on icon "plus" at bounding box center [318, 19] width 11 height 11
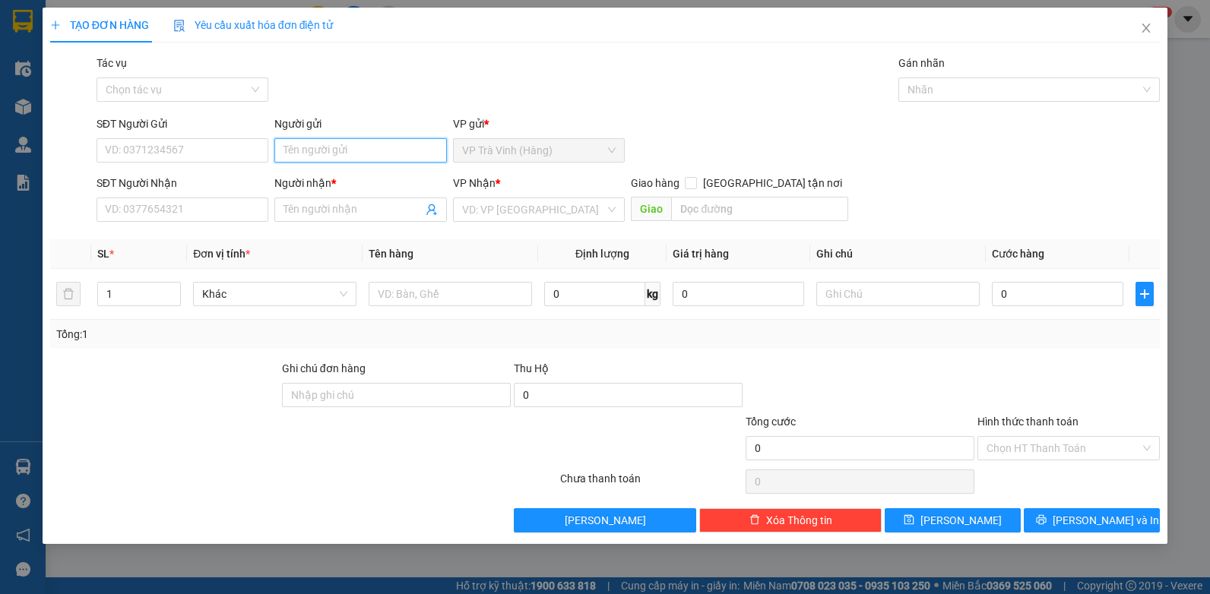
click at [338, 141] on input "Người gửi" at bounding box center [360, 150] width 173 height 24
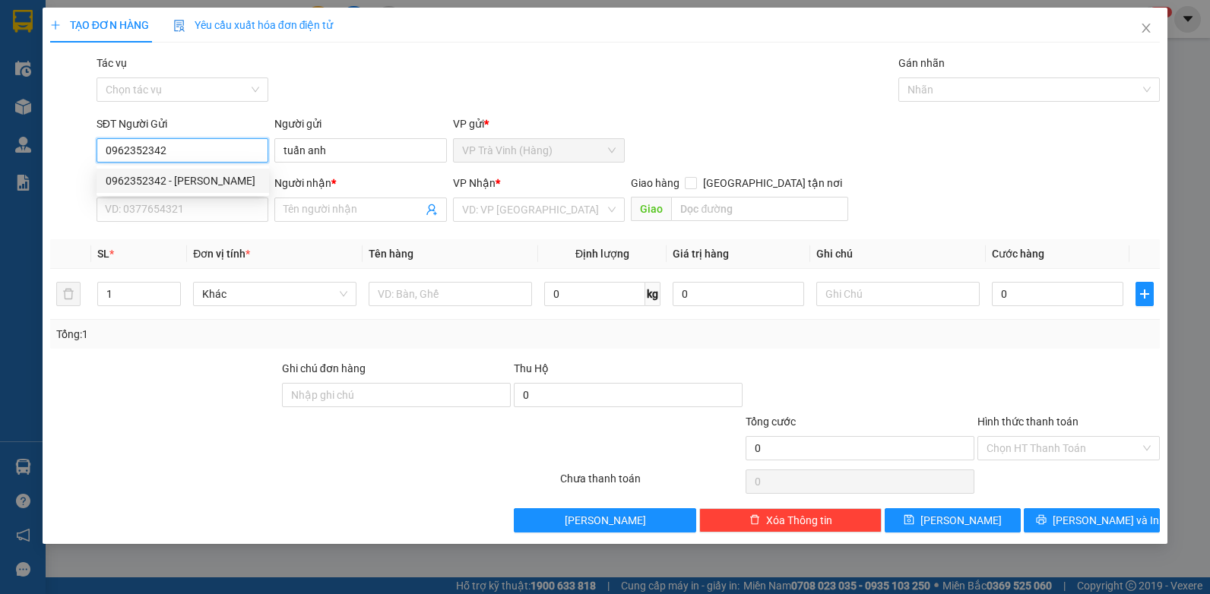
click at [184, 184] on div "0962352342 - [PERSON_NAME]" at bounding box center [183, 181] width 154 height 17
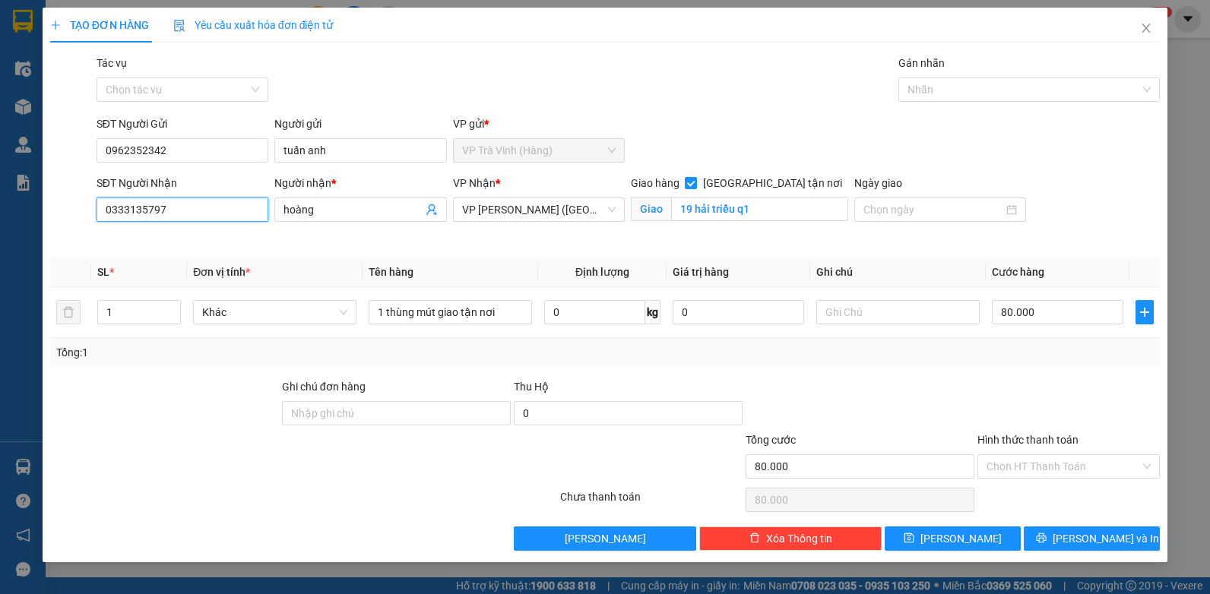
click at [195, 211] on input "0333135797" at bounding box center [183, 210] width 173 height 24
drag, startPoint x: 195, startPoint y: 211, endPoint x: 0, endPoint y: 238, distance: 197.2
click at [0, 255] on html "Kết quả [PERSON_NAME] ( 764 ) Bộ lọc Mã ĐH Trạng thái Món hàng Thu hộ Tổng [PER…" at bounding box center [605, 297] width 1210 height 594
click at [125, 250] on div "0911044359 - [PERSON_NAME]" at bounding box center [183, 240] width 173 height 24
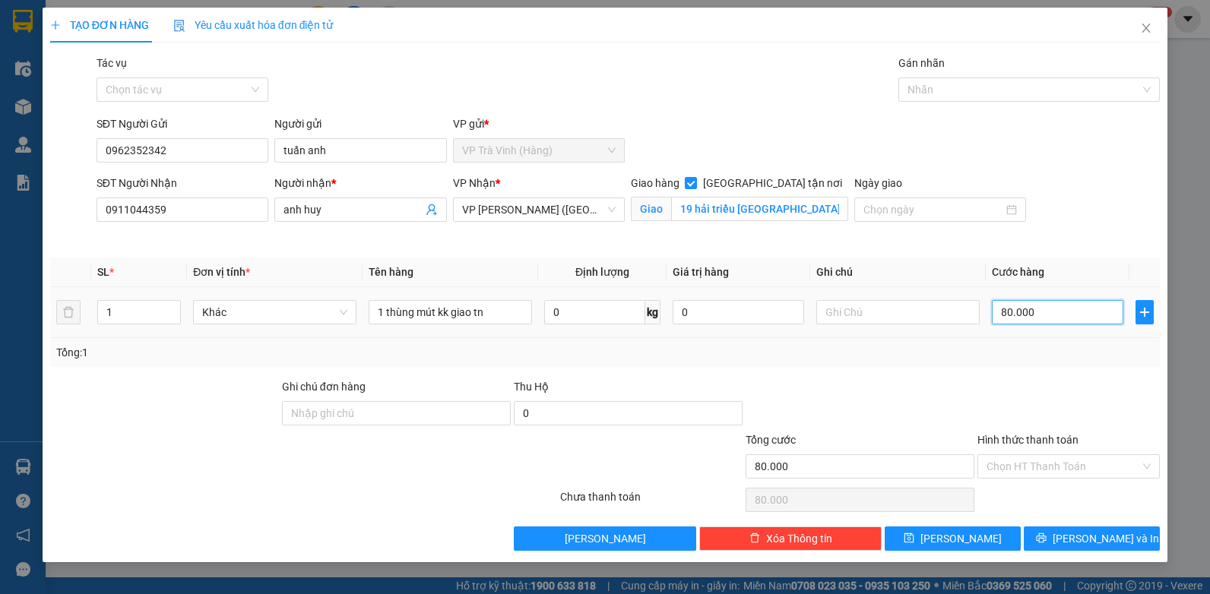
click at [1065, 317] on input "80.000" at bounding box center [1058, 312] width 132 height 24
click at [1102, 468] on input "Hình thức thanh toán" at bounding box center [1064, 466] width 154 height 23
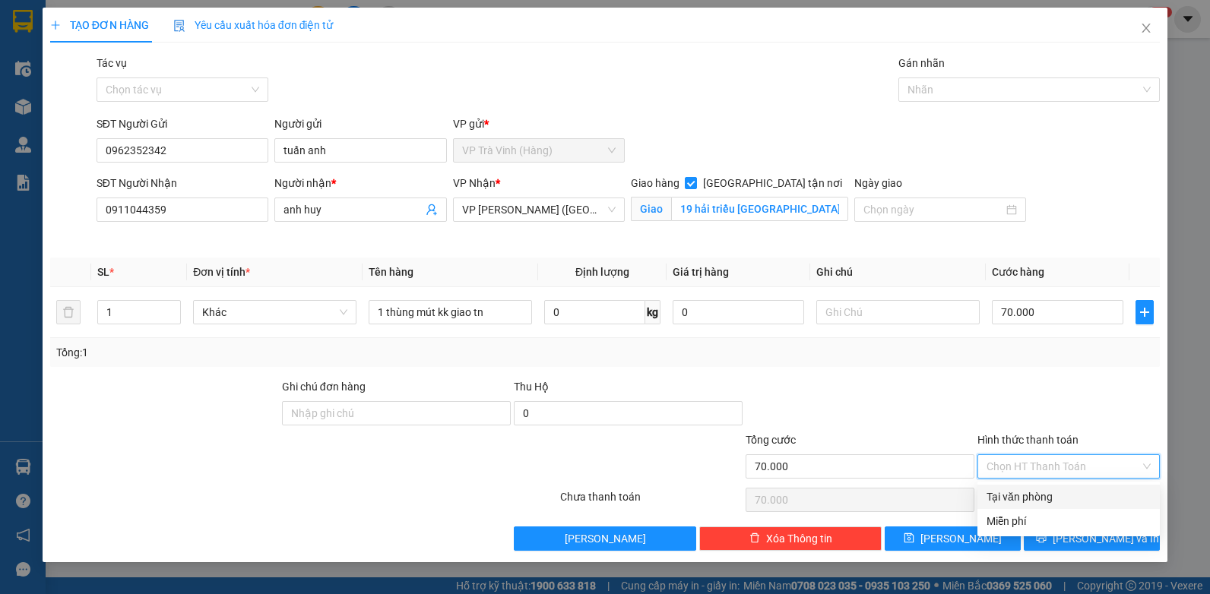
click at [1093, 504] on div "Tại văn phòng" at bounding box center [1069, 497] width 182 height 24
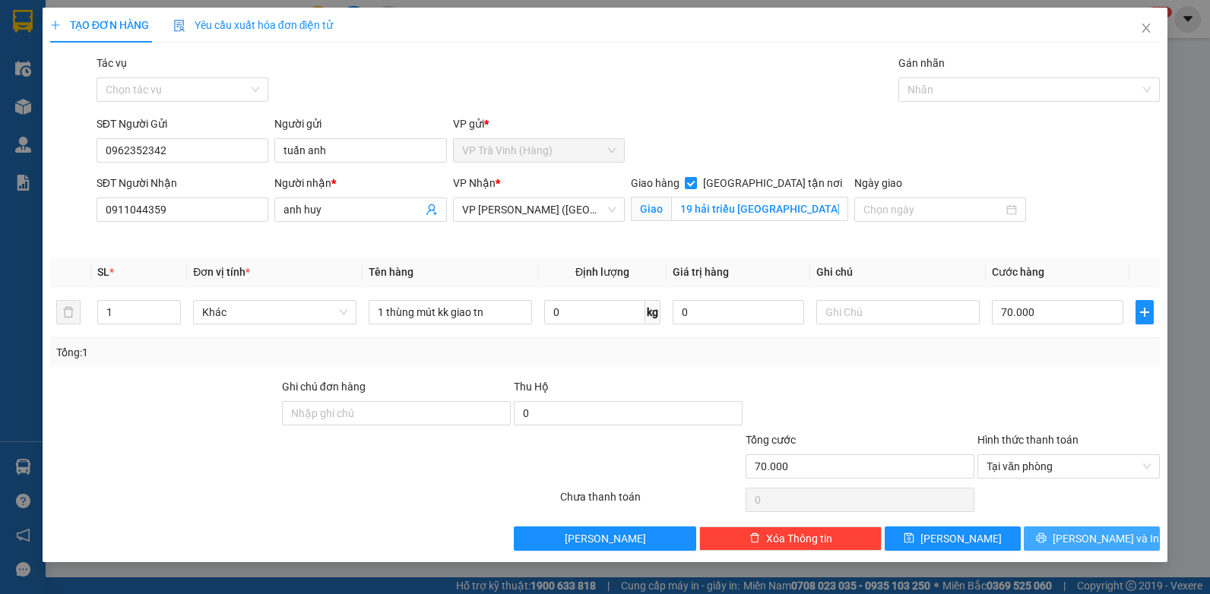
click at [1095, 538] on span "[PERSON_NAME] và In" at bounding box center [1106, 539] width 106 height 17
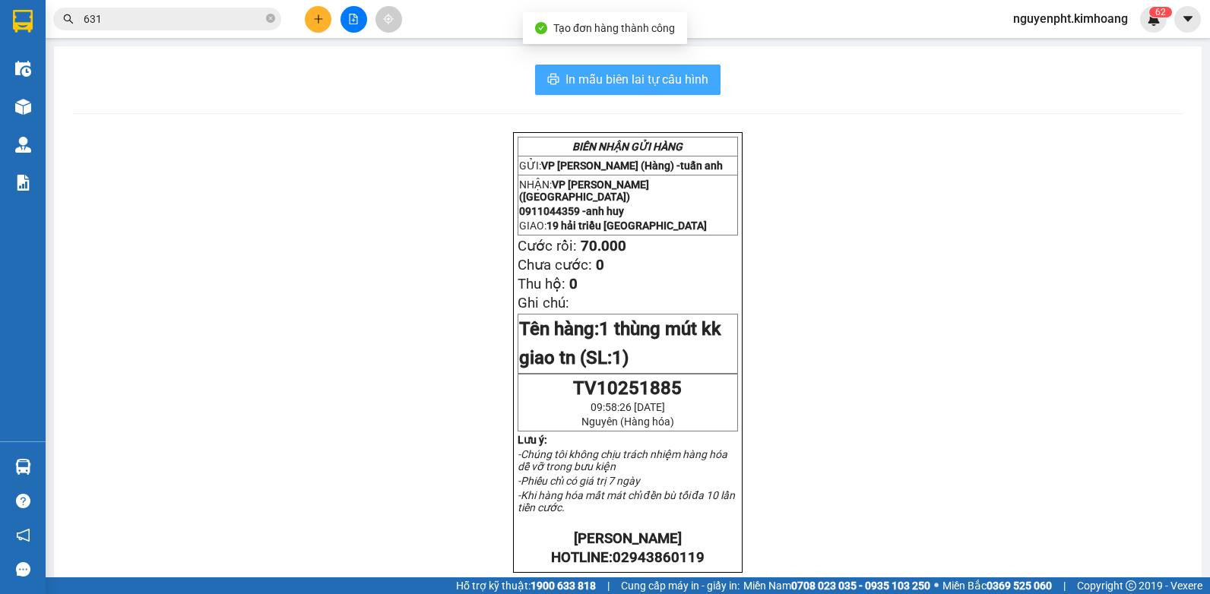
click at [653, 77] on span "In mẫu biên lai tự cấu hình" at bounding box center [637, 79] width 143 height 19
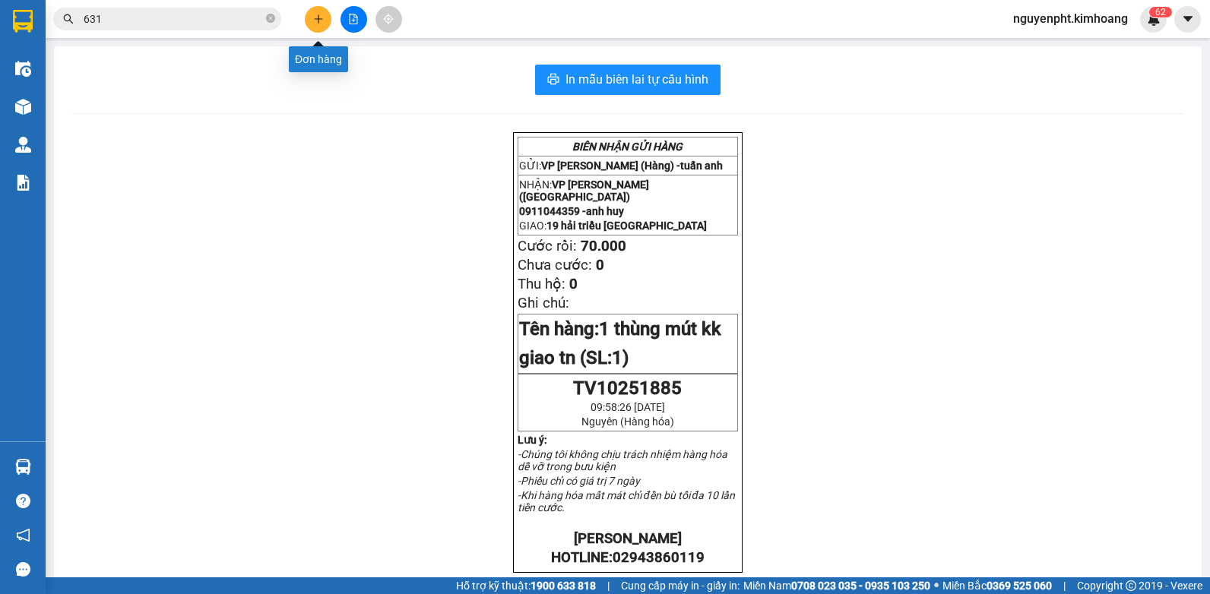
click at [322, 16] on icon "plus" at bounding box center [318, 19] width 11 height 11
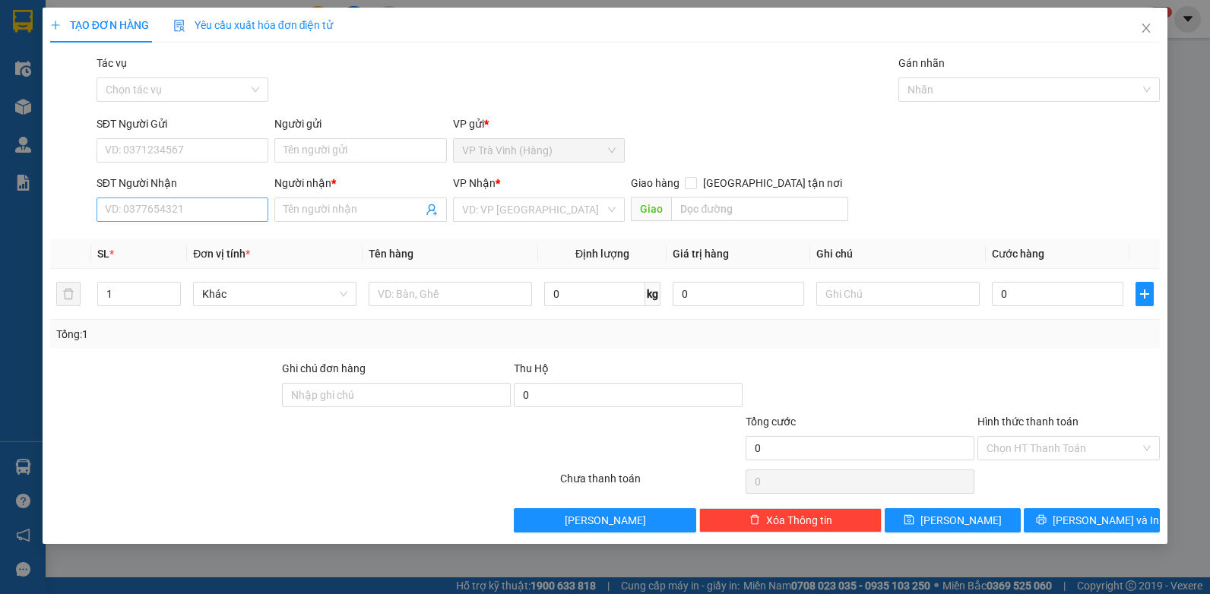
click at [233, 224] on div "SĐT Người Nhận VD: 0377654321" at bounding box center [183, 201] width 173 height 53
click at [233, 213] on input "SĐT Người Nhận" at bounding box center [183, 210] width 173 height 24
drag, startPoint x: 181, startPoint y: 236, endPoint x: 169, endPoint y: 236, distance: 12.2
click at [181, 237] on div "0907254948 - phượng" at bounding box center [183, 240] width 154 height 17
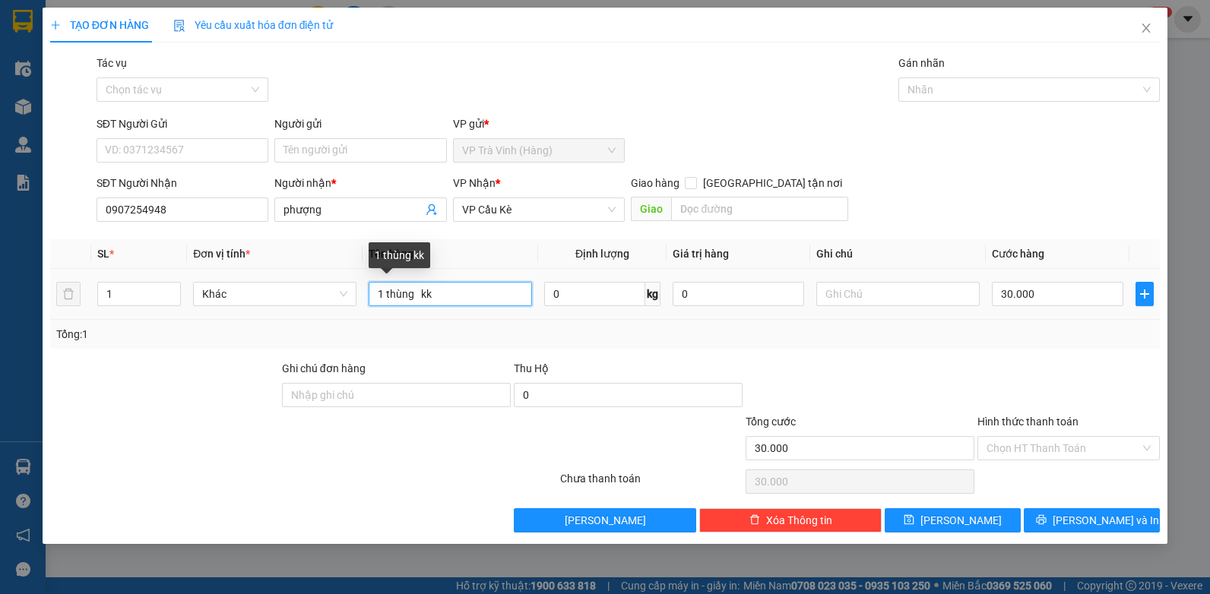
click at [414, 293] on input "1 thùng kk" at bounding box center [450, 294] width 163 height 24
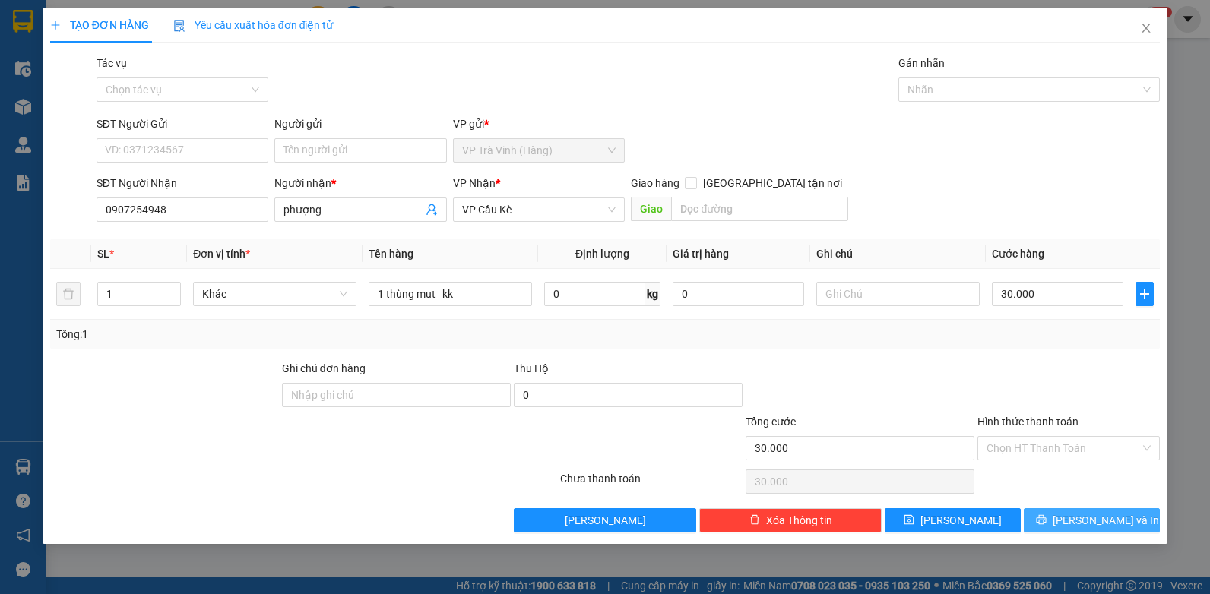
click at [1101, 516] on span "[PERSON_NAME] và In" at bounding box center [1106, 520] width 106 height 17
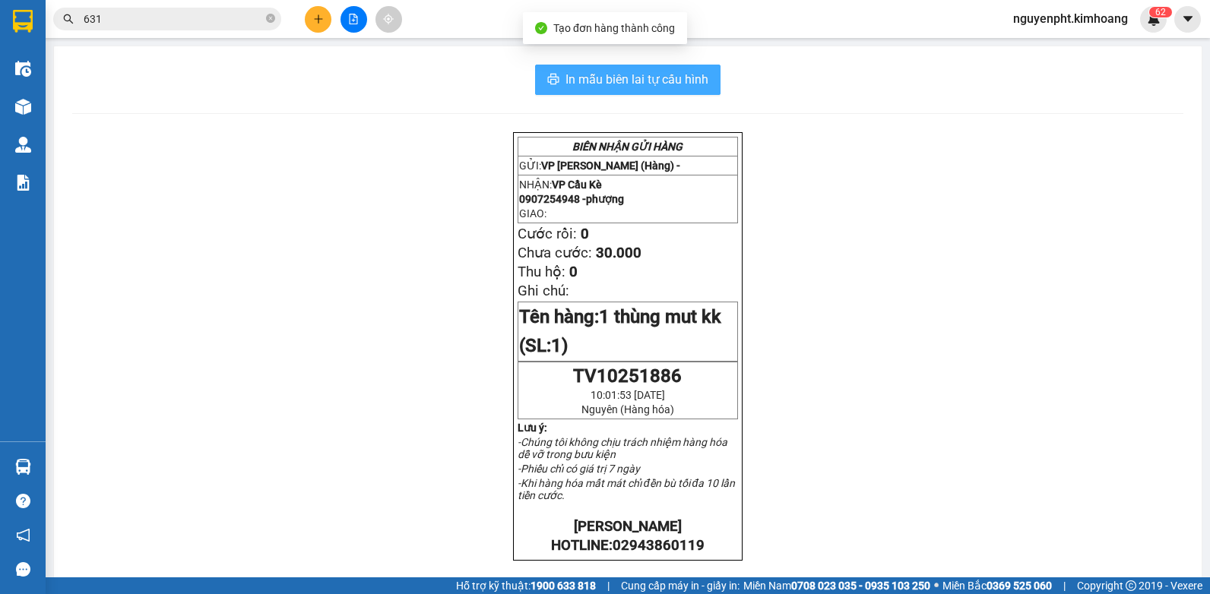
drag, startPoint x: 550, startPoint y: 84, endPoint x: 518, endPoint y: 84, distance: 31.2
click at [549, 85] on icon "printer" at bounding box center [553, 79] width 12 height 12
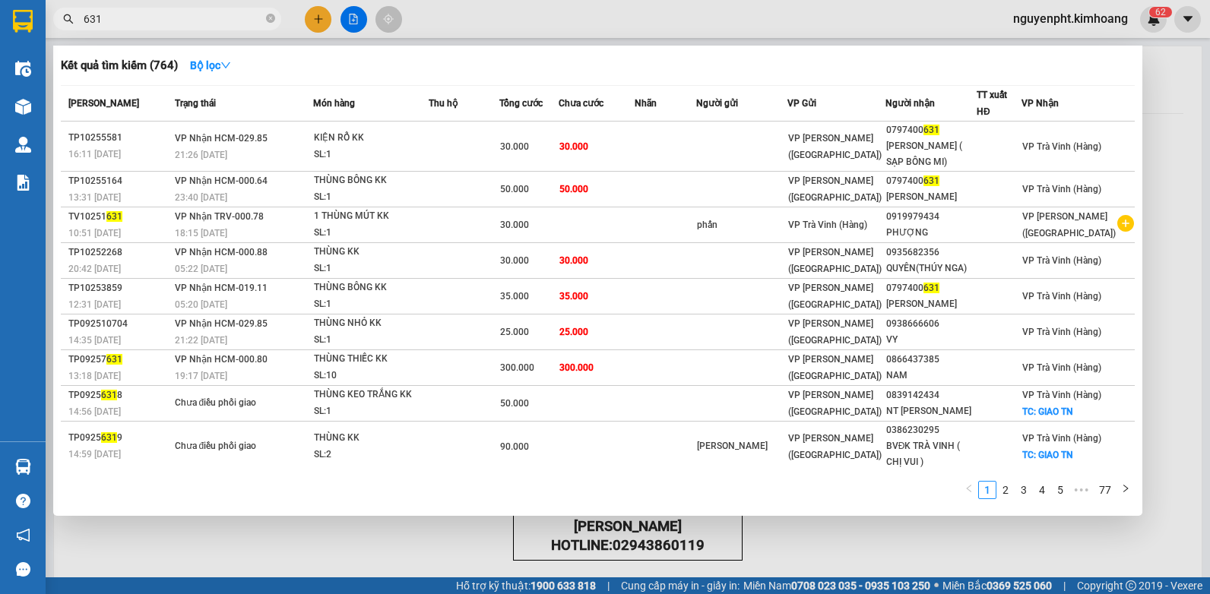
drag, startPoint x: 271, startPoint y: 17, endPoint x: 303, endPoint y: 19, distance: 32.0
click at [272, 17] on icon "close-circle" at bounding box center [270, 18] width 9 height 9
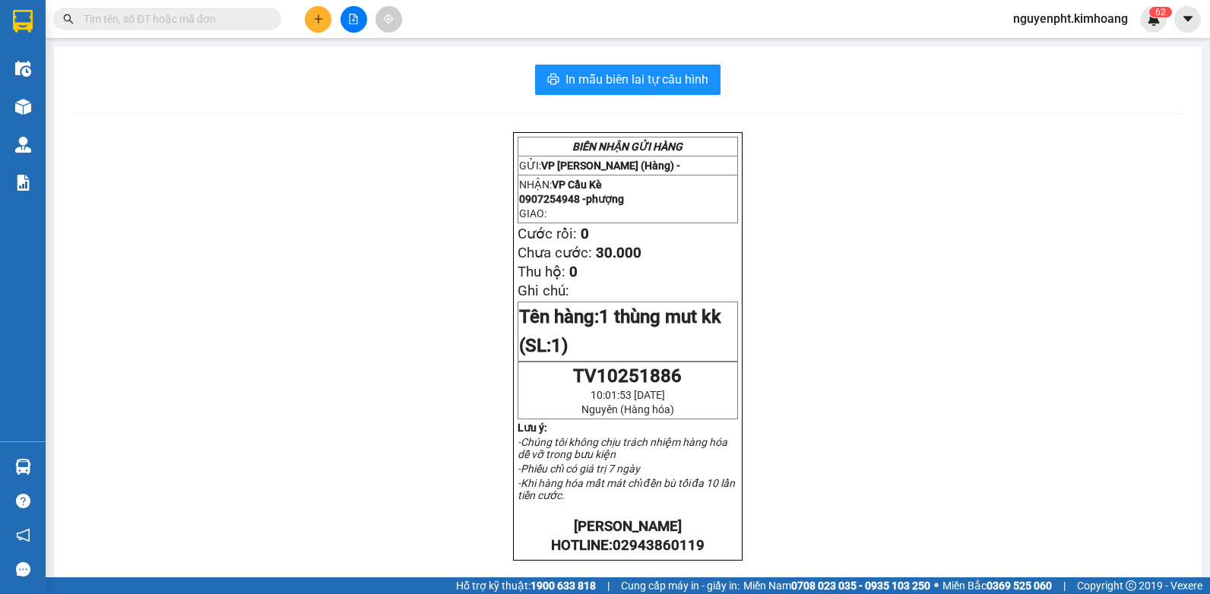
click at [315, 19] on icon "plus" at bounding box center [318, 19] width 11 height 11
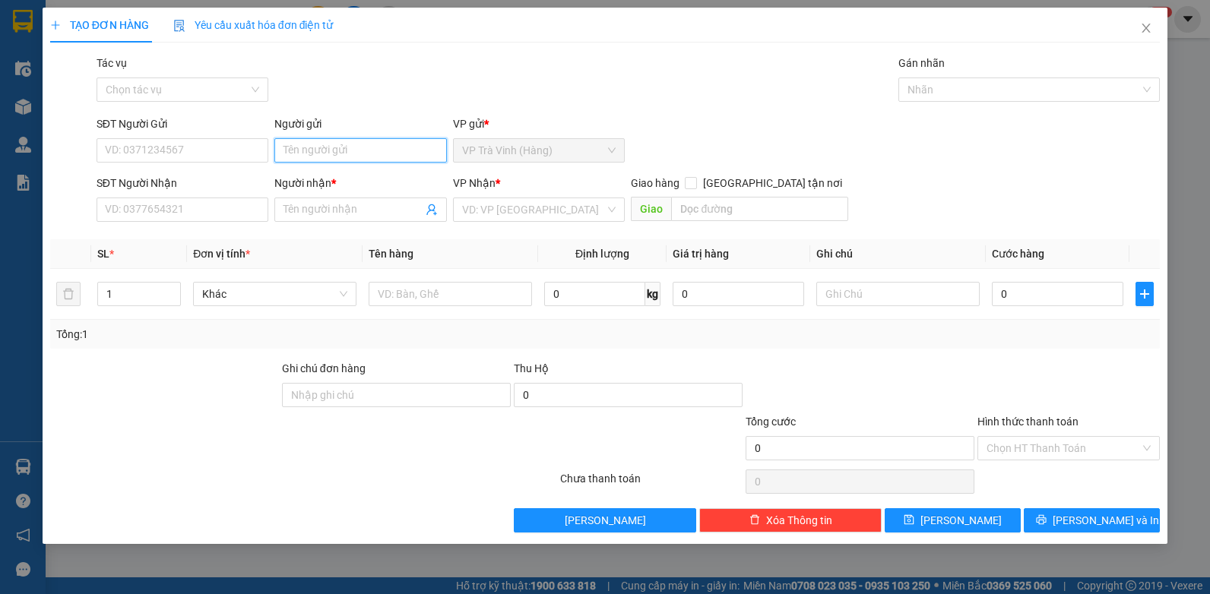
click at [411, 151] on input "Người gửi" at bounding box center [360, 150] width 173 height 24
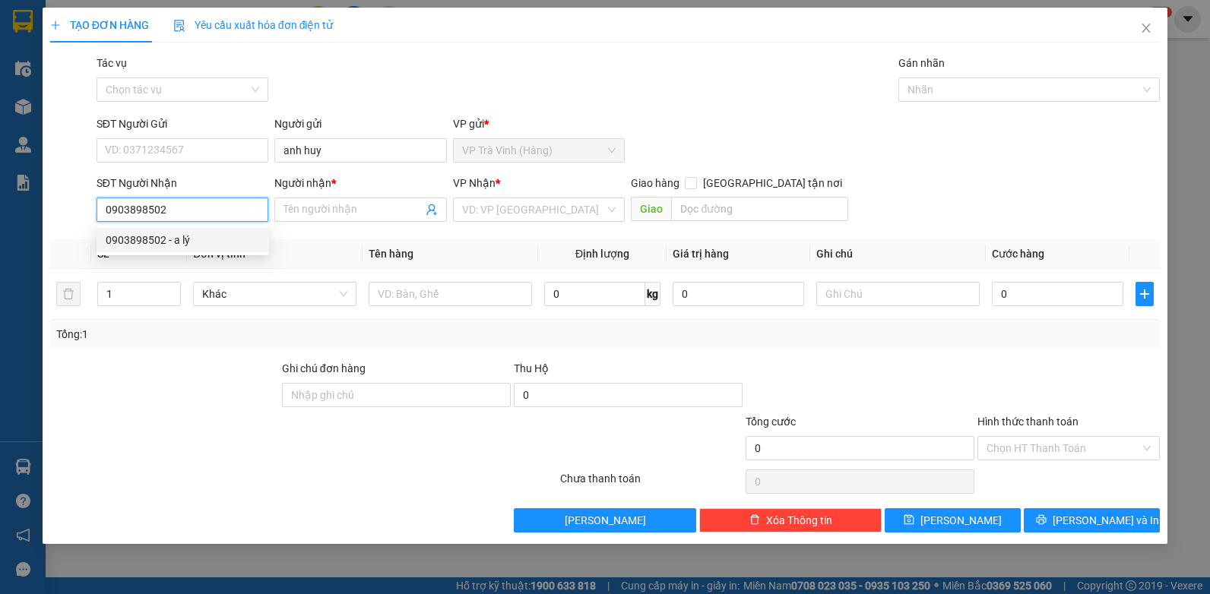
click at [186, 236] on div "0903898502 - a lý" at bounding box center [183, 240] width 154 height 17
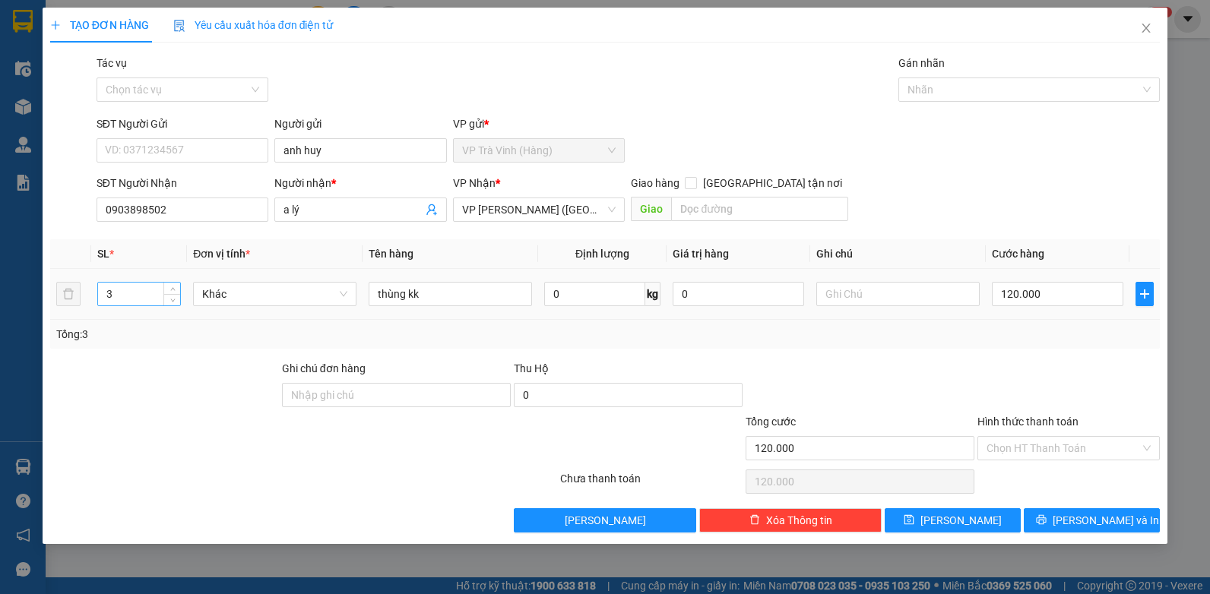
click at [175, 306] on div "3" at bounding box center [139, 294] width 84 height 24
click at [174, 304] on span "Decrease Value" at bounding box center [171, 299] width 17 height 14
click at [171, 300] on icon "down" at bounding box center [172, 298] width 5 height 5
click at [1079, 287] on input "120.000" at bounding box center [1058, 294] width 132 height 24
click at [1080, 288] on input "120.000" at bounding box center [1058, 294] width 132 height 24
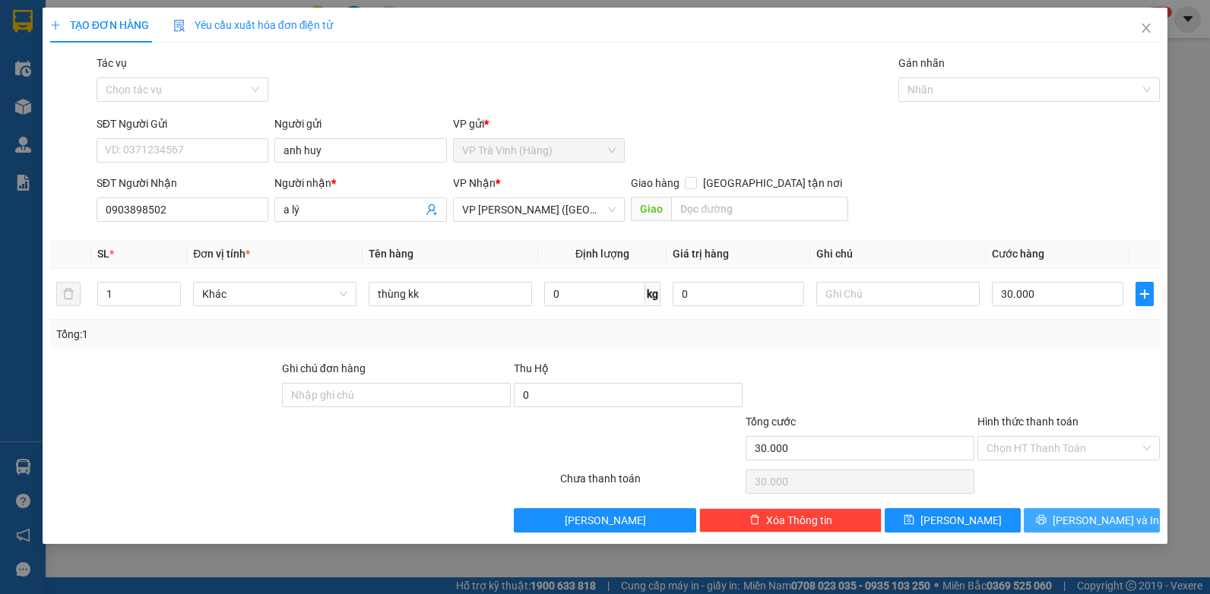
click at [1142, 514] on button "[PERSON_NAME] và In" at bounding box center [1092, 521] width 136 height 24
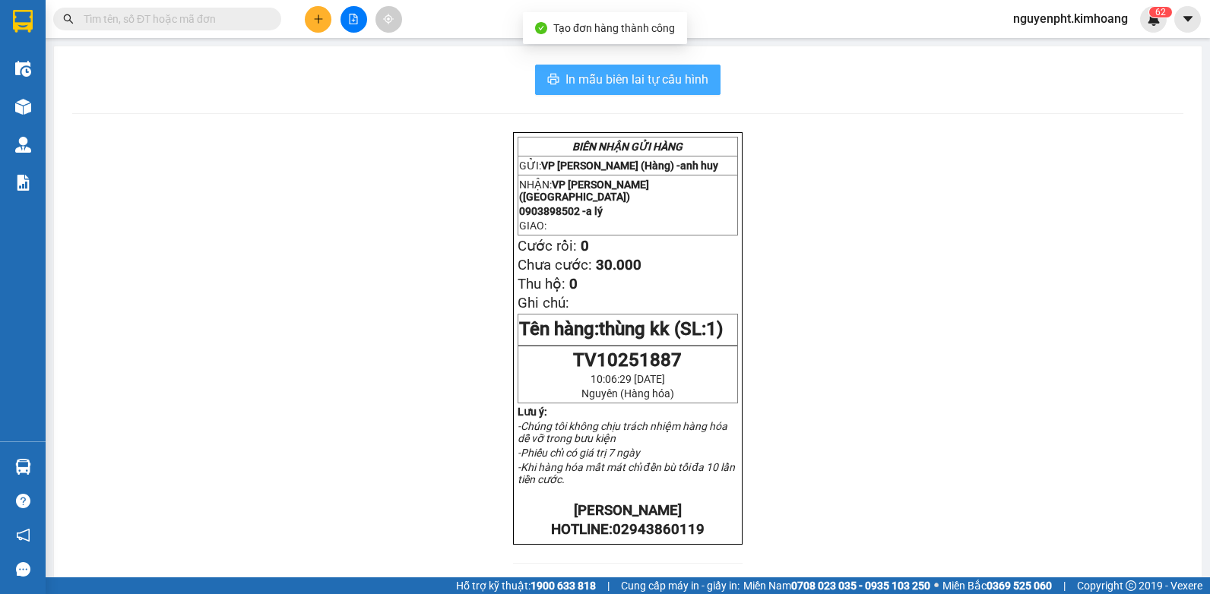
click at [602, 90] on button "In mẫu biên lai tự cấu hình" at bounding box center [627, 80] width 185 height 30
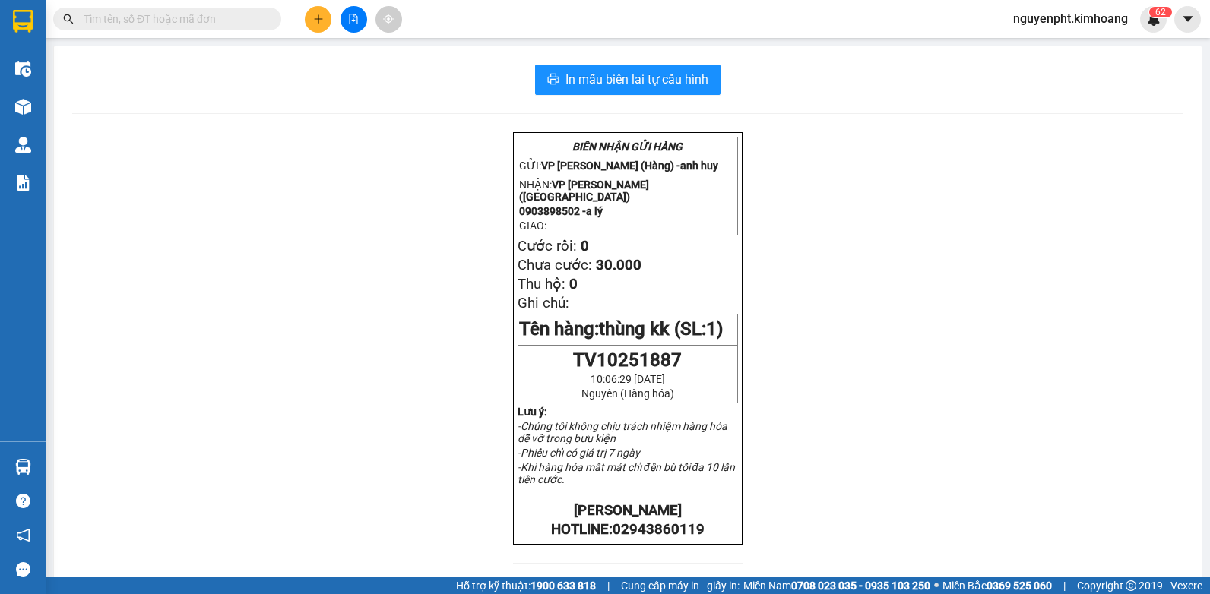
click at [217, 20] on input "text" at bounding box center [173, 19] width 179 height 17
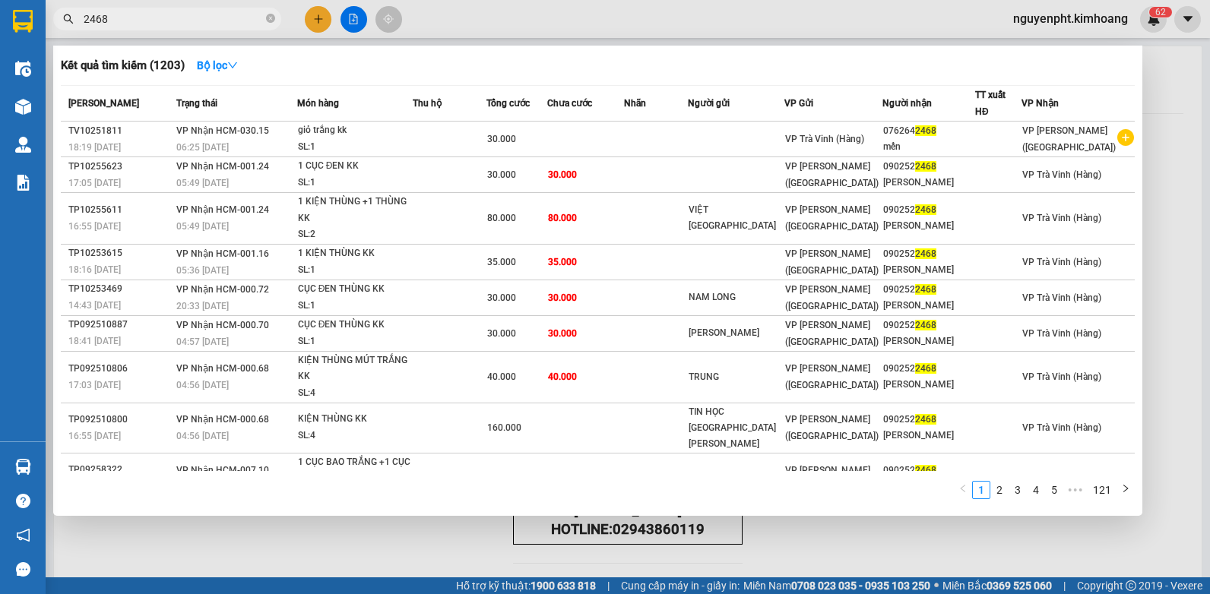
drag, startPoint x: 122, startPoint y: 19, endPoint x: 0, endPoint y: 46, distance: 125.4
click at [0, 43] on html "Kết quả tìm kiếm ( 1203 ) Bộ lọc Mã ĐH Trạng thái Món hàng Thu hộ Tổng cước Chư…" at bounding box center [605, 297] width 1210 height 594
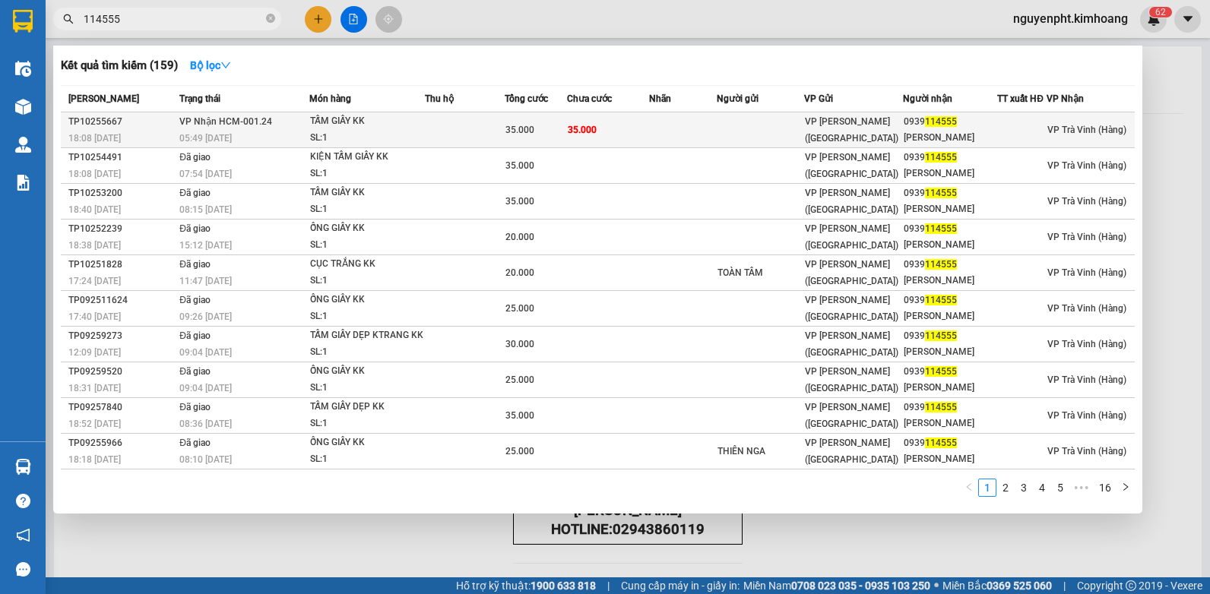
click at [614, 141] on td "35.000" at bounding box center [608, 131] width 82 height 36
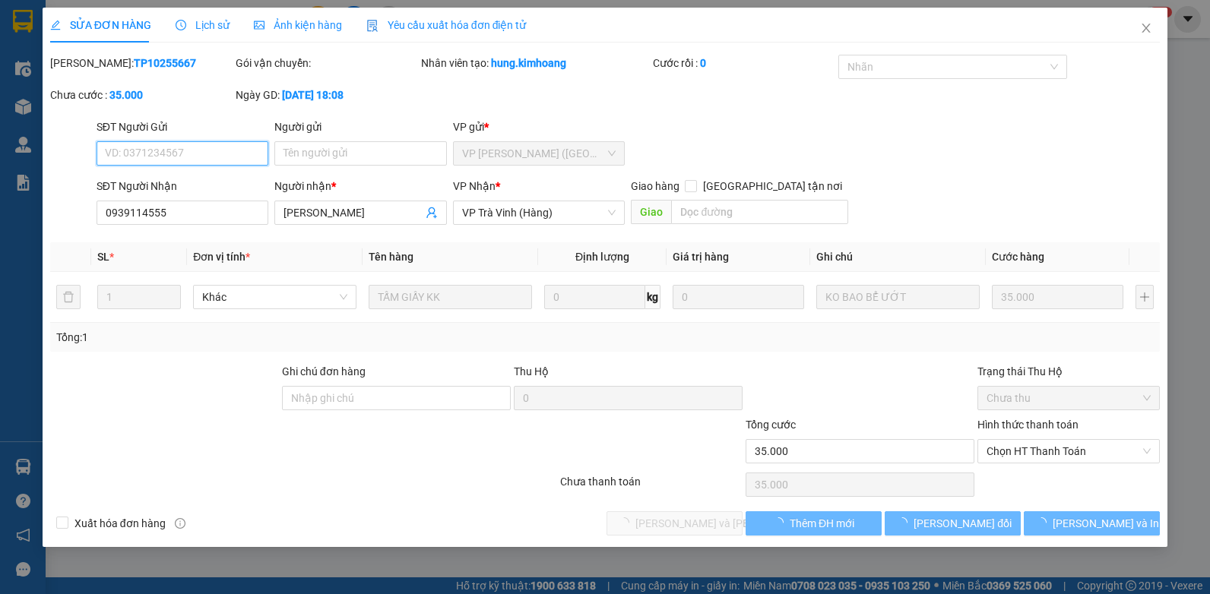
click at [1100, 452] on span "Chọn HT Thanh Toán" at bounding box center [1069, 451] width 164 height 23
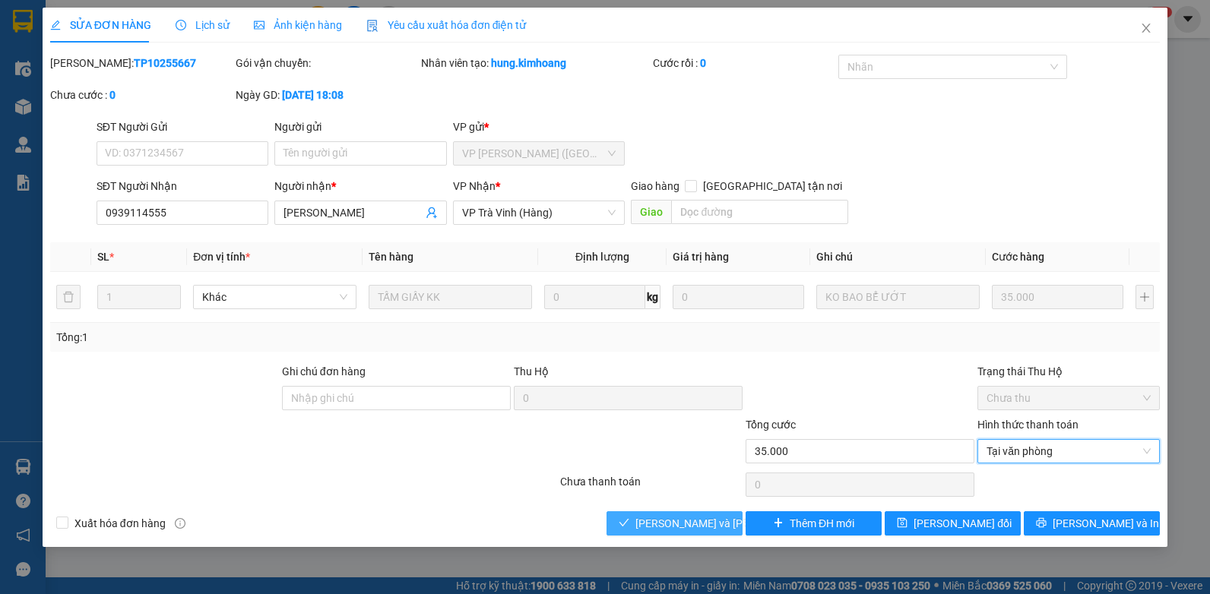
click at [673, 528] on span "[PERSON_NAME] và [PERSON_NAME] hàng" at bounding box center [738, 523] width 205 height 17
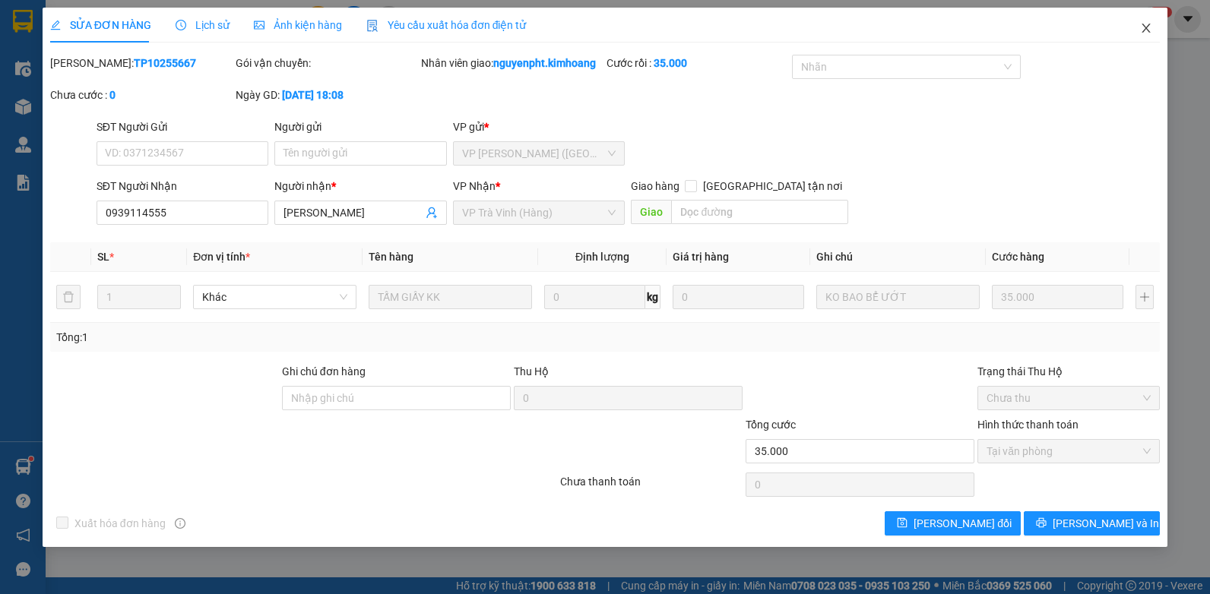
click at [1145, 27] on icon "close" at bounding box center [1147, 28] width 8 height 9
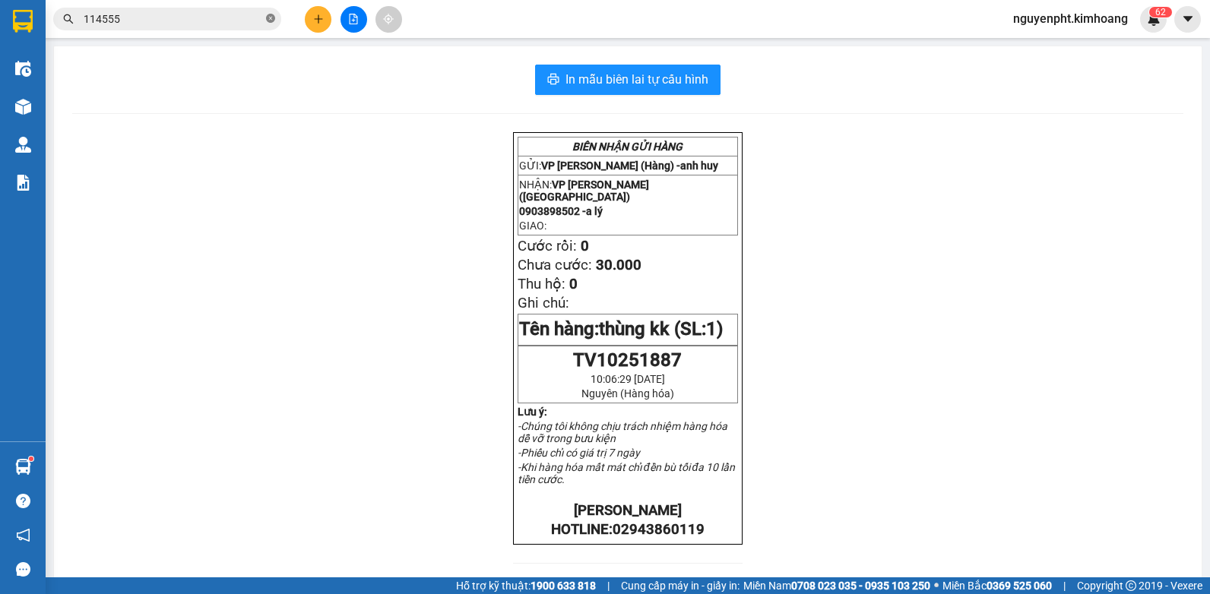
click at [271, 19] on icon "close-circle" at bounding box center [270, 18] width 9 height 9
click at [312, 27] on button at bounding box center [318, 19] width 27 height 27
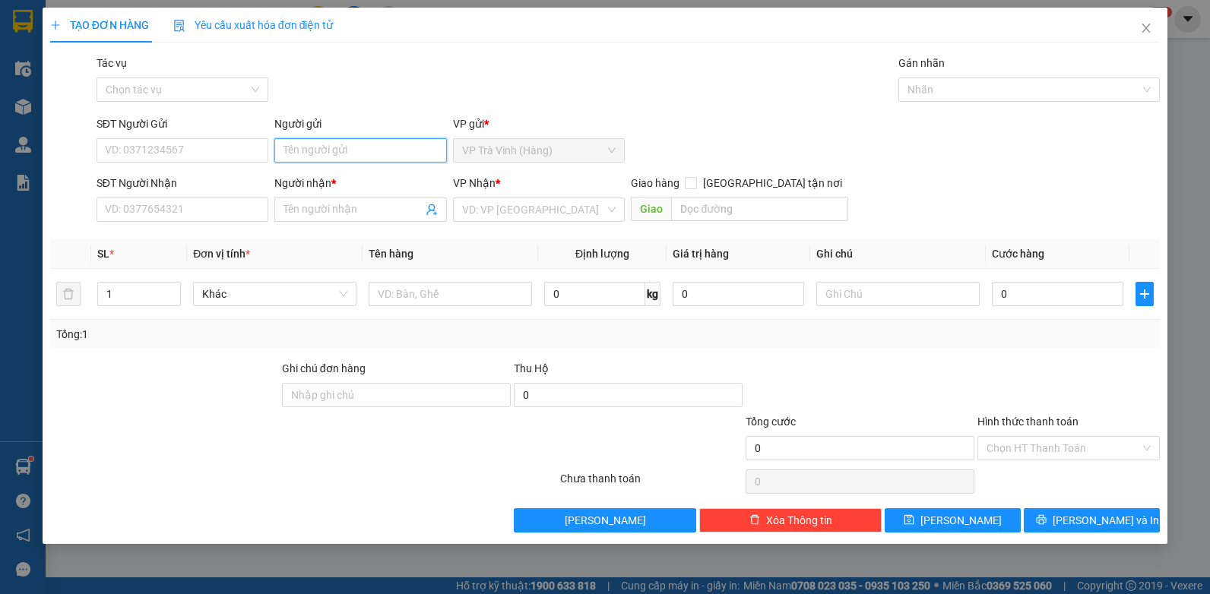
click at [320, 157] on input "Người gửi" at bounding box center [360, 150] width 173 height 24
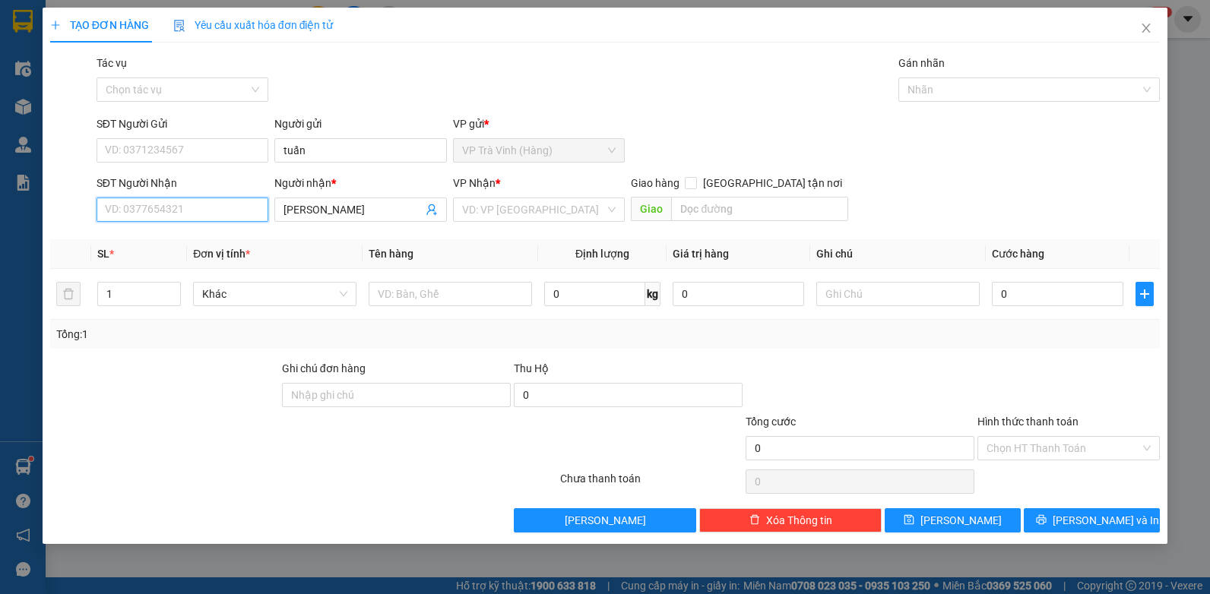
drag, startPoint x: 169, startPoint y: 212, endPoint x: 179, endPoint y: 202, distance: 14.5
click at [169, 211] on input "SĐT Người Nhận" at bounding box center [183, 210] width 173 height 24
drag, startPoint x: 547, startPoint y: 207, endPoint x: 540, endPoint y: 211, distance: 7.8
click at [546, 208] on input "search" at bounding box center [534, 209] width 144 height 23
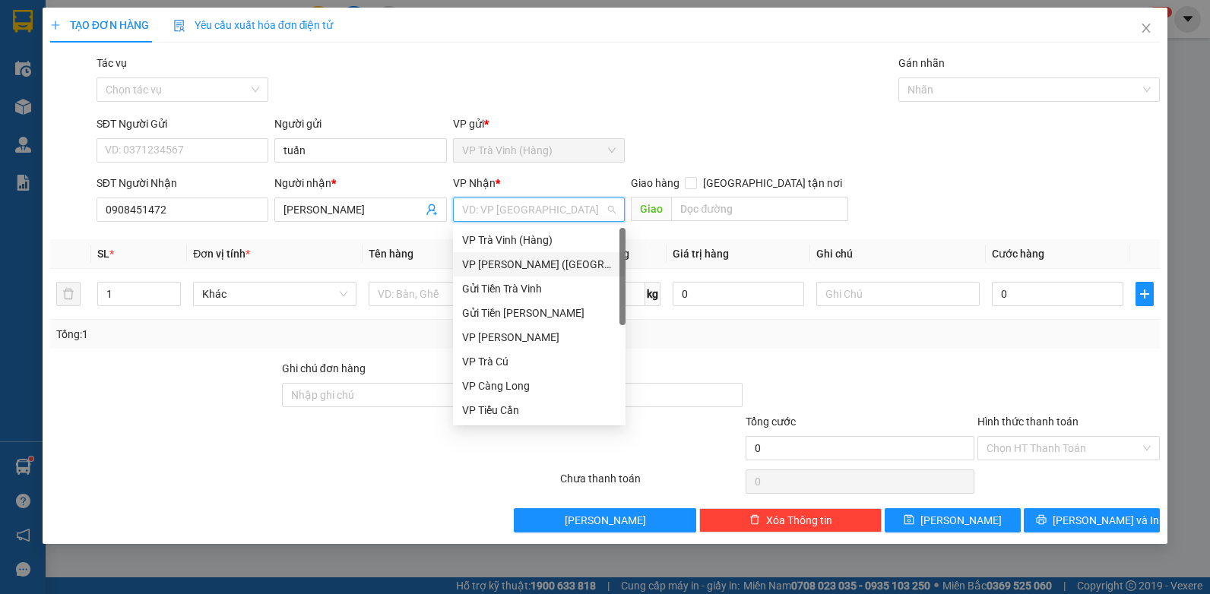
click at [471, 268] on div "VP [PERSON_NAME] ([GEOGRAPHIC_DATA])" at bounding box center [539, 264] width 154 height 17
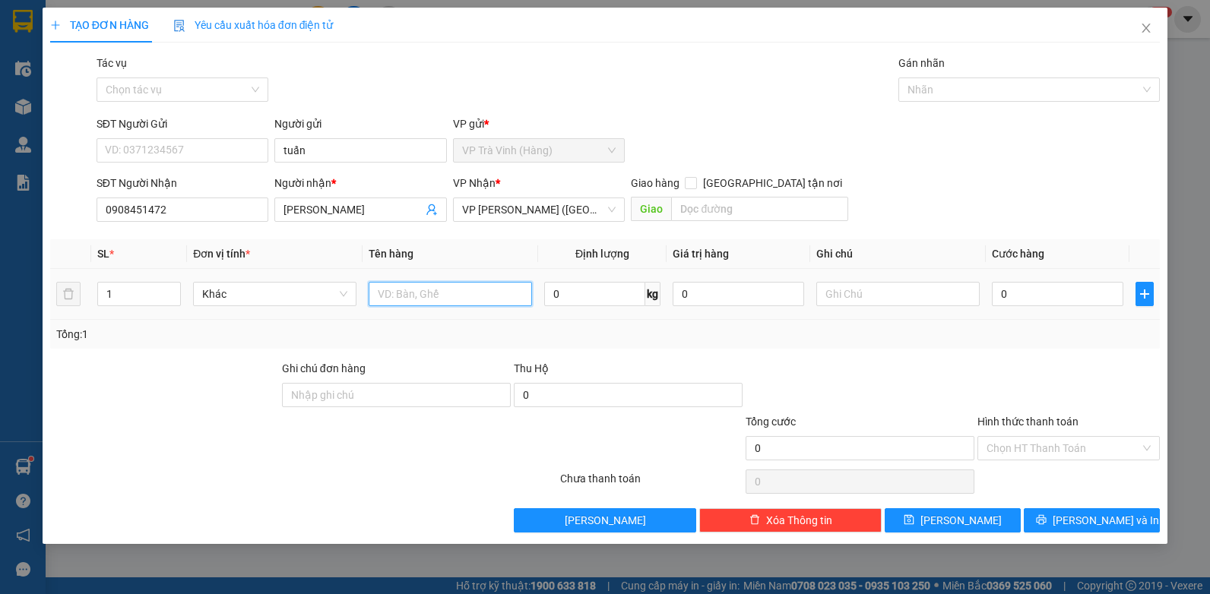
click at [437, 300] on input "text" at bounding box center [450, 294] width 163 height 24
click at [173, 97] on input "Tác vụ" at bounding box center [178, 89] width 144 height 23
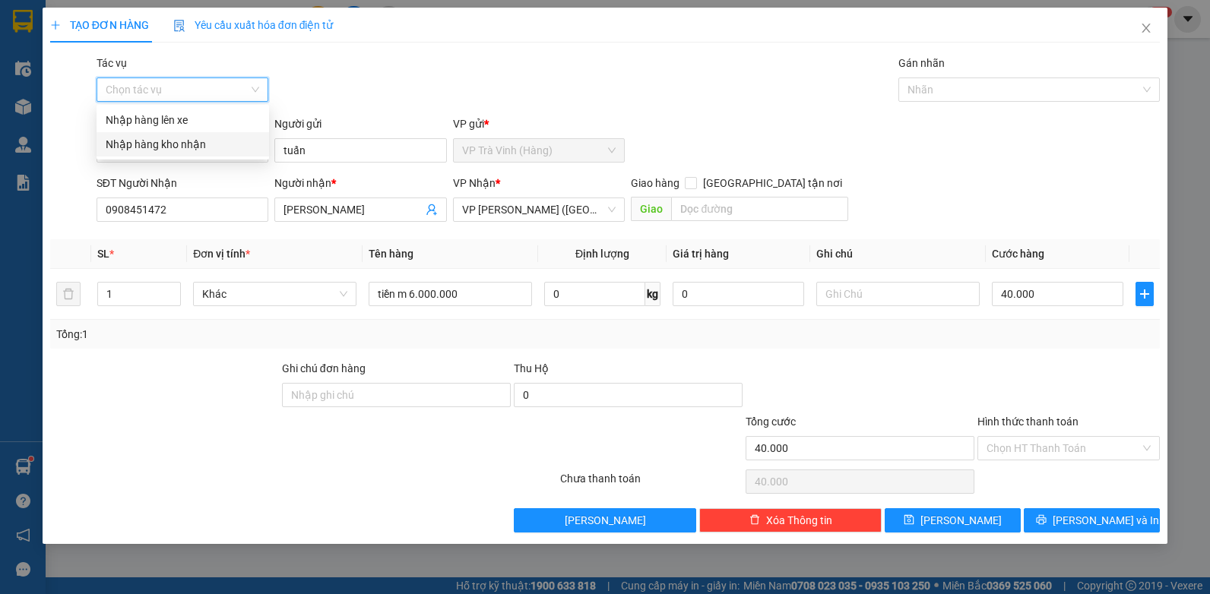
click at [182, 141] on div "Nhập hàng kho nhận" at bounding box center [183, 144] width 154 height 17
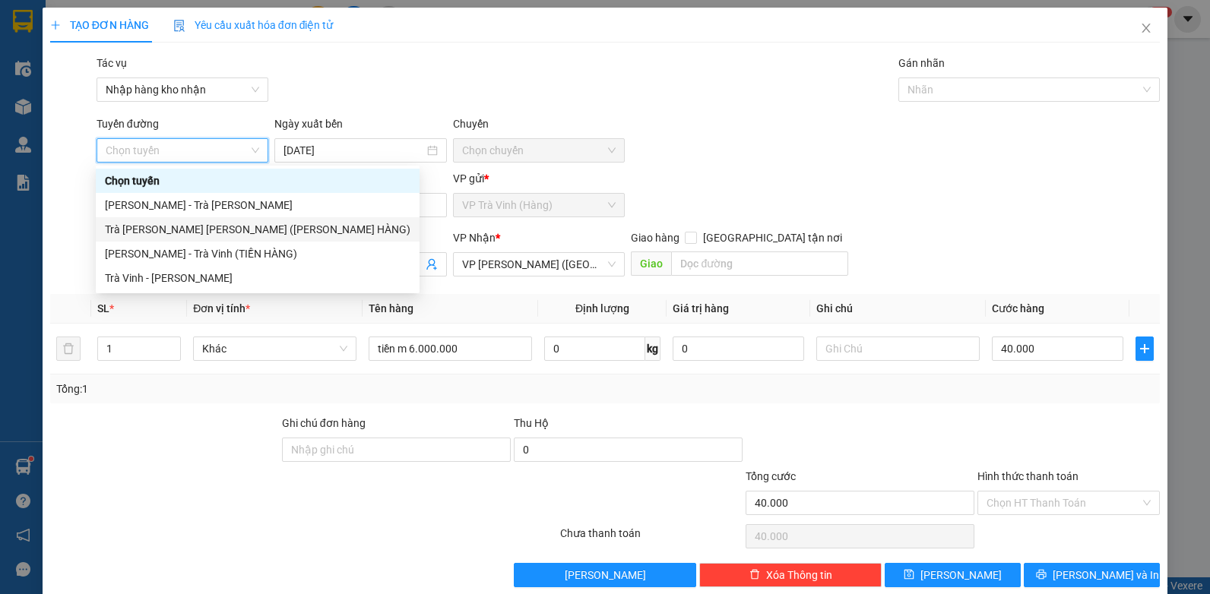
click at [213, 227] on div "Trà [PERSON_NAME] [PERSON_NAME] ([PERSON_NAME] HÀNG)" at bounding box center [258, 229] width 306 height 17
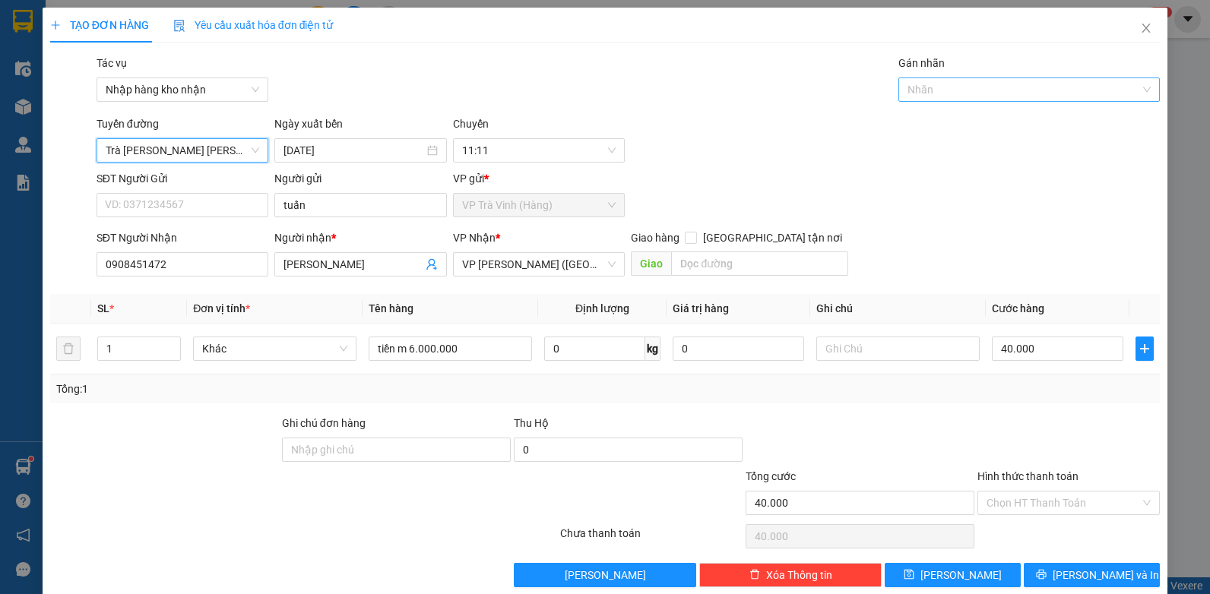
click at [983, 101] on div "Nhãn" at bounding box center [1030, 90] width 262 height 24
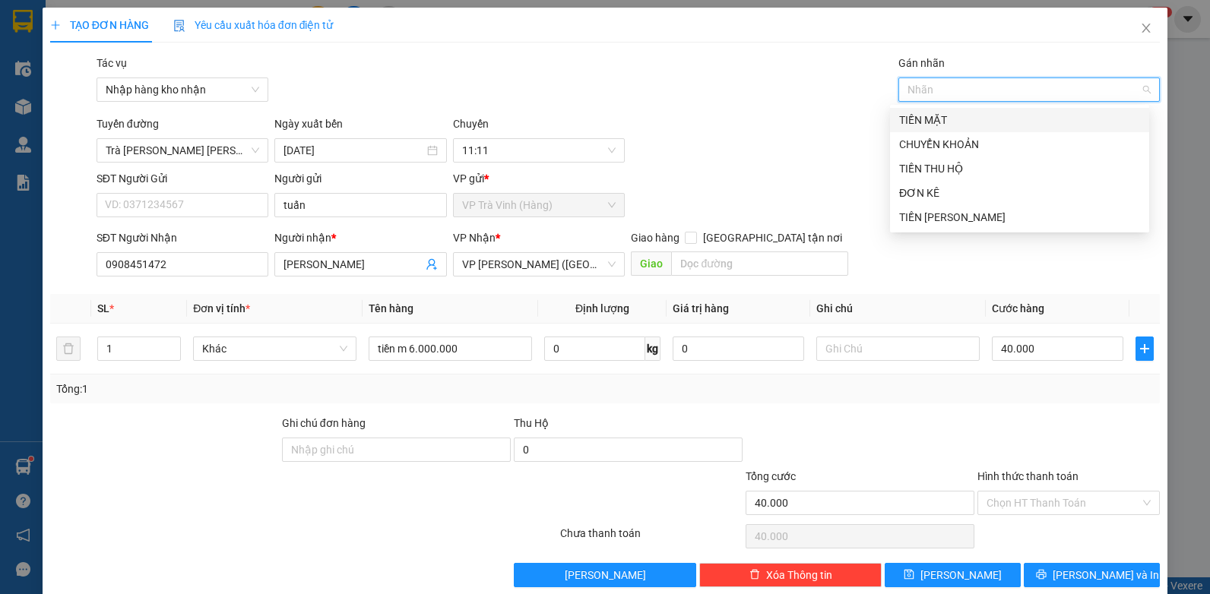
click at [946, 119] on div "TIỀN MẶT" at bounding box center [1019, 120] width 241 height 17
click at [1043, 508] on input "Hình thức thanh toán" at bounding box center [1064, 503] width 154 height 23
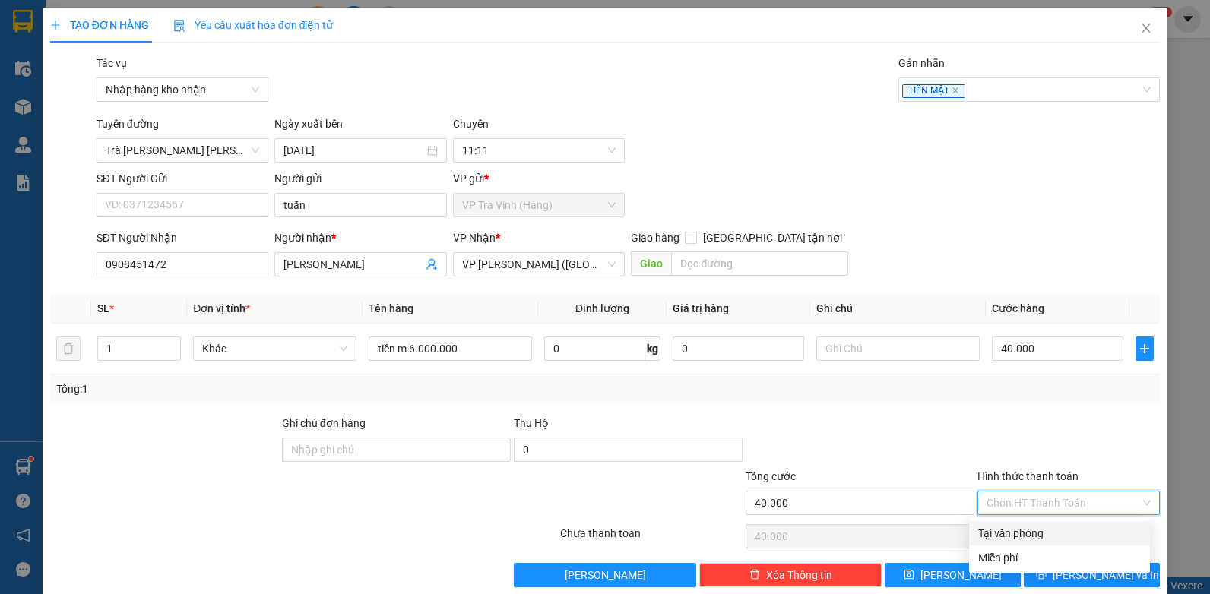
drag, startPoint x: 1038, startPoint y: 528, endPoint x: 1070, endPoint y: 560, distance: 45.7
click at [1038, 529] on div "Tại văn phòng" at bounding box center [1059, 533] width 163 height 17
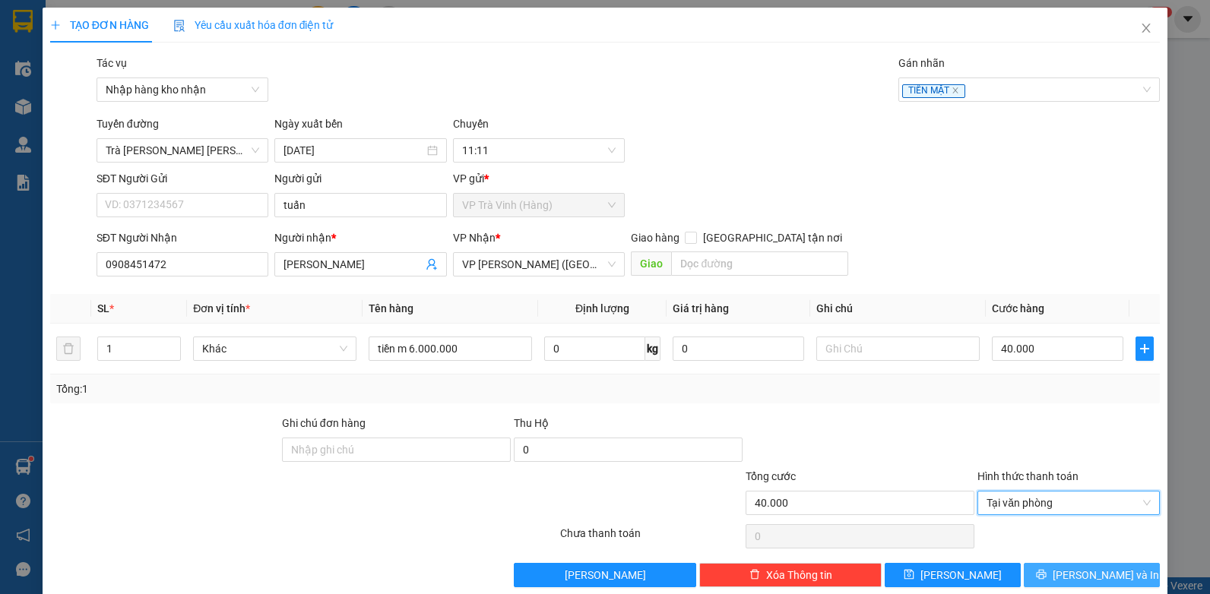
click at [1111, 574] on span "[PERSON_NAME] và In" at bounding box center [1106, 575] width 106 height 17
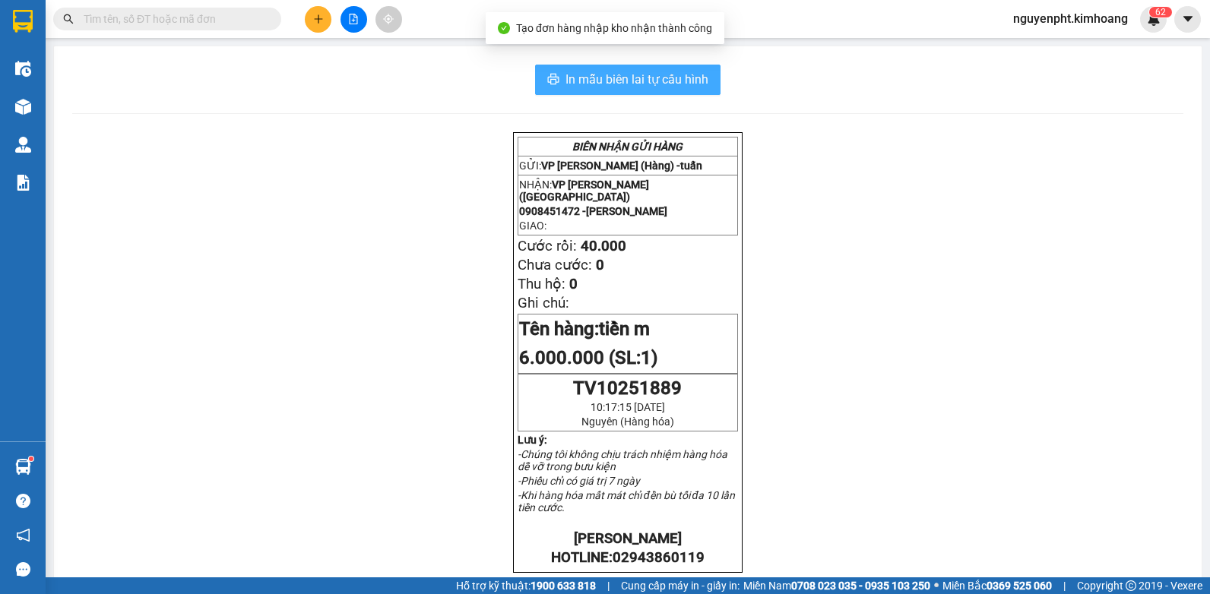
click at [679, 68] on button "In mẫu biên lai tự cấu hình" at bounding box center [627, 80] width 185 height 30
